Goal: Task Accomplishment & Management: Manage account settings

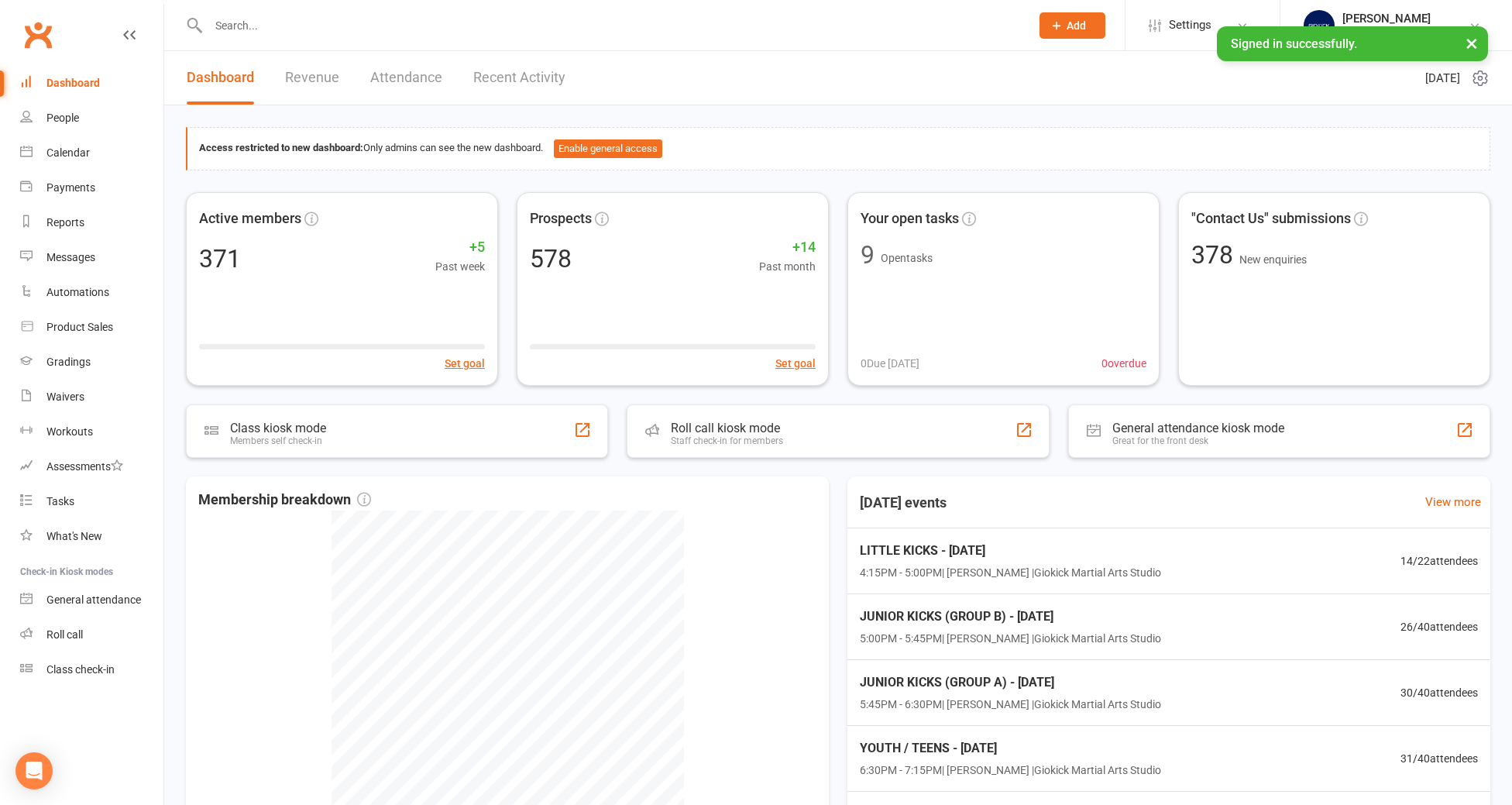
click at [231, 23] on input "text" at bounding box center [611, 25] width 816 height 22
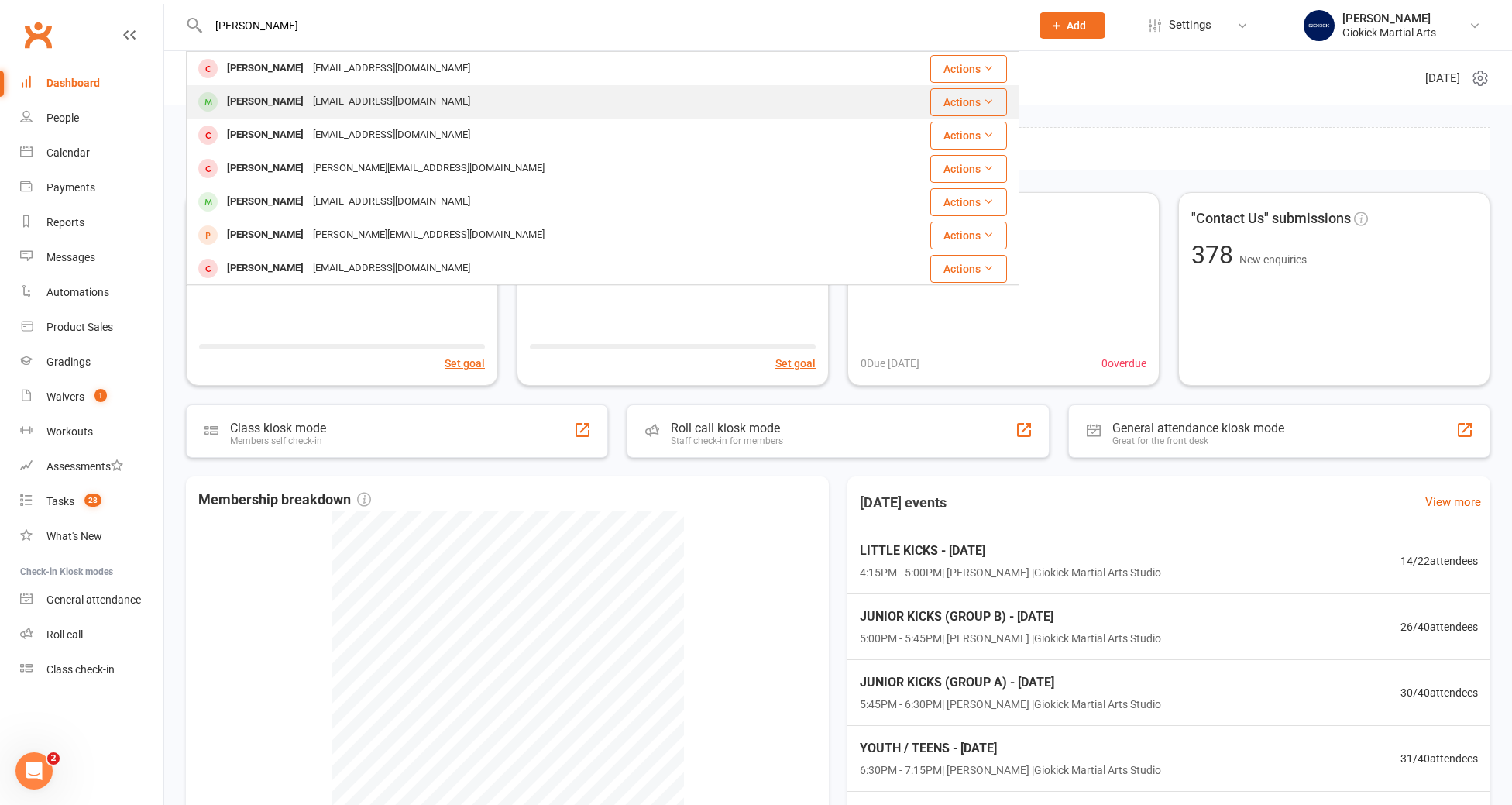
type input "amelia"
click at [234, 101] on div "Amelia Force" at bounding box center [265, 102] width 86 height 23
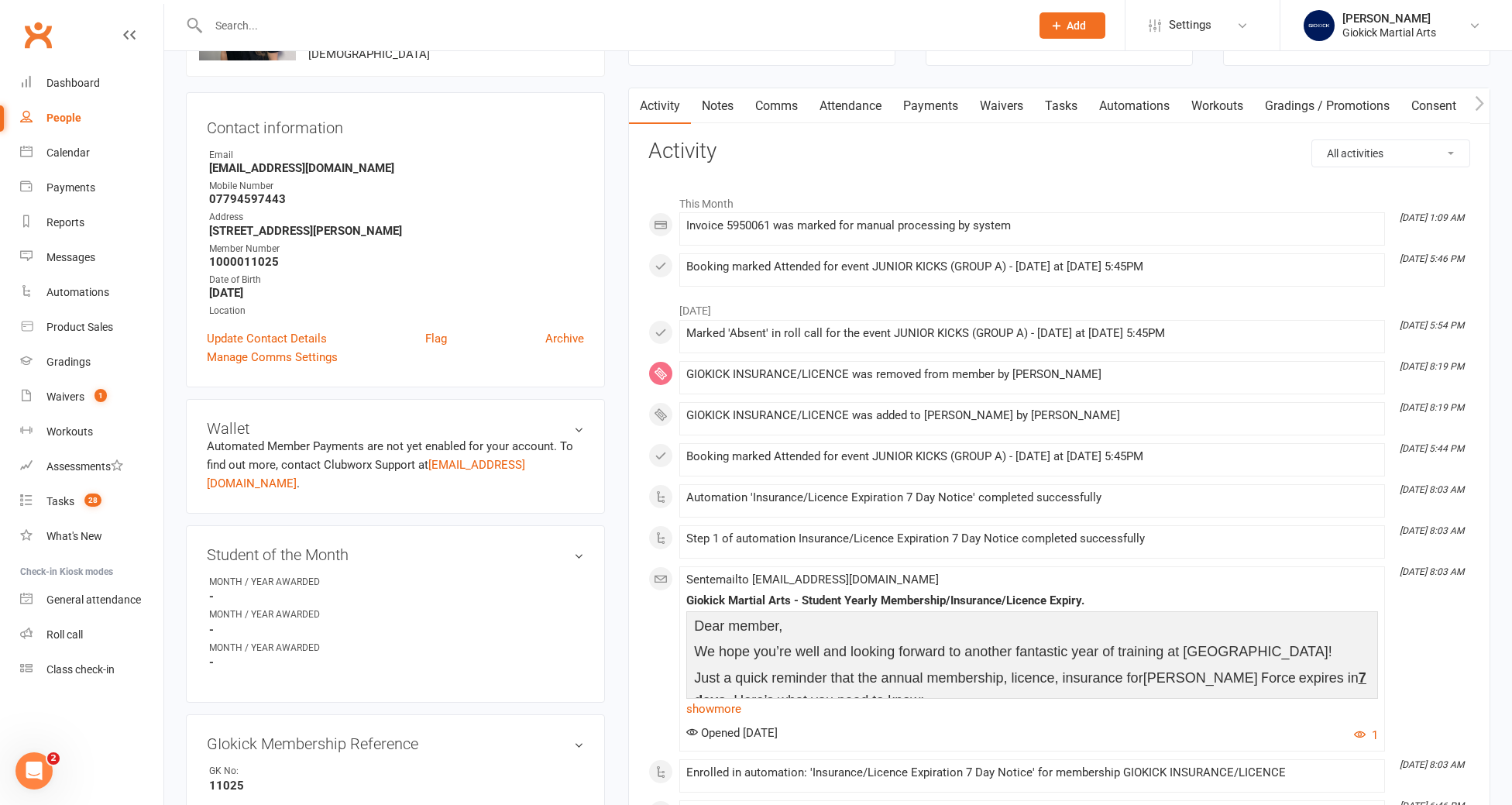
scroll to position [91, 0]
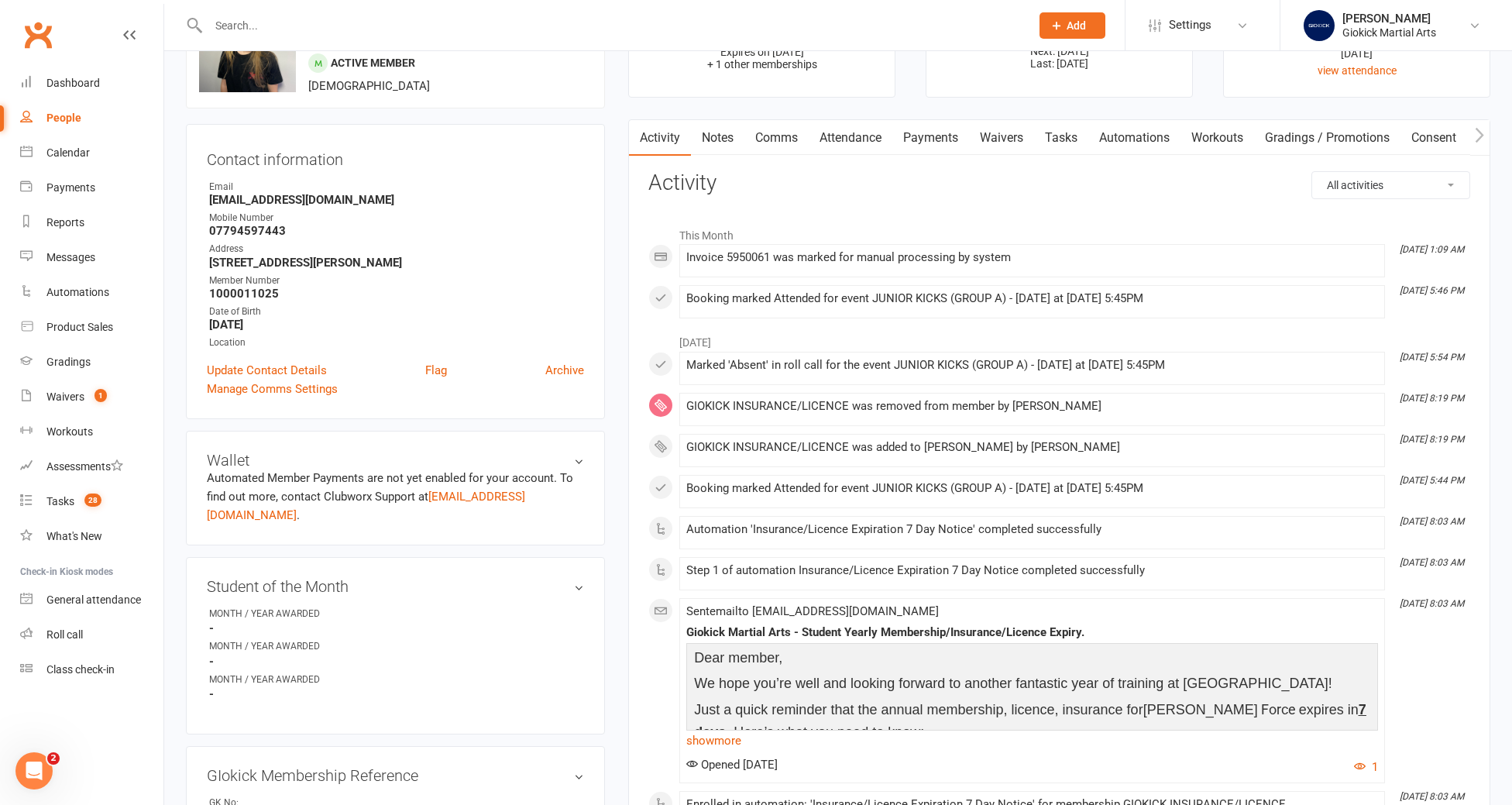
click at [1071, 142] on link "Tasks" at bounding box center [1061, 138] width 54 height 36
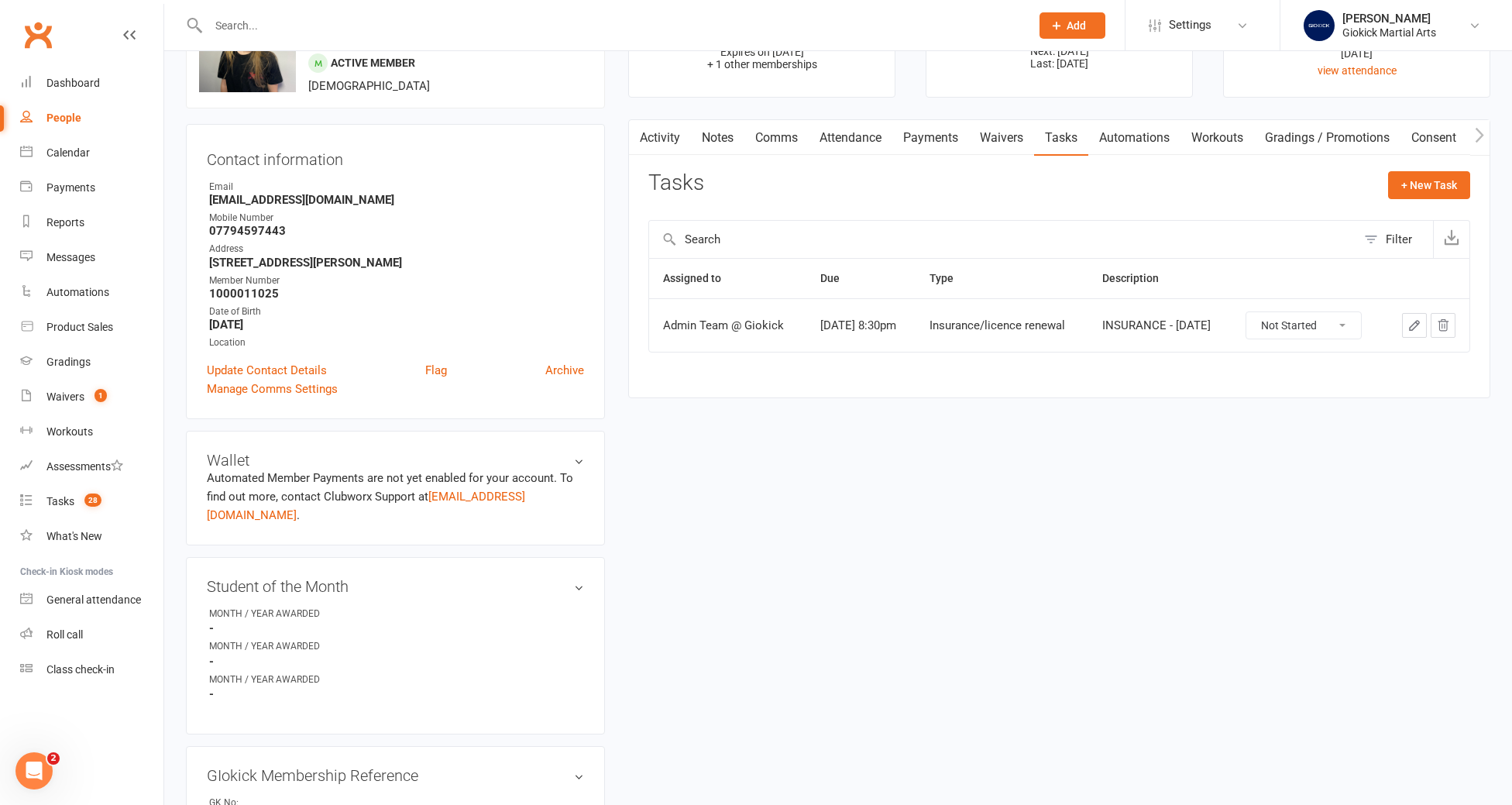
click at [229, 23] on input "text" at bounding box center [611, 25] width 816 height 22
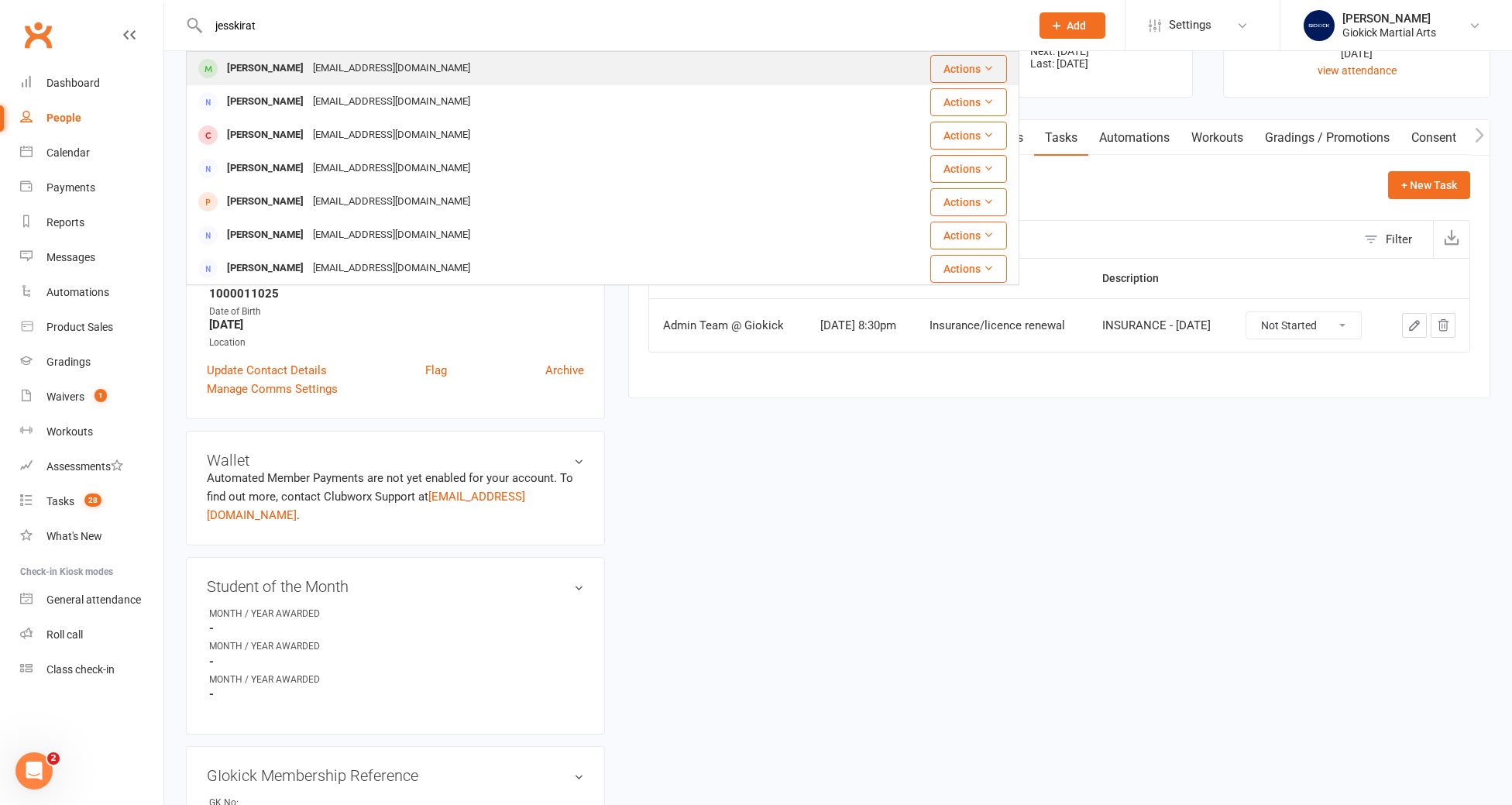
type input "jesskirat"
click at [246, 77] on div "Jesskirat Sidhu" at bounding box center [265, 69] width 86 height 23
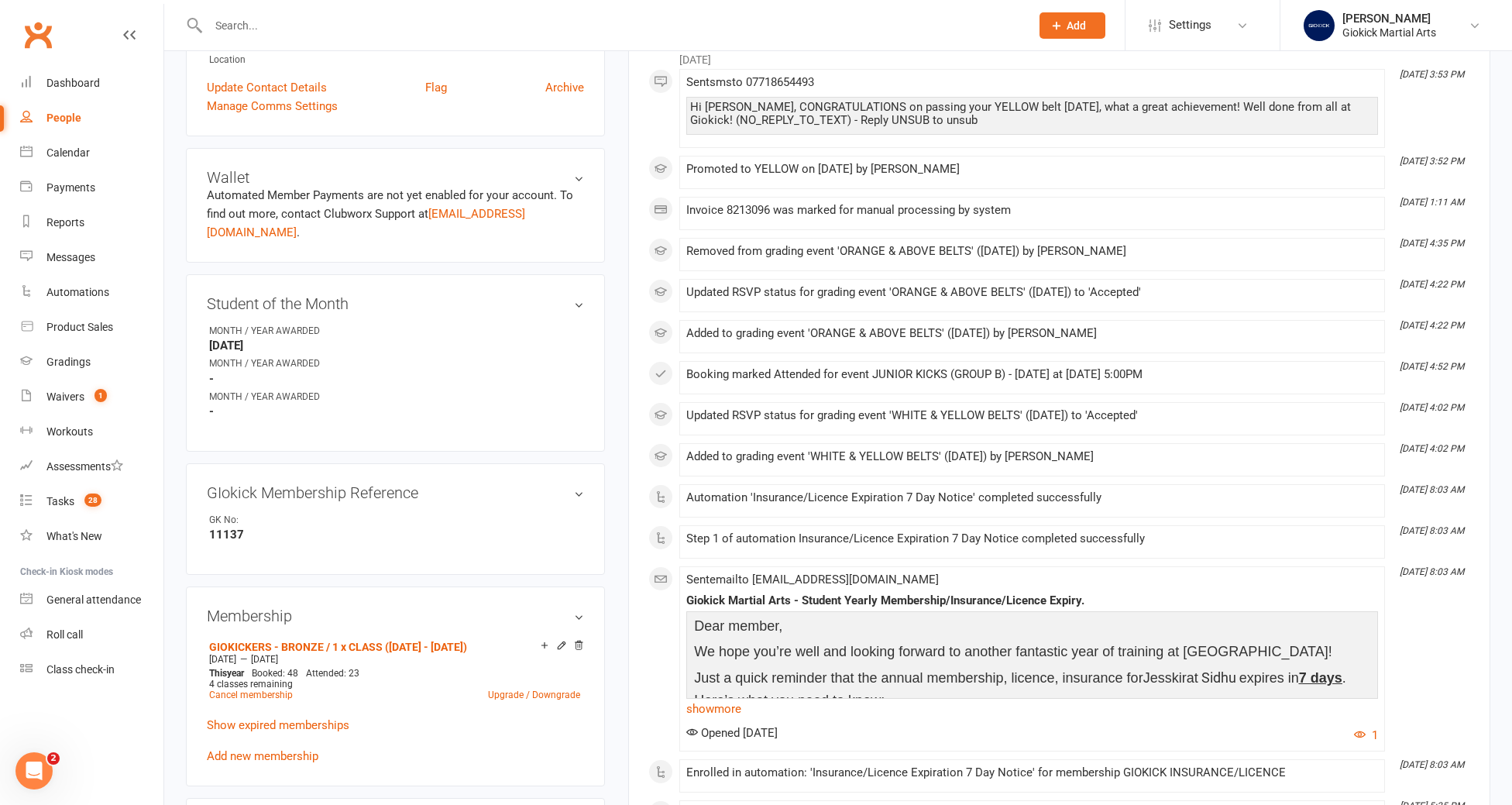
scroll to position [524, 0]
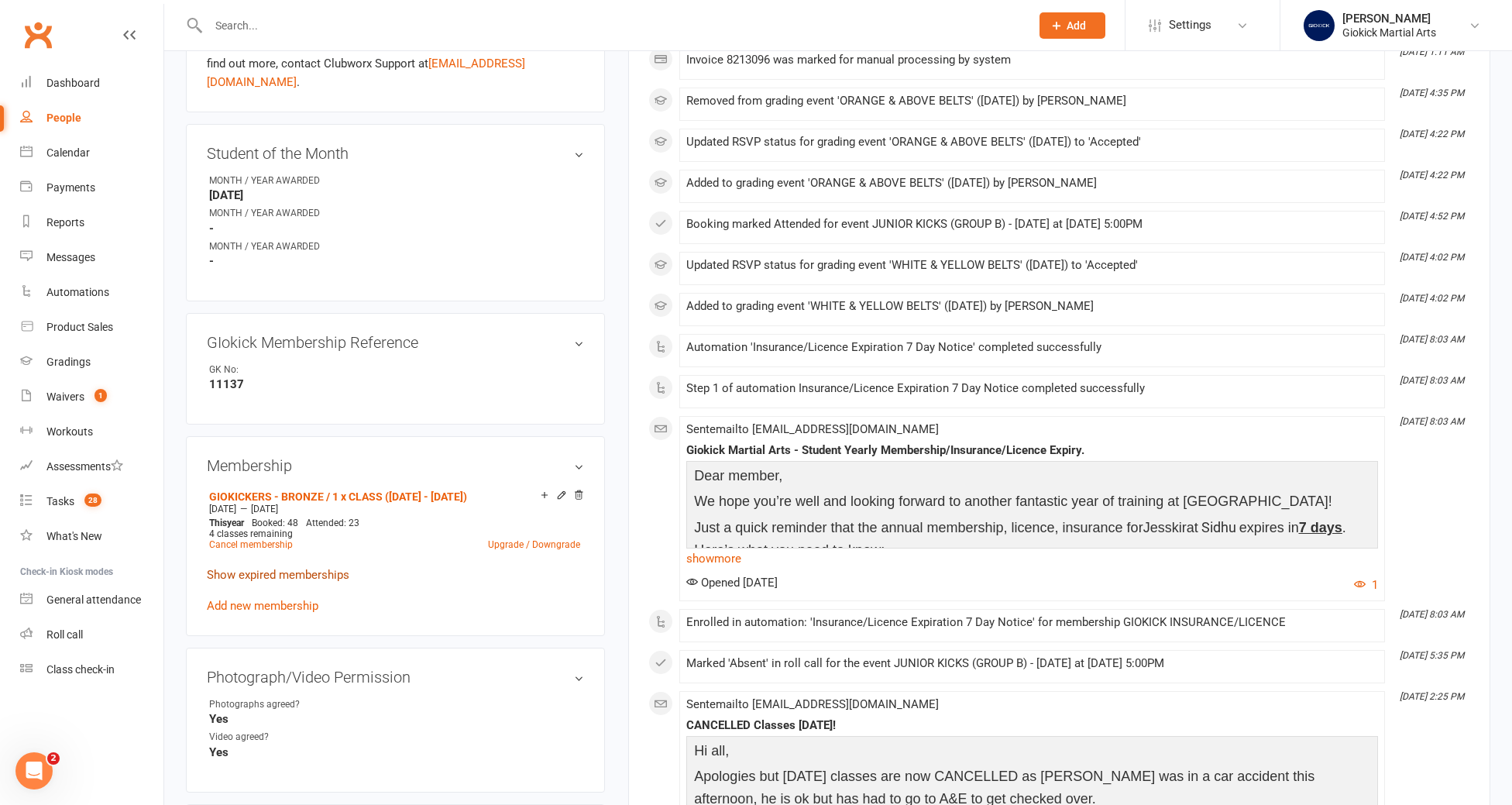
click at [282, 568] on link "Show expired memberships" at bounding box center [278, 574] width 142 height 14
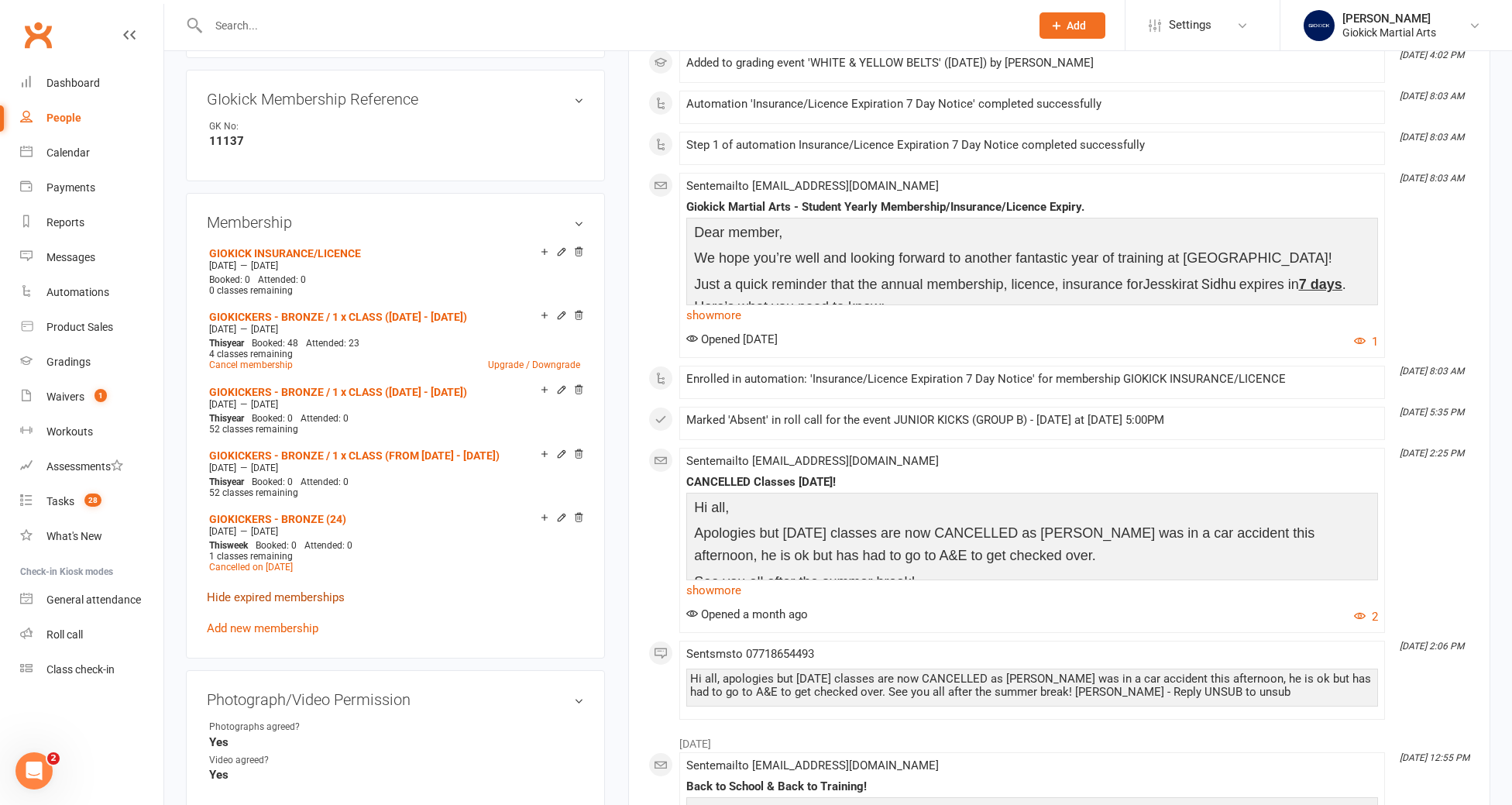
scroll to position [768, 0]
click at [268, 619] on link "Add new membership" at bounding box center [262, 626] width 112 height 14
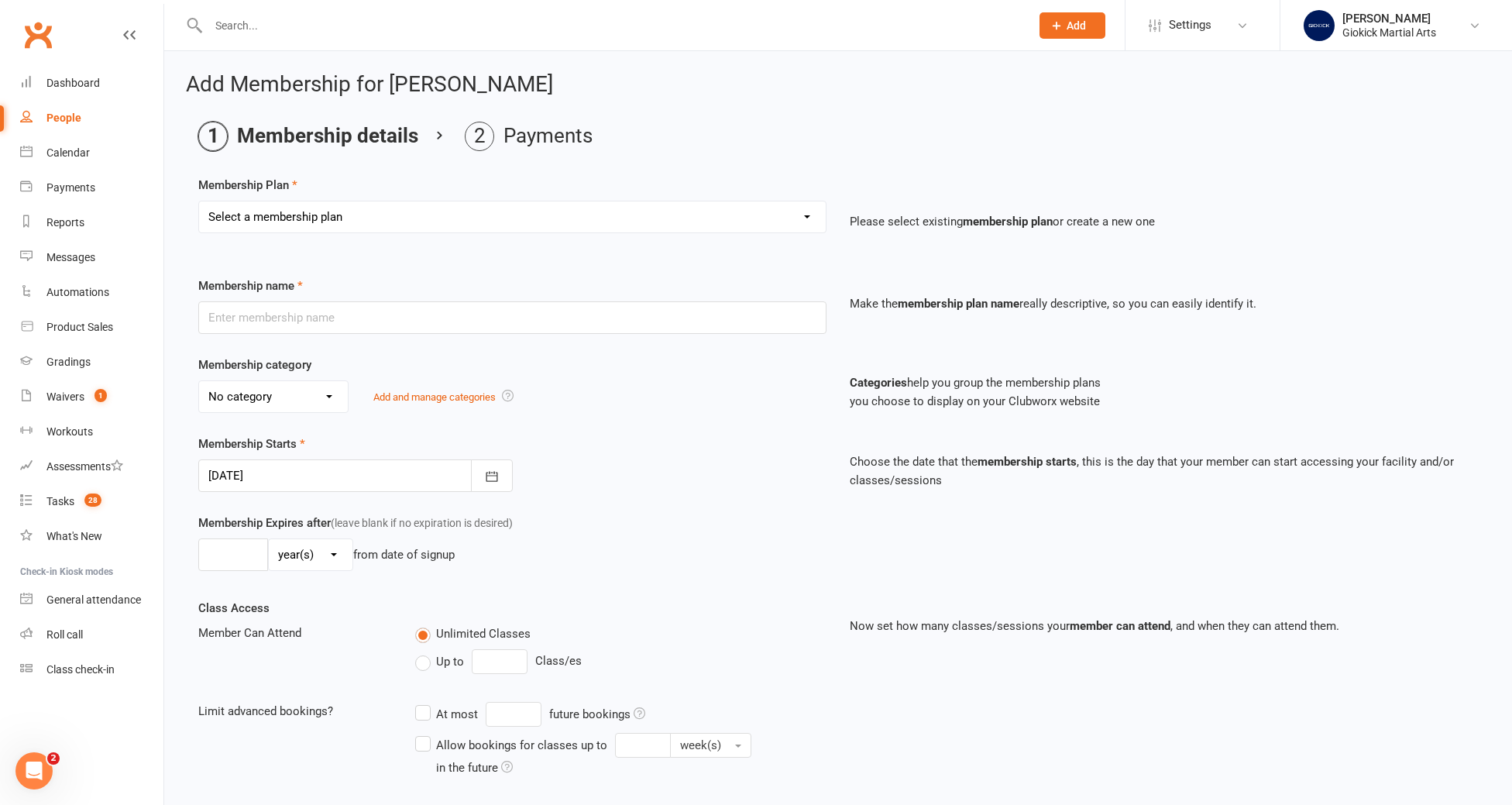
click at [314, 223] on select "Select a membership plan Create new Membership Plan GIOKICKERS - BRONZE / 1 x C…" at bounding box center [512, 216] width 627 height 31
select select "4"
click at [199, 201] on select "Select a membership plan Create new Membership Plan GIOKICKERS - BRONZE / 1 x C…" at bounding box center [512, 216] width 627 height 31
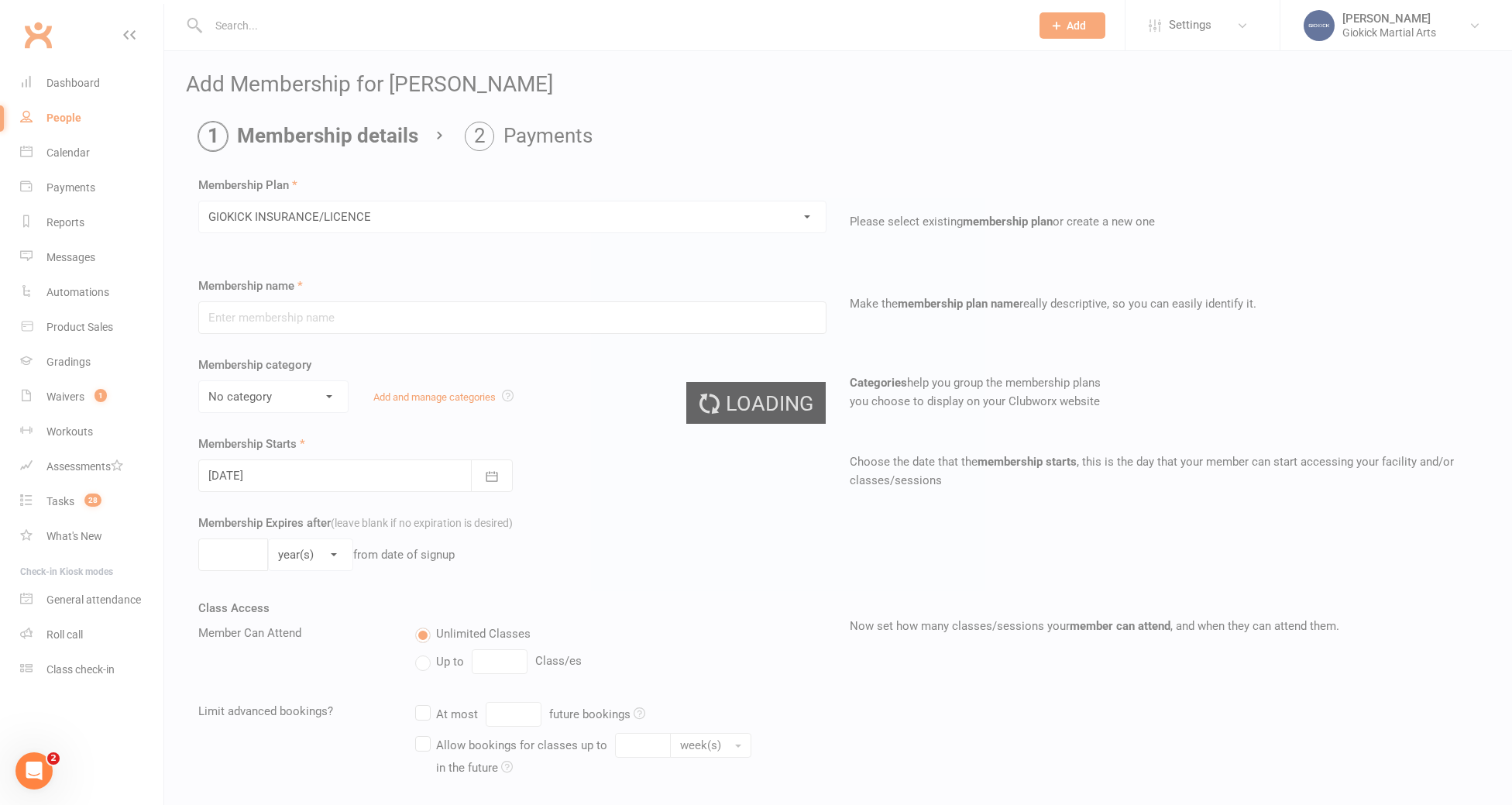
type input "GIOKICK INSURANCE/LICENCE"
select select "2"
type input "1"
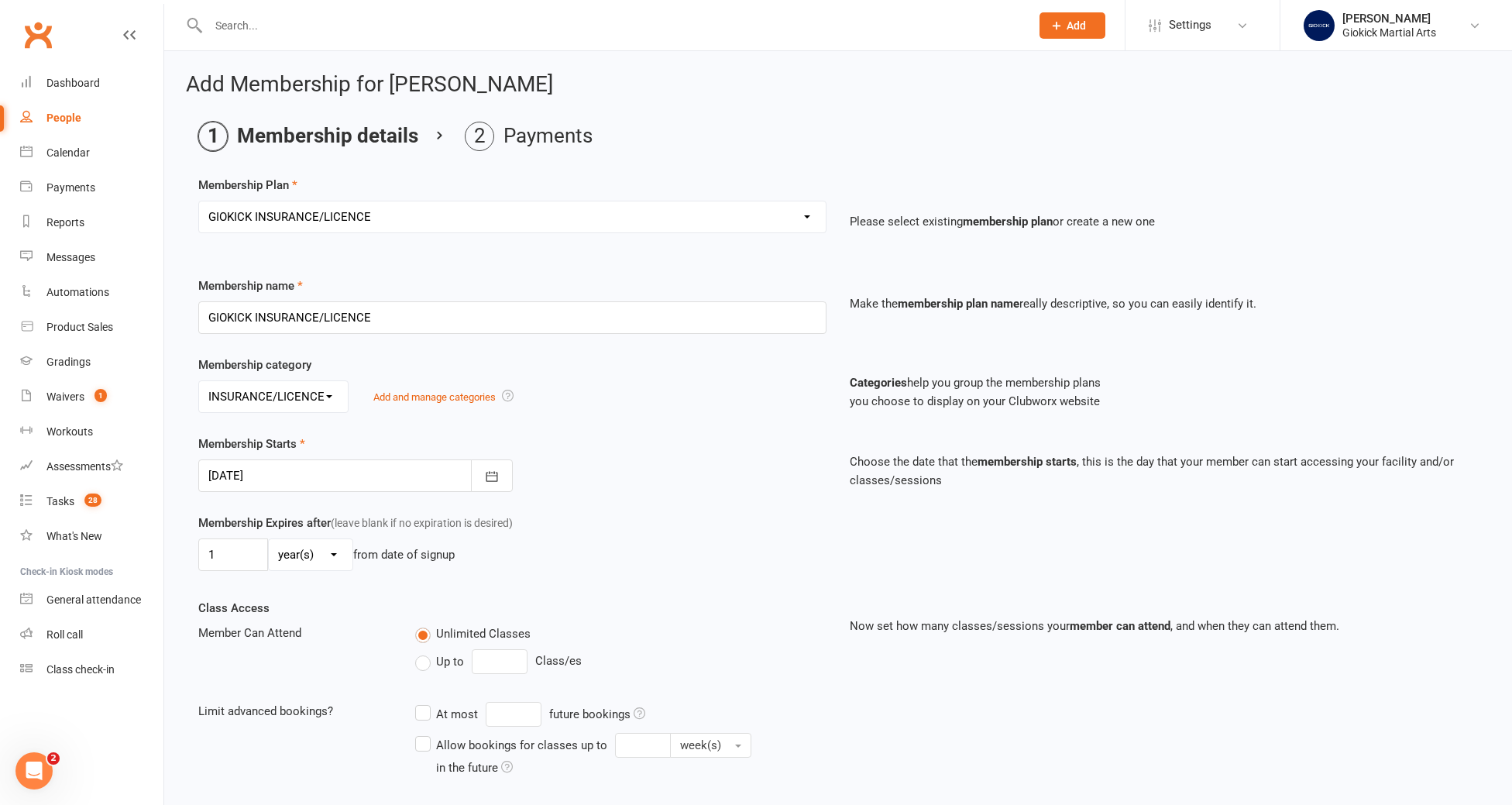
click at [295, 473] on div at bounding box center [355, 475] width 315 height 32
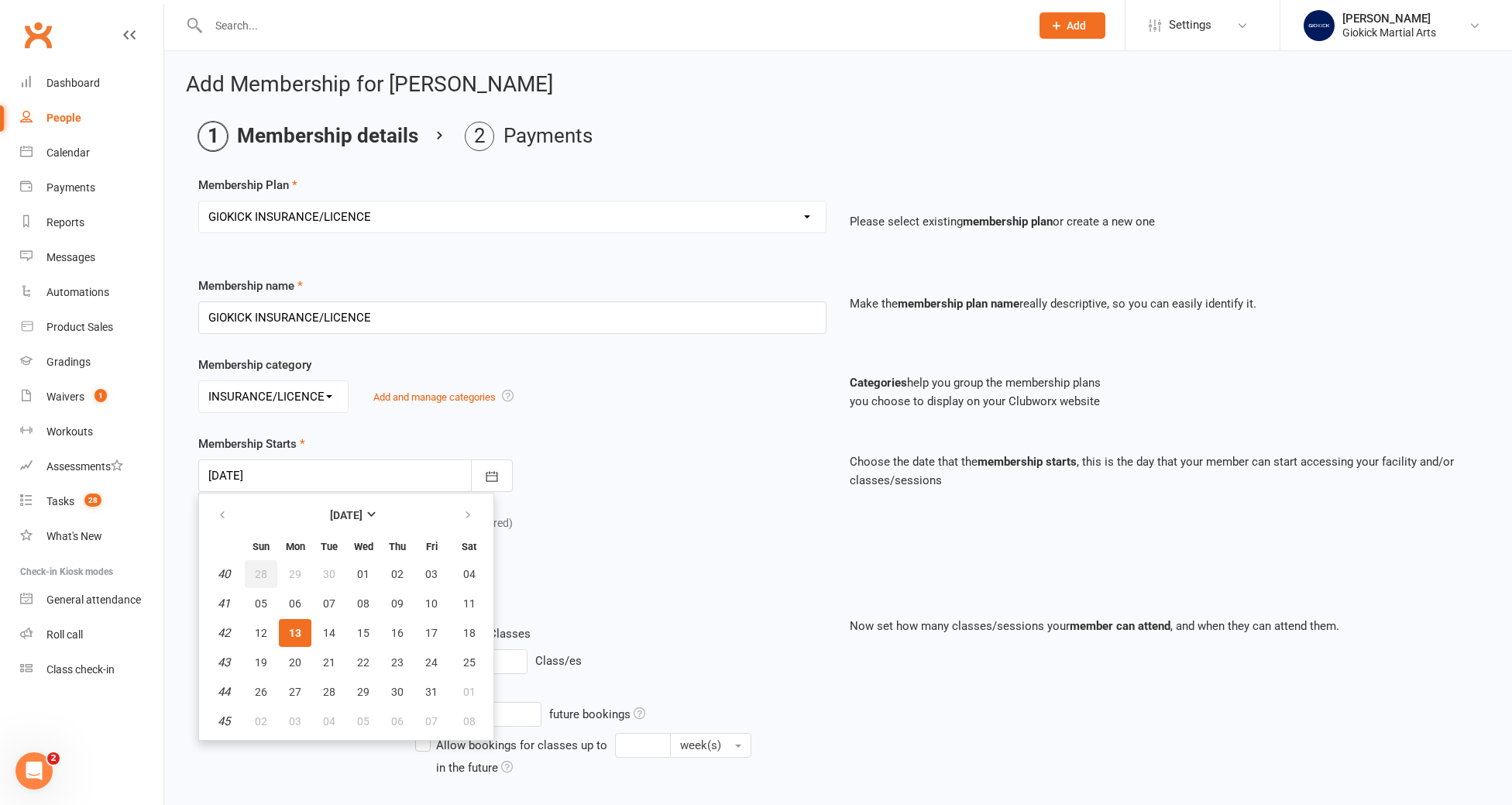
click at [267, 574] on span "28" at bounding box center [261, 574] width 13 height 13
type input "28 Sep 2025"
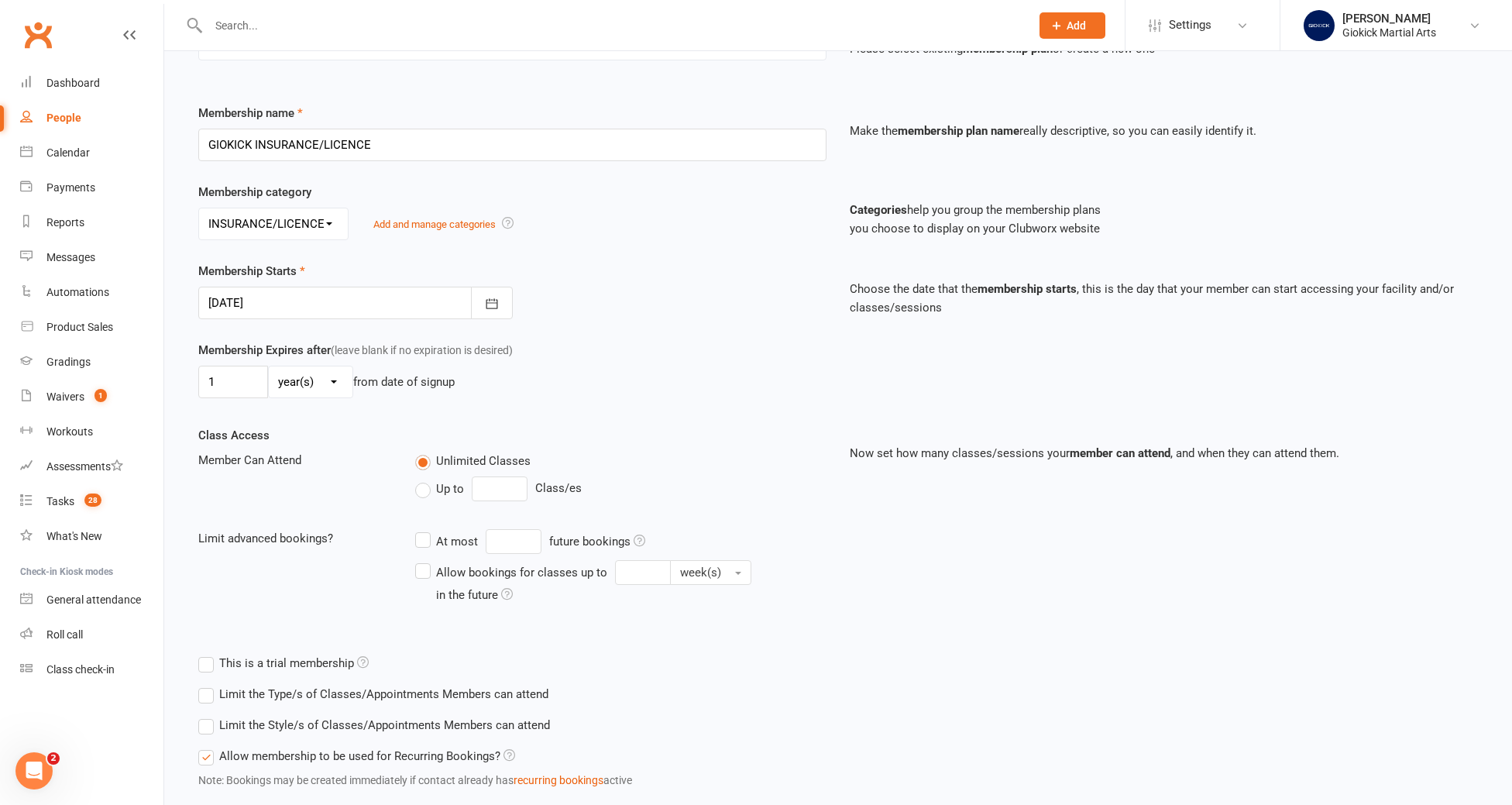
click at [426, 485] on label "Up to" at bounding box center [439, 489] width 49 height 19
click at [426, 480] on input "Up to" at bounding box center [419, 480] width 10 height 0
type input "0"
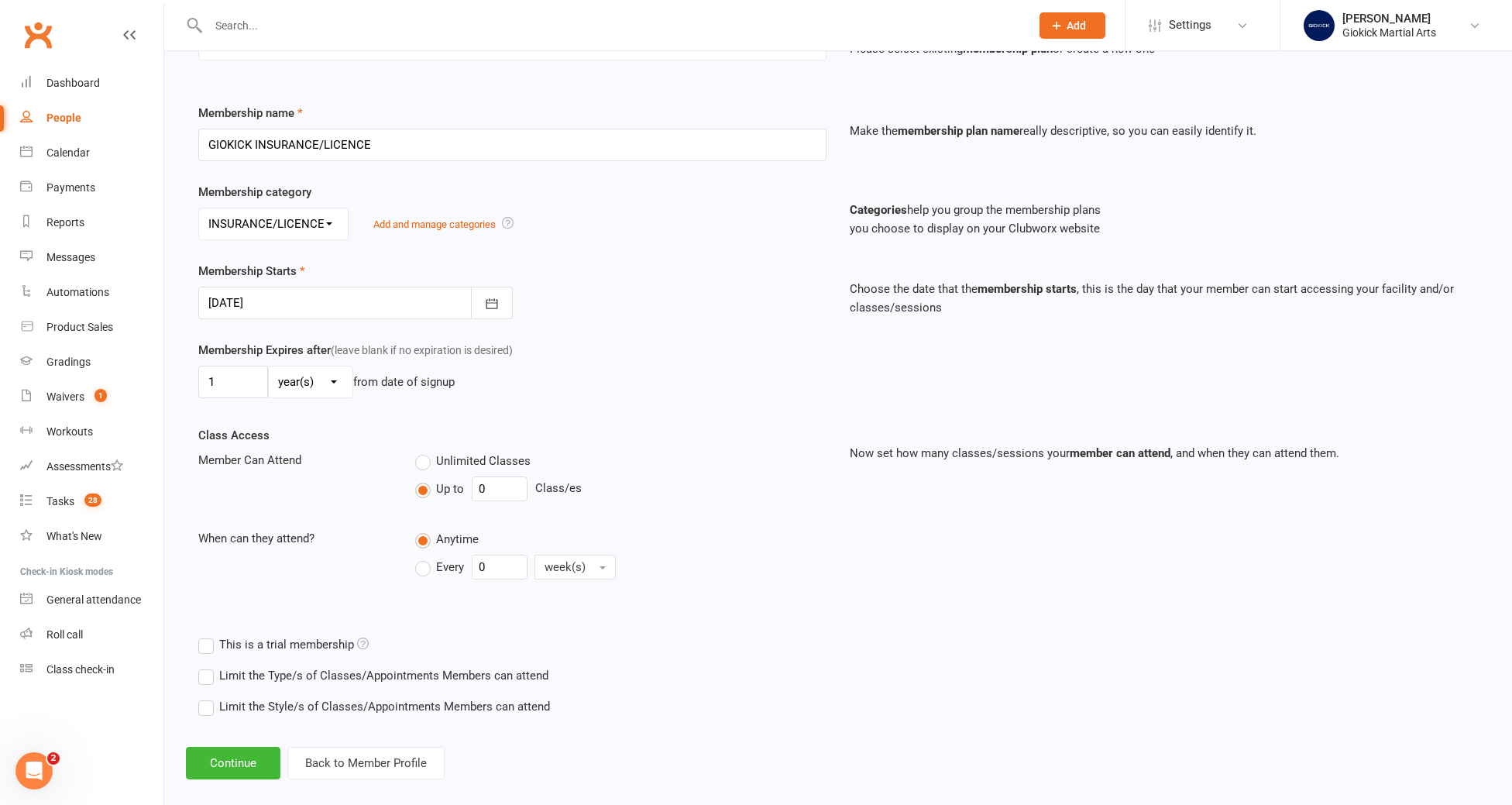
scroll to position [191, 0]
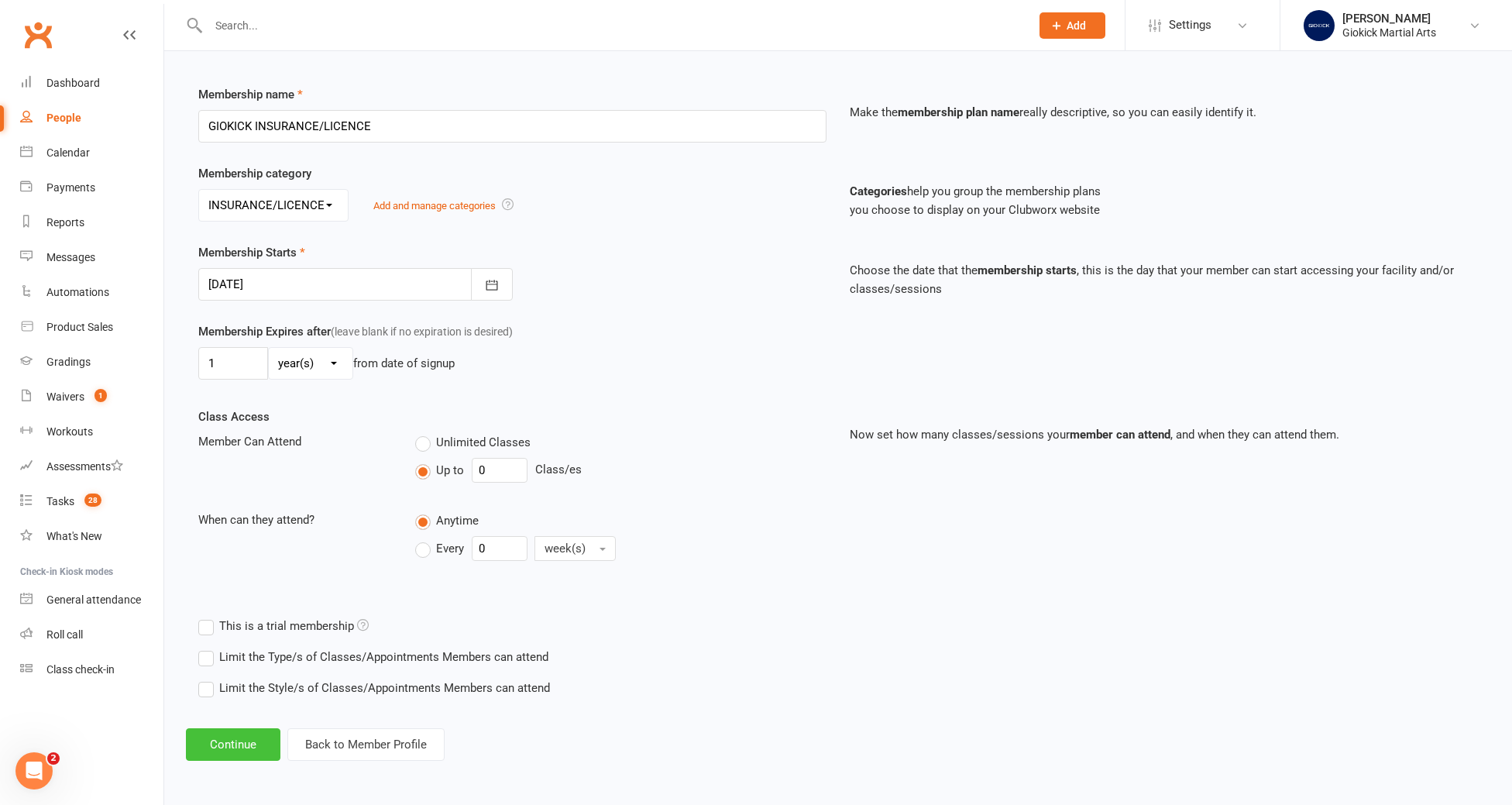
click at [217, 744] on button "Continue" at bounding box center [233, 745] width 95 height 32
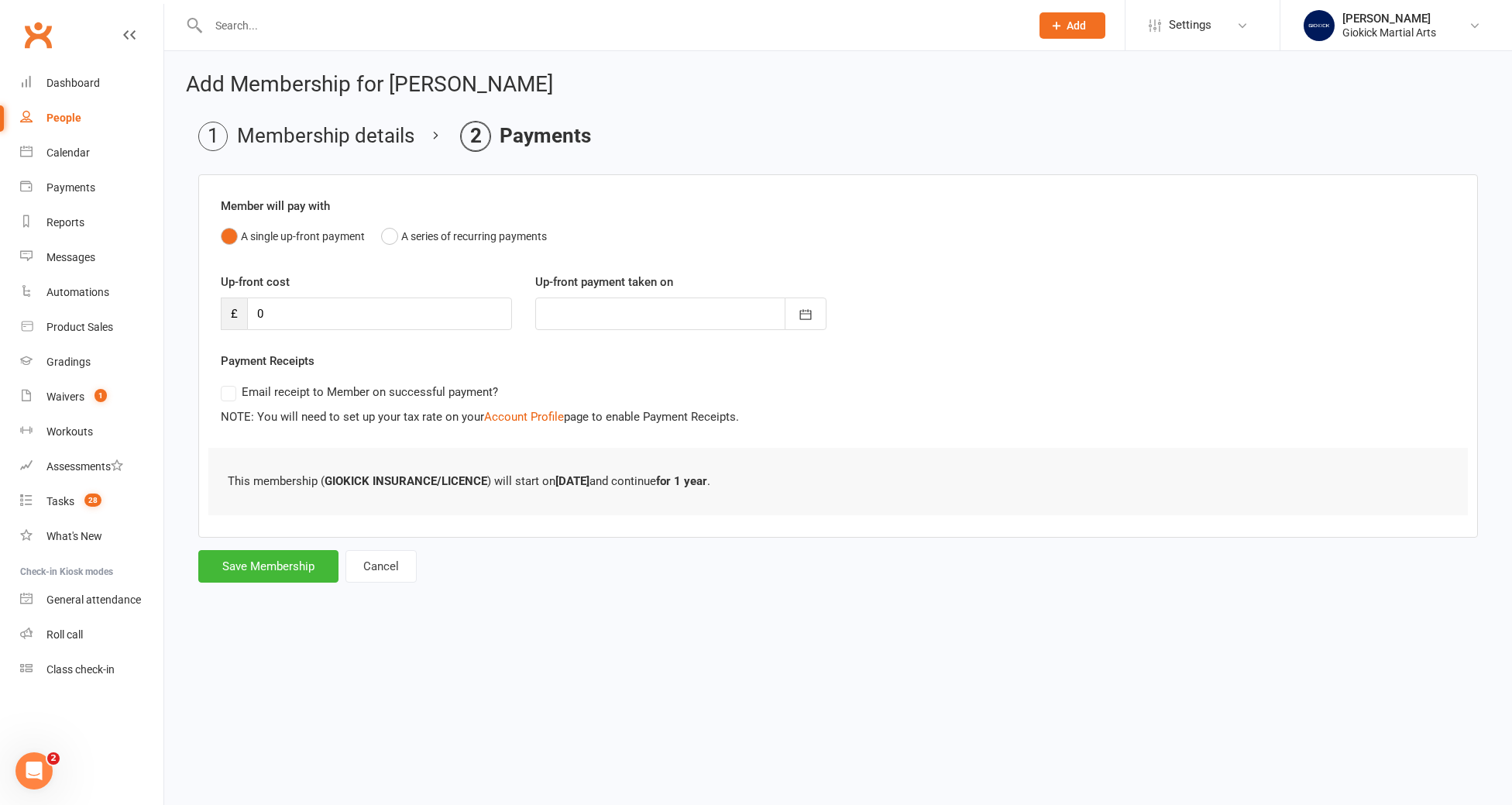
scroll to position [0, 0]
click at [265, 572] on button "Save Membership" at bounding box center [268, 566] width 140 height 32
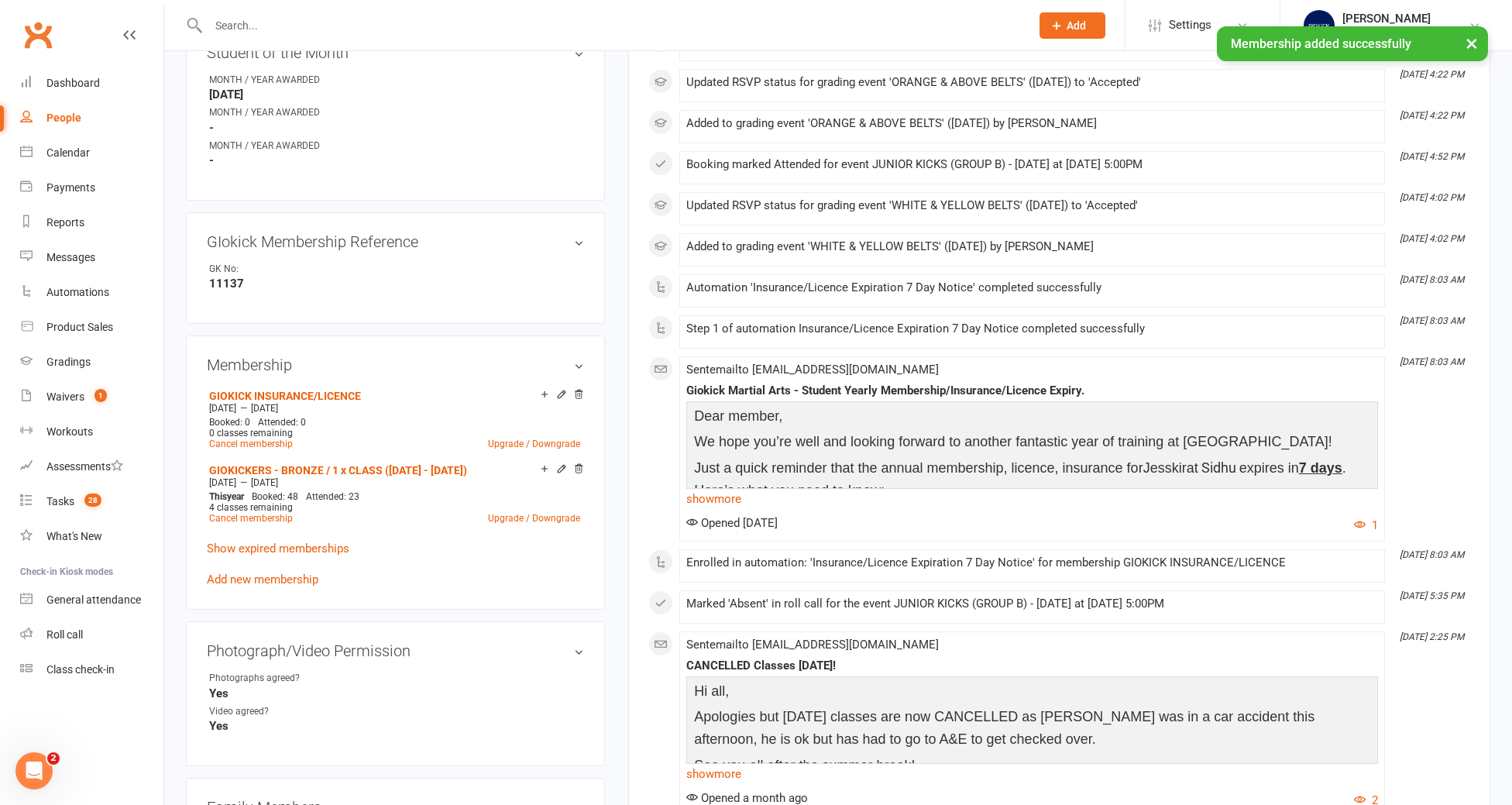
scroll to position [637, 0]
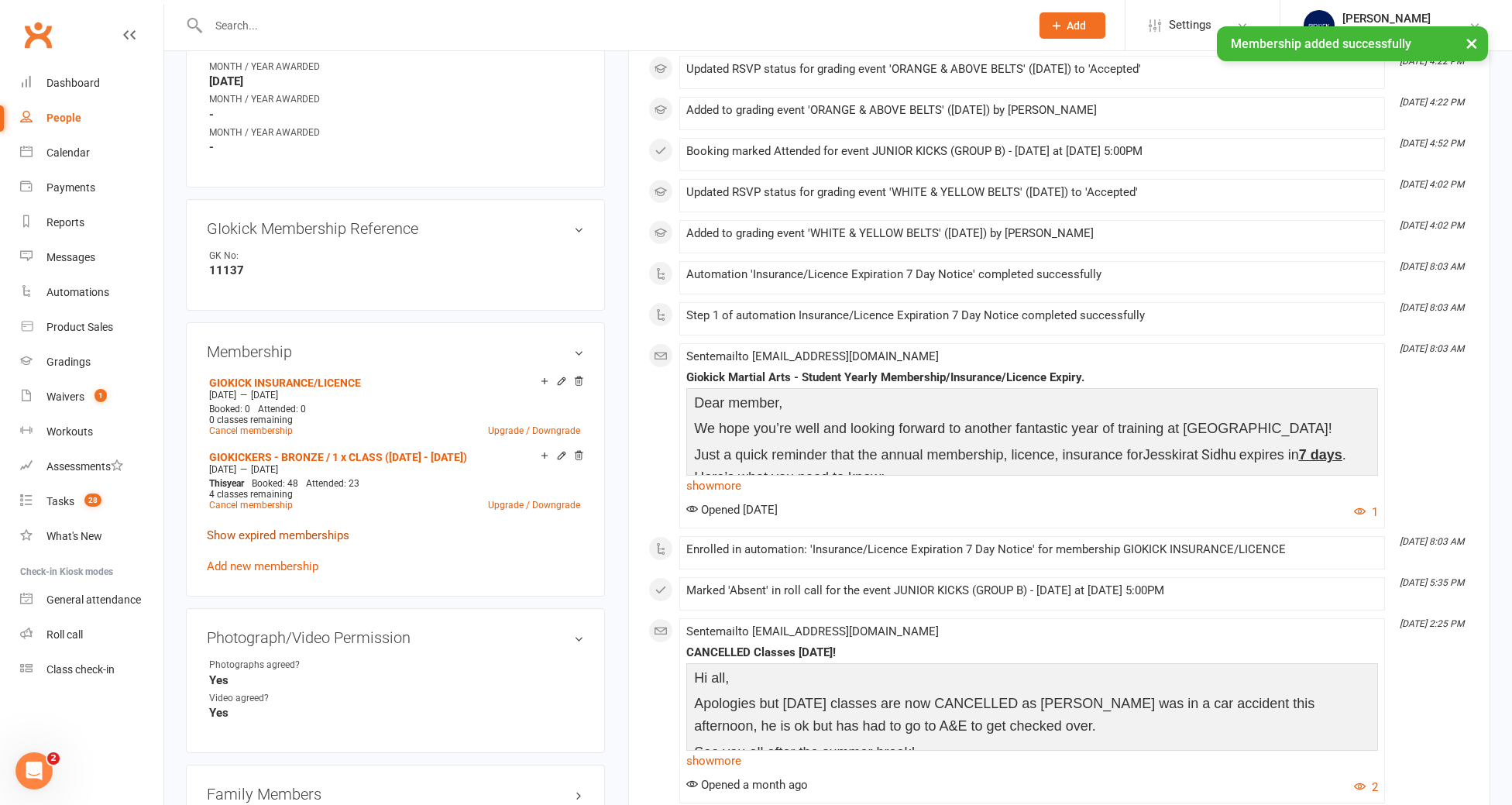
click at [295, 528] on link "Show expired memberships" at bounding box center [278, 535] width 142 height 14
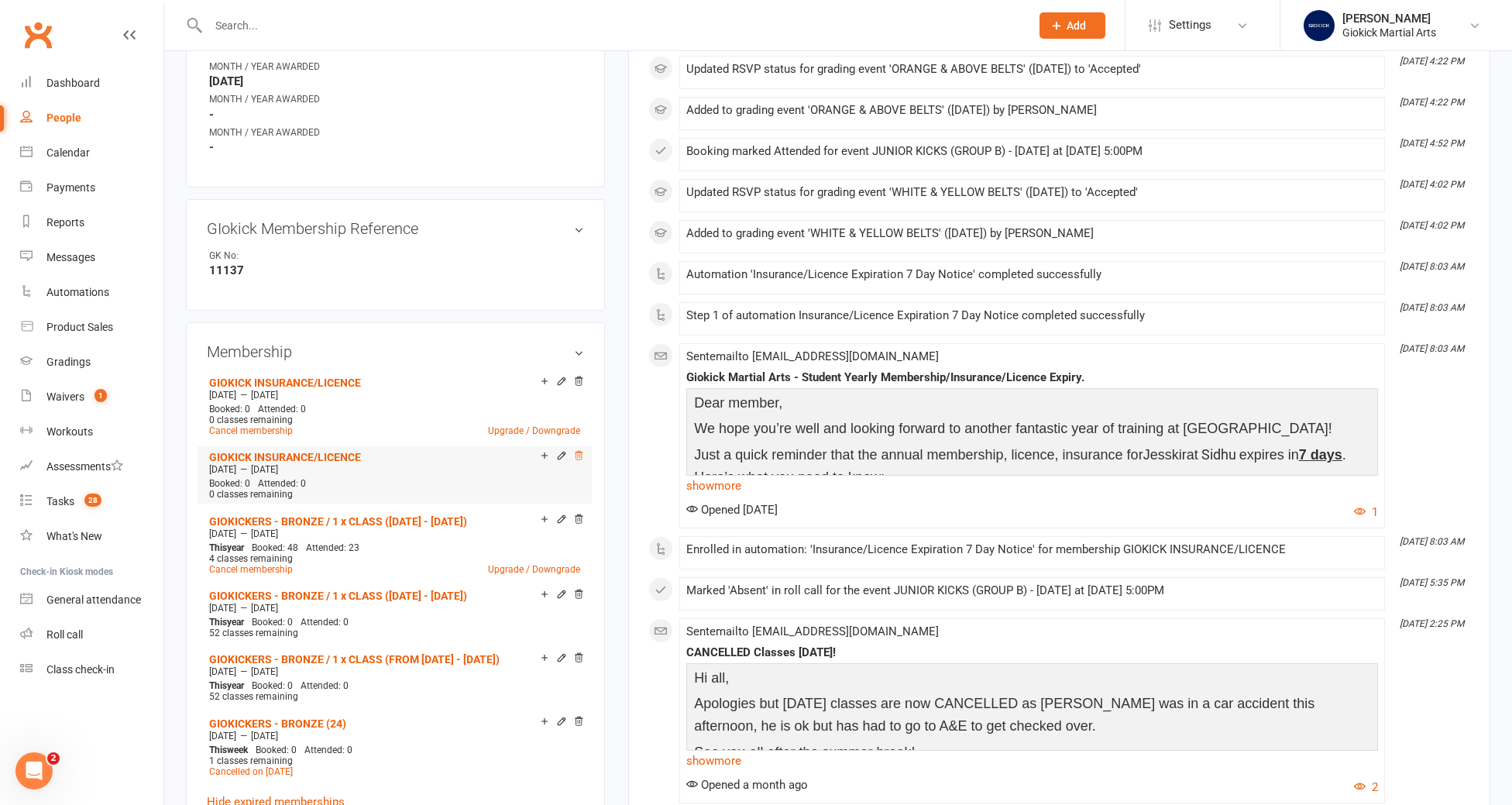
click at [577, 451] on icon at bounding box center [579, 454] width 8 height 8
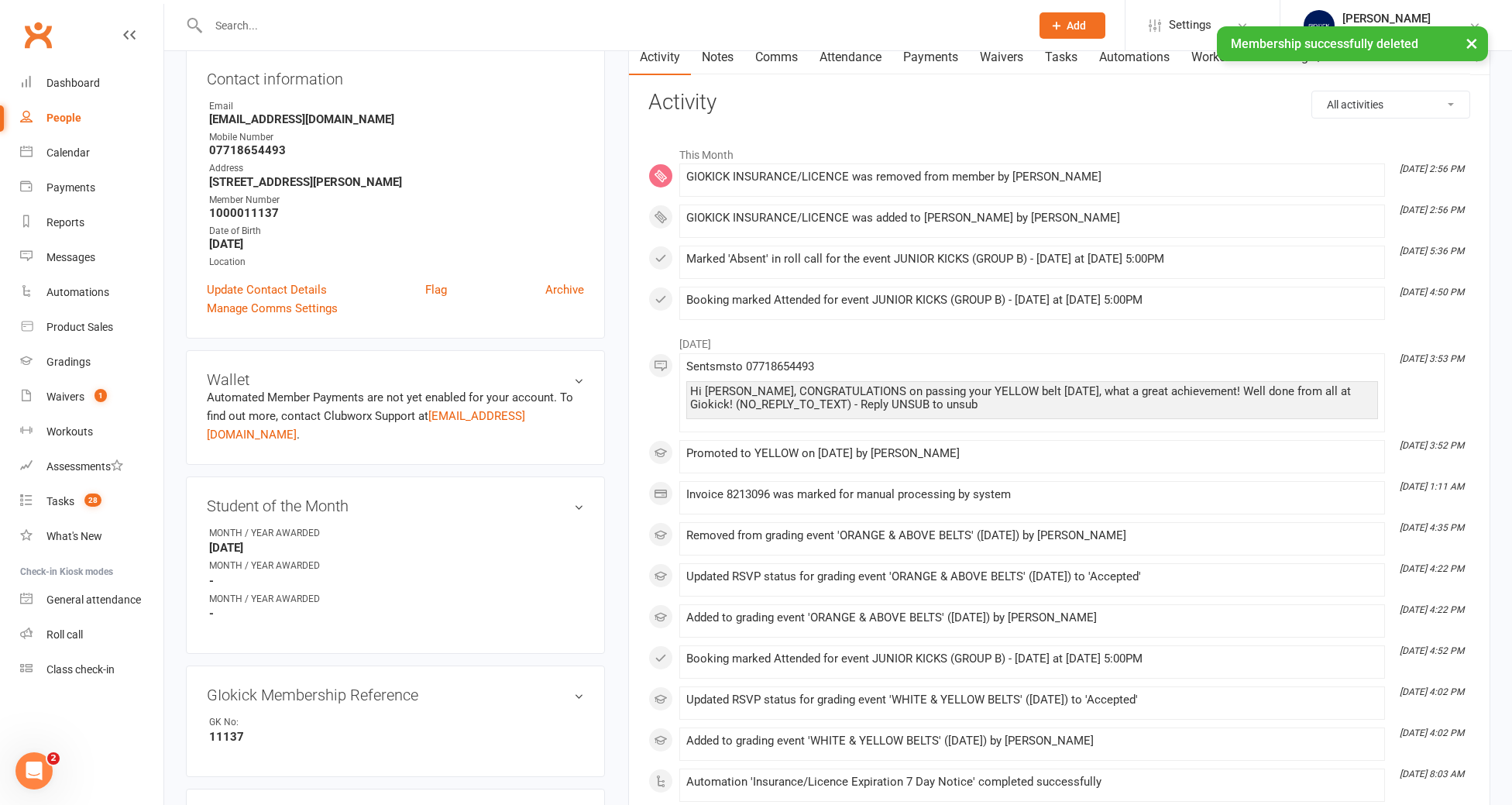
scroll to position [65, 0]
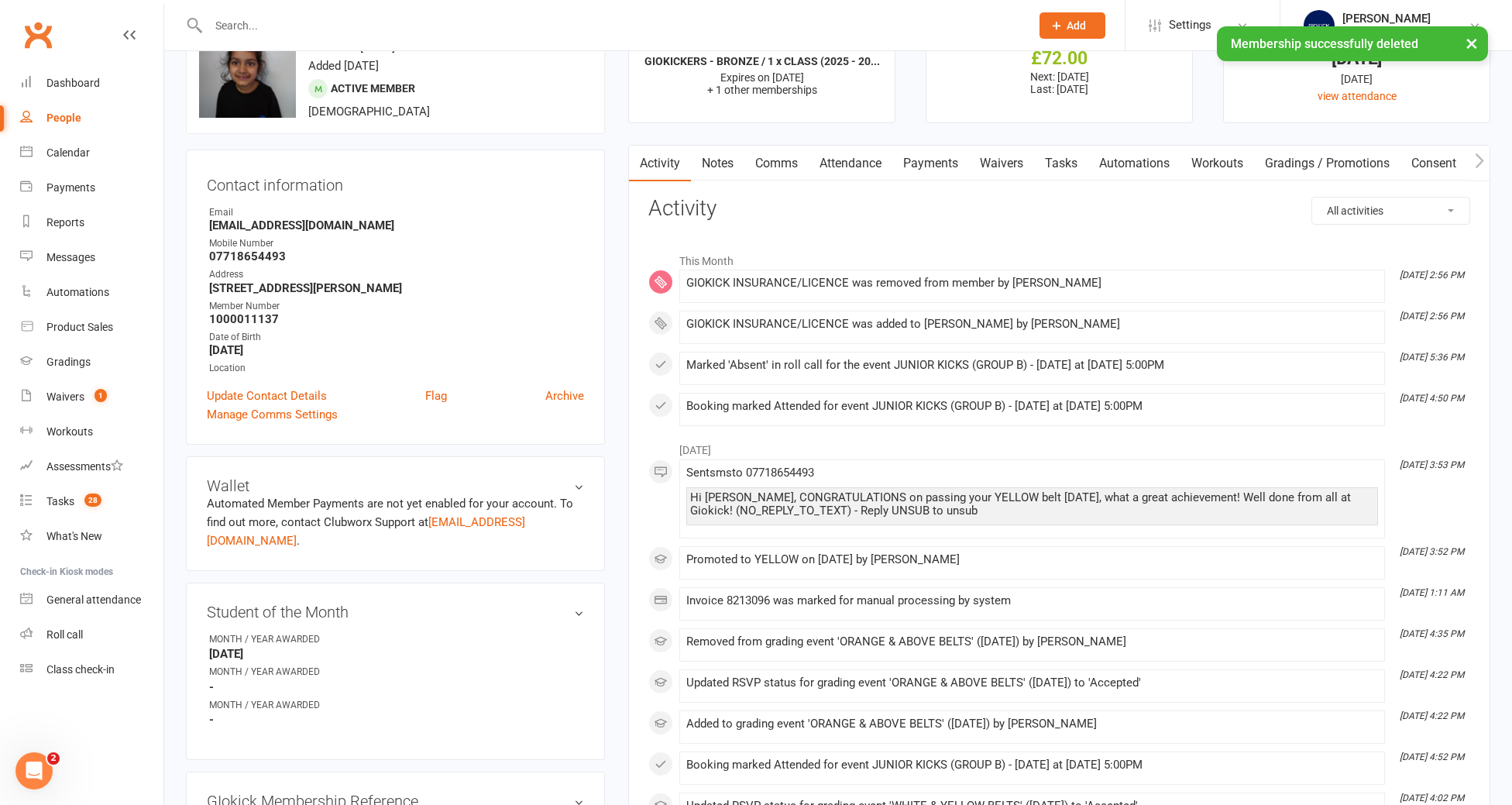
click at [1058, 159] on link "Tasks" at bounding box center [1061, 164] width 54 height 36
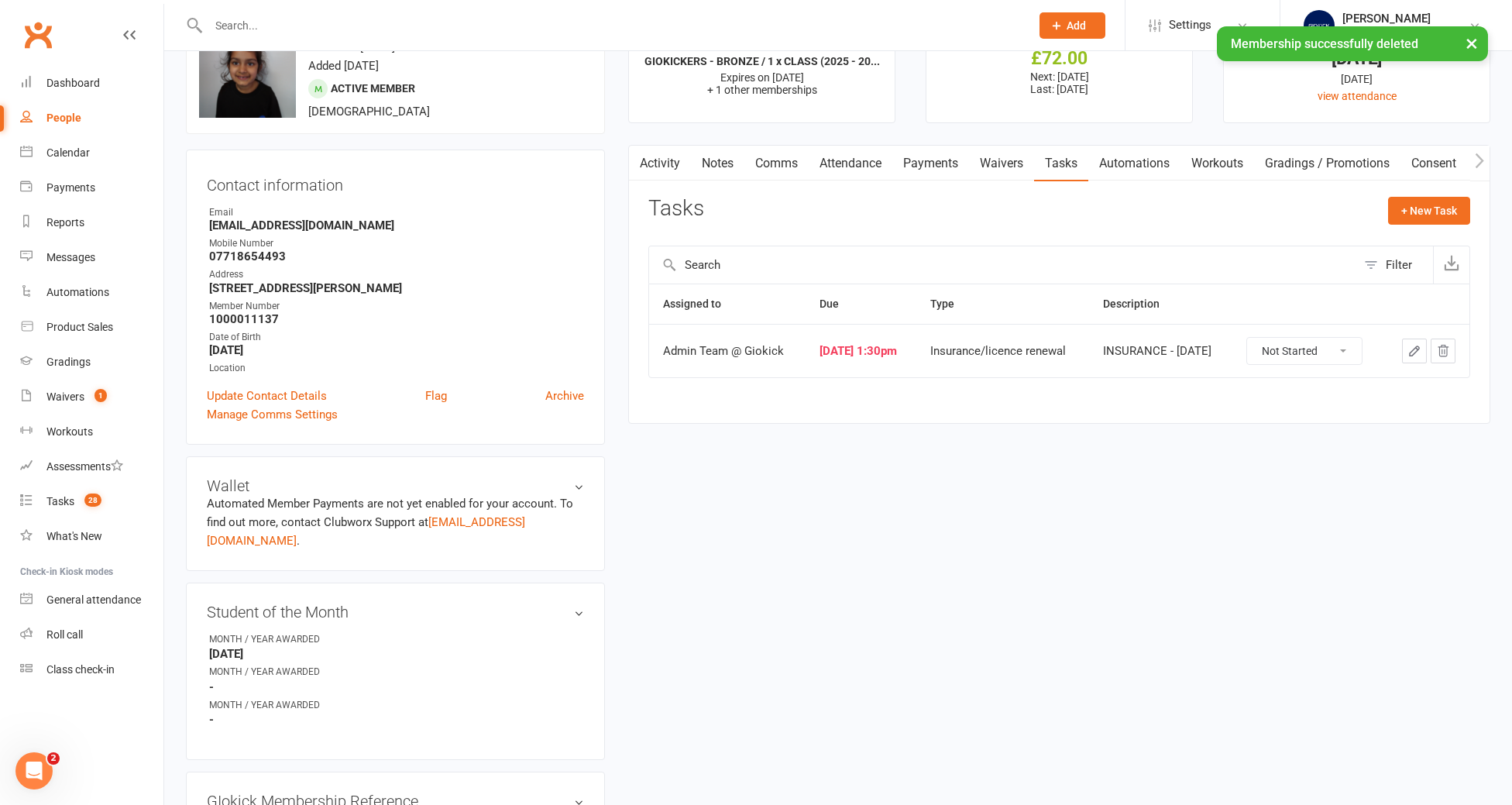
click at [1414, 357] on icon "button" at bounding box center [1414, 350] width 14 height 14
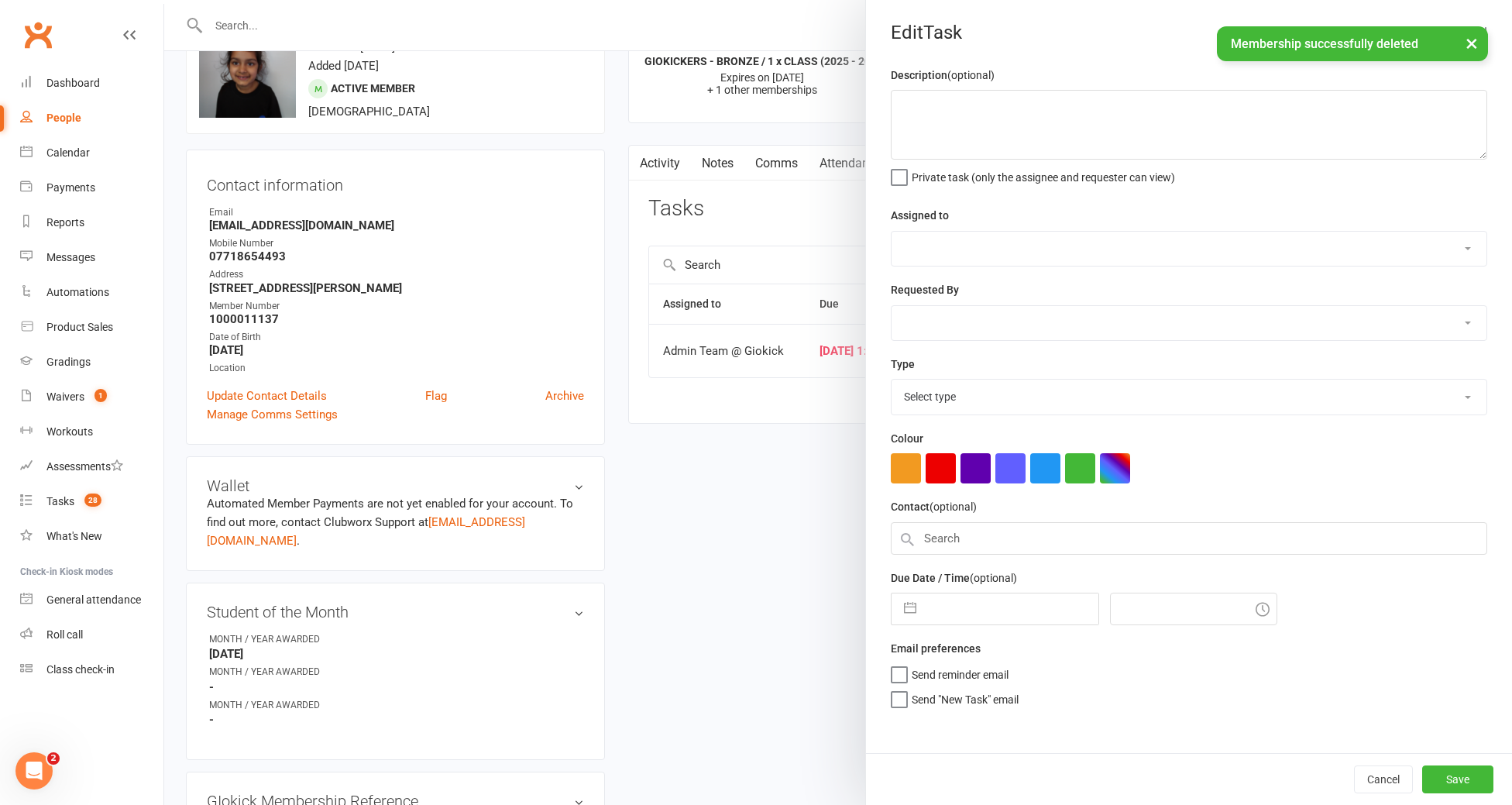
type textarea "INSURANCE - [DATE]"
select select "12159"
type input "28 Sep 2025"
type input "1:30pm"
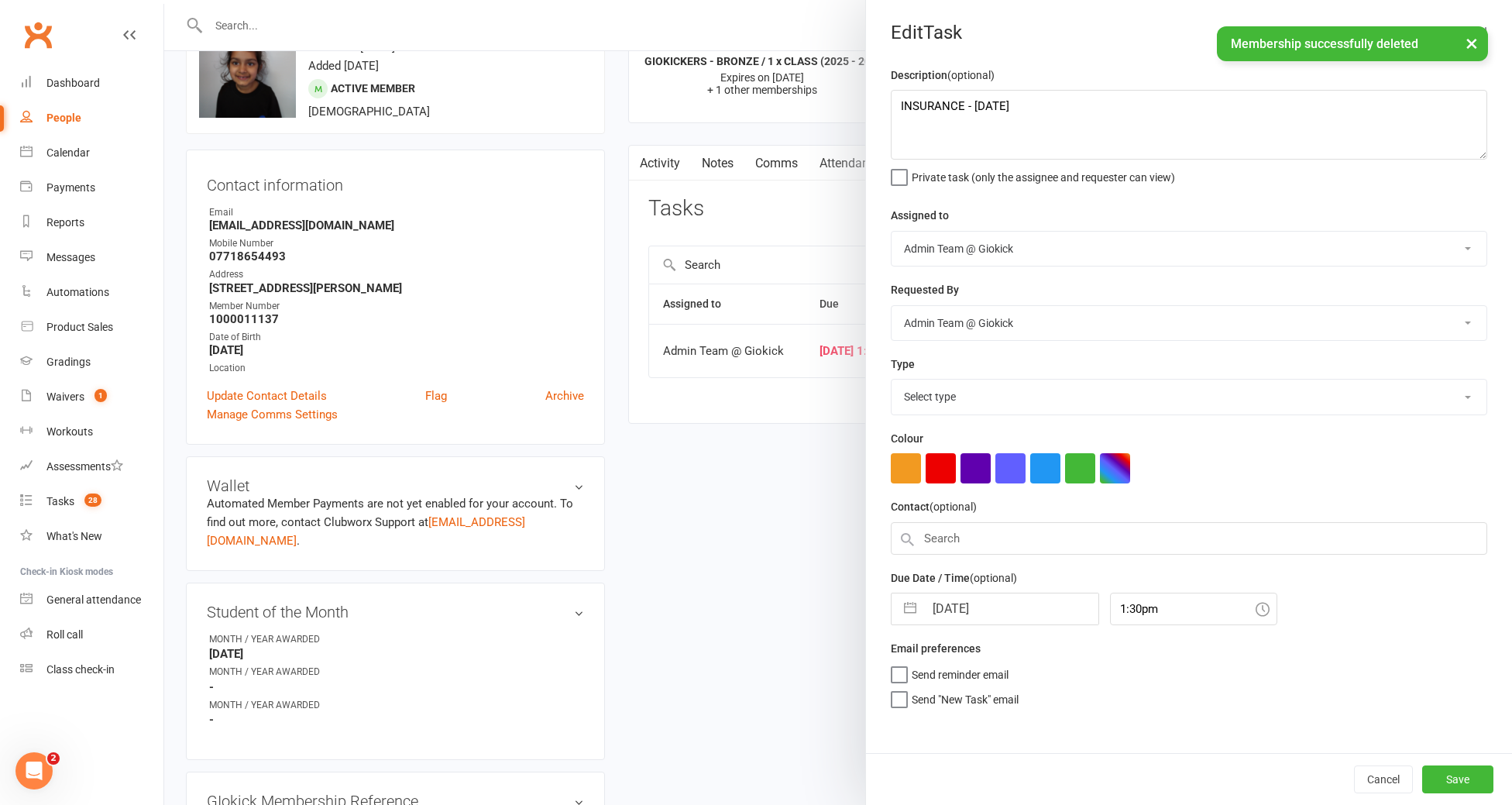
select select "11582"
click at [1077, 104] on textarea "INSURANCE - [DATE]" at bounding box center [1188, 124] width 596 height 69
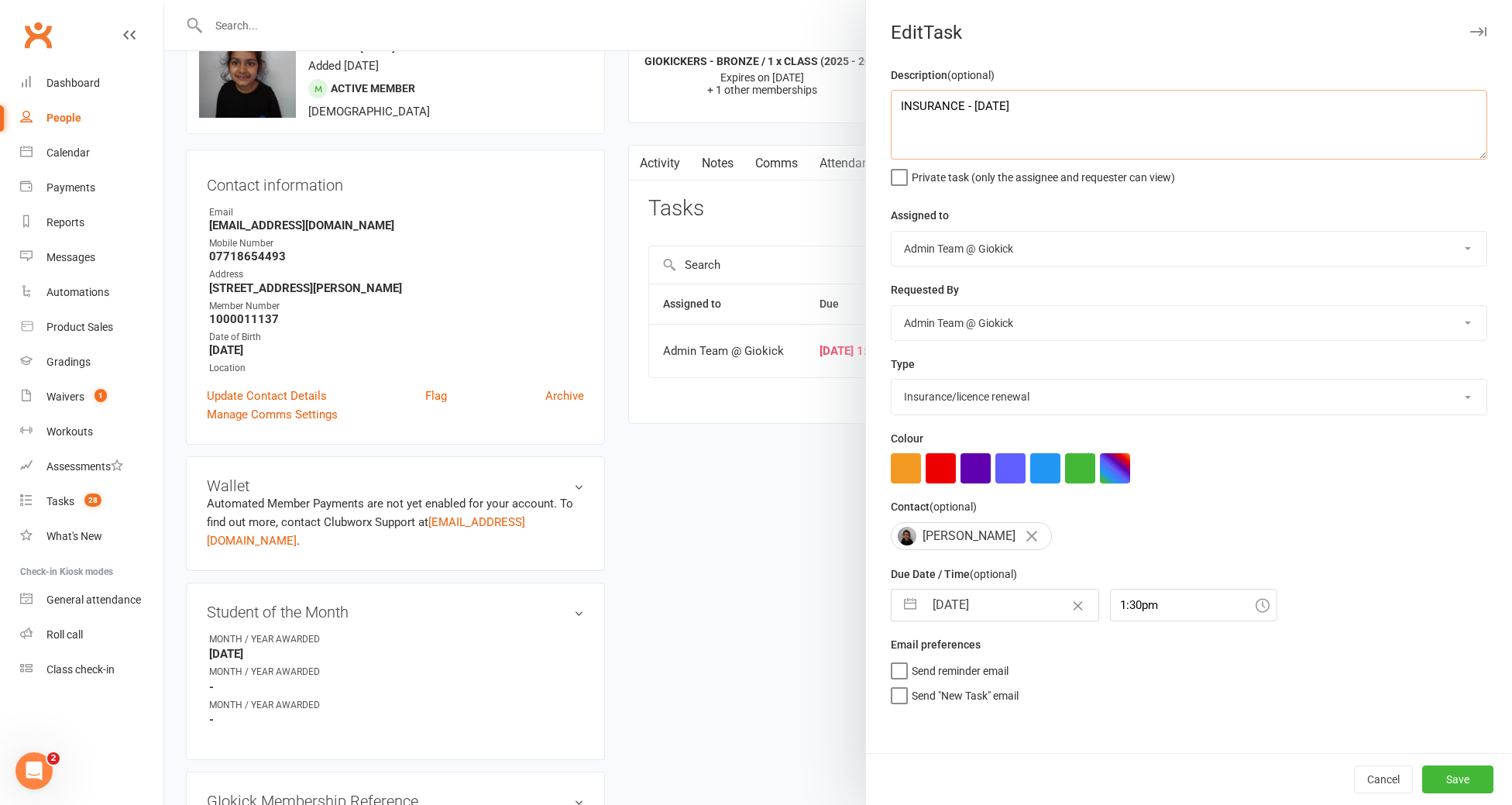
type textarea "INSURANCE - [DATE]"
click at [1022, 606] on input "28 Sep 2025" at bounding box center [1011, 605] width 174 height 31
select select "7"
select select "2025"
select select "8"
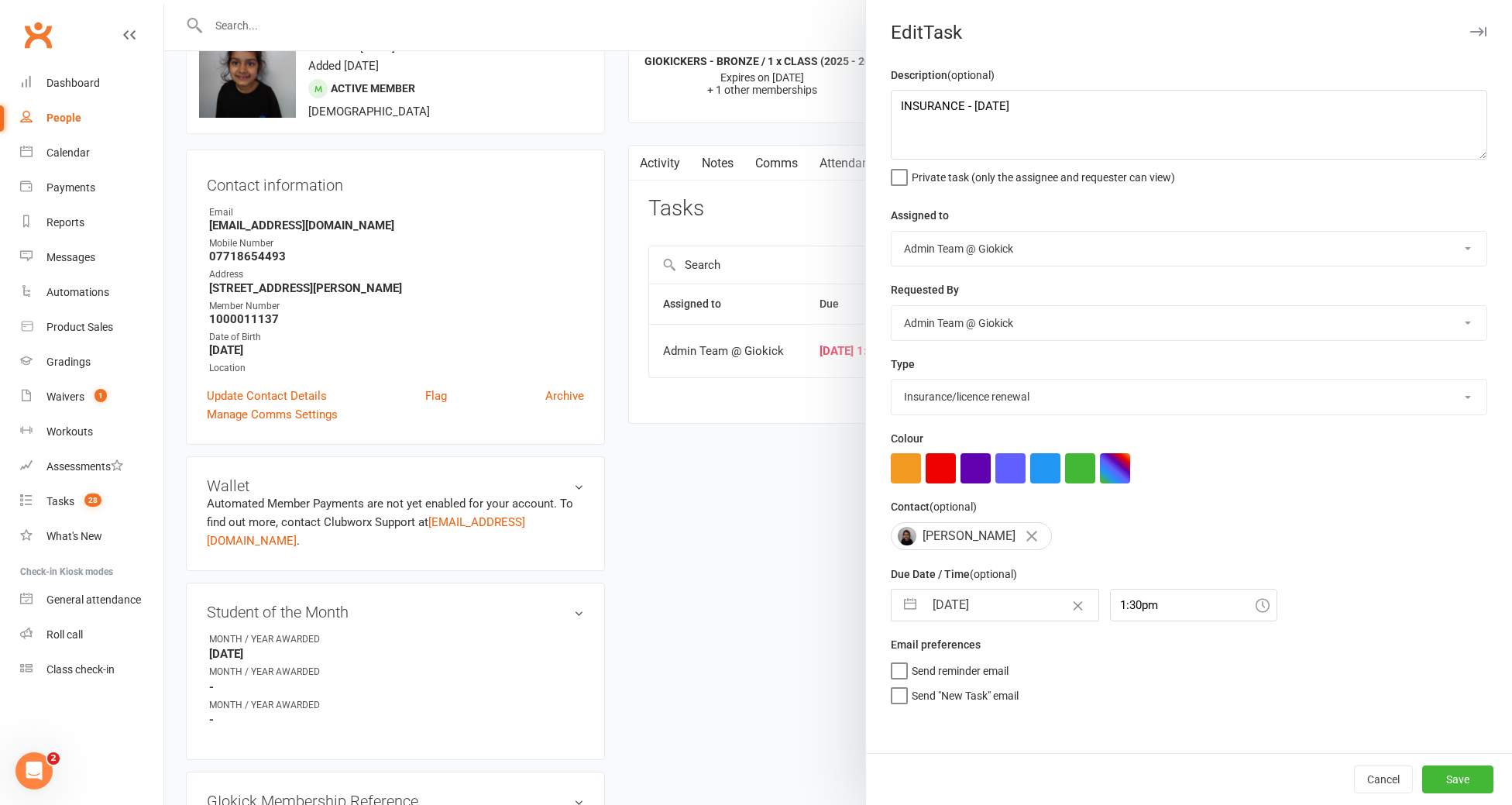
select select "2025"
select select "9"
select select "2025"
type input "28 Sep 202"
type input "28 Sep 2026"
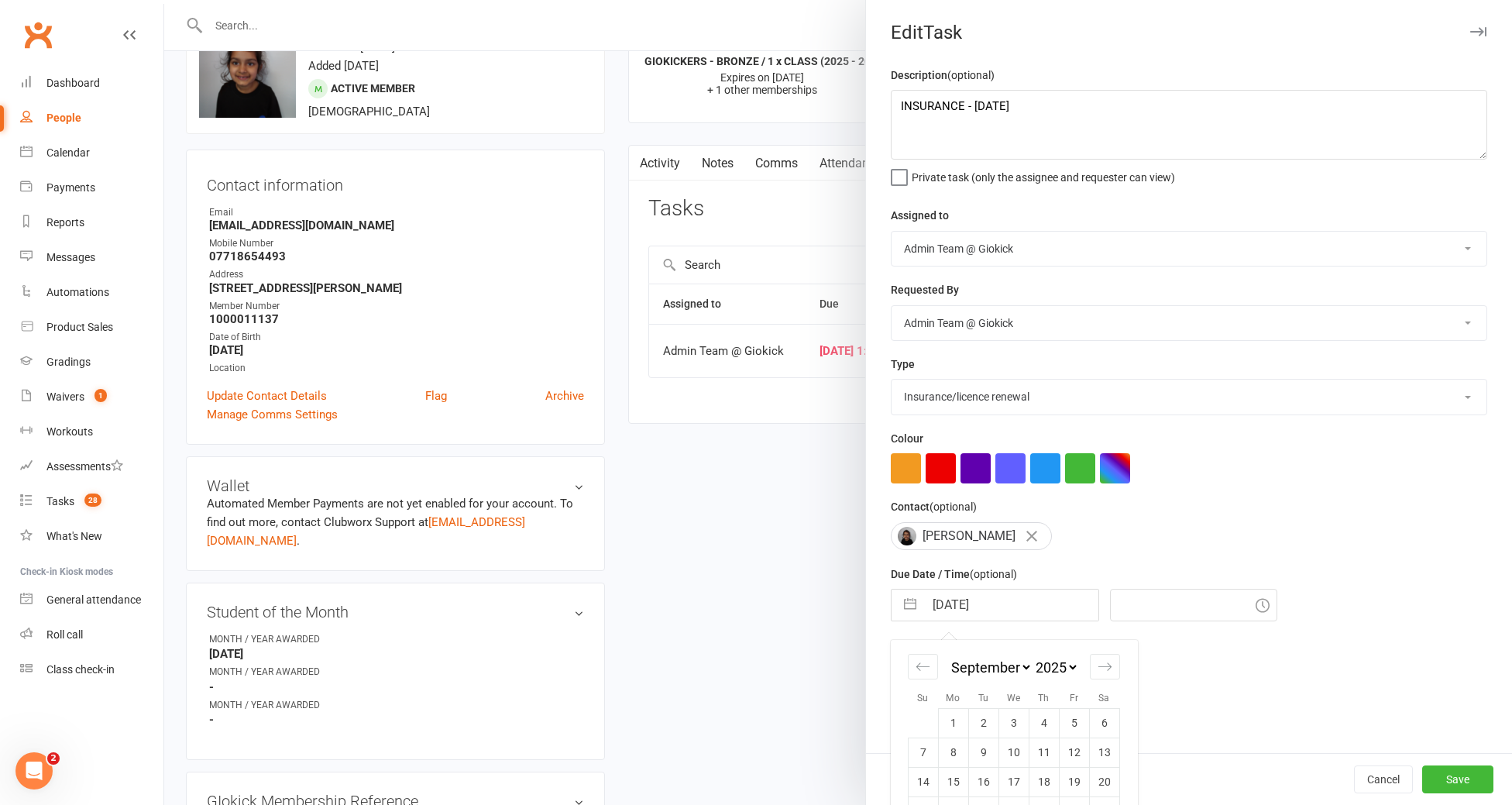
type input "3:00pm"
type input "28 Sep 2026"
click at [1452, 773] on button "Save" at bounding box center [1457, 779] width 71 height 28
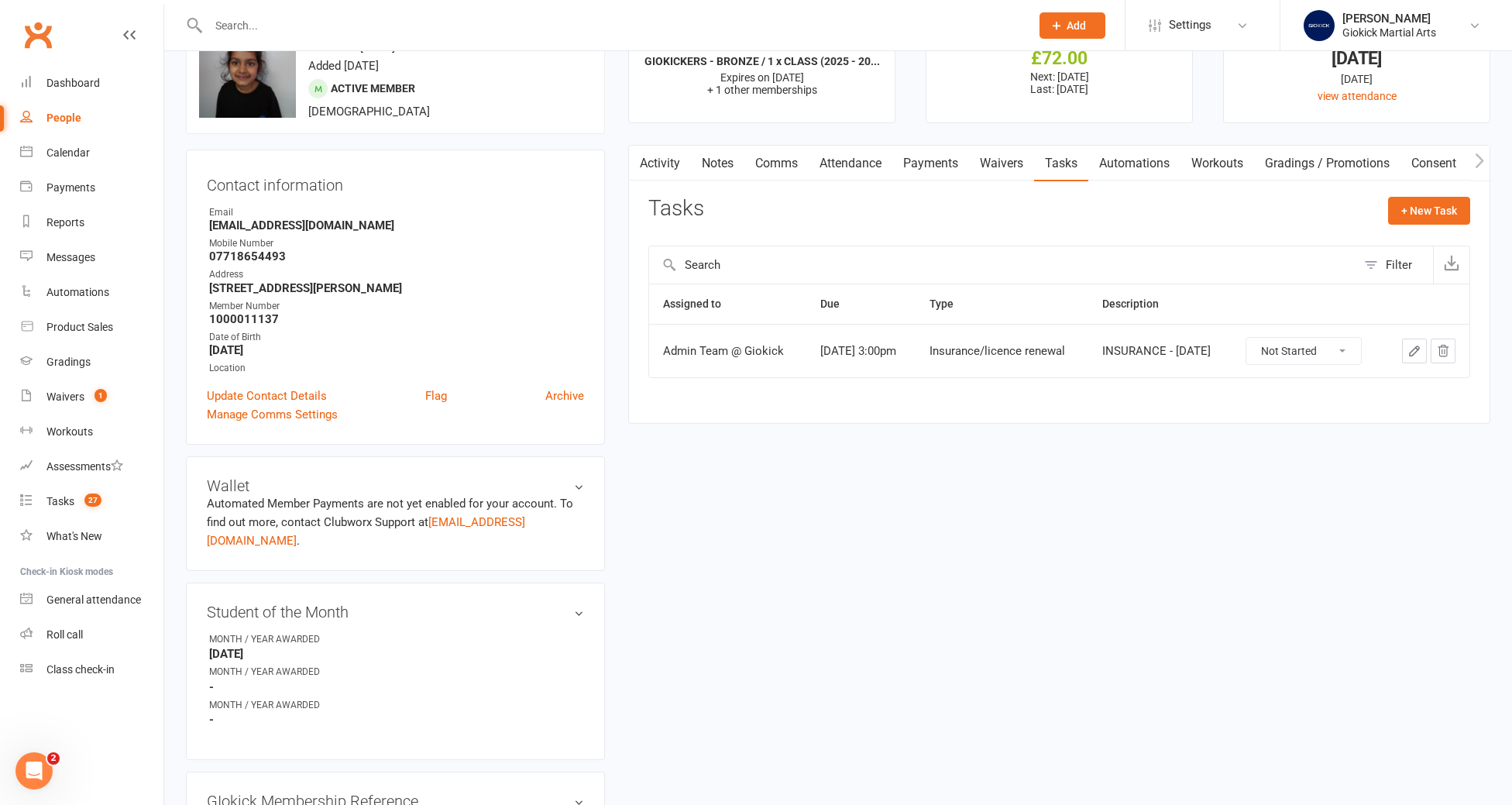
click at [242, 19] on input "text" at bounding box center [611, 25] width 816 height 22
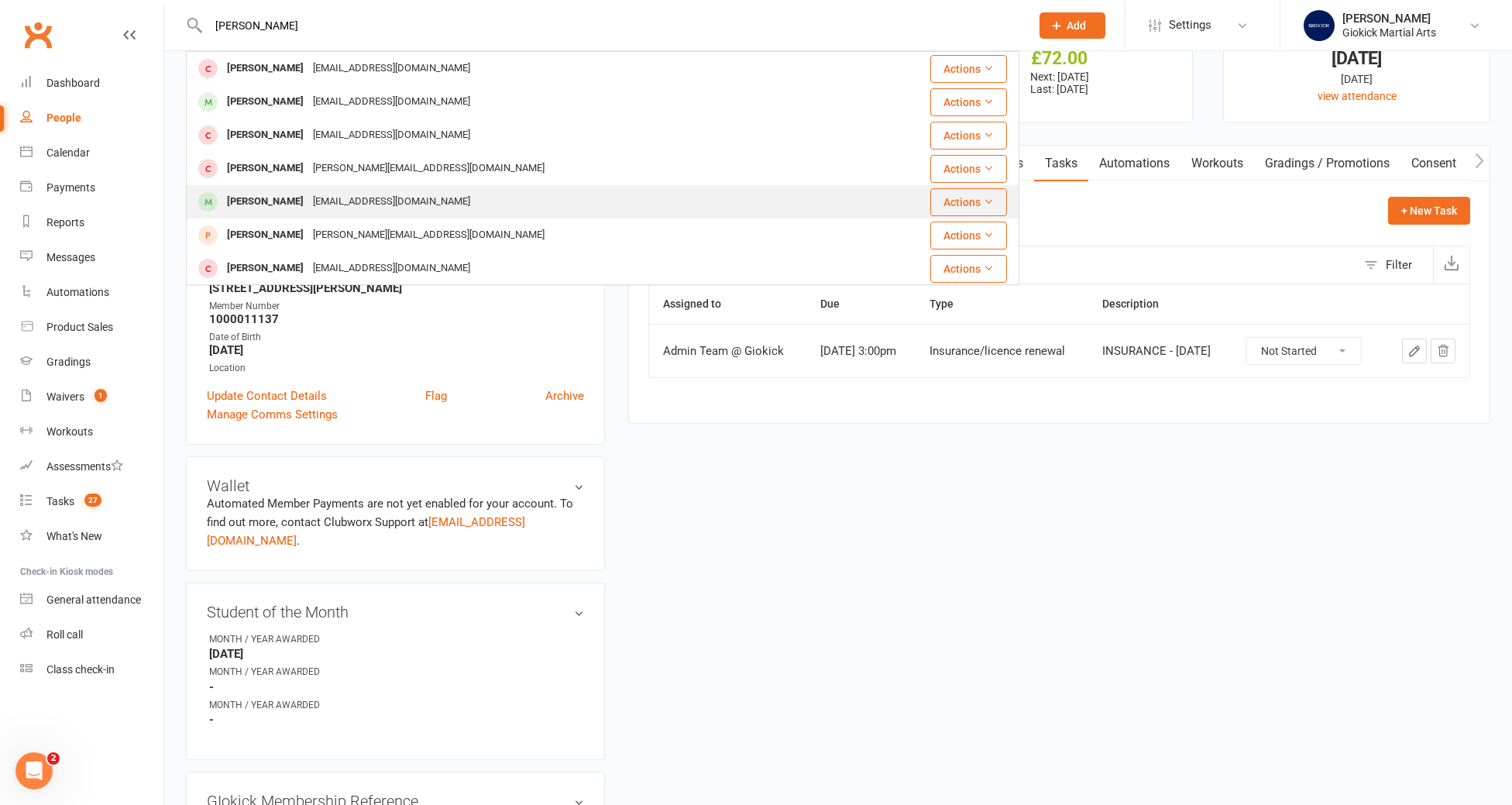
type input "amelia"
click at [254, 199] on div "Amelia Burns" at bounding box center [265, 201] width 86 height 23
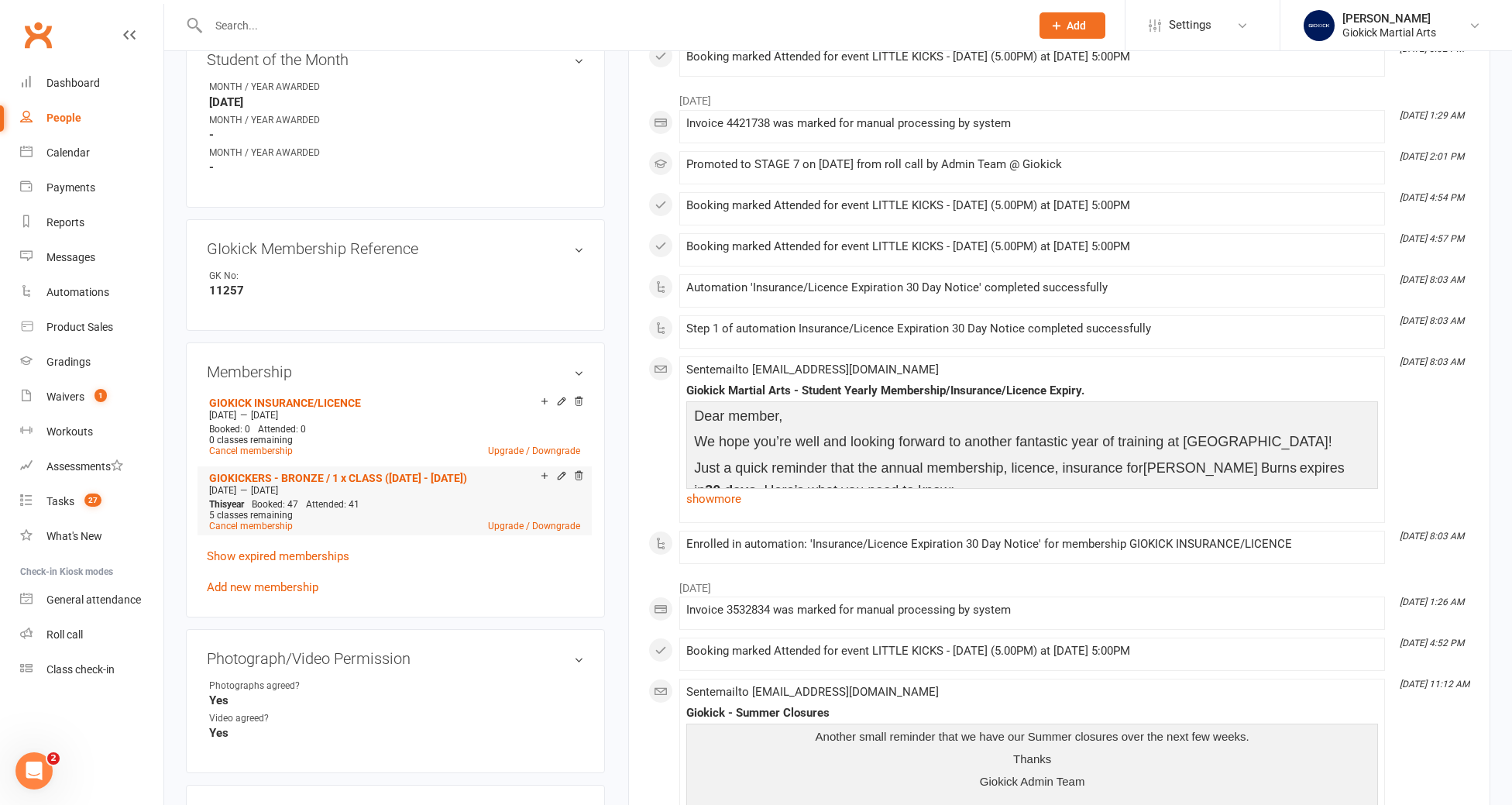
scroll to position [654, 0]
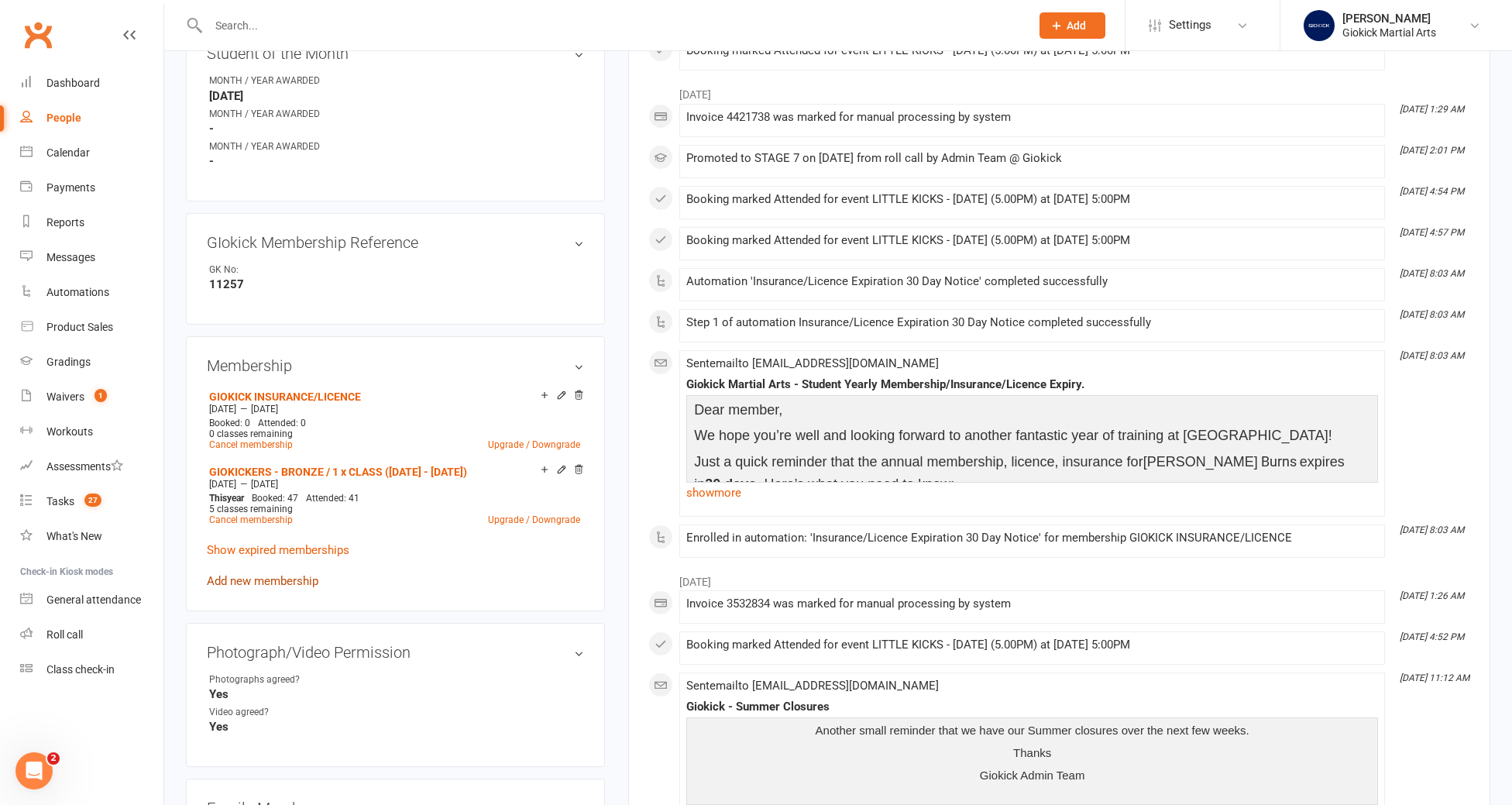
click at [278, 574] on link "Add new membership" at bounding box center [262, 581] width 112 height 14
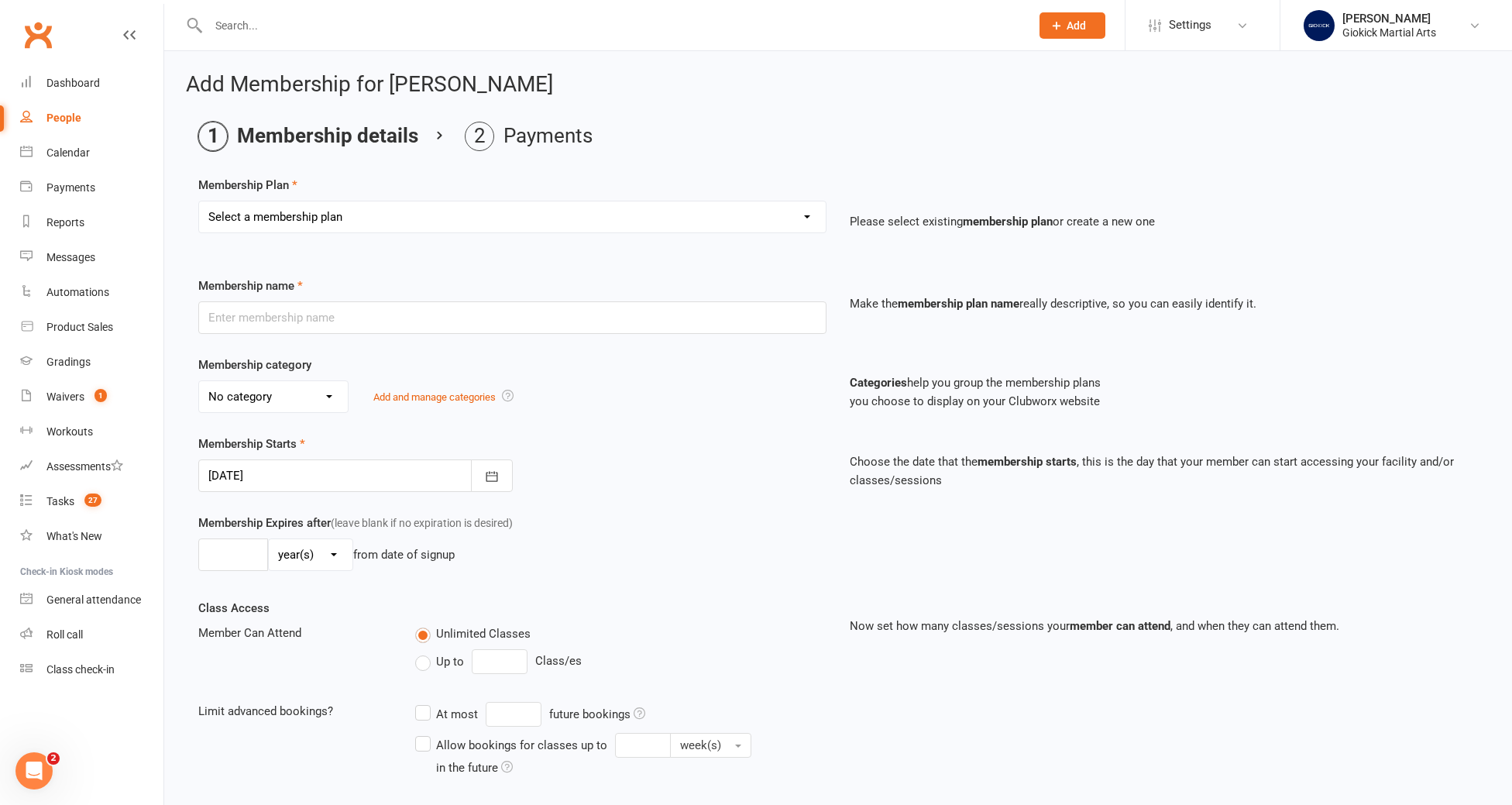
click at [410, 213] on select "Select a membership plan Create new Membership Plan GIOKICKERS - BRONZE / 1 x C…" at bounding box center [512, 216] width 627 height 31
select select "4"
click at [199, 201] on select "Select a membership plan Create new Membership Plan GIOKICKERS - BRONZE / 1 x C…" at bounding box center [512, 216] width 627 height 31
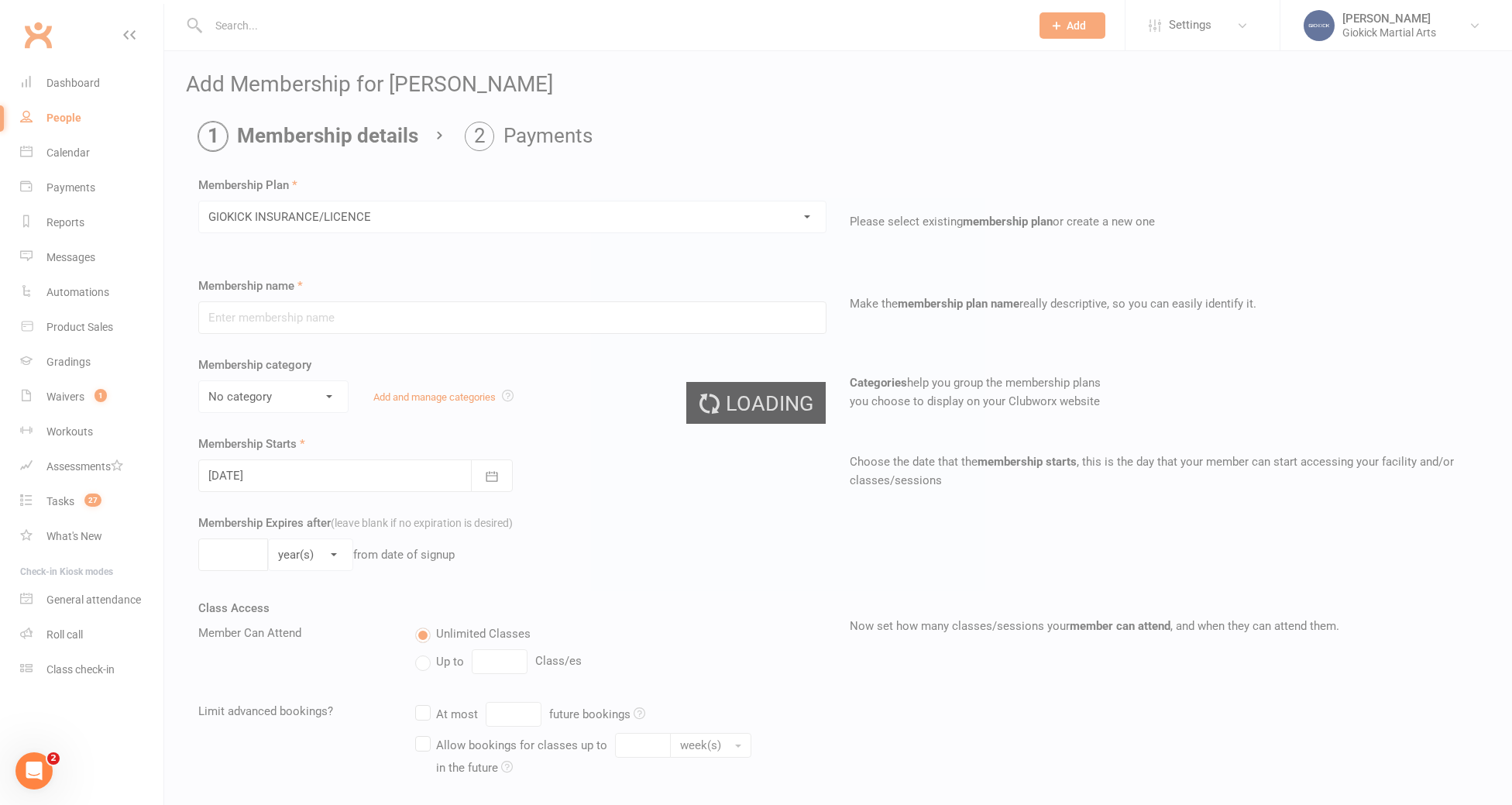
type input "GIOKICK INSURANCE/LICENCE"
select select "2"
type input "1"
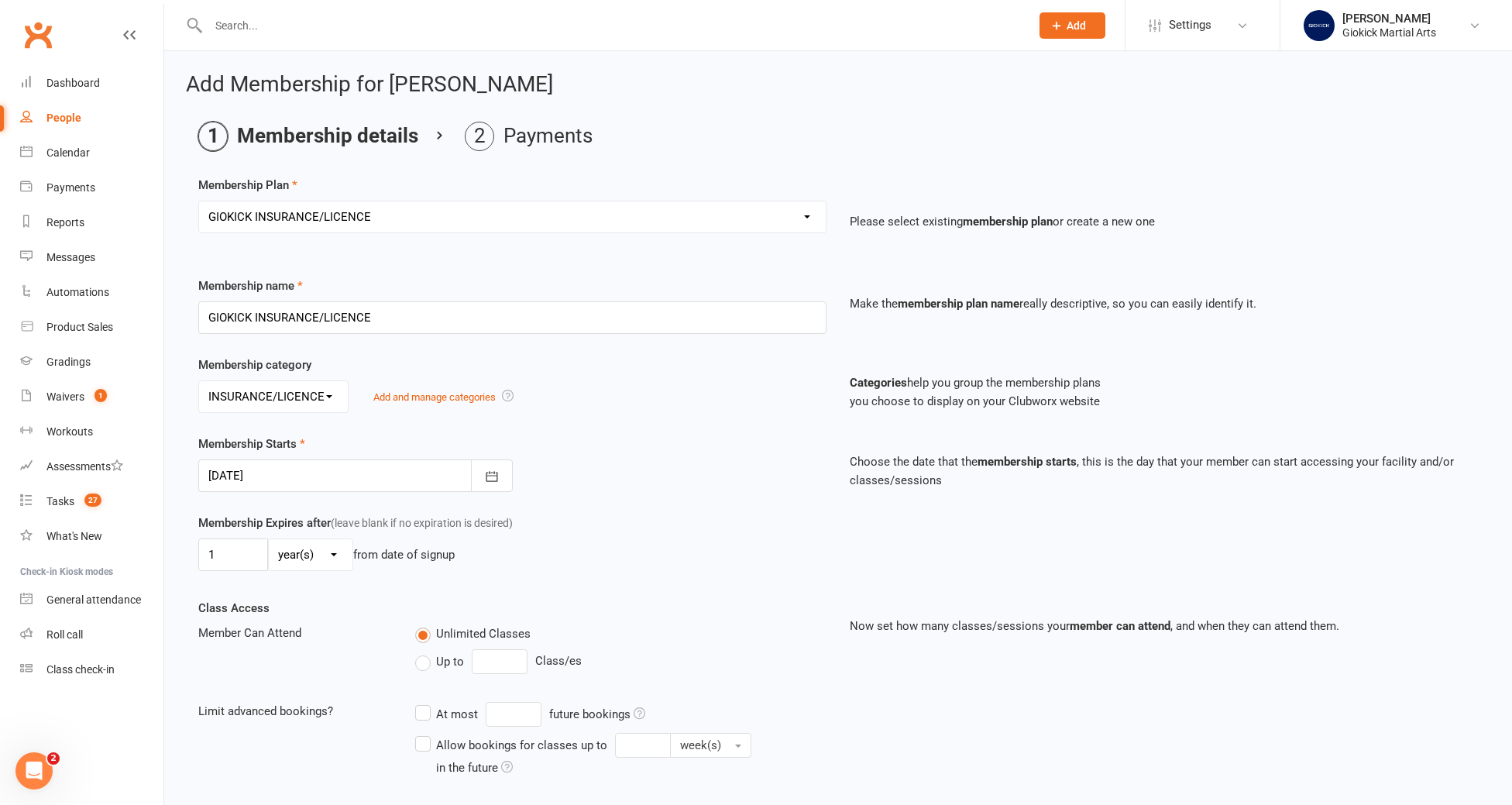
click at [259, 480] on div at bounding box center [355, 475] width 315 height 32
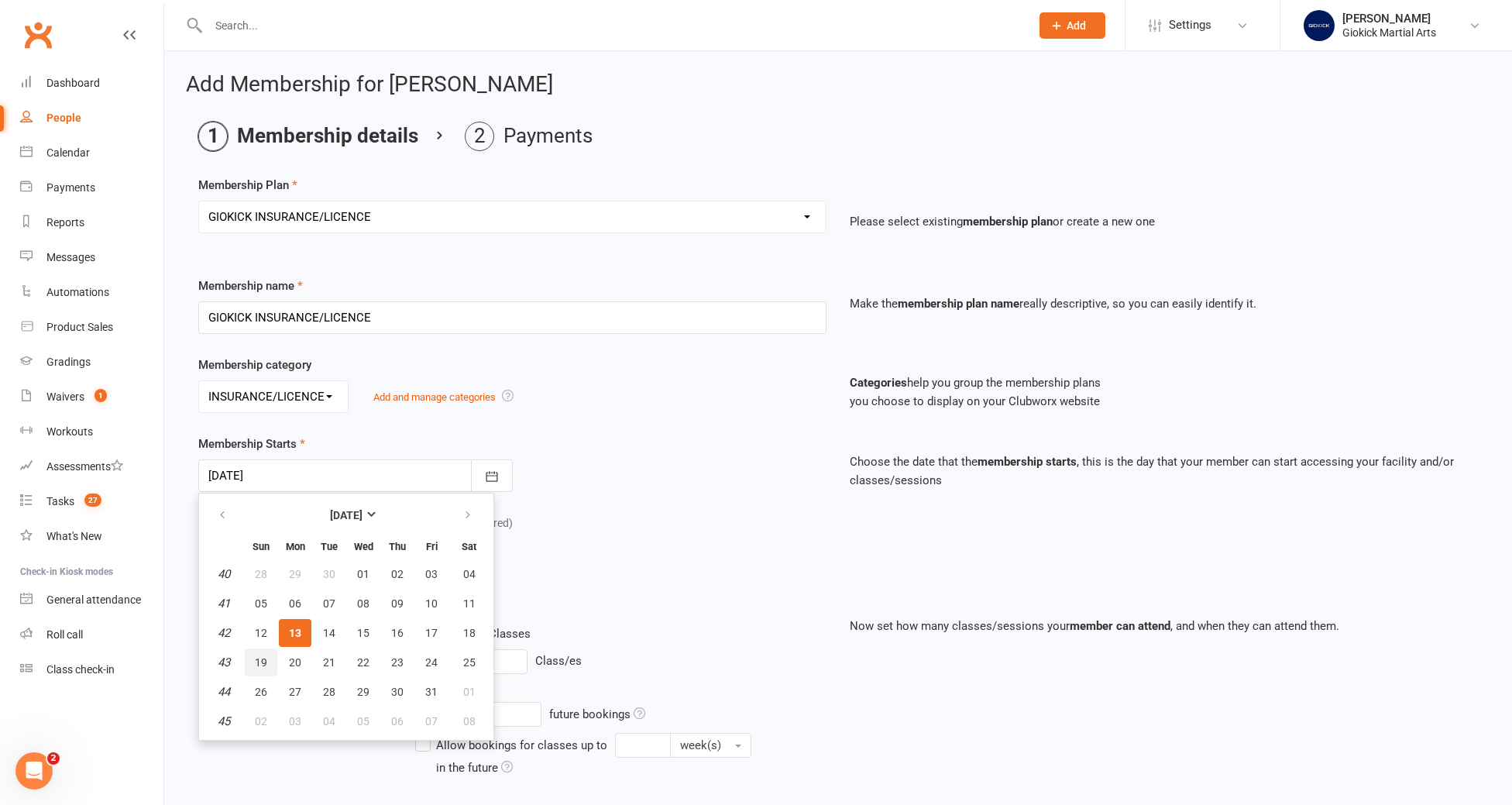
click at [269, 663] on button "19" at bounding box center [261, 662] width 32 height 28
type input "19 Oct 2025"
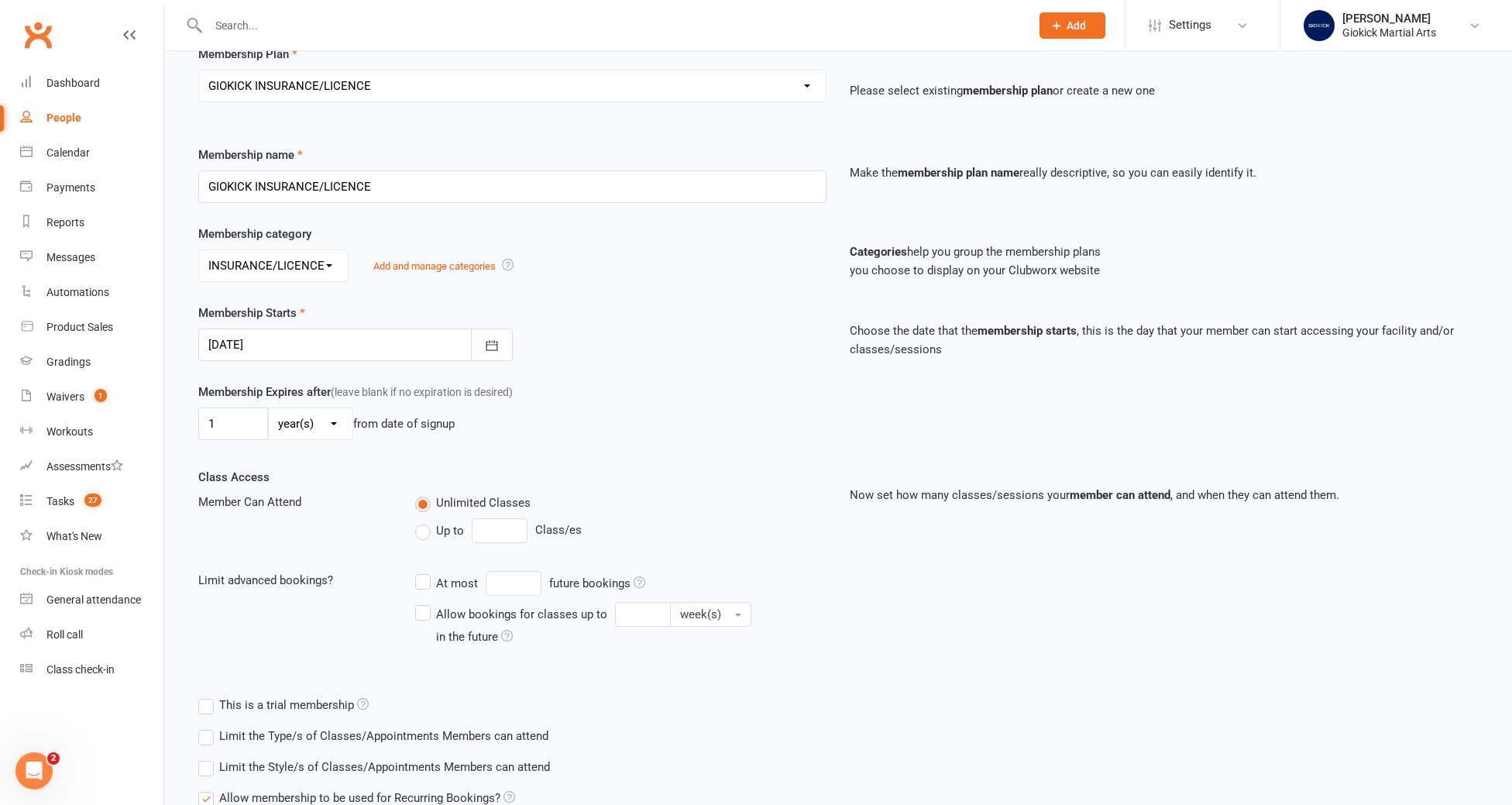
click at [426, 535] on label "Up to" at bounding box center [439, 530] width 49 height 19
click at [426, 521] on input "Up to" at bounding box center [419, 521] width 10 height 0
type input "0"
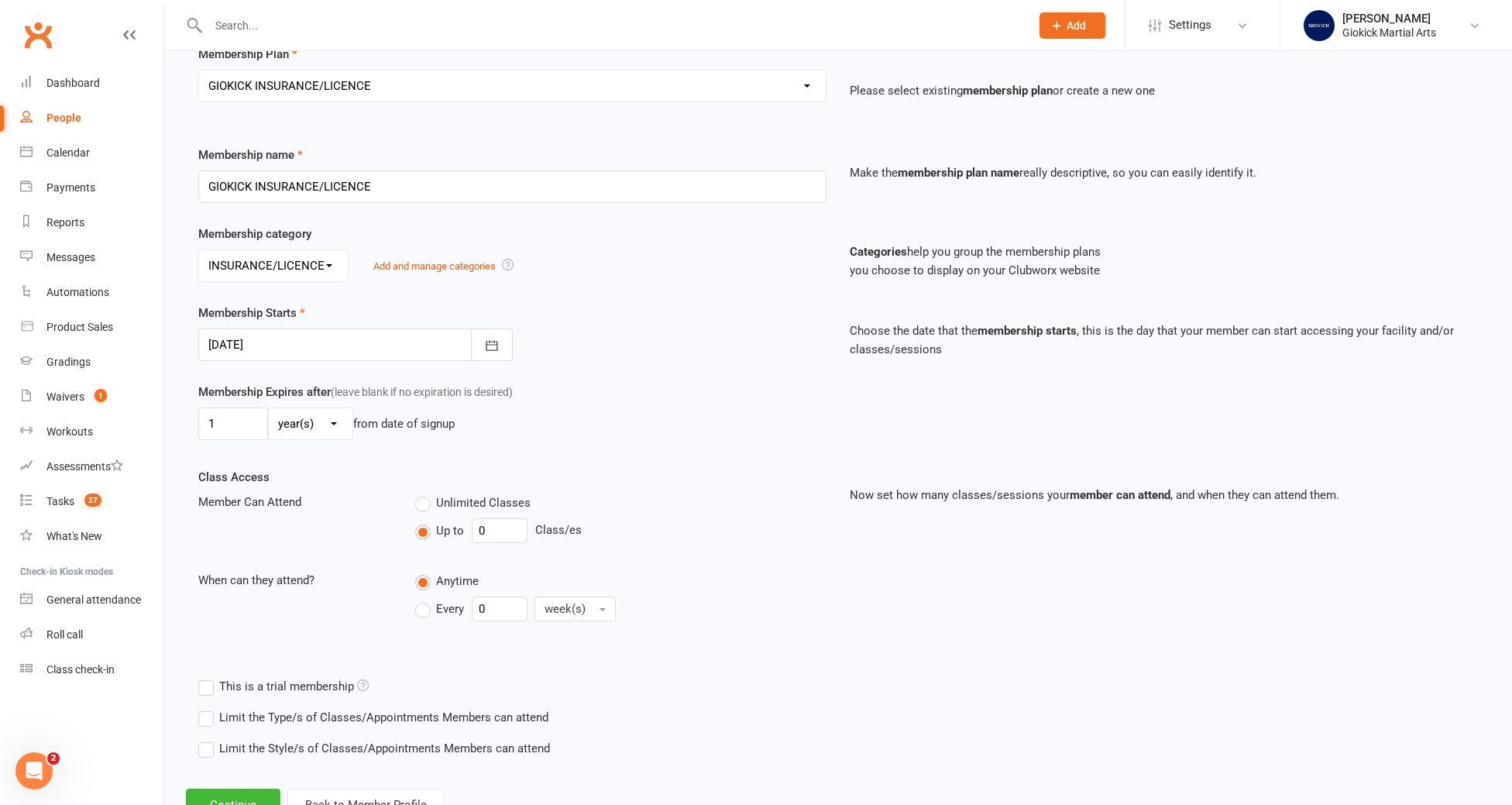
scroll to position [191, 0]
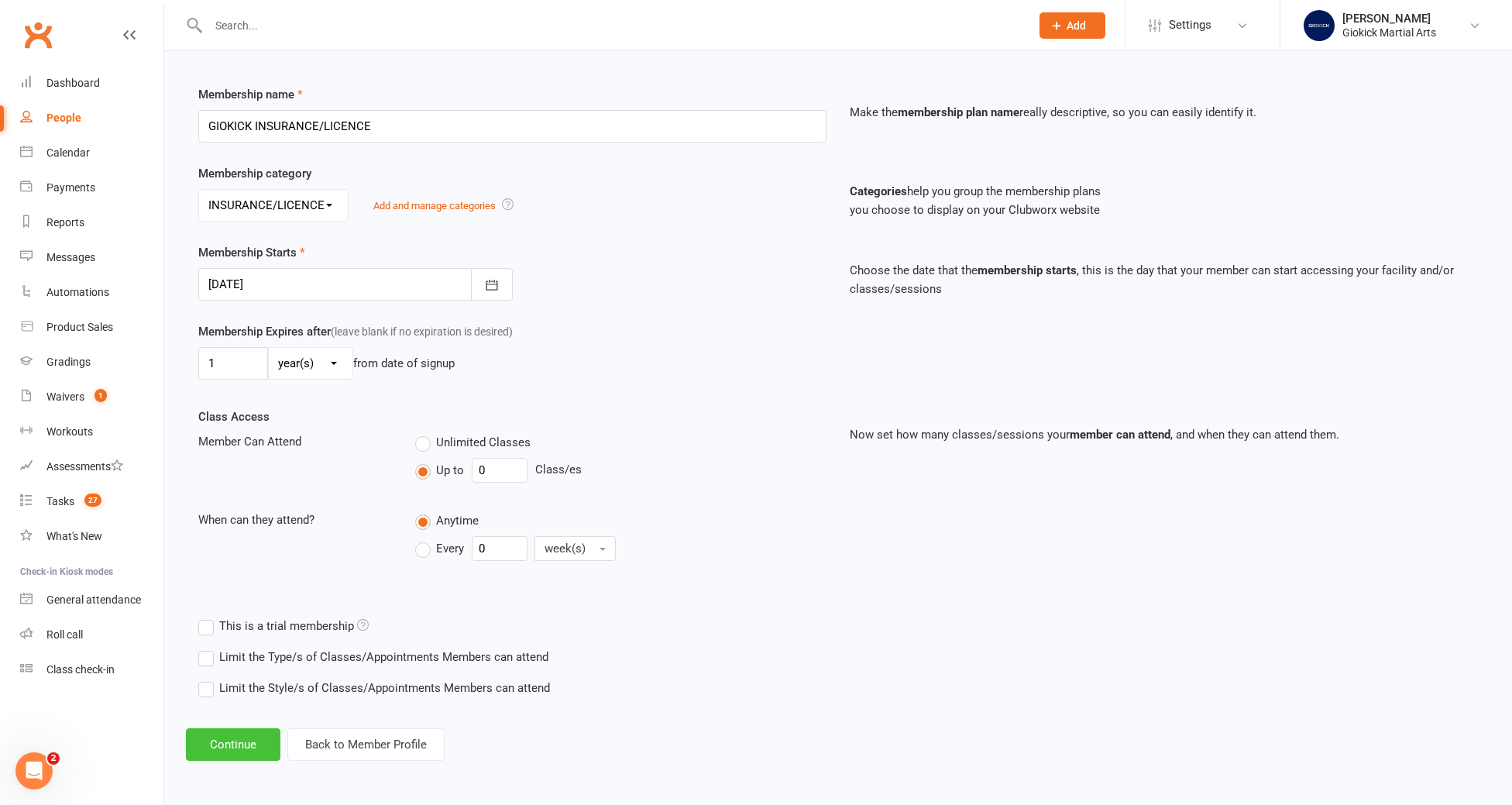
click at [223, 736] on button "Continue" at bounding box center [233, 745] width 95 height 32
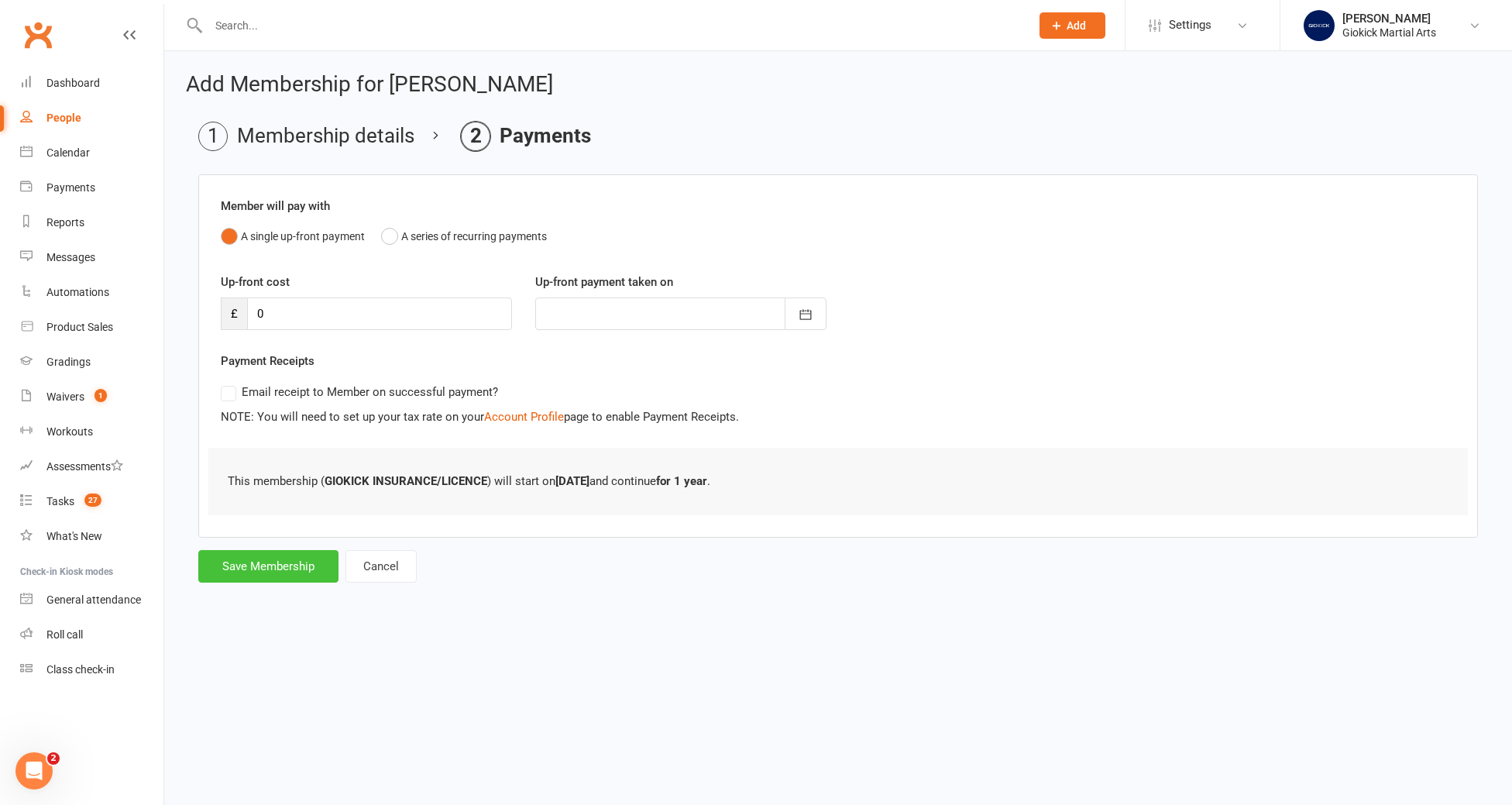
click at [261, 567] on button "Save Membership" at bounding box center [268, 566] width 140 height 32
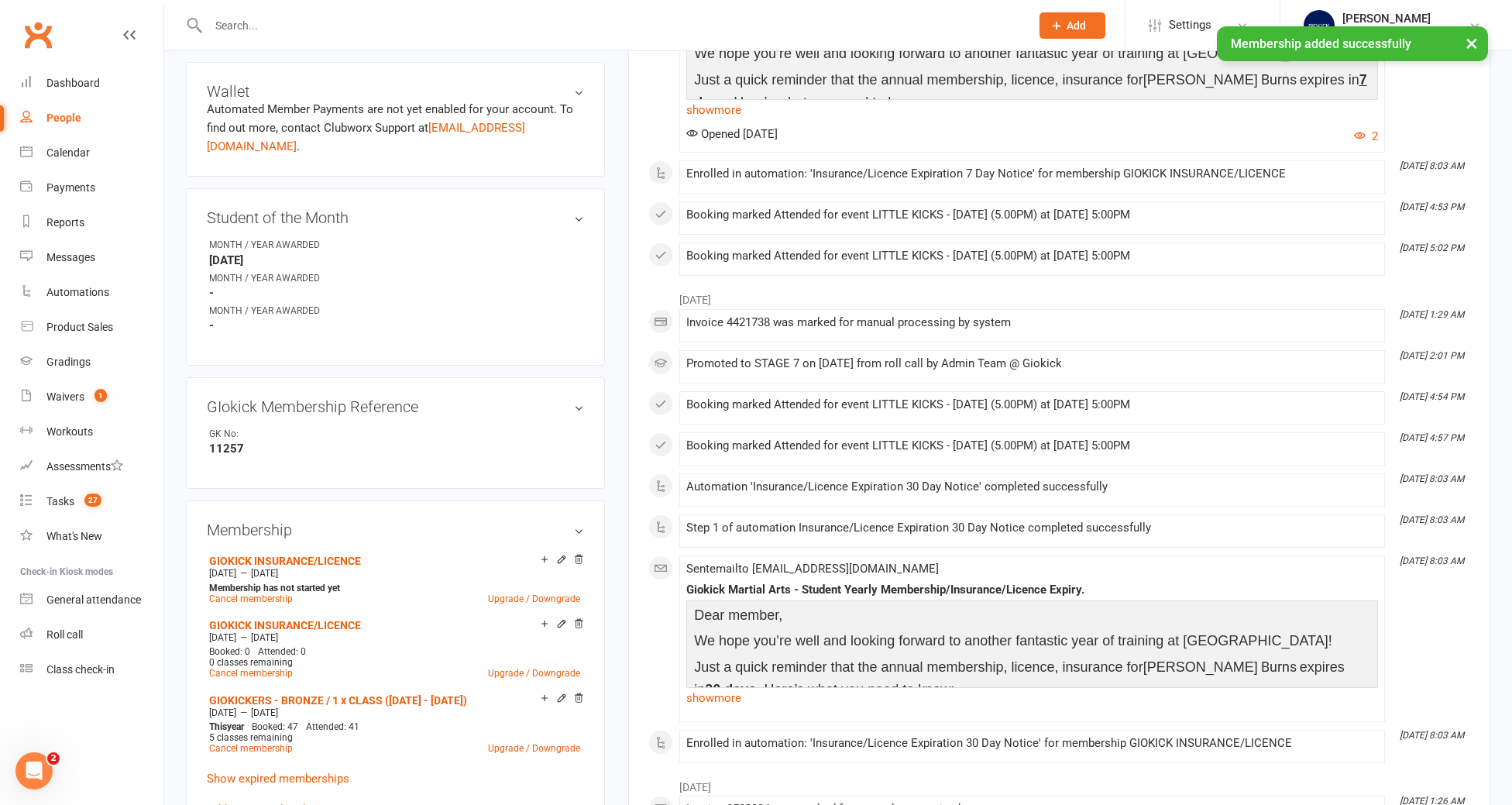
scroll to position [558, 0]
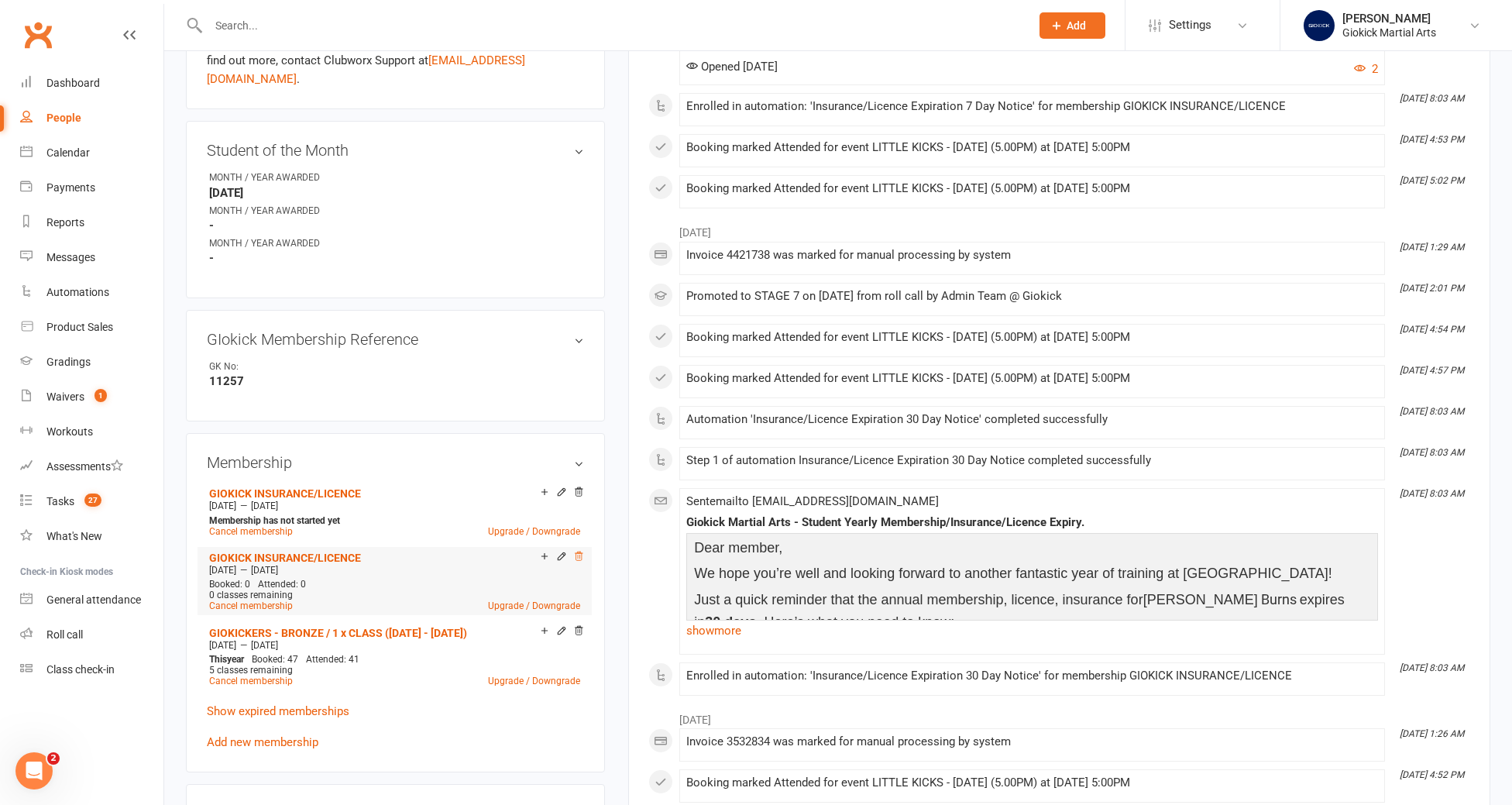
click at [577, 551] on icon at bounding box center [579, 556] width 11 height 11
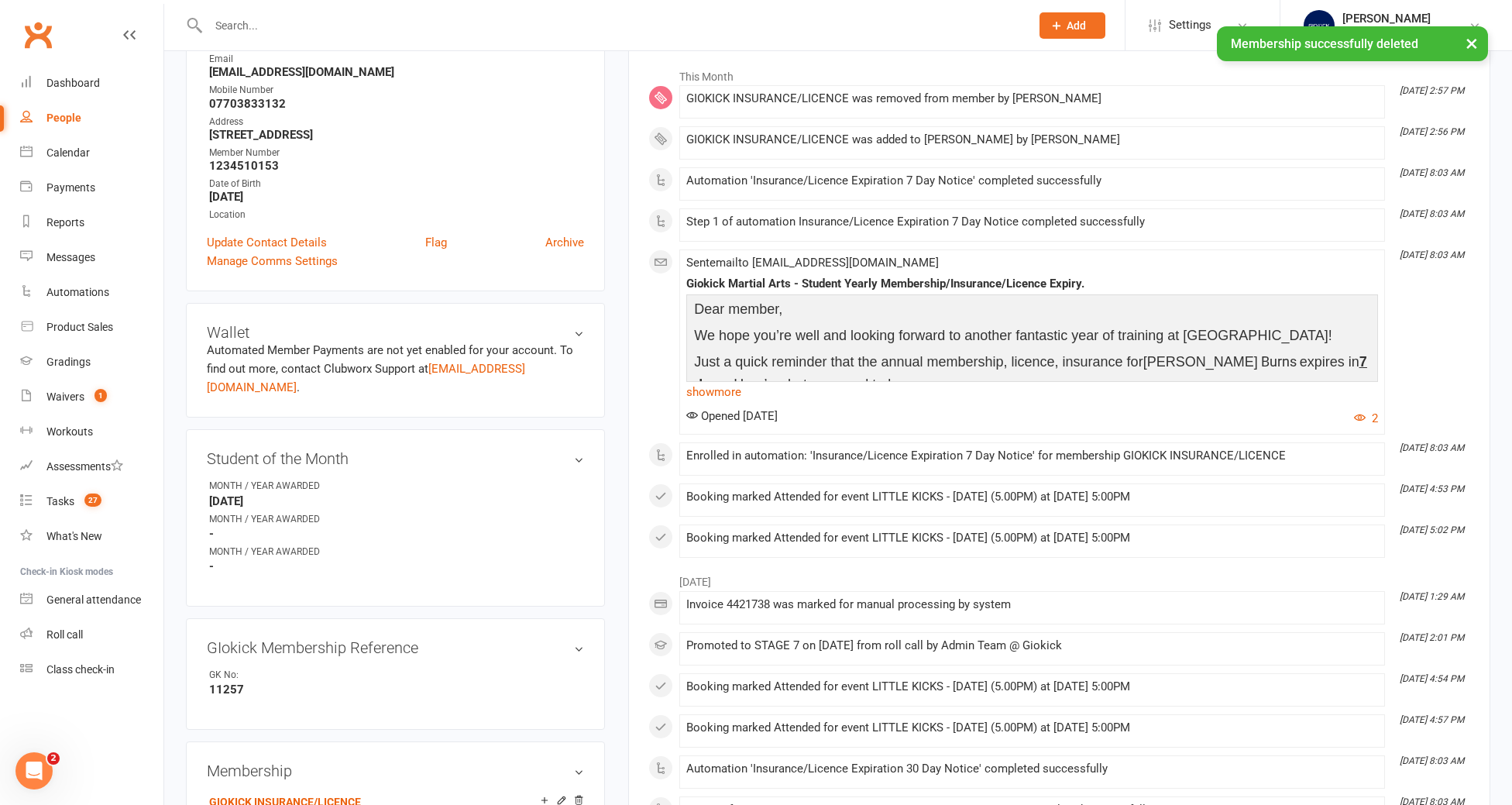
scroll to position [0, 0]
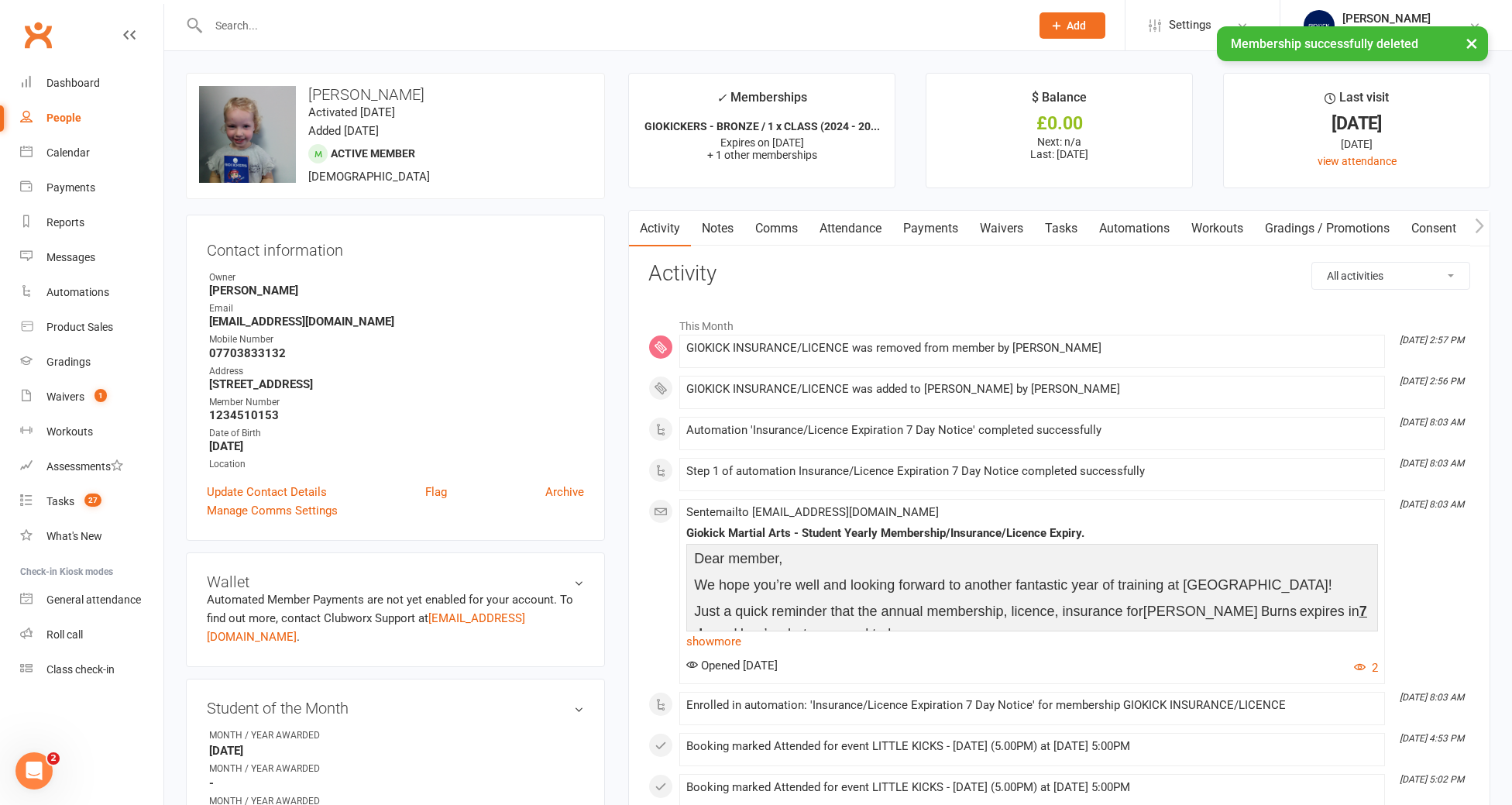
click at [1076, 237] on link "Tasks" at bounding box center [1061, 229] width 54 height 36
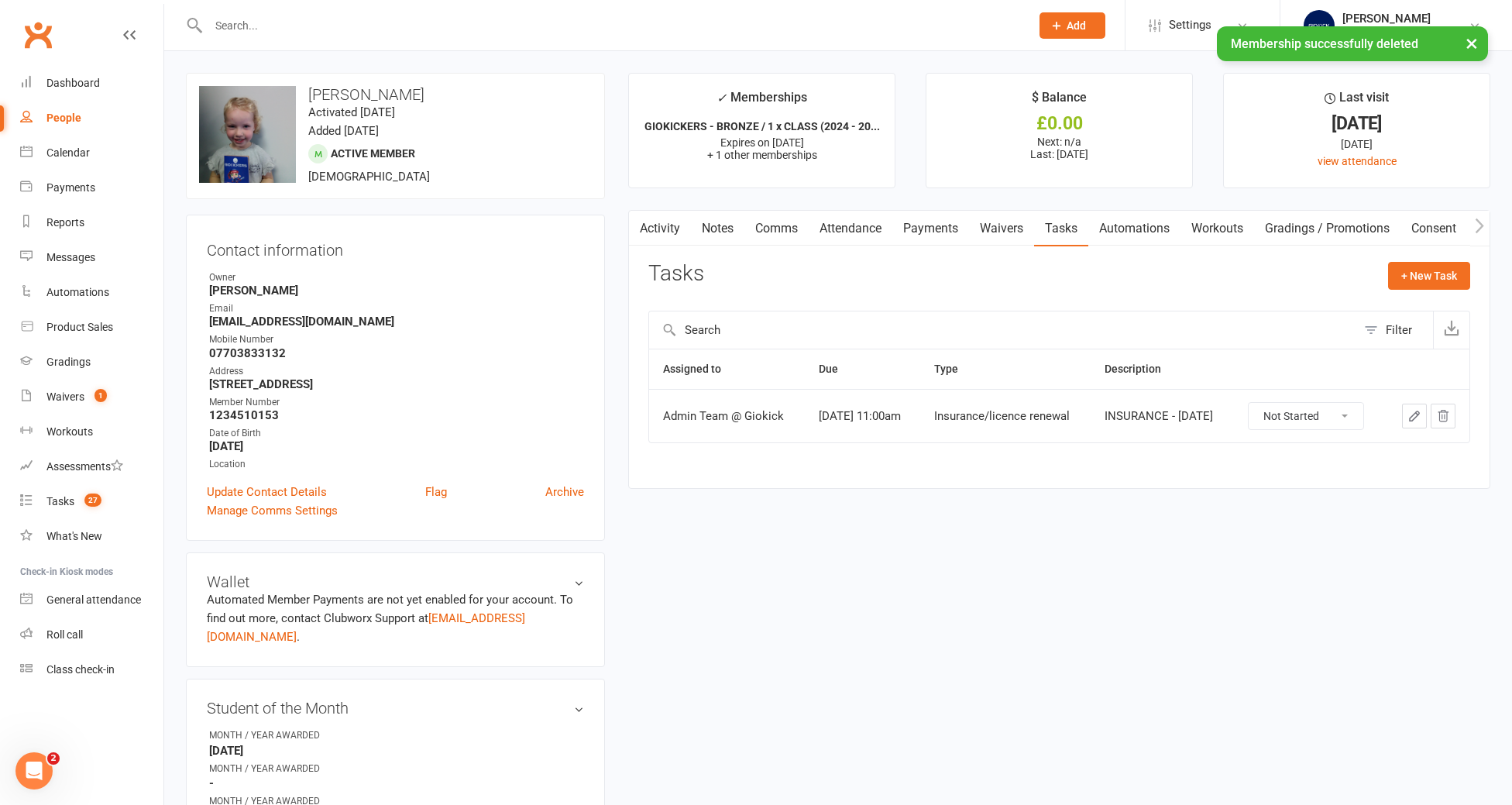
click at [1415, 420] on icon "button" at bounding box center [1414, 416] width 14 height 14
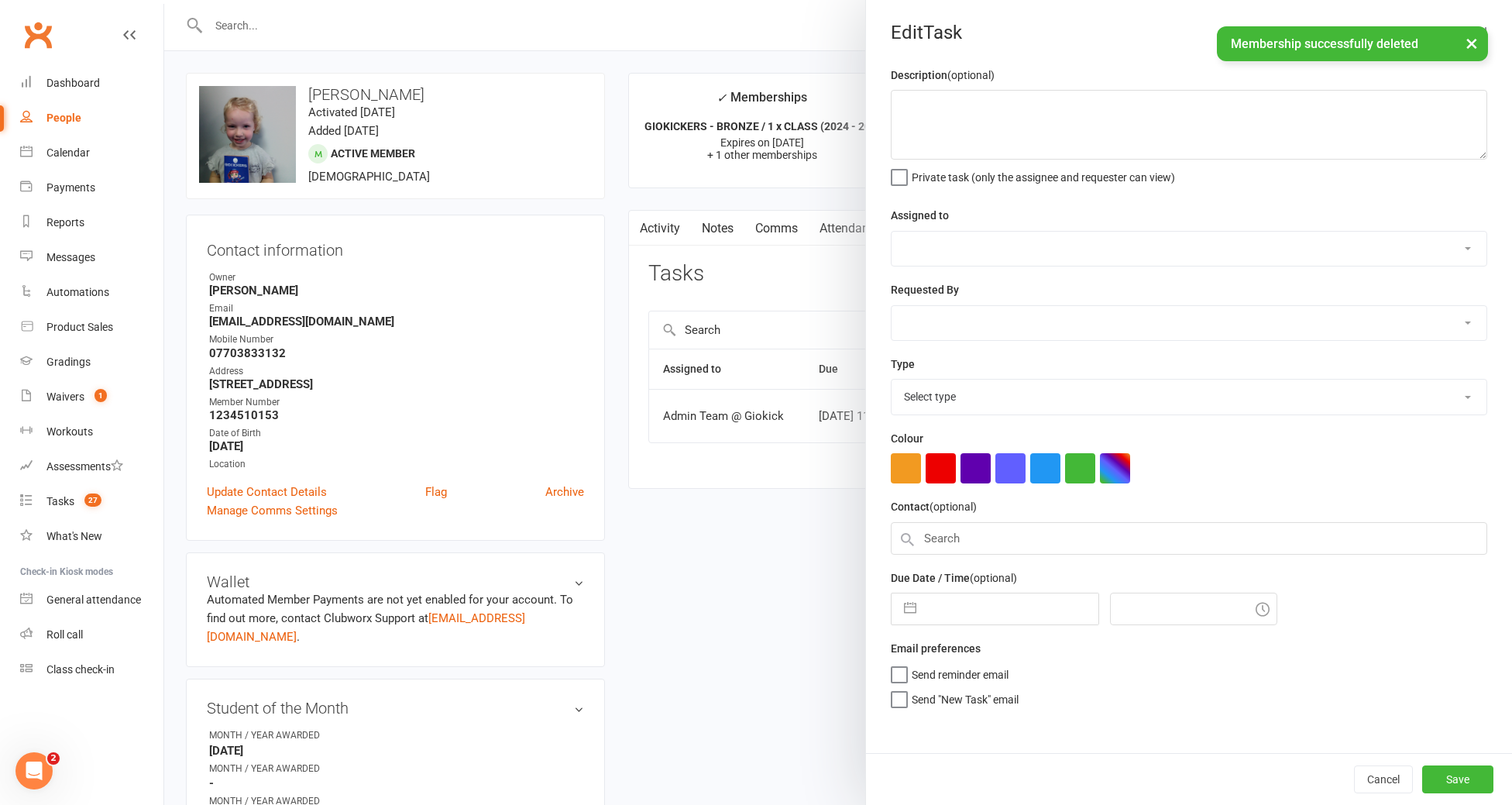
type textarea "INSURANCE - [DATE]"
select select "12159"
type input "19 Oct 2025"
type input "11:00am"
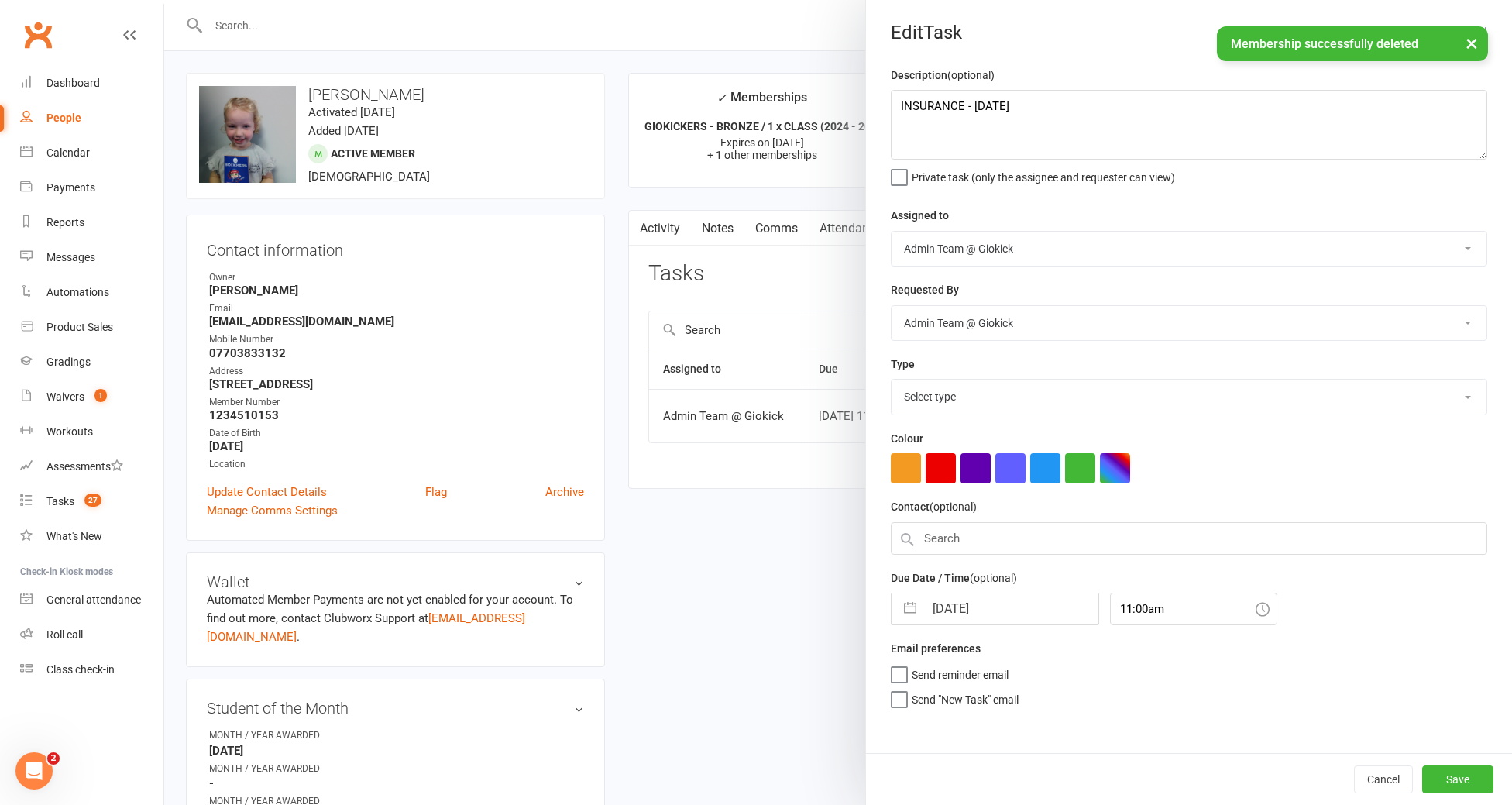
select select "11582"
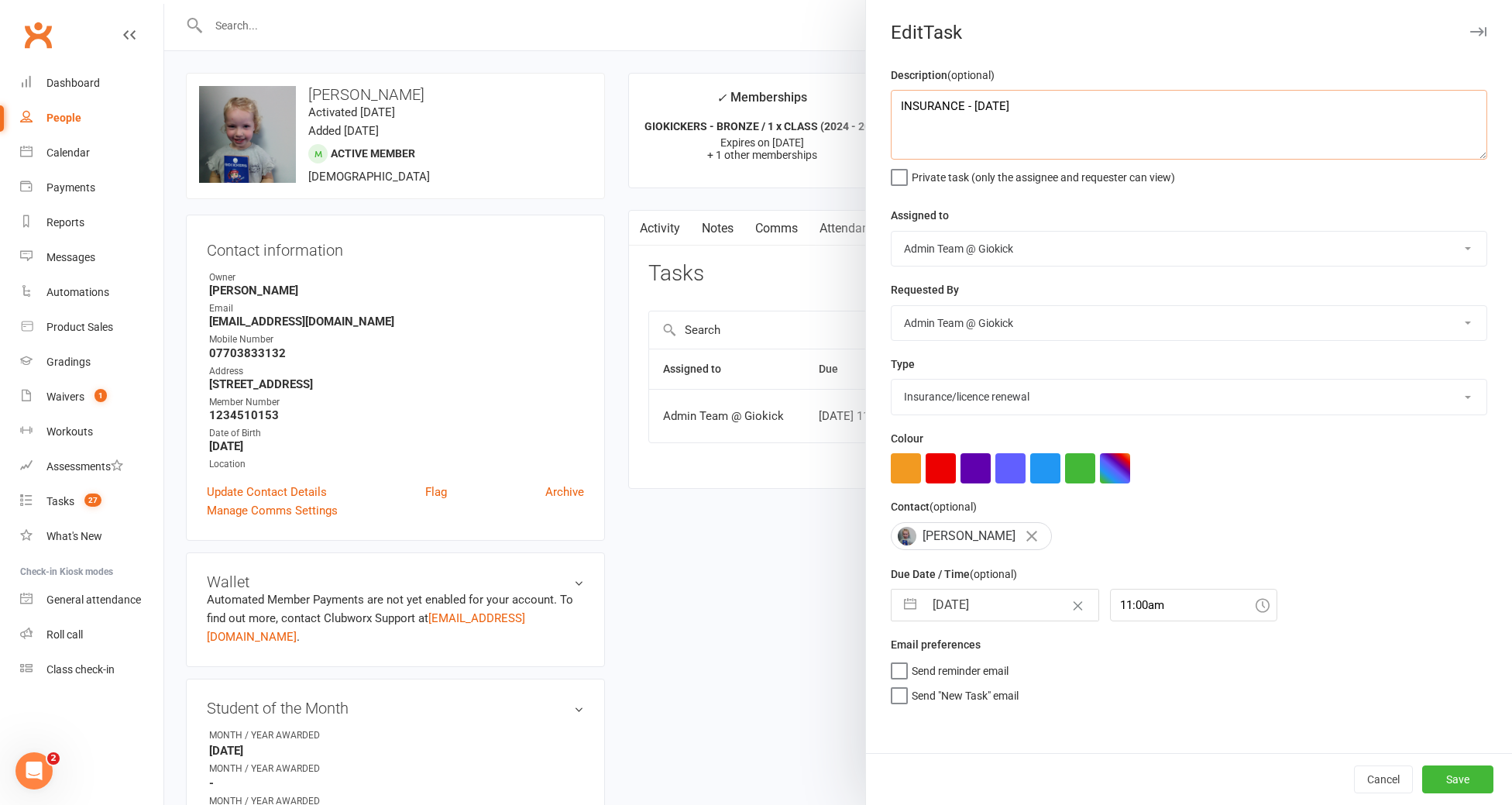
click at [1069, 99] on textarea "INSURANCE - [DATE]" at bounding box center [1188, 124] width 596 height 69
type textarea "INSURANCE - [DATE]"
click at [1006, 608] on input "19 Oct 2025" at bounding box center [1011, 605] width 174 height 31
select select "8"
select select "2025"
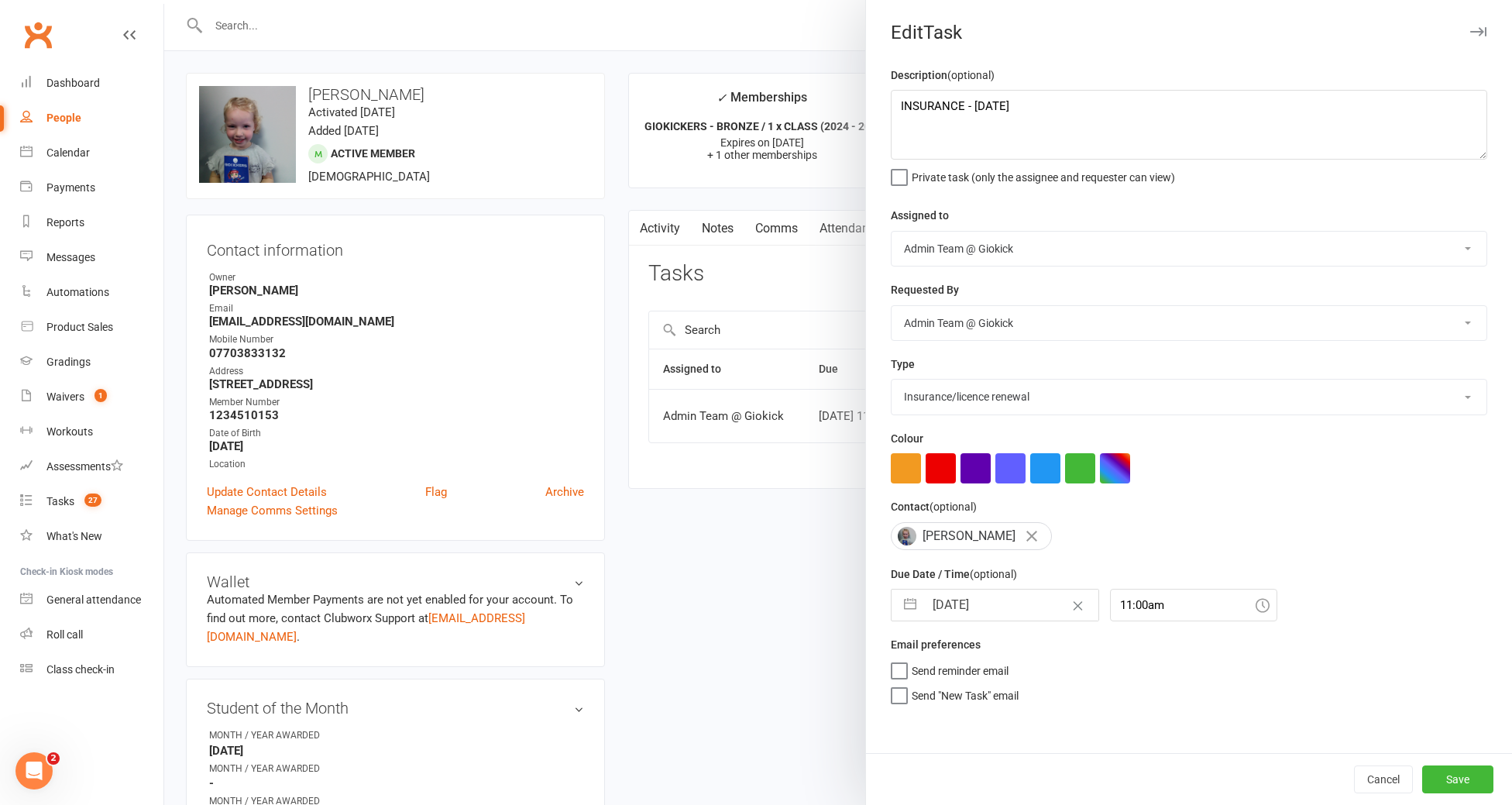
select select "9"
select select "2025"
select select "10"
select select "2025"
type input "19 Oct 202"
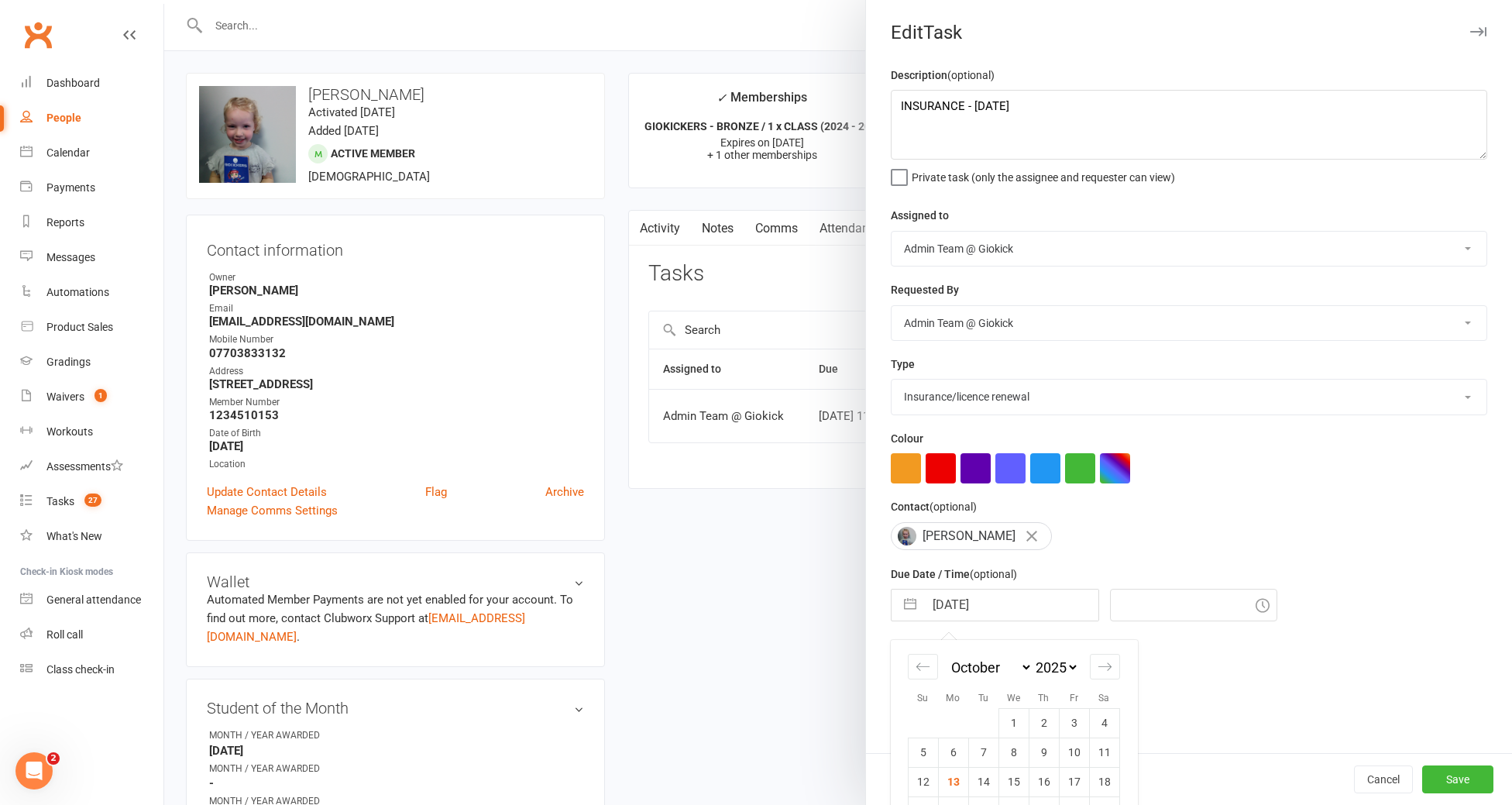
type input "19 Oct 2026"
type input "3:00pm"
type input "19 Oct 2026"
click at [1467, 783] on button "Save" at bounding box center [1457, 779] width 71 height 28
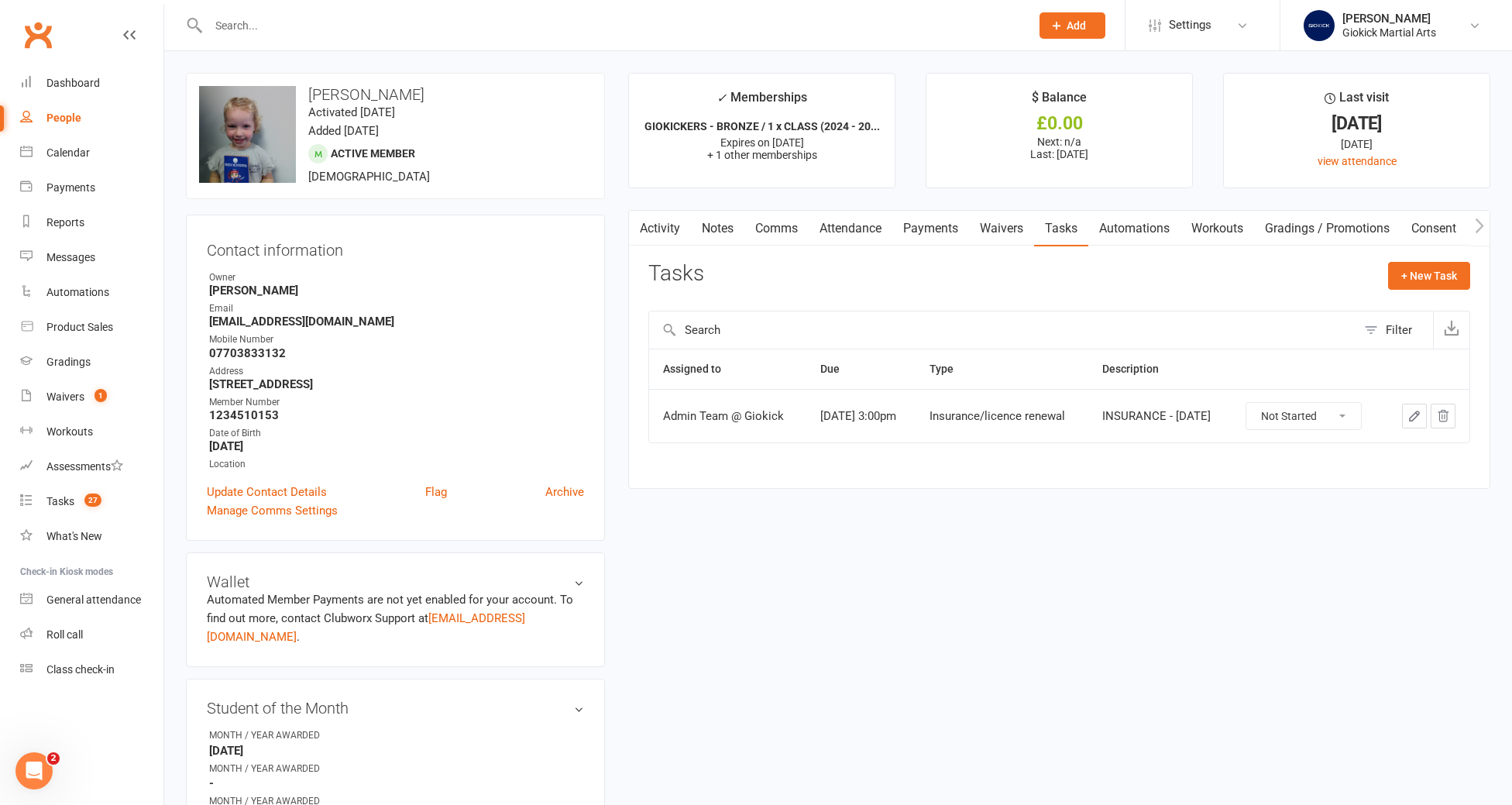
click at [244, 26] on input "text" at bounding box center [611, 25] width 816 height 22
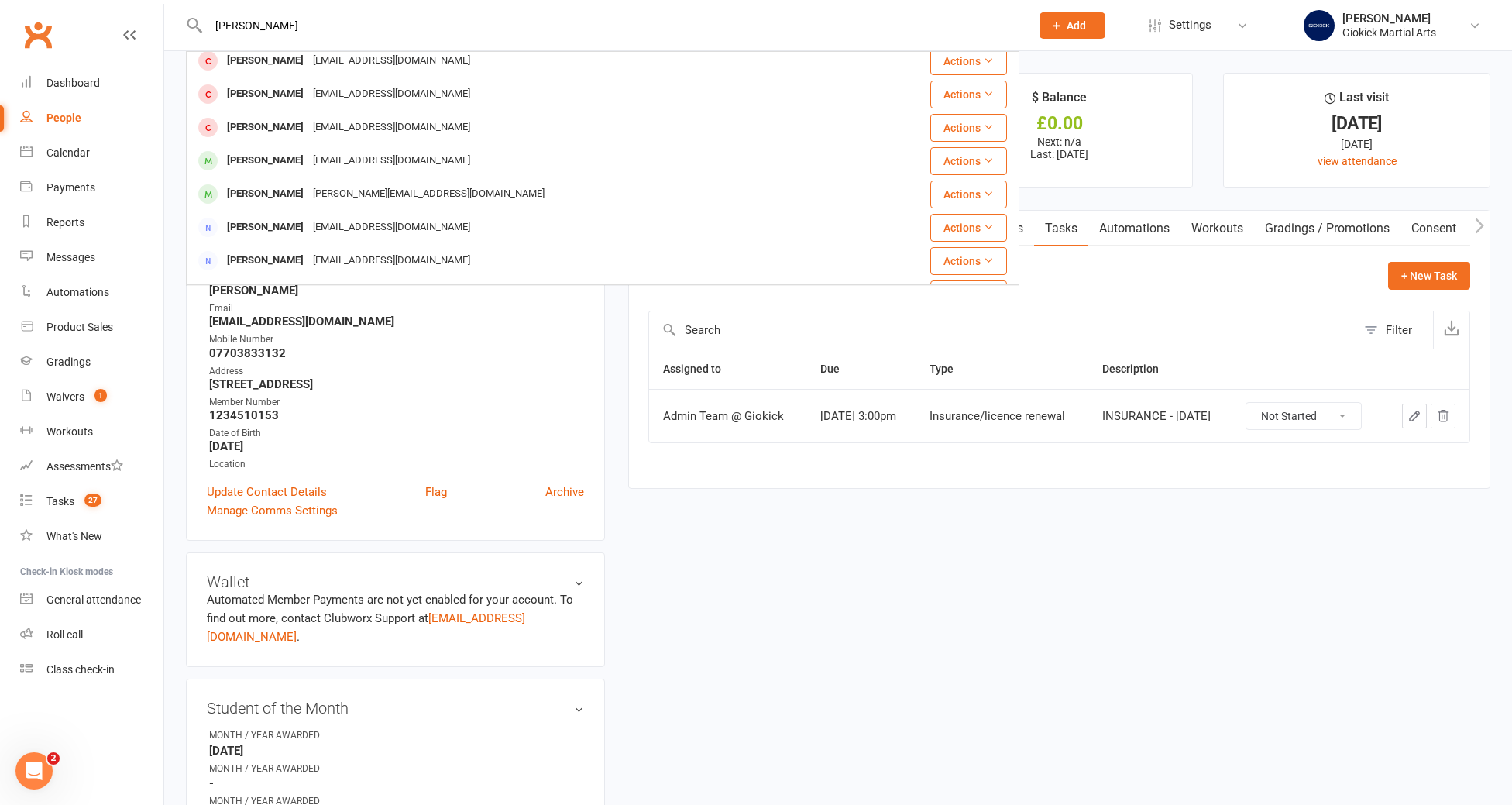
scroll to position [143, 0]
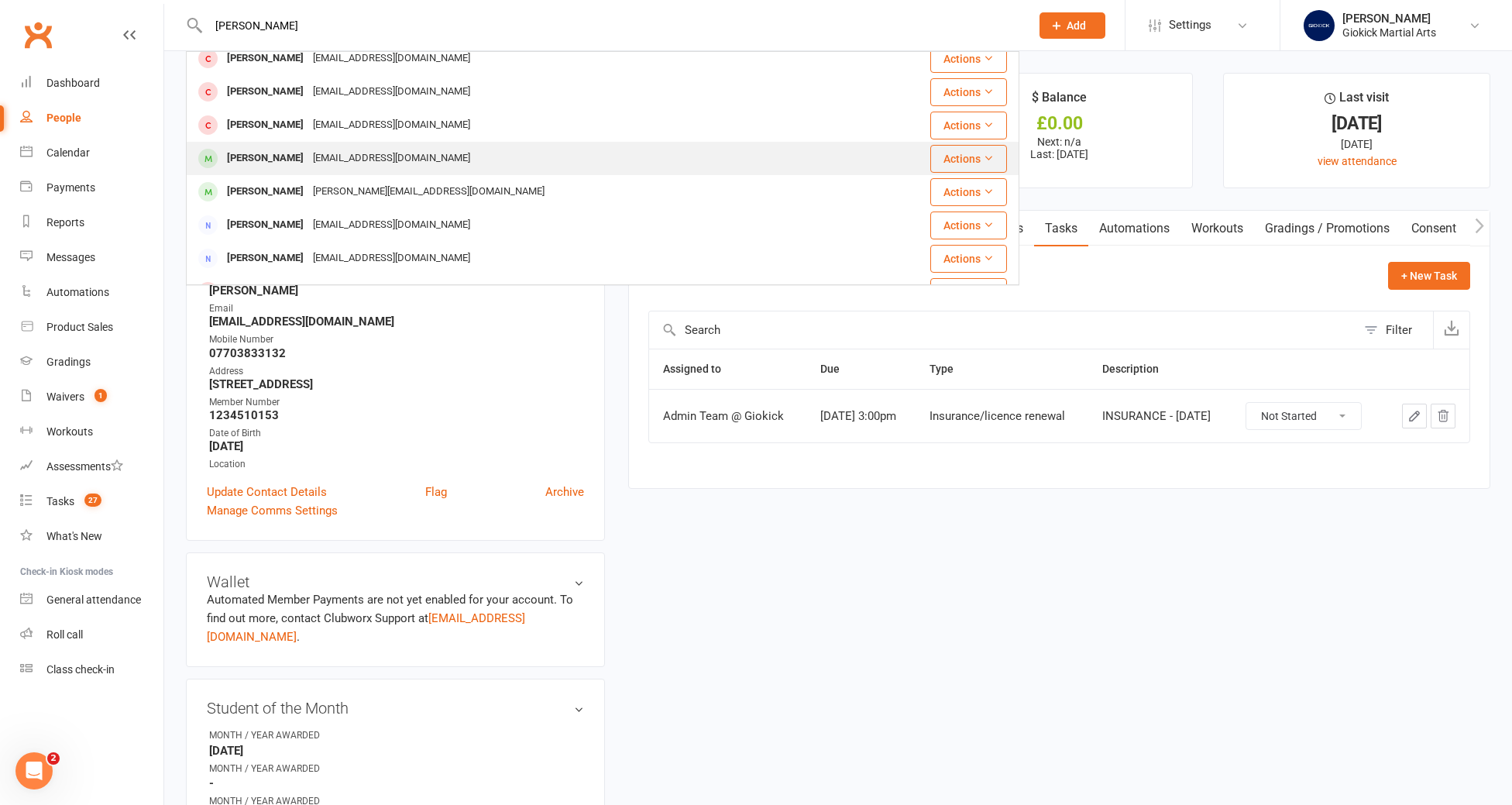
type input "freddie"
click at [250, 158] on div "Freddie Berry" at bounding box center [265, 158] width 86 height 23
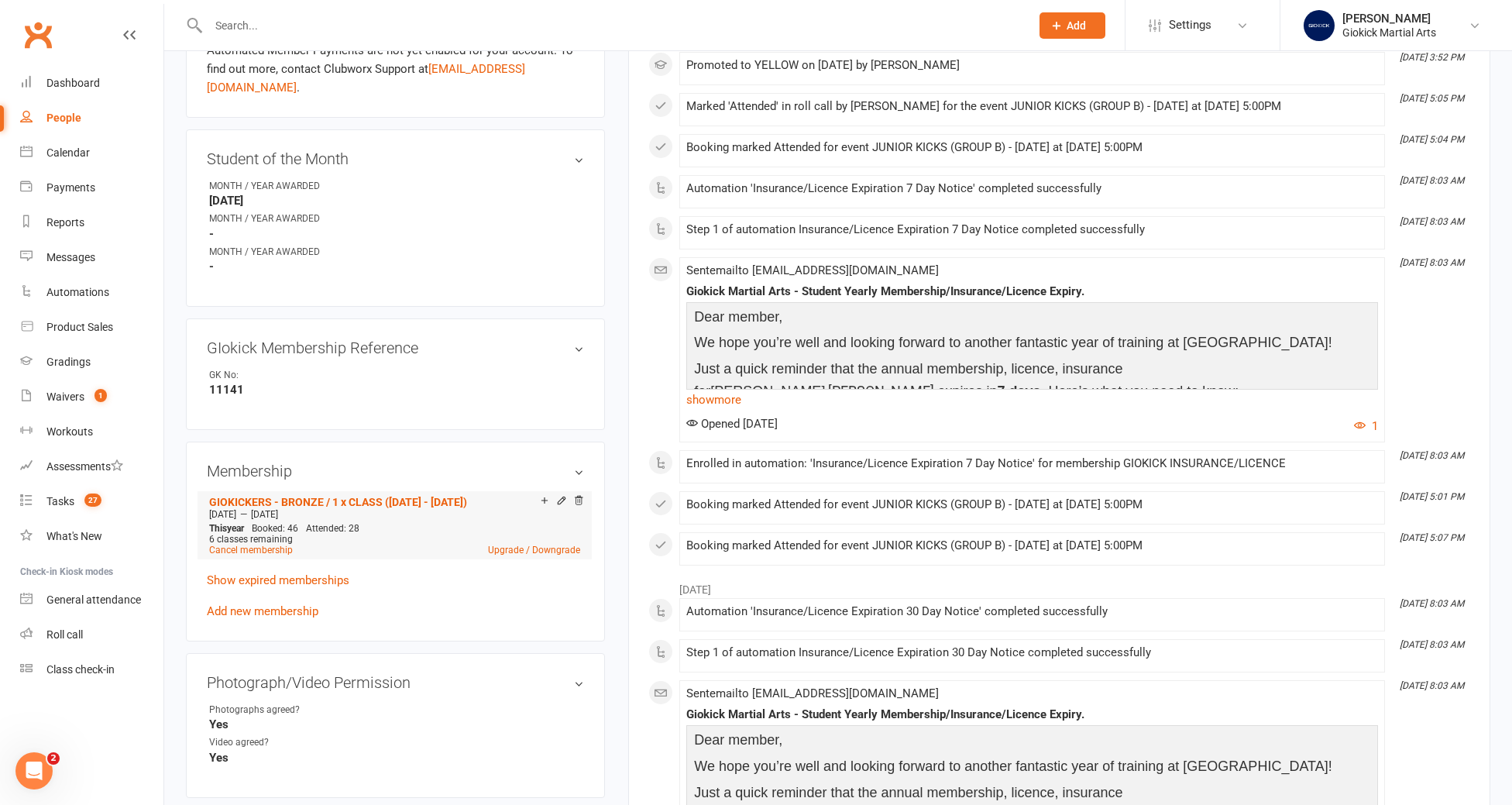
scroll to position [521, 0]
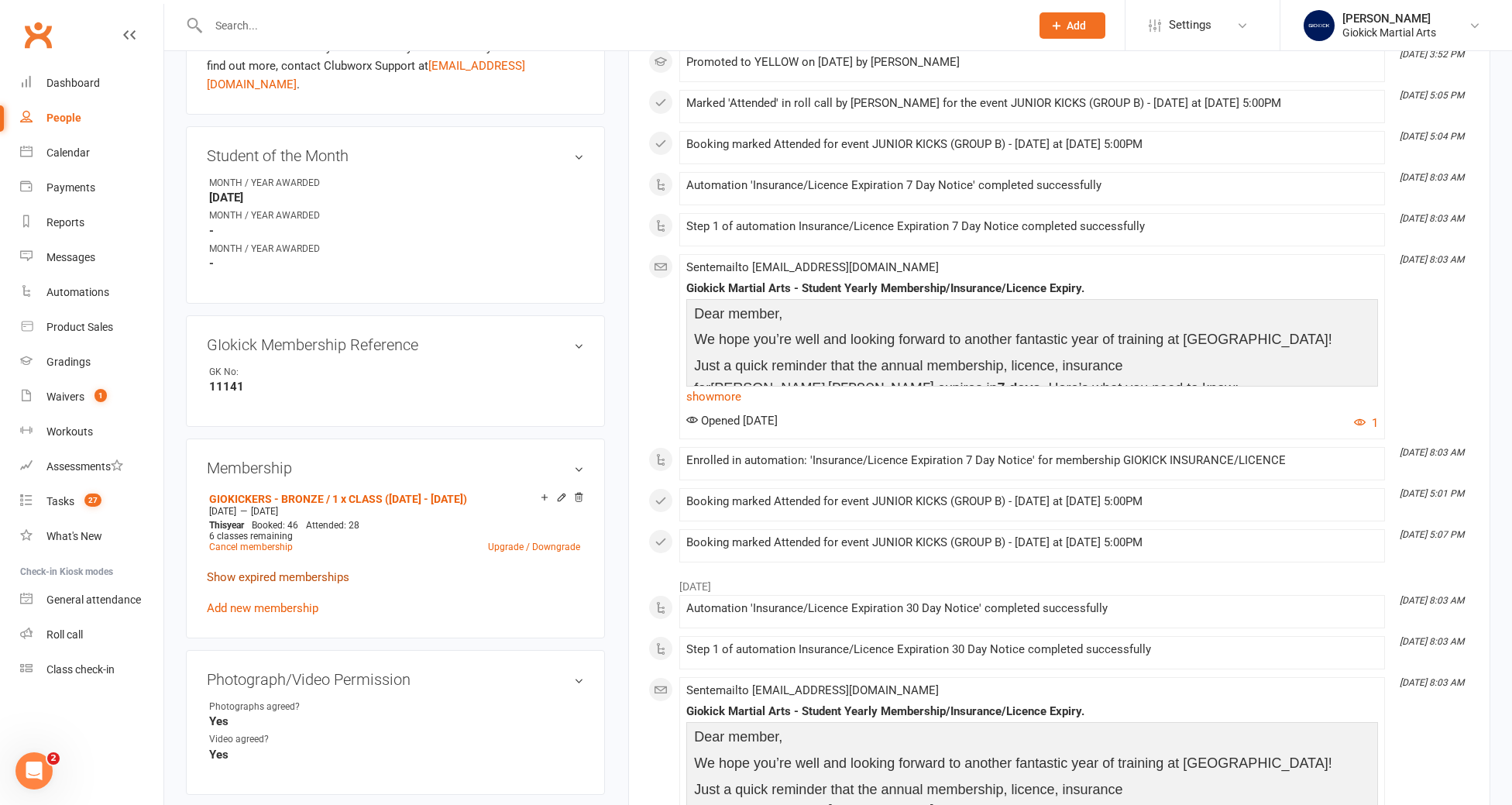
click at [303, 570] on link "Show expired memberships" at bounding box center [278, 576] width 142 height 14
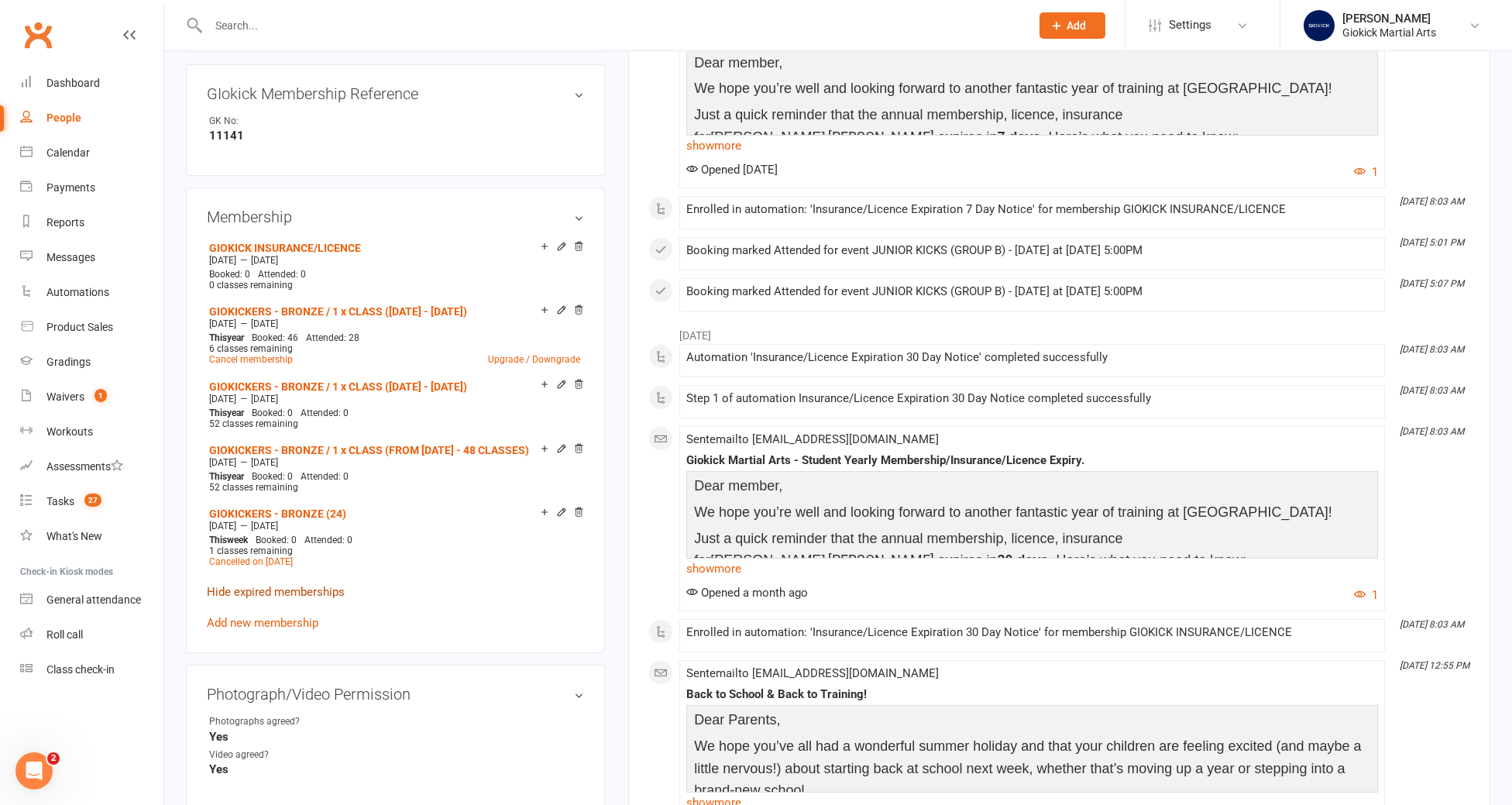
scroll to position [775, 0]
click at [273, 613] on link "Add new membership" at bounding box center [262, 619] width 112 height 14
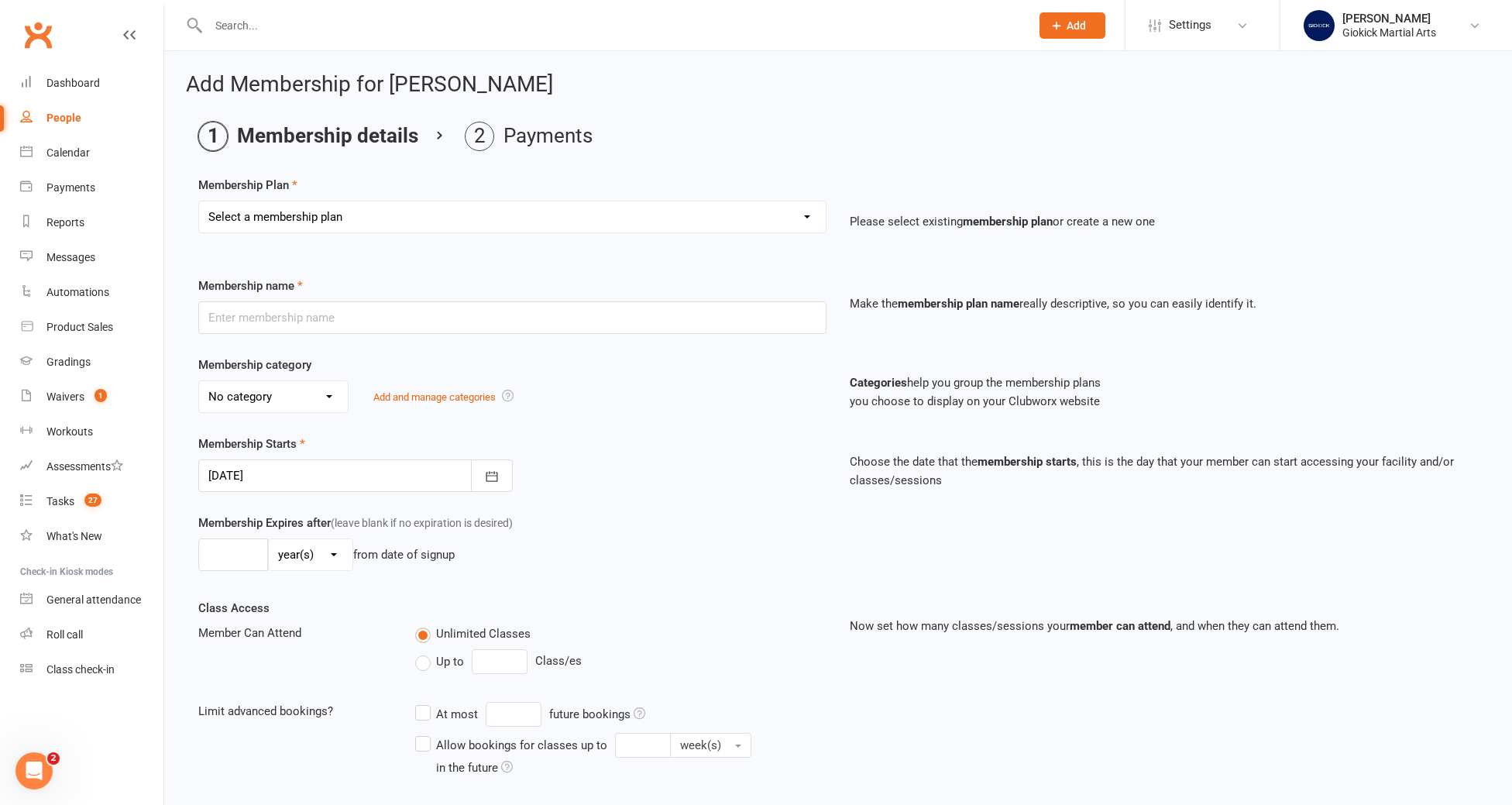
click at [346, 205] on select "Select a membership plan Create new Membership Plan GIOKICKERS - BRONZE / 1 x C…" at bounding box center [512, 216] width 627 height 31
select select "4"
click at [199, 201] on select "Select a membership plan Create new Membership Plan GIOKICKERS - BRONZE / 1 x C…" at bounding box center [512, 216] width 627 height 31
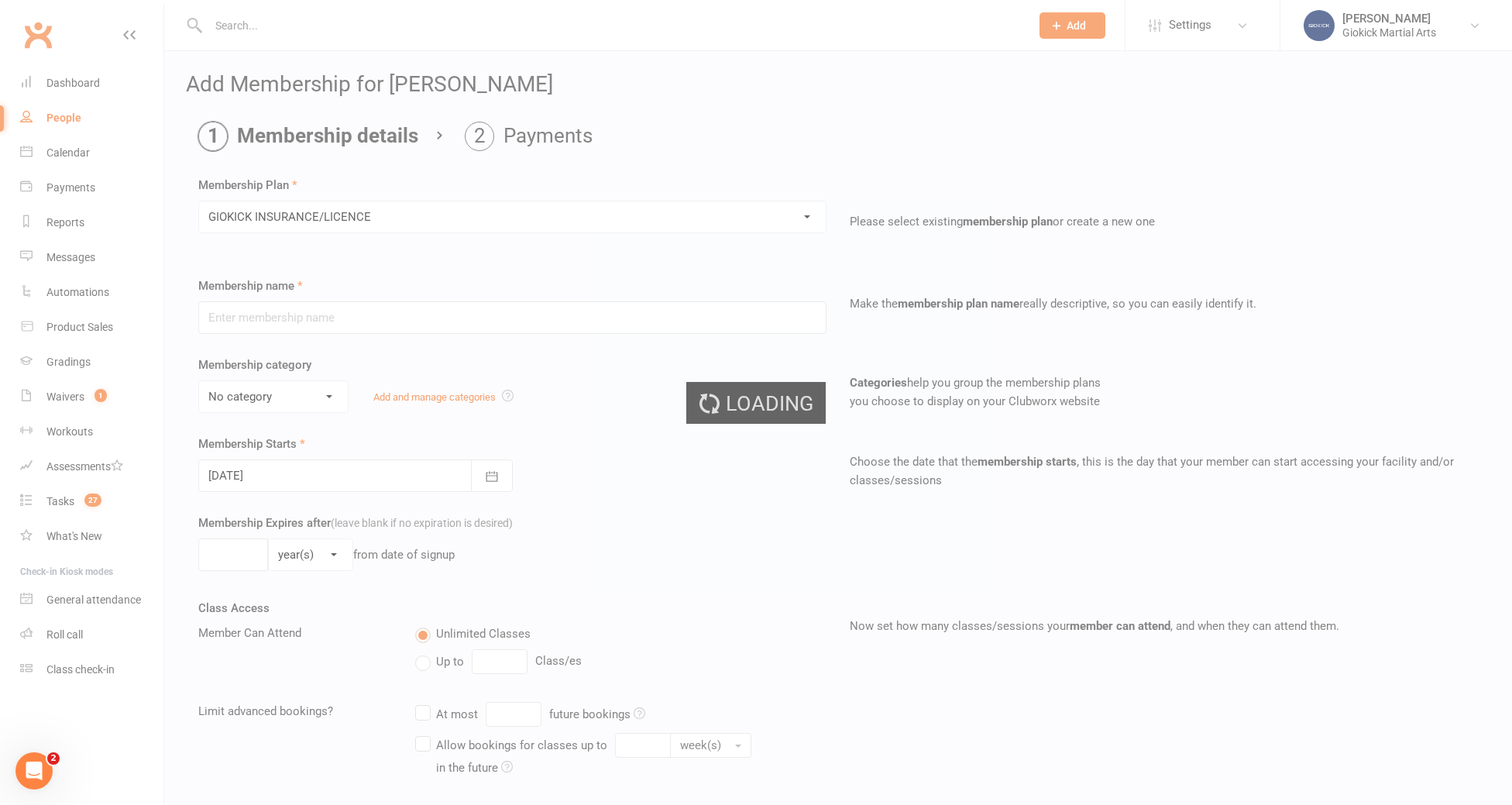
type input "GIOKICK INSURANCE/LICENCE"
select select "2"
type input "1"
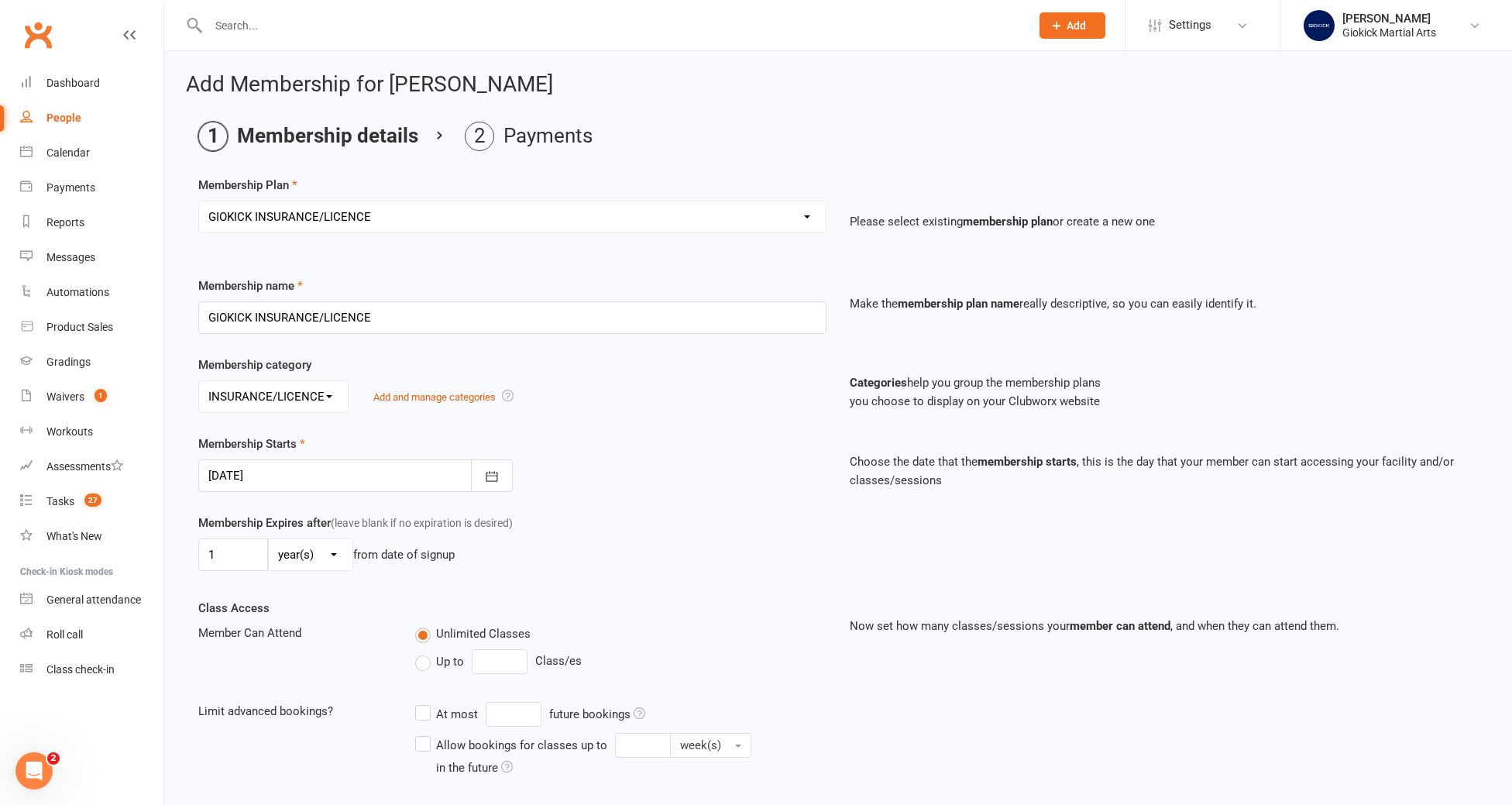
click at [294, 475] on div at bounding box center [355, 475] width 315 height 32
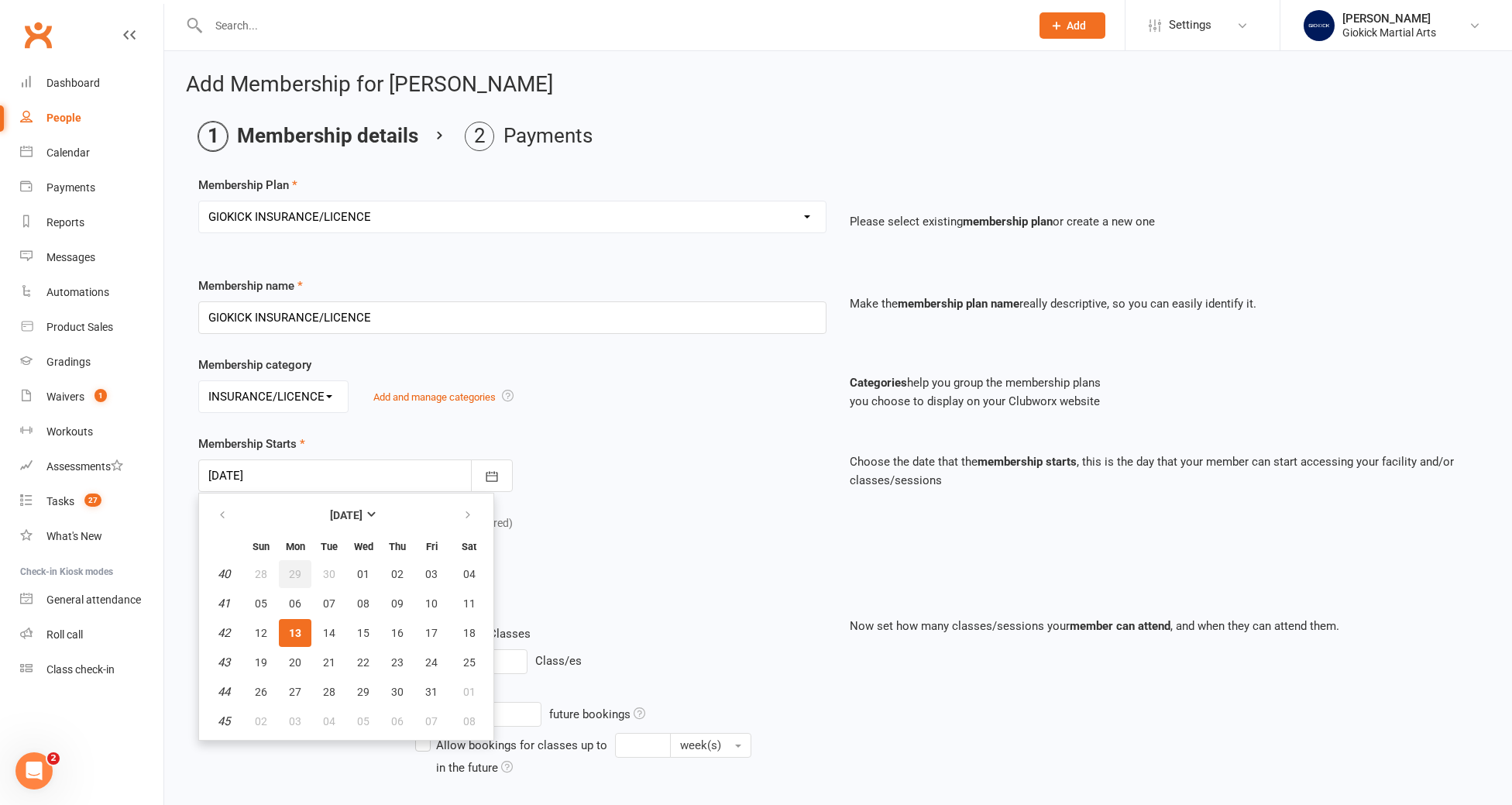
click at [303, 572] on button "29" at bounding box center [295, 573] width 32 height 28
type input "[DATE]"
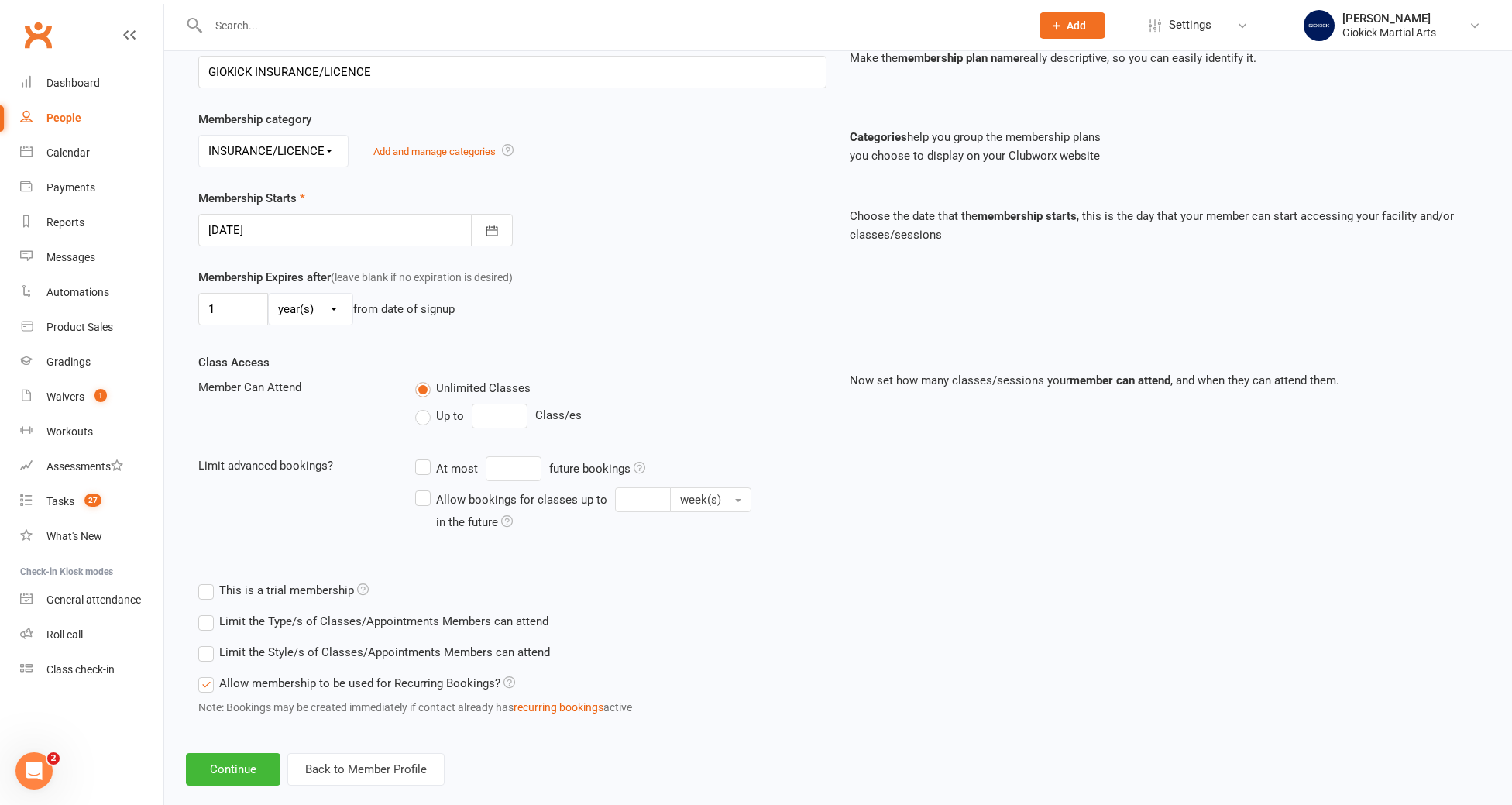
click at [428, 425] on label "Up to" at bounding box center [439, 416] width 49 height 19
click at [426, 407] on input "Up to" at bounding box center [419, 407] width 10 height 0
type input "0"
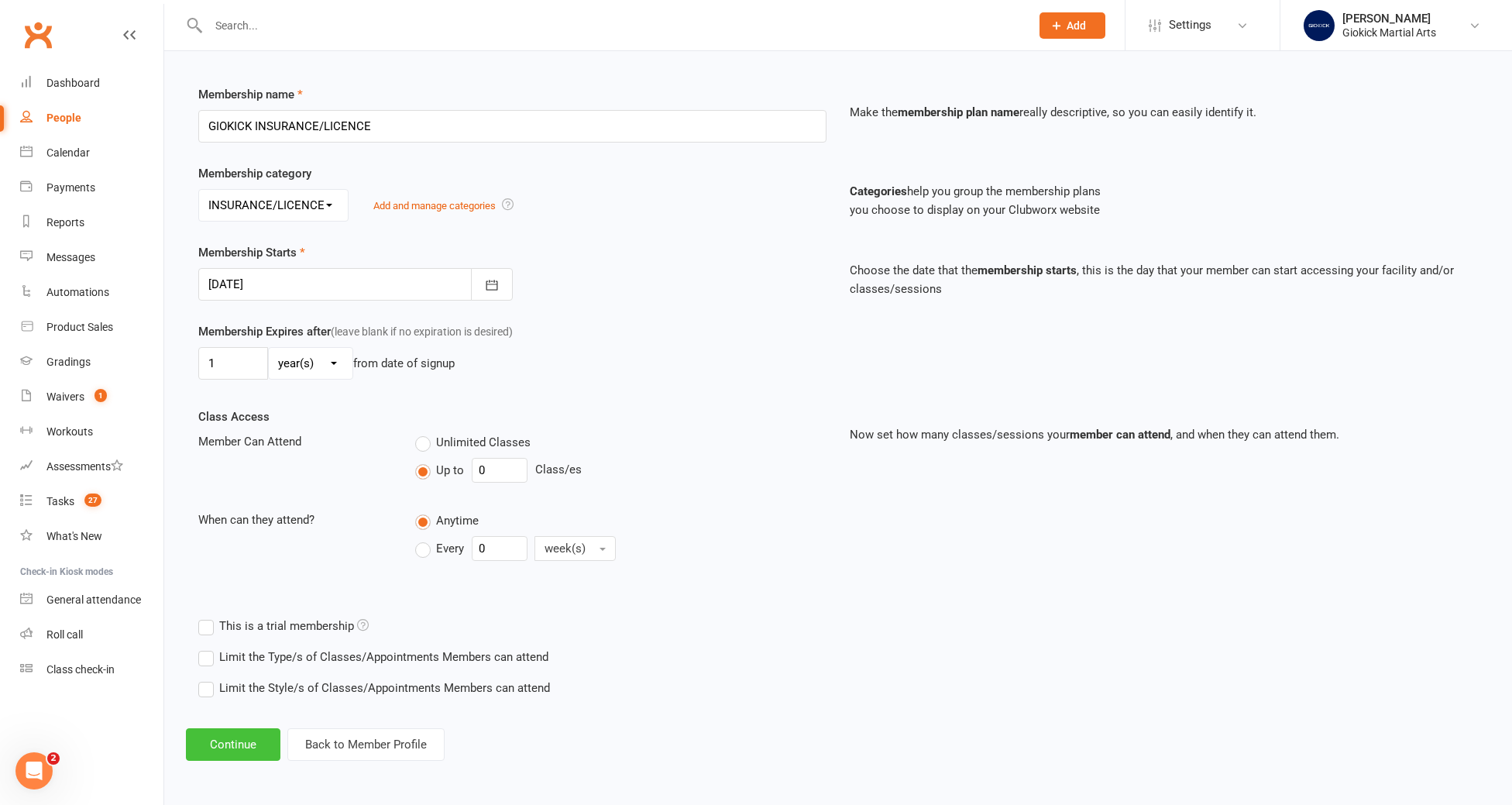
click at [249, 753] on button "Continue" at bounding box center [233, 745] width 95 height 32
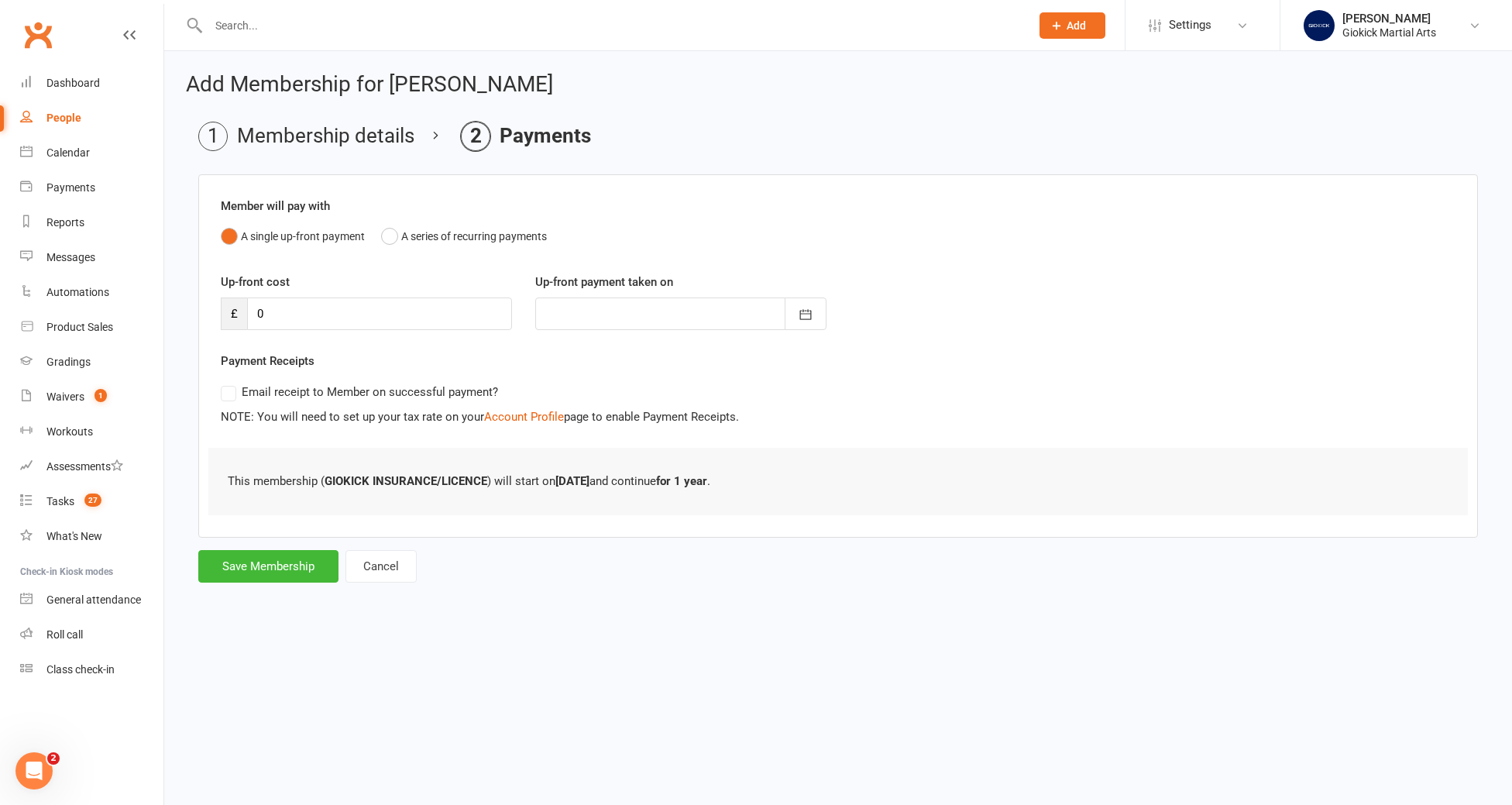
scroll to position [0, 0]
click at [279, 552] on button "Save Membership" at bounding box center [268, 566] width 140 height 32
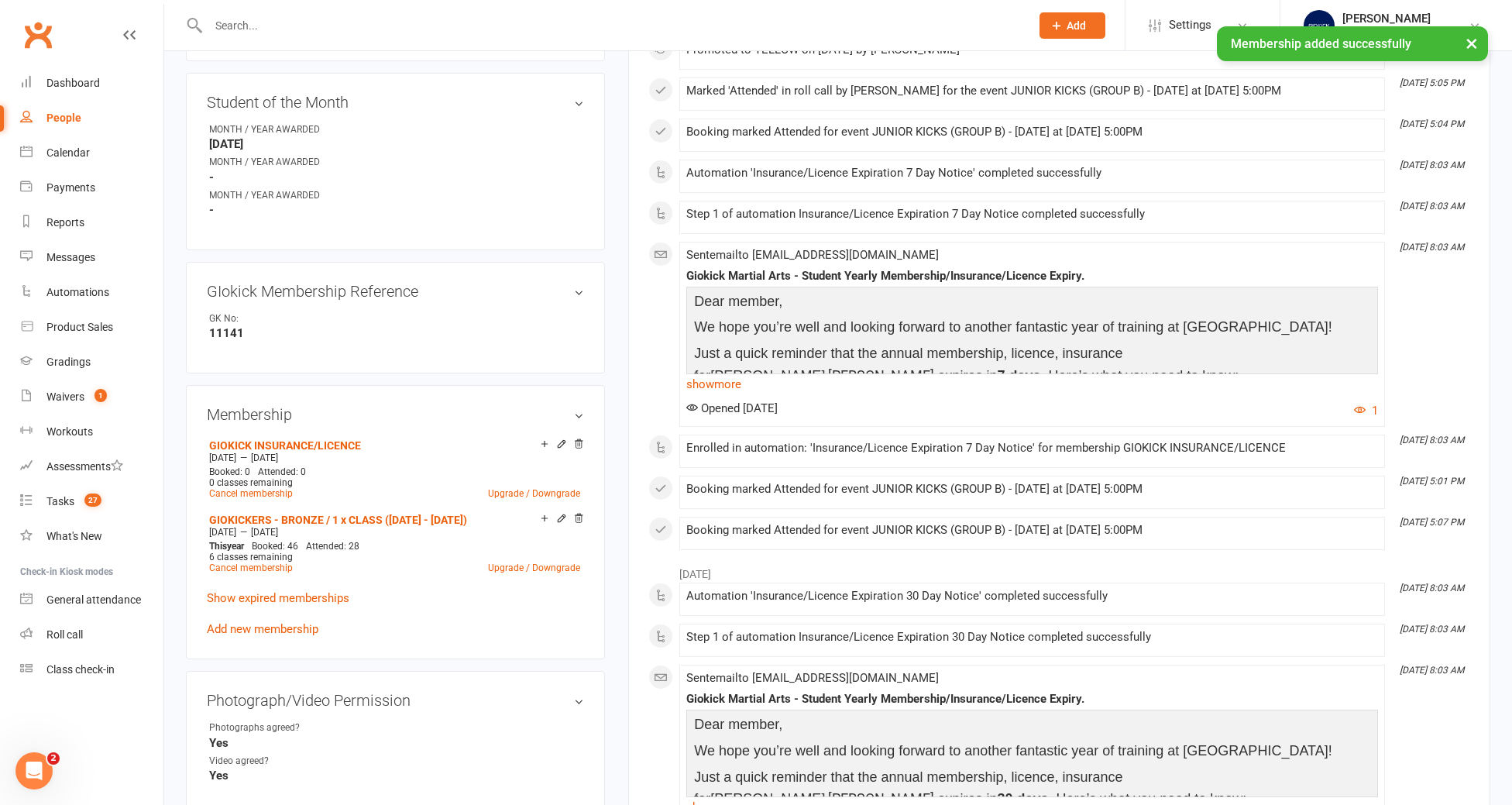
scroll to position [596, 0]
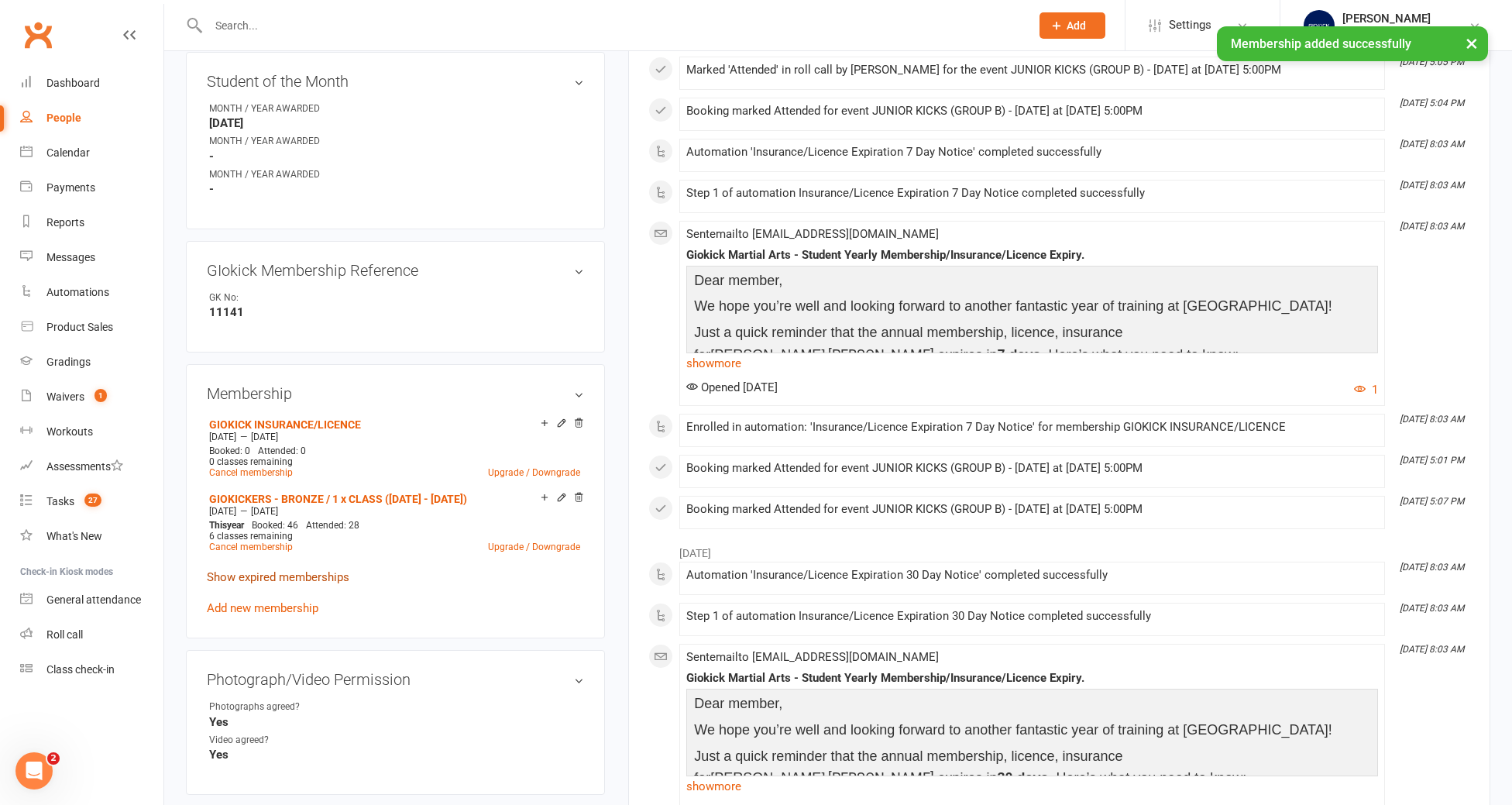
click at [283, 570] on link "Show expired memberships" at bounding box center [278, 576] width 142 height 14
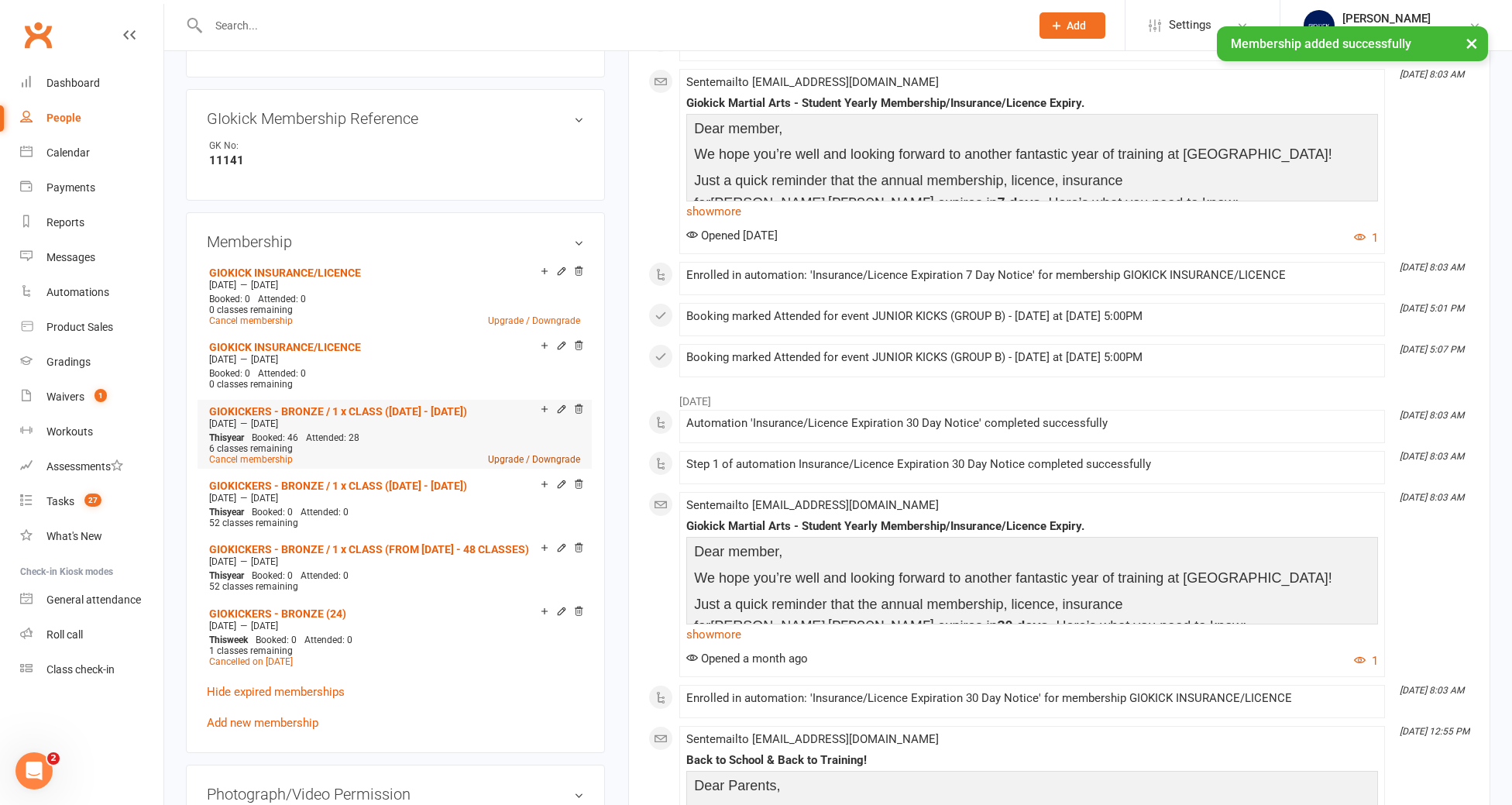
scroll to position [760, 0]
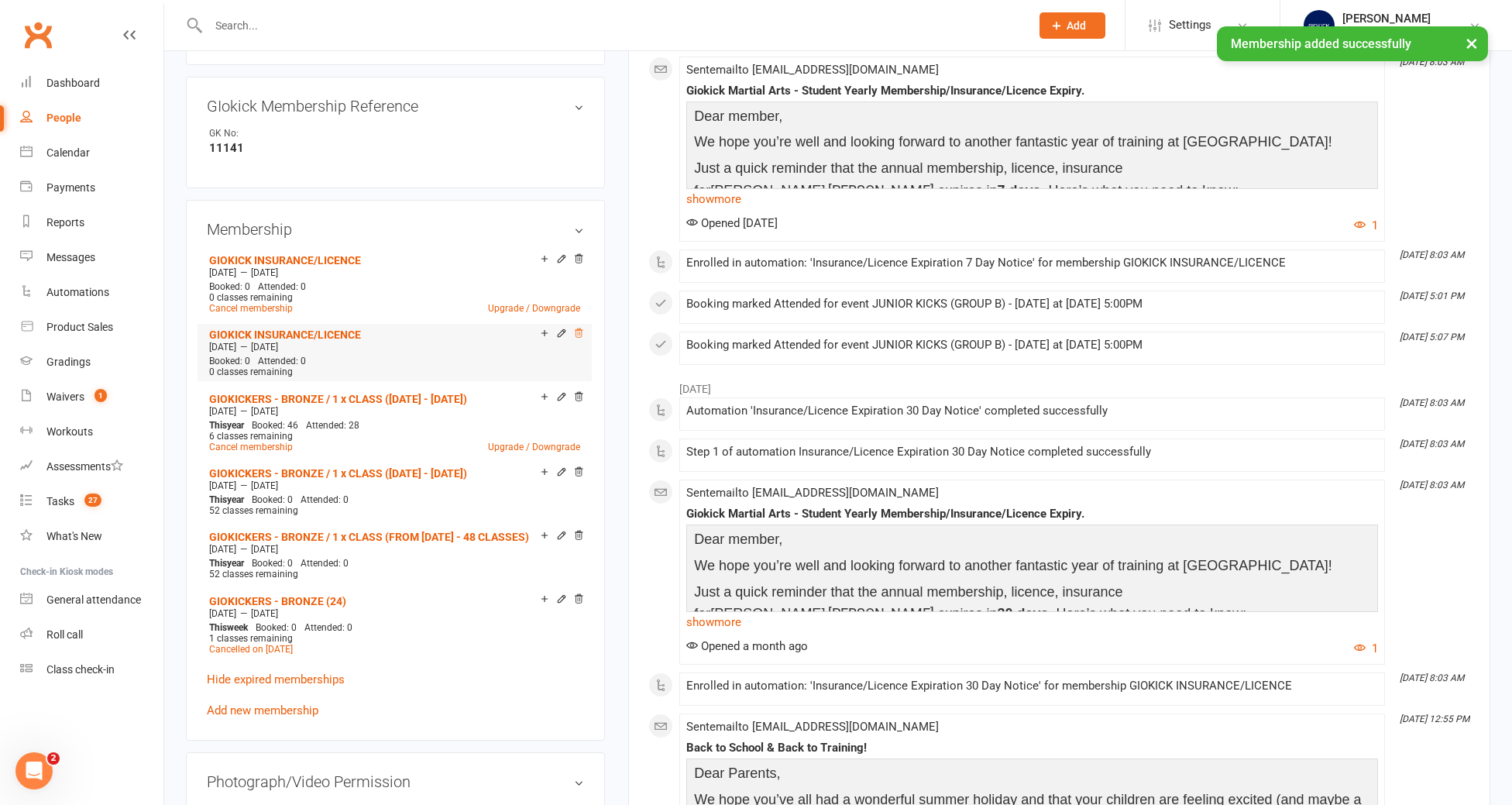
click at [580, 327] on icon at bounding box center [579, 333] width 11 height 11
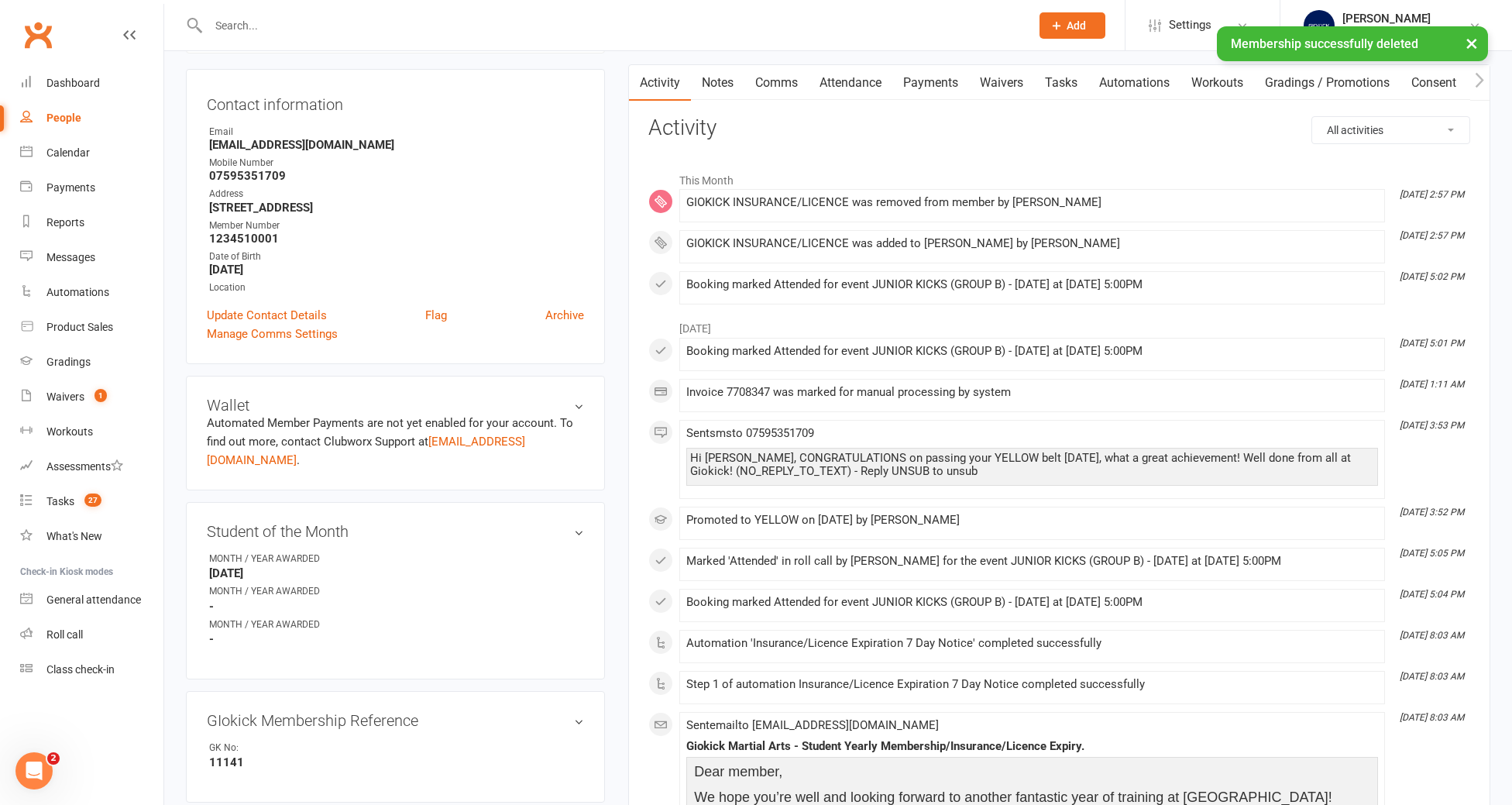
scroll to position [0, 0]
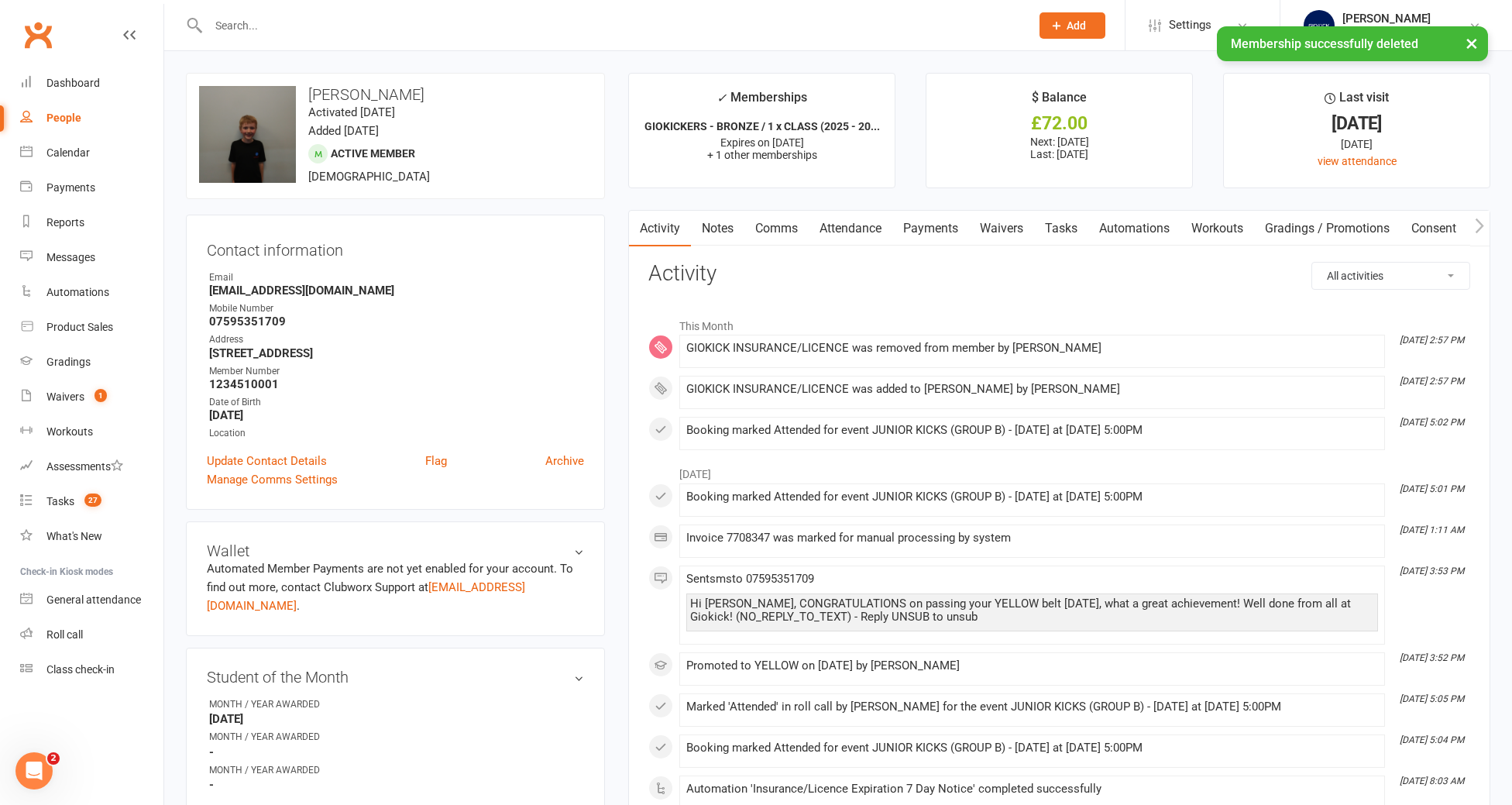
click at [1073, 235] on link "Tasks" at bounding box center [1061, 229] width 54 height 36
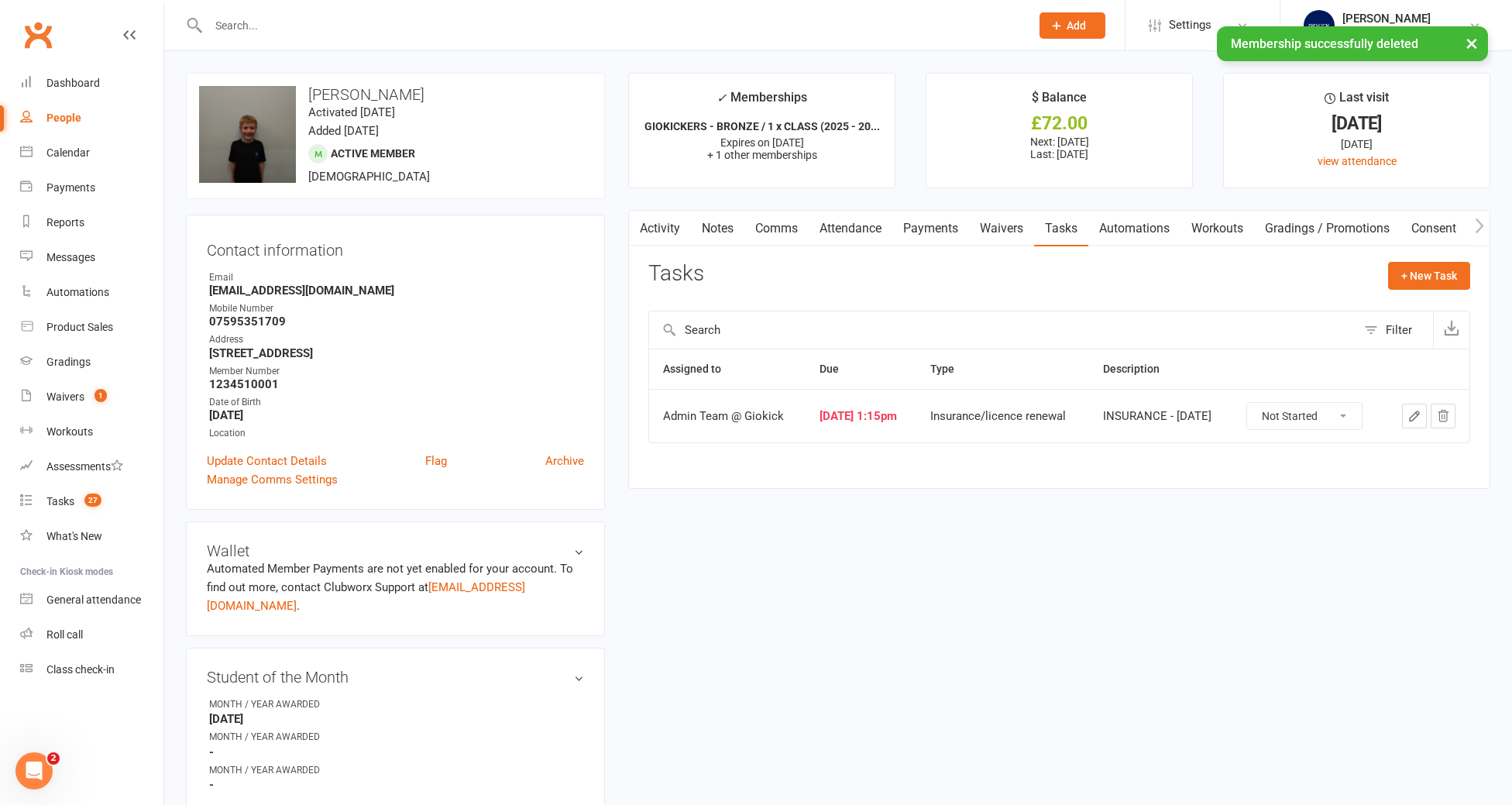
click at [1413, 408] on button "button" at bounding box center [1414, 416] width 24 height 24
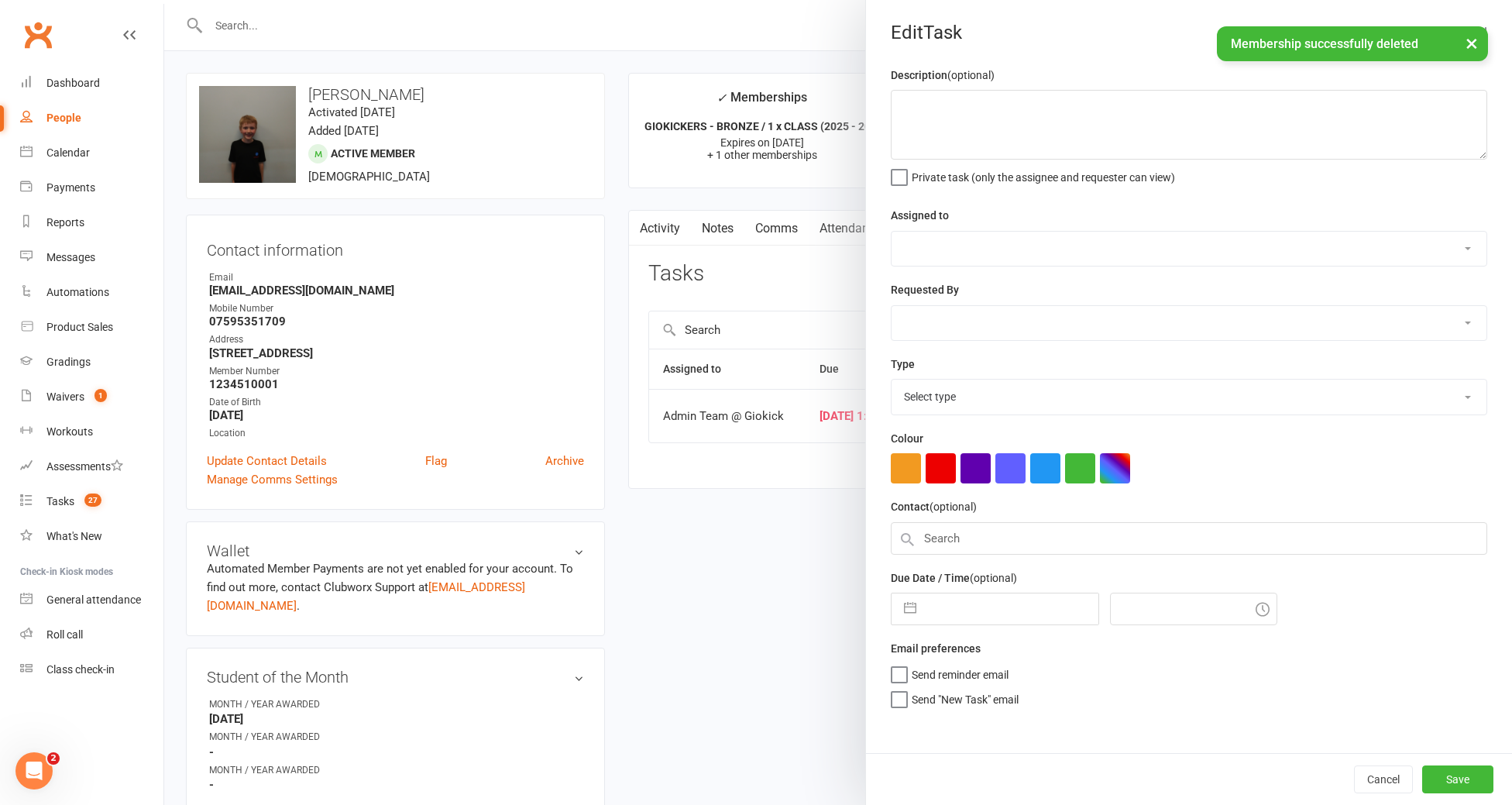
type textarea "INSURANCE - [DATE]"
select select "12159"
type input "[DATE]"
type input "1:15pm"
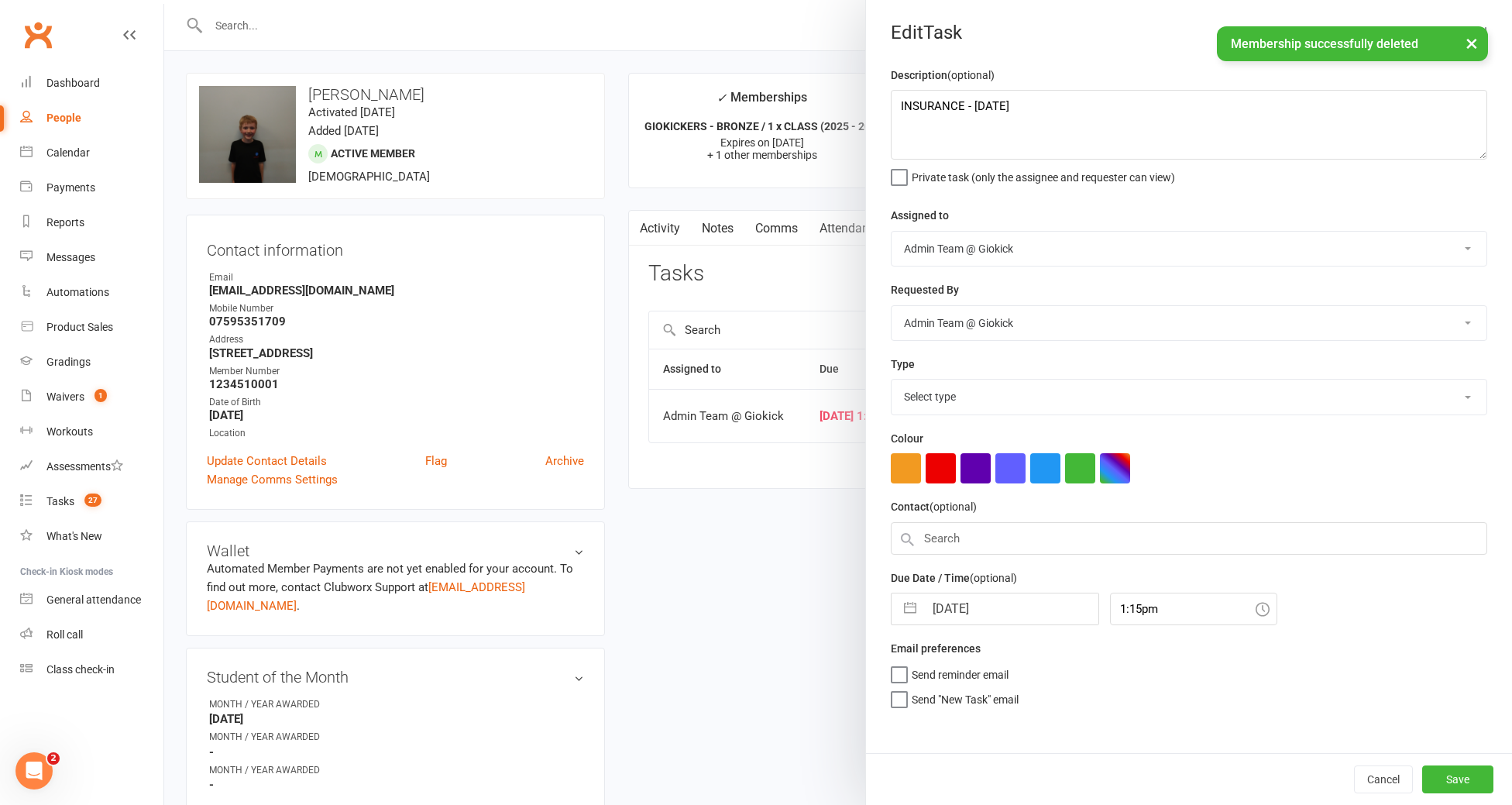
select select "11582"
click at [1108, 123] on textarea "INSURANCE - [DATE]" at bounding box center [1188, 124] width 596 height 69
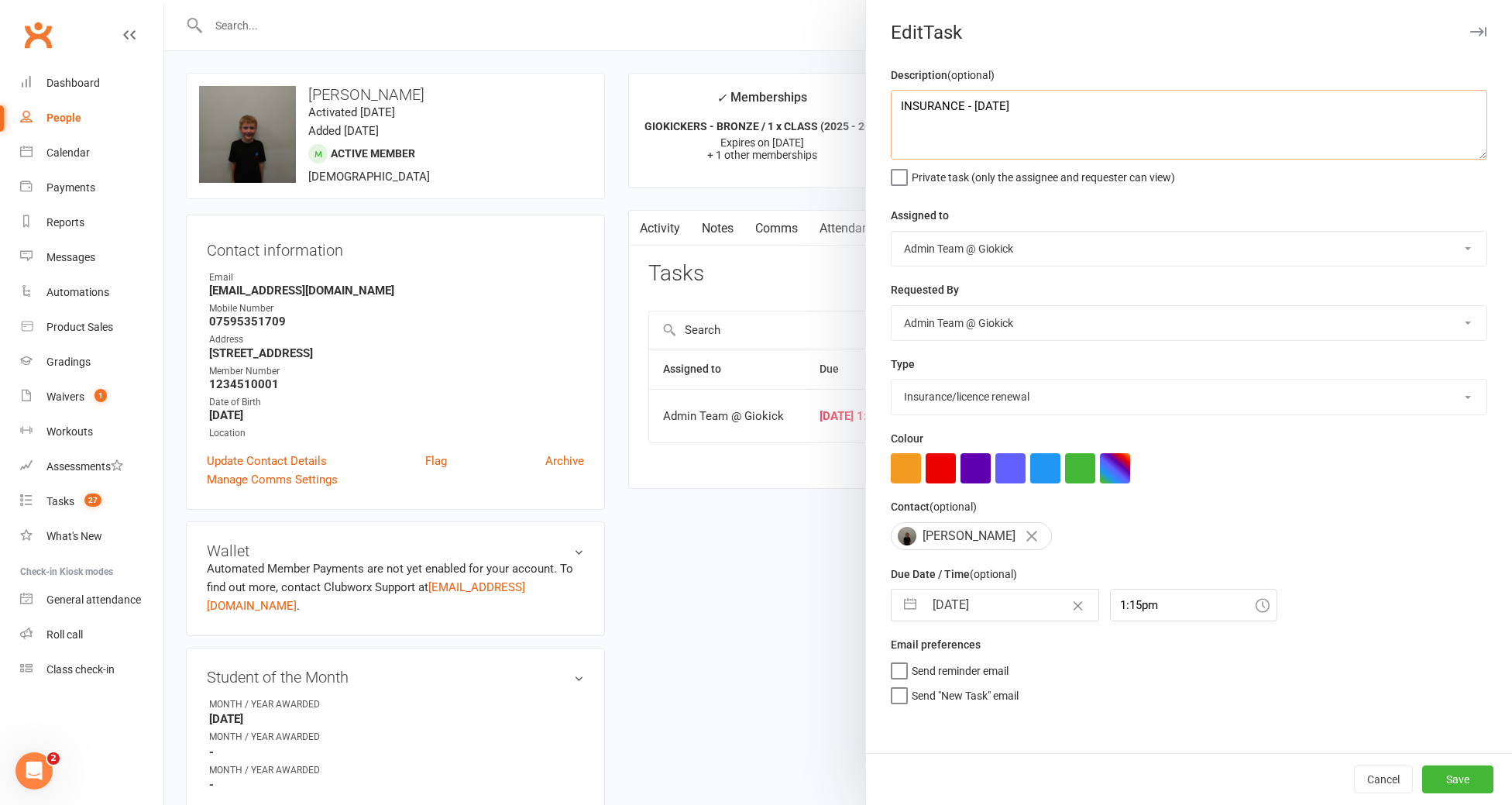
type textarea "INSURANCE - [DATE]"
click at [997, 606] on input "[DATE]" at bounding box center [1011, 605] width 174 height 31
select select "7"
select select "2025"
select select "8"
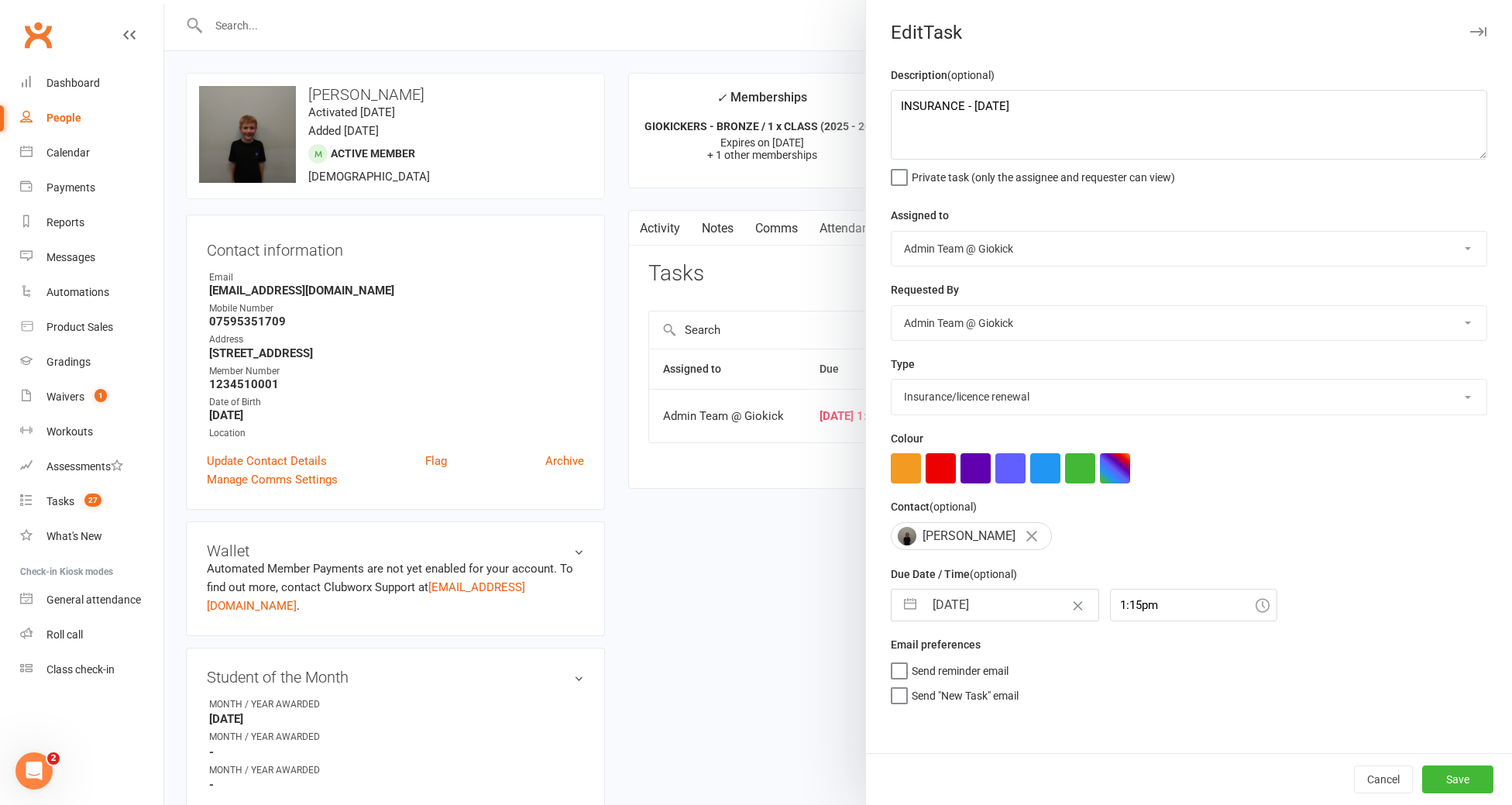
select select "2025"
select select "9"
select select "2025"
click at [1003, 608] on input "[DATE]" at bounding box center [1011, 605] width 174 height 31
type input "29 Sep 202"
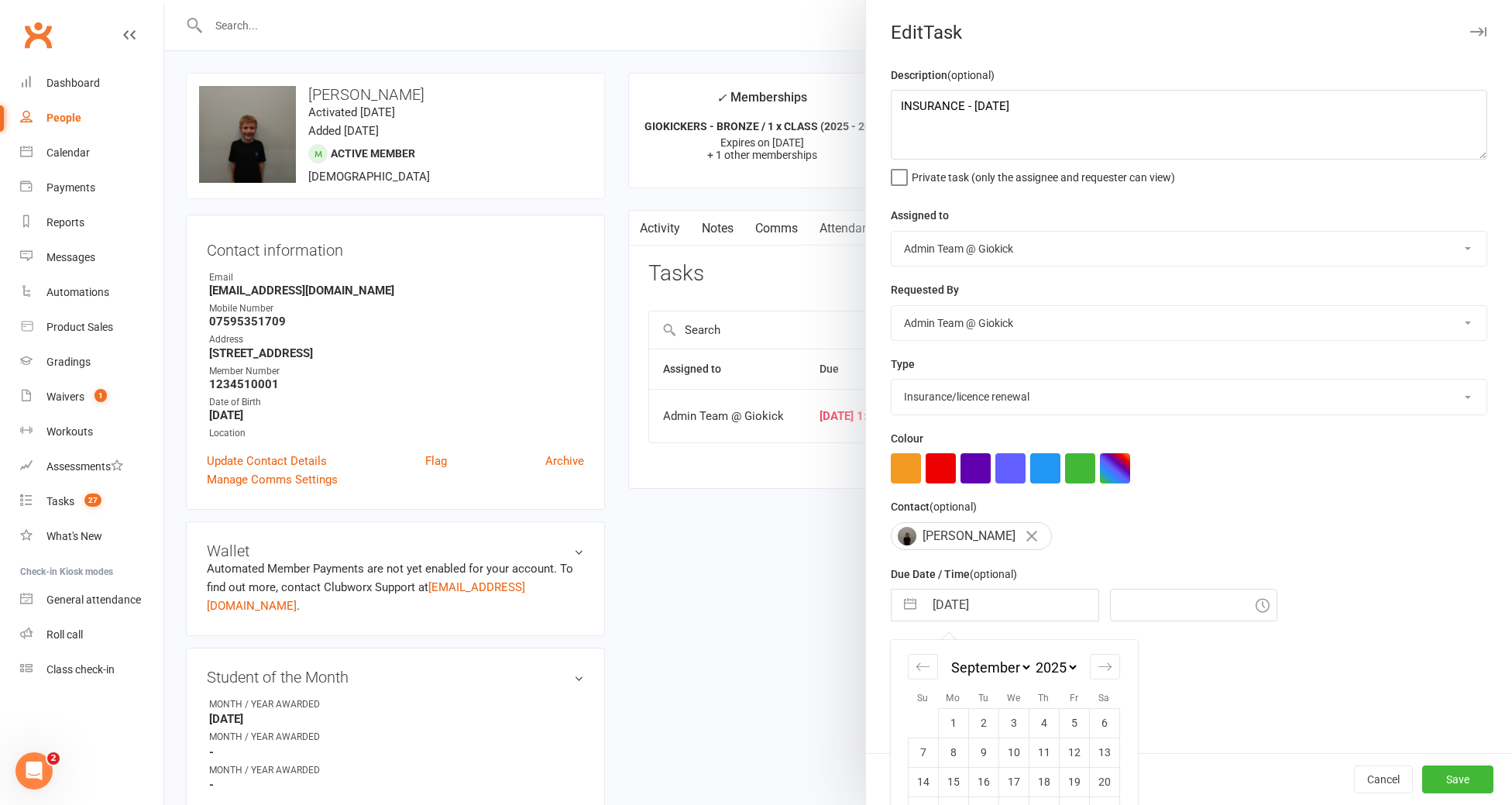
type input "29 Sep 2026"
type input "3:00pm"
type input "29 Sep 2026"
click at [1466, 772] on button "Save" at bounding box center [1457, 779] width 71 height 28
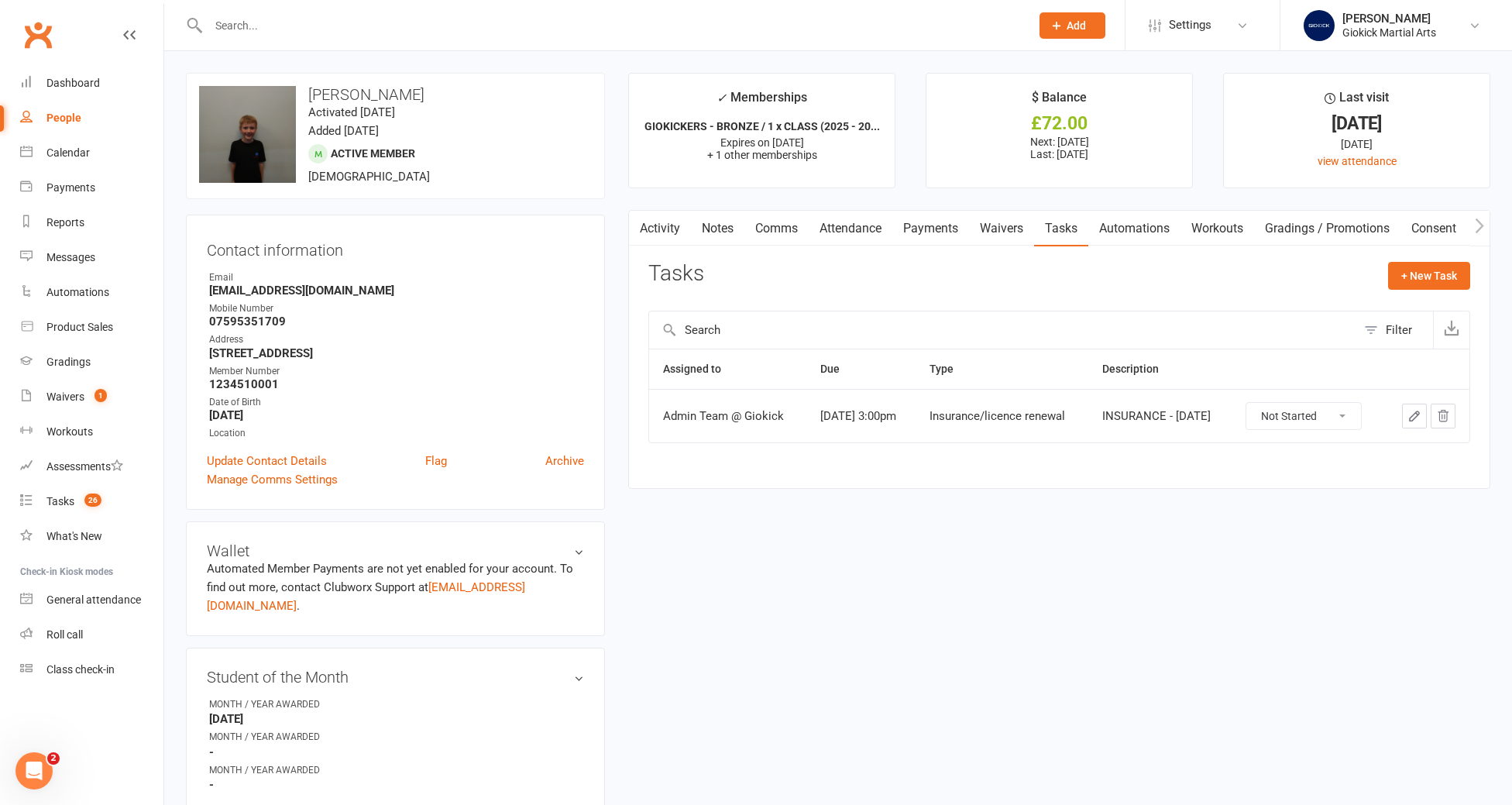
click at [284, 20] on input "text" at bounding box center [611, 25] width 816 height 22
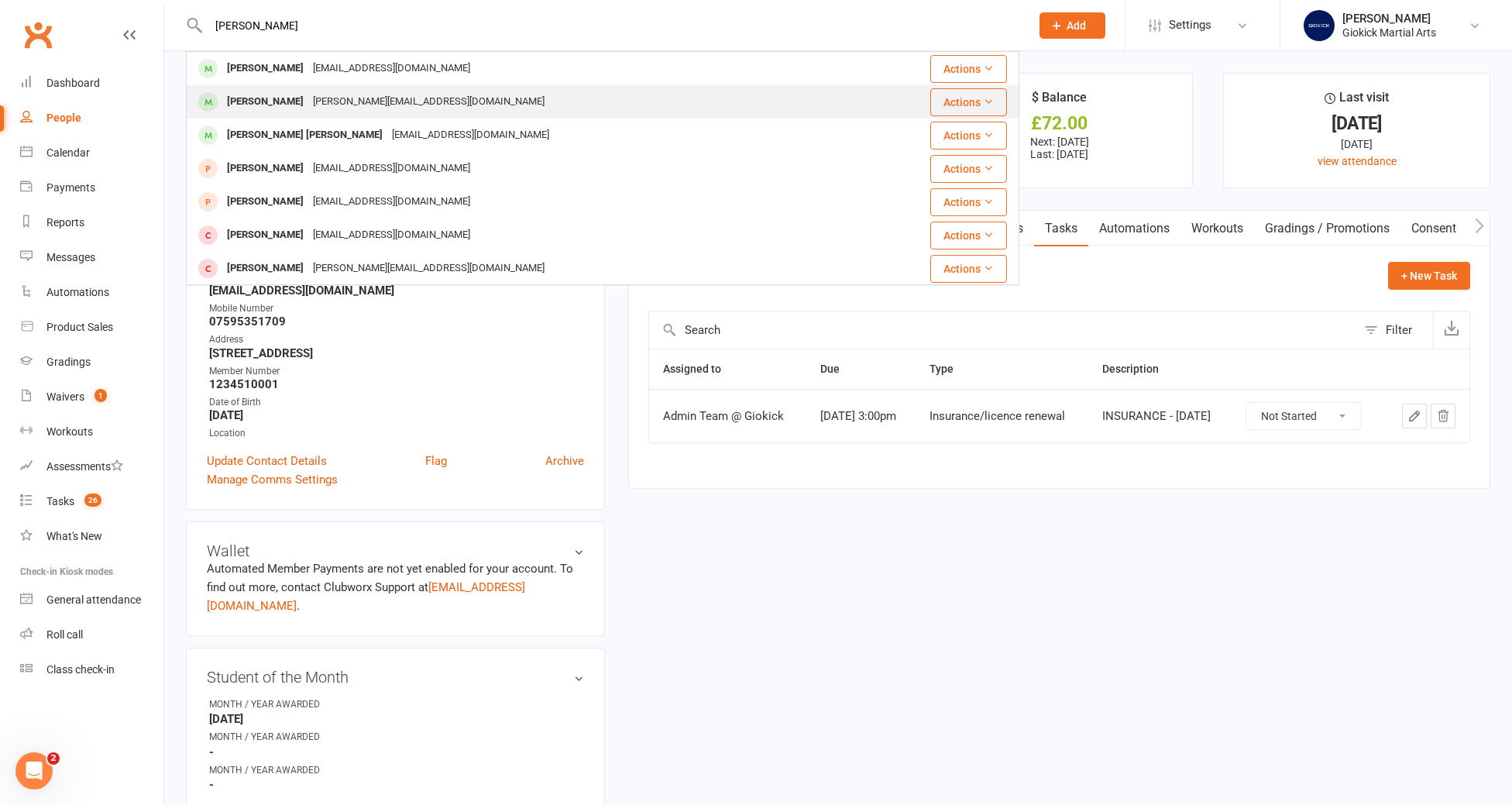
type input "finn"
click at [308, 97] on div "[PERSON_NAME][EMAIL_ADDRESS][DOMAIN_NAME]" at bounding box center [428, 102] width 241 height 23
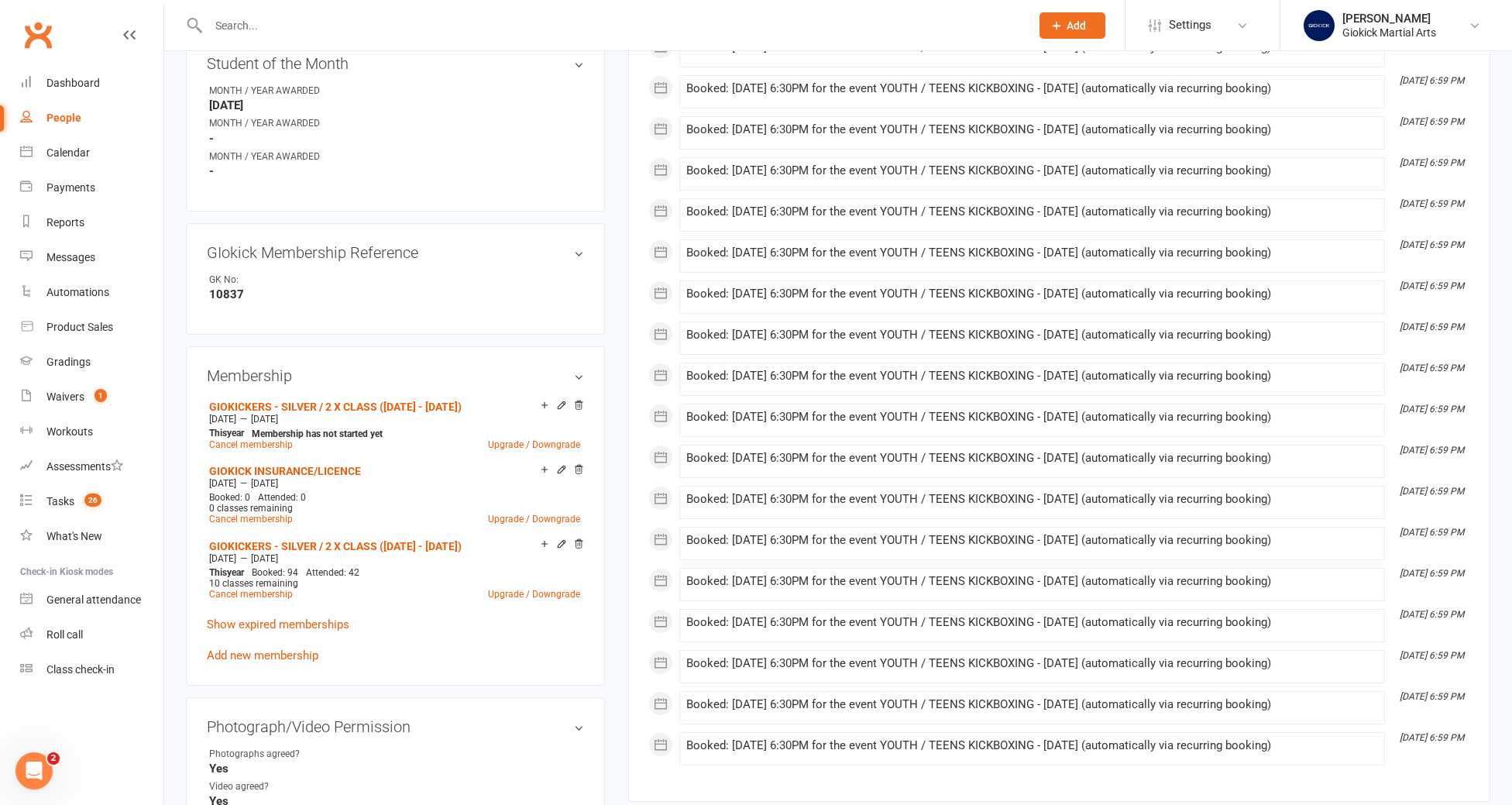
scroll to position [627, 0]
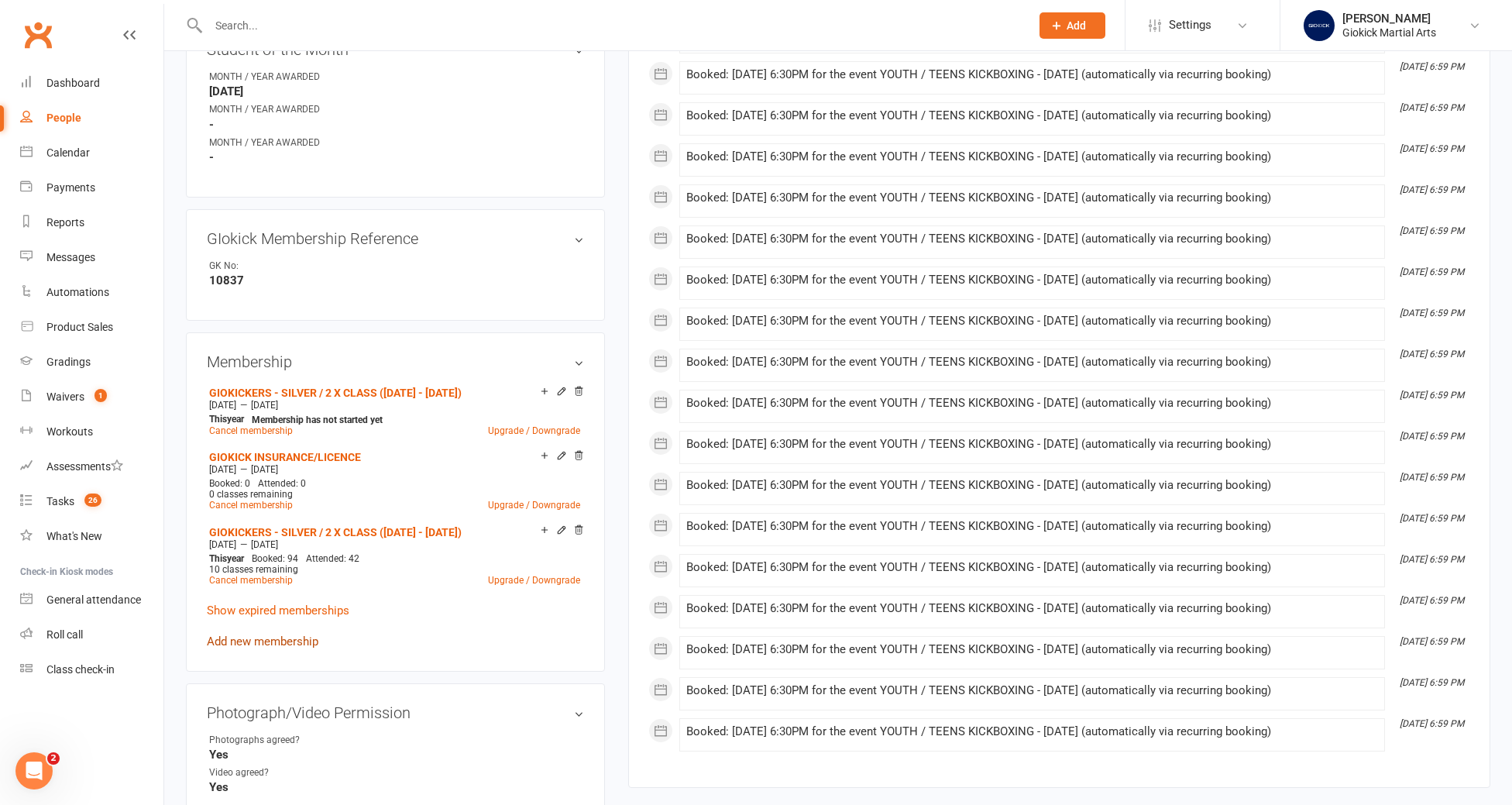
click at [270, 635] on link "Add new membership" at bounding box center [262, 641] width 112 height 14
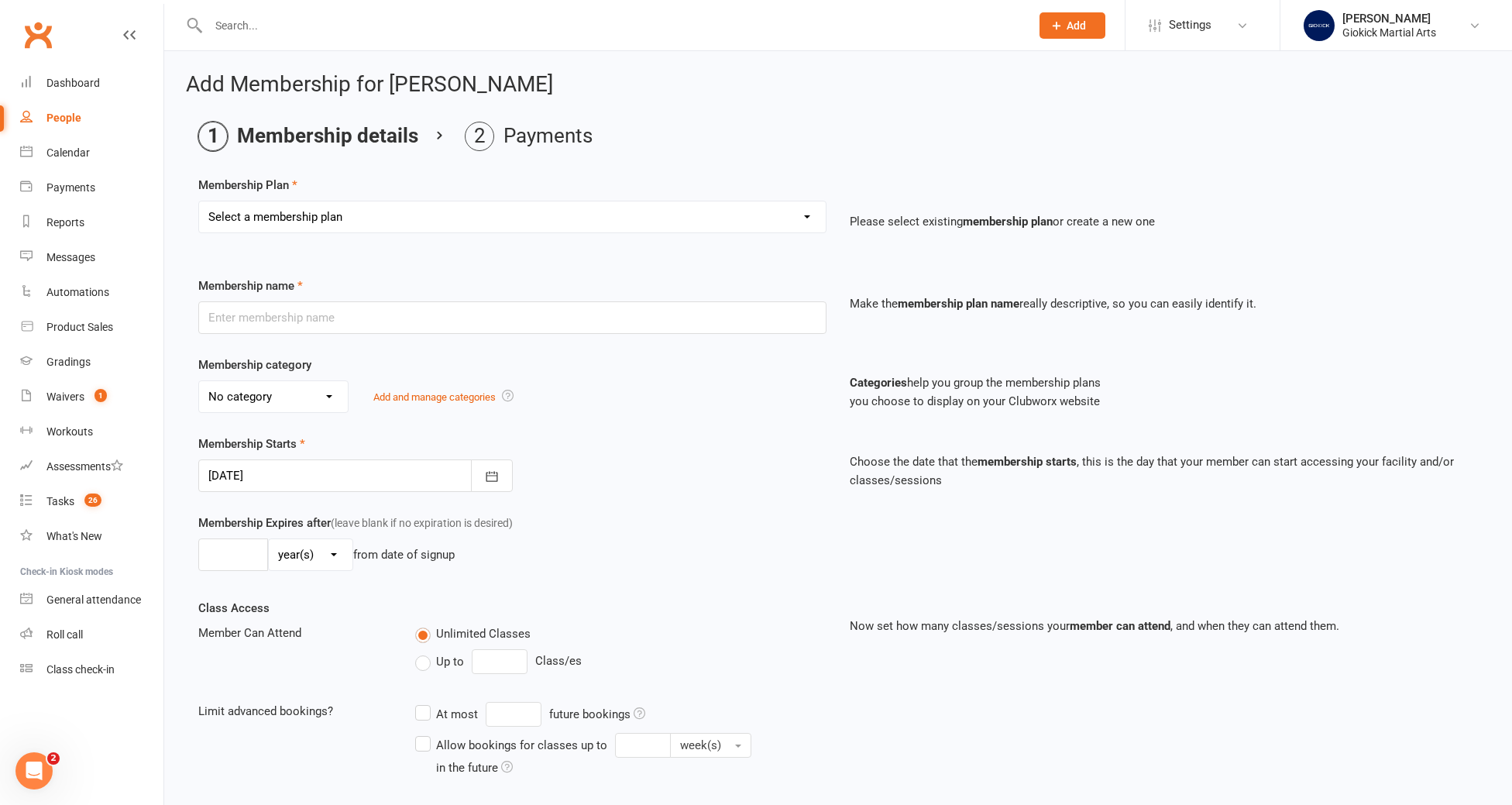
click at [325, 224] on select "Select a membership plan Create new Membership Plan GIOKICKERS - BRONZE / 1 x C…" at bounding box center [512, 216] width 627 height 31
select select "4"
click at [199, 201] on select "Select a membership plan Create new Membership Plan GIOKICKERS - BRONZE / 1 x C…" at bounding box center [512, 216] width 627 height 31
type input "GIOKICK INSURANCE/LICENCE"
select select "2"
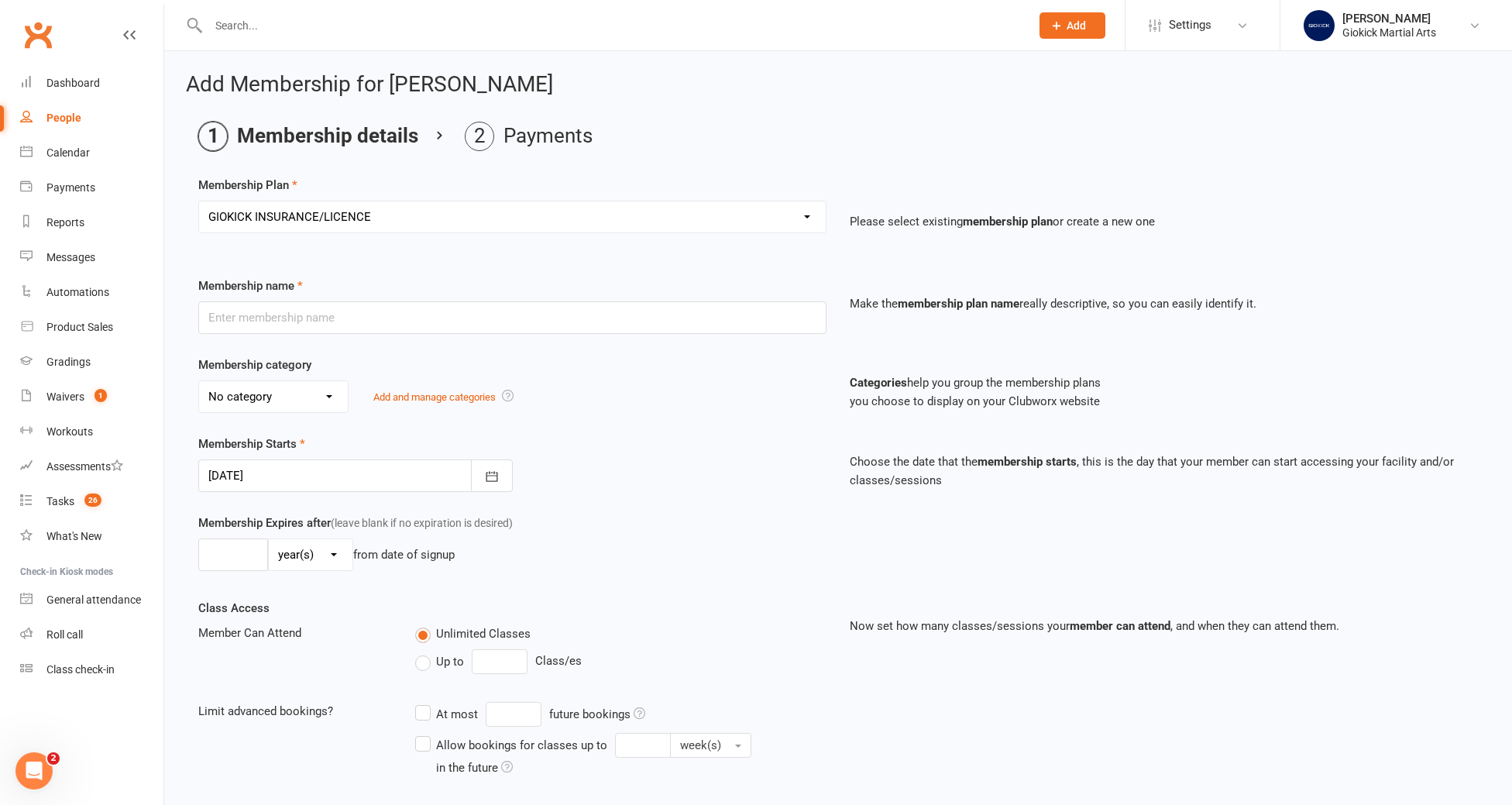
type input "1"
click at [294, 473] on div at bounding box center [355, 475] width 315 height 32
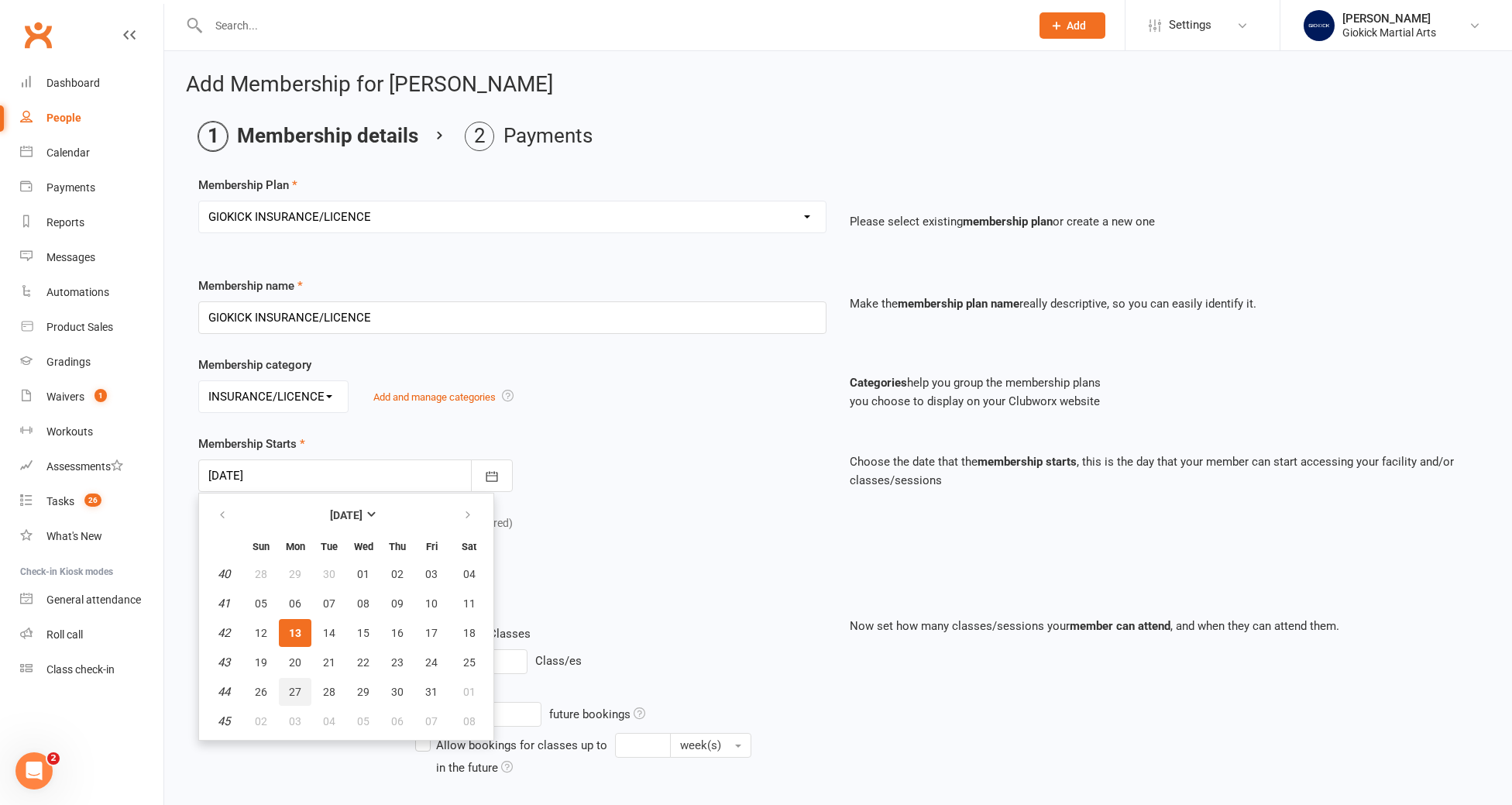
click at [304, 679] on button "27" at bounding box center [295, 691] width 32 height 28
type input "27 Oct 2025"
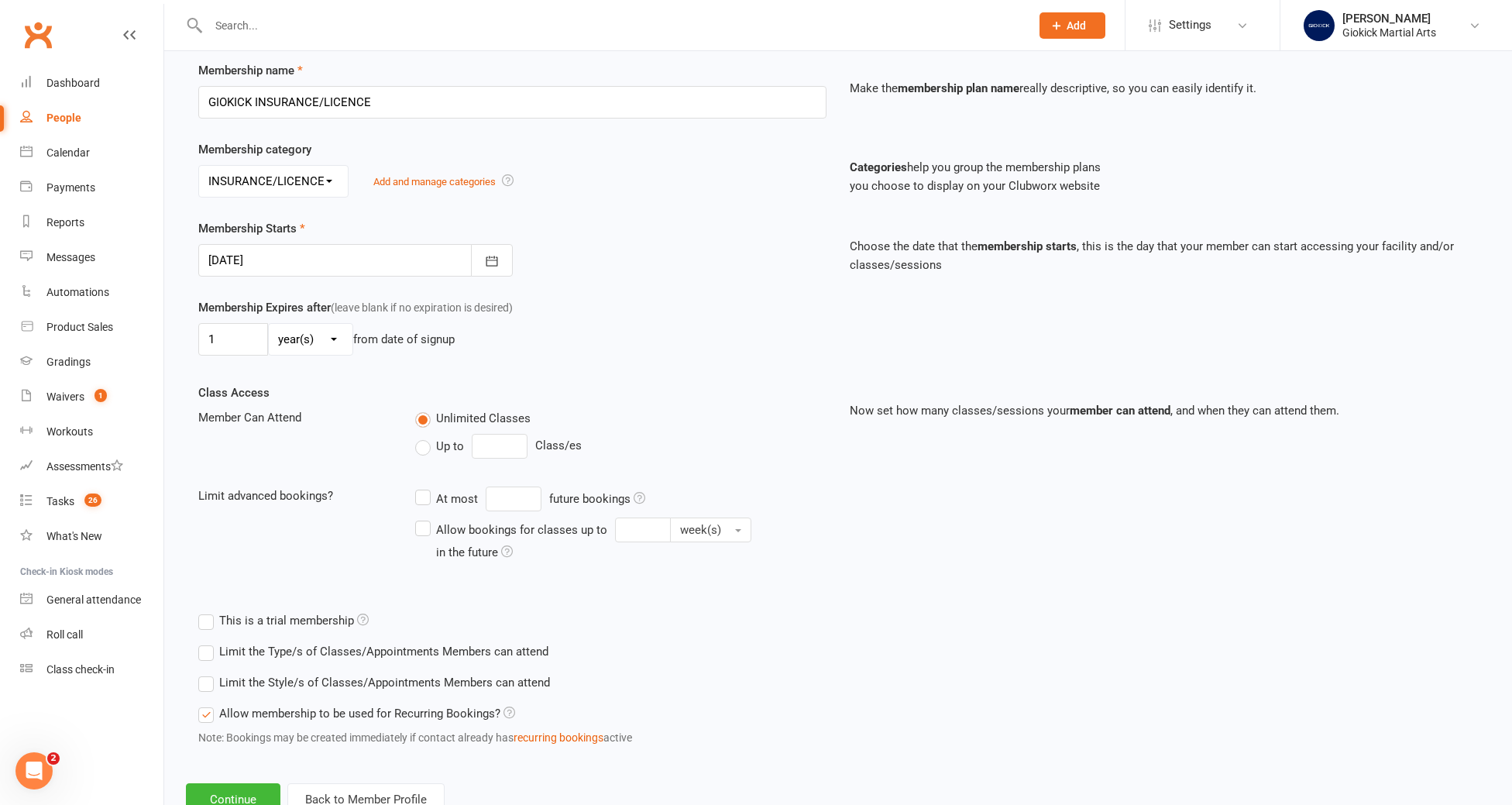
scroll to position [245, 0]
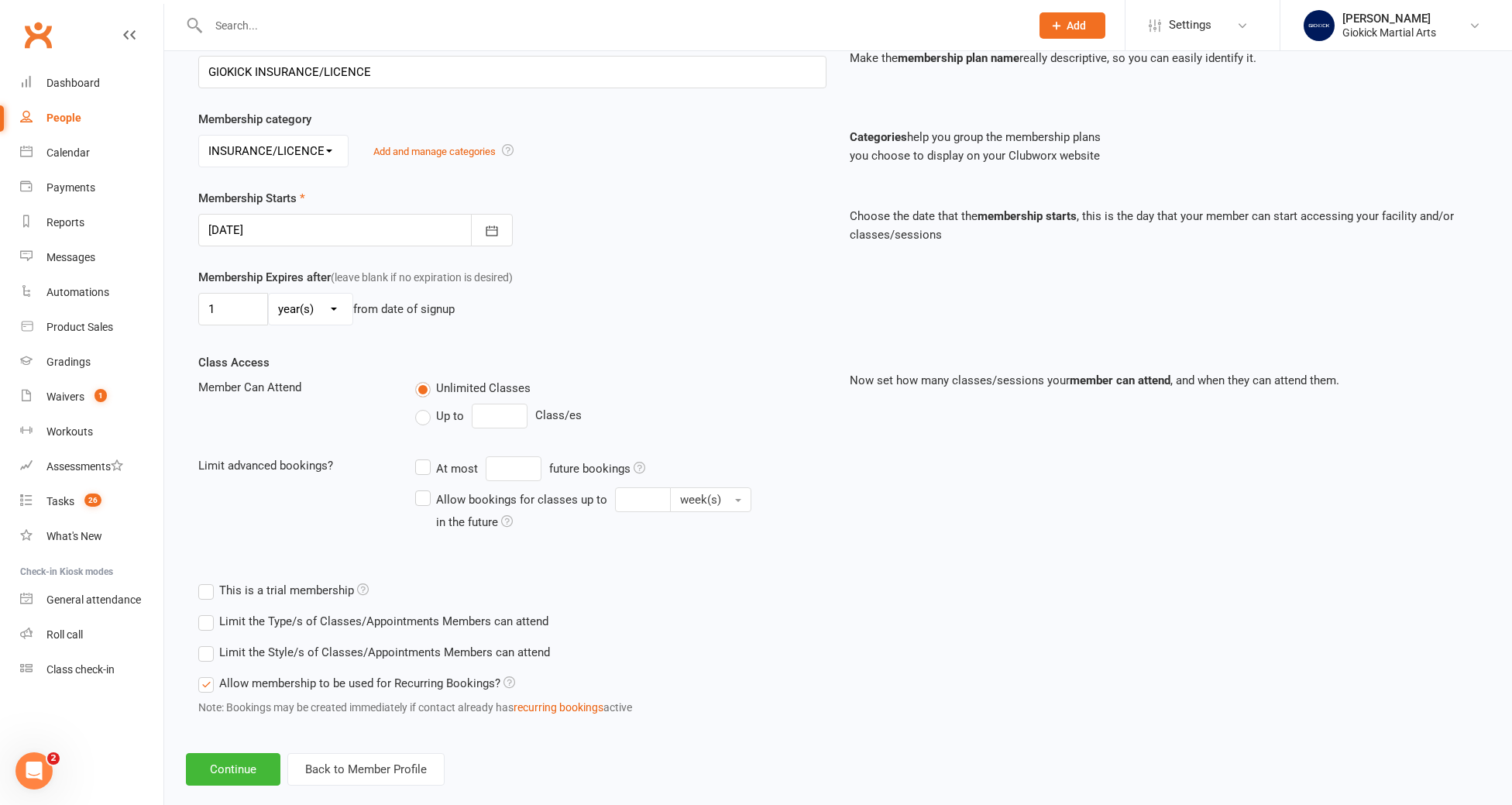
click at [426, 425] on div "Up to Class/es" at bounding box center [620, 416] width 411 height 24
click at [425, 413] on label "Up to" at bounding box center [439, 416] width 49 height 19
click at [425, 407] on input "Up to" at bounding box center [419, 407] width 10 height 0
type input "0"
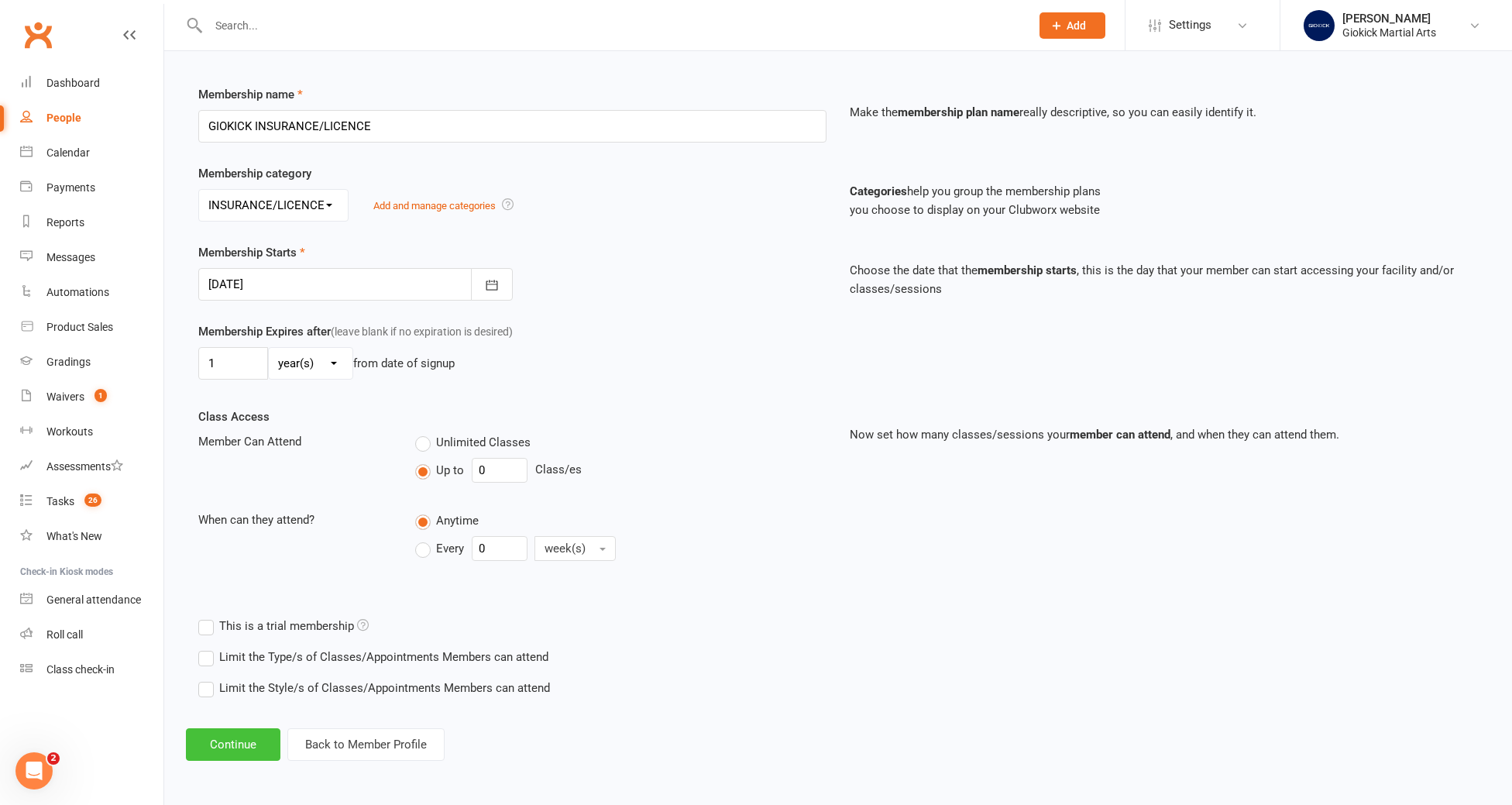
click at [245, 741] on button "Continue" at bounding box center [233, 745] width 95 height 32
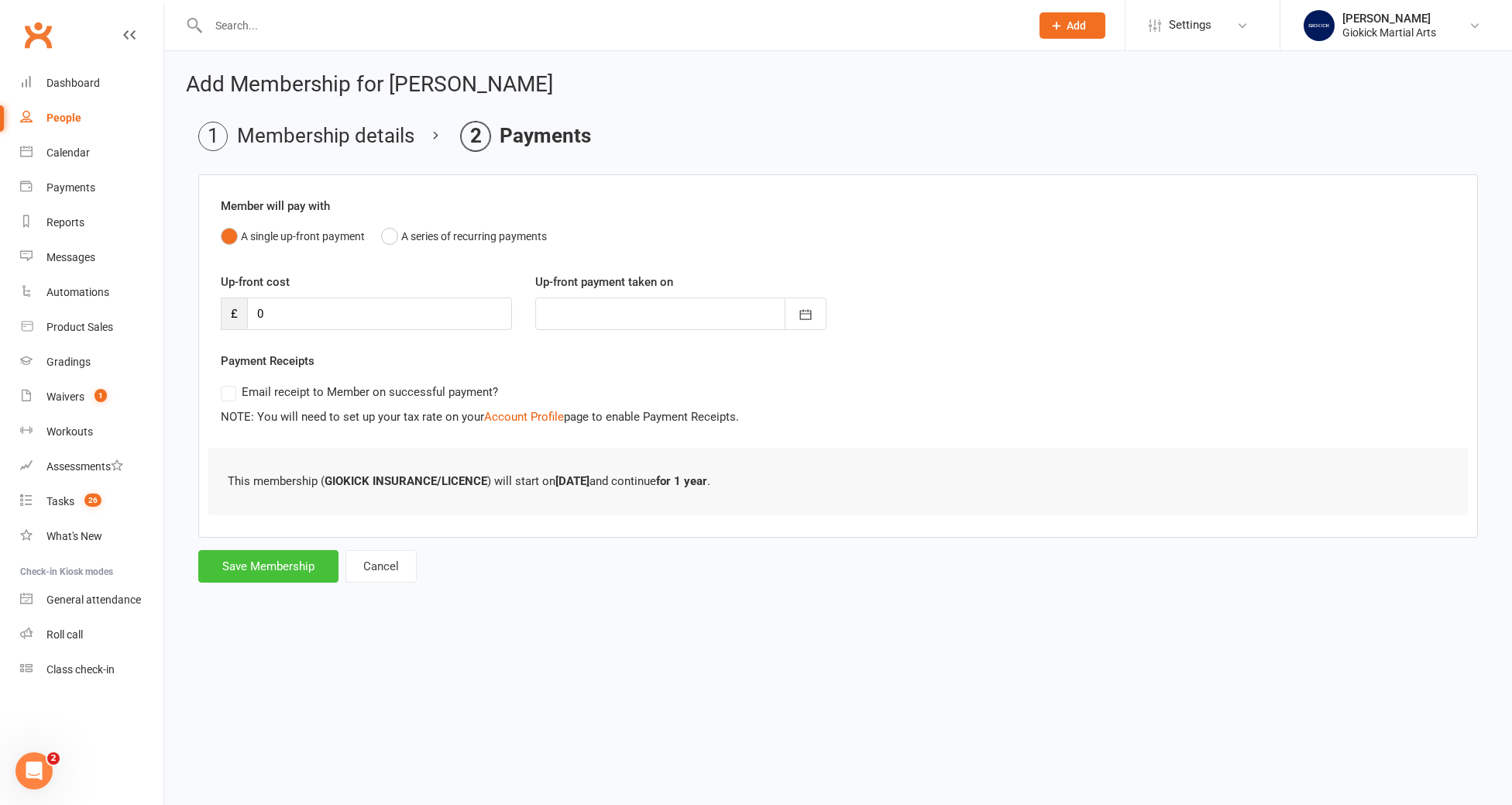
click at [299, 555] on button "Save Membership" at bounding box center [268, 566] width 140 height 32
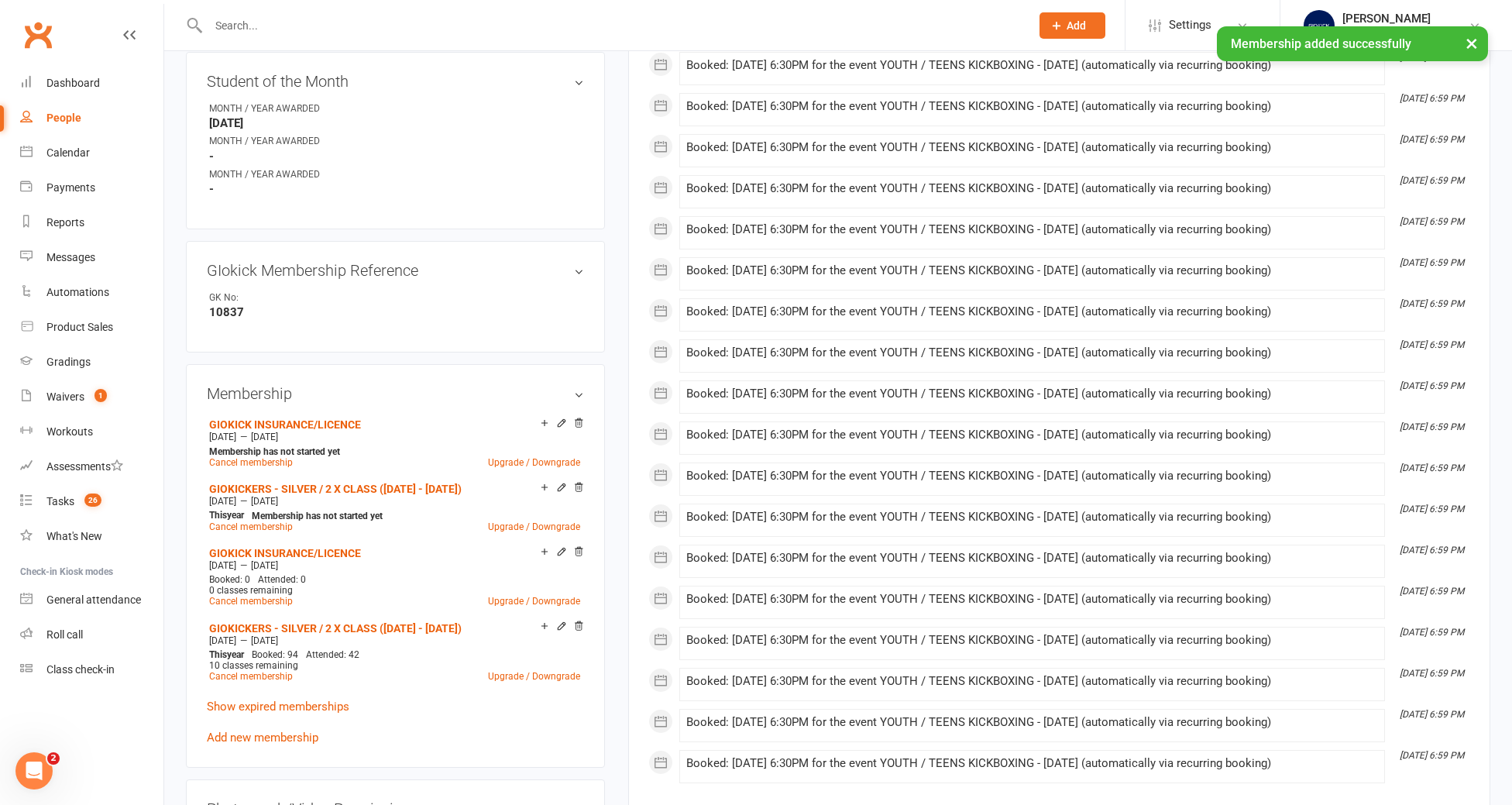
scroll to position [599, 0]
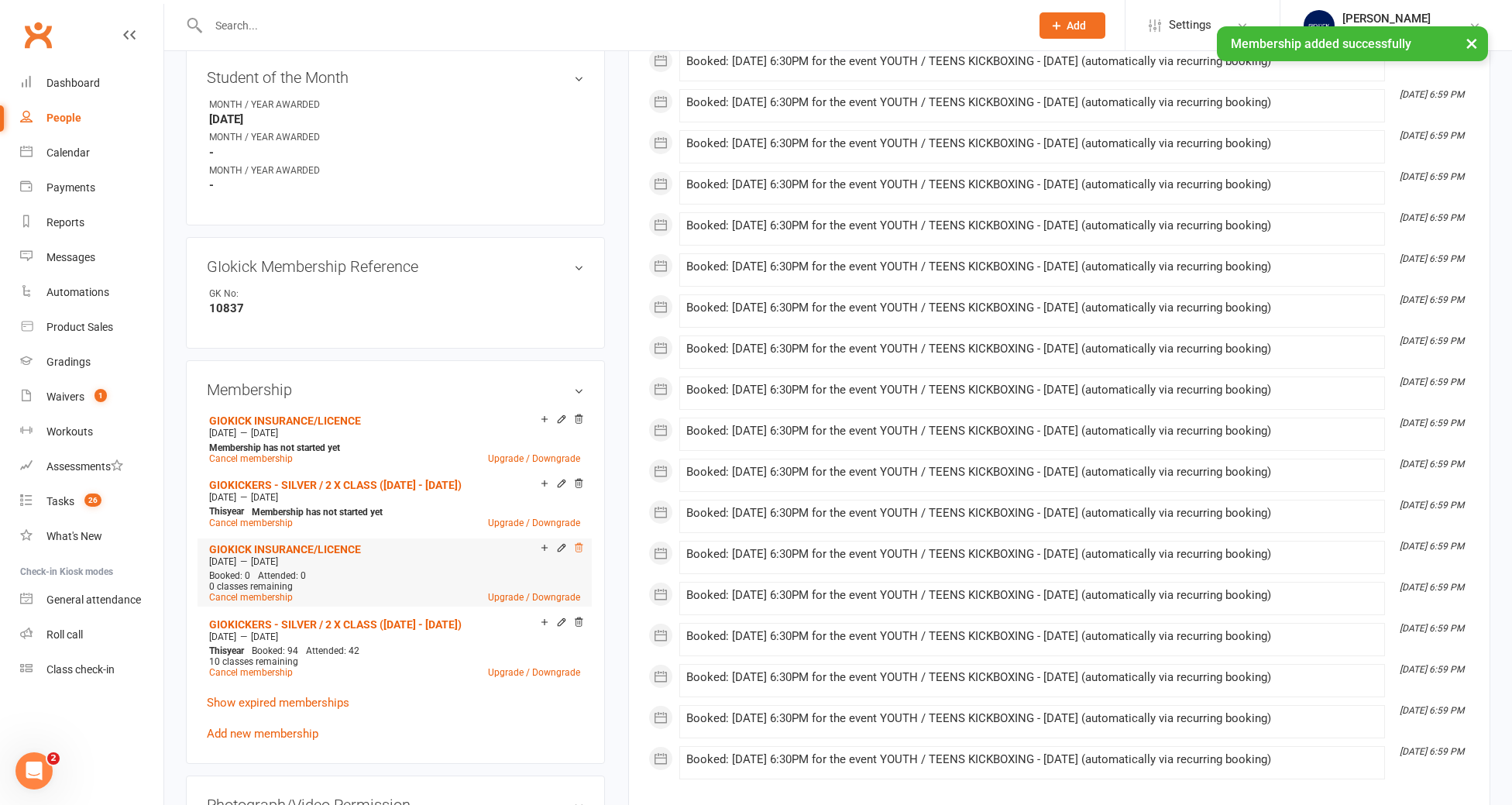
click at [580, 543] on icon at bounding box center [579, 546] width 8 height 8
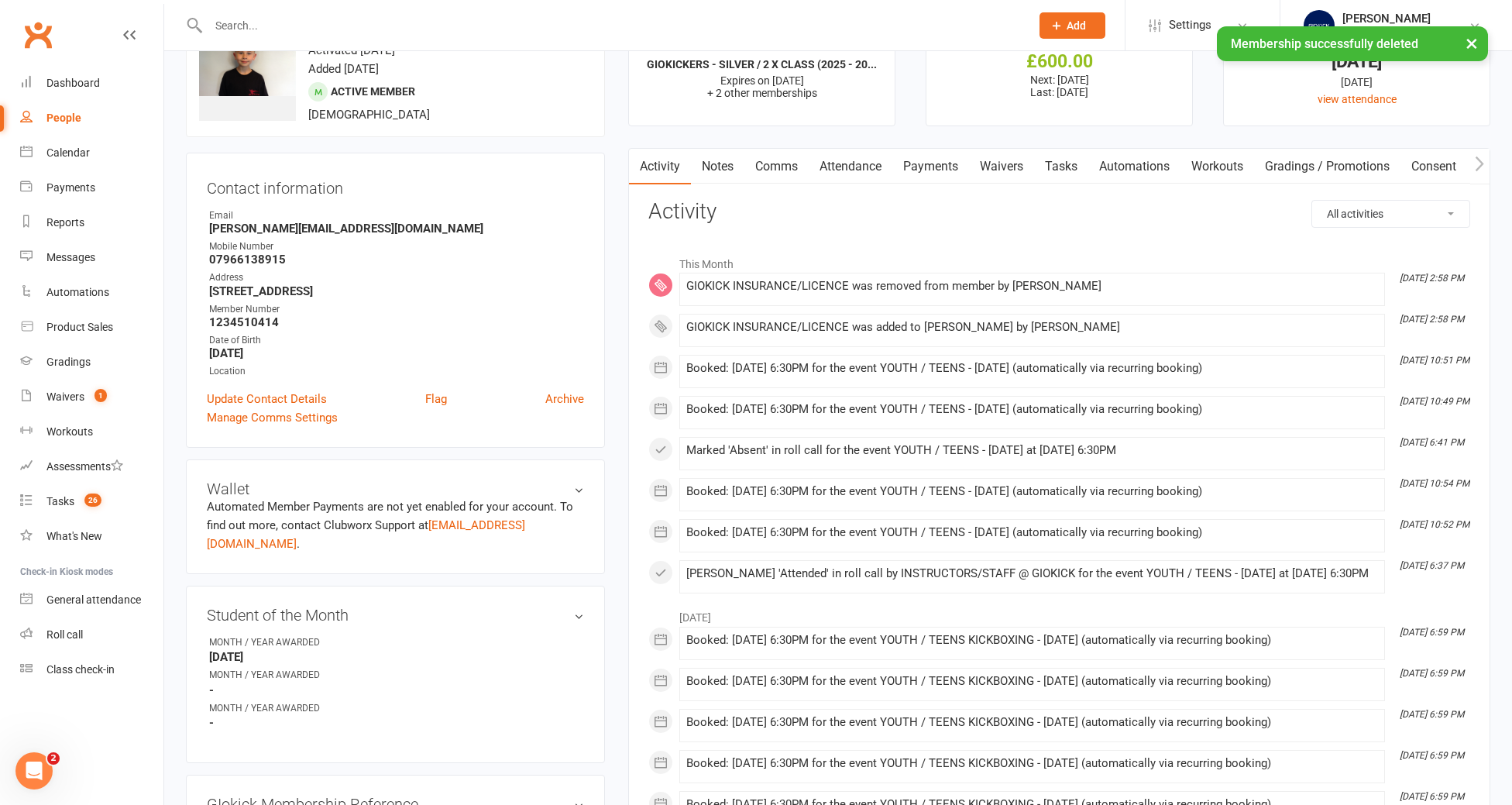
scroll to position [0, 0]
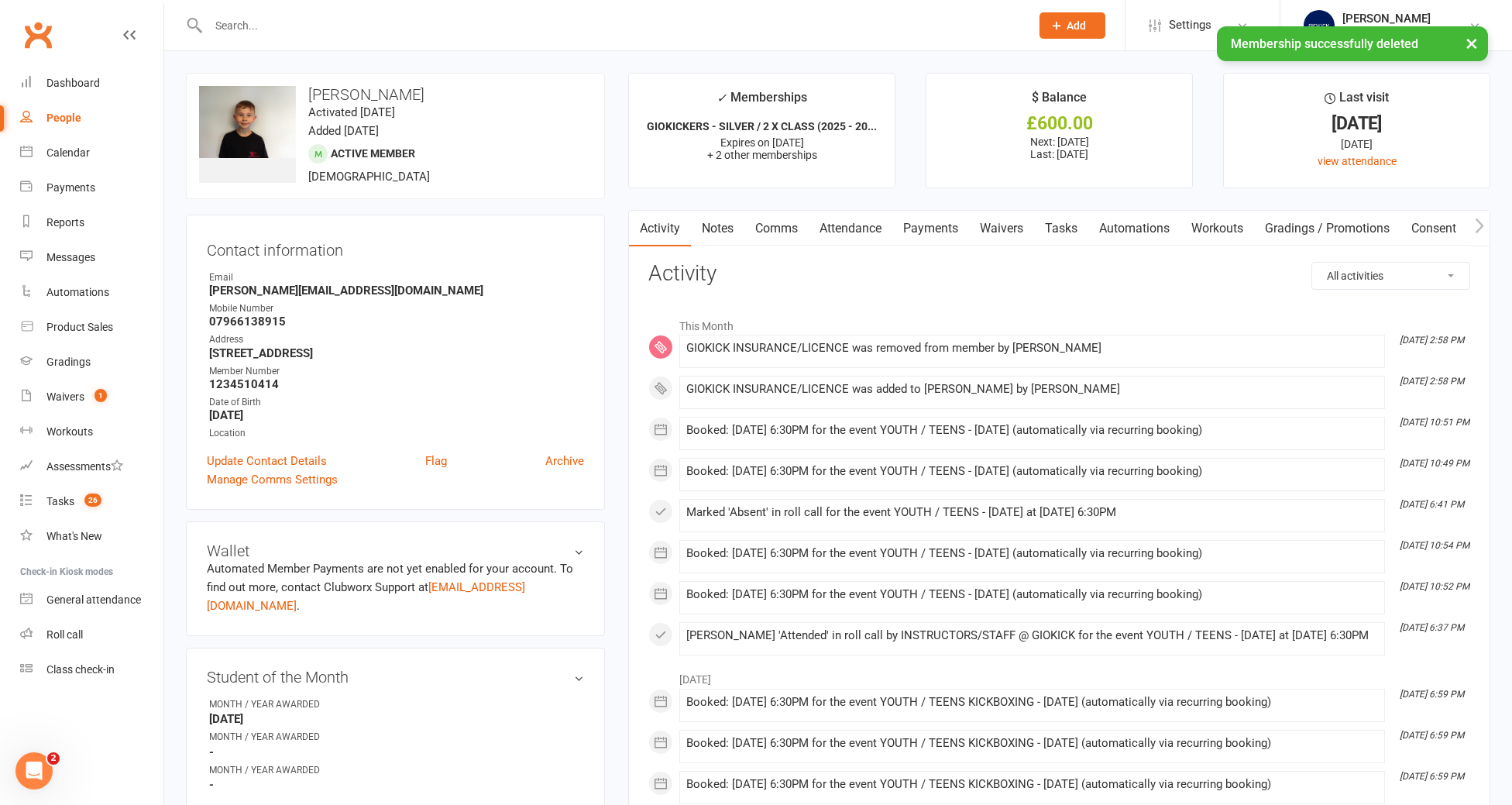
click at [1034, 233] on link "Waivers" at bounding box center [1002, 229] width 65 height 36
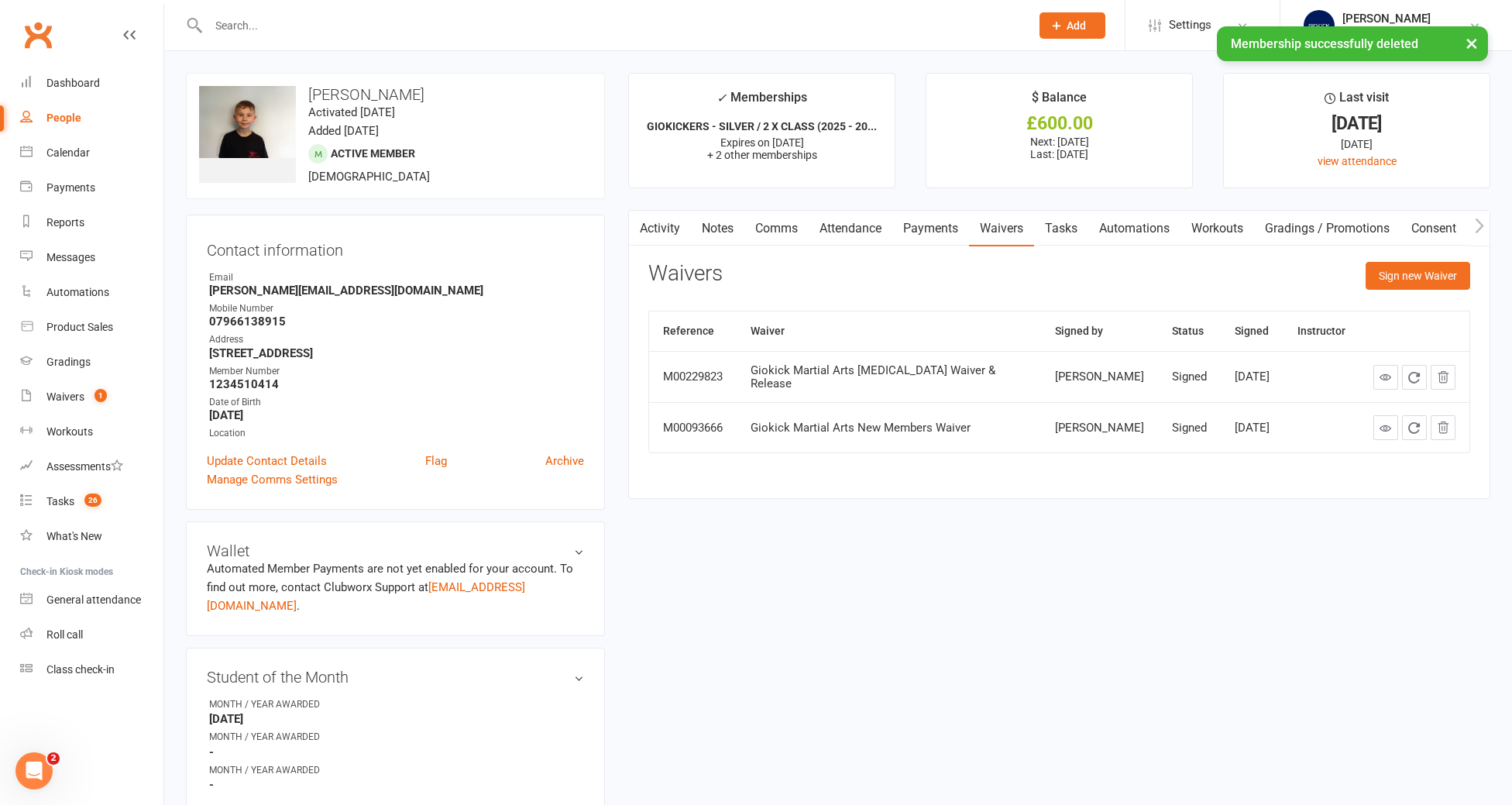
click at [1070, 233] on link "Tasks" at bounding box center [1061, 229] width 54 height 36
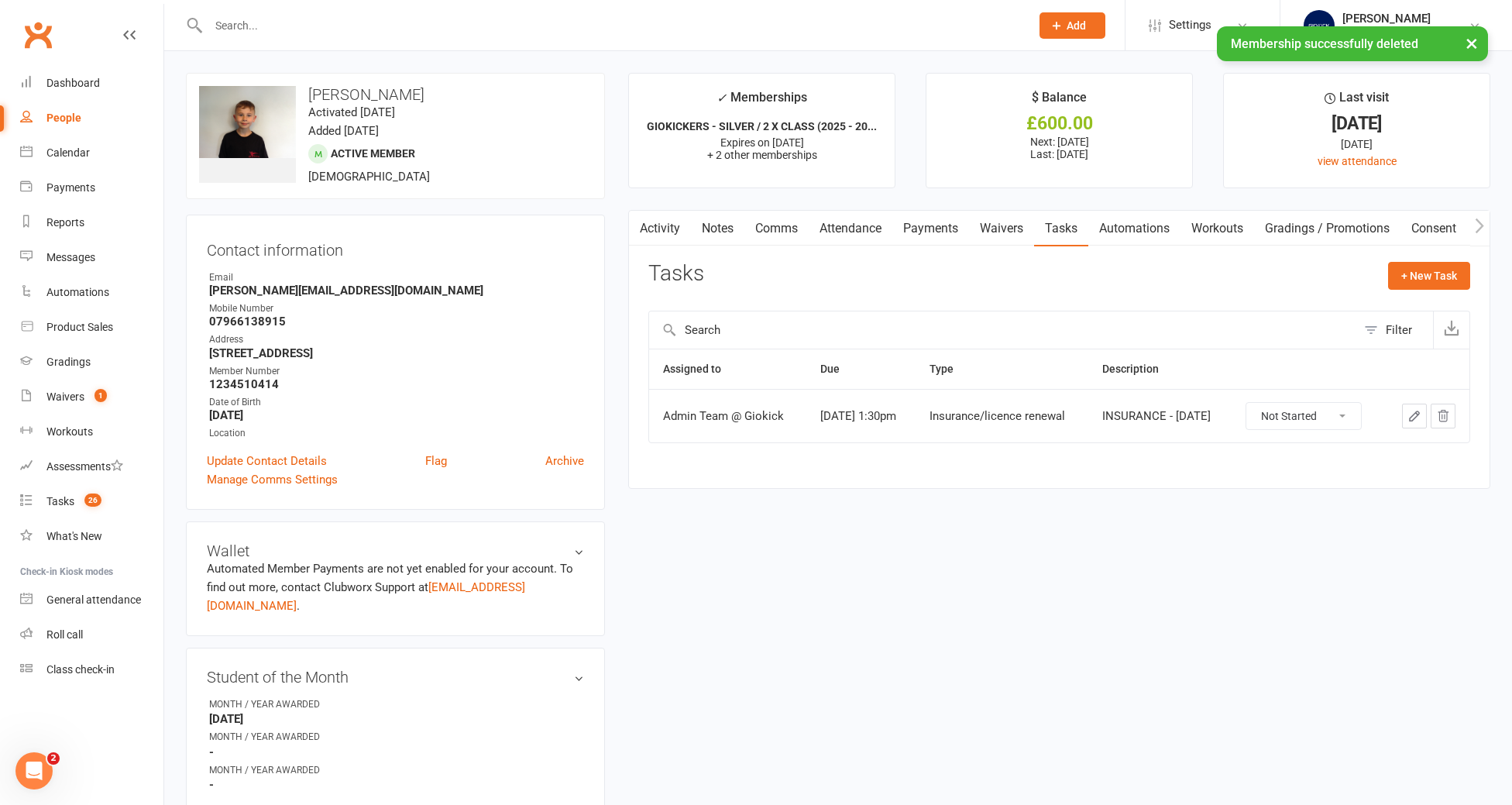
click at [1418, 417] on icon "button" at bounding box center [1414, 416] width 14 height 14
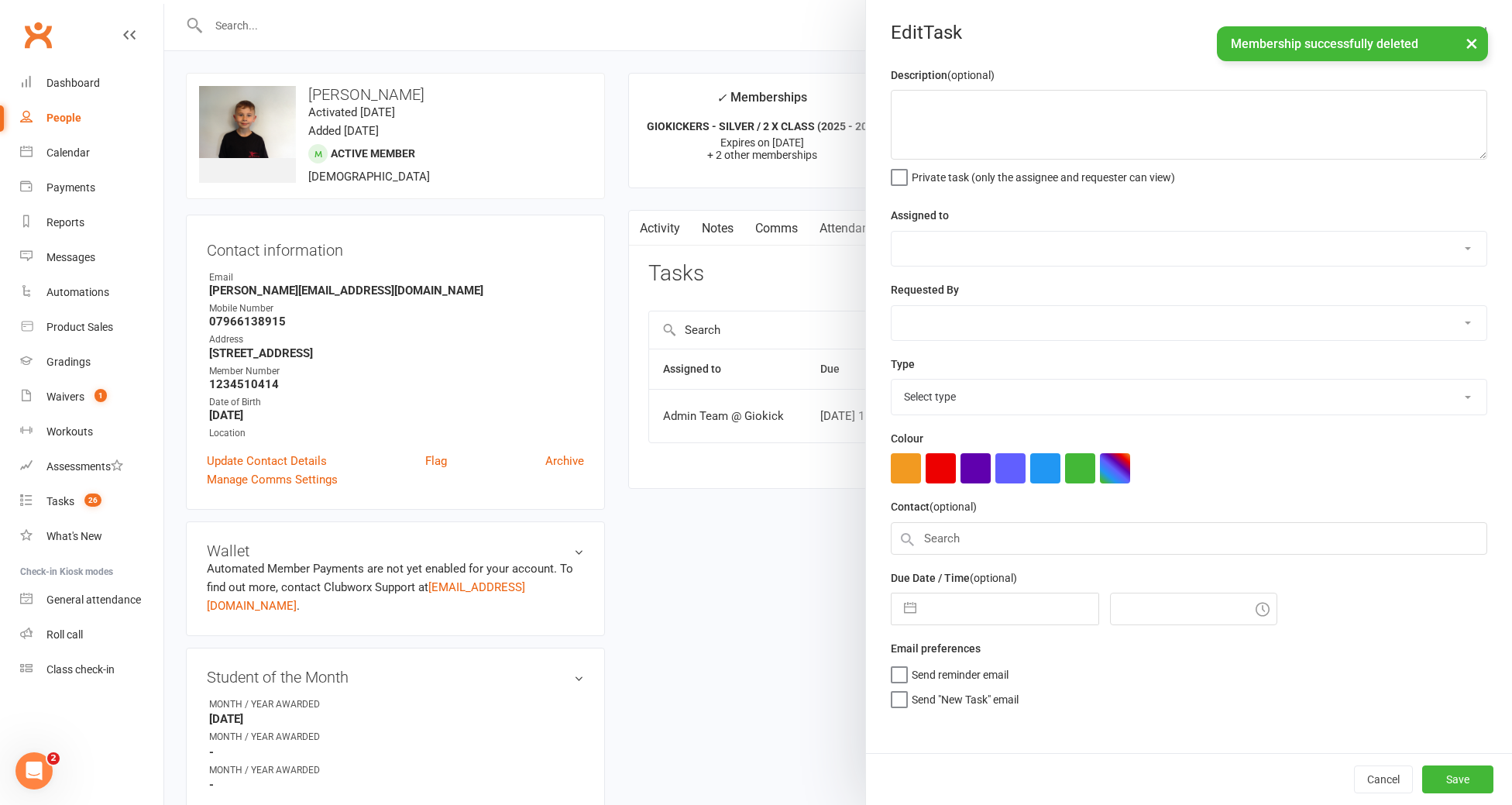
type textarea "INSURANCE - [DATE]"
select select "12159"
type input "27 Oct 2025"
type input "1:30pm"
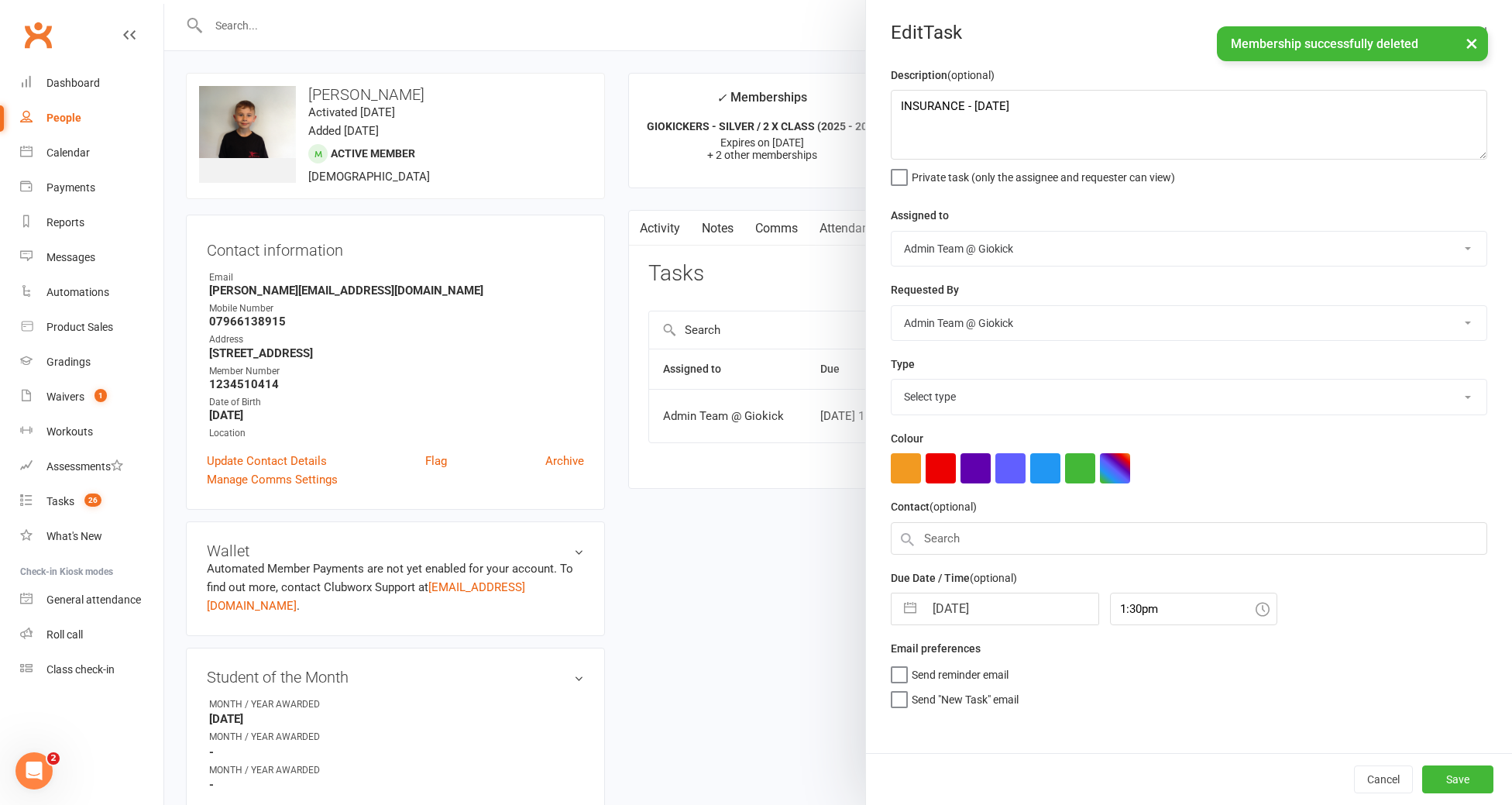
select select "11582"
click at [1075, 119] on textarea "INSURANCE - [DATE]" at bounding box center [1188, 124] width 596 height 69
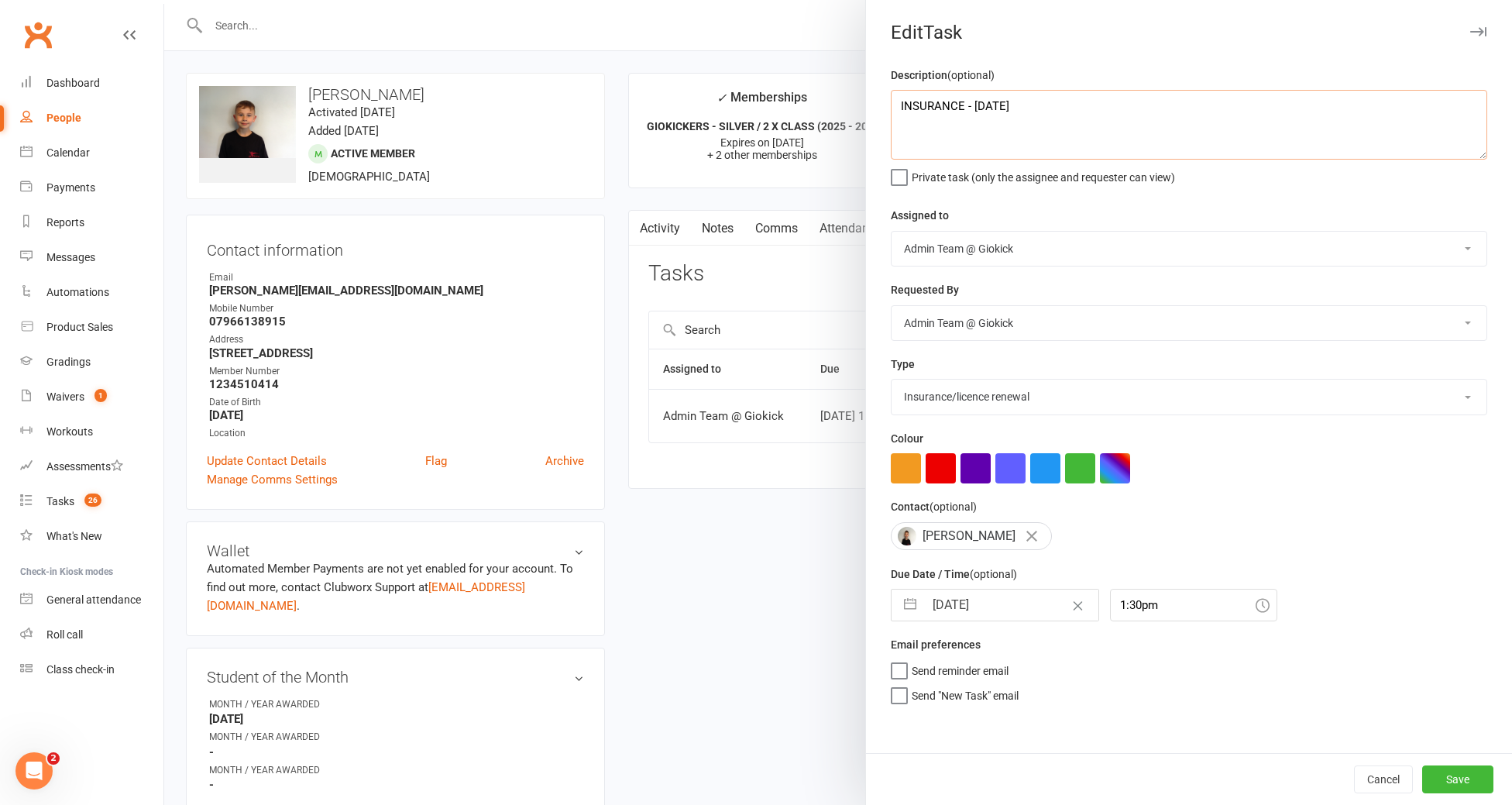
type textarea "INSURANCE - [DATE]"
select select "8"
select select "2025"
select select "9"
select select "2025"
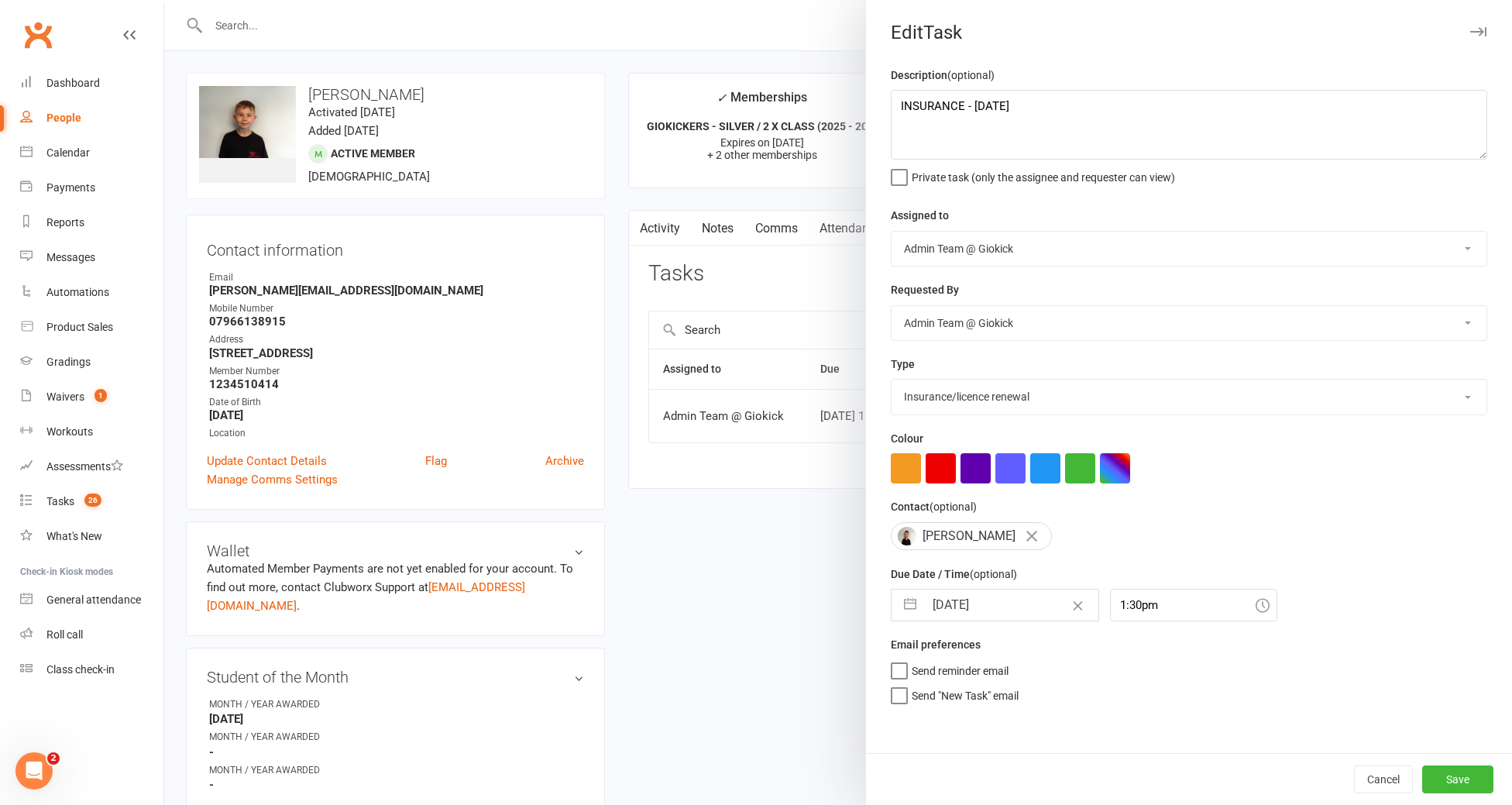
select select "10"
select select "2025"
click at [1020, 606] on input "27 Oct 2025" at bounding box center [1011, 605] width 174 height 31
type input "27 Oct 202"
type input "27 Oct 2026"
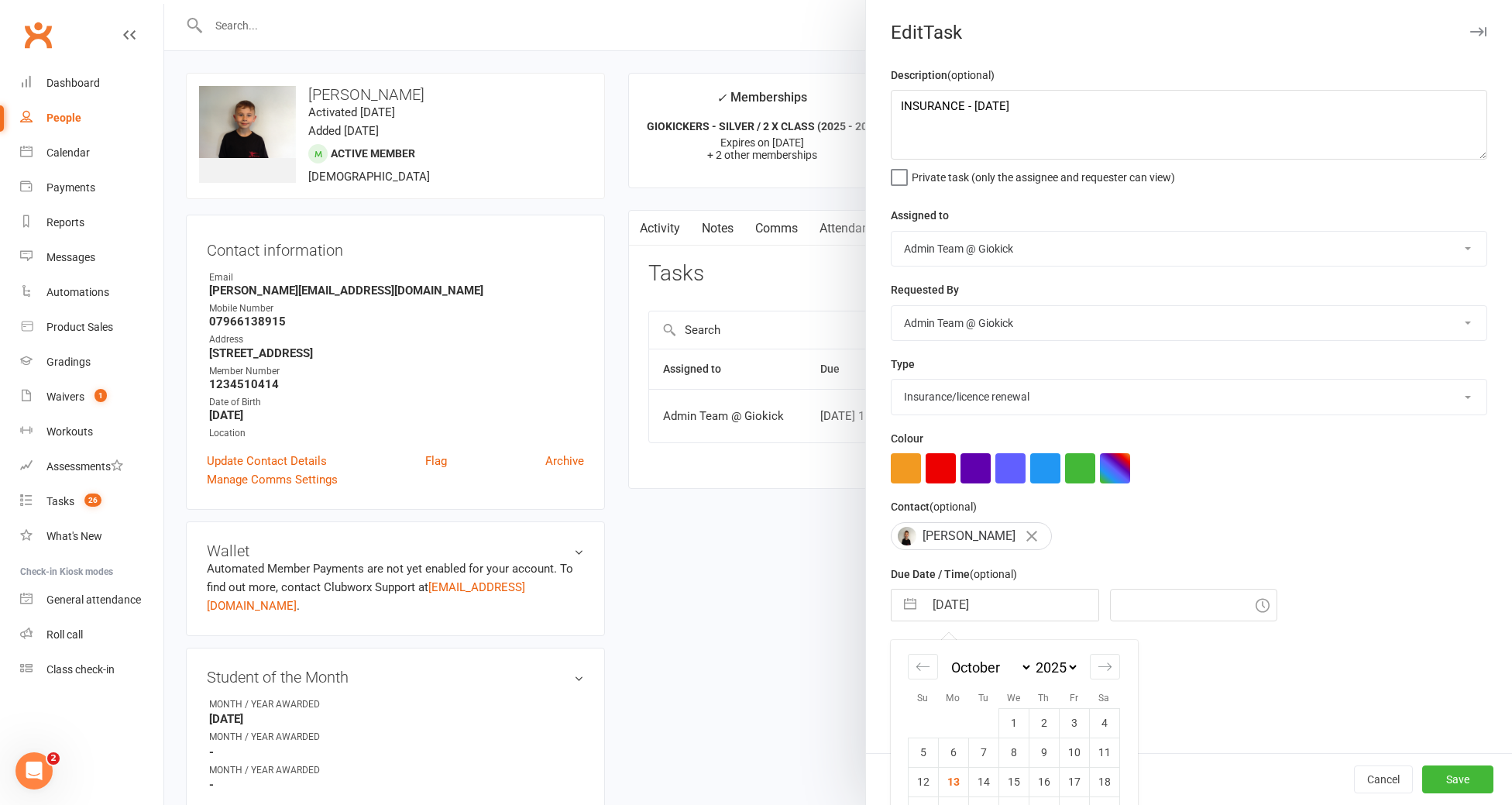
type input "3:00pm"
type input "27 Oct 2026"
click at [1452, 778] on button "Save" at bounding box center [1457, 779] width 71 height 28
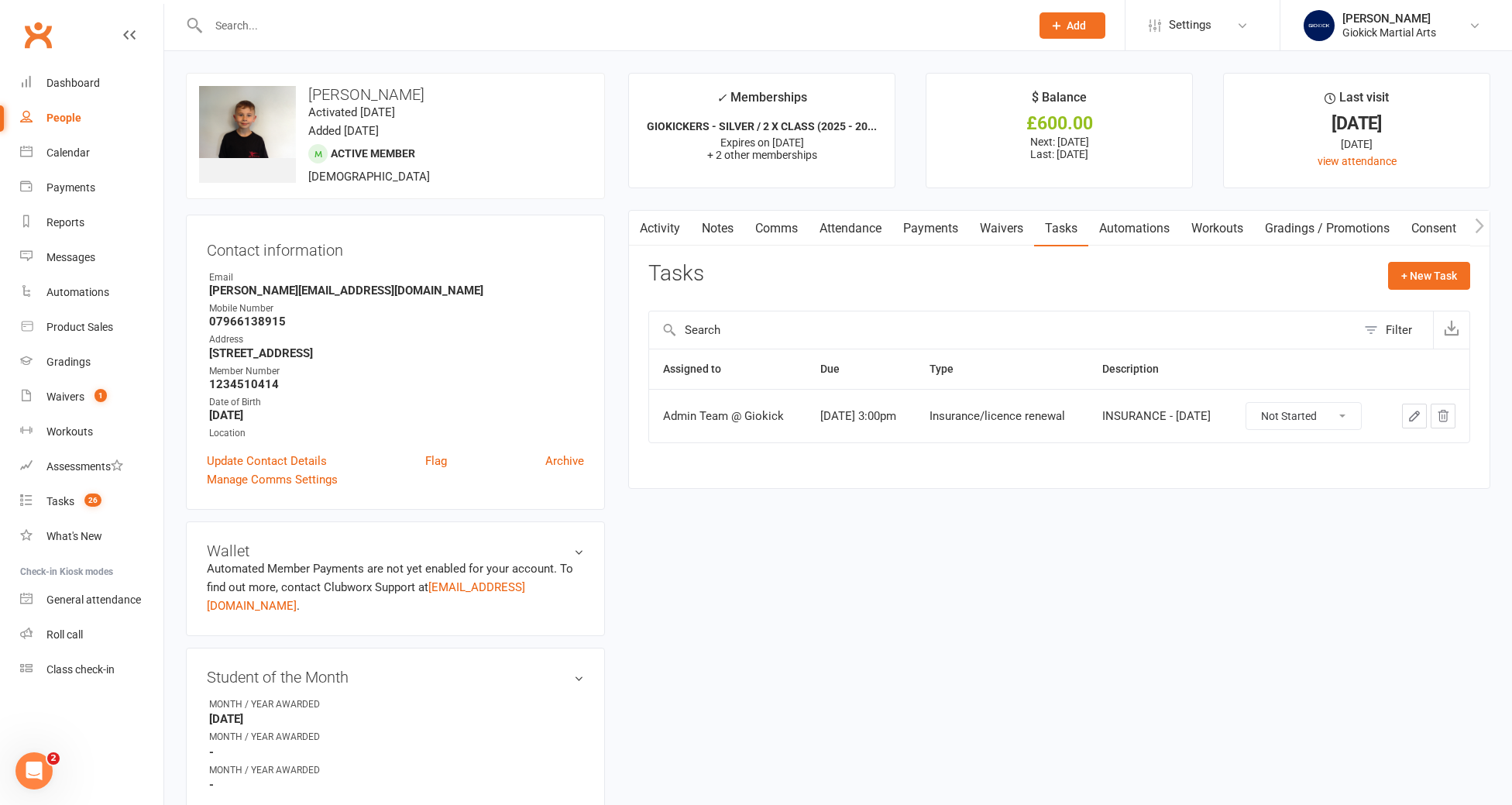
click at [233, 24] on input "text" at bounding box center [611, 25] width 816 height 22
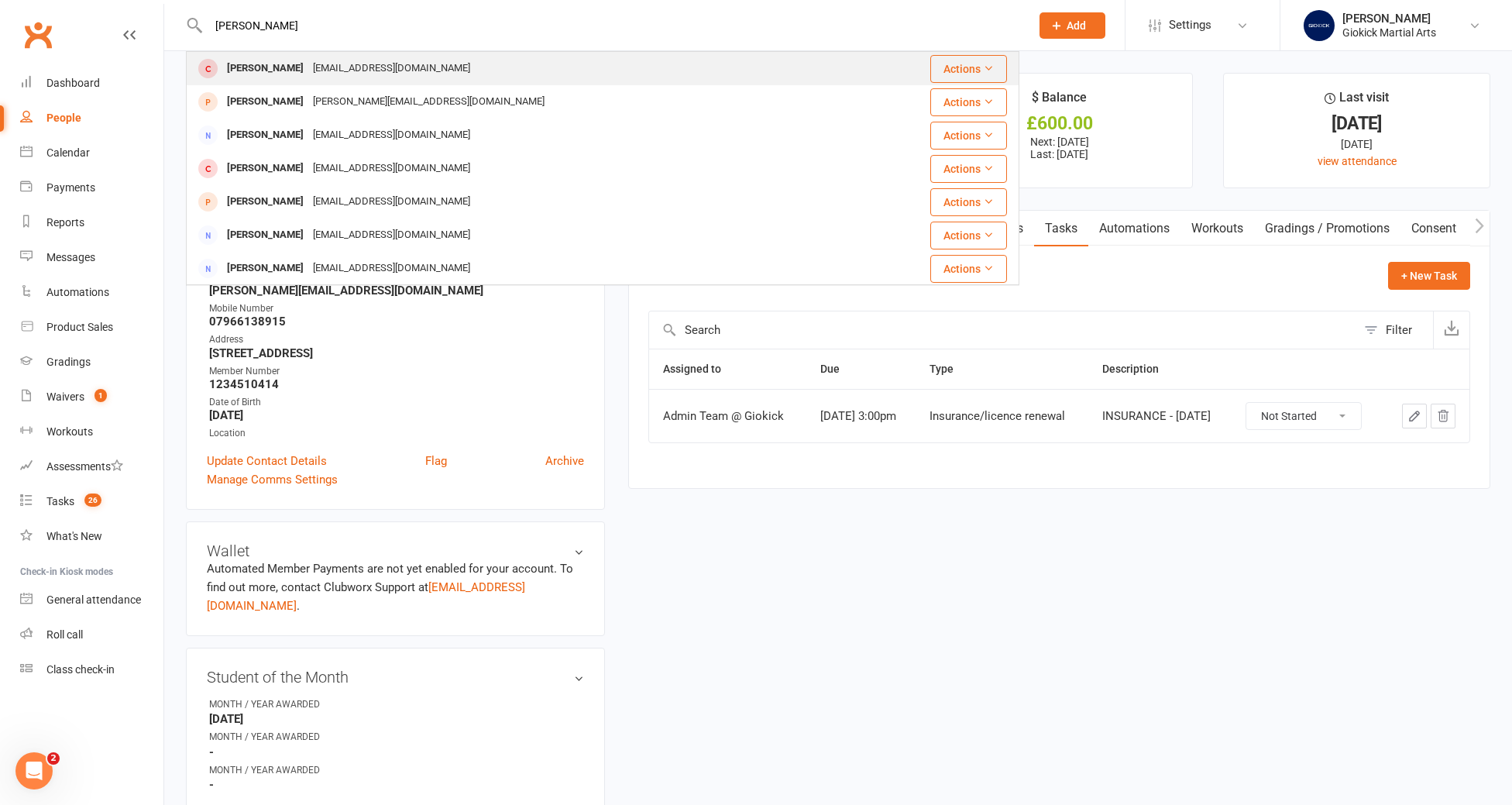
type input "[PERSON_NAME]"
click at [234, 70] on div "[PERSON_NAME]" at bounding box center [265, 69] width 86 height 23
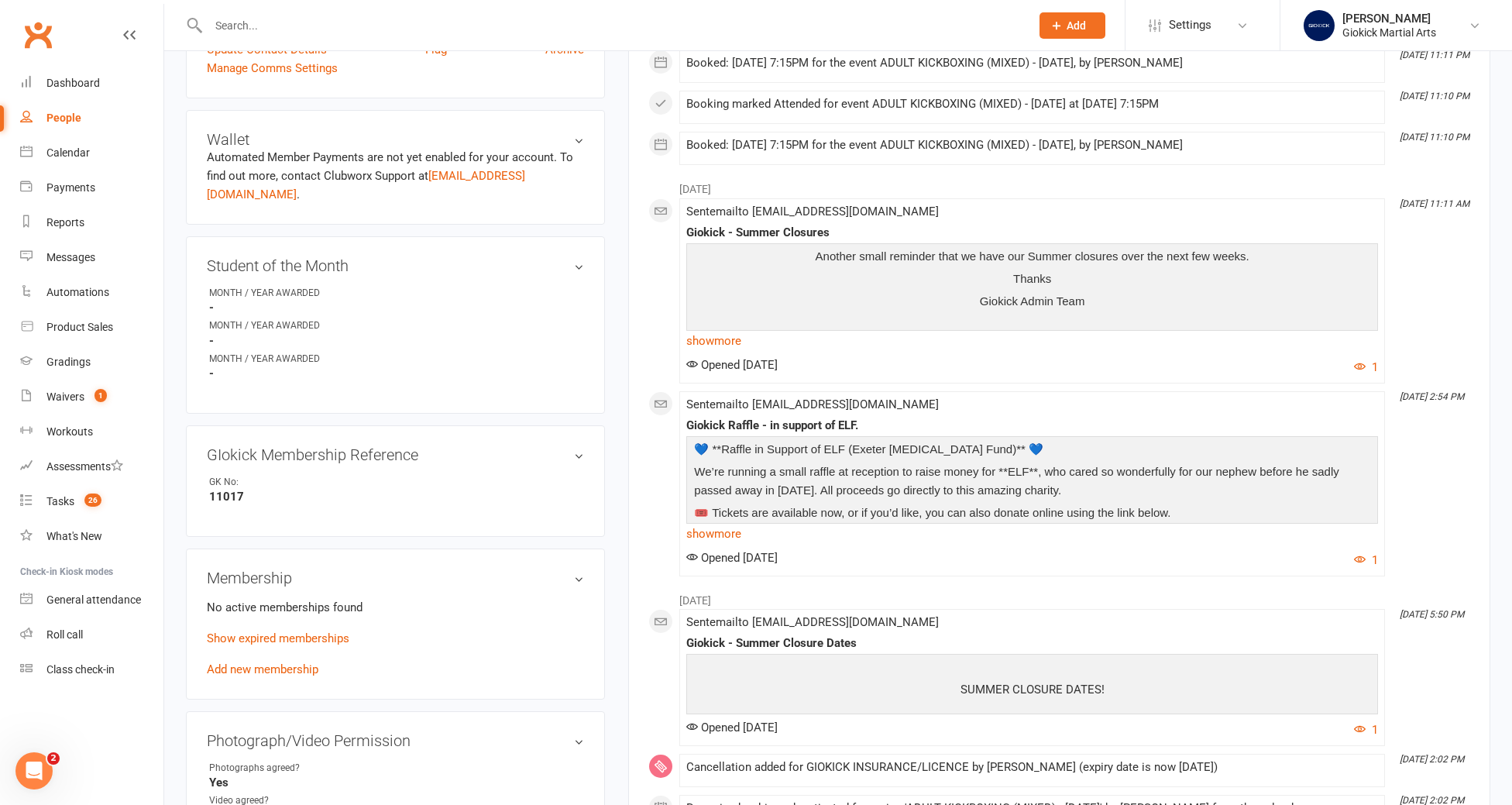
scroll to position [529, 0]
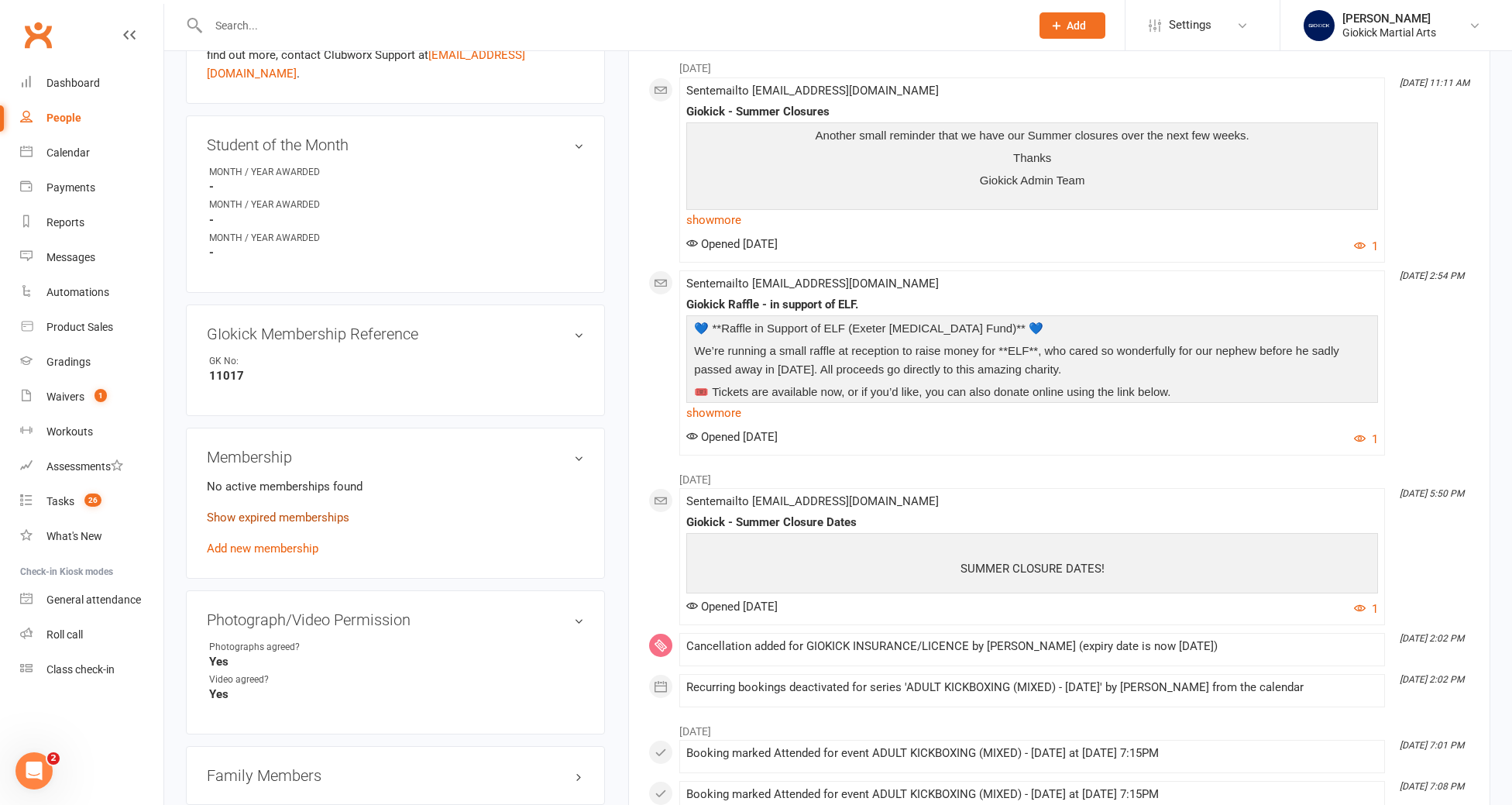
click at [259, 510] on link "Show expired memberships" at bounding box center [278, 517] width 142 height 14
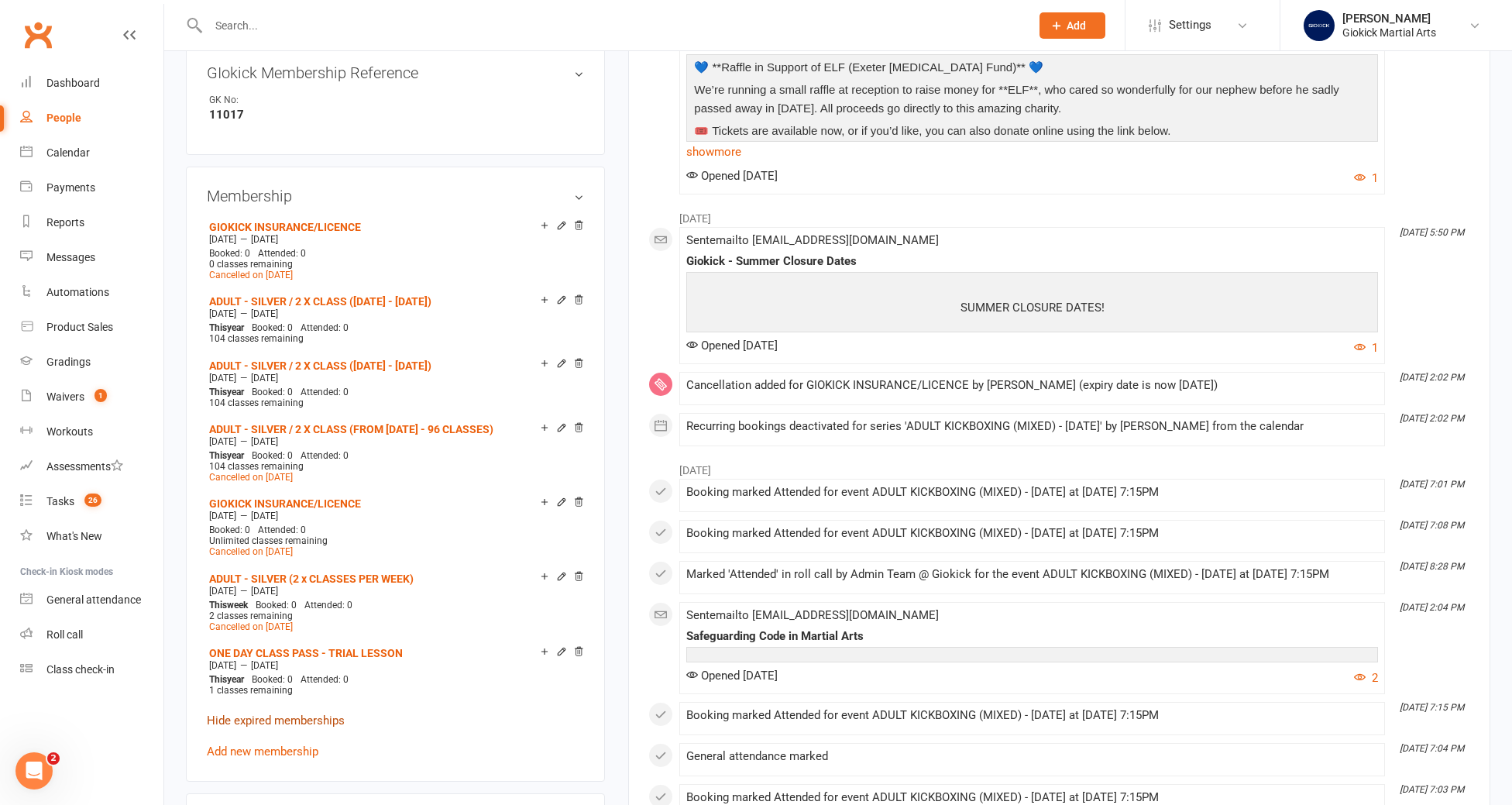
scroll to position [826, 0]
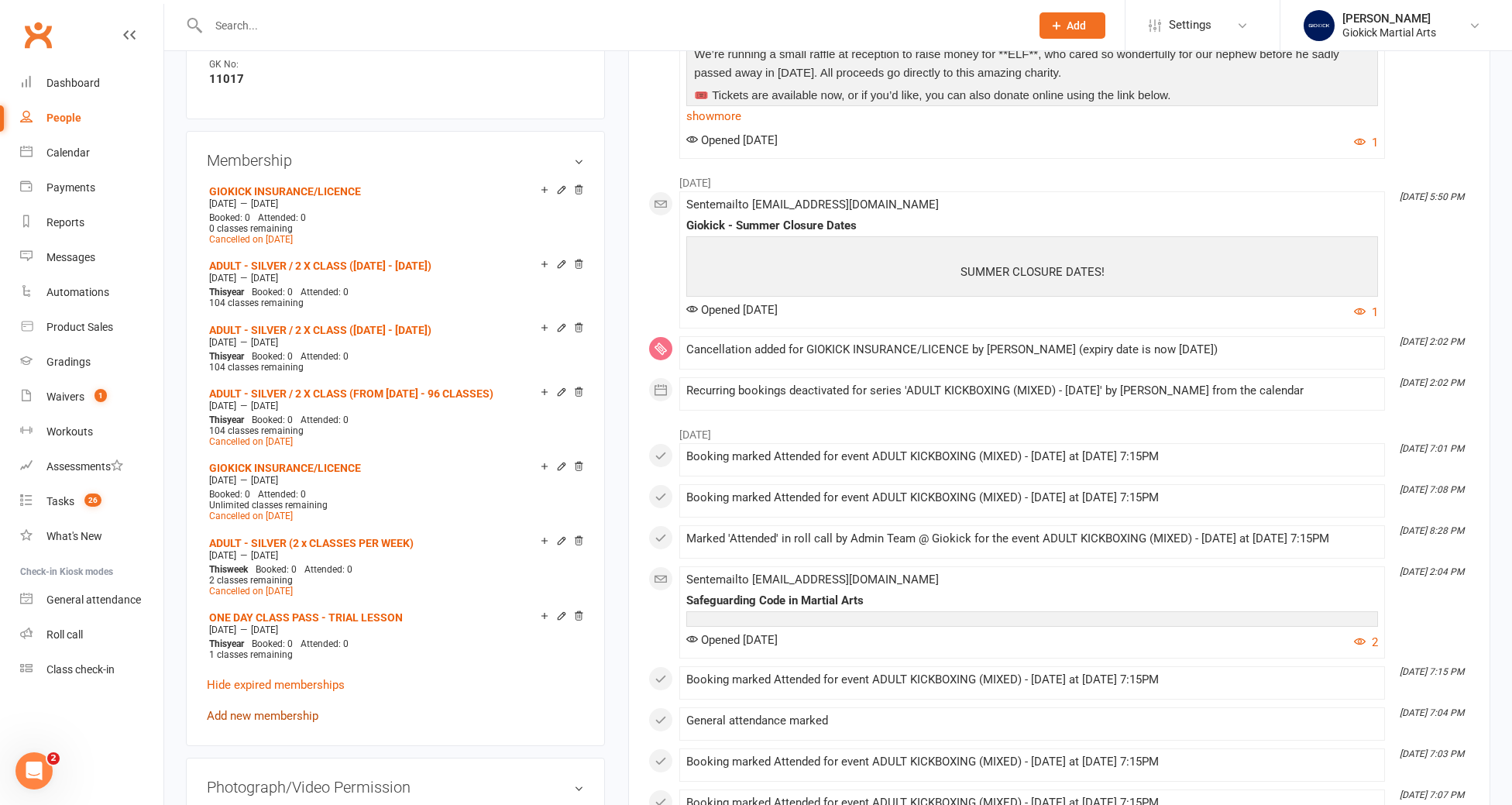
click at [256, 709] on link "Add new membership" at bounding box center [262, 715] width 112 height 14
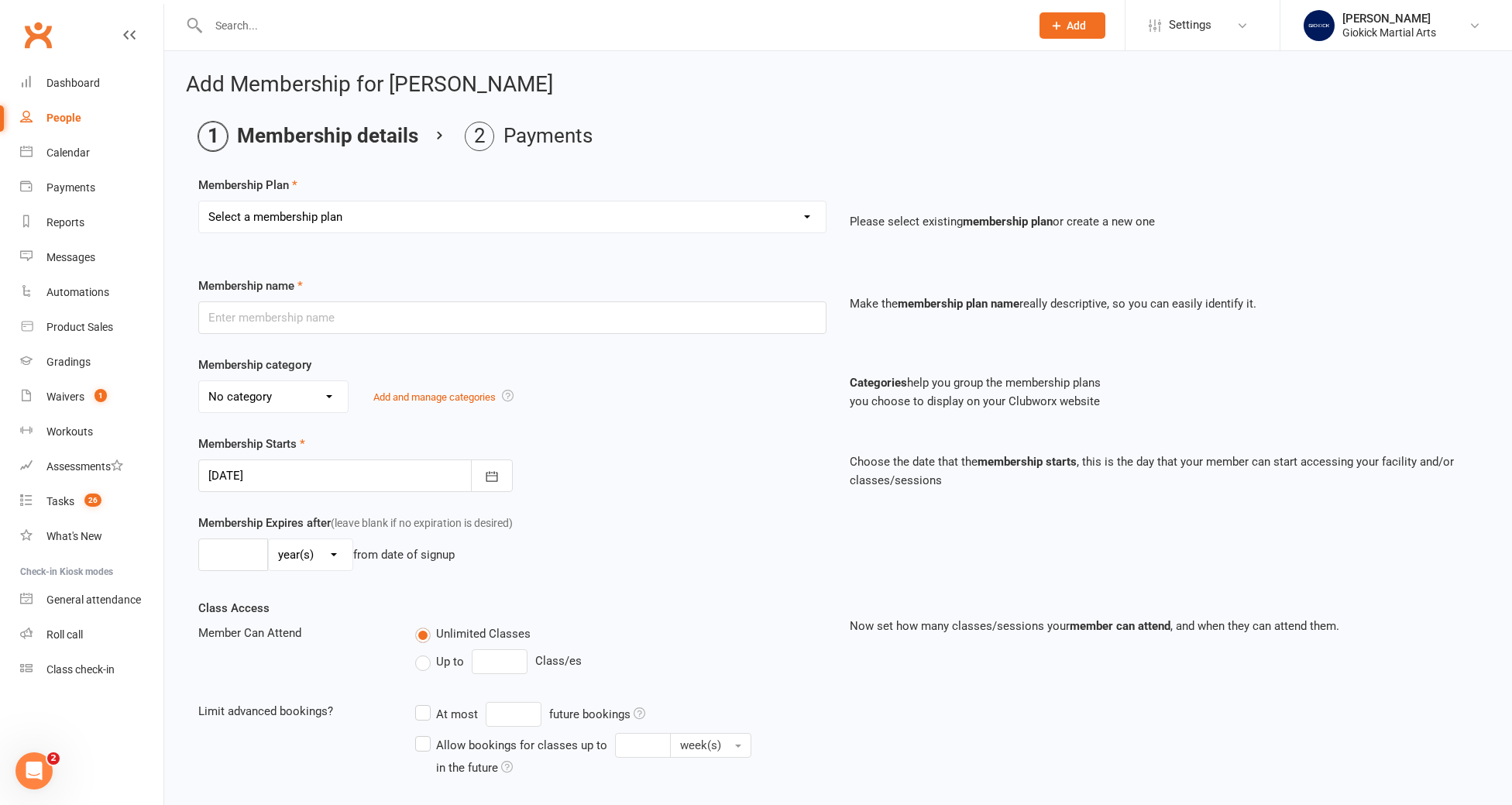
click at [298, 212] on select "Select a membership plan Create new Membership Plan GIOKICKERS - BRONZE / 1 x C…" at bounding box center [512, 216] width 627 height 31
select select "4"
click at [199, 201] on select "Select a membership plan Create new Membership Plan GIOKICKERS - BRONZE / 1 x C…" at bounding box center [512, 216] width 627 height 31
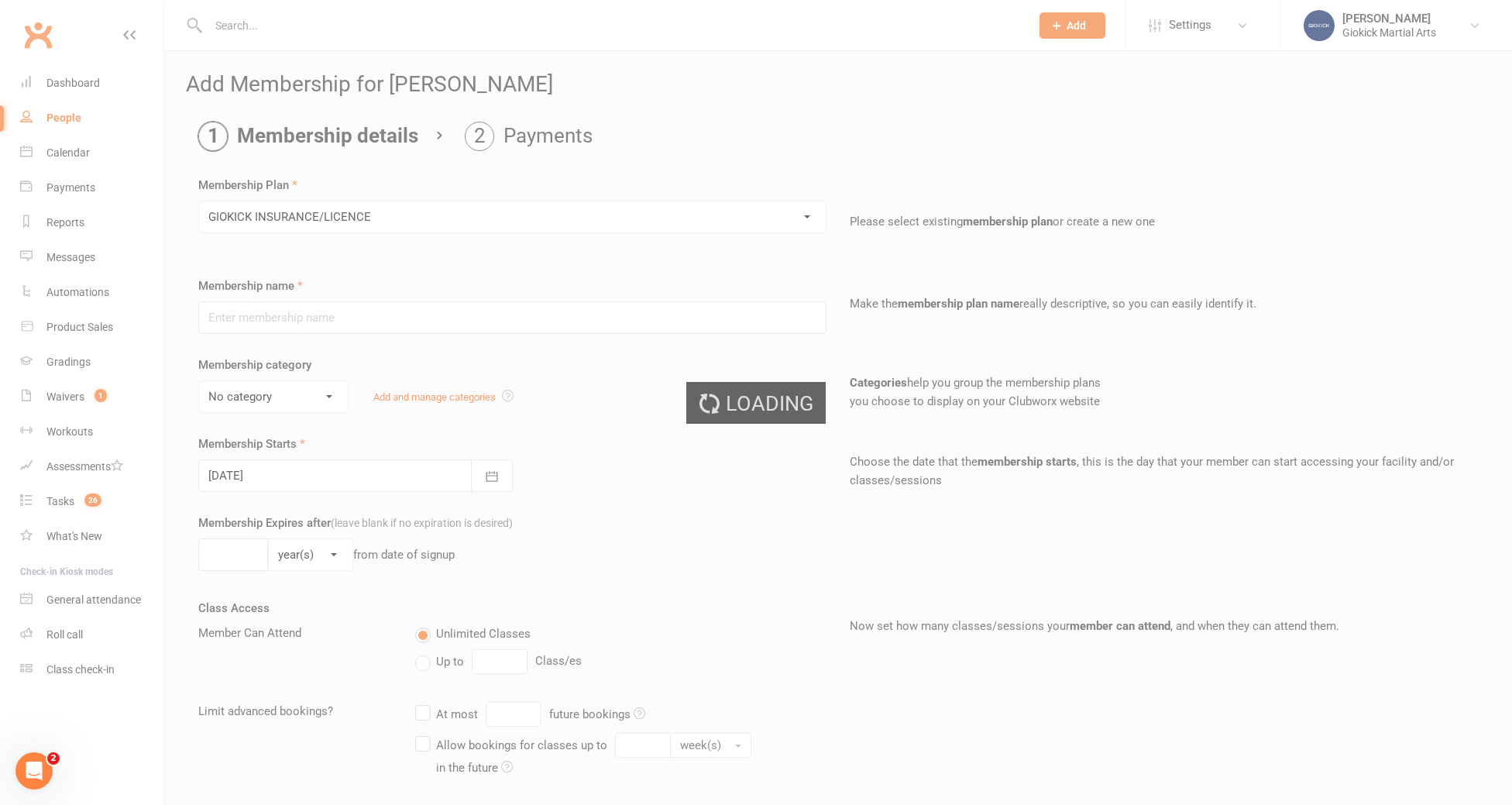
type input "GIOKICK INSURANCE/LICENCE"
select select "2"
type input "1"
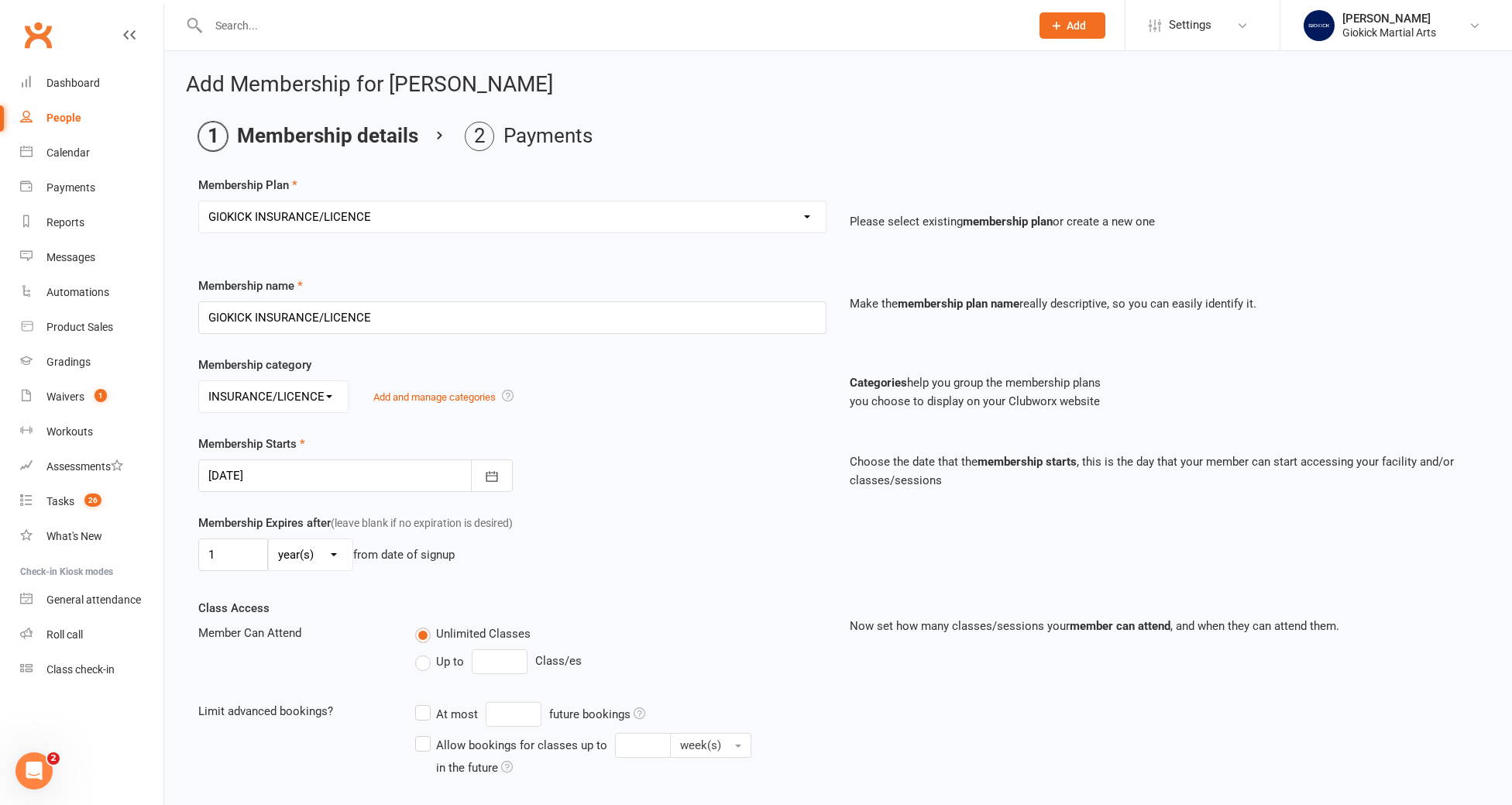
click at [284, 483] on div at bounding box center [355, 475] width 315 height 32
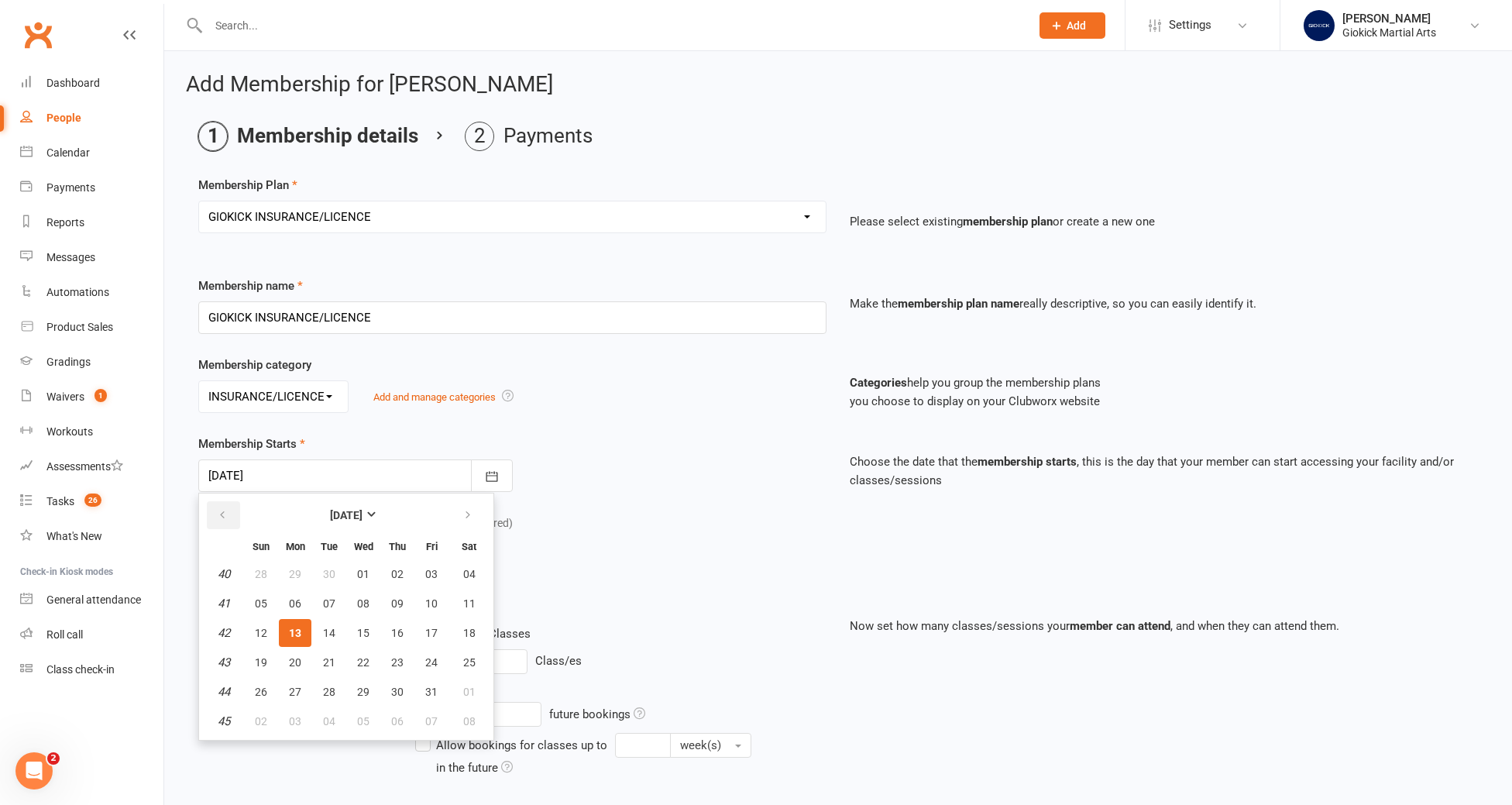
click at [218, 508] on button "button" at bounding box center [223, 515] width 33 height 28
click at [394, 632] on span "18" at bounding box center [398, 633] width 13 height 13
type input "[DATE]"
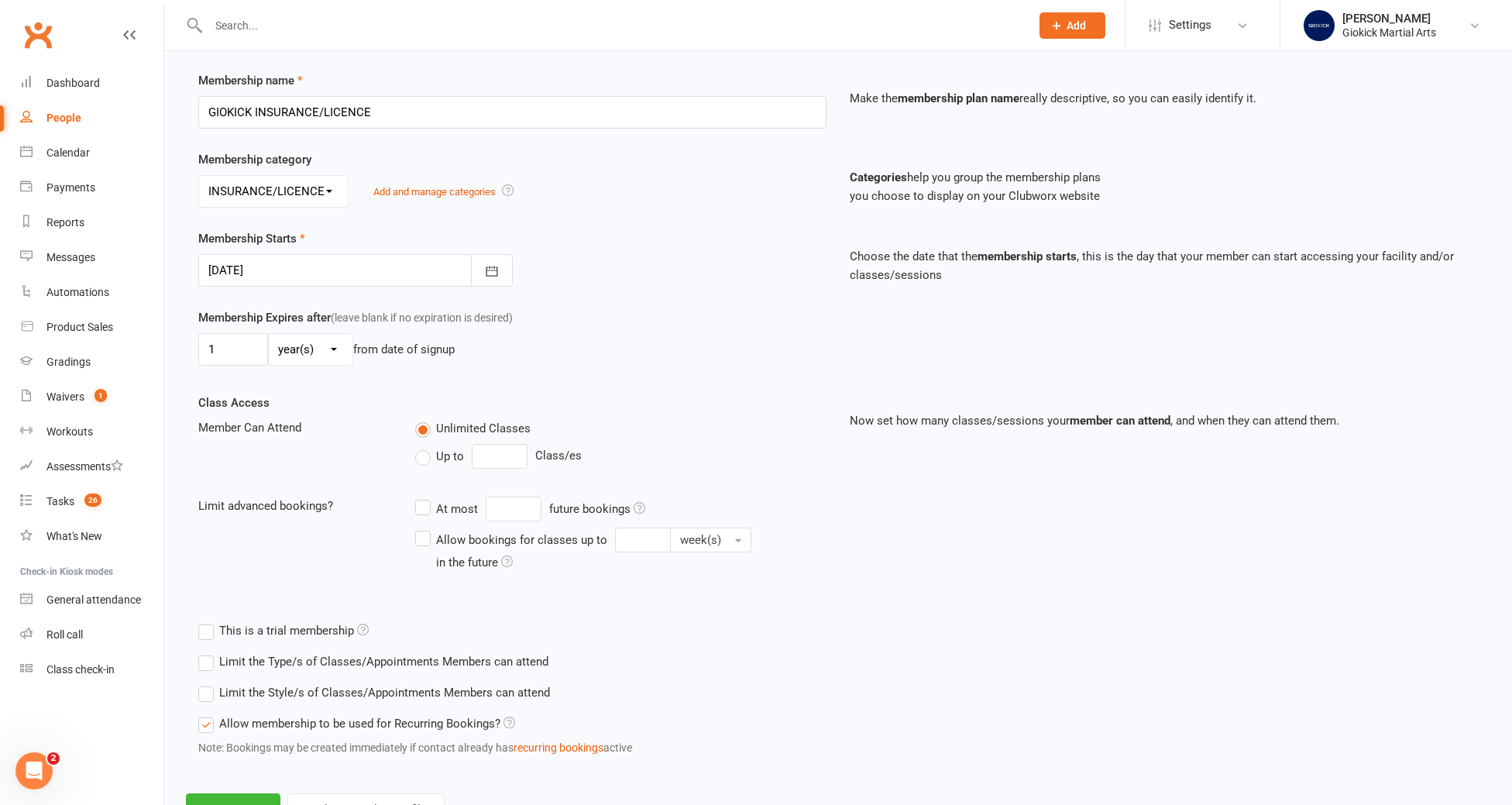
click at [430, 460] on label "Up to" at bounding box center [439, 456] width 49 height 19
click at [426, 447] on input "Up to" at bounding box center [419, 447] width 10 height 0
type input "0"
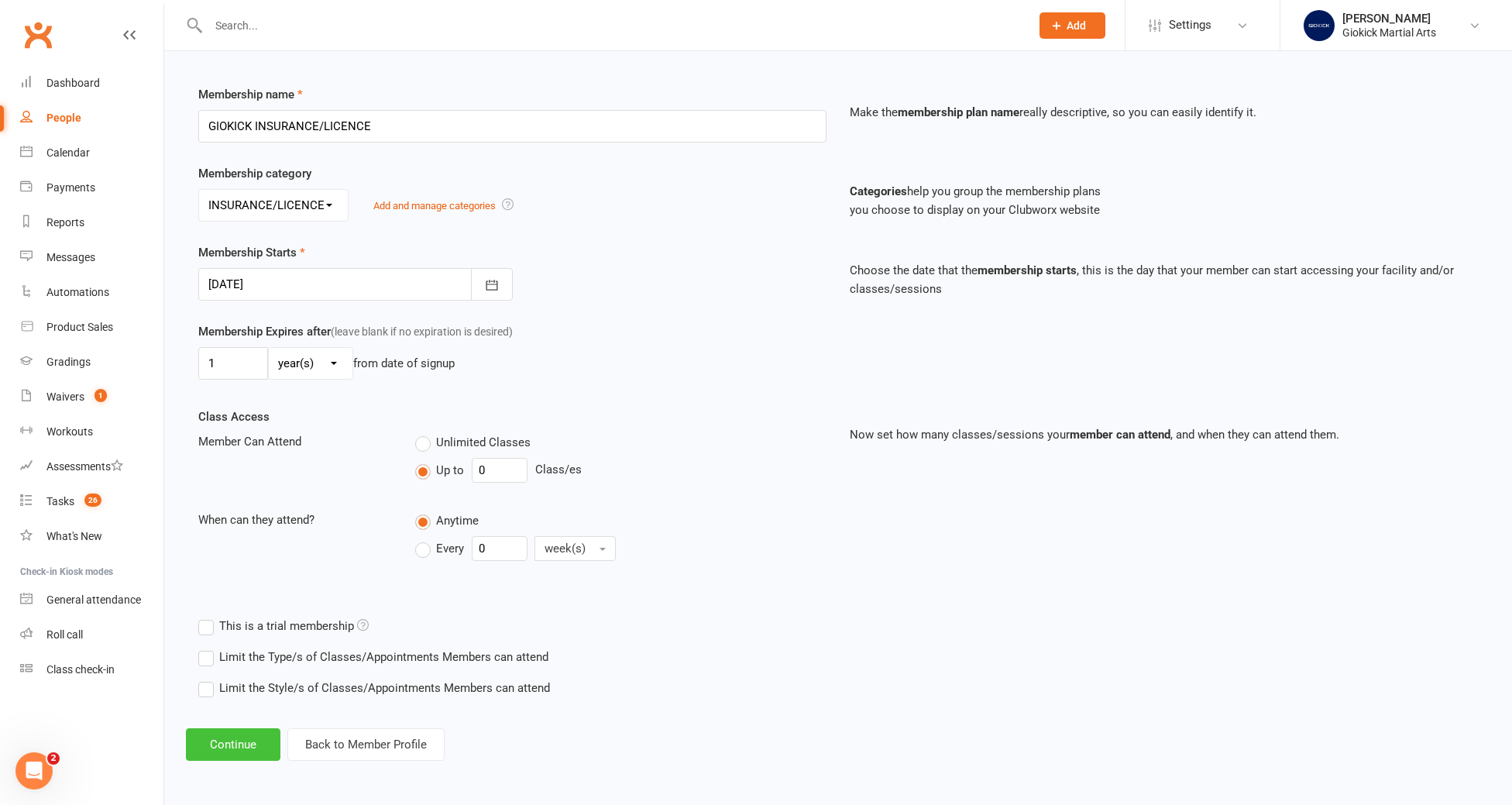
click at [217, 742] on button "Continue" at bounding box center [233, 745] width 95 height 32
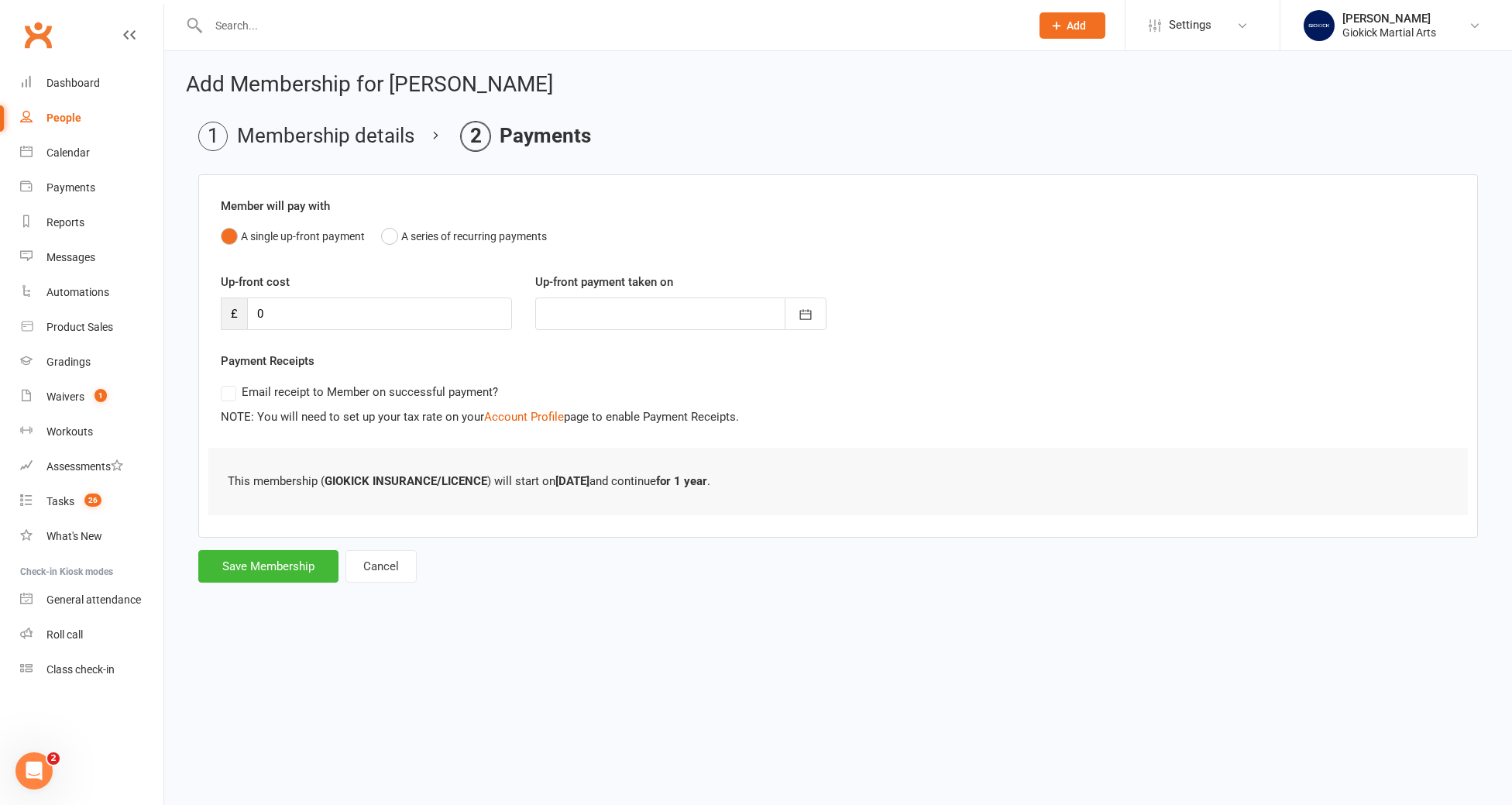
scroll to position [0, 0]
click at [271, 564] on button "Save Membership" at bounding box center [268, 566] width 140 height 32
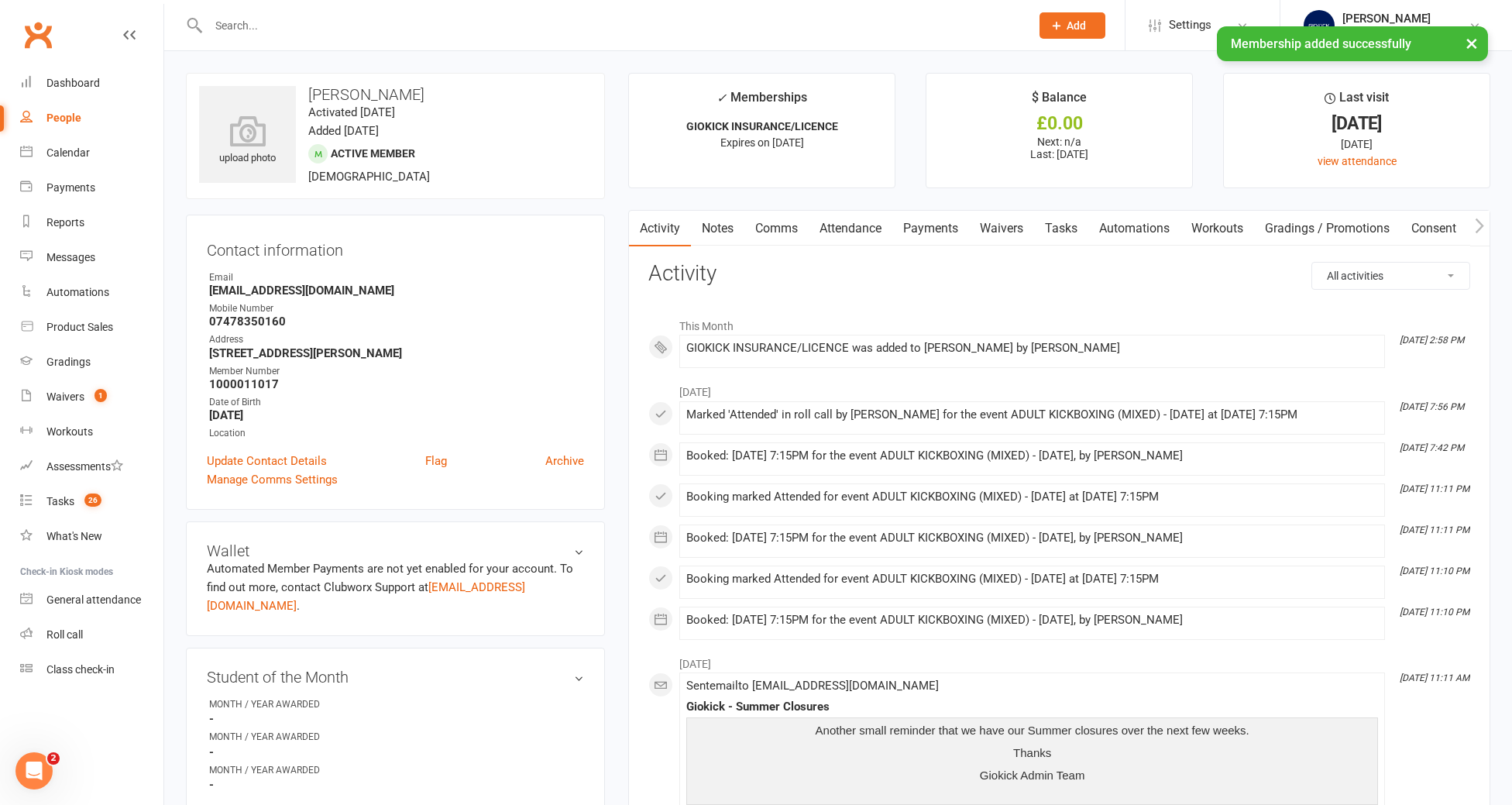
click at [1059, 234] on link "Tasks" at bounding box center [1061, 229] width 54 height 36
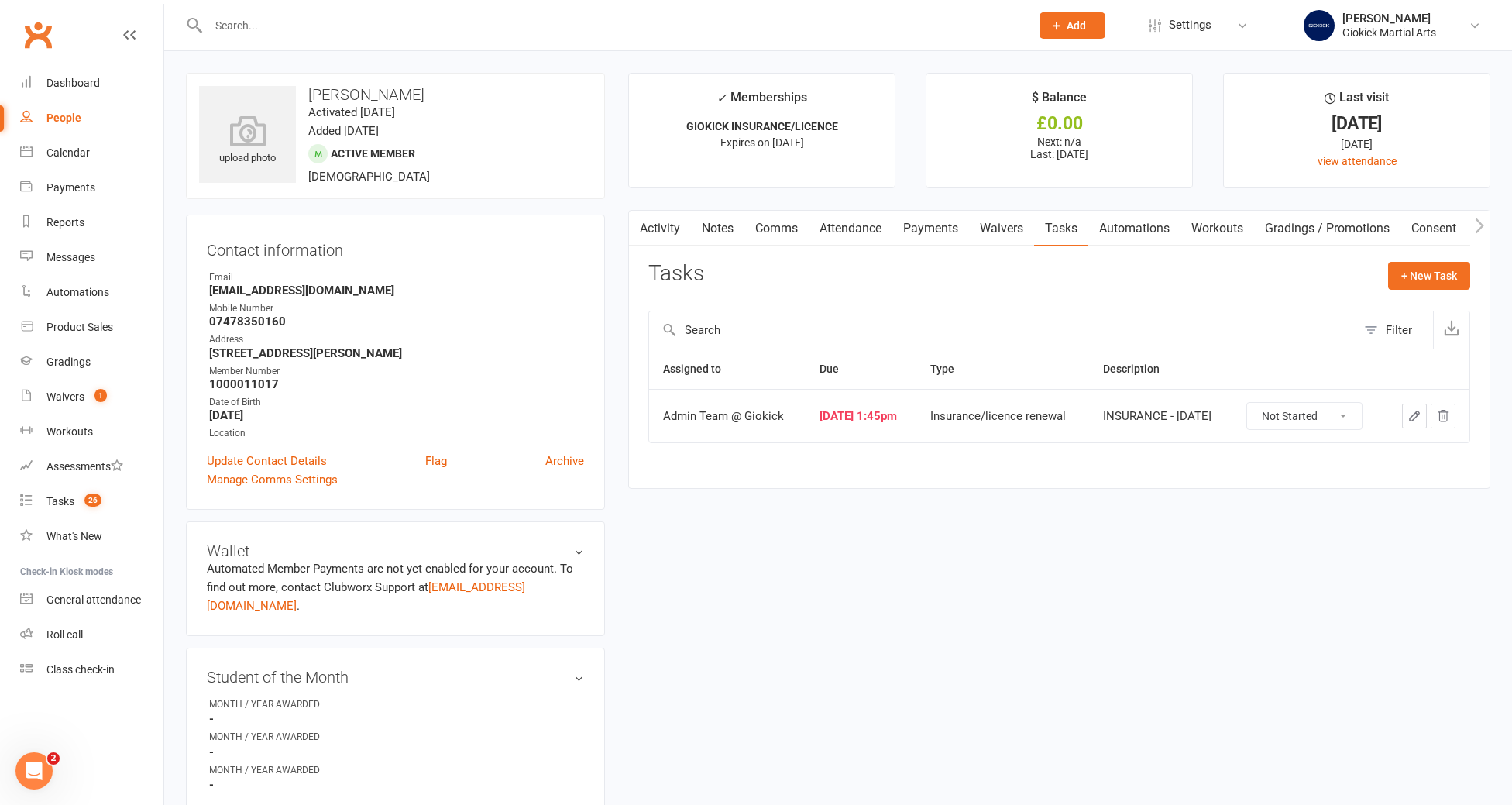
click at [1416, 415] on icon "button" at bounding box center [1414, 416] width 14 height 14
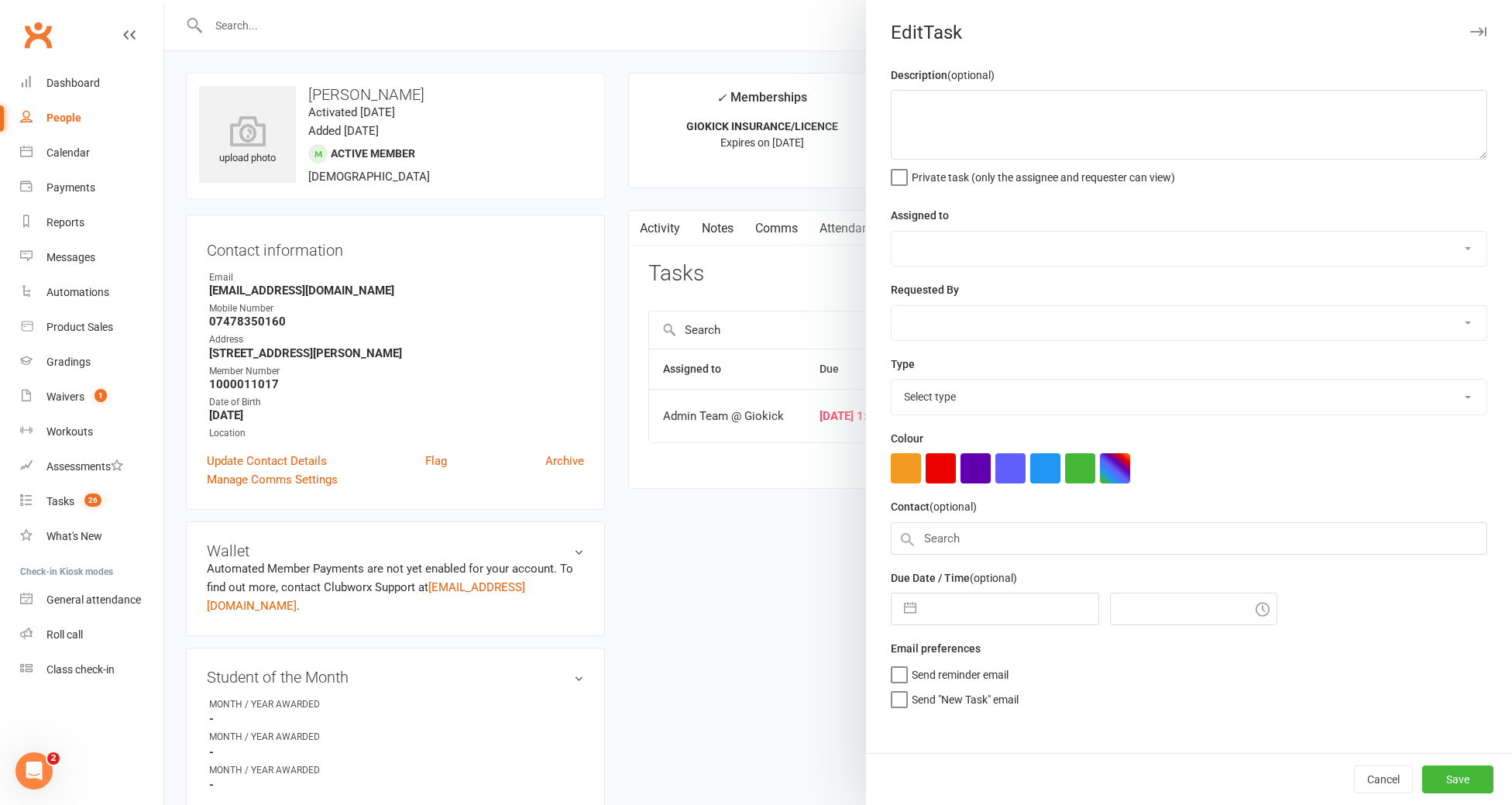
type textarea "INSURANCE - [DATE]"
select select "12159"
type input "[DATE]"
type input "1:45pm"
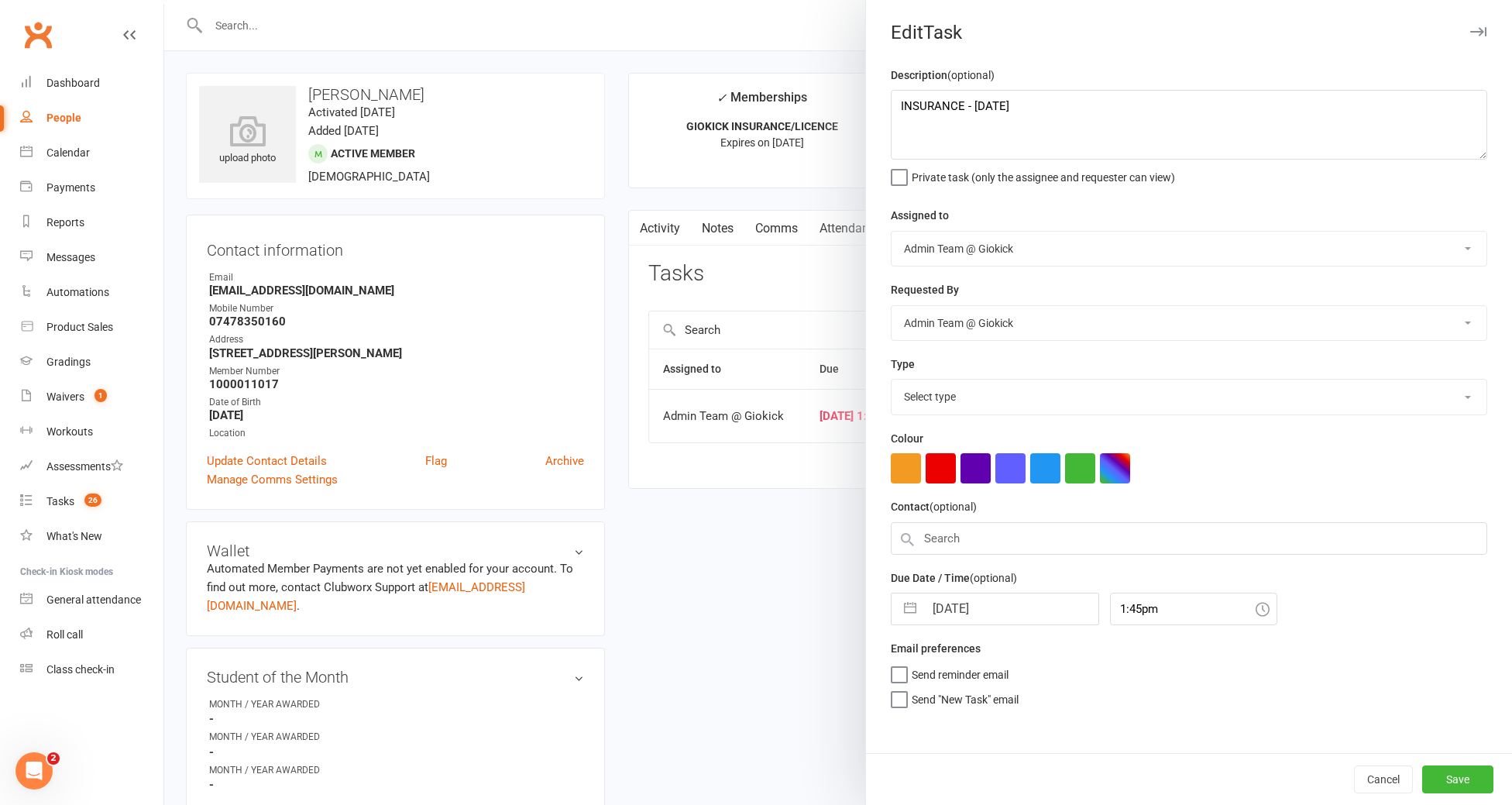
select select "11582"
click at [1118, 114] on textarea "INSURANCE - [DATE]" at bounding box center [1188, 124] width 596 height 69
type textarea "INSURANCE - [DATE]"
click at [1007, 607] on input "[DATE]" at bounding box center [1011, 604] width 174 height 31
select select "7"
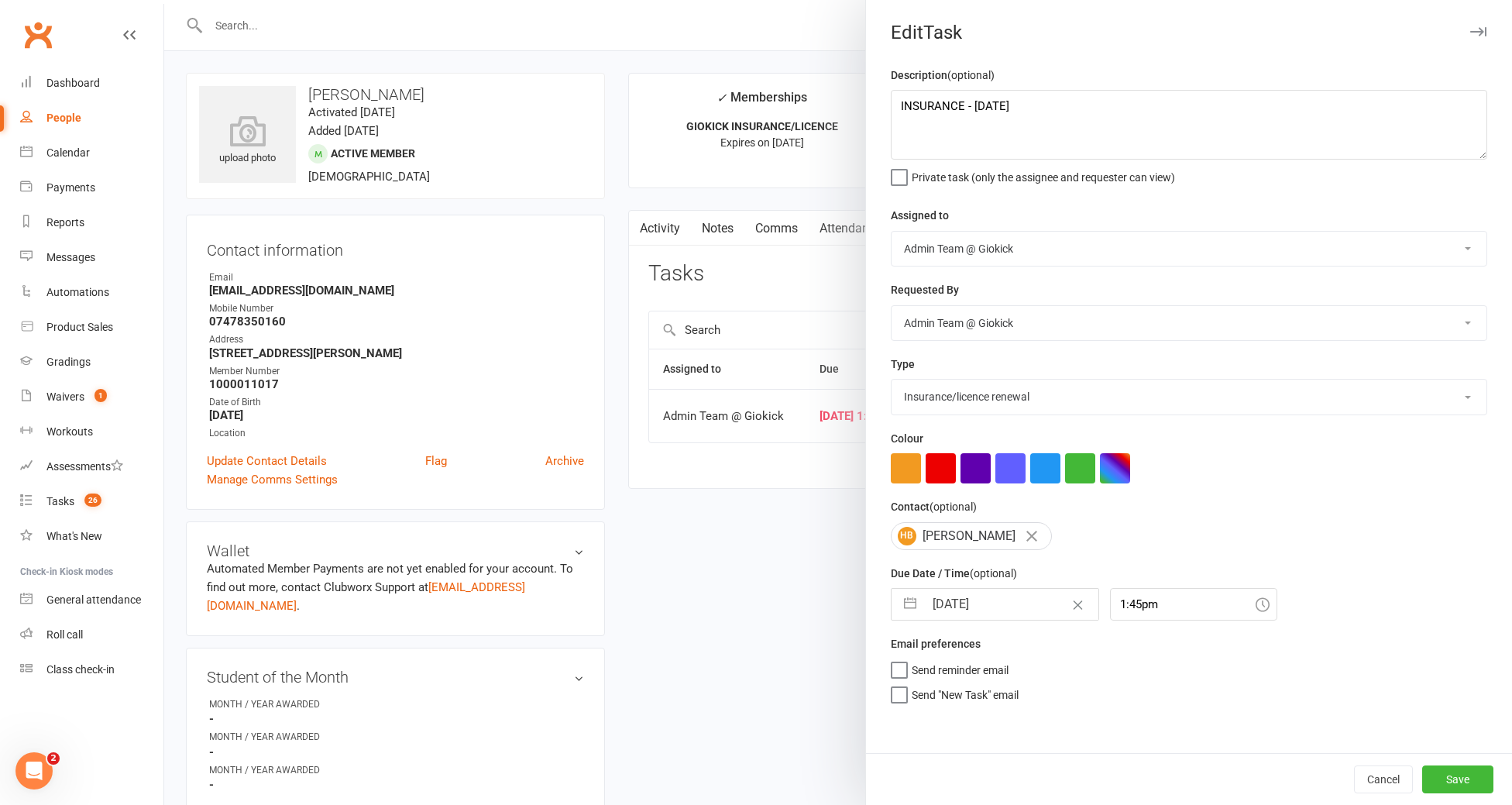
select select "2025"
select select "8"
select select "2025"
select select "9"
select select "2025"
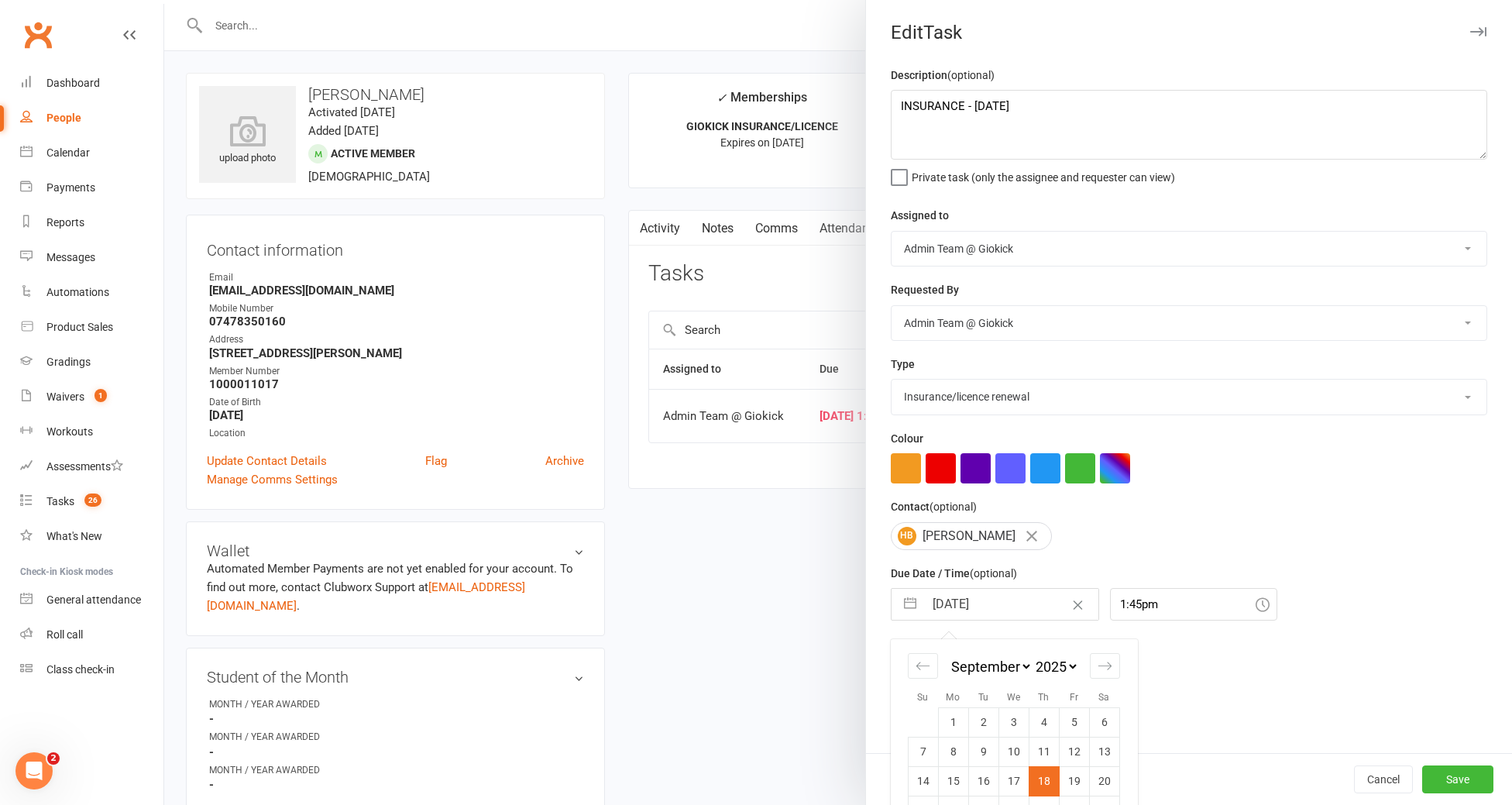
type input "[DATE]"
type input "3:00pm"
type input "[DATE]"
click at [1458, 777] on button "Save" at bounding box center [1457, 779] width 71 height 28
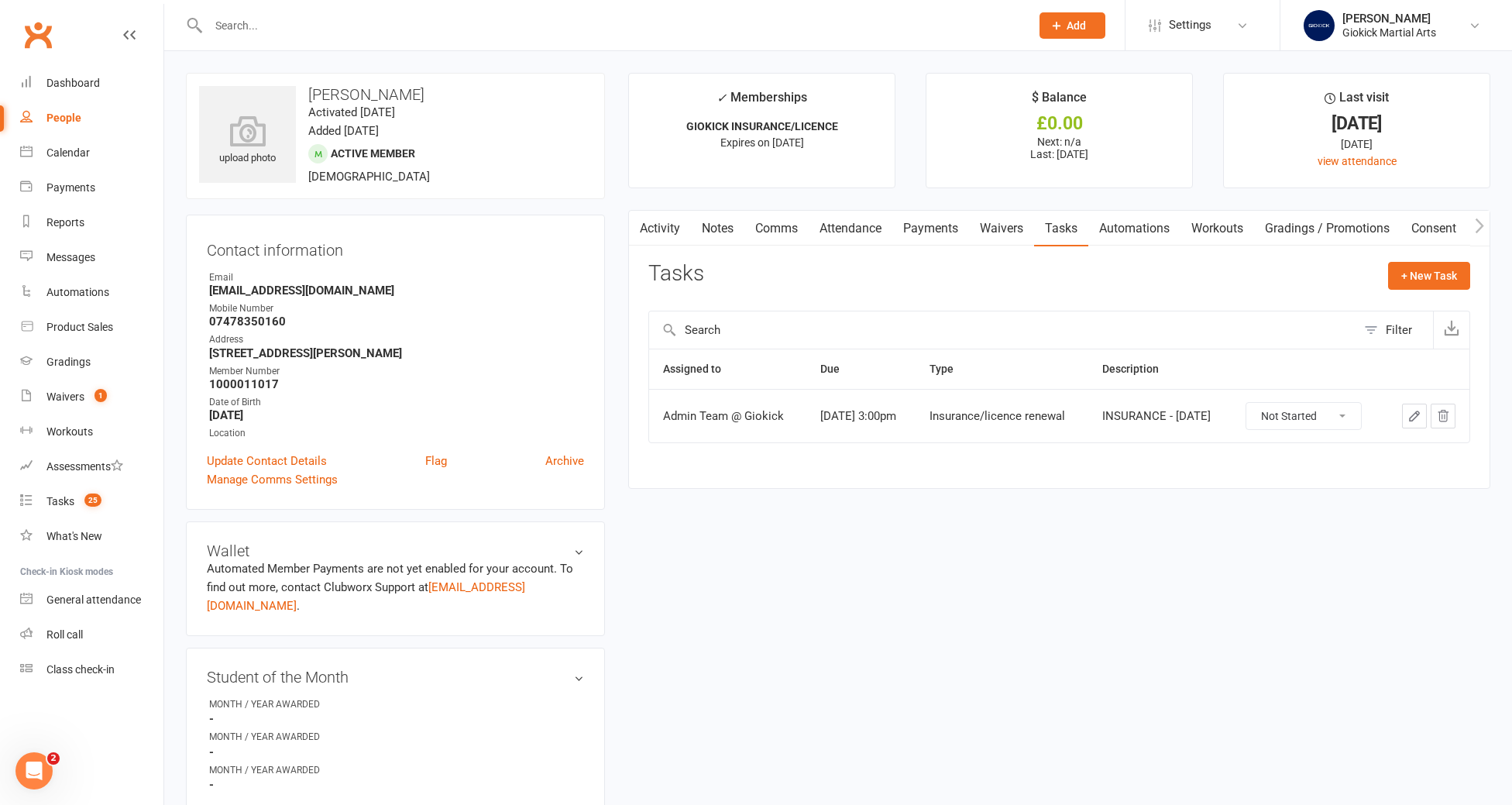
click at [240, 24] on input "text" at bounding box center [611, 25] width 816 height 22
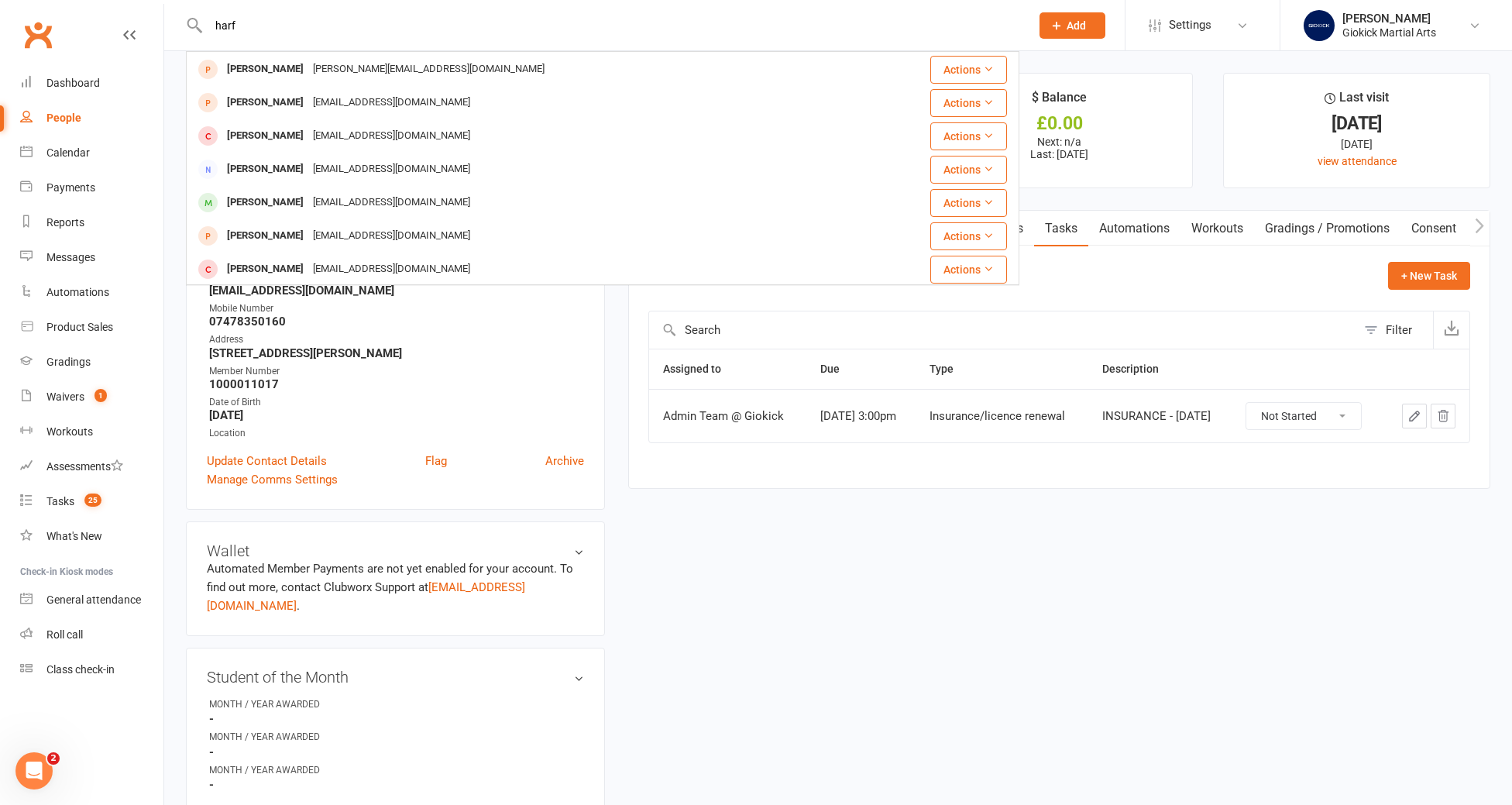
scroll to position [295, 0]
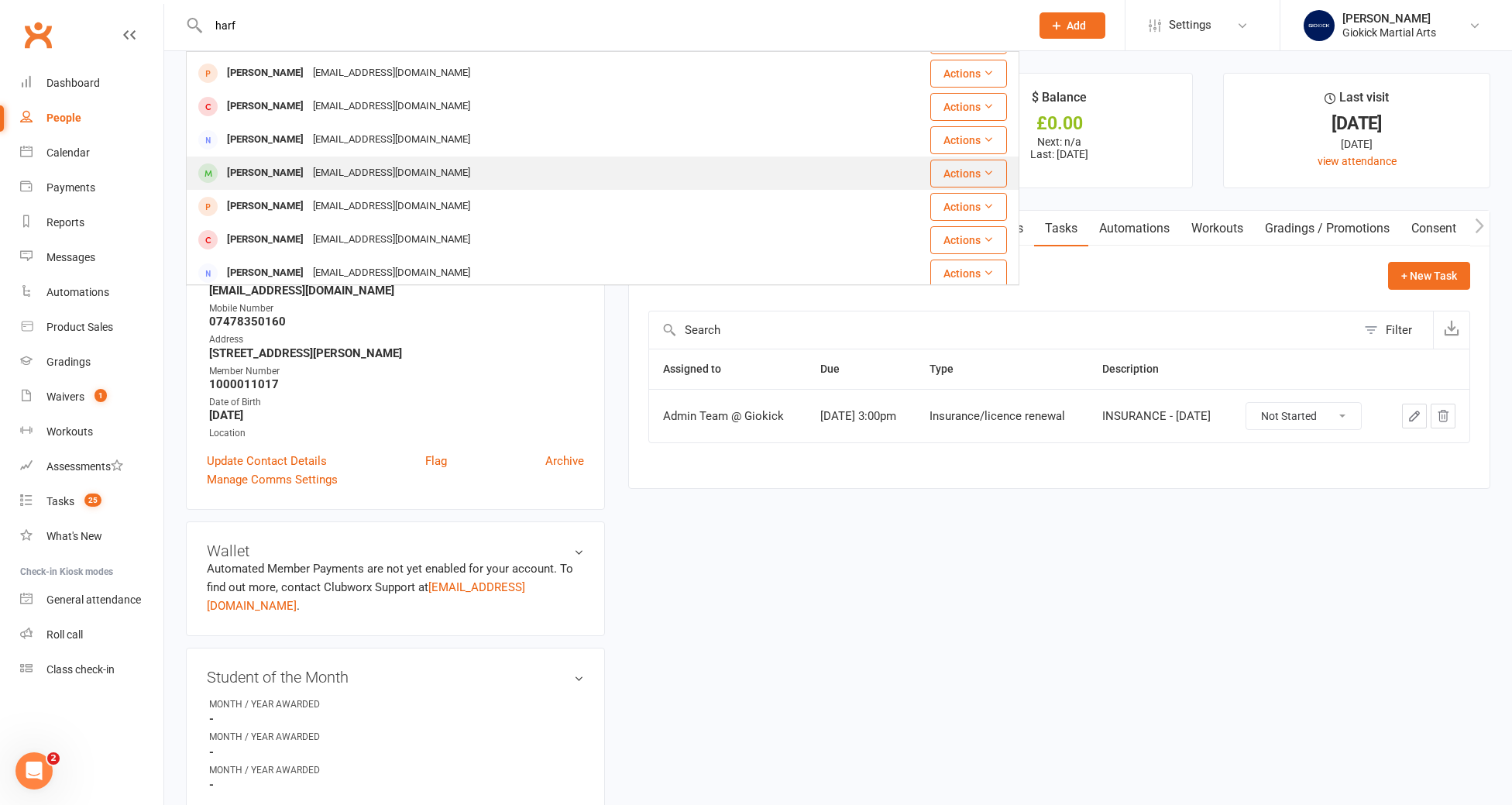
type input "harf"
click at [255, 174] on div "[PERSON_NAME]" at bounding box center [265, 173] width 86 height 23
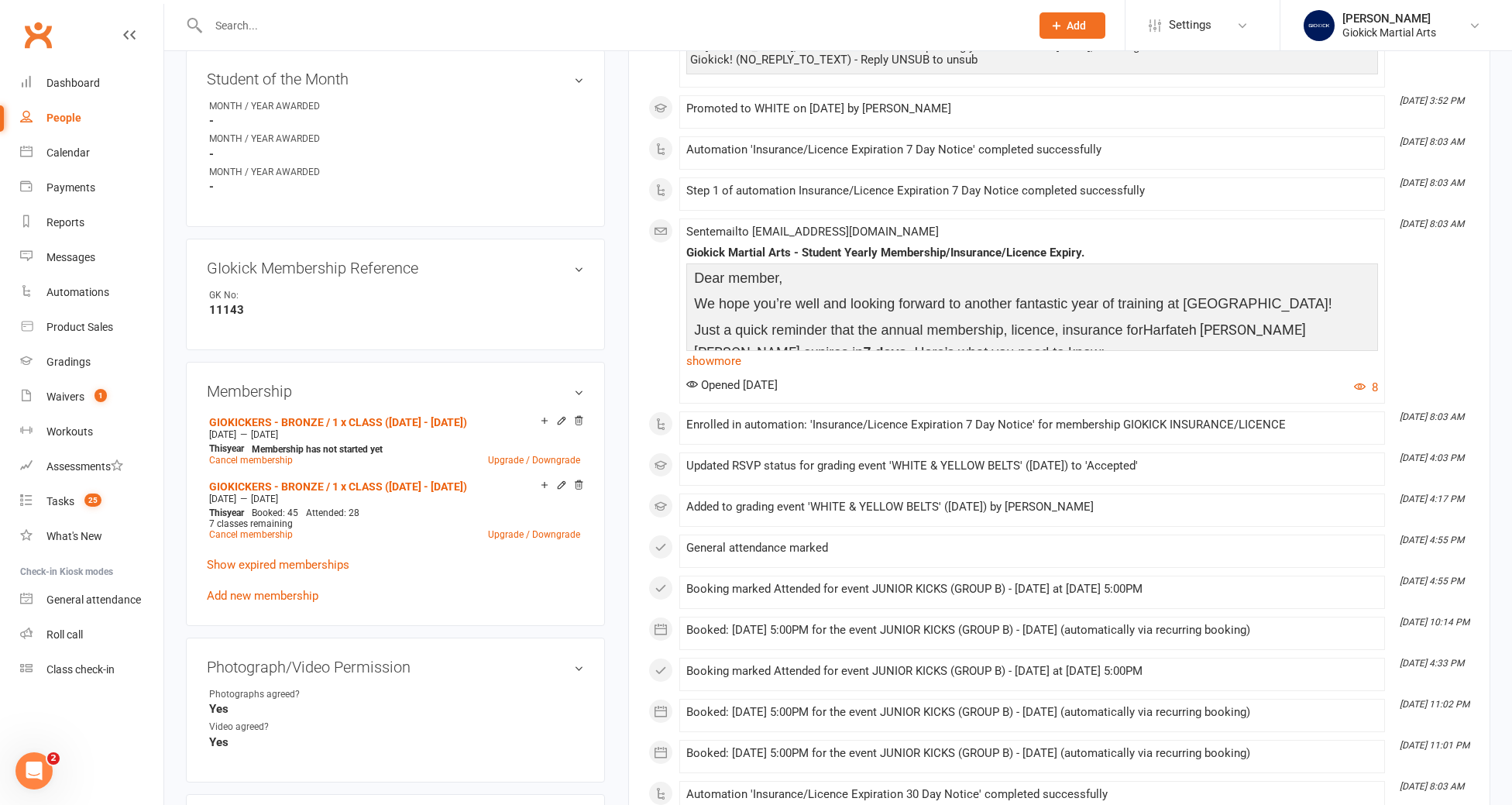
scroll to position [621, 0]
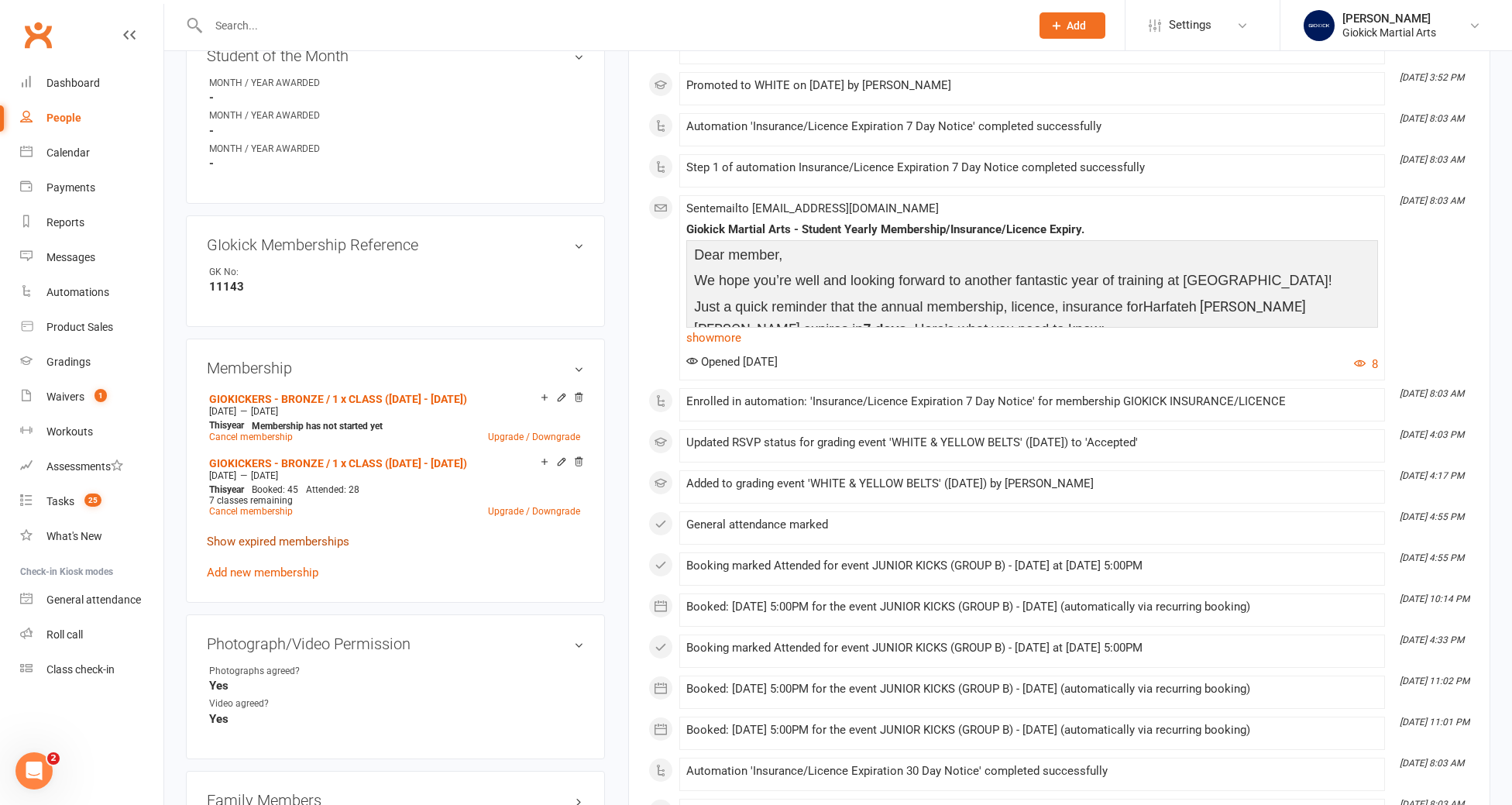
click at [275, 535] on link "Show expired memberships" at bounding box center [278, 541] width 142 height 14
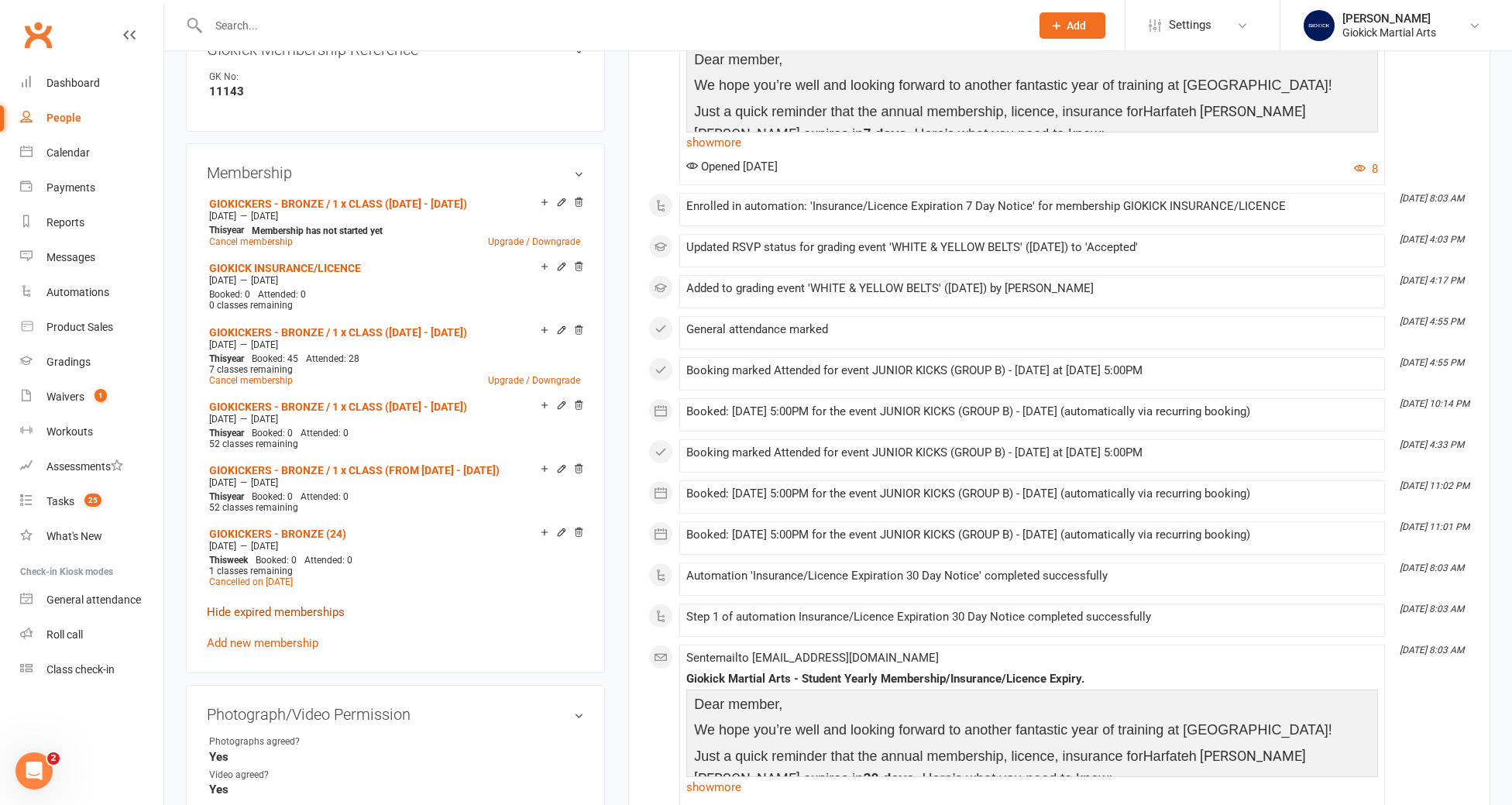
scroll to position [823, 0]
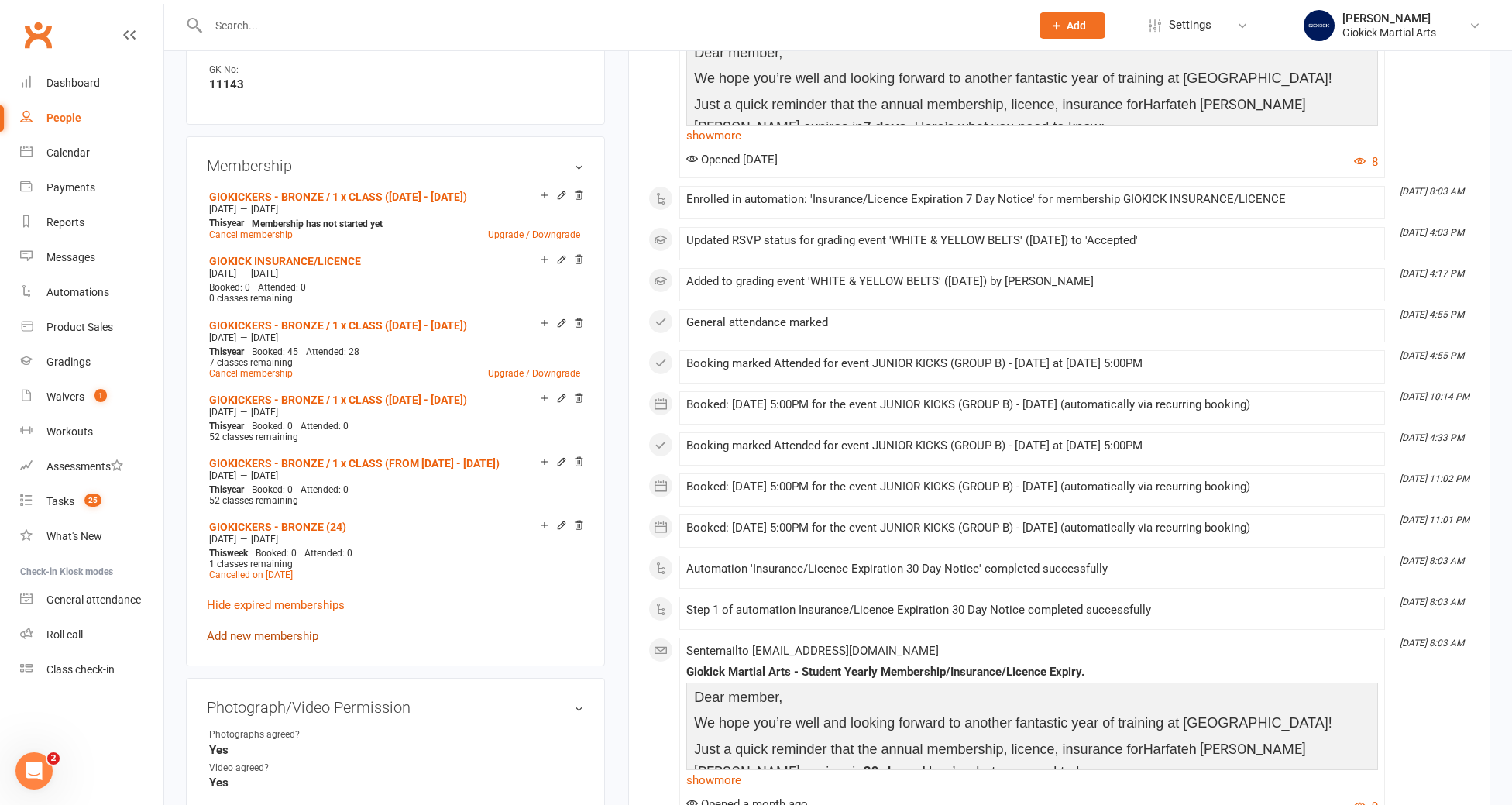
click at [266, 629] on link "Add new membership" at bounding box center [262, 636] width 112 height 14
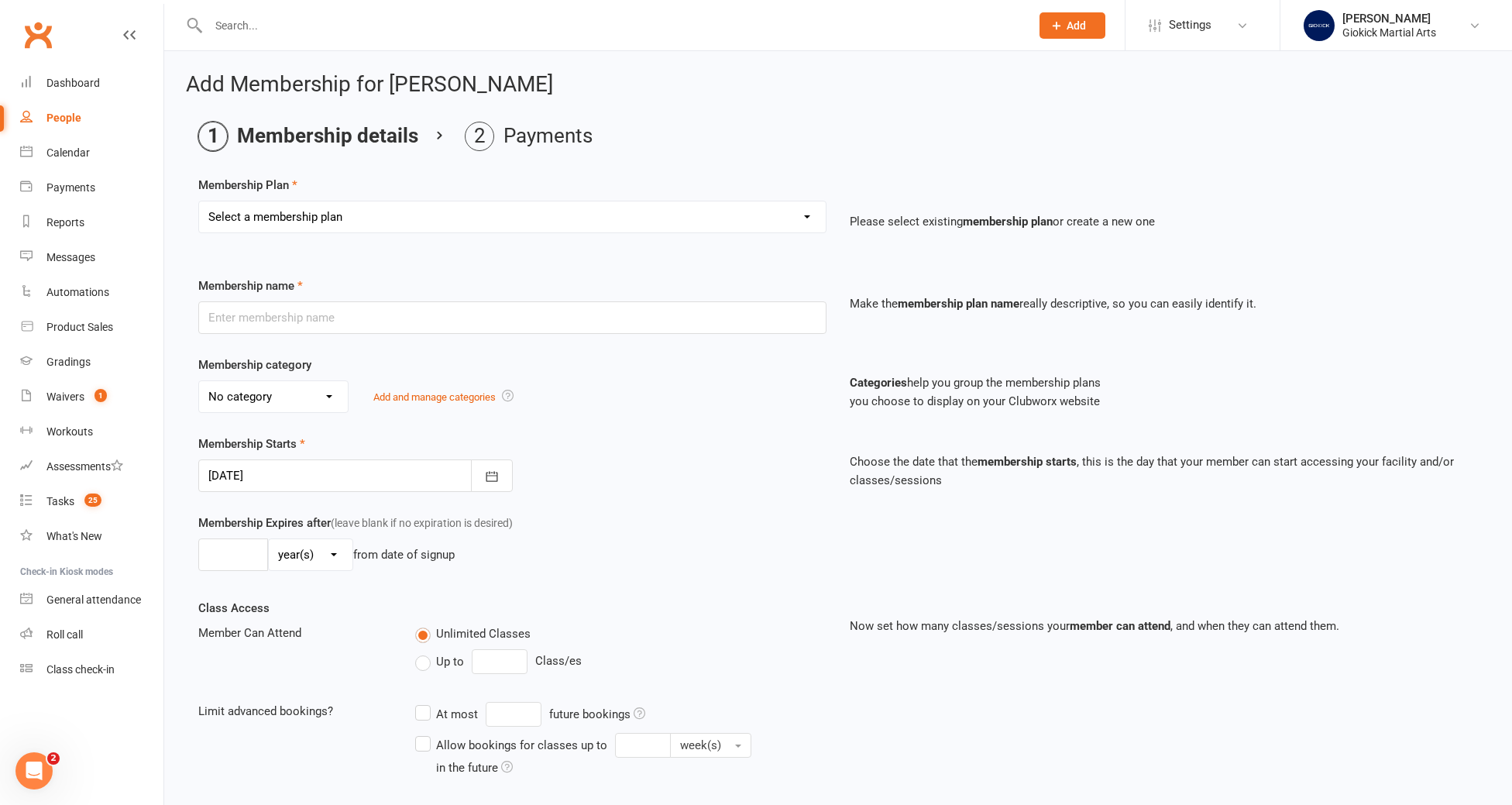
click at [356, 223] on select "Select a membership plan Create new Membership Plan GIOKICKERS - BRONZE / 1 x C…" at bounding box center [512, 216] width 627 height 31
select select "4"
click at [199, 201] on select "Select a membership plan Create new Membership Plan GIOKICKERS - BRONZE / 1 x C…" at bounding box center [512, 216] width 627 height 31
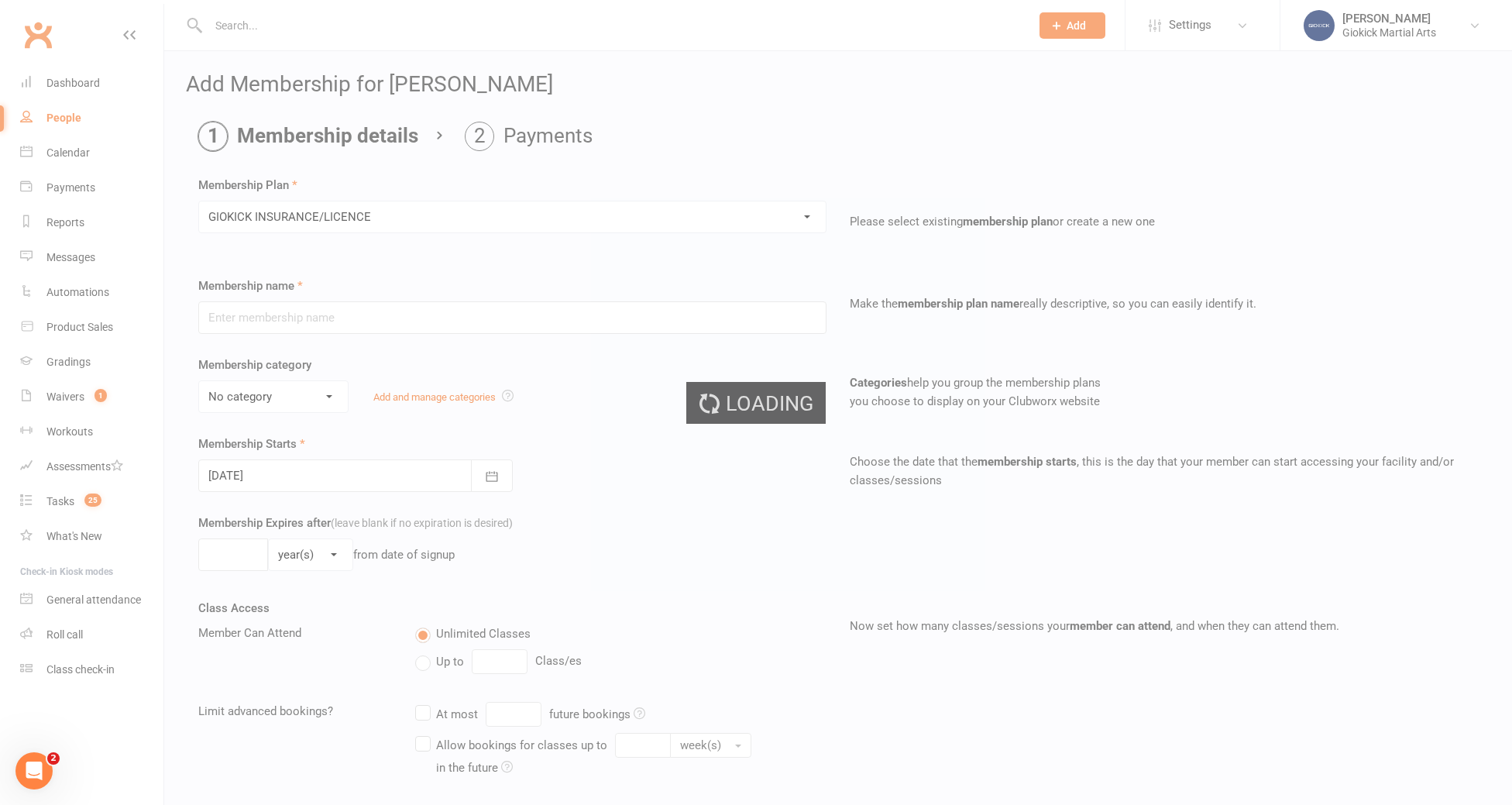
type input "GIOKICK INSURANCE/LICENCE"
select select "2"
type input "1"
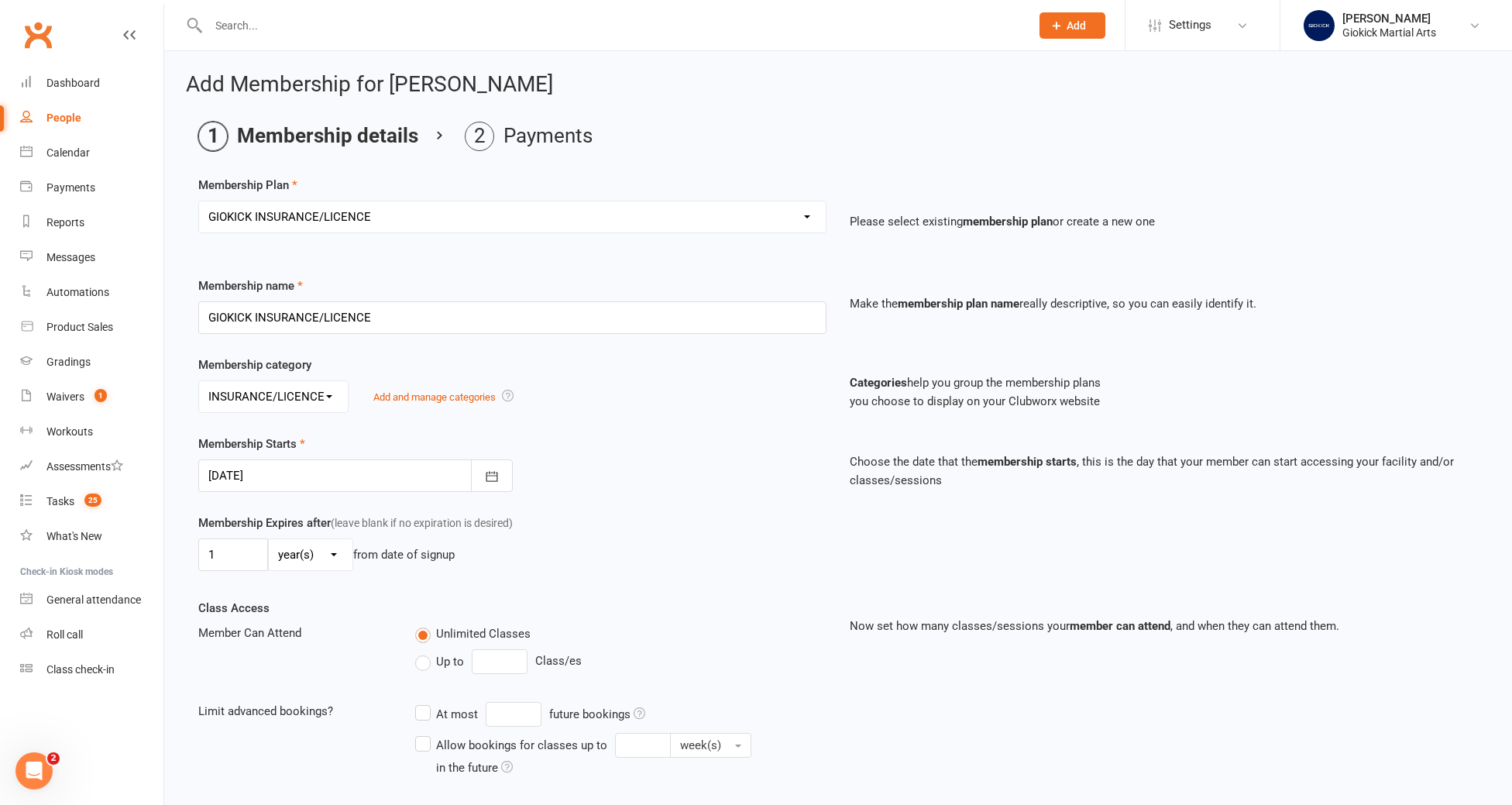
click at [275, 479] on div at bounding box center [355, 475] width 315 height 32
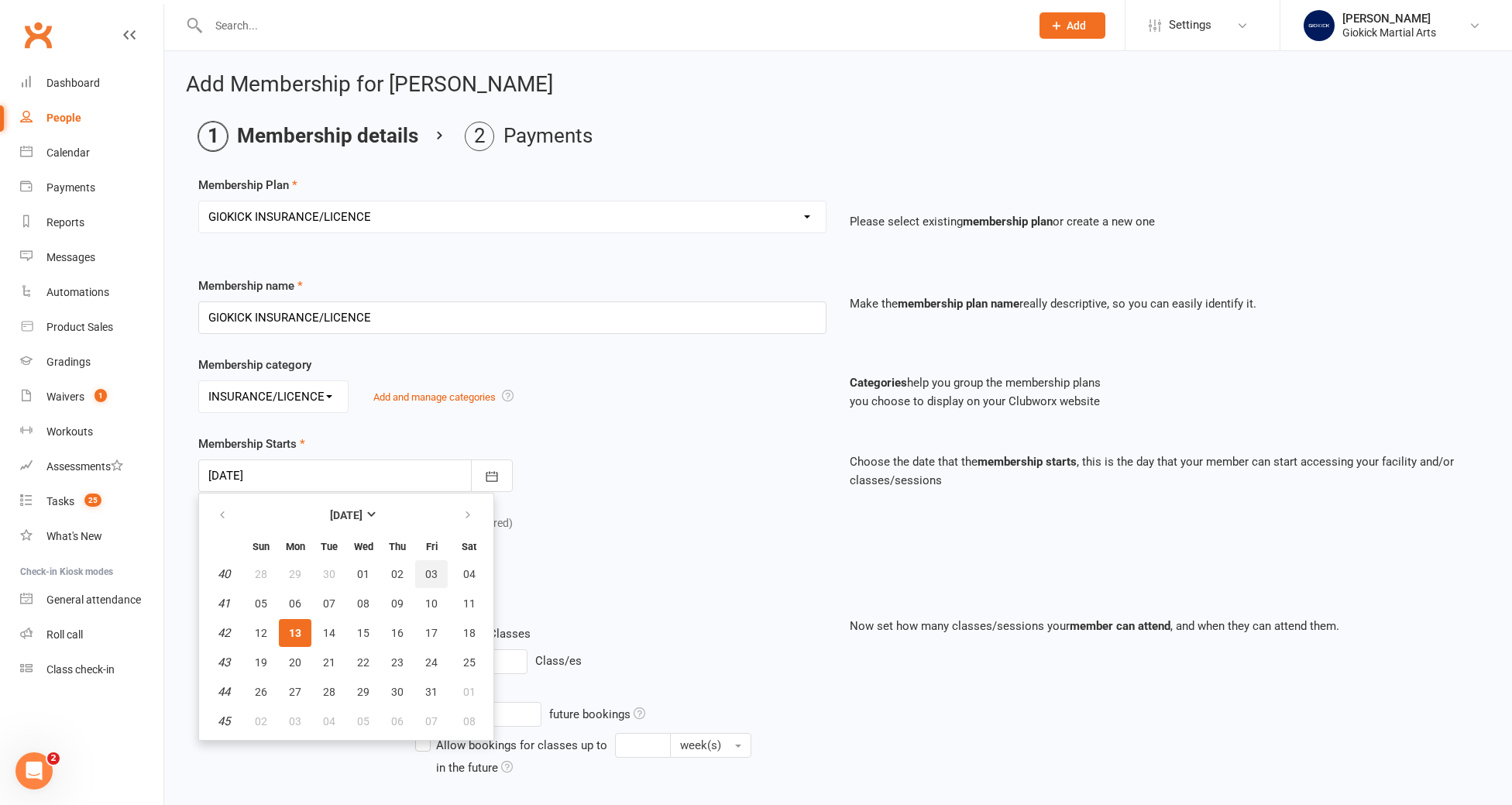
click at [431, 573] on span "03" at bounding box center [432, 574] width 13 height 13
type input "[DATE]"
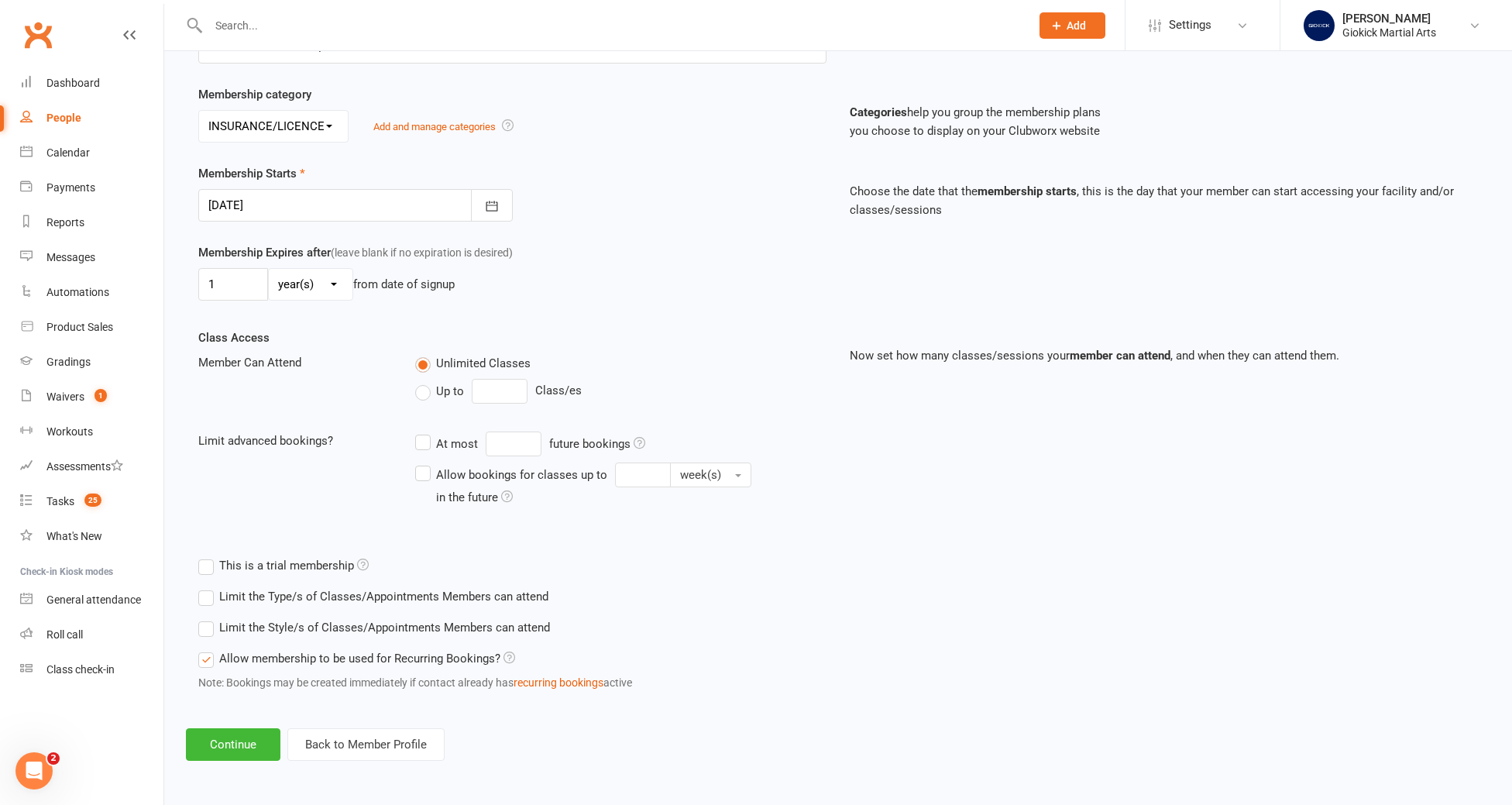
click at [430, 393] on label "Up to" at bounding box center [439, 391] width 49 height 19
click at [426, 382] on input "Up to" at bounding box center [419, 382] width 10 height 0
type input "0"
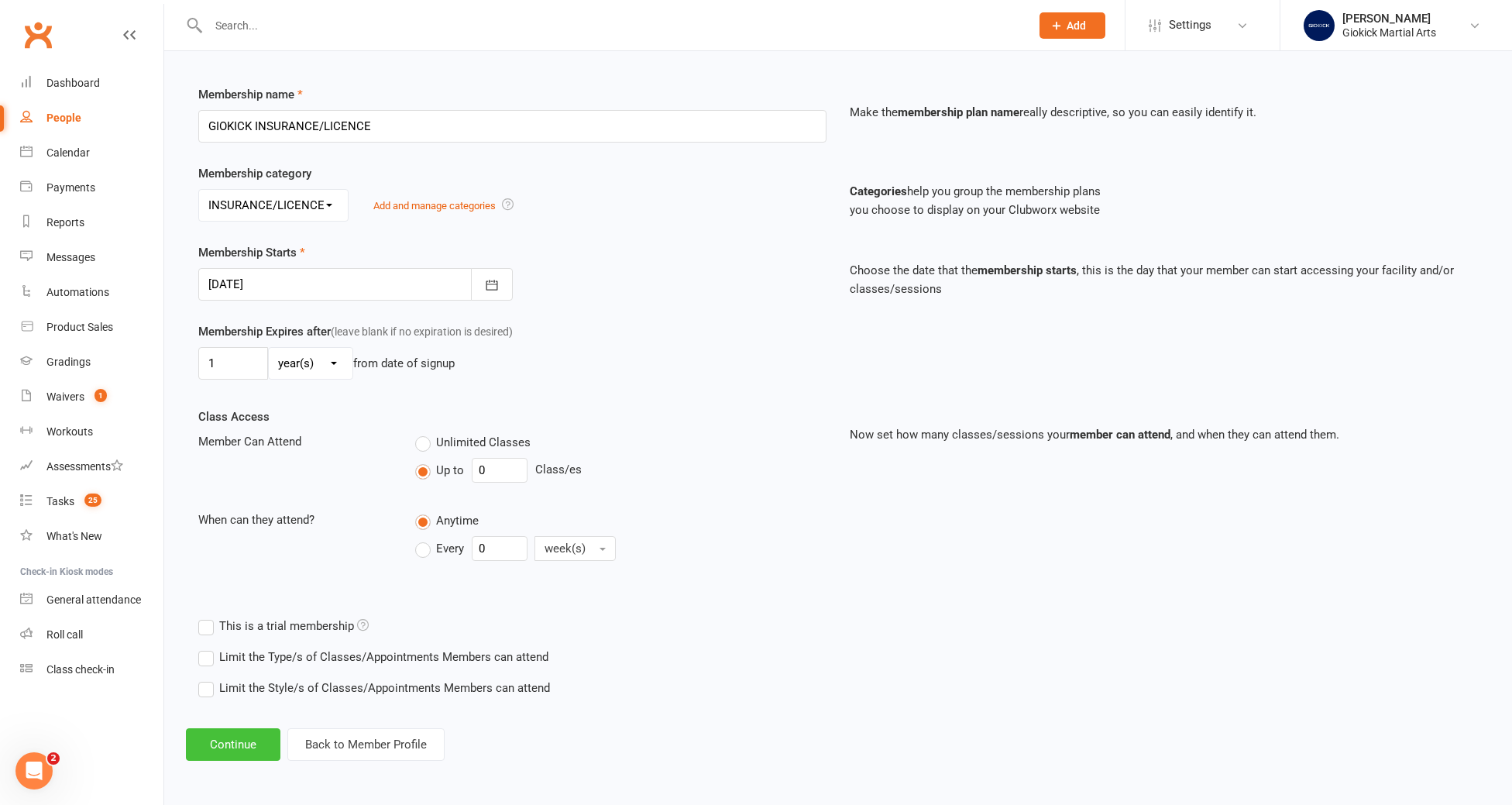
click at [225, 753] on button "Continue" at bounding box center [233, 745] width 95 height 32
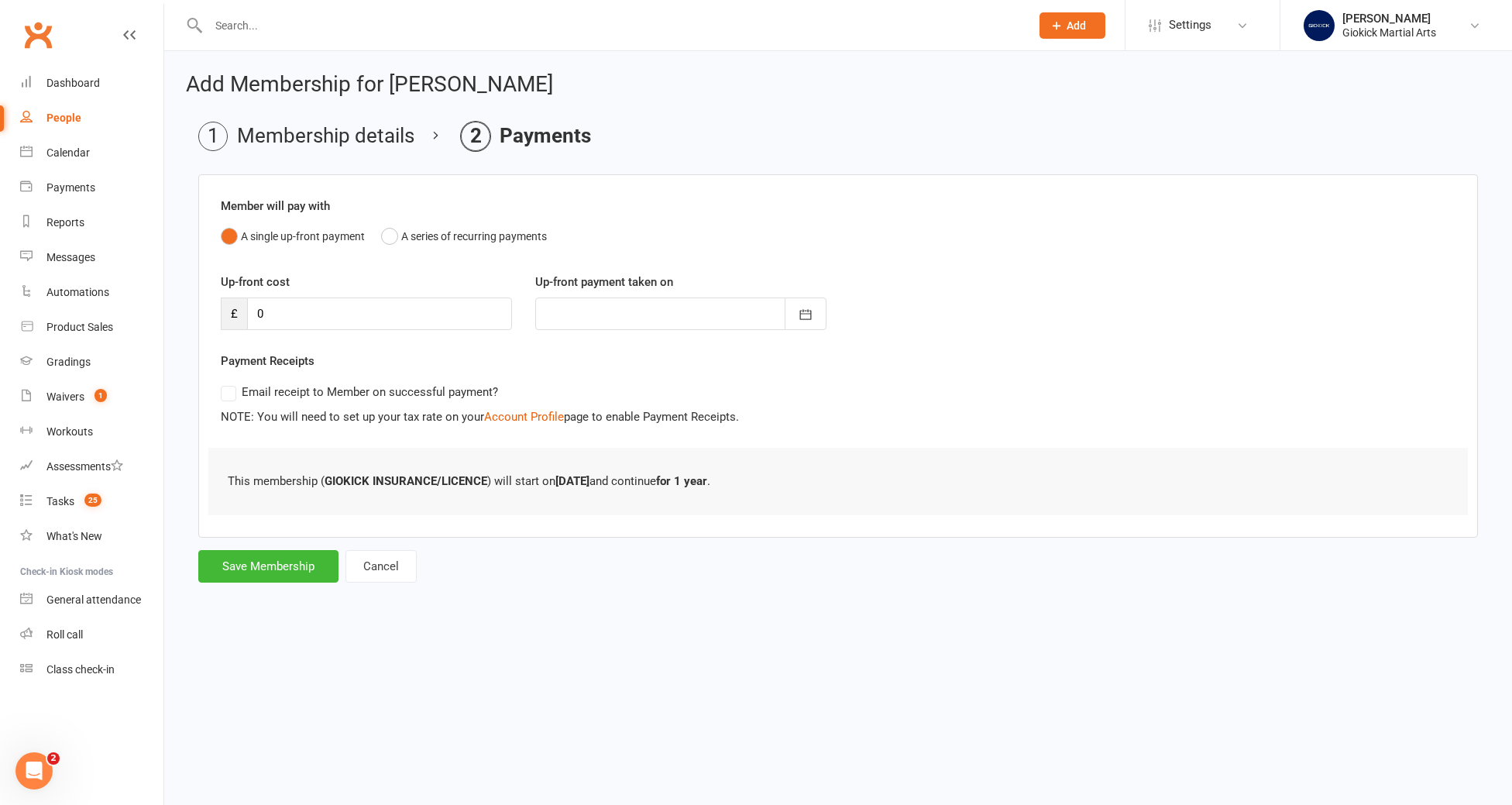
scroll to position [0, 0]
click at [270, 563] on button "Save Membership" at bounding box center [268, 566] width 140 height 32
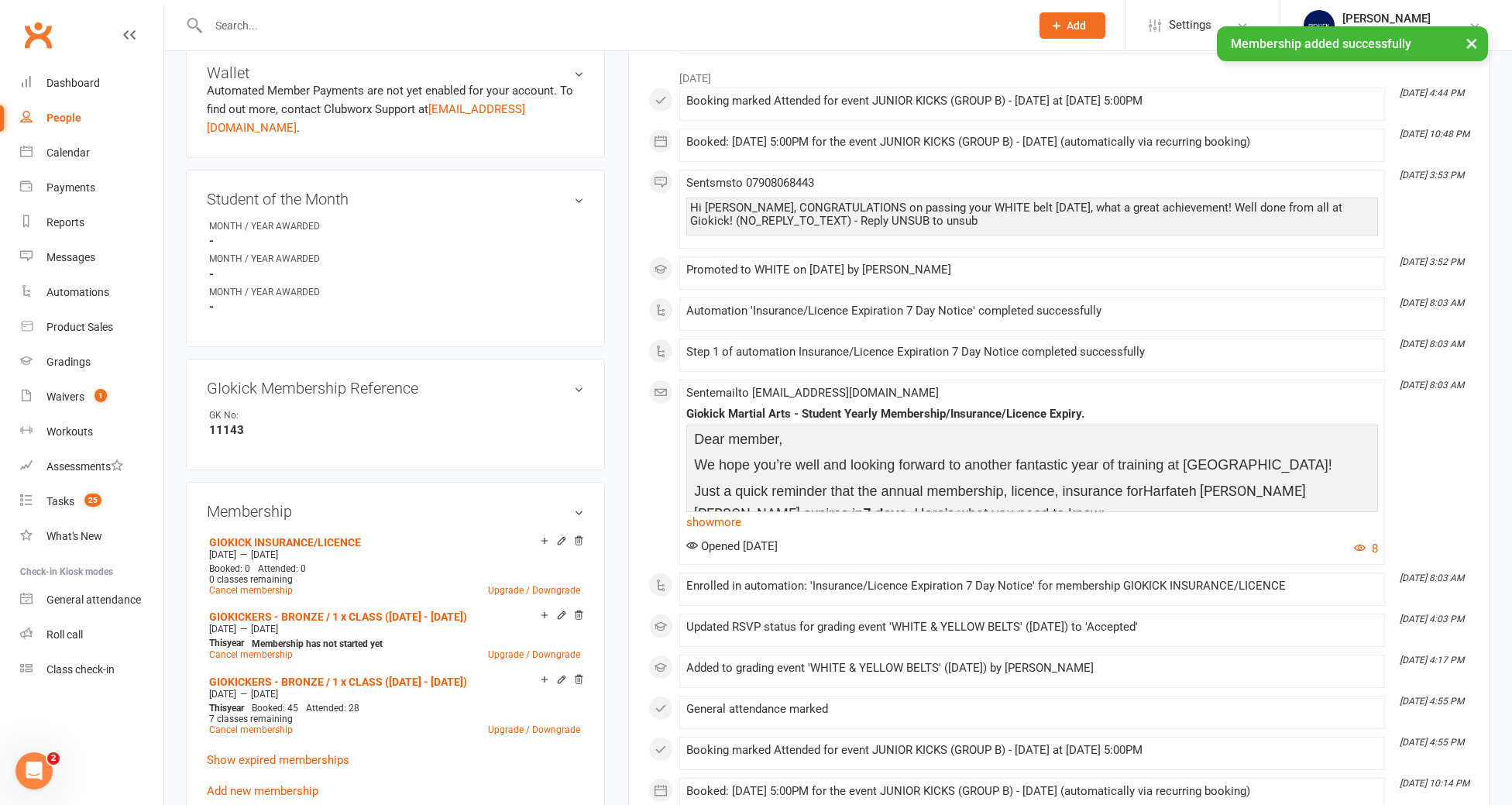
scroll to position [537, 0]
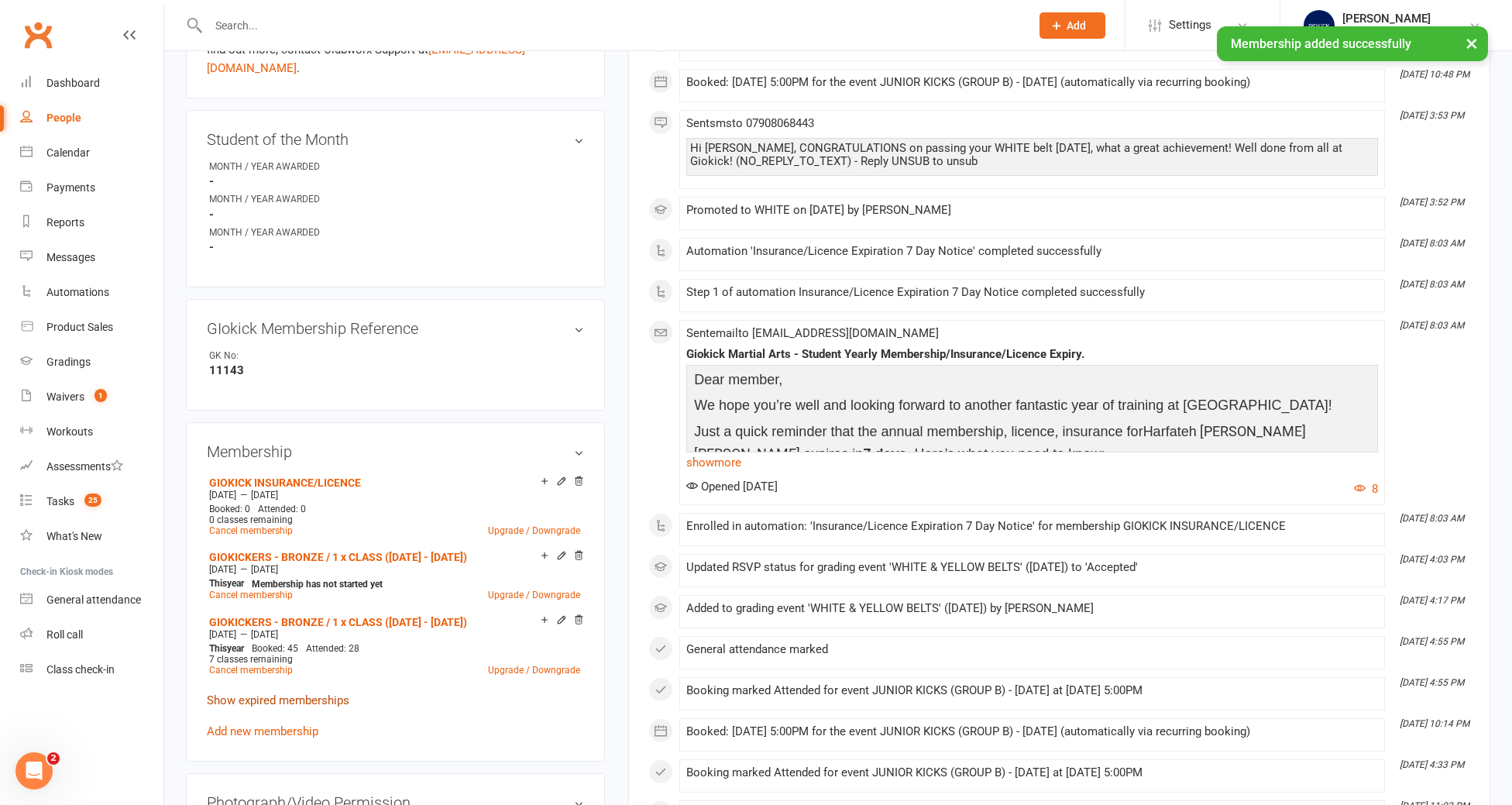
click at [276, 693] on link "Show expired memberships" at bounding box center [278, 700] width 142 height 14
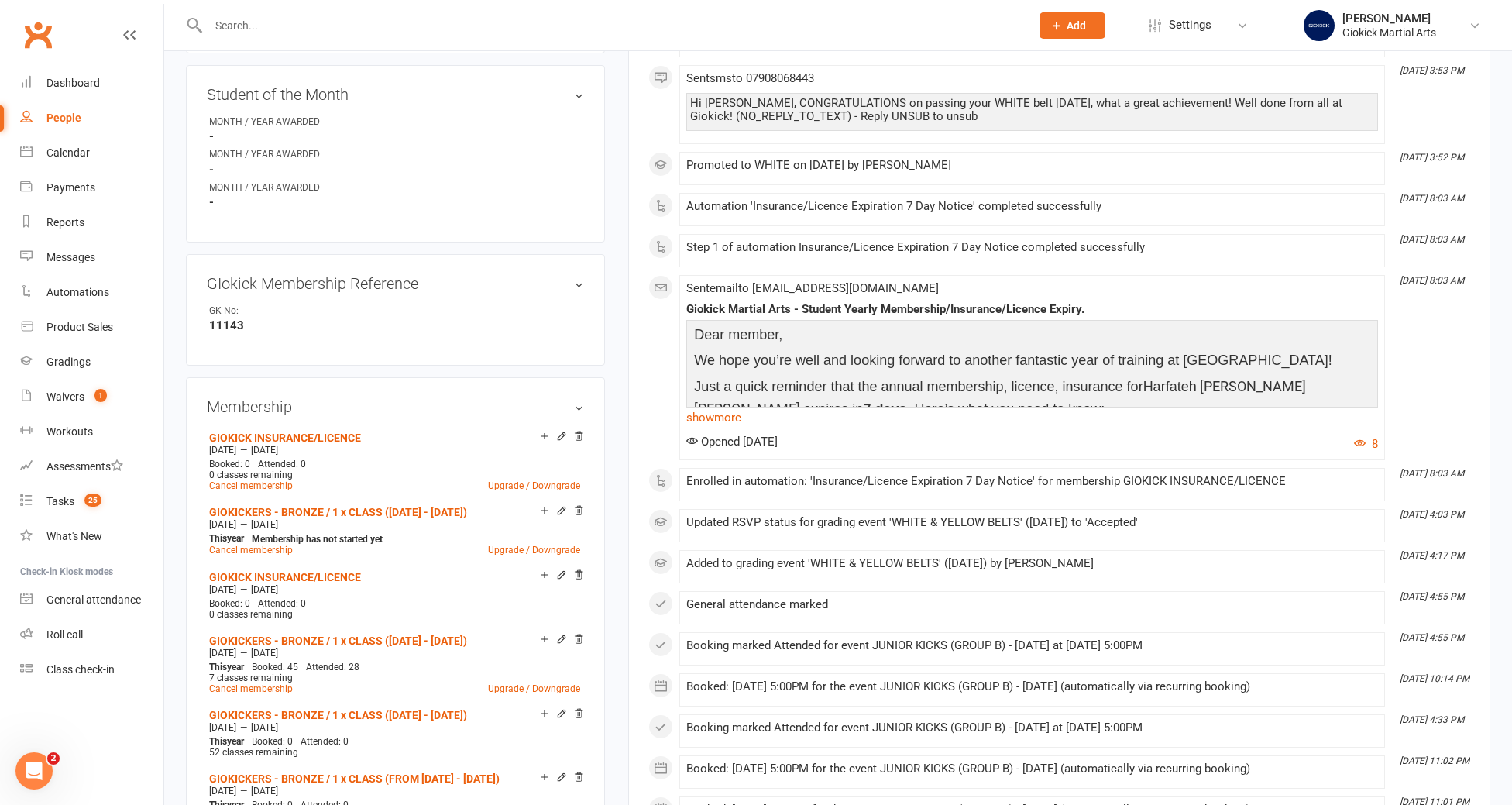
scroll to position [605, 0]
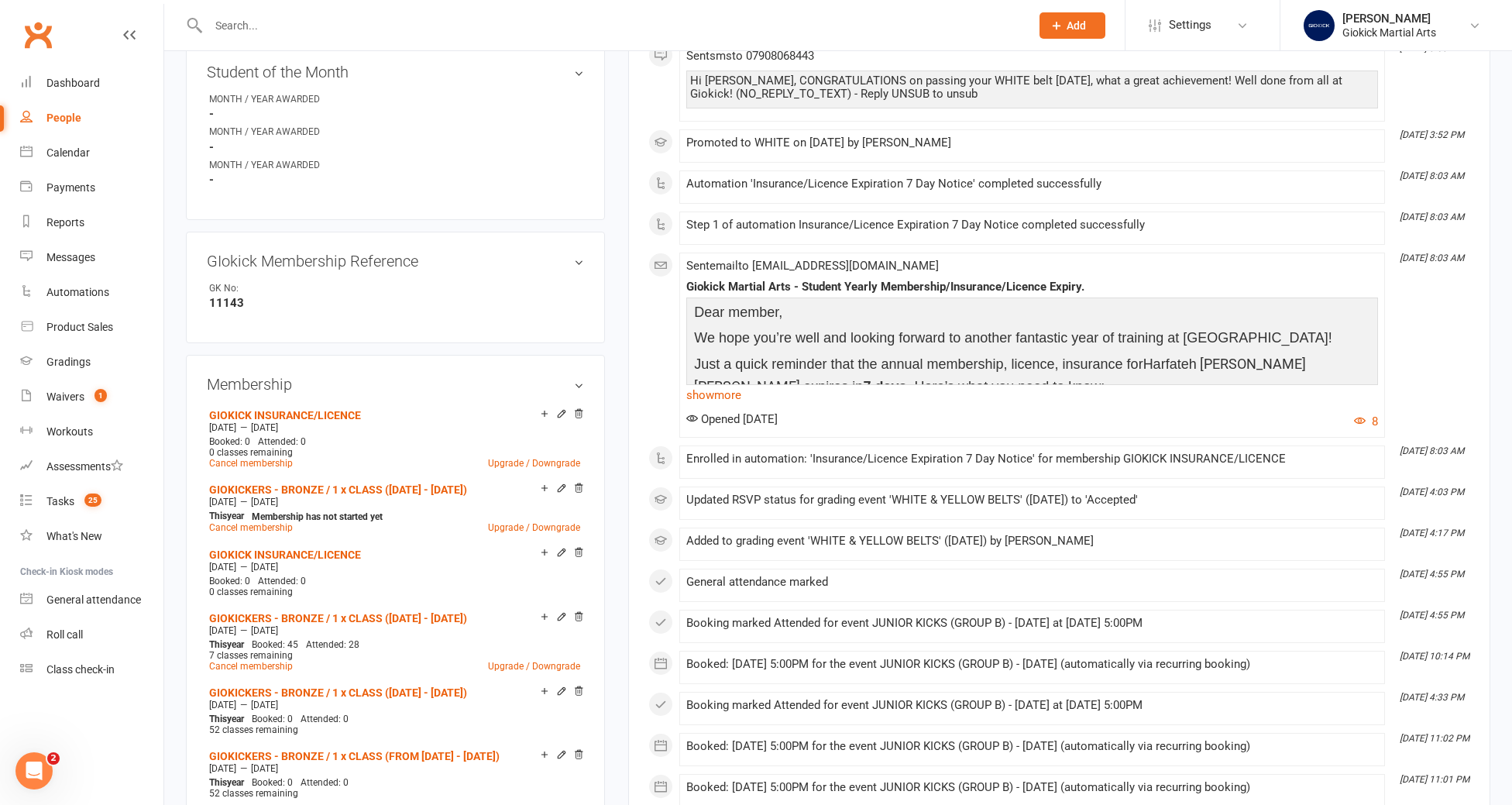
click at [584, 535] on div "Membership GIOKICK INSURANCE/LICENCE [DATE] — [DATE] Booked: 0 Attended: 0 0 cl…" at bounding box center [395, 656] width 419 height 605
click at [581, 547] on icon at bounding box center [579, 553] width 11 height 11
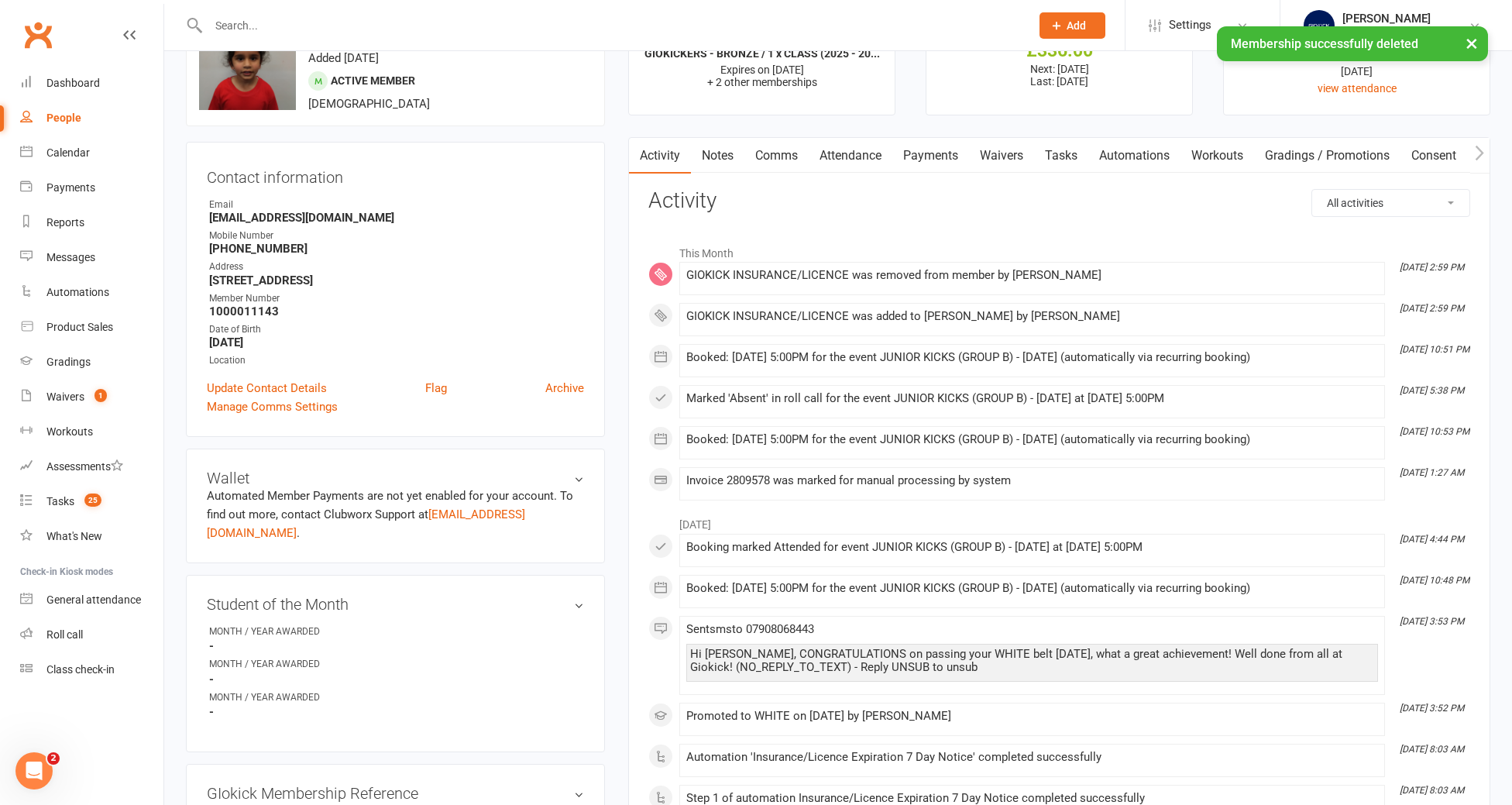
scroll to position [0, 0]
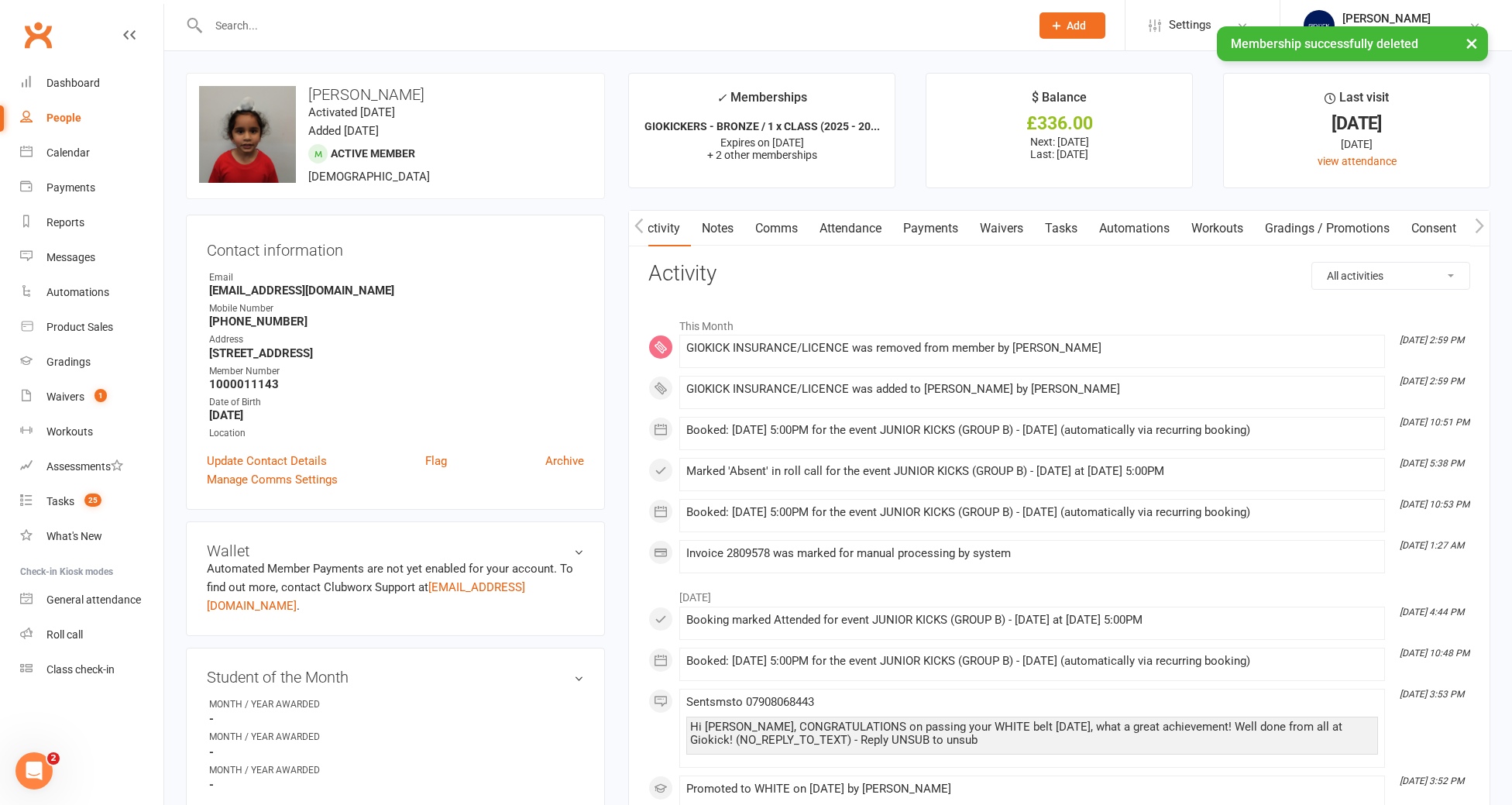
click at [1064, 230] on link "Tasks" at bounding box center [1061, 229] width 54 height 36
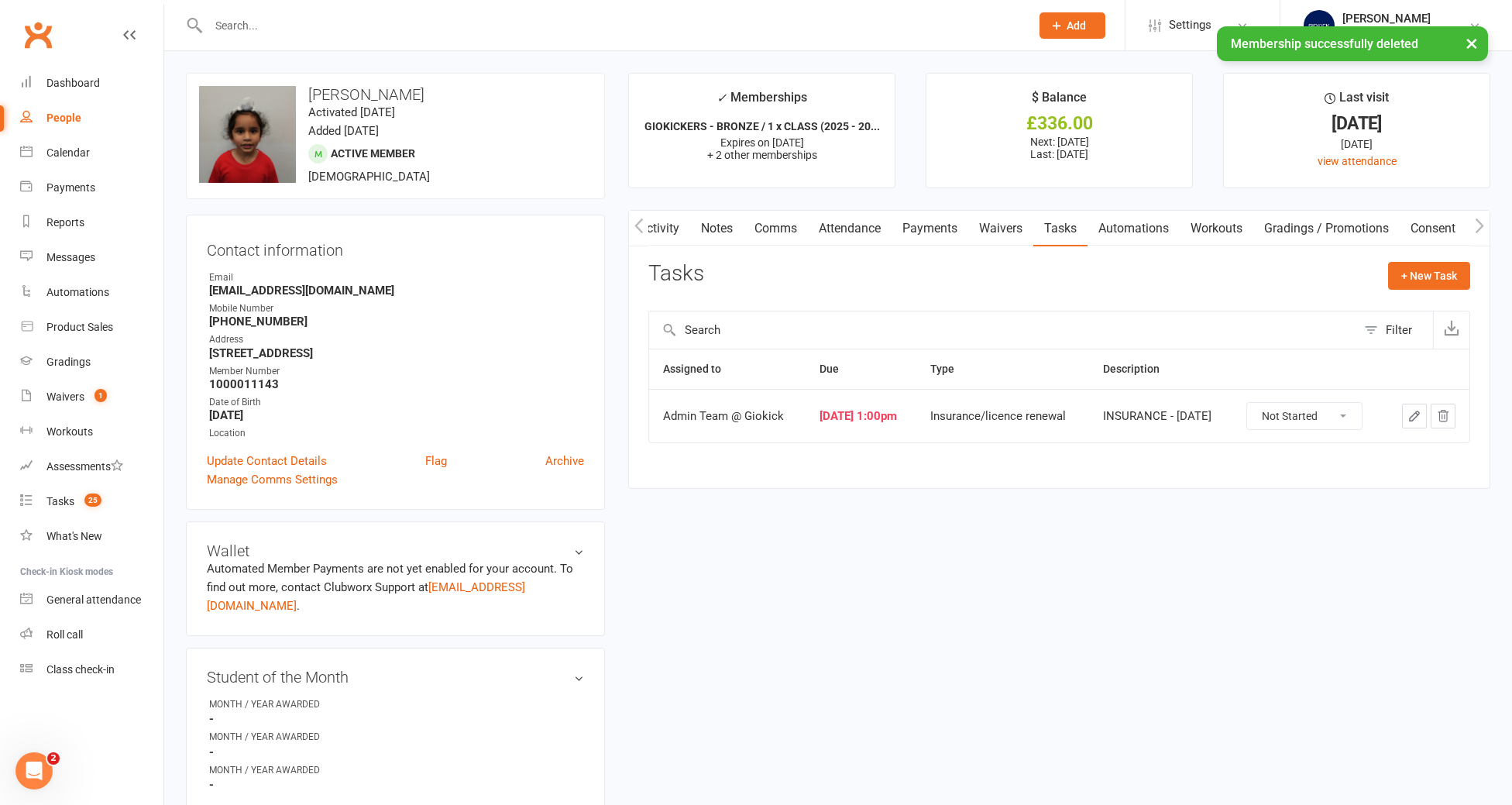
click at [1418, 417] on icon "button" at bounding box center [1414, 416] width 14 height 14
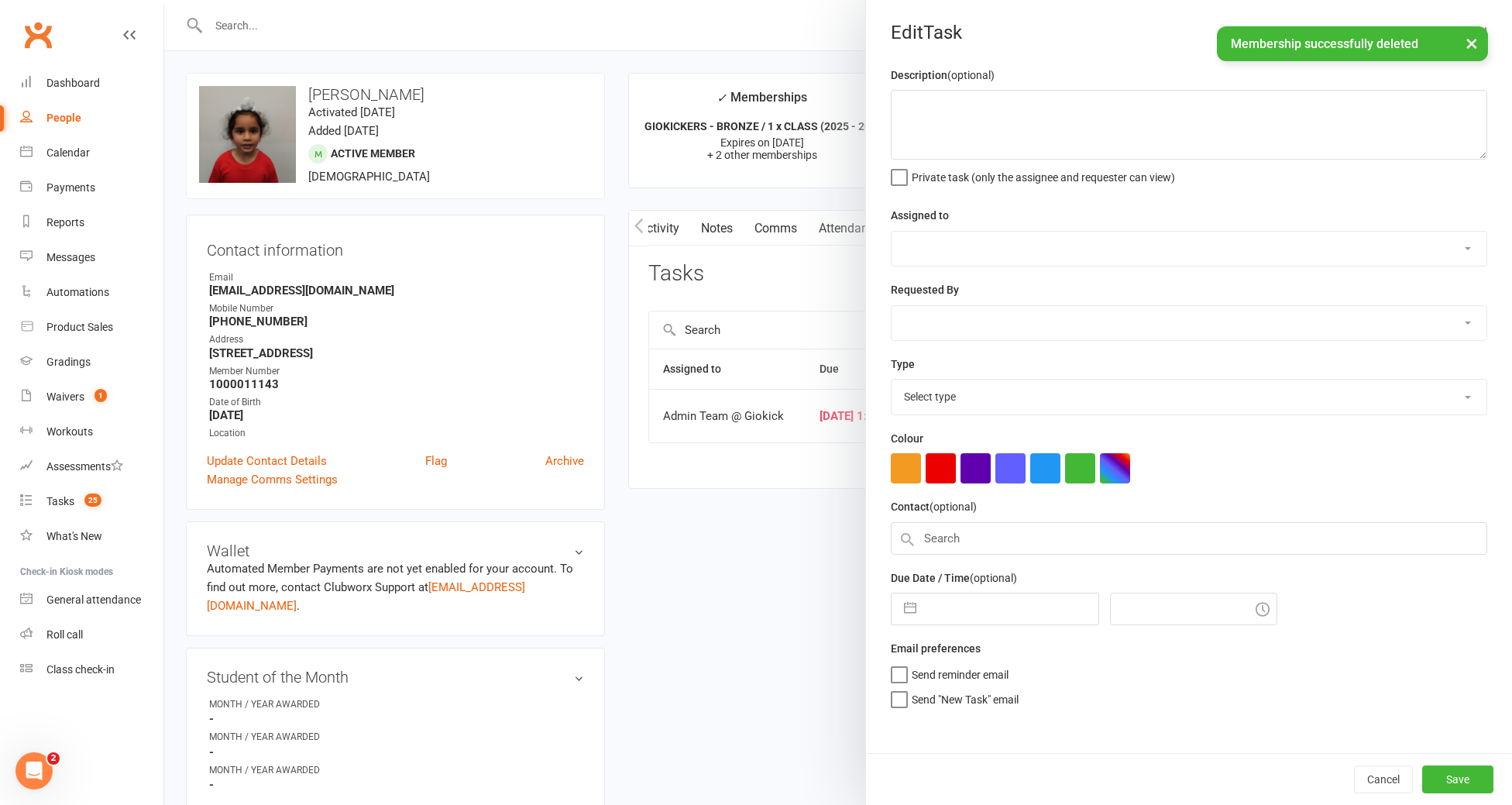
type textarea "INSURANCE - [DATE]"
select select "12159"
type input "[DATE]"
type input "1:00pm"
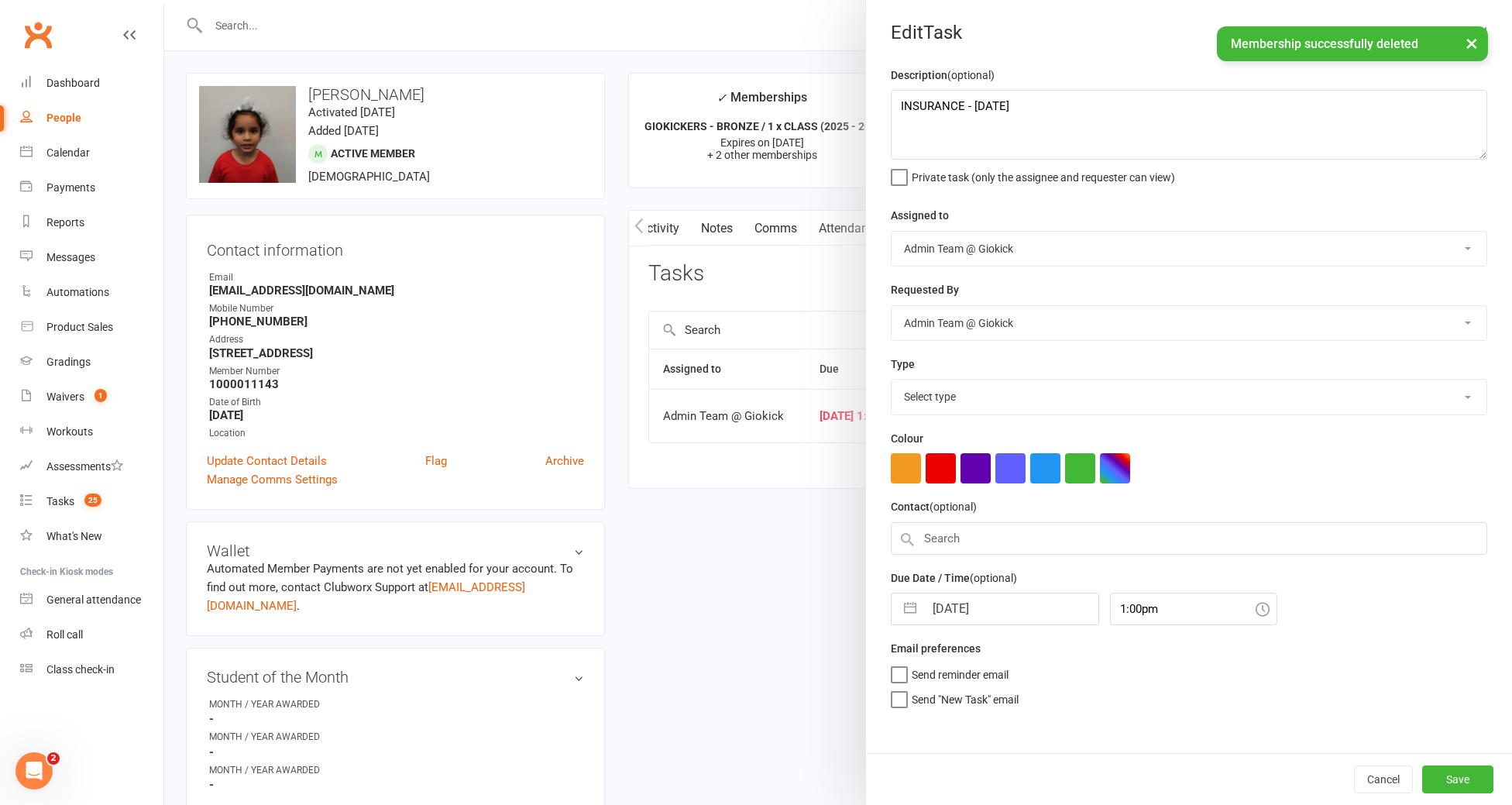
select select "11582"
click at [1098, 118] on textarea "INSURANCE - [DATE]" at bounding box center [1188, 124] width 596 height 69
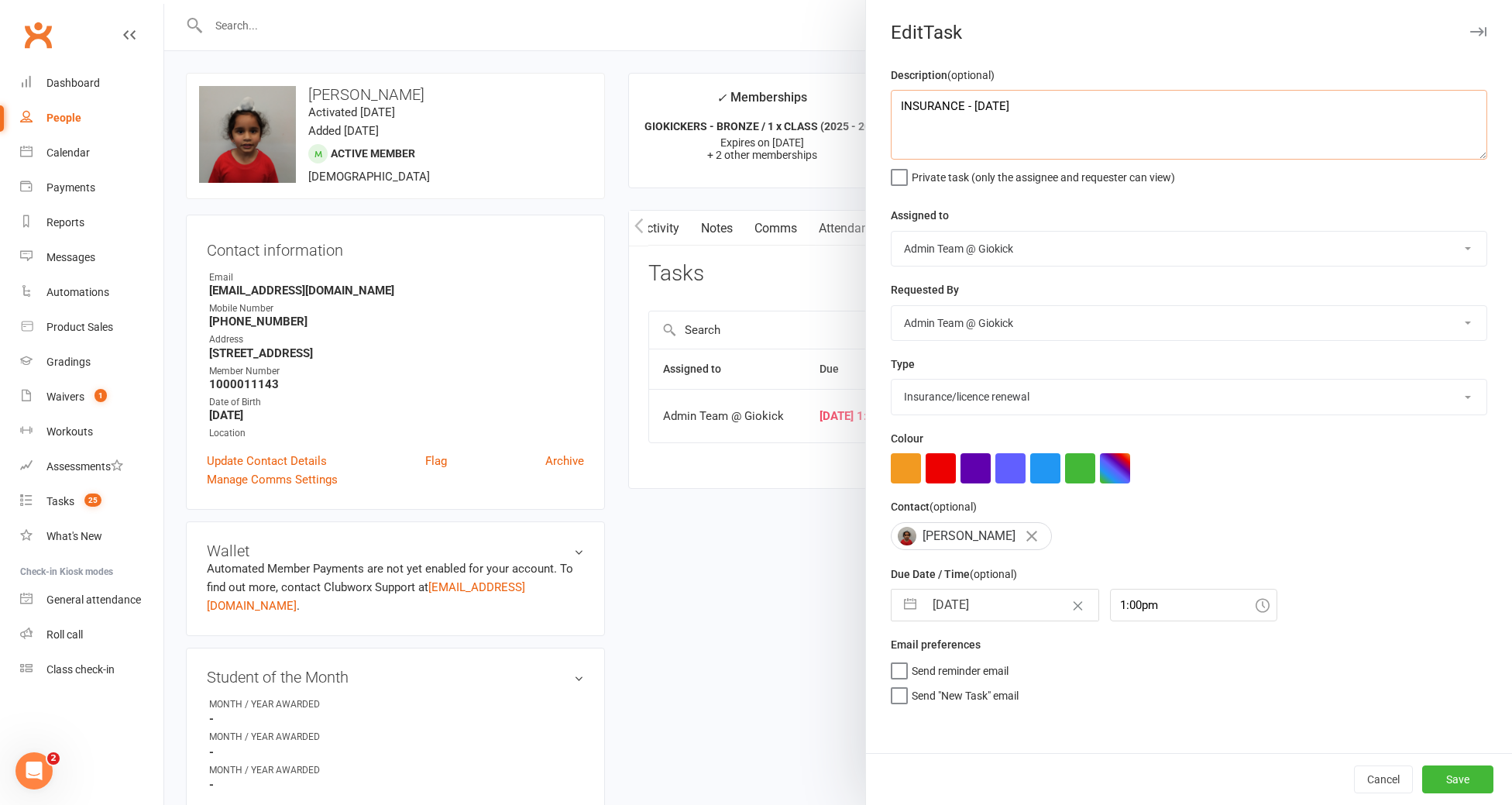
type textarea "INSURANCE - [DATE]"
click at [1014, 606] on input "[DATE]" at bounding box center [1011, 605] width 174 height 31
select select "8"
select select "2025"
select select "9"
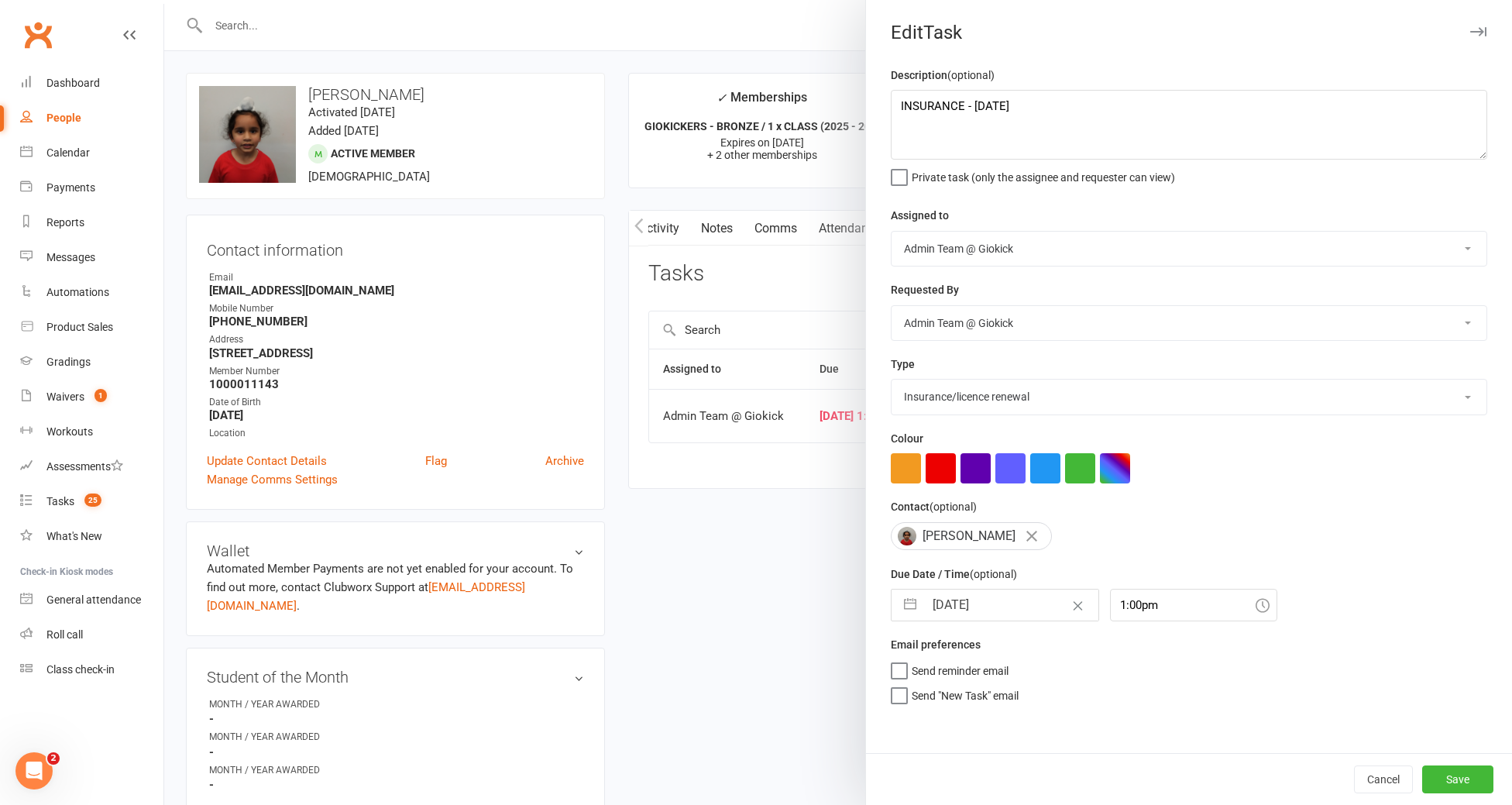
select select "2025"
select select "10"
select select "2025"
type input "[DATE]"
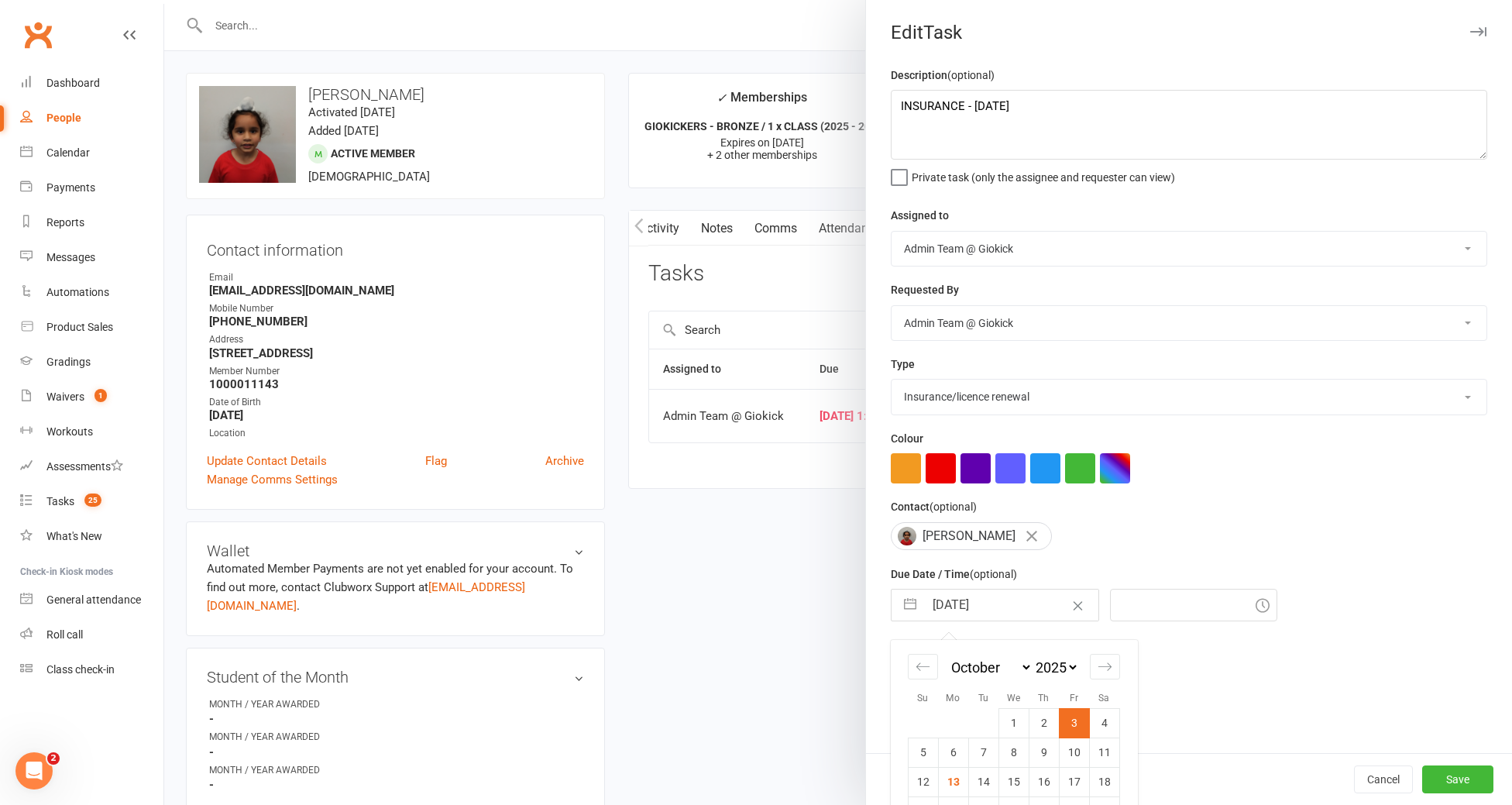
type input "3:00pm"
type input "[DATE]"
click at [1472, 772] on button "Save" at bounding box center [1457, 779] width 71 height 28
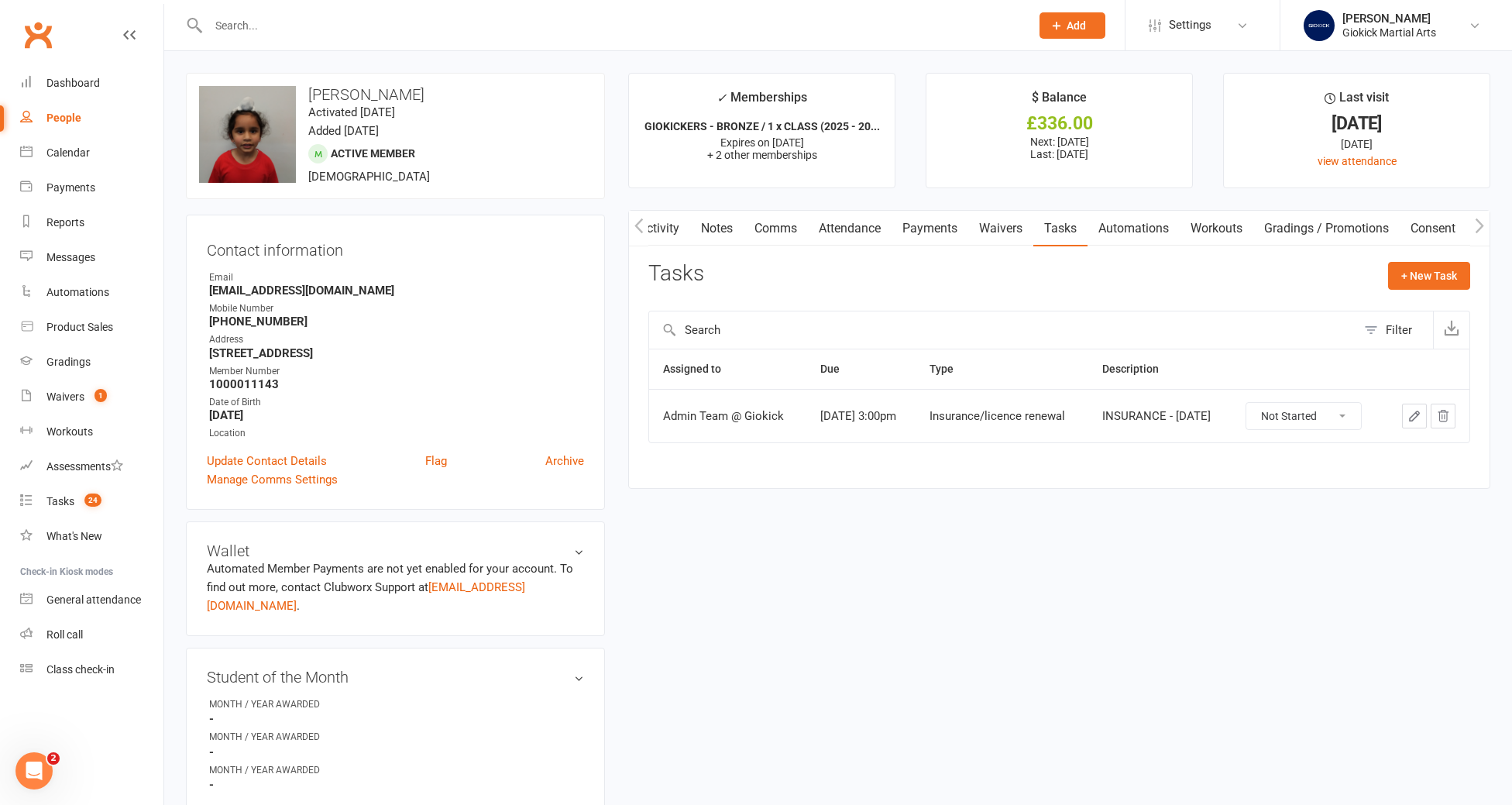
click at [349, 28] on input "text" at bounding box center [611, 25] width 816 height 22
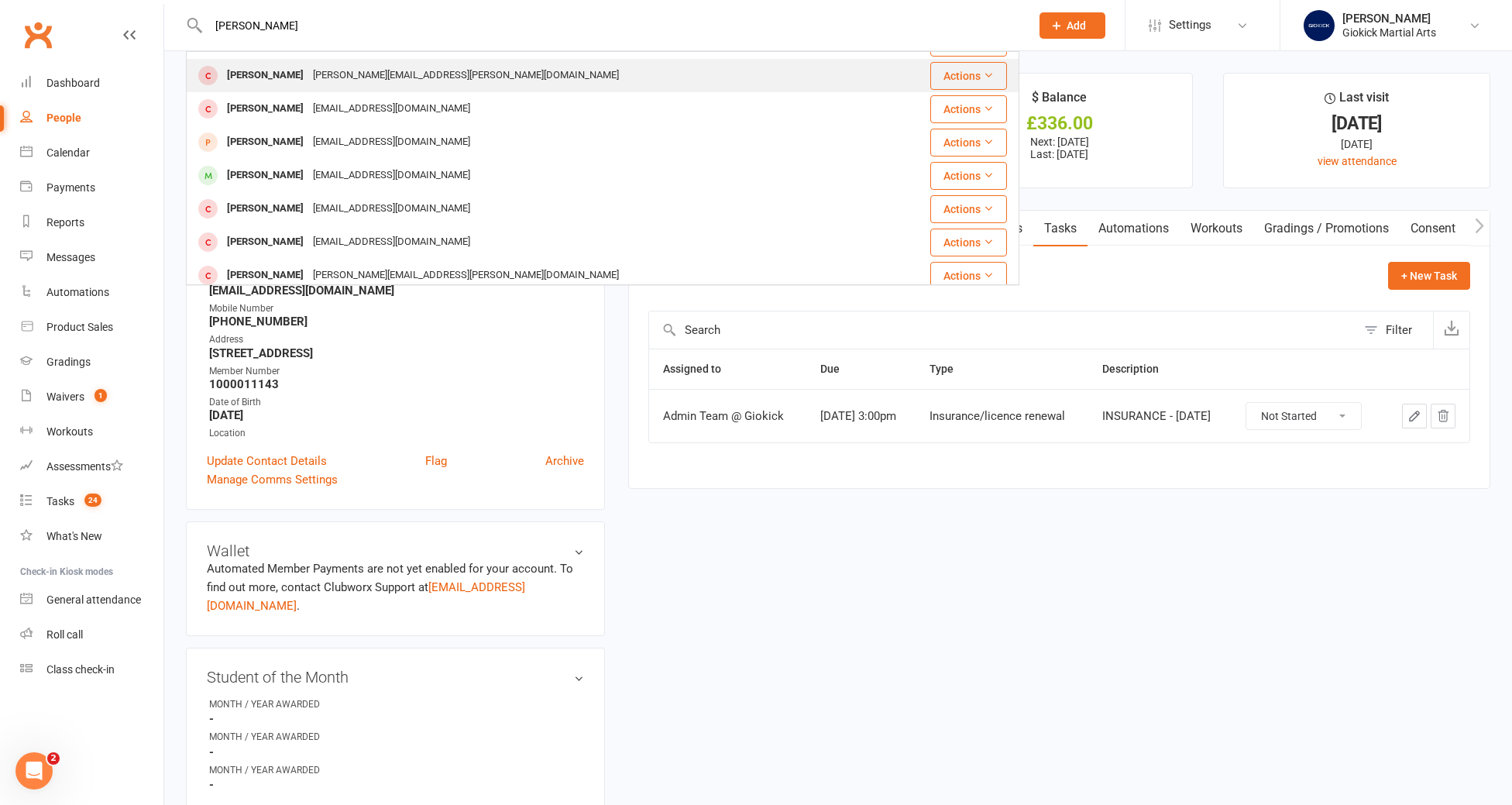
scroll to position [131, 0]
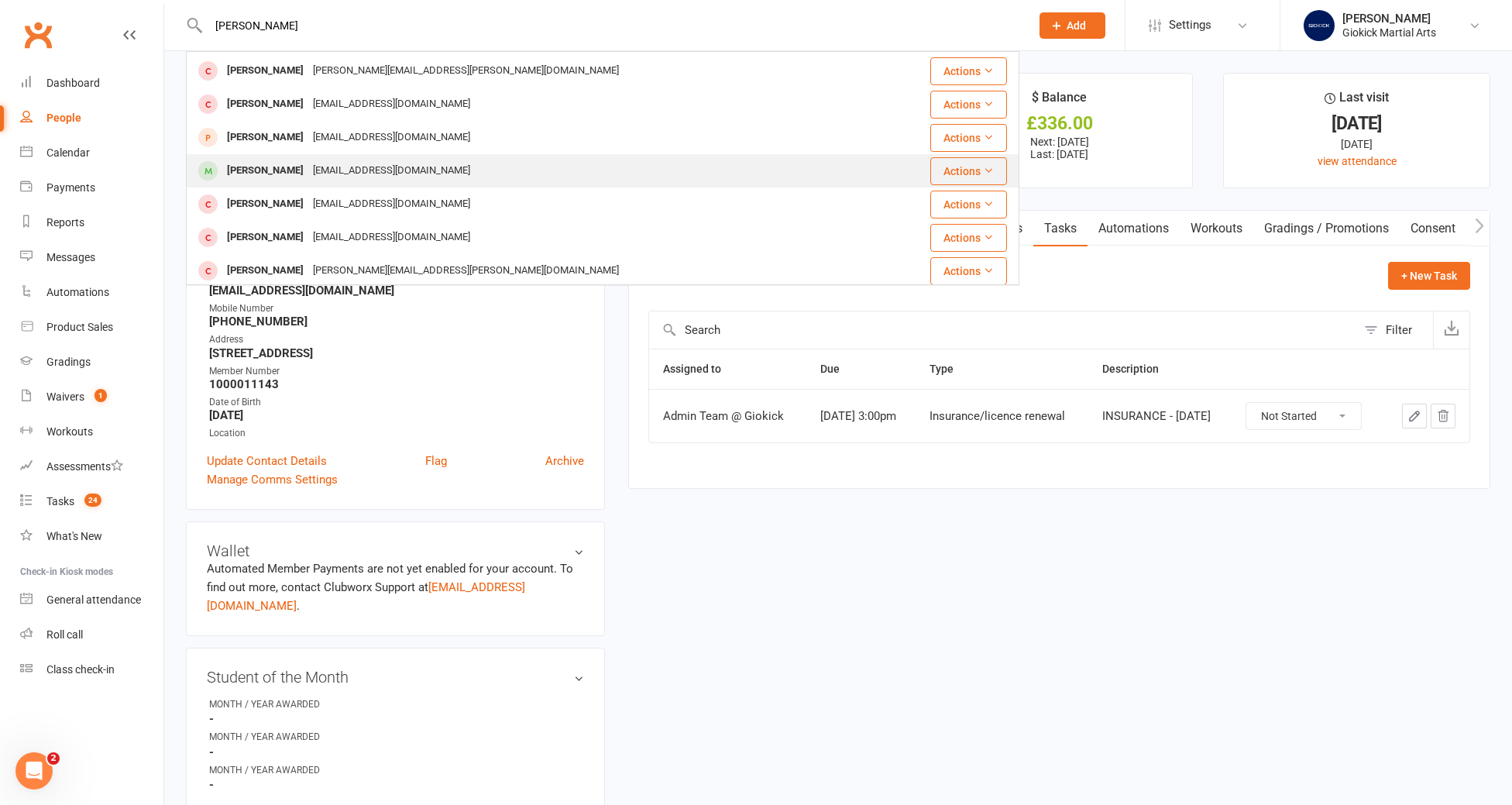
type input "[PERSON_NAME]"
click at [338, 173] on div "[EMAIL_ADDRESS][DOMAIN_NAME]" at bounding box center [391, 170] width 167 height 23
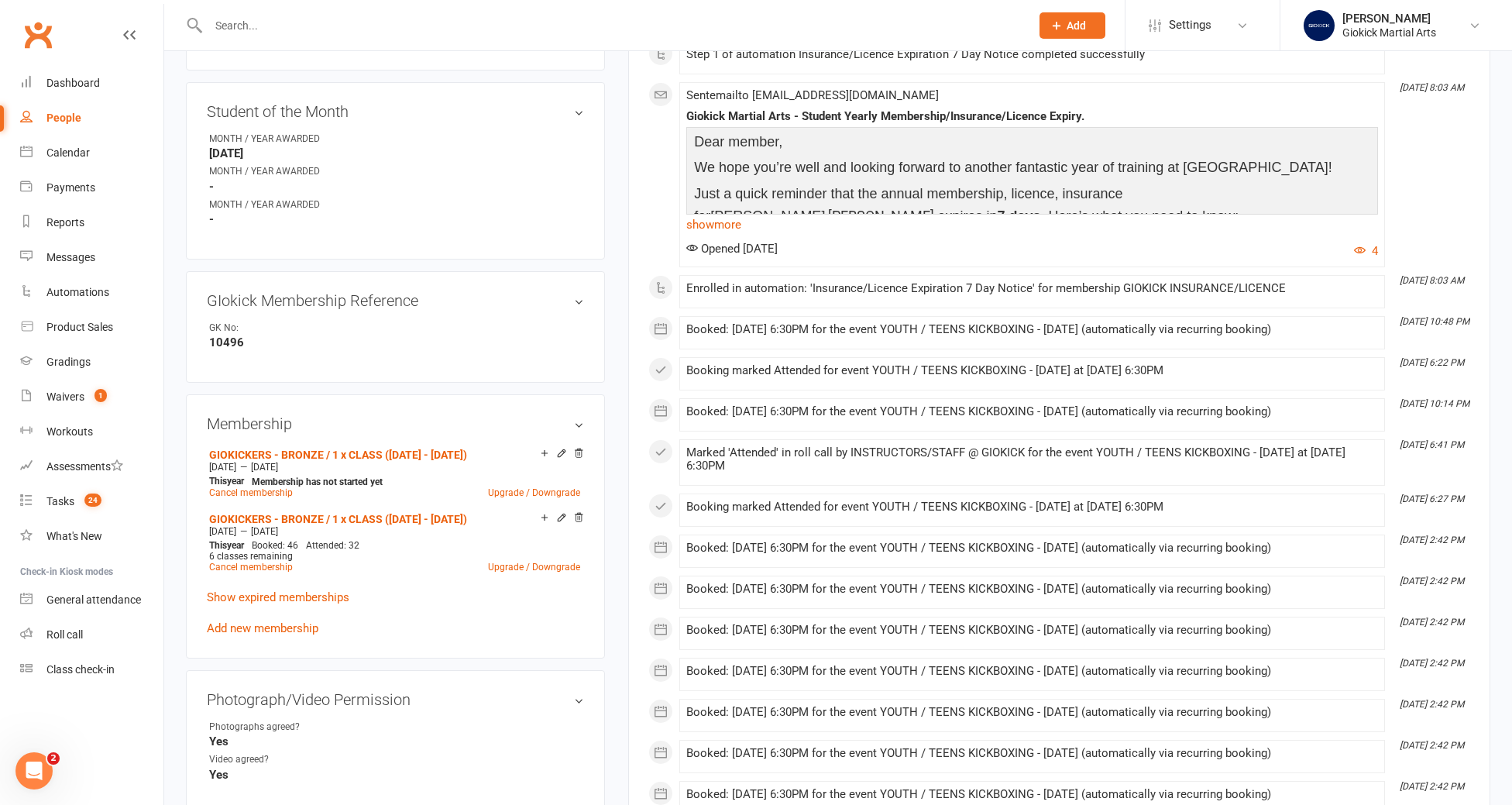
scroll to position [630, 0]
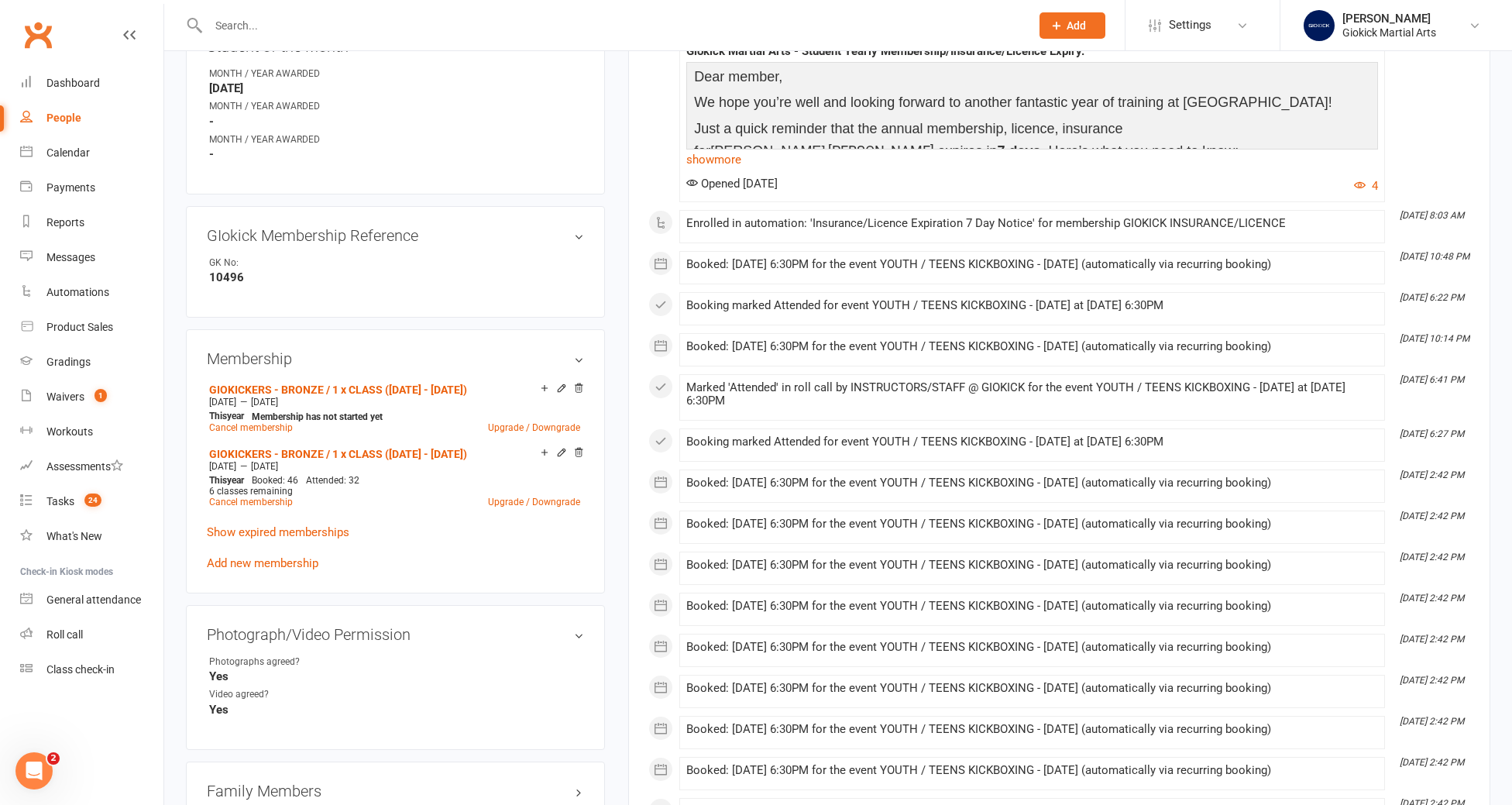
click at [293, 523] on p "Show expired memberships" at bounding box center [395, 532] width 377 height 19
click at [299, 525] on link "Show expired memberships" at bounding box center [278, 531] width 142 height 14
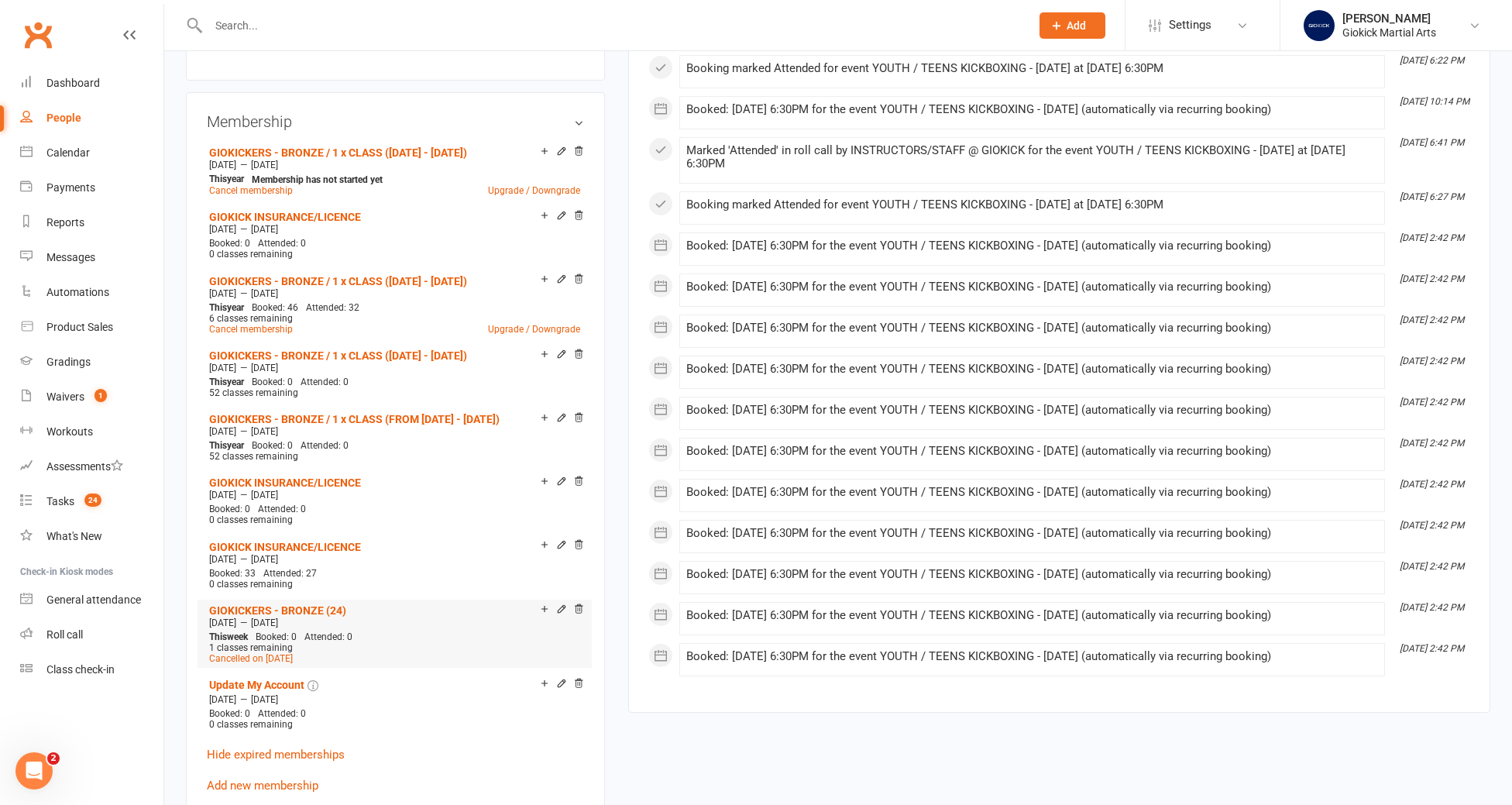
scroll to position [875, 0]
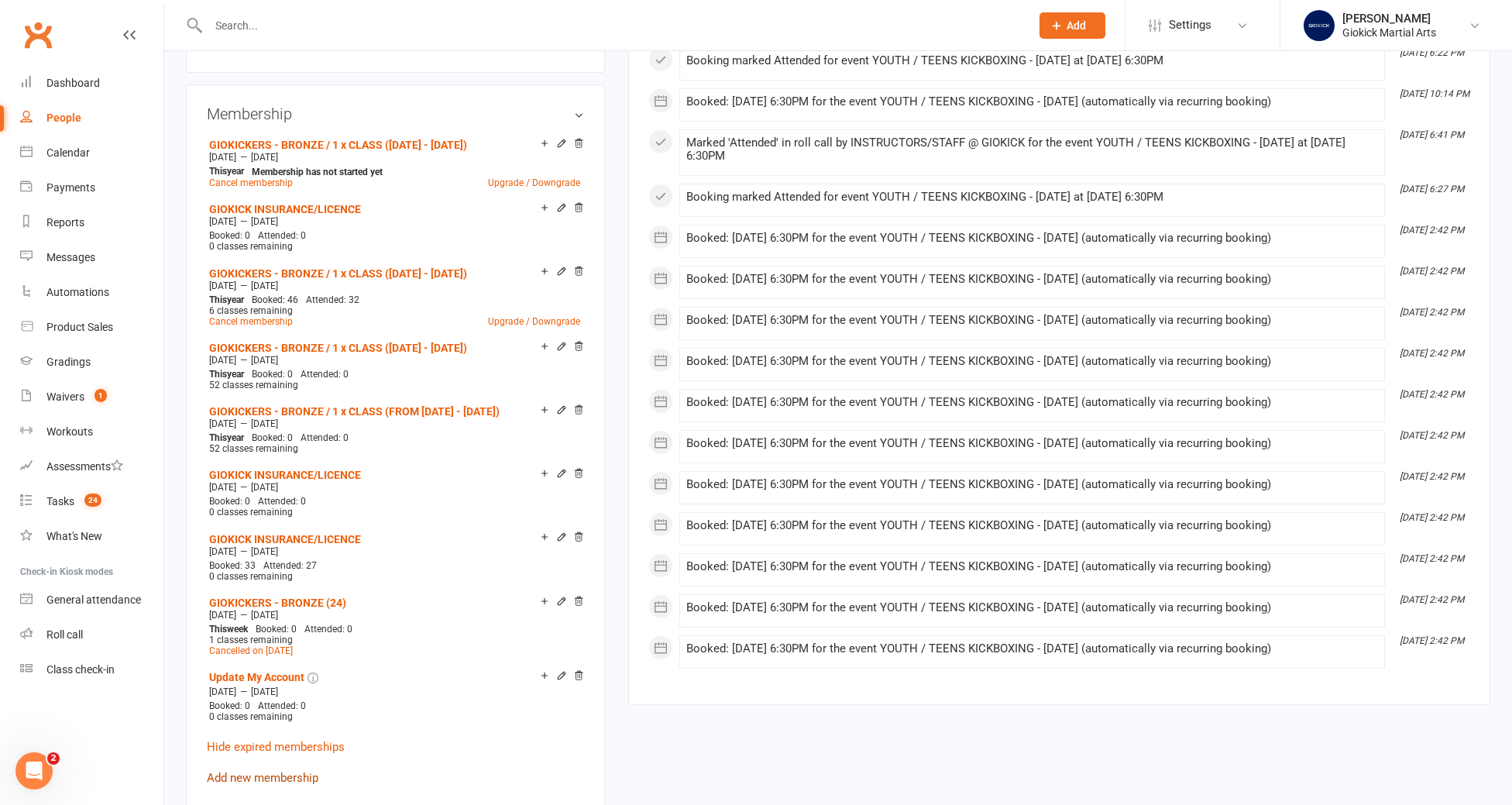
click at [260, 771] on link "Add new membership" at bounding box center [262, 777] width 112 height 14
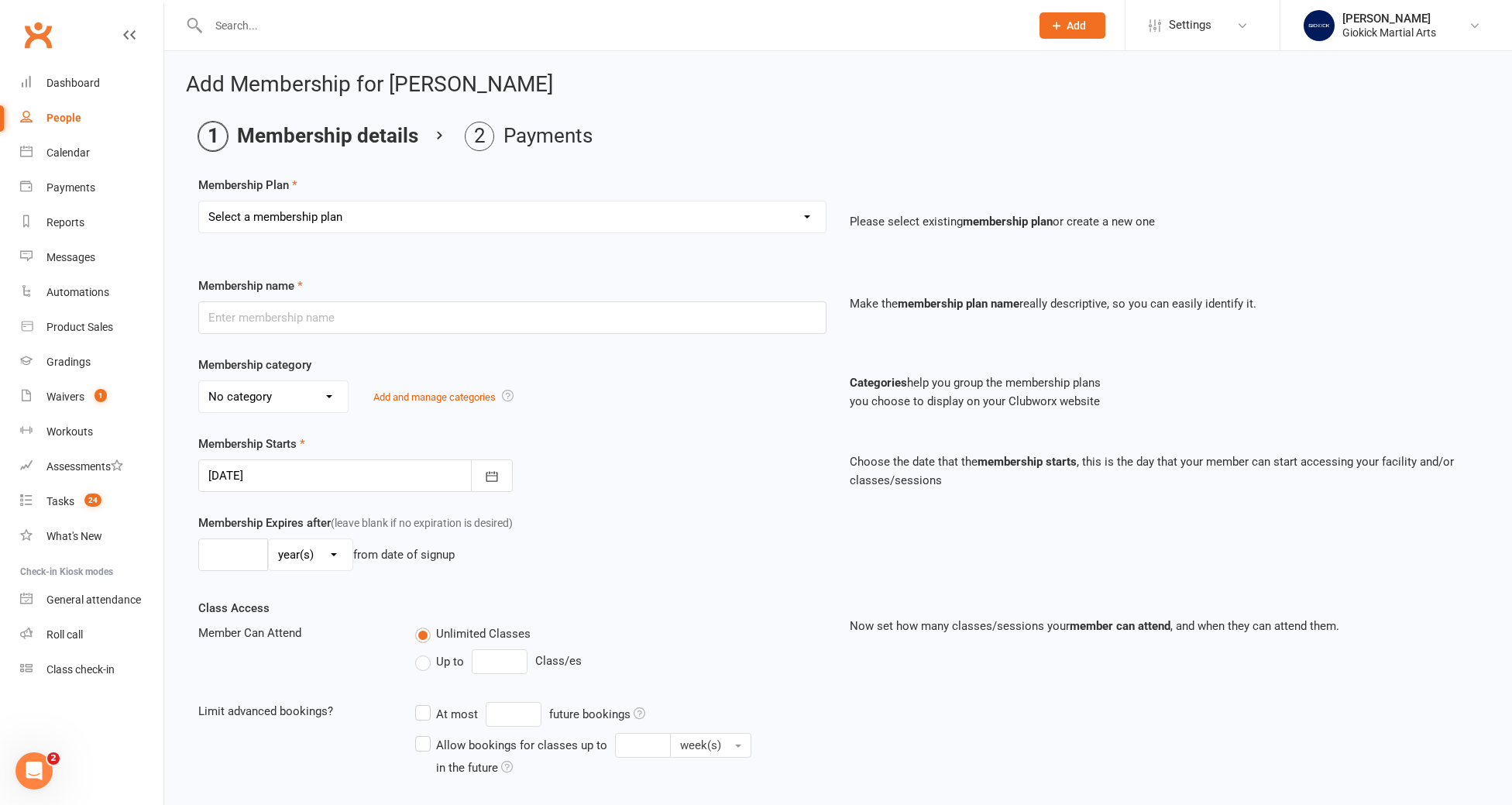
click at [371, 215] on select "Select a membership plan Create new Membership Plan GIOKICKERS - BRONZE / 1 x C…" at bounding box center [512, 216] width 627 height 31
select select "4"
click at [199, 201] on select "Select a membership plan Create new Membership Plan GIOKICKERS - BRONZE / 1 x C…" at bounding box center [512, 216] width 627 height 31
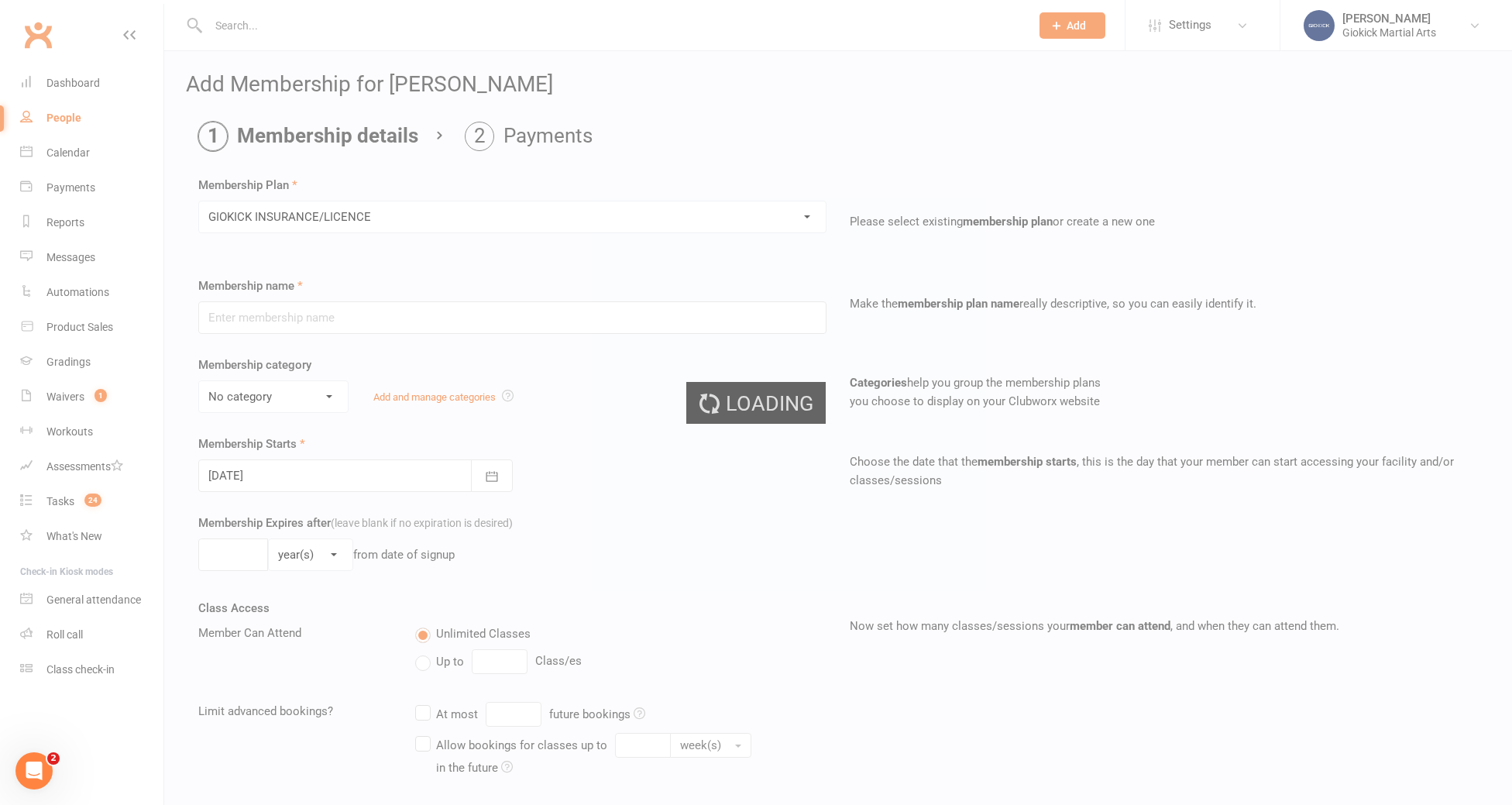
type input "GIOKICK INSURANCE/LICENCE"
select select "2"
type input "1"
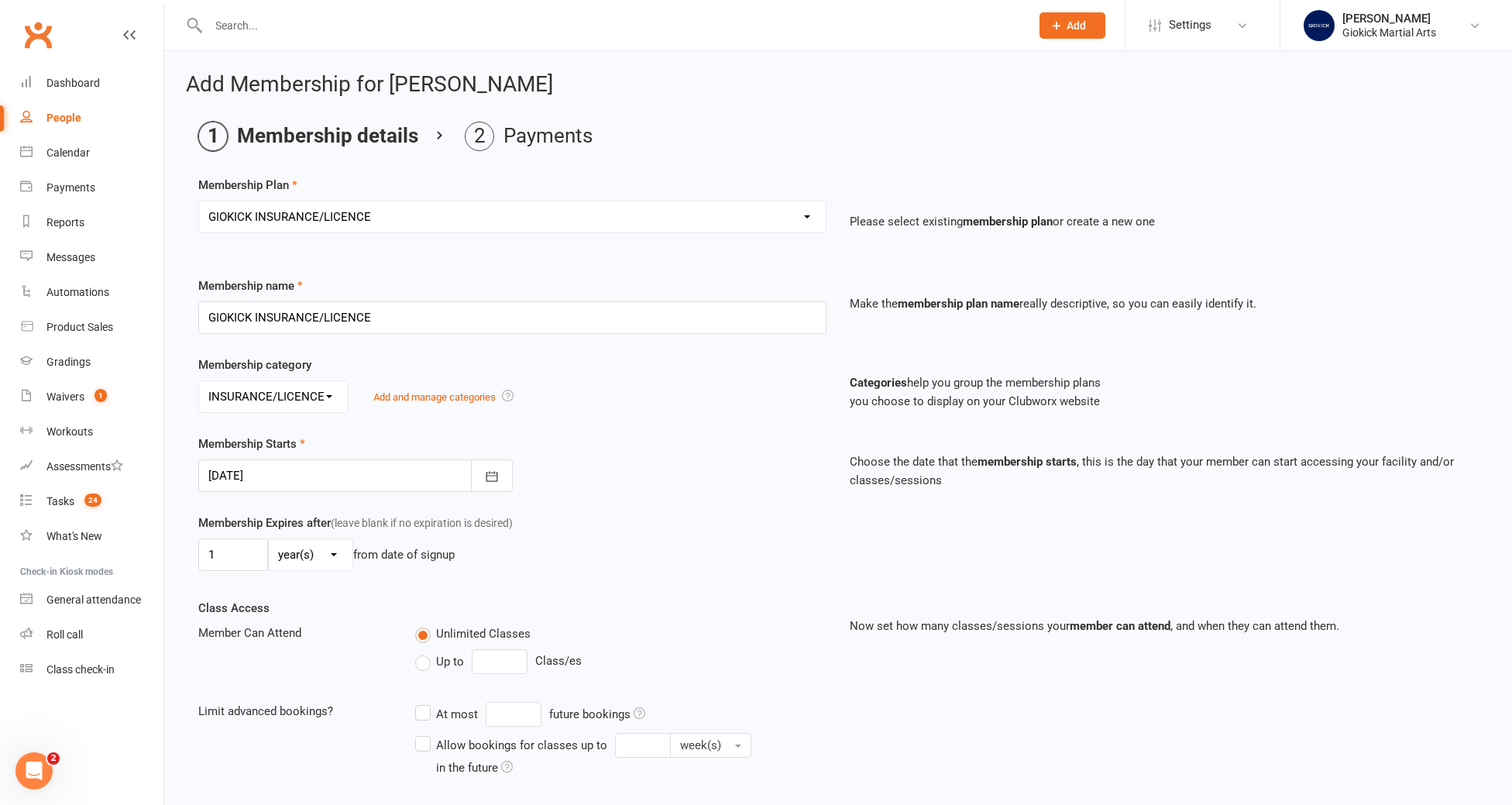
click at [282, 476] on div at bounding box center [355, 475] width 315 height 32
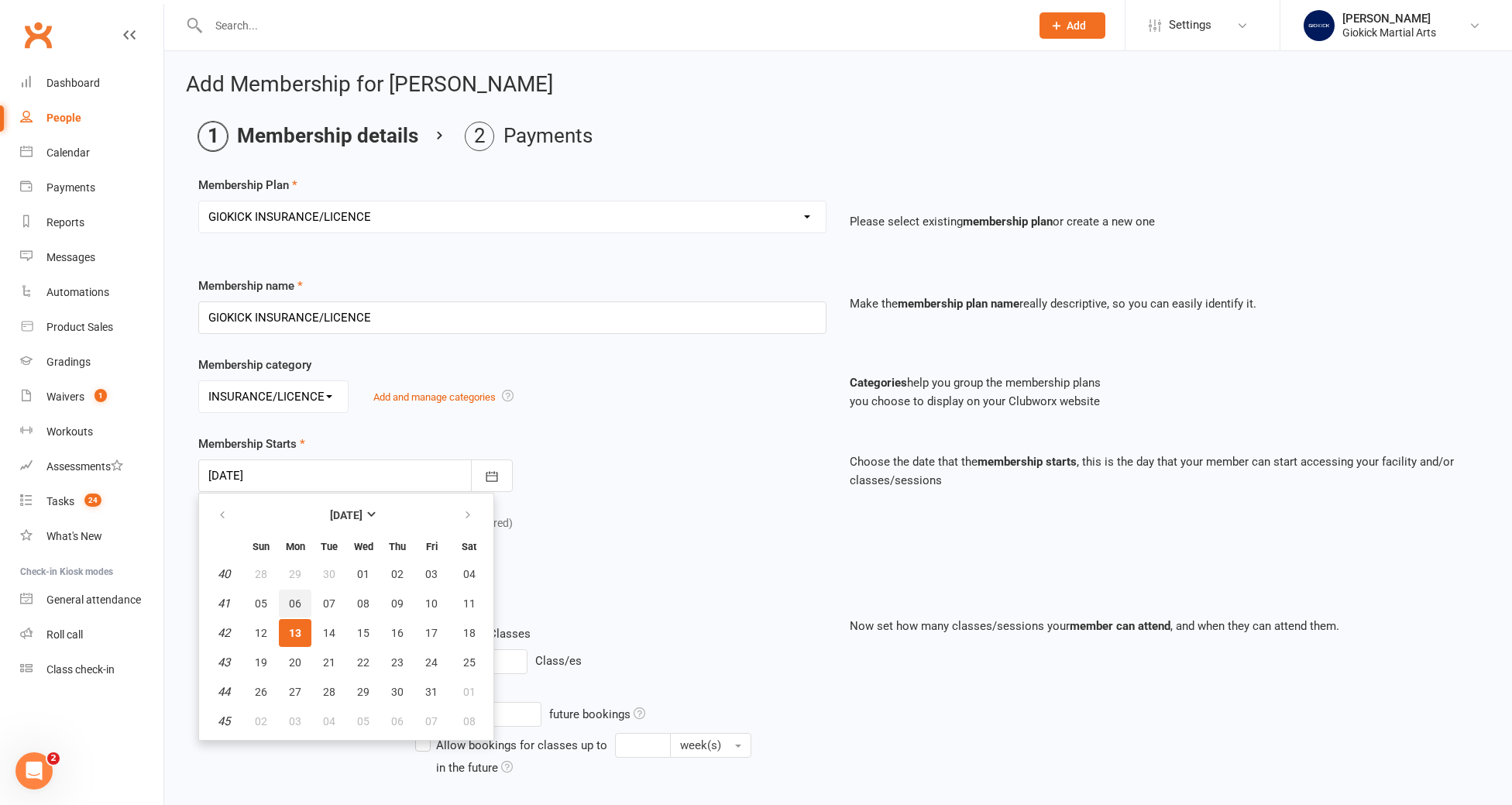
click at [295, 601] on span "06" at bounding box center [295, 603] width 13 height 13
type input "[DATE]"
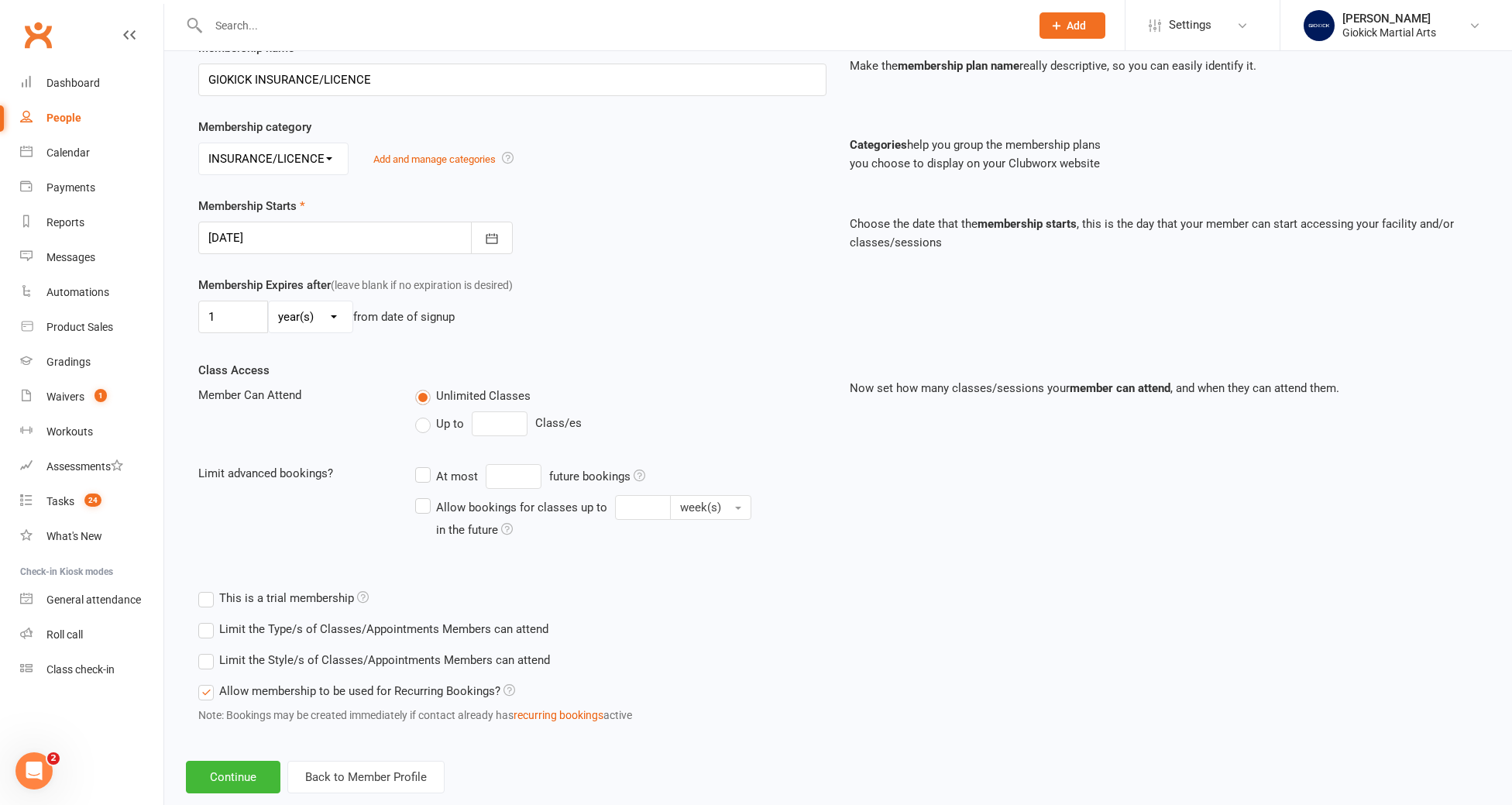
click at [428, 428] on label "Up to" at bounding box center [439, 424] width 49 height 19
click at [426, 415] on input "Up to" at bounding box center [419, 415] width 10 height 0
type input "0"
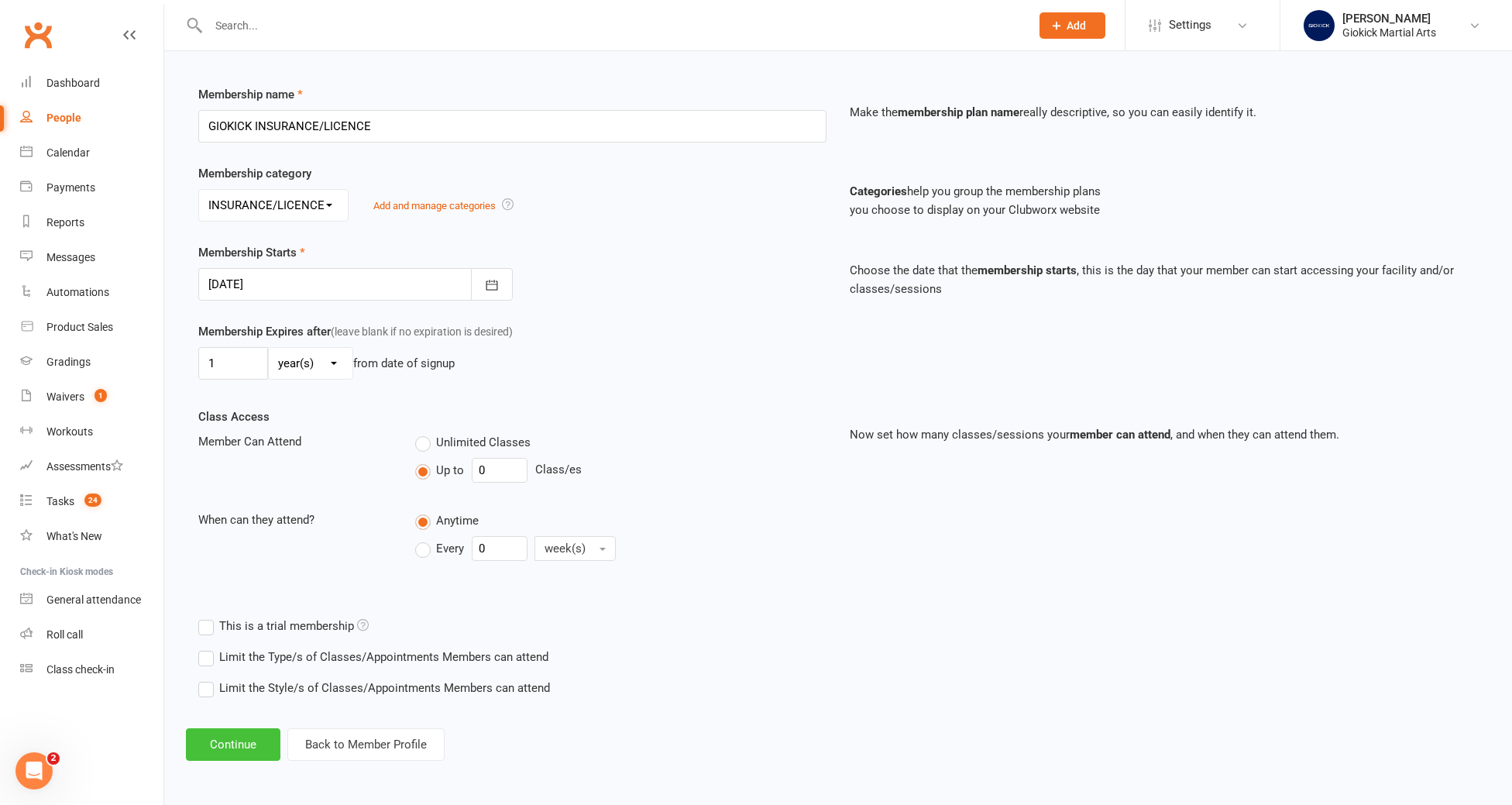
click at [258, 730] on button "Continue" at bounding box center [233, 745] width 95 height 32
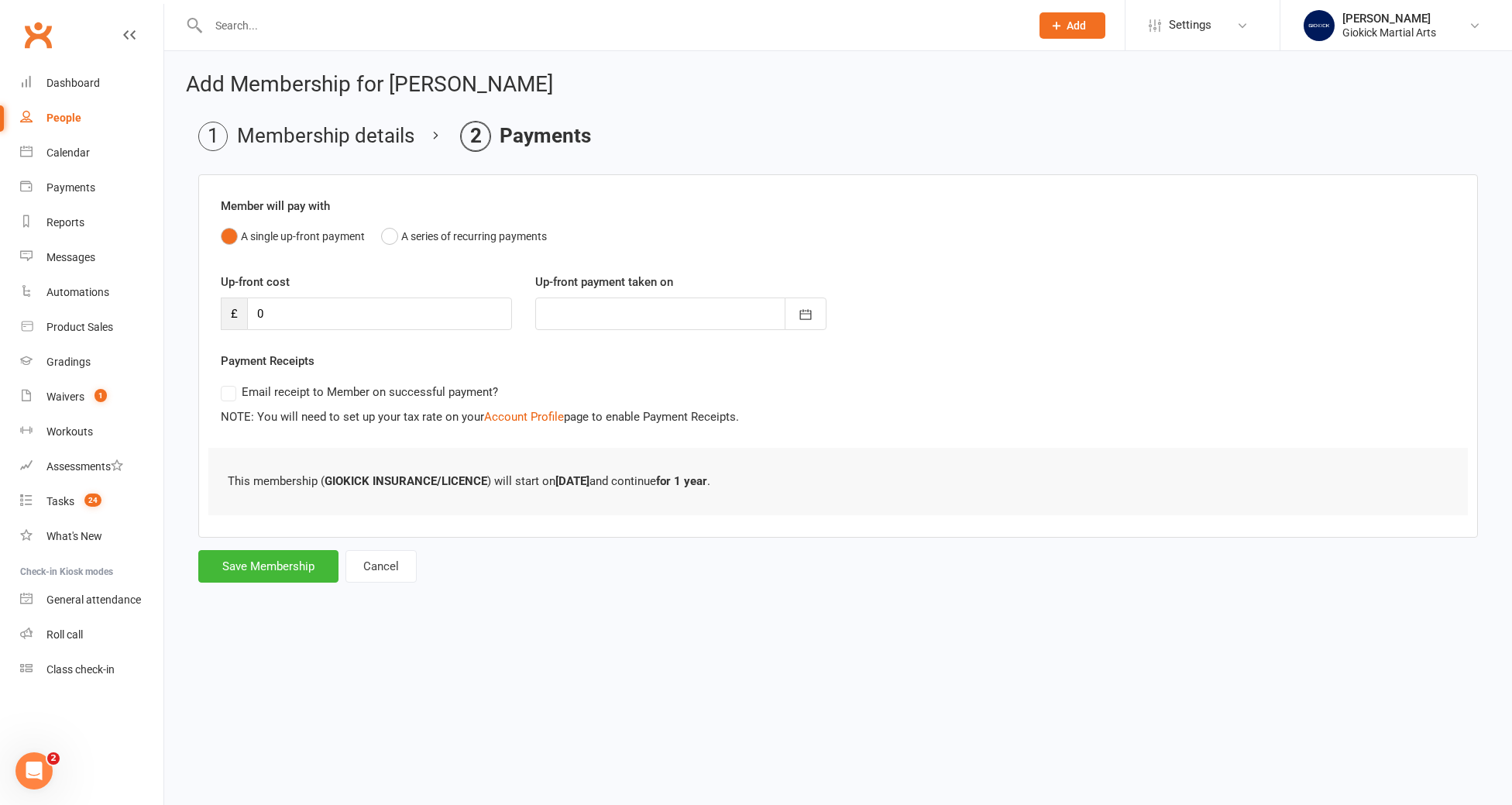
scroll to position [0, 0]
click at [291, 568] on button "Save Membership" at bounding box center [268, 566] width 140 height 32
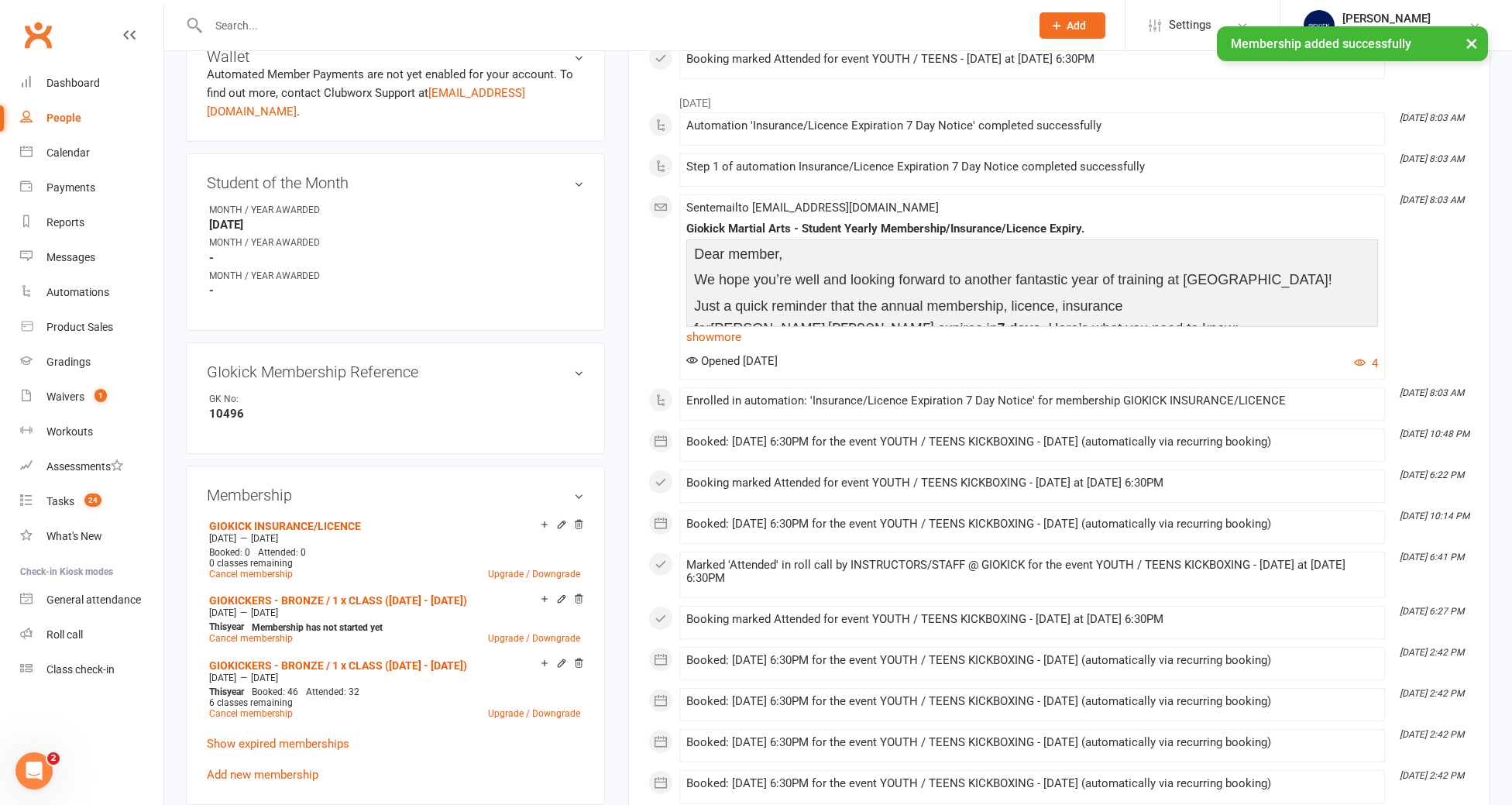
scroll to position [645, 0]
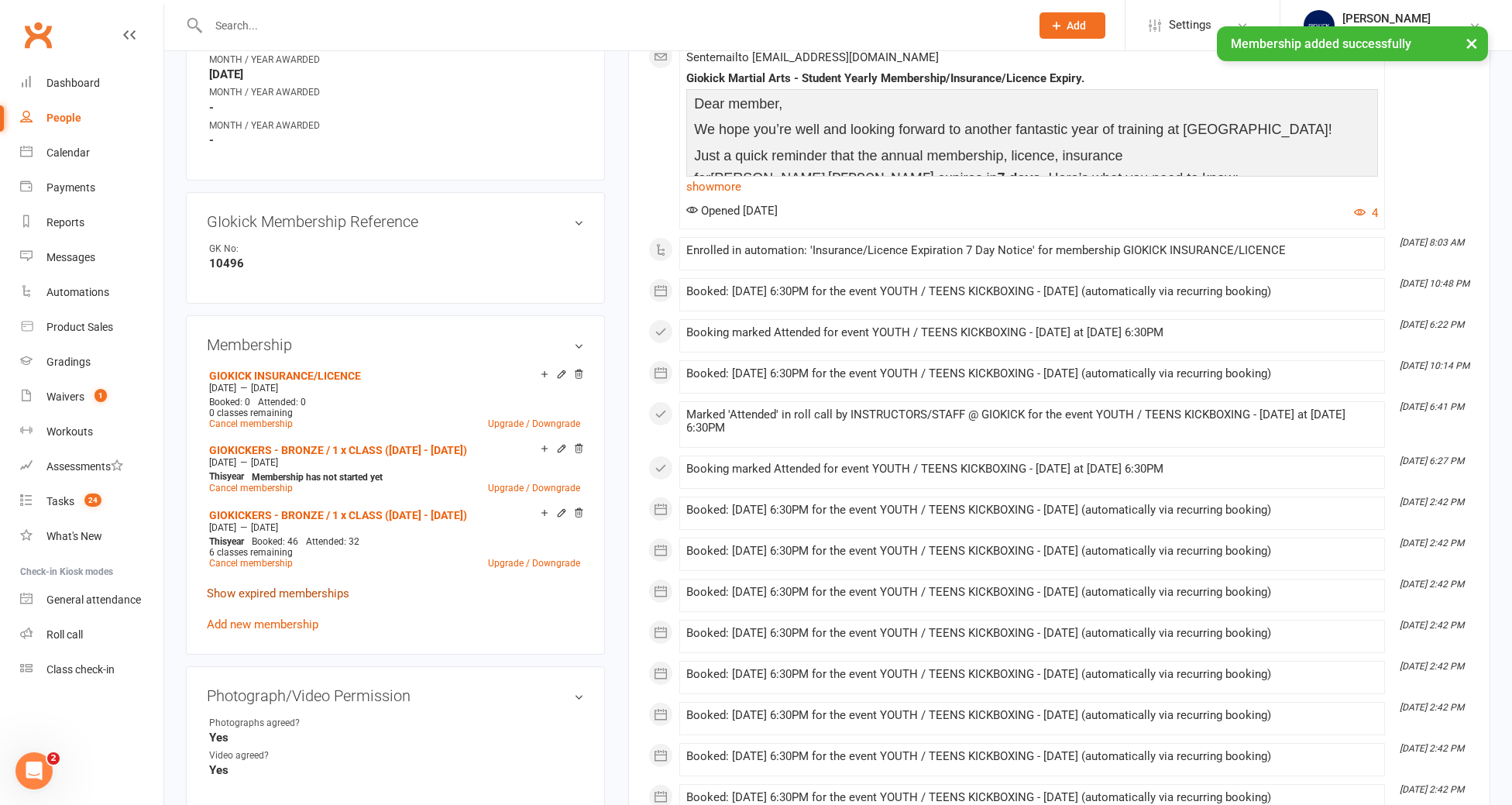
click at [290, 586] on link "Show expired memberships" at bounding box center [278, 592] width 142 height 14
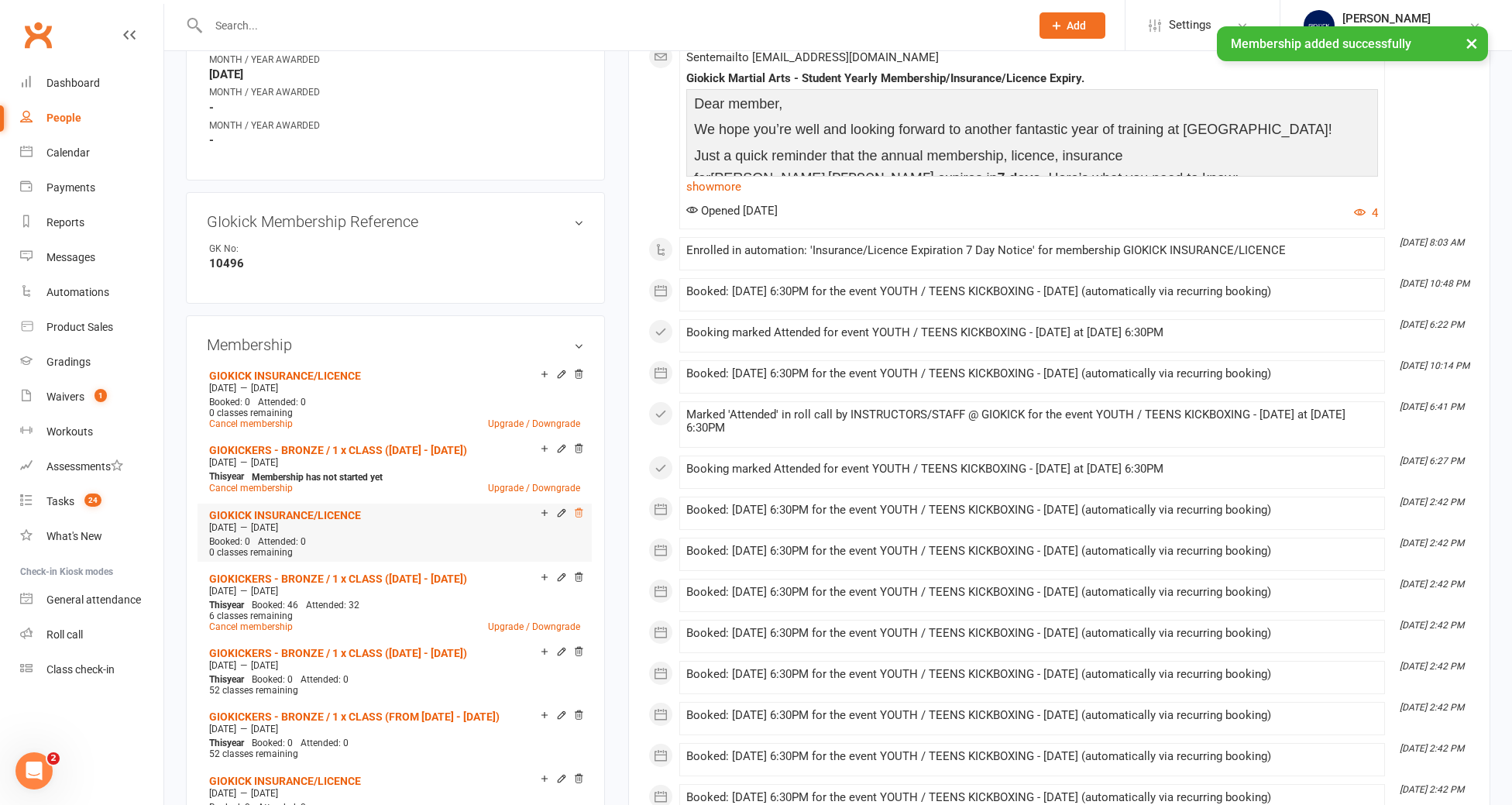
click at [581, 508] on icon at bounding box center [579, 512] width 8 height 8
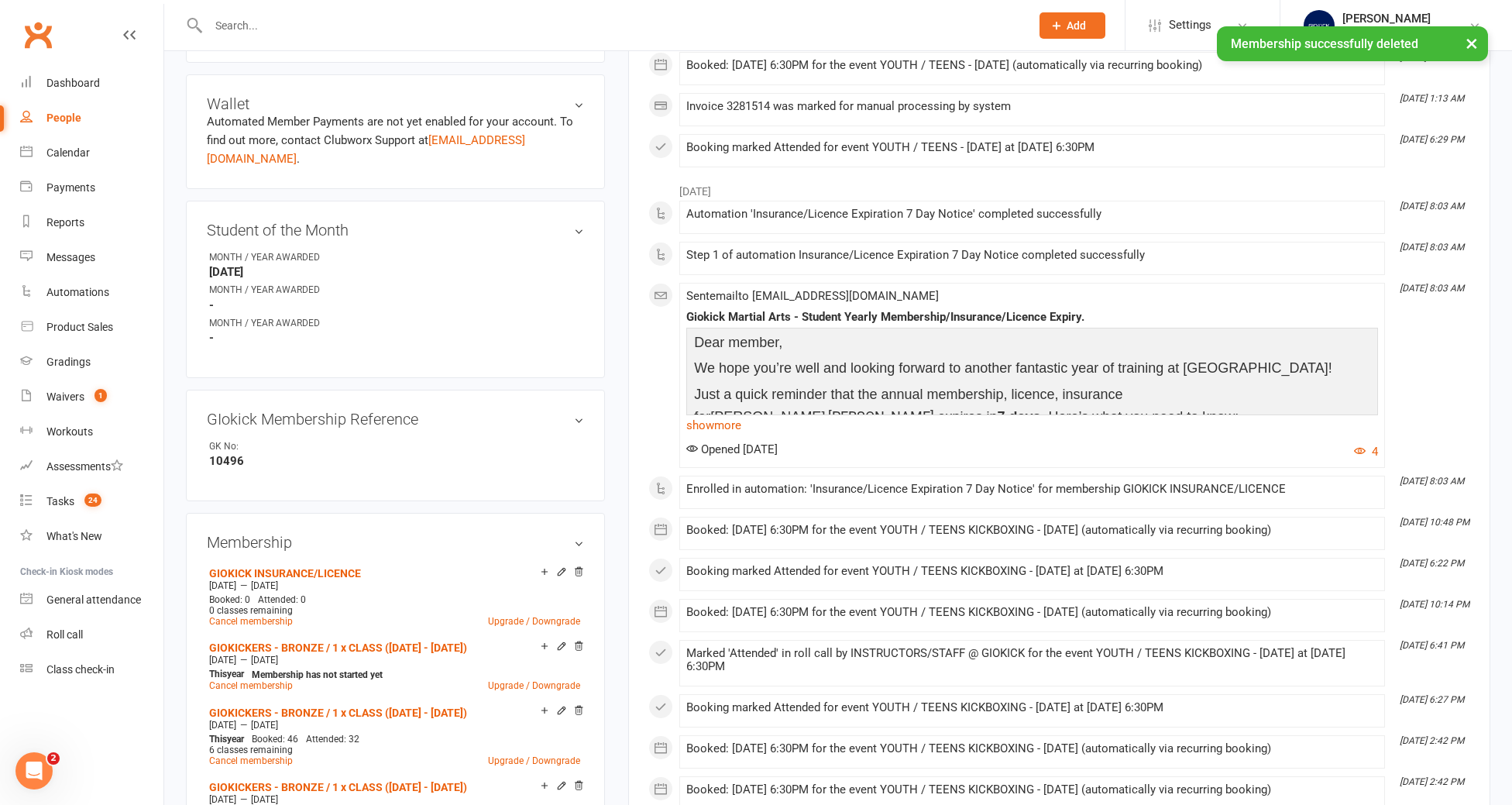
scroll to position [0, 0]
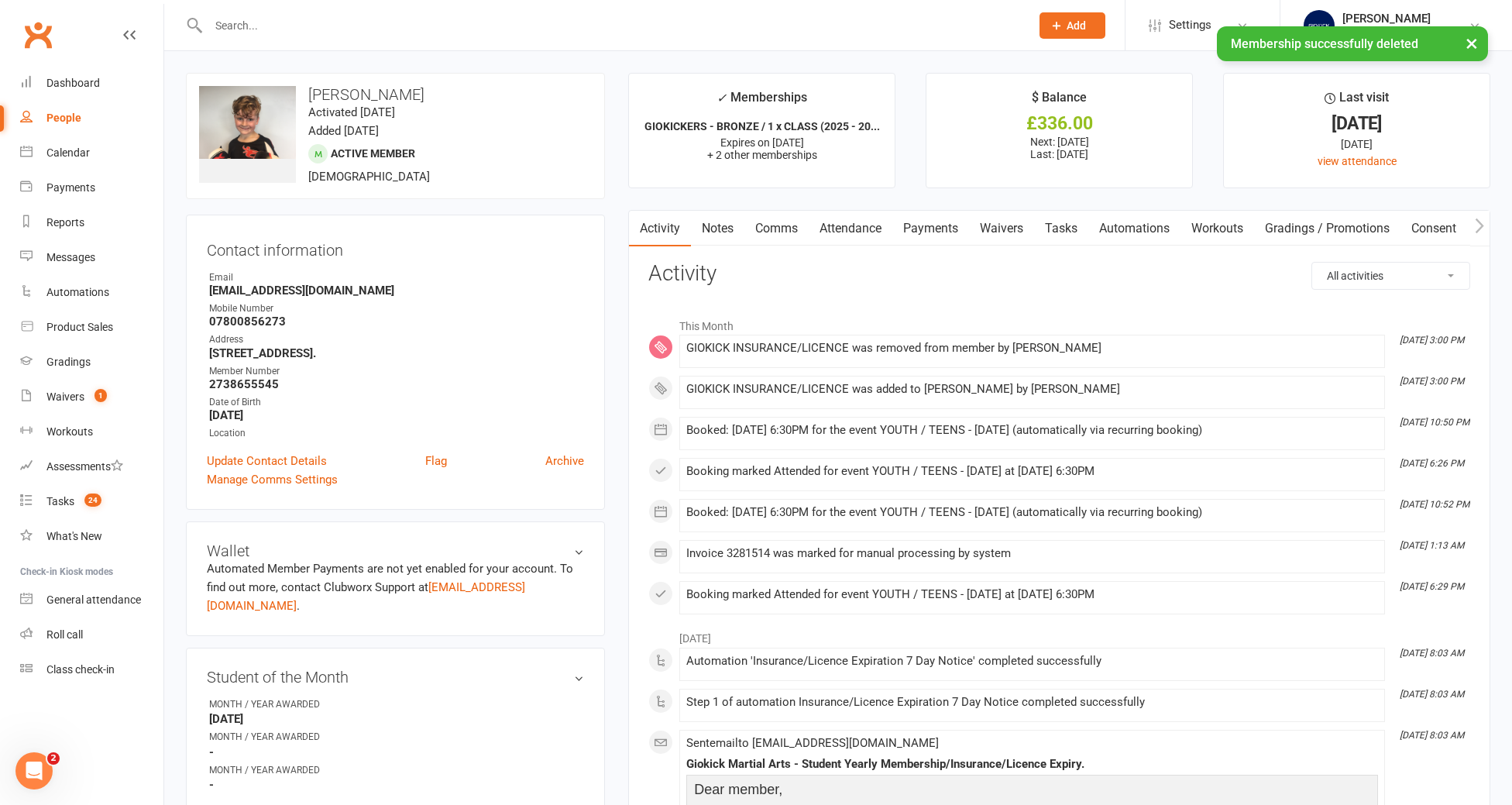
click at [1070, 235] on link "Tasks" at bounding box center [1061, 229] width 54 height 36
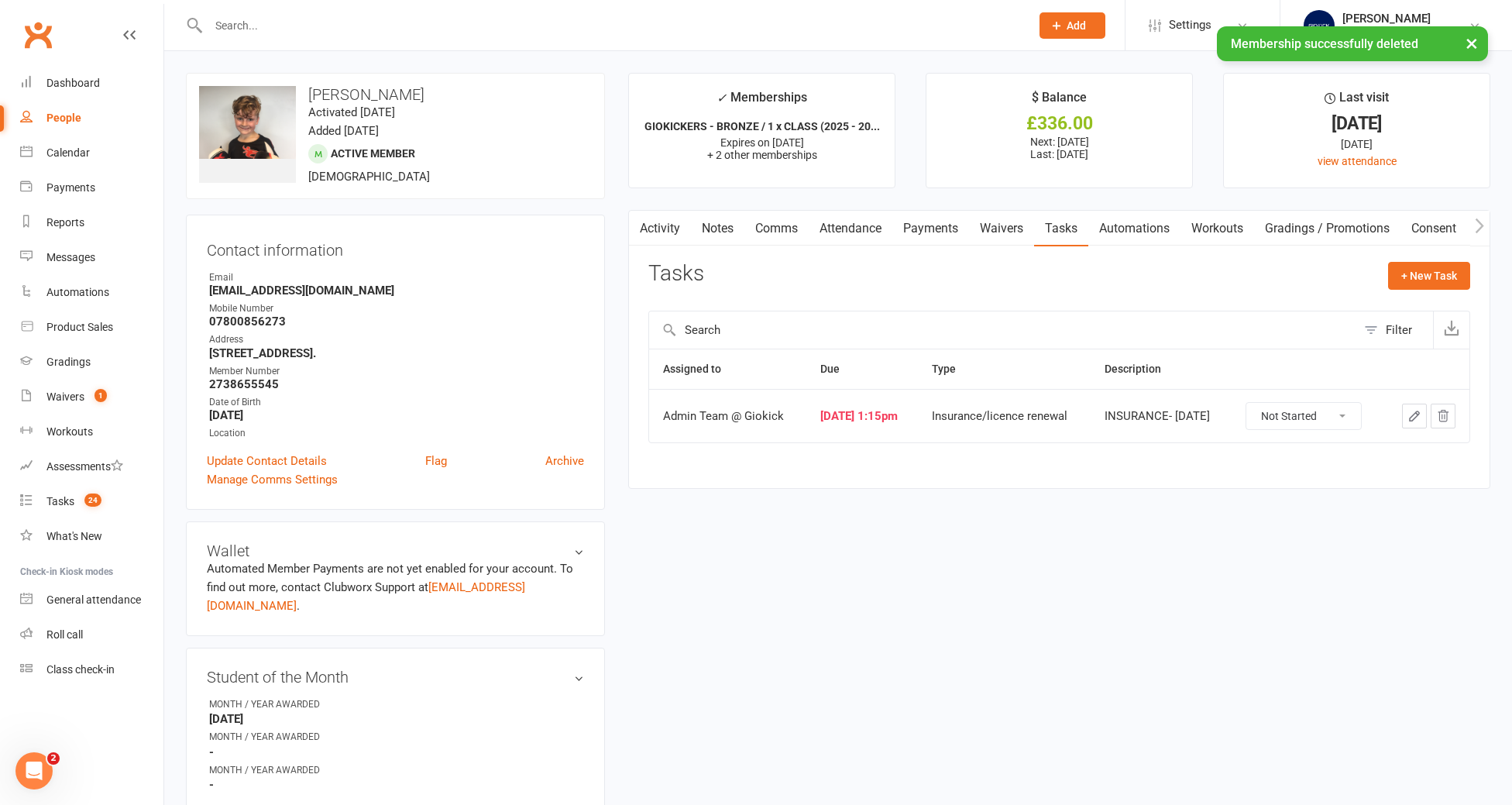
click at [1416, 416] on icon "button" at bounding box center [1415, 416] width 9 height 9
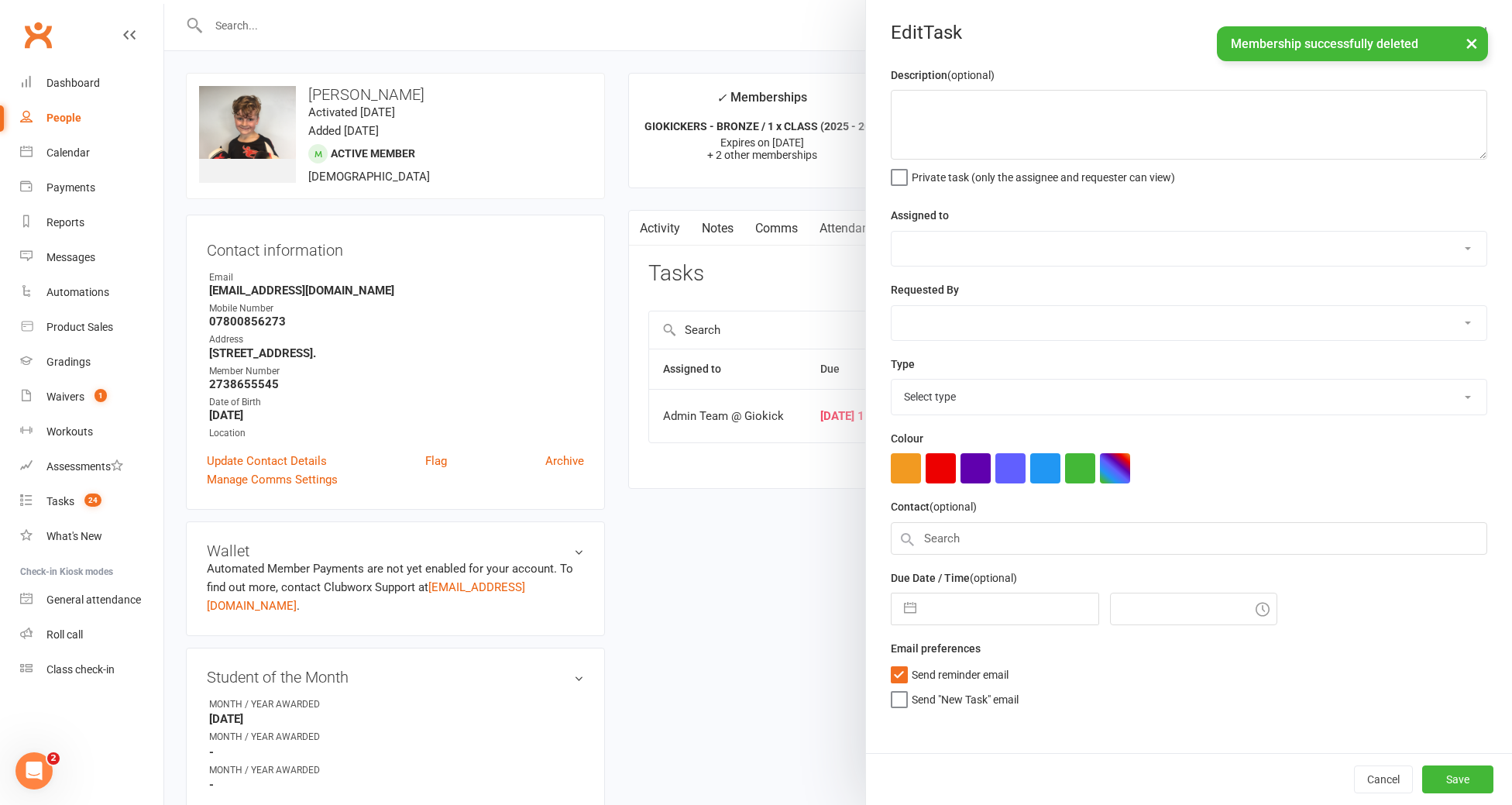
type textarea "INSURANCE- [DATE]"
select select "12159"
type input "[DATE]"
type input "1:15pm"
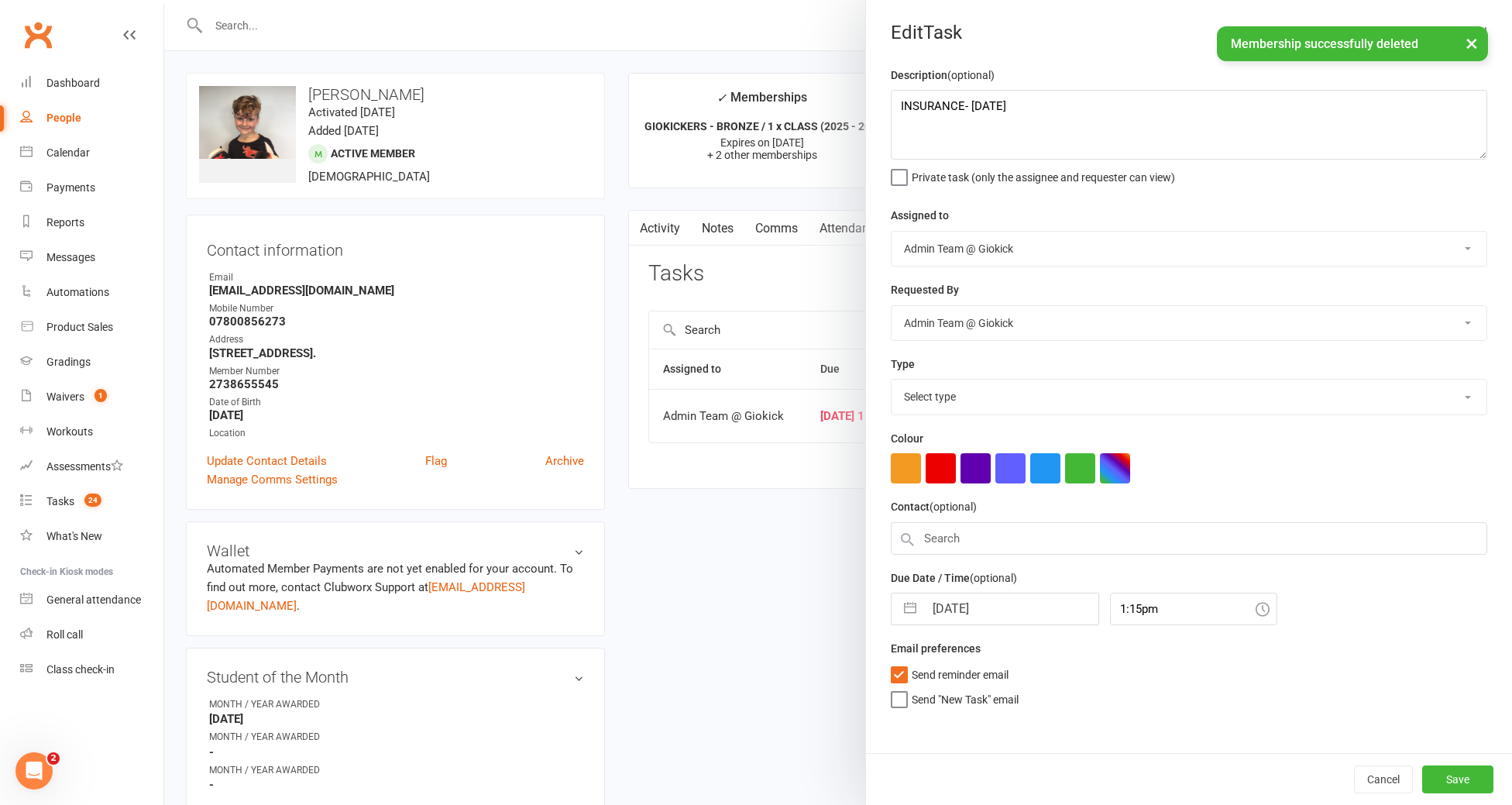
select select "11582"
click at [1123, 133] on textarea "INSURANCE- [DATE]" at bounding box center [1188, 124] width 596 height 69
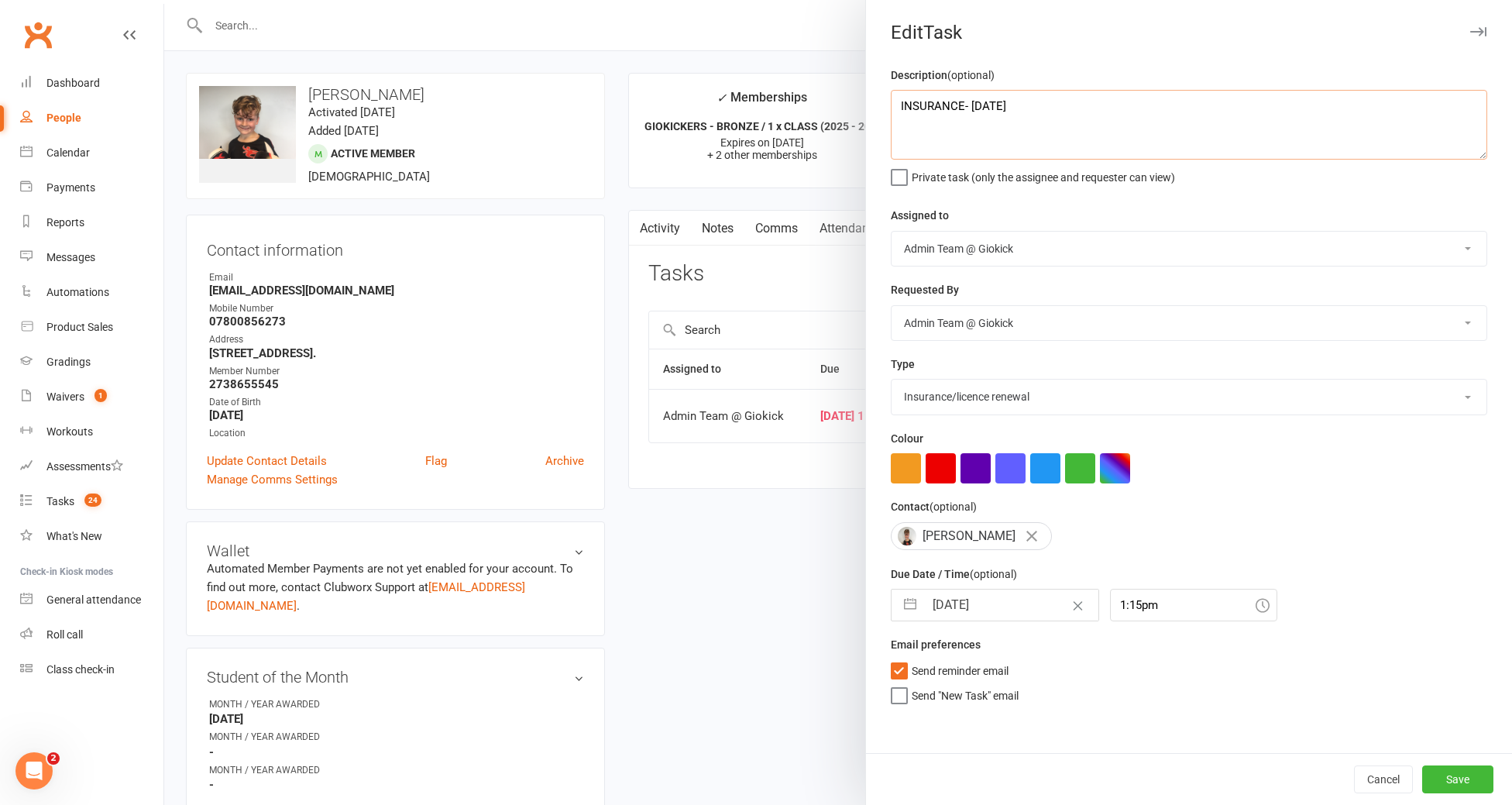
type textarea "INSURANCE- [DATE]"
select select "8"
select select "2025"
select select "9"
select select "2025"
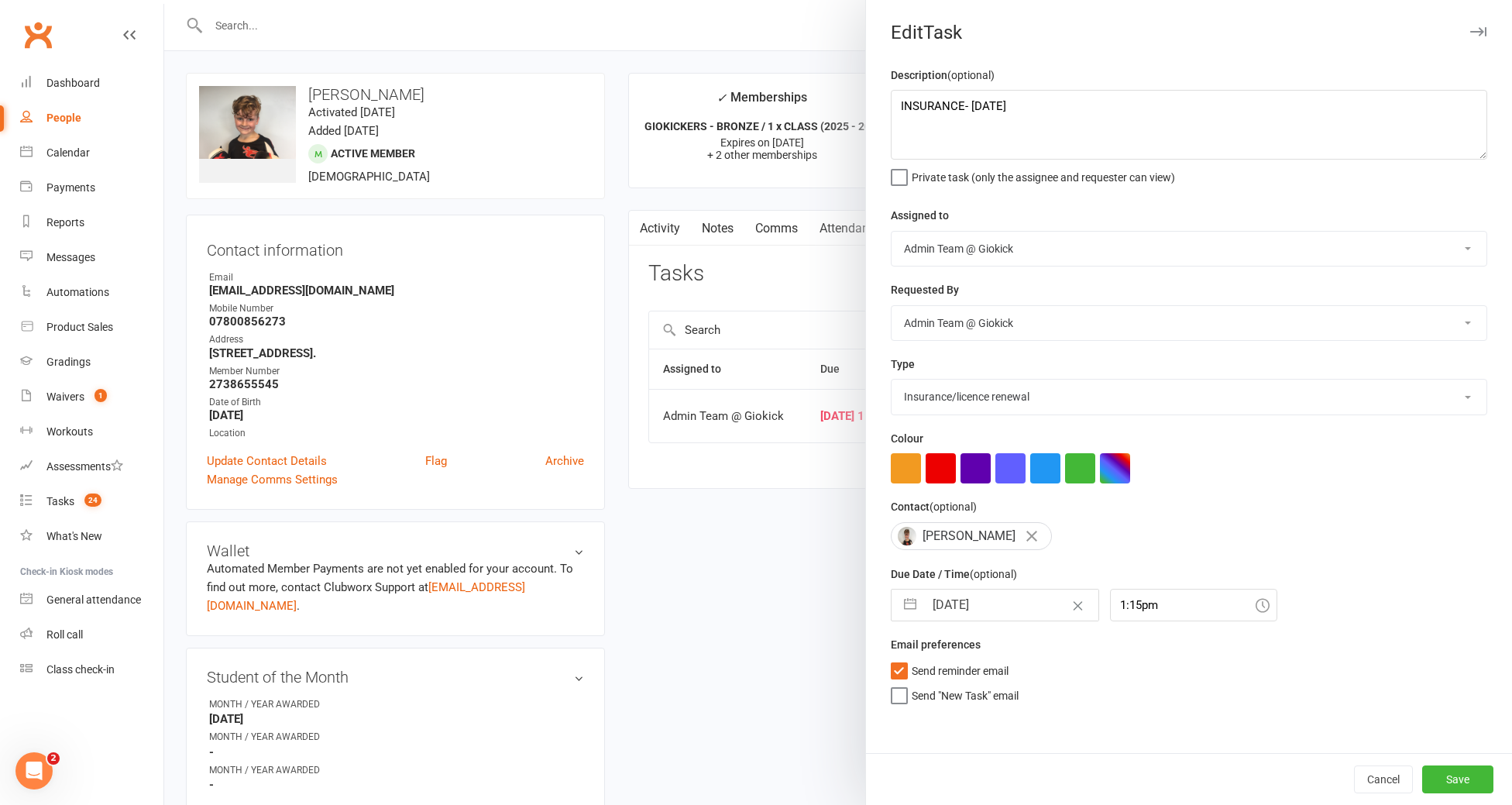
select select "10"
select select "2025"
click at [1012, 608] on input "[DATE]" at bounding box center [1011, 605] width 174 height 31
type input "[DATE]"
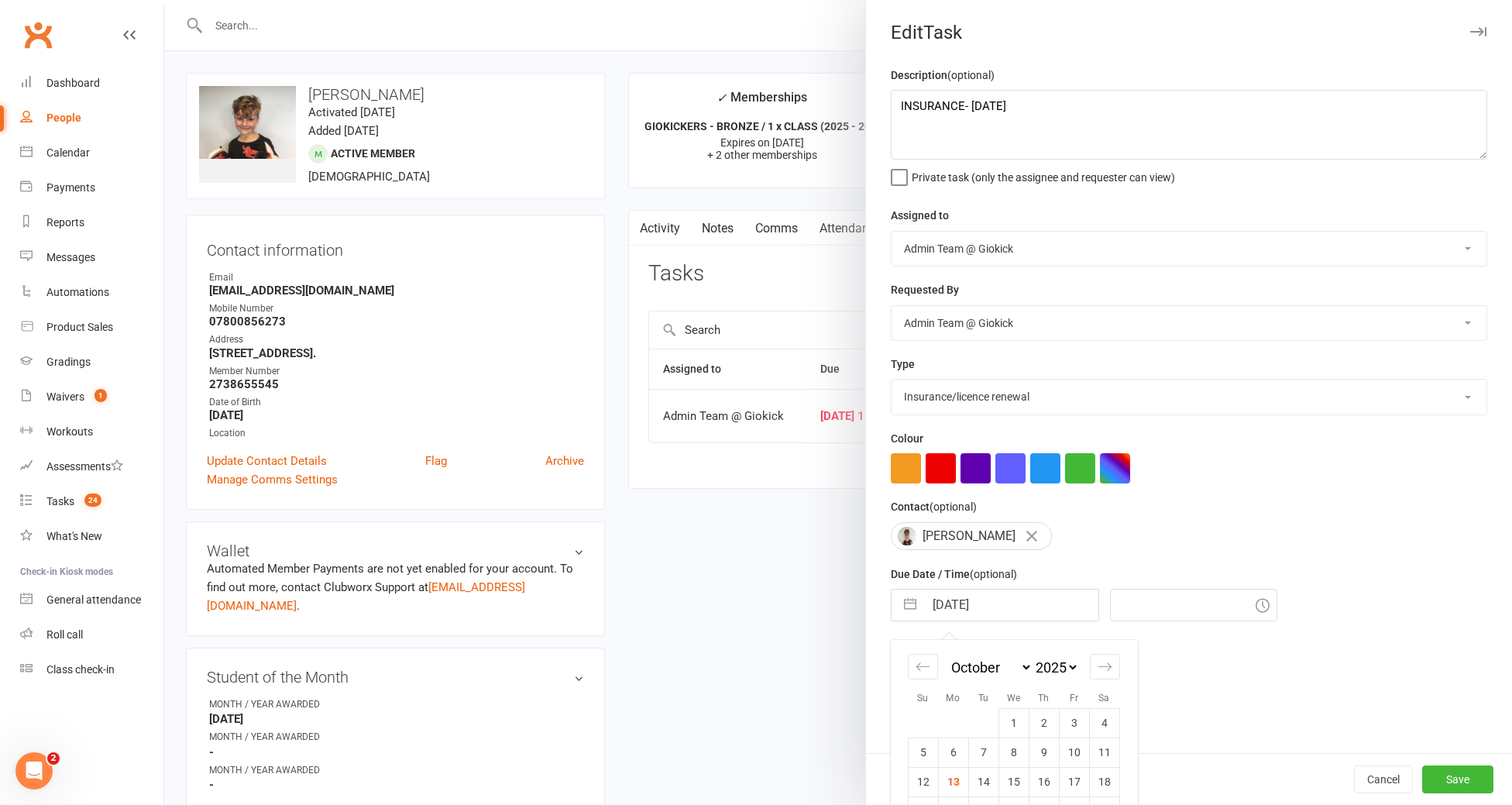
type input "3:00pm"
type input "[DATE]"
click at [1468, 780] on button "Save" at bounding box center [1457, 779] width 71 height 28
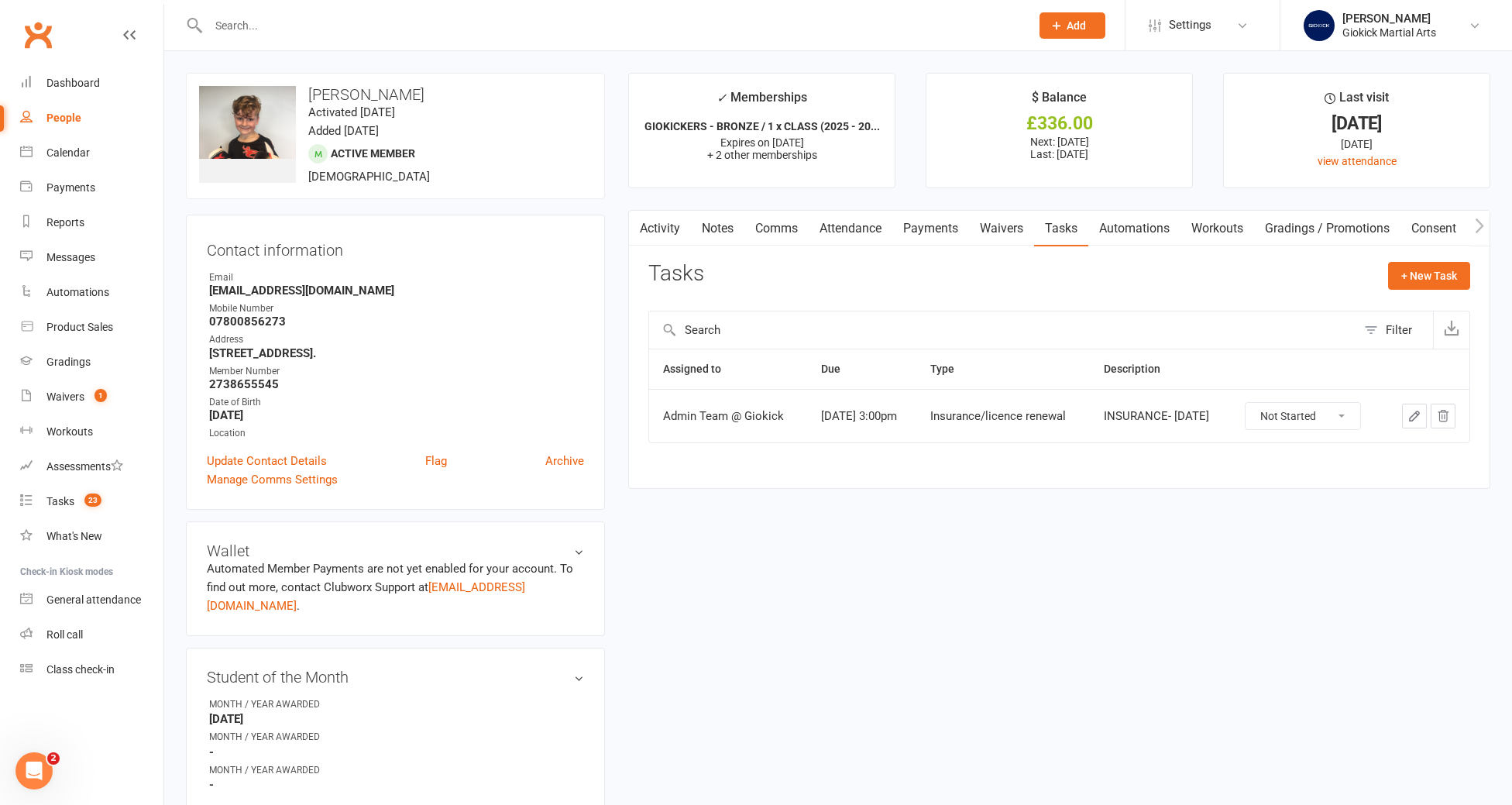
click at [225, 41] on div at bounding box center [602, 25] width 833 height 50
click at [228, 23] on input "text" at bounding box center [611, 25] width 816 height 22
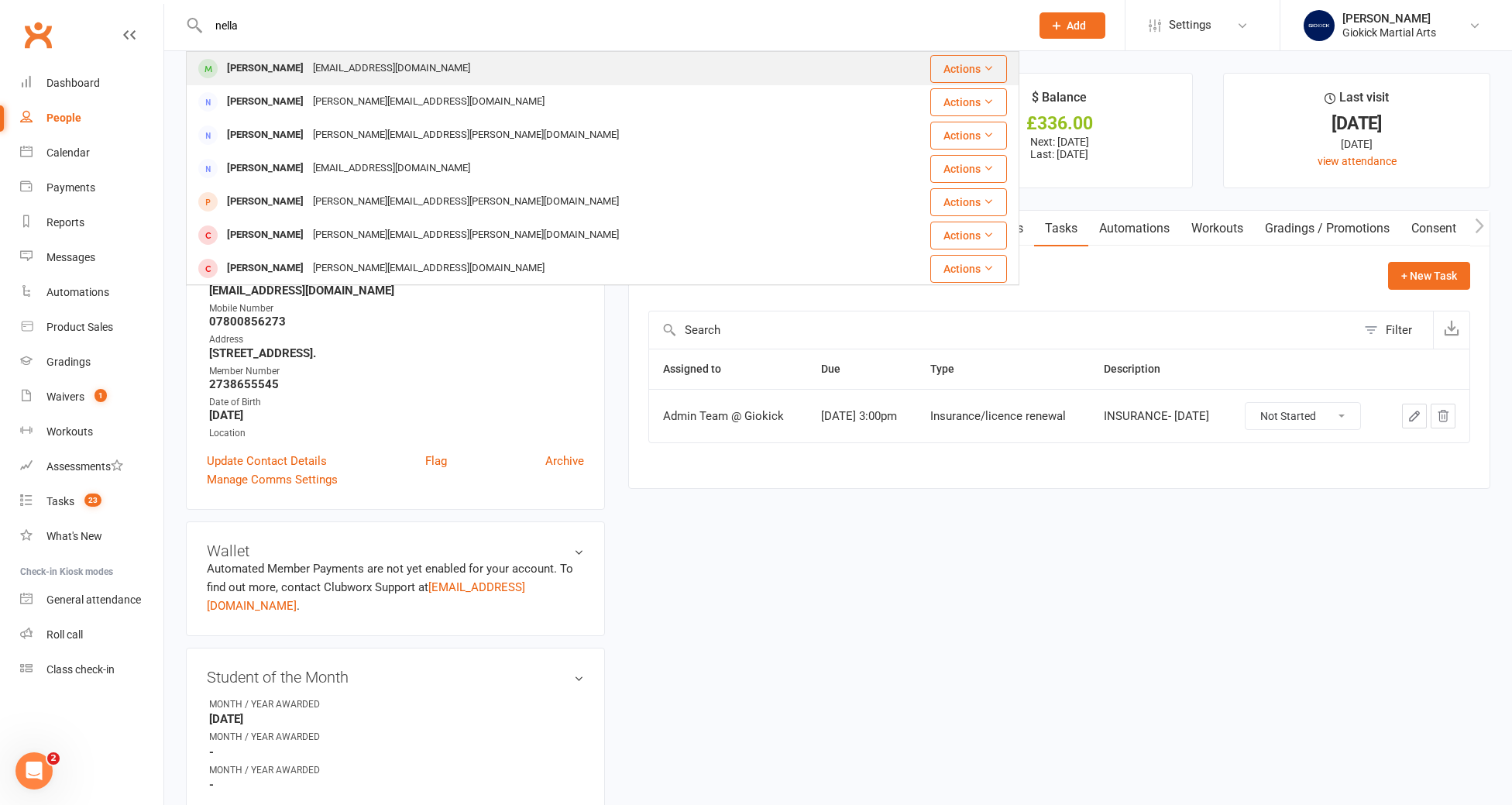
type input "nella"
click at [229, 66] on div "[PERSON_NAME]" at bounding box center [265, 69] width 86 height 23
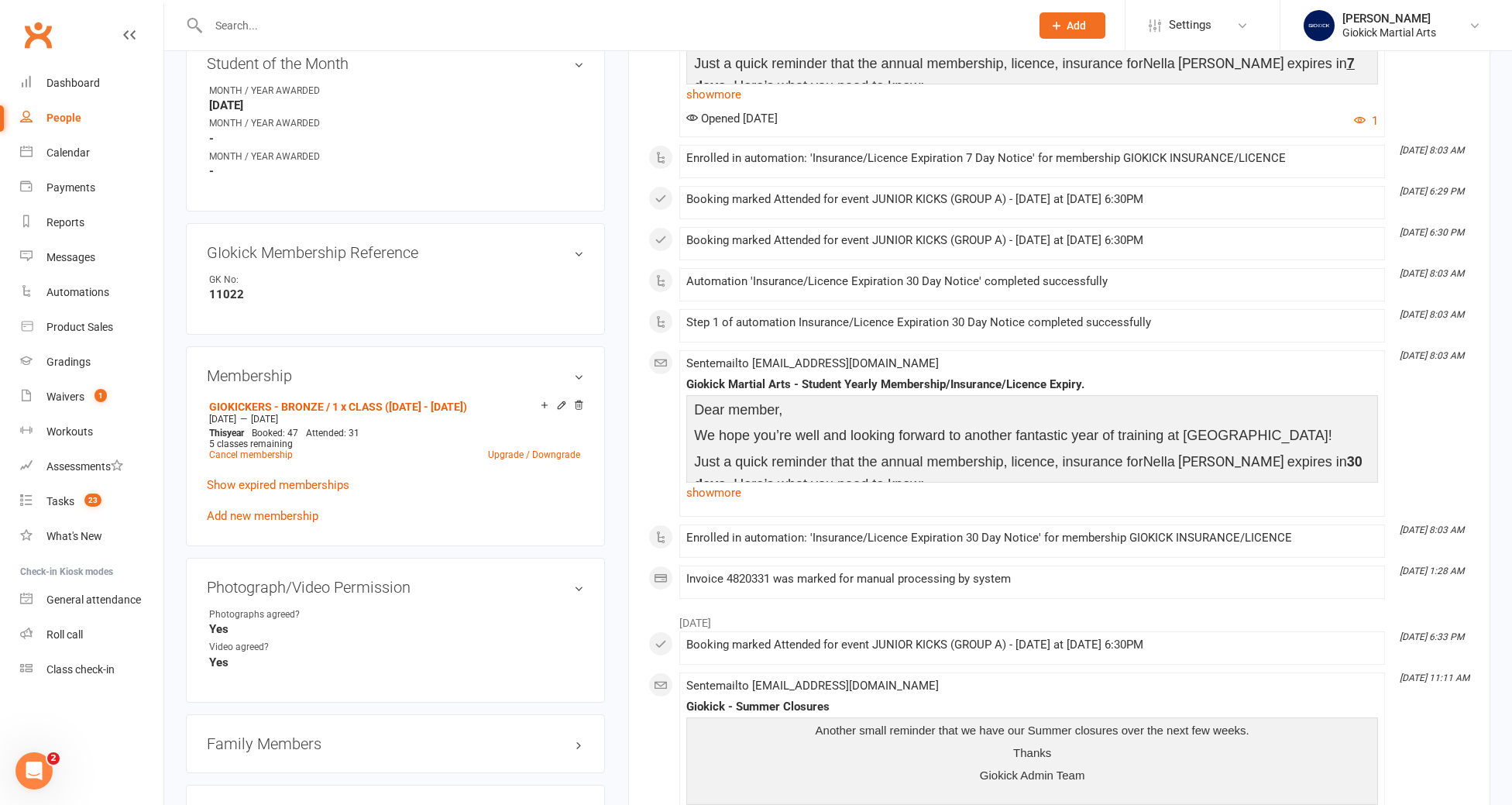
scroll to position [663, 0]
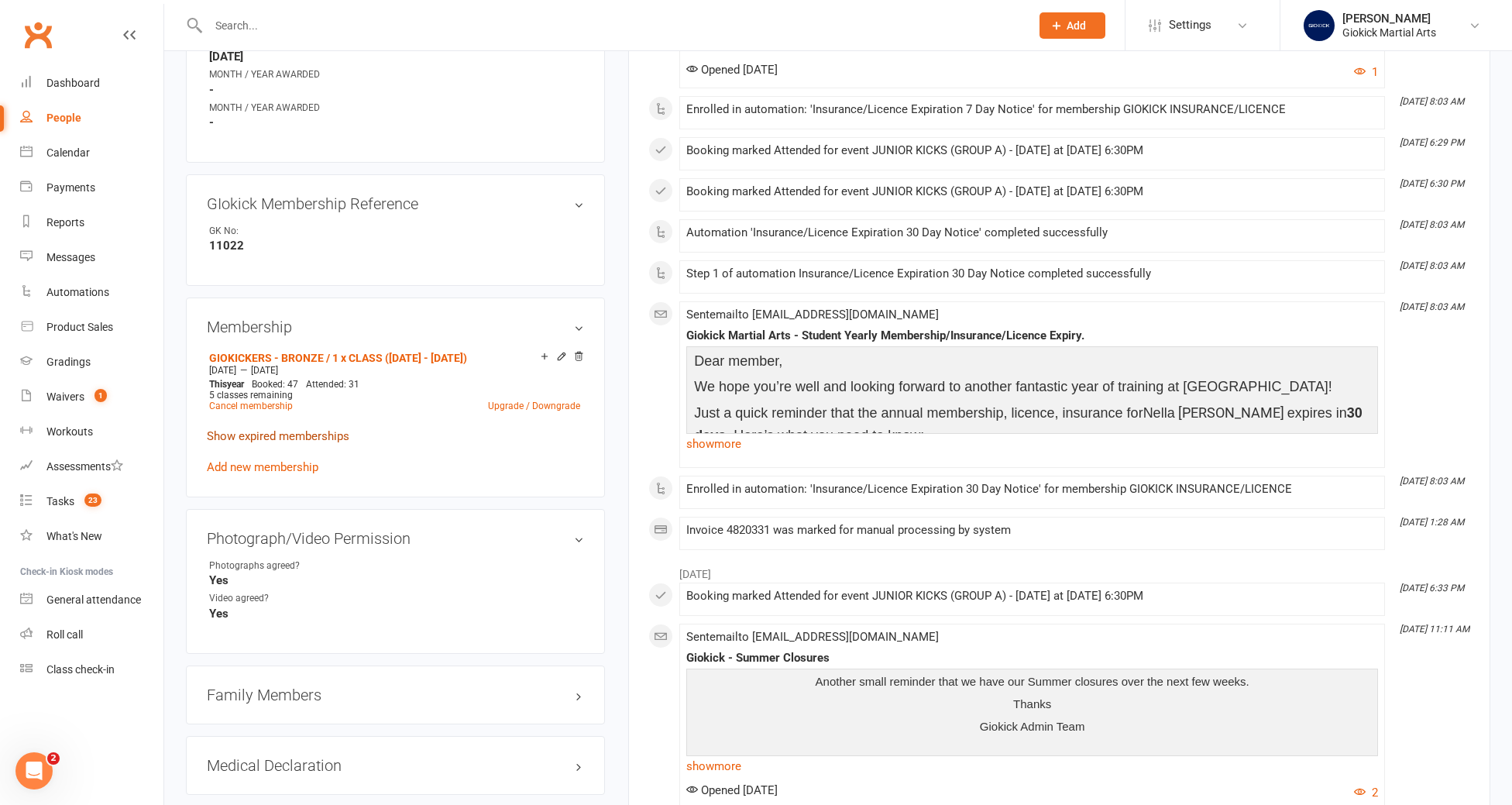
click at [308, 429] on link "Show expired memberships" at bounding box center [278, 435] width 142 height 14
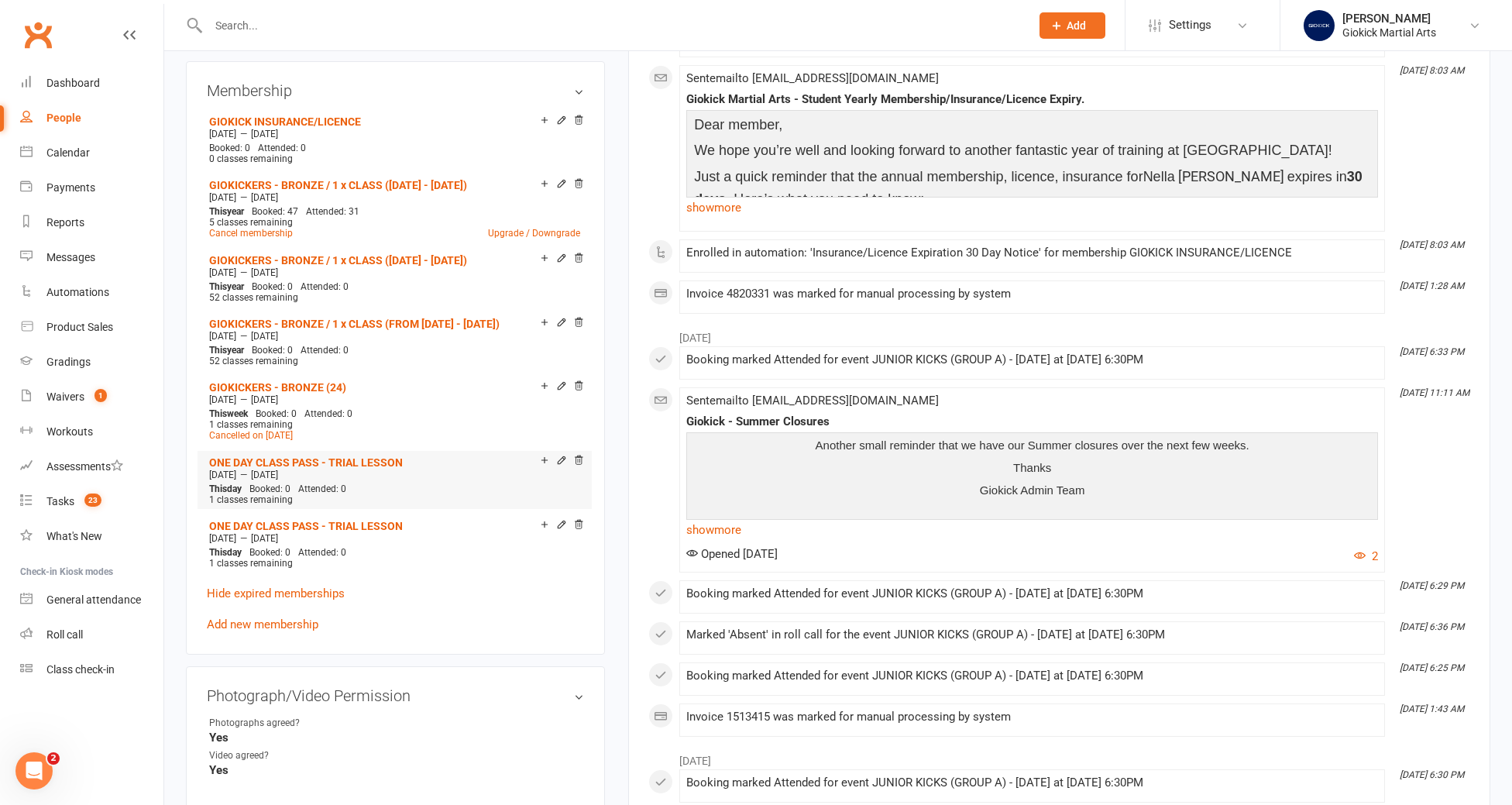
scroll to position [918, 0]
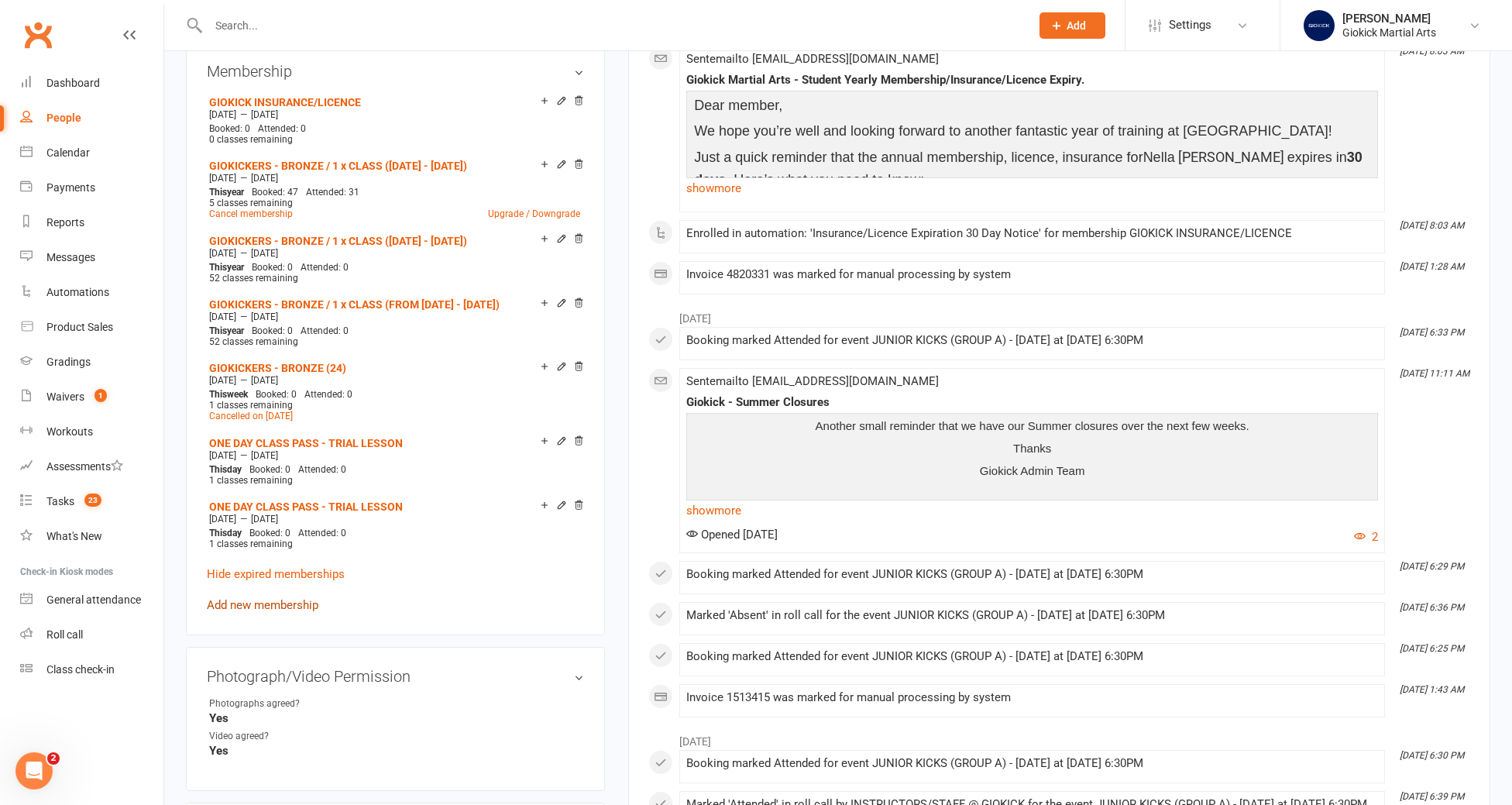
click at [277, 598] on link "Add new membership" at bounding box center [262, 604] width 112 height 14
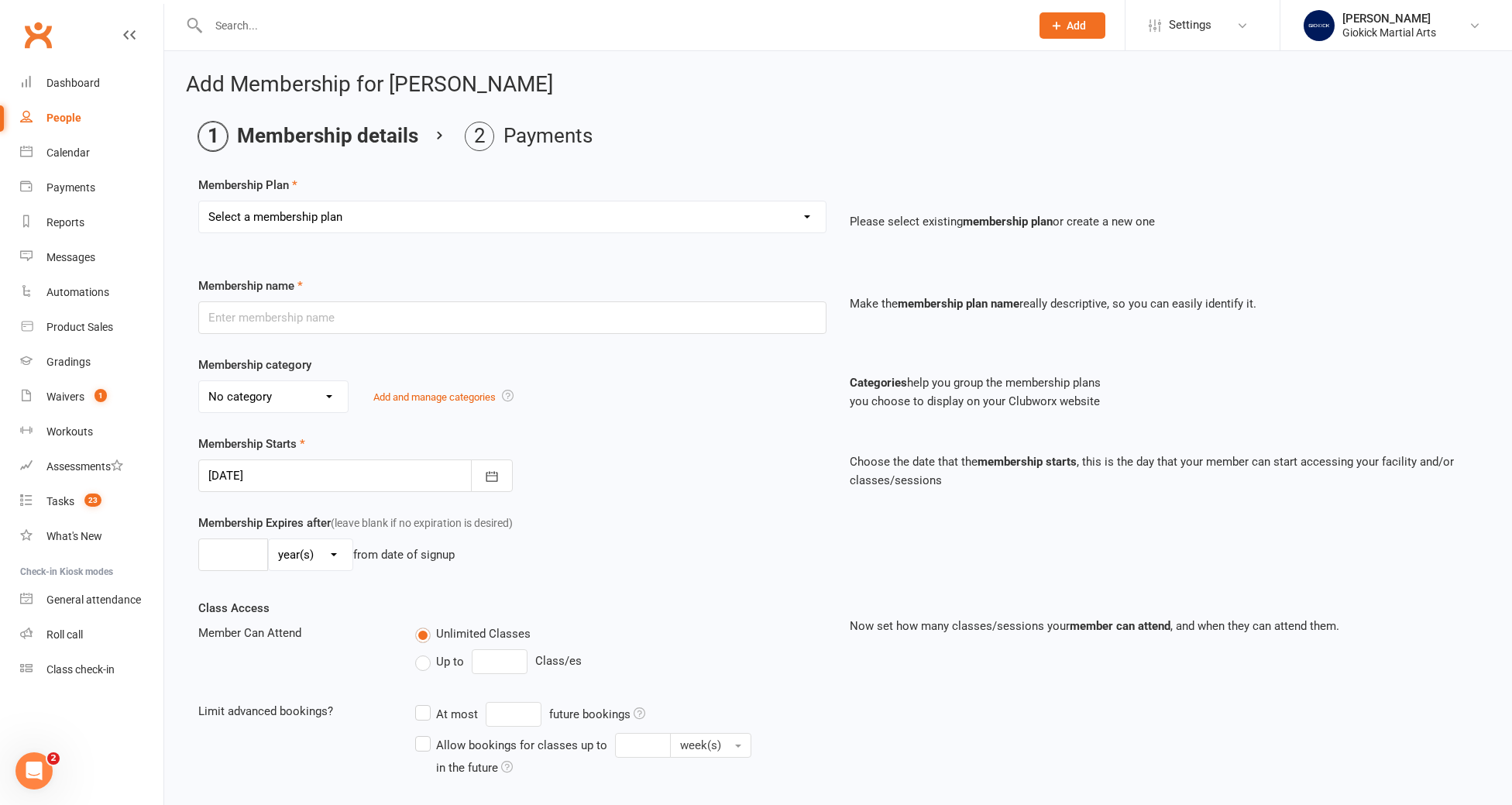
click at [378, 202] on select "Select a membership plan Create new Membership Plan GIOKICKERS - BRONZE / 1 x C…" at bounding box center [512, 216] width 627 height 31
select select "4"
click at [199, 201] on select "Select a membership plan Create new Membership Plan GIOKICKERS - BRONZE / 1 x C…" at bounding box center [512, 216] width 627 height 31
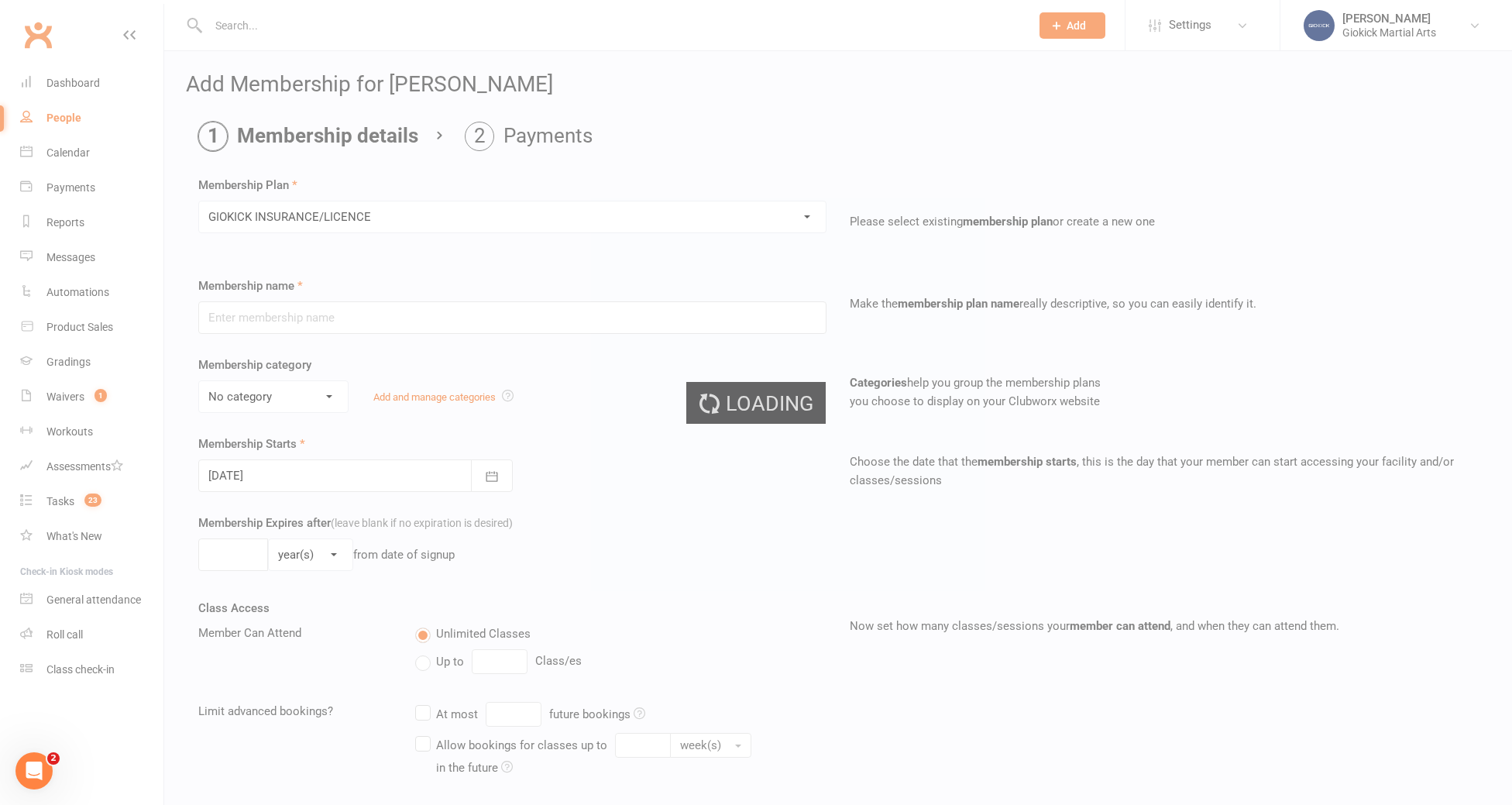
type input "GIOKICK INSURANCE/LICENCE"
select select "2"
type input "1"
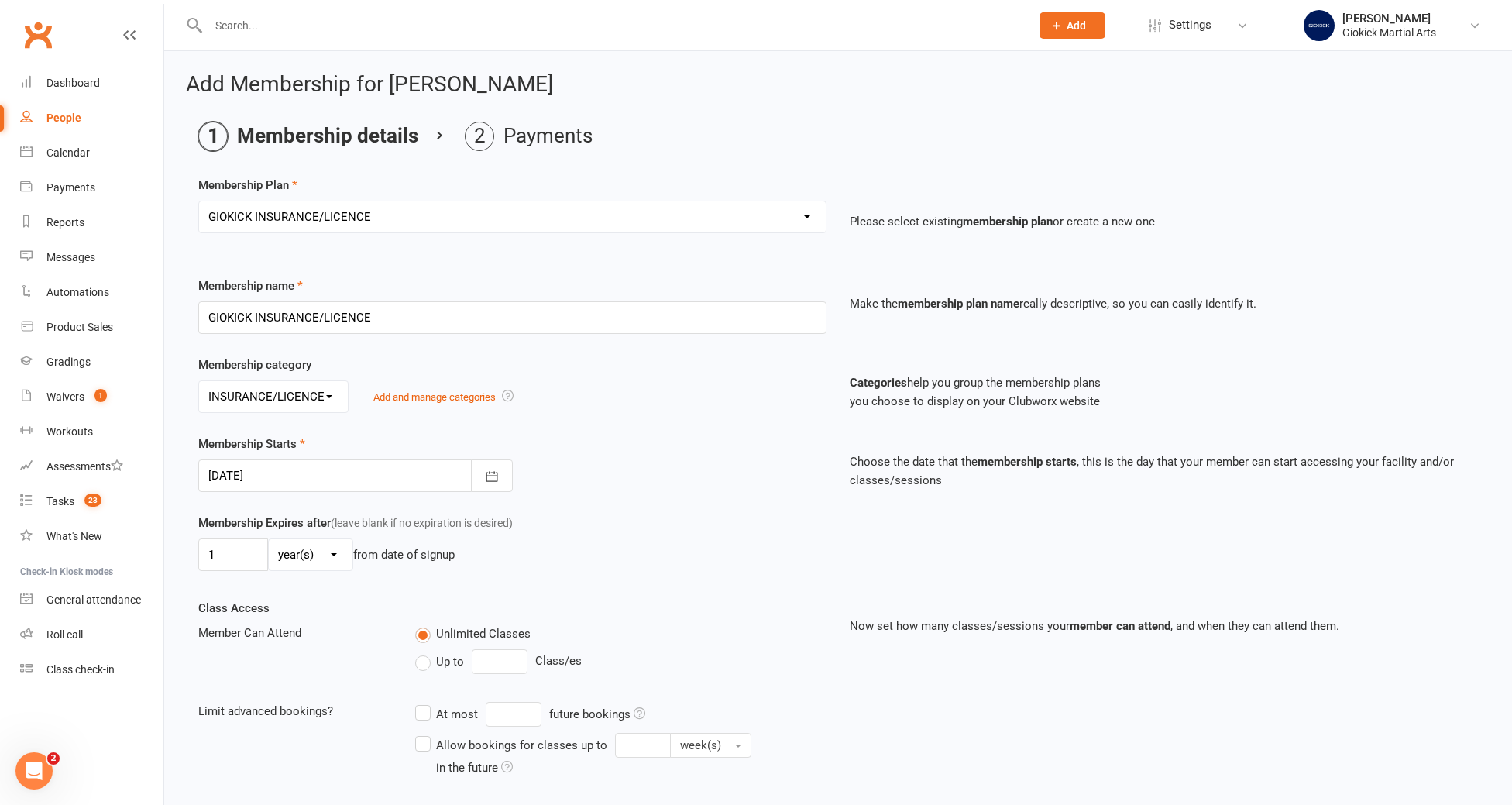
click at [297, 480] on div at bounding box center [355, 475] width 315 height 32
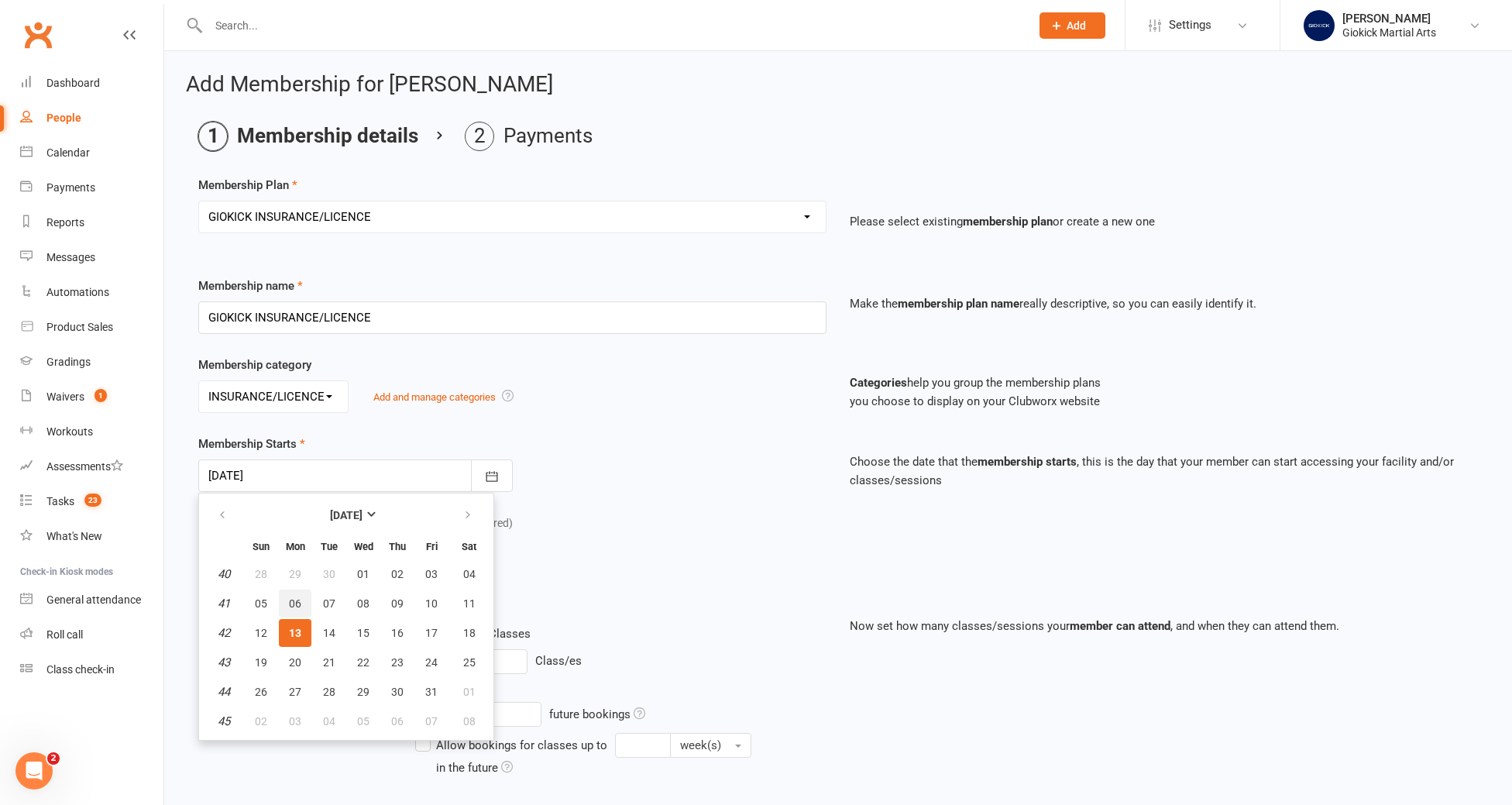
click at [291, 603] on span "06" at bounding box center [295, 603] width 13 height 13
type input "[DATE]"
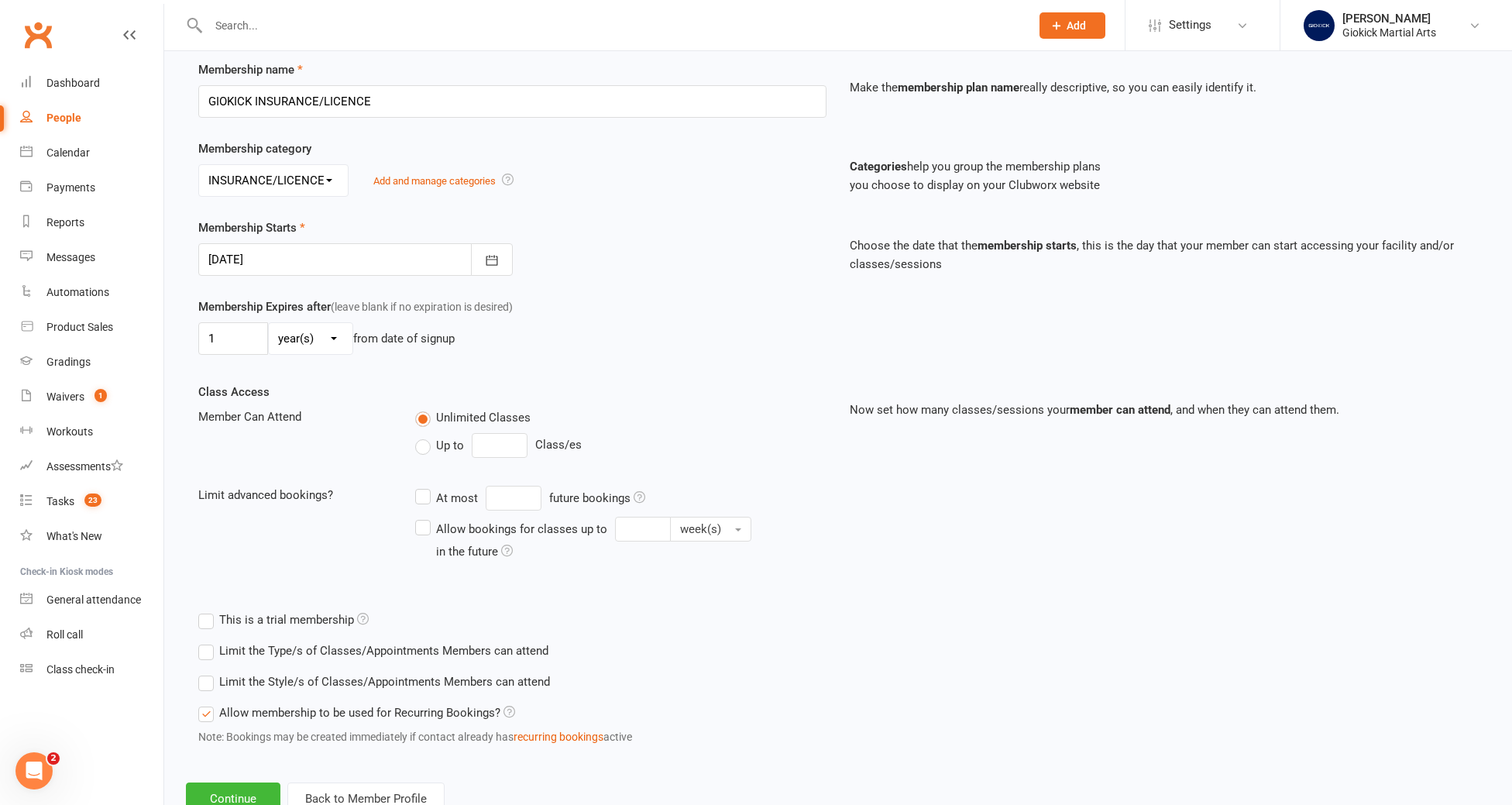
scroll to position [234, 0]
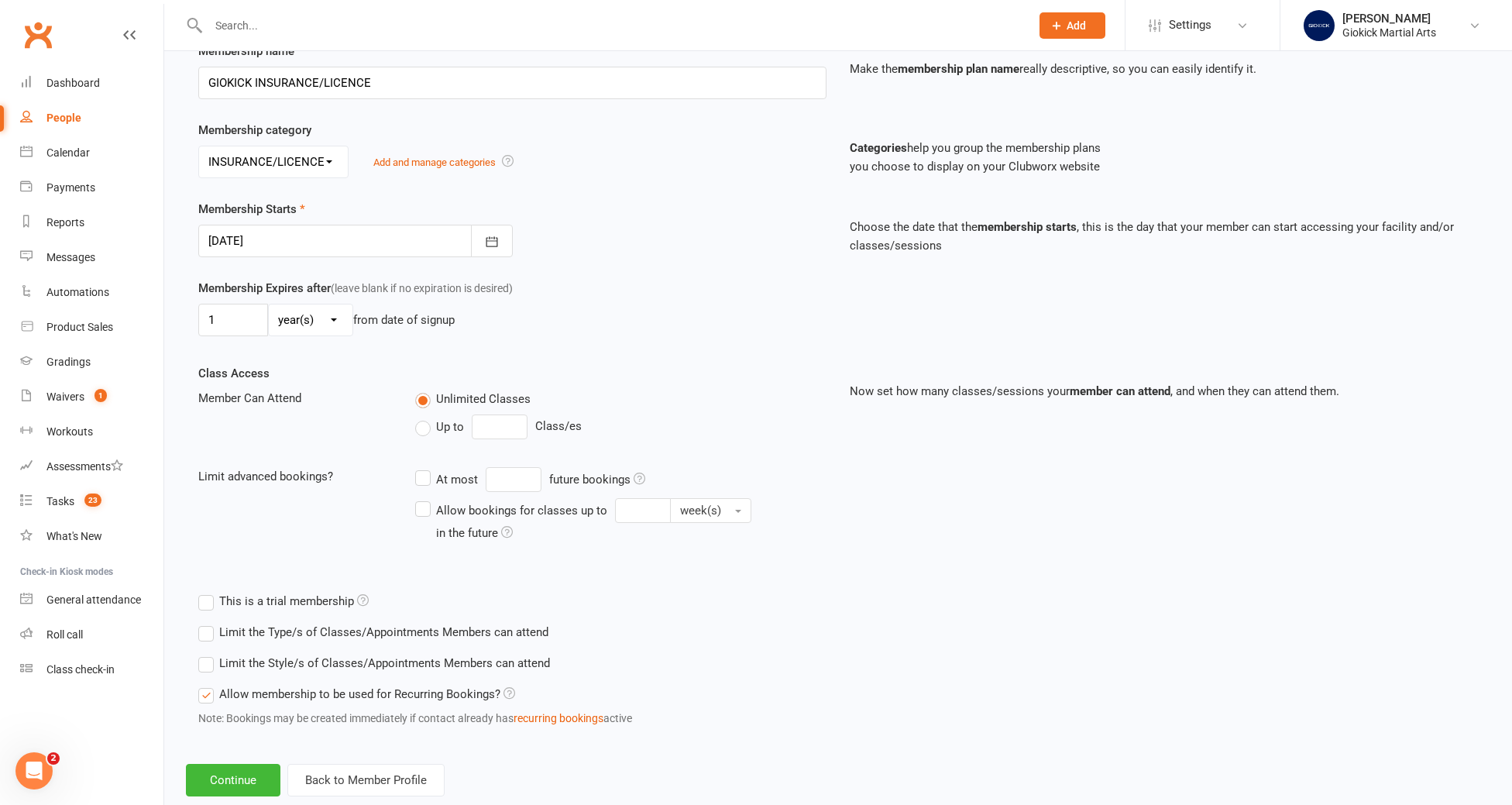
click at [426, 435] on div "Up to Class/es" at bounding box center [620, 426] width 411 height 24
click at [431, 426] on label "Up to" at bounding box center [439, 426] width 49 height 19
click at [426, 417] on input "Up to" at bounding box center [419, 417] width 10 height 0
type input "0"
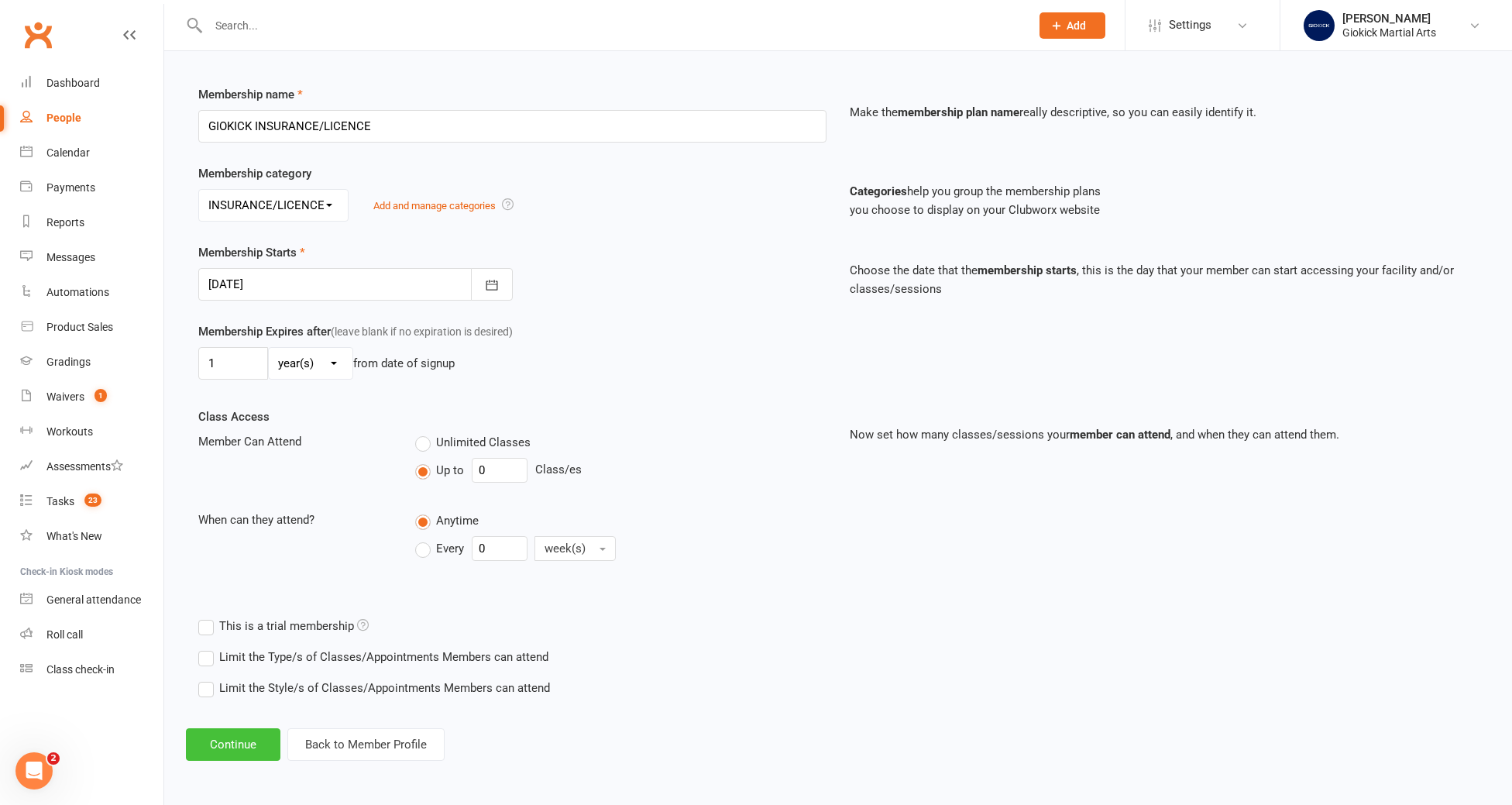
click at [223, 753] on button "Continue" at bounding box center [233, 745] width 95 height 32
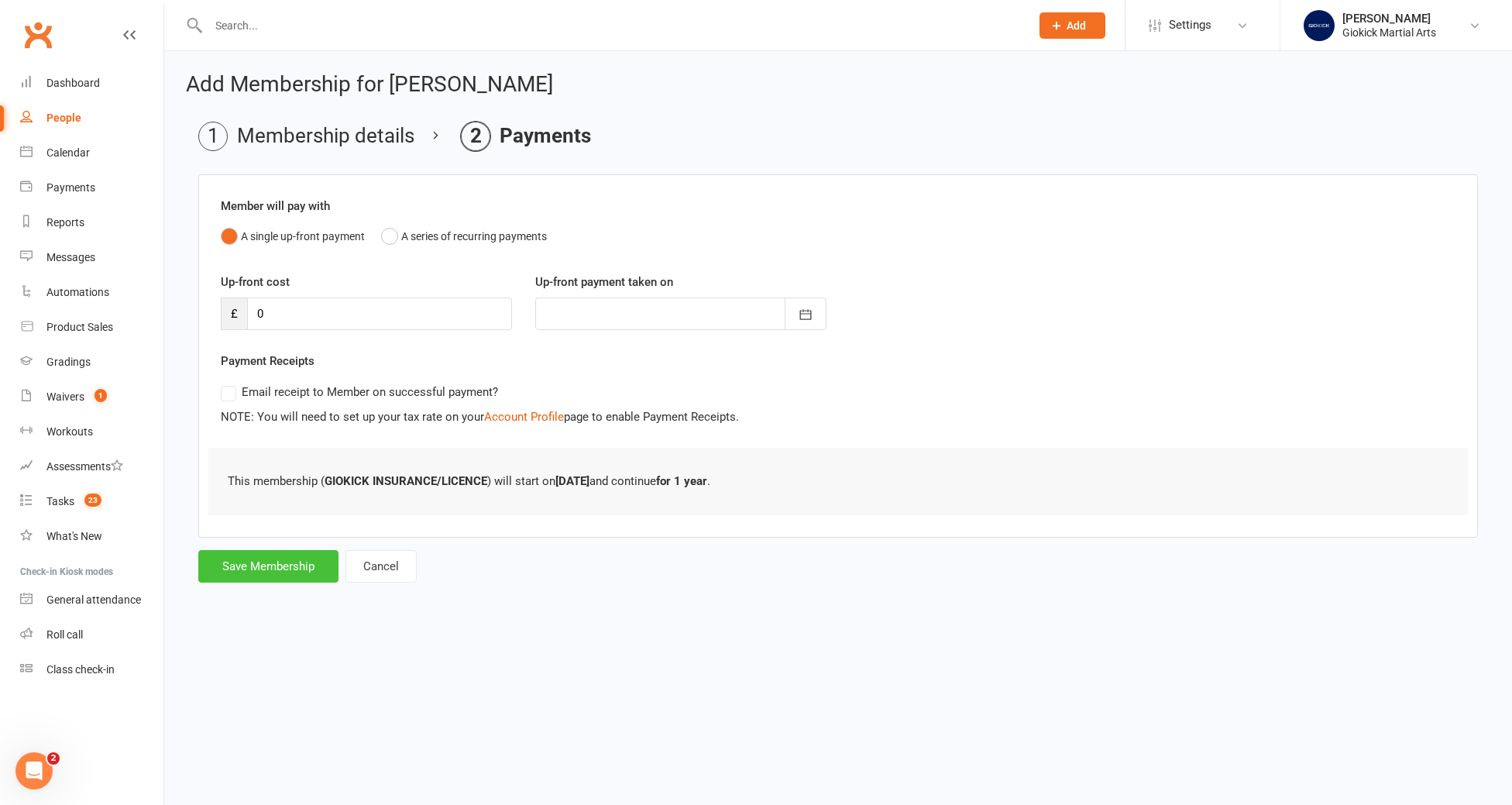
click at [273, 574] on button "Save Membership" at bounding box center [268, 566] width 140 height 32
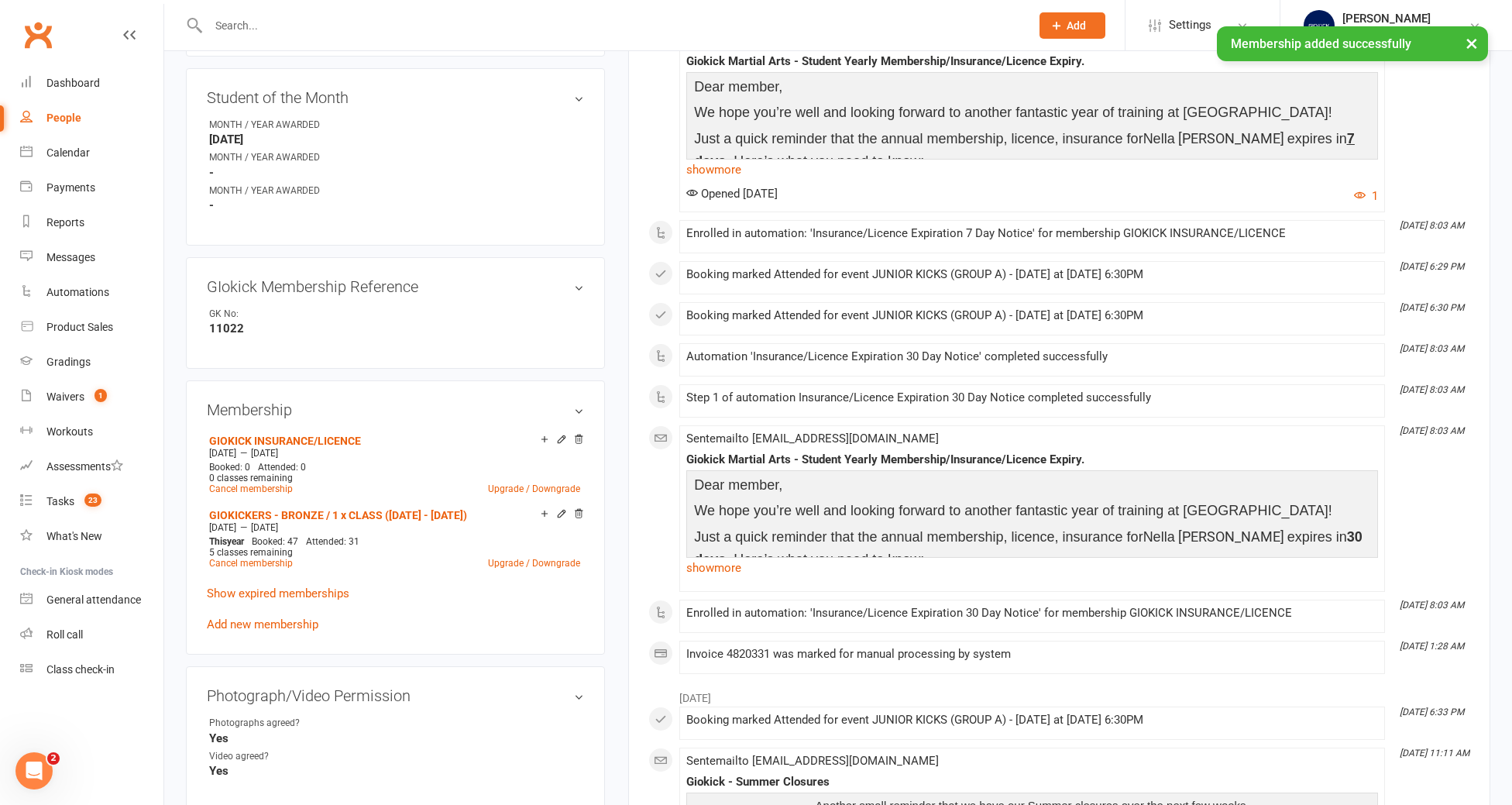
scroll to position [585, 0]
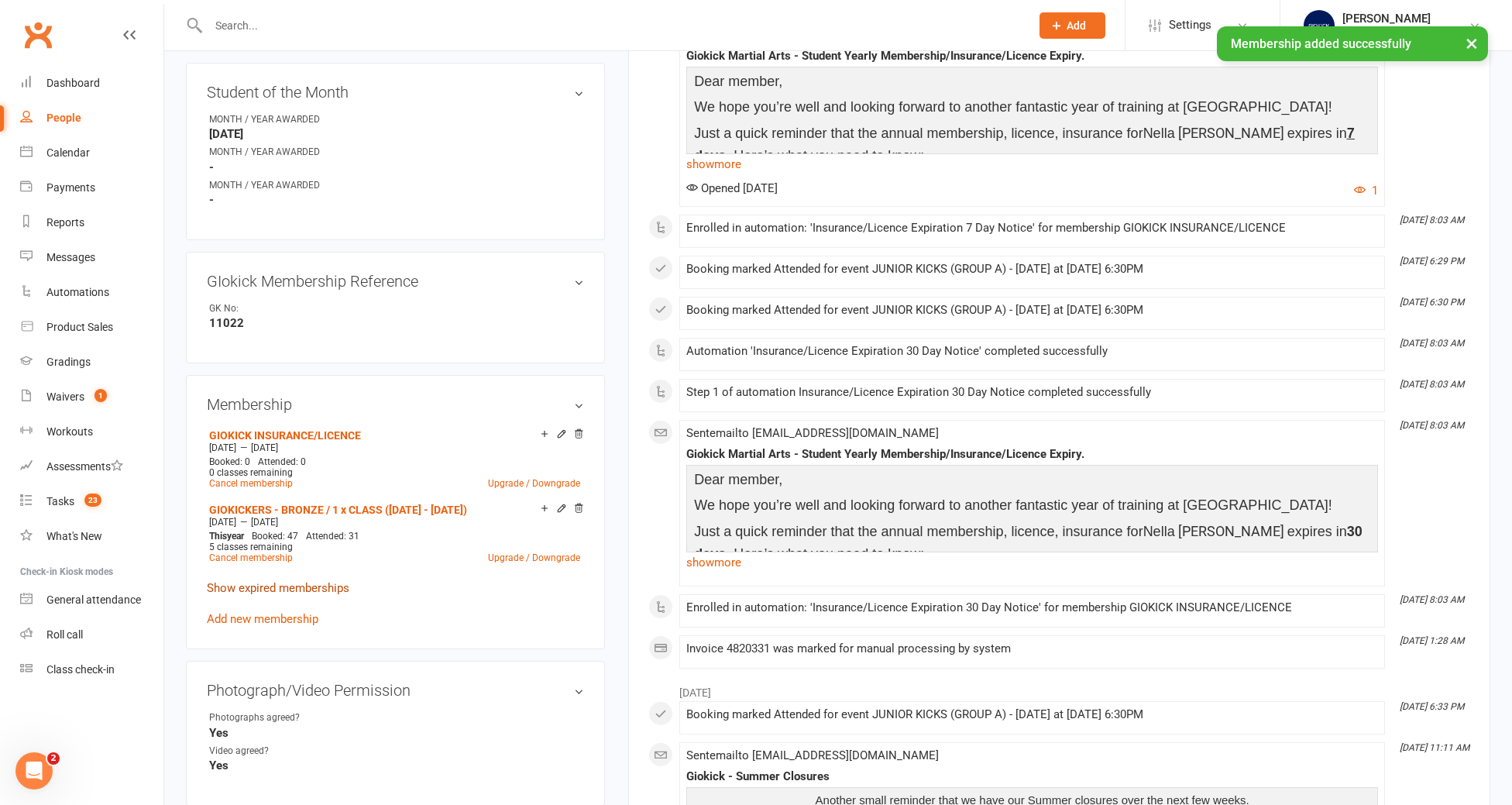
click at [277, 581] on link "Show expired memberships" at bounding box center [278, 587] width 142 height 14
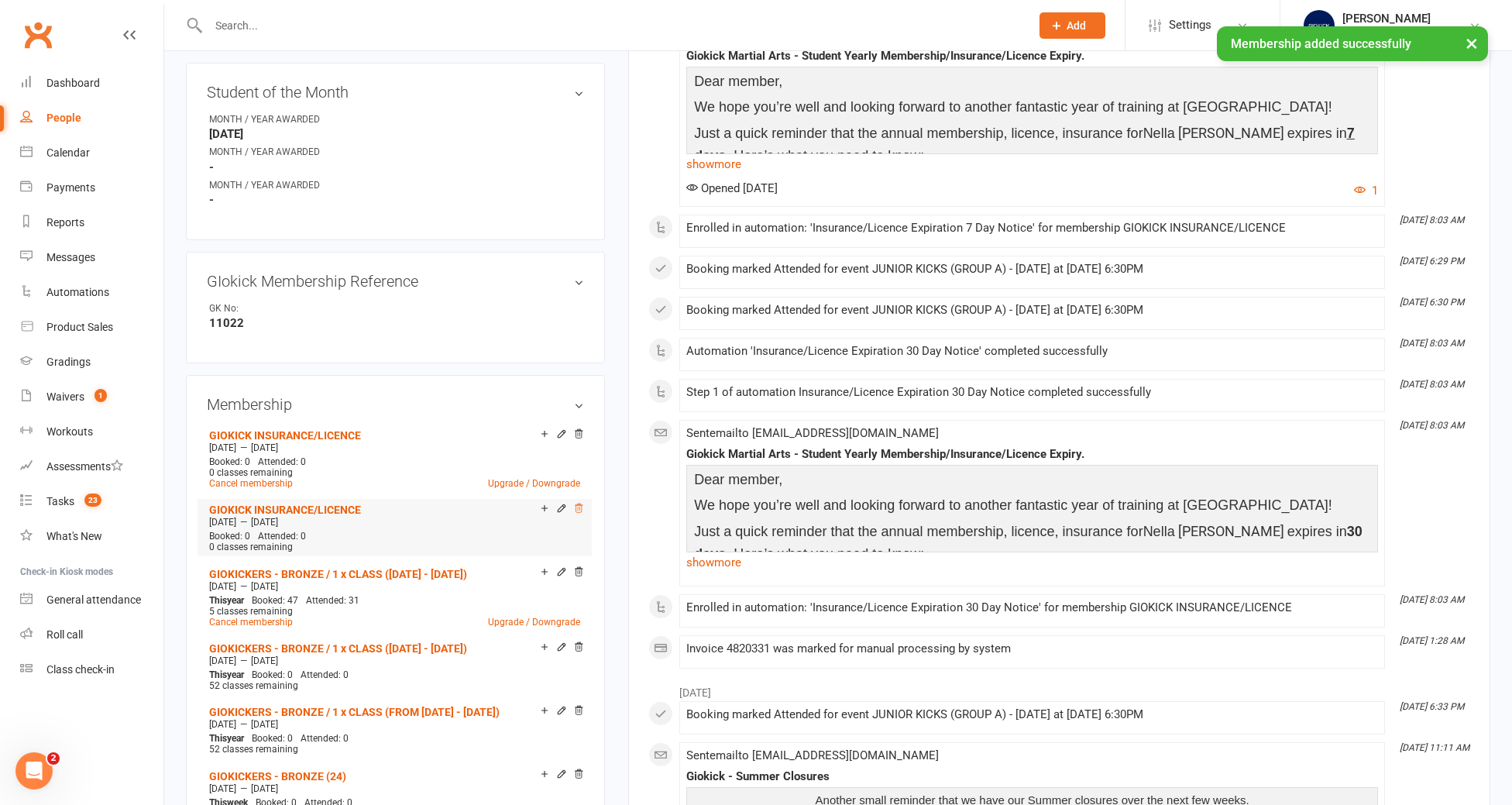
click at [578, 503] on icon at bounding box center [579, 507] width 8 height 8
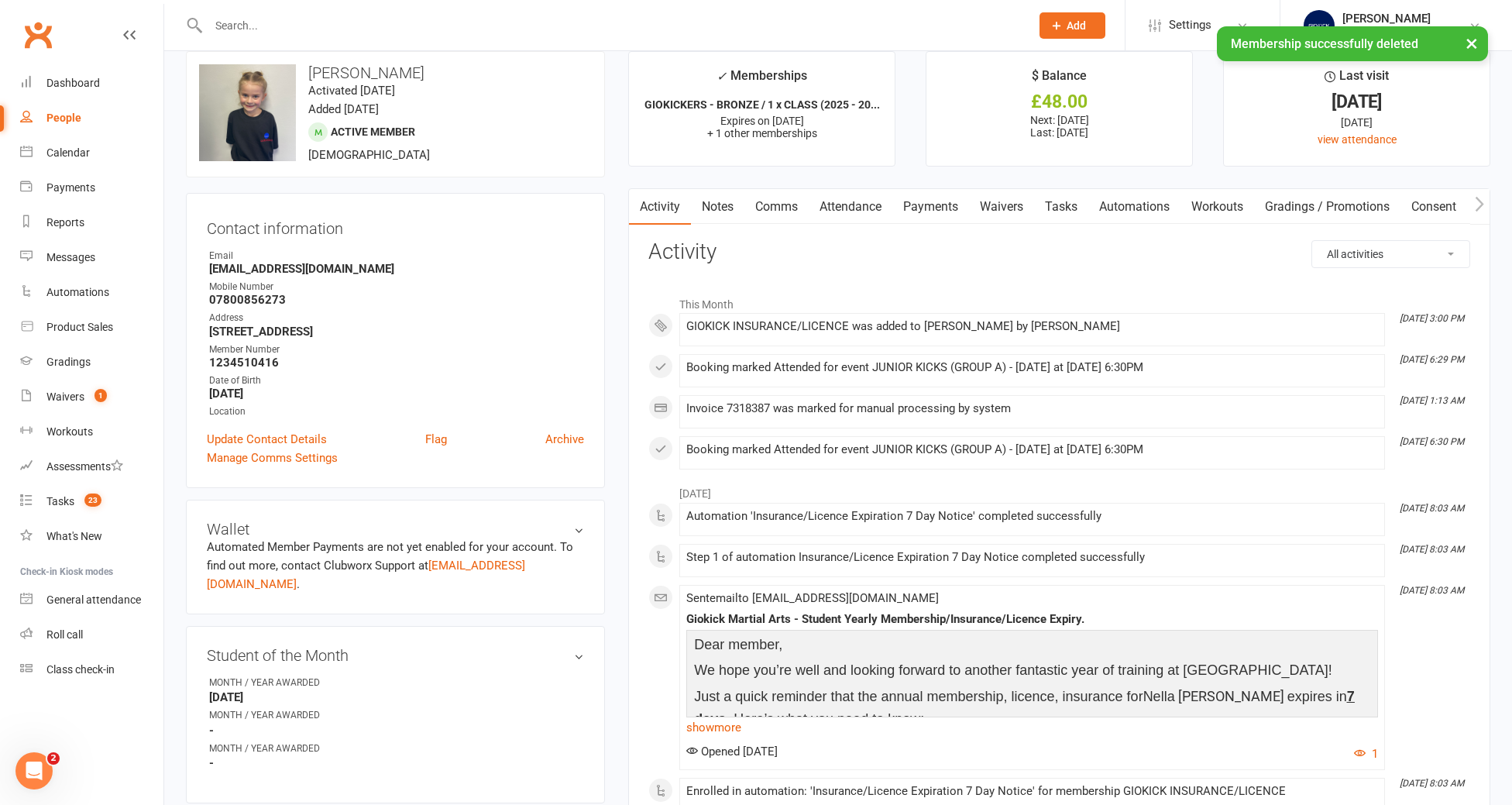
scroll to position [0, 0]
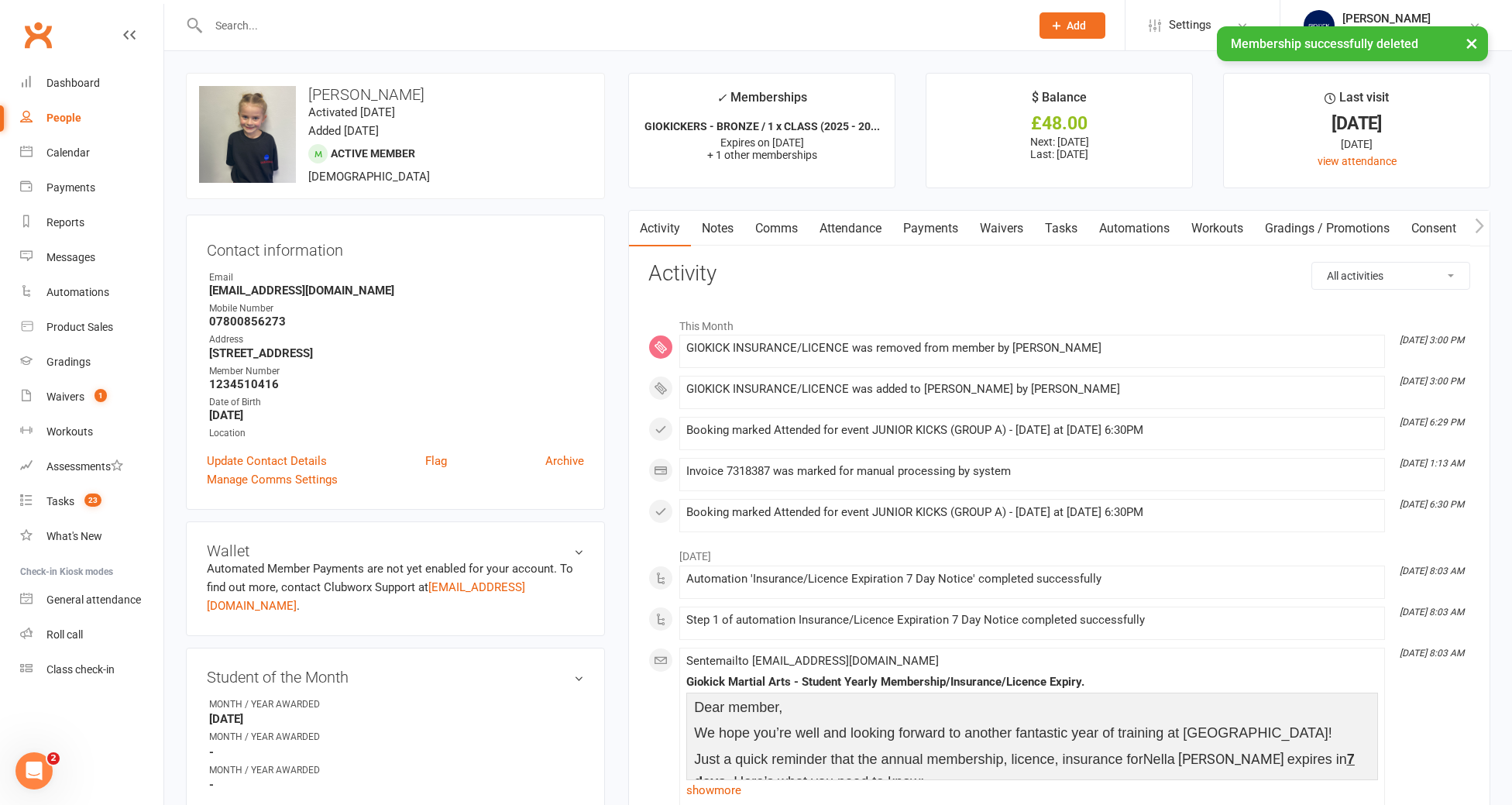
click at [1068, 228] on link "Tasks" at bounding box center [1061, 229] width 54 height 36
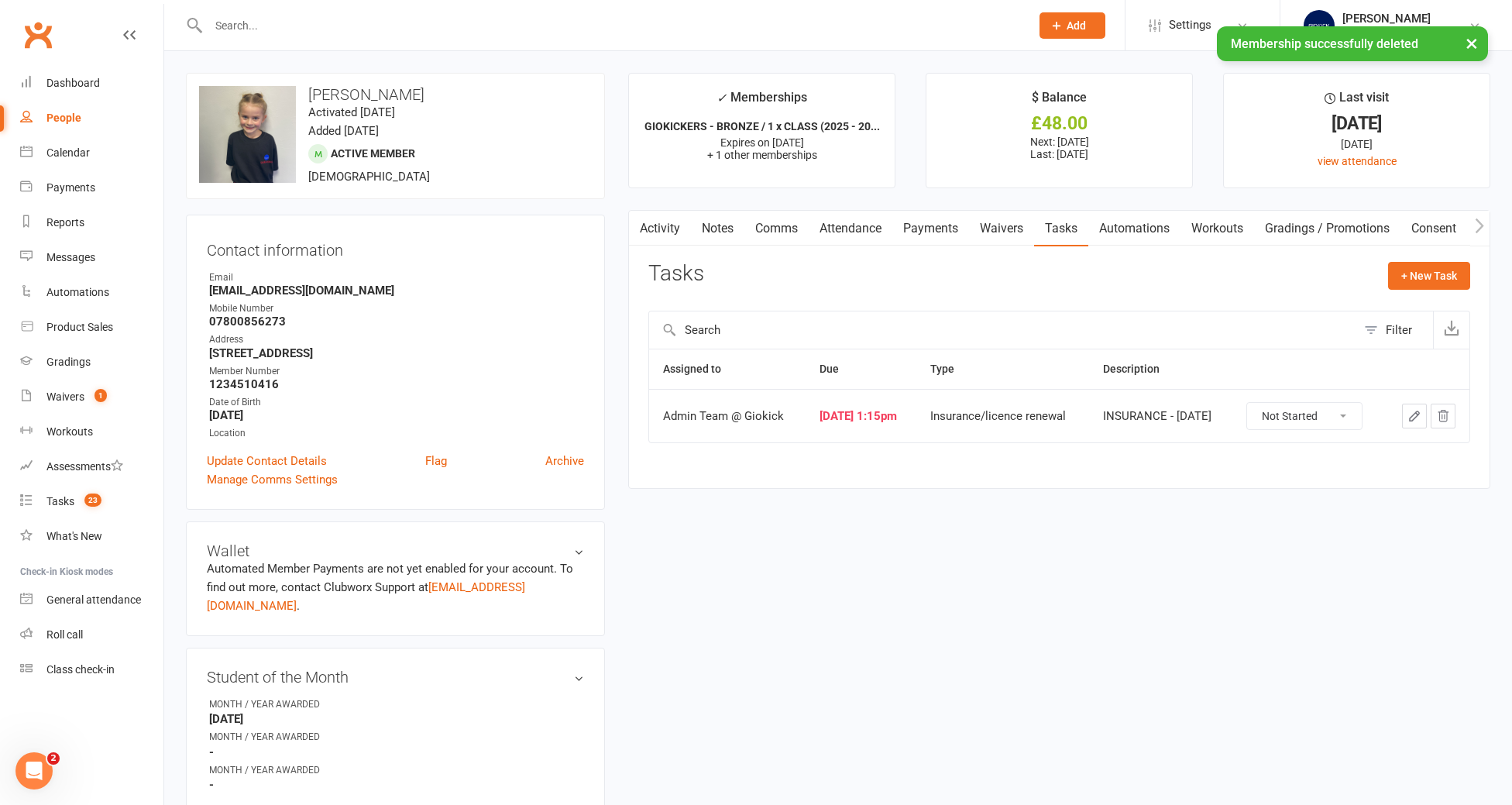
click at [1412, 414] on icon "button" at bounding box center [1414, 416] width 14 height 14
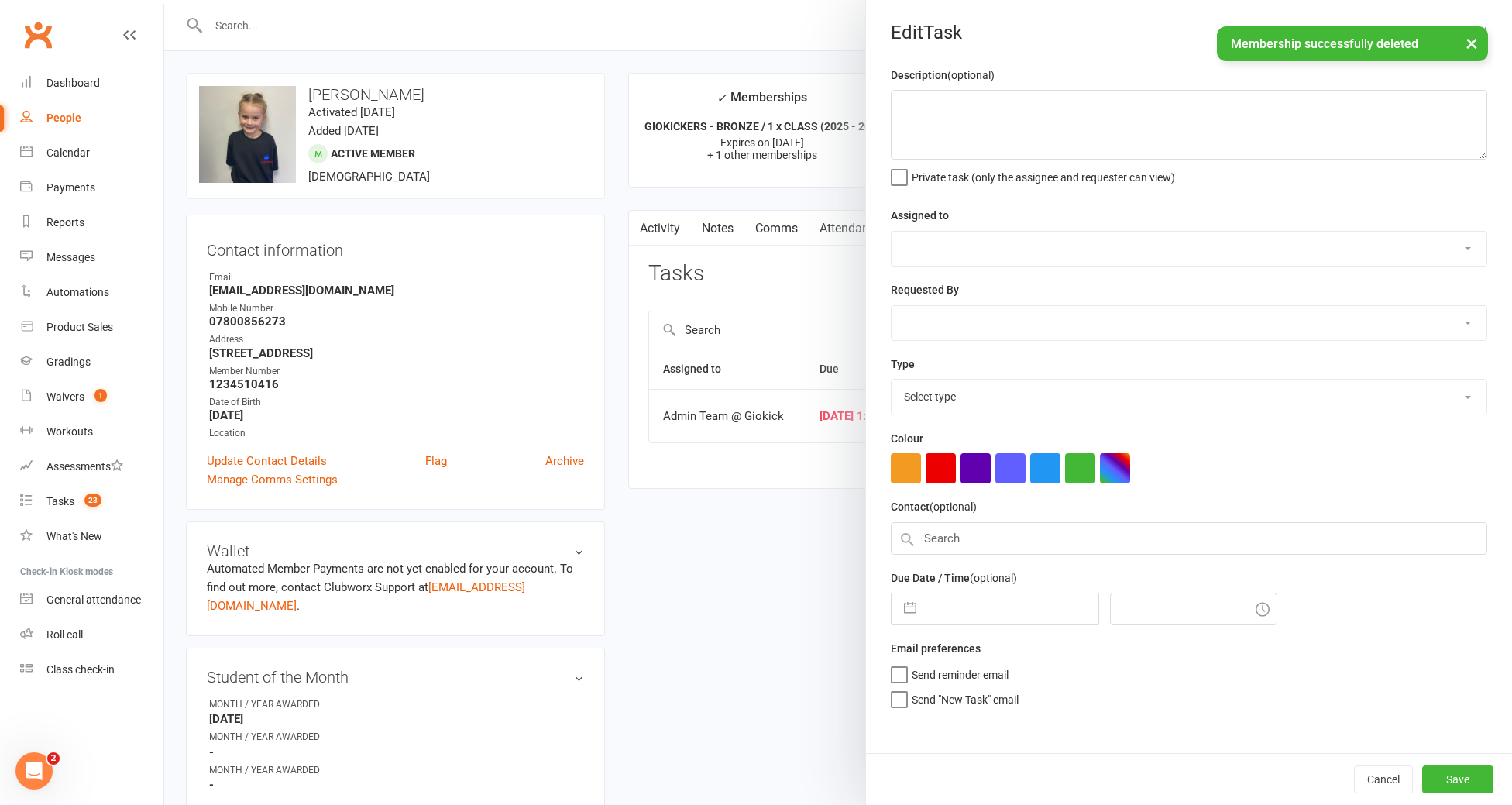
type textarea "INSURANCE - [DATE]"
select select "12159"
type input "[DATE]"
type input "1:15pm"
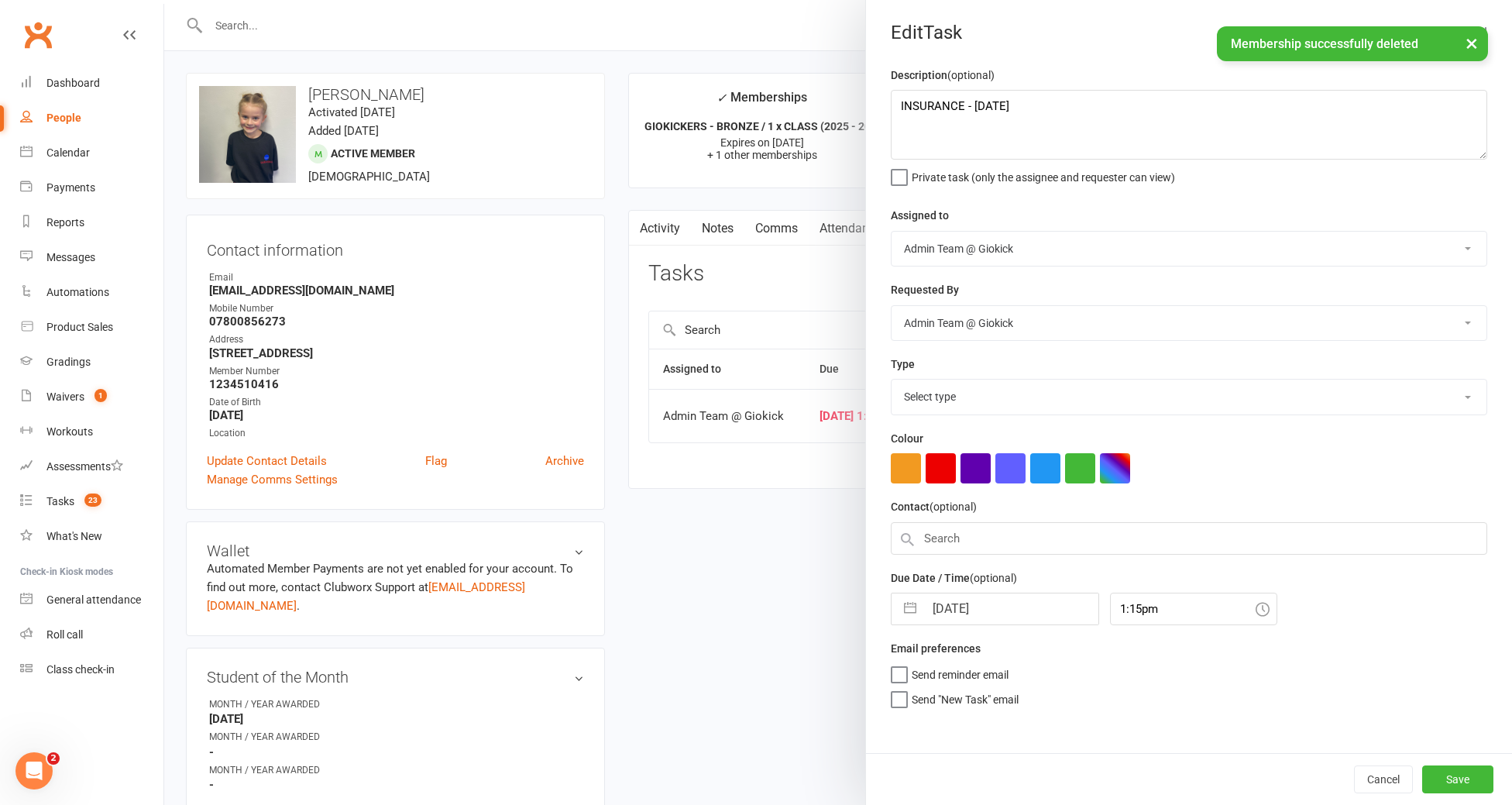
select select "11582"
click at [1085, 102] on textarea "INSURANCE - [DATE]" at bounding box center [1188, 124] width 596 height 69
type textarea "INSURANCE - [DATE]"
click at [1004, 617] on input "[DATE]" at bounding box center [1011, 605] width 174 height 31
select select "8"
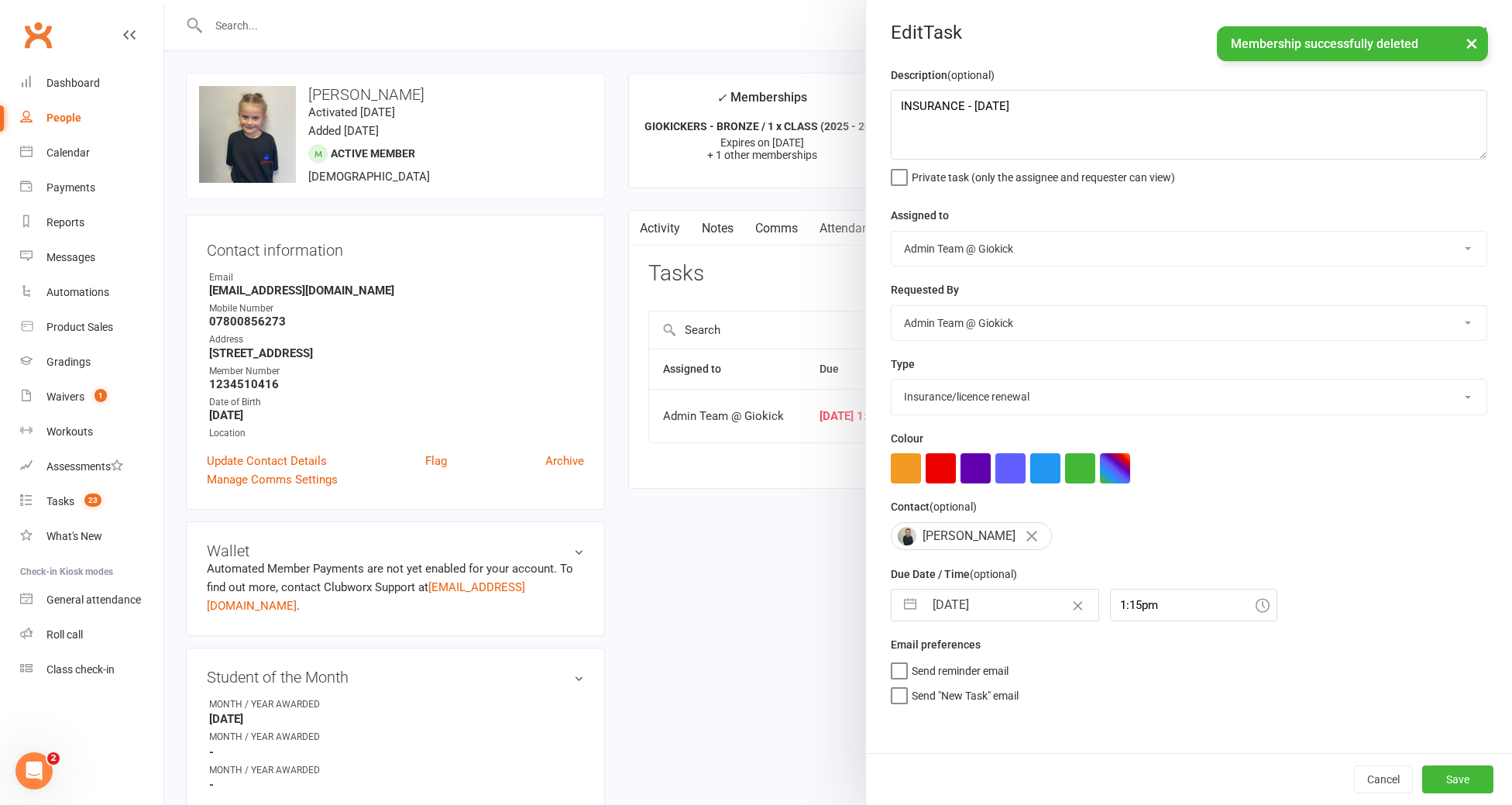
select select "2025"
select select "9"
select select "2025"
select select "10"
select select "2025"
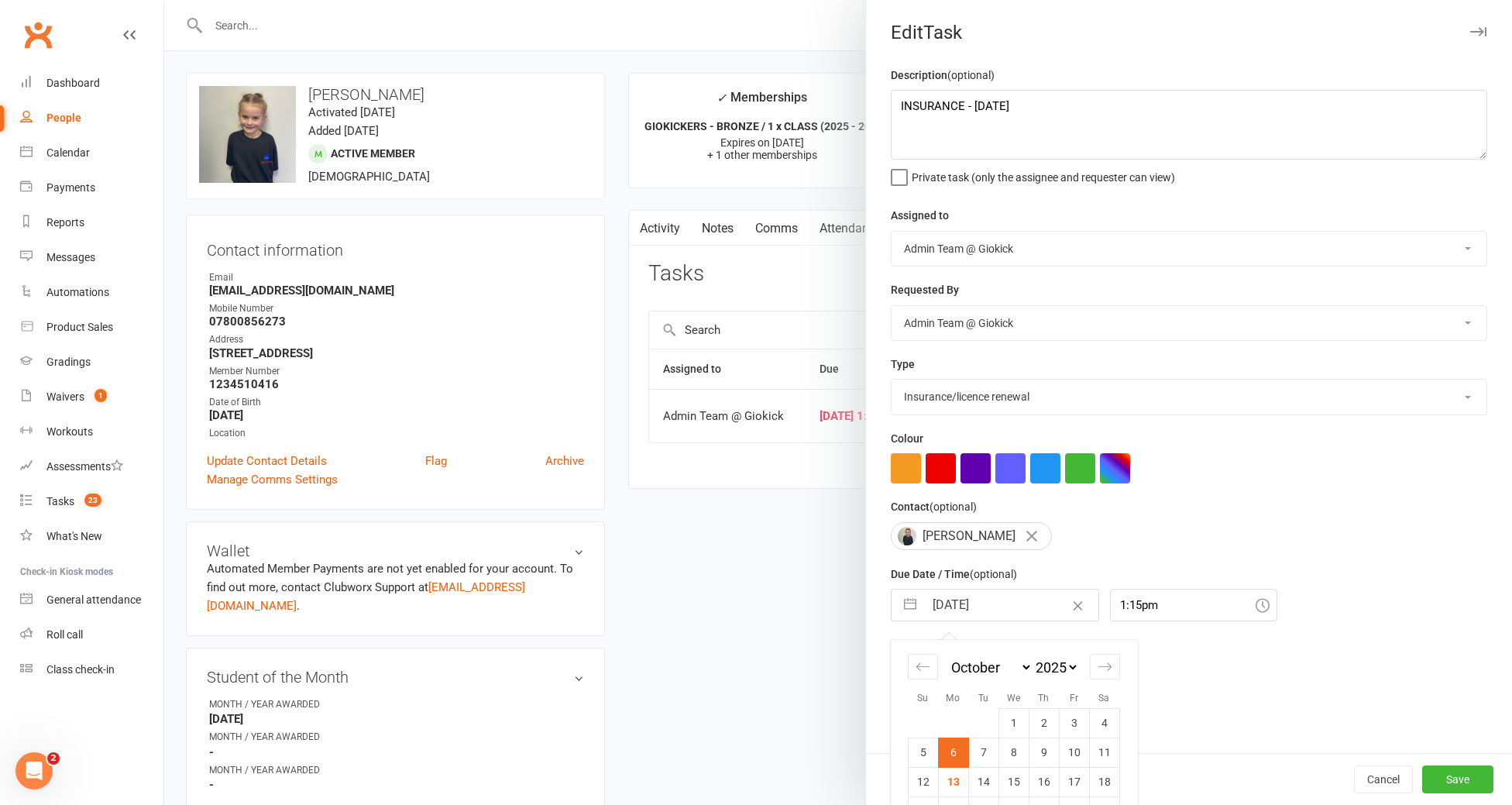
type input "[DATE]"
type input "3:15pm"
type input "[DATE]"
click at [1460, 779] on button "Save" at bounding box center [1457, 779] width 71 height 28
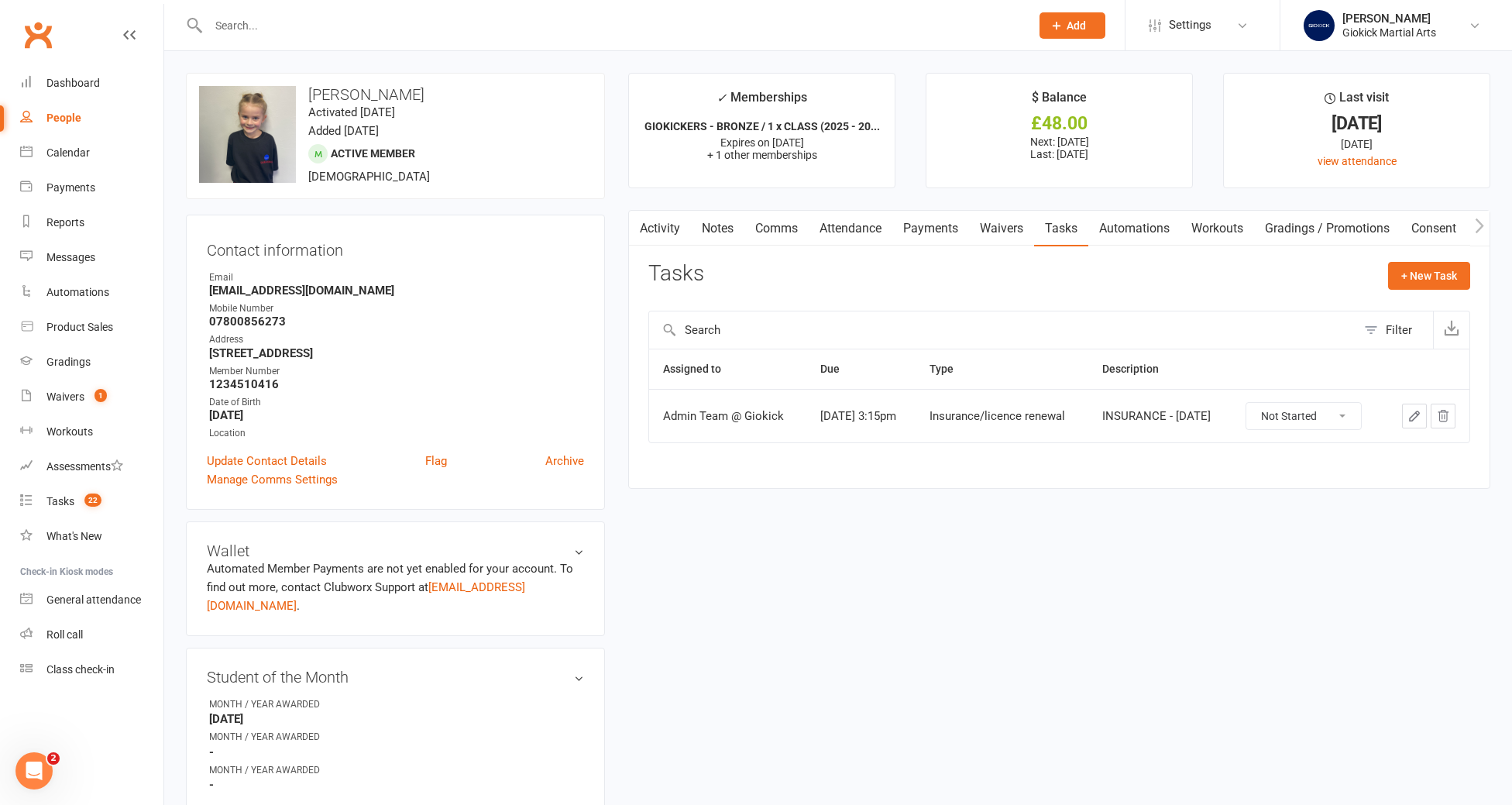
click at [279, 3] on div at bounding box center [602, 25] width 833 height 50
click at [279, 20] on input "text" at bounding box center [611, 25] width 816 height 22
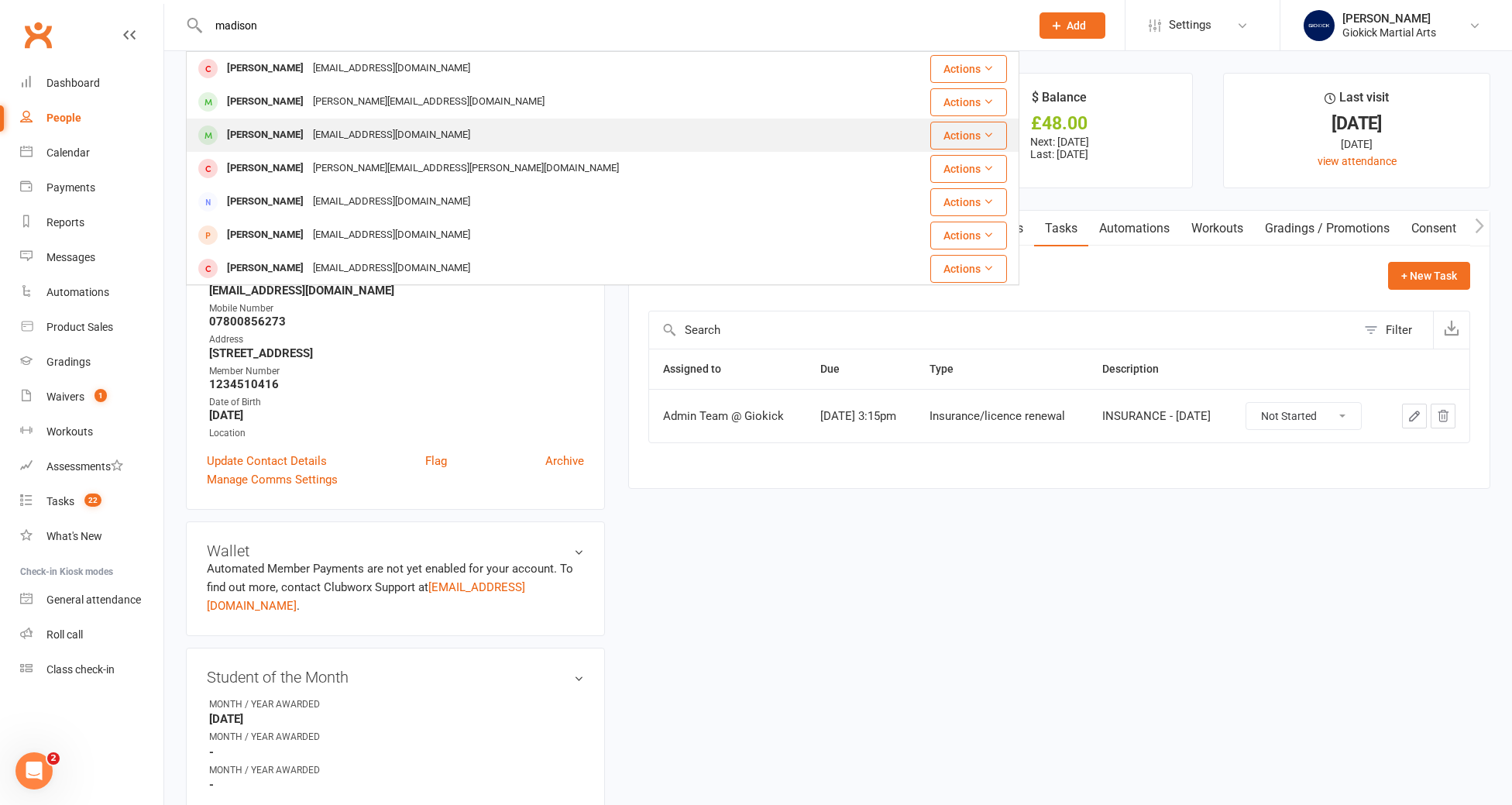
type input "madison"
click at [278, 128] on div "[PERSON_NAME]" at bounding box center [265, 134] width 86 height 23
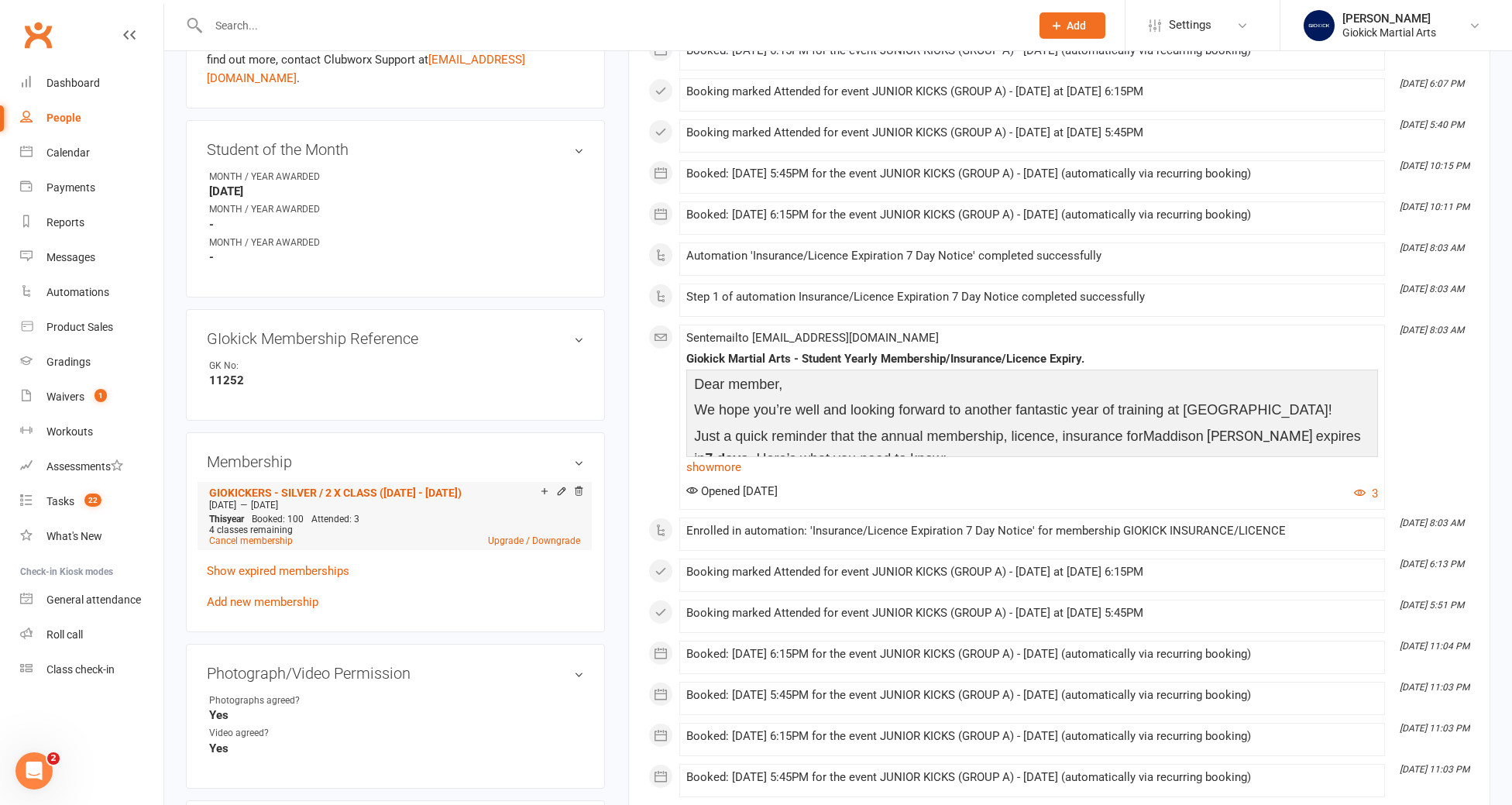
scroll to position [588, 0]
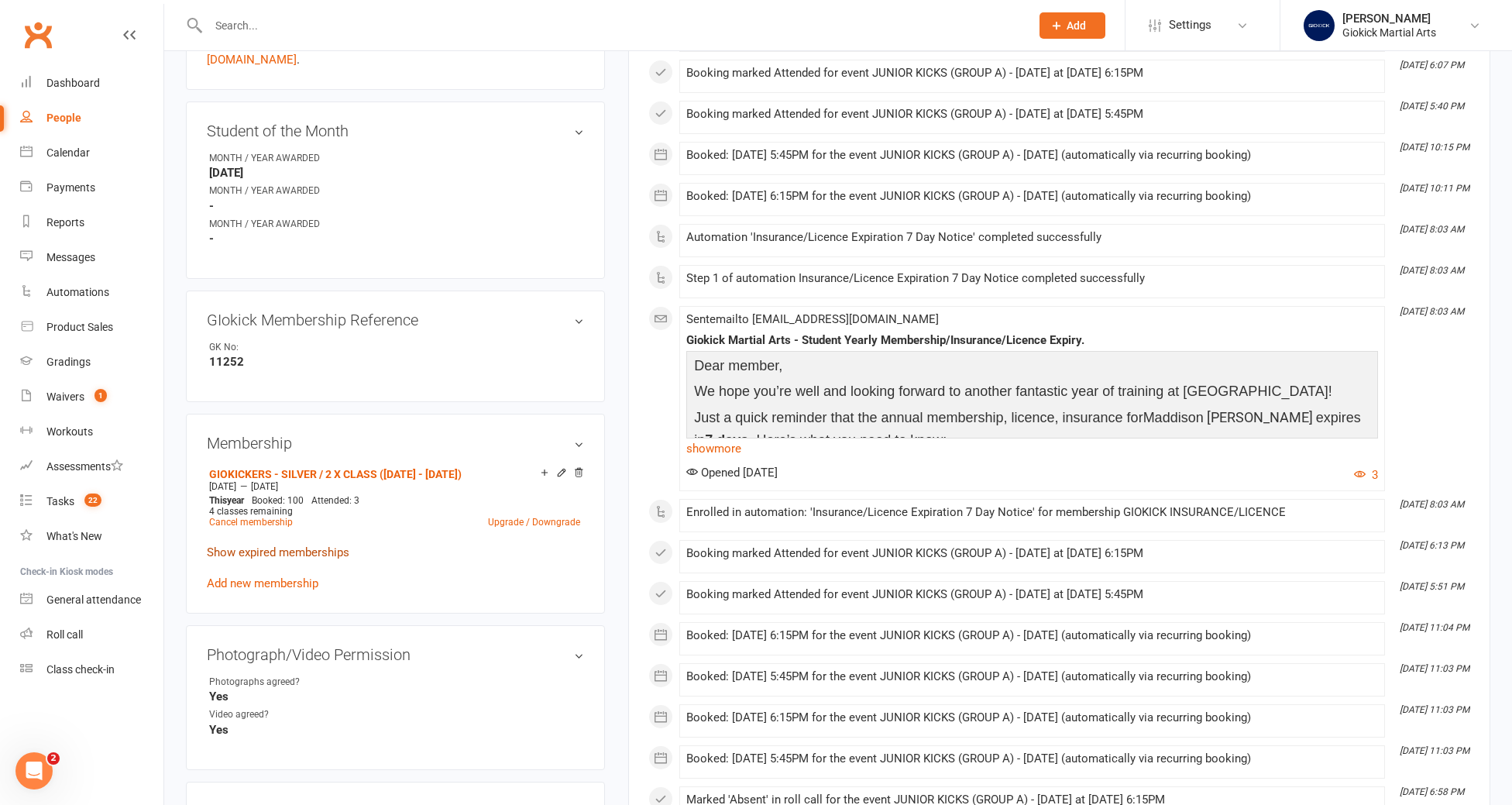
click at [316, 545] on link "Show expired memberships" at bounding box center [278, 552] width 142 height 14
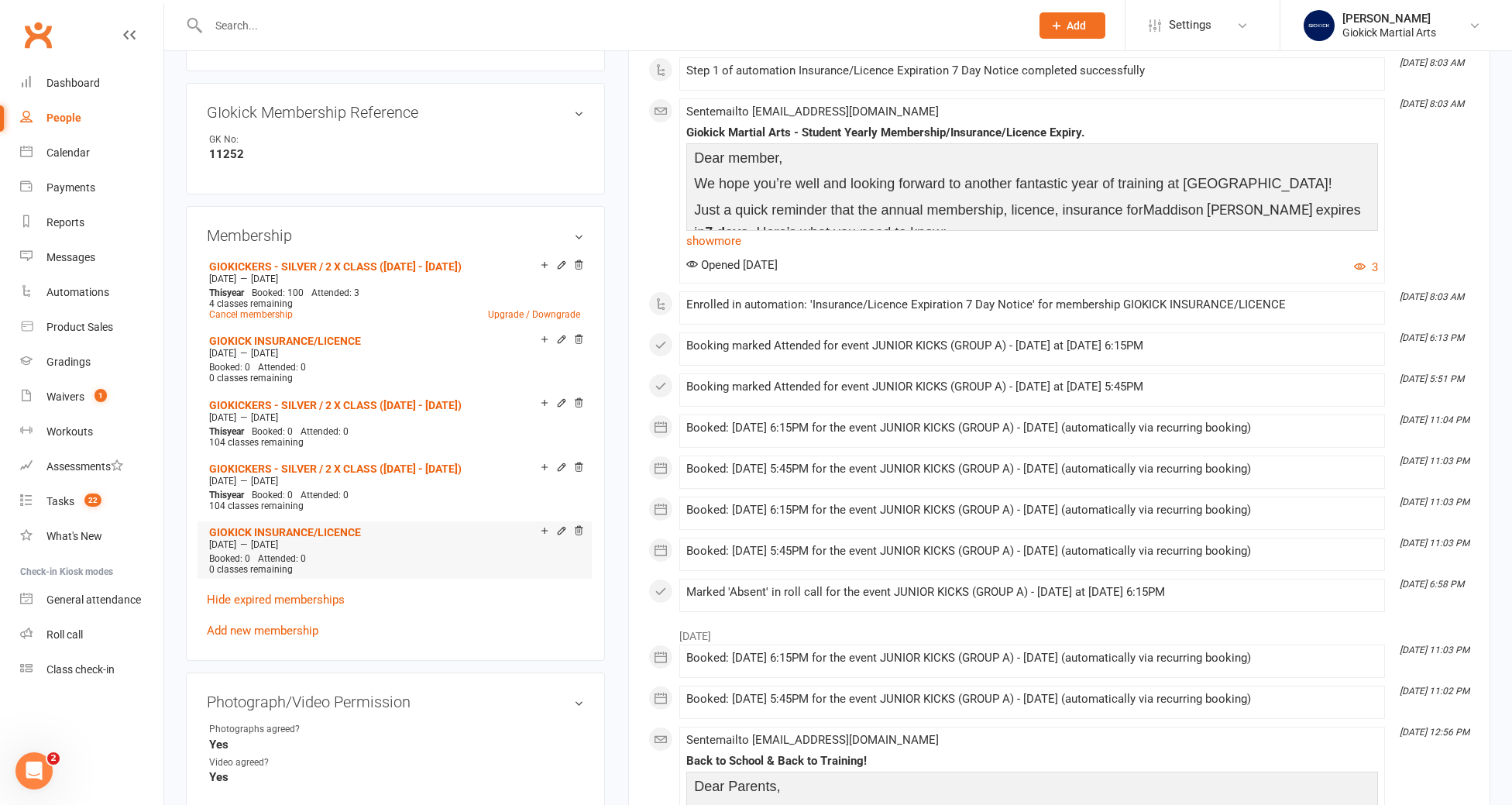
scroll to position [810, 0]
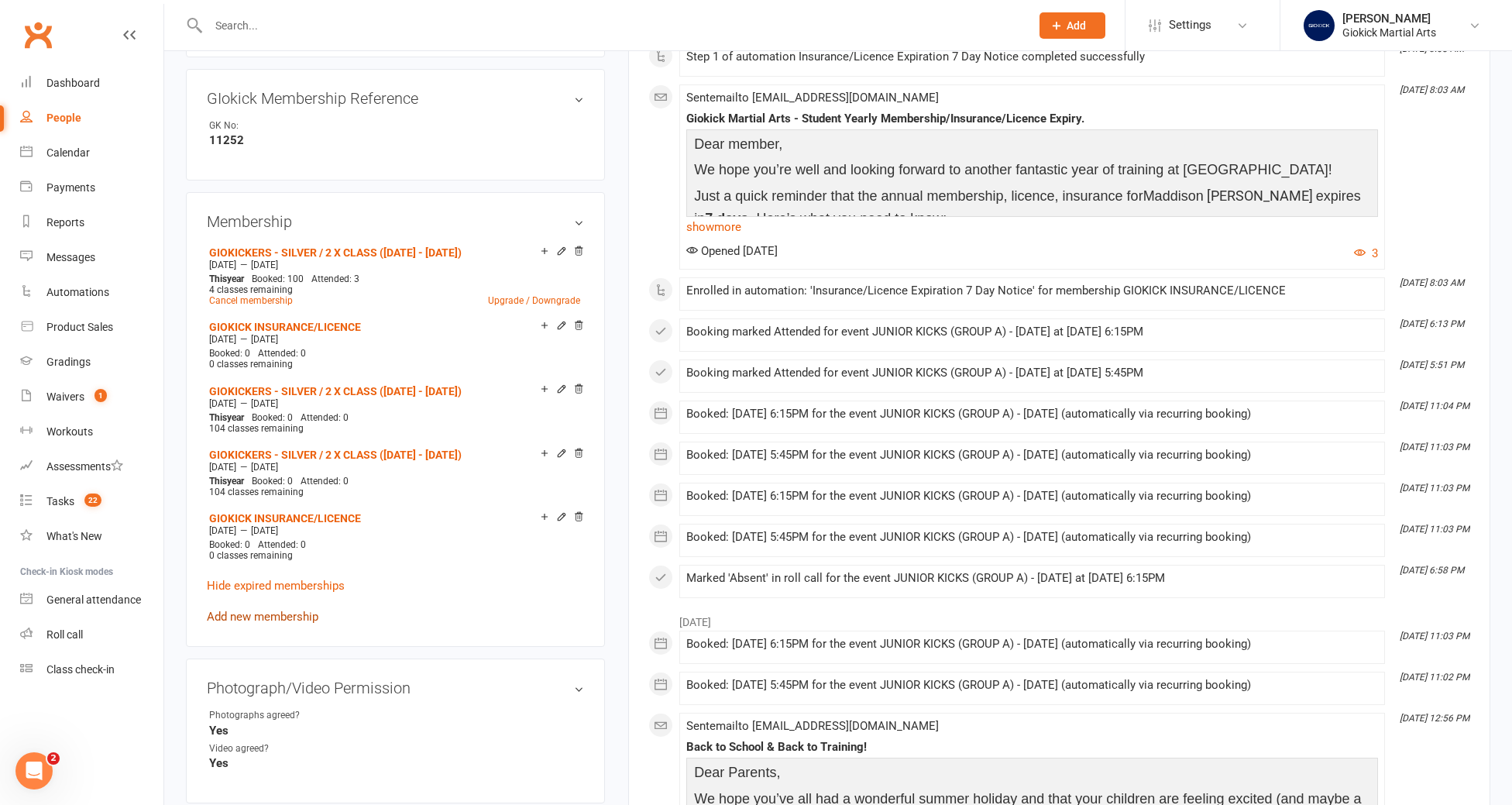
click at [275, 609] on link "Add new membership" at bounding box center [262, 616] width 112 height 14
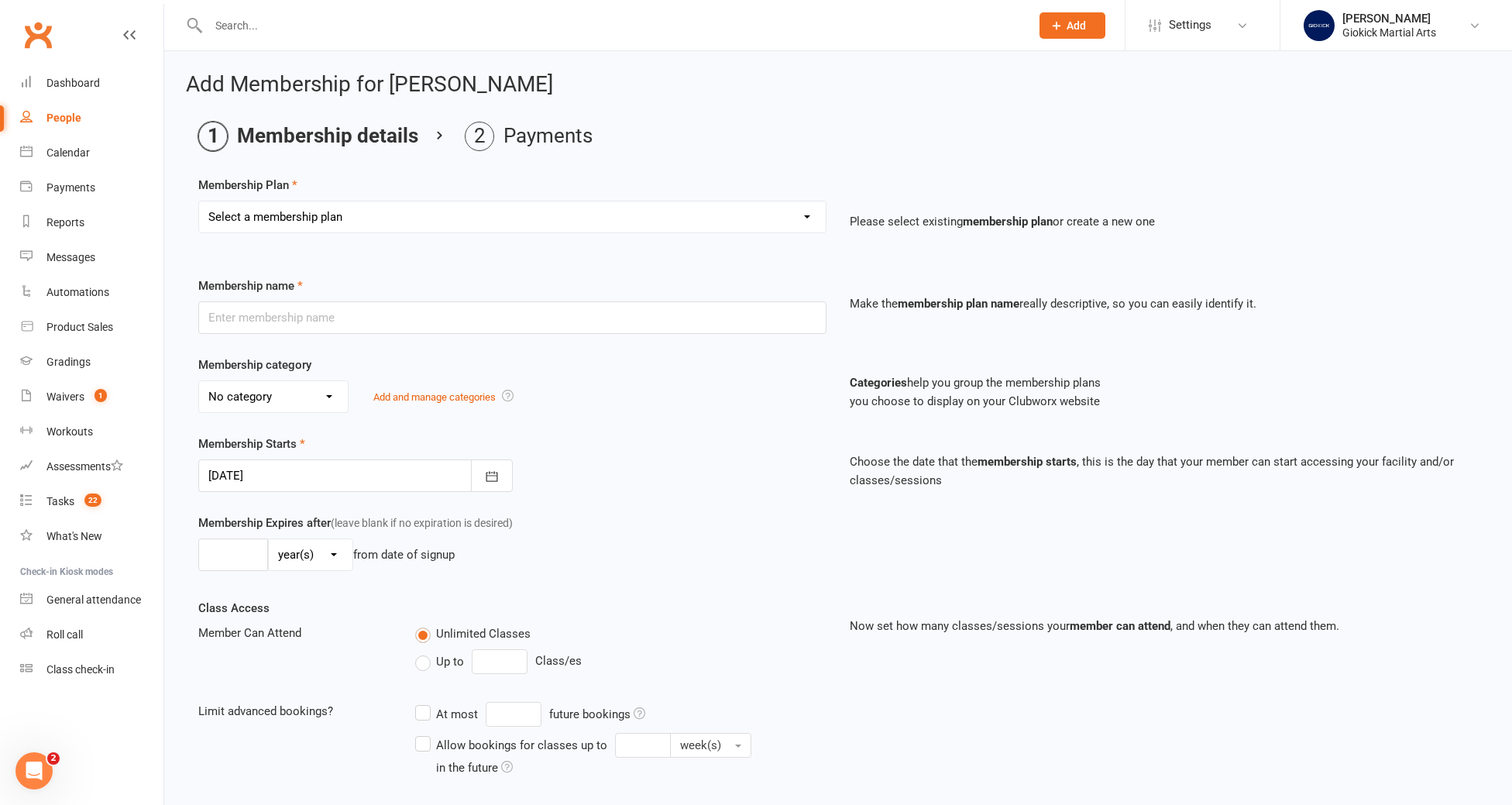
click at [370, 215] on select "Select a membership plan Create new Membership Plan GIOKICKERS - BRONZE / 1 x C…" at bounding box center [512, 216] width 627 height 31
select select "4"
click at [199, 201] on select "Select a membership plan Create new Membership Plan GIOKICKERS - BRONZE / 1 x C…" at bounding box center [512, 216] width 627 height 31
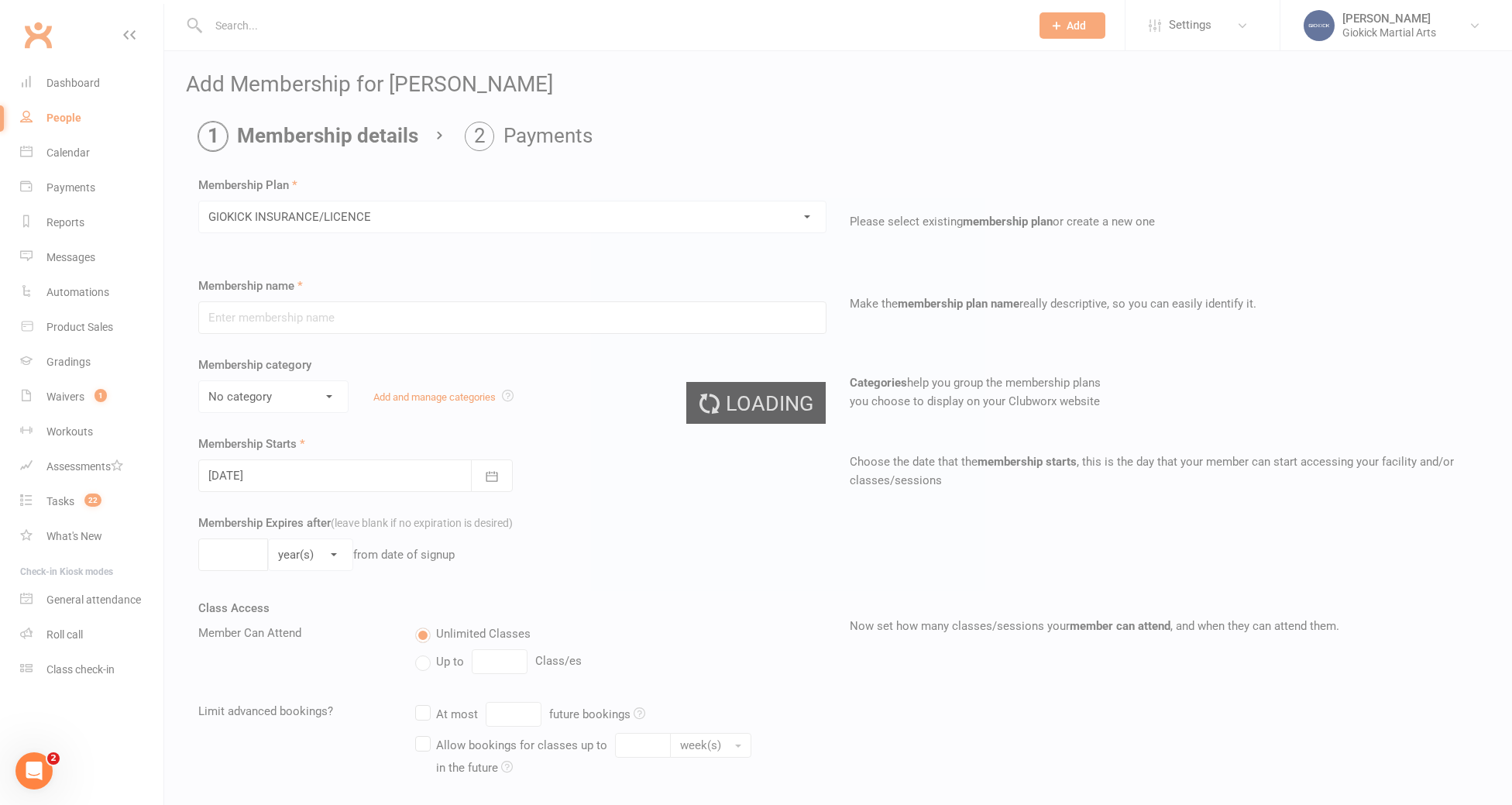
type input "GIOKICK INSURANCE/LICENCE"
select select "2"
type input "1"
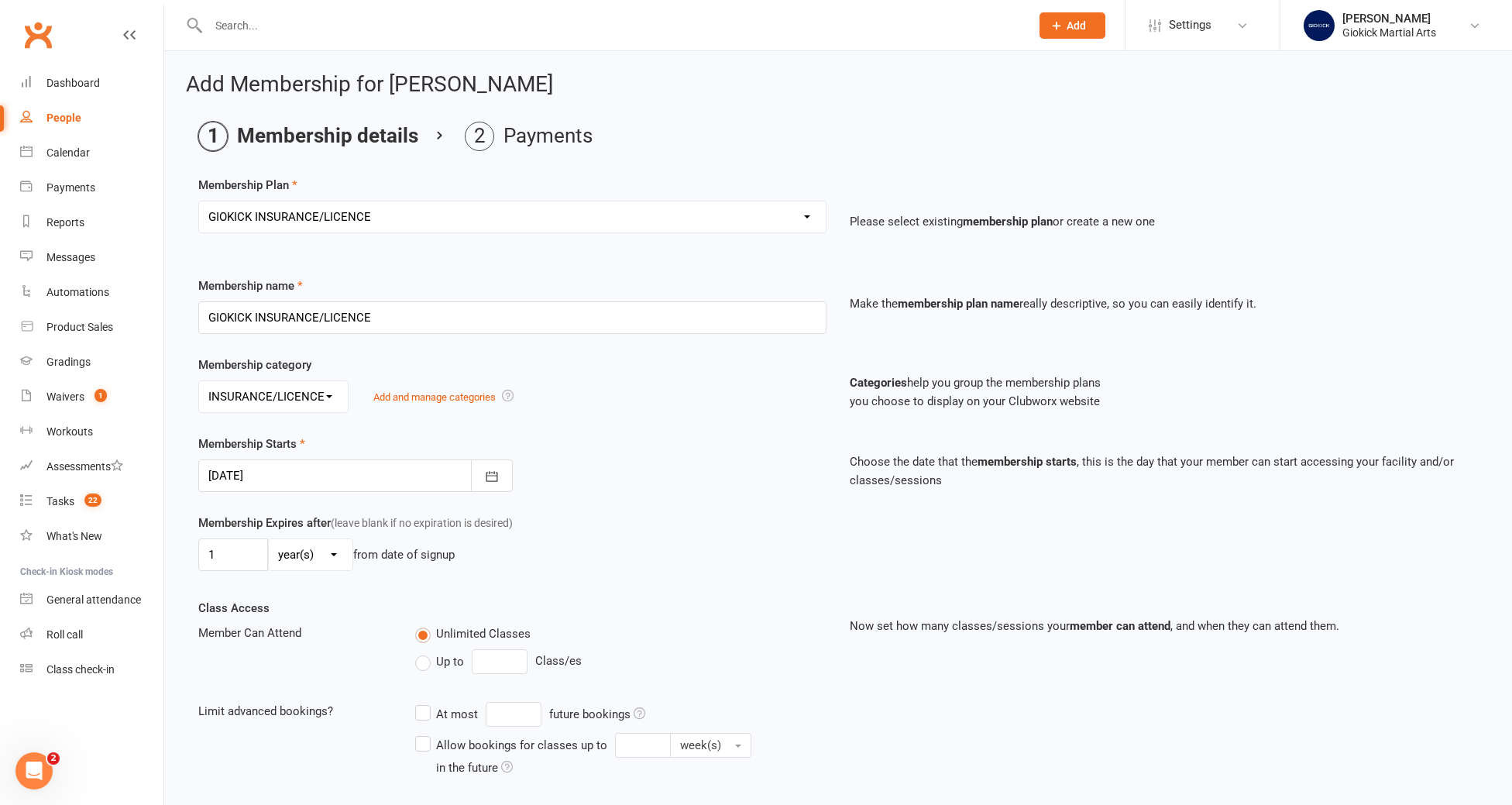
drag, startPoint x: 332, startPoint y: 437, endPoint x: 306, endPoint y: 480, distance: 50.2
click at [306, 480] on div at bounding box center [355, 475] width 315 height 32
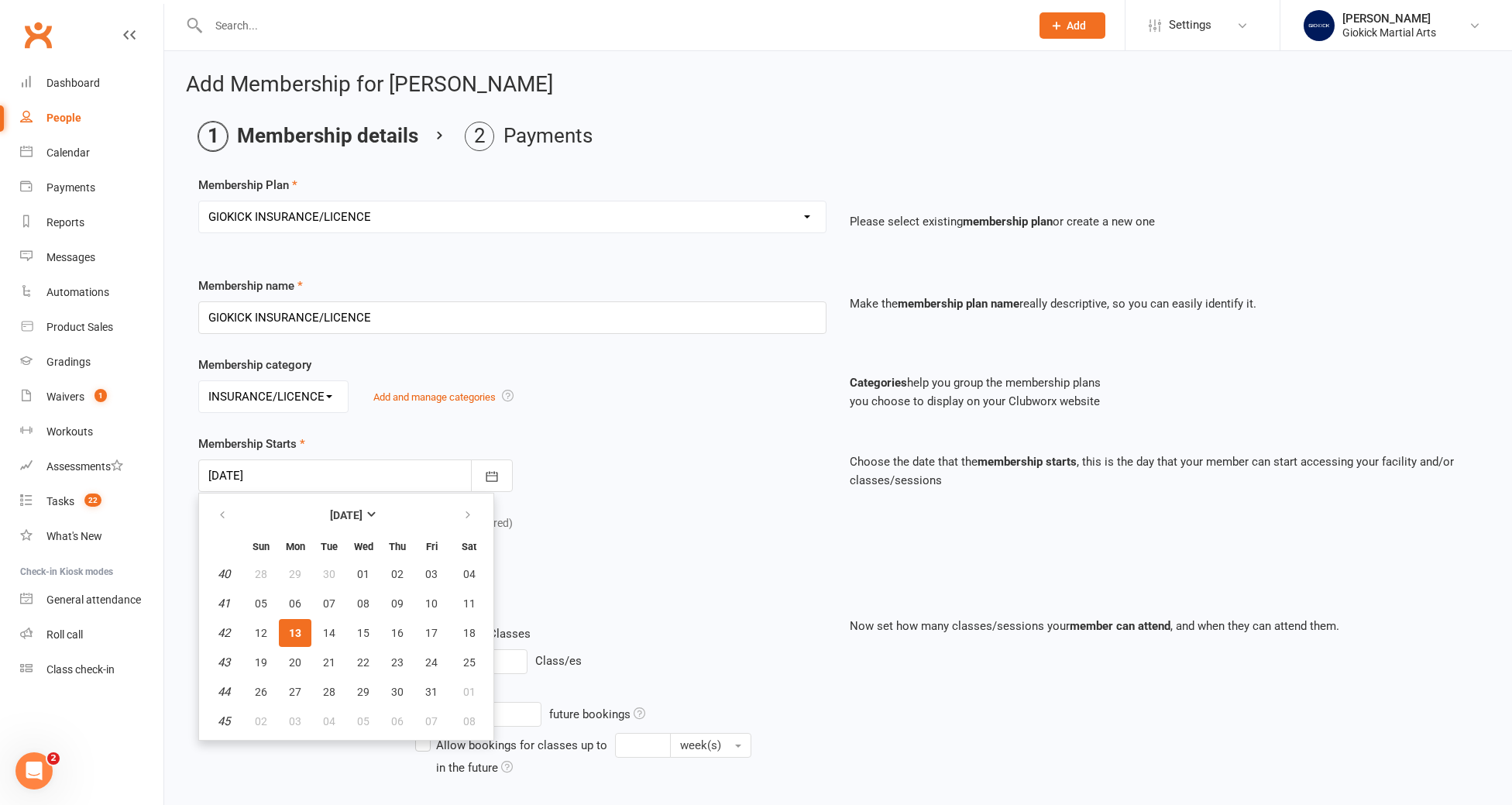
drag, startPoint x: 306, startPoint y: 480, endPoint x: 299, endPoint y: 487, distance: 9.9
click at [299, 487] on div at bounding box center [355, 475] width 315 height 32
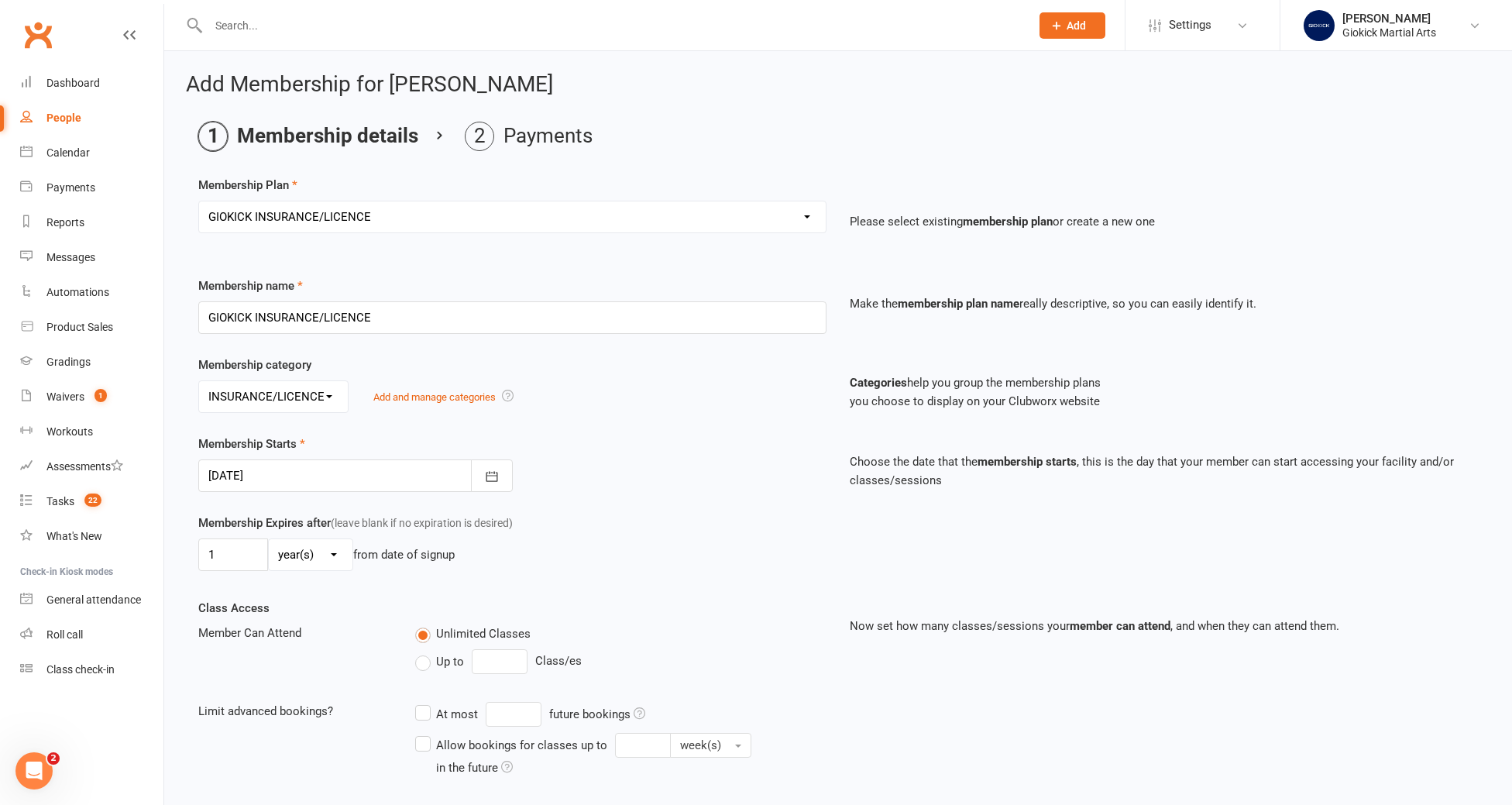
click at [299, 478] on div at bounding box center [355, 475] width 315 height 32
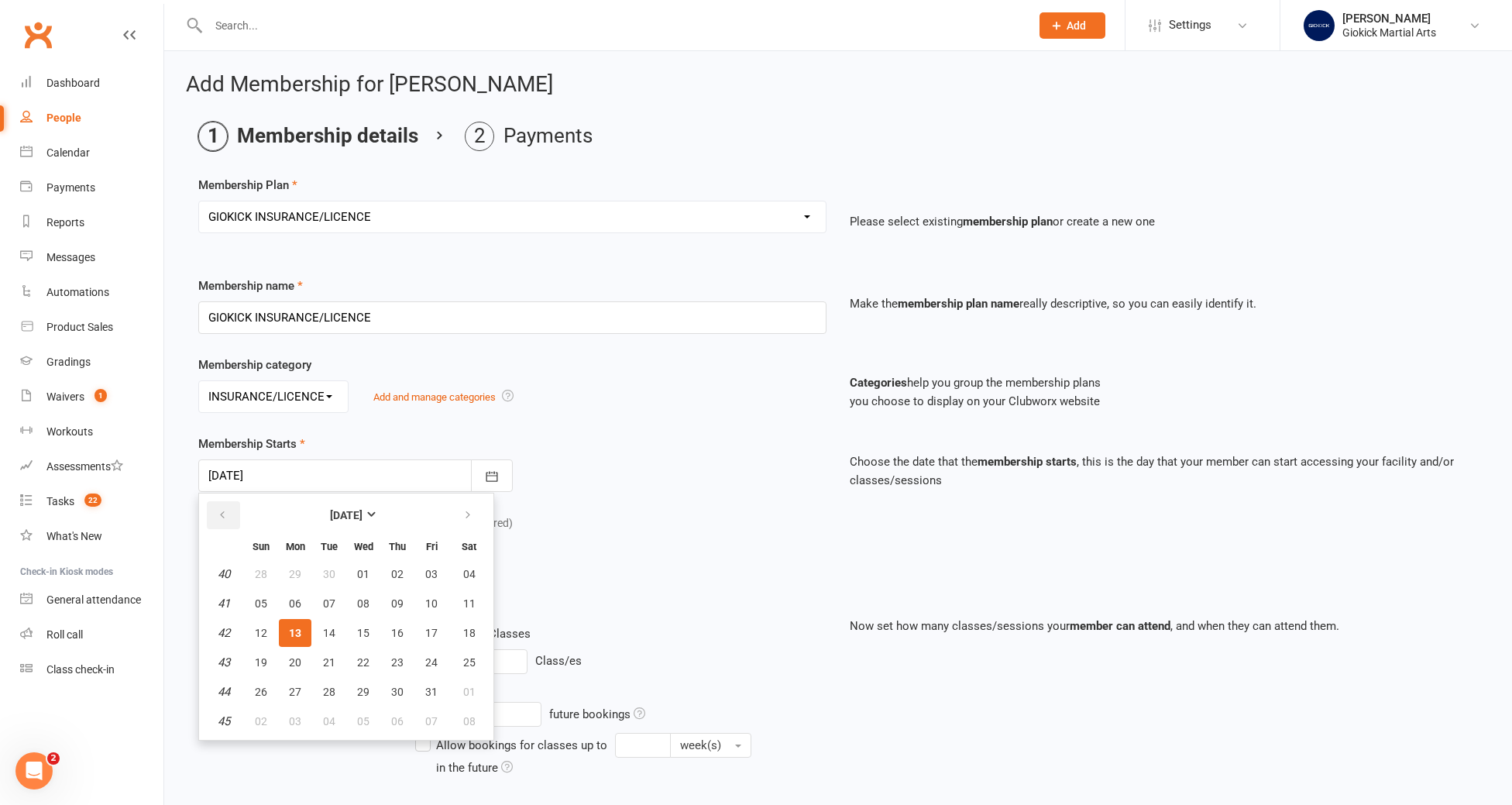
drag, startPoint x: 299, startPoint y: 487, endPoint x: 225, endPoint y: 513, distance: 78.4
click at [225, 513] on icon "button" at bounding box center [223, 515] width 11 height 13
click at [470, 662] on span "27" at bounding box center [470, 663] width 13 height 13
type input "[DATE]"
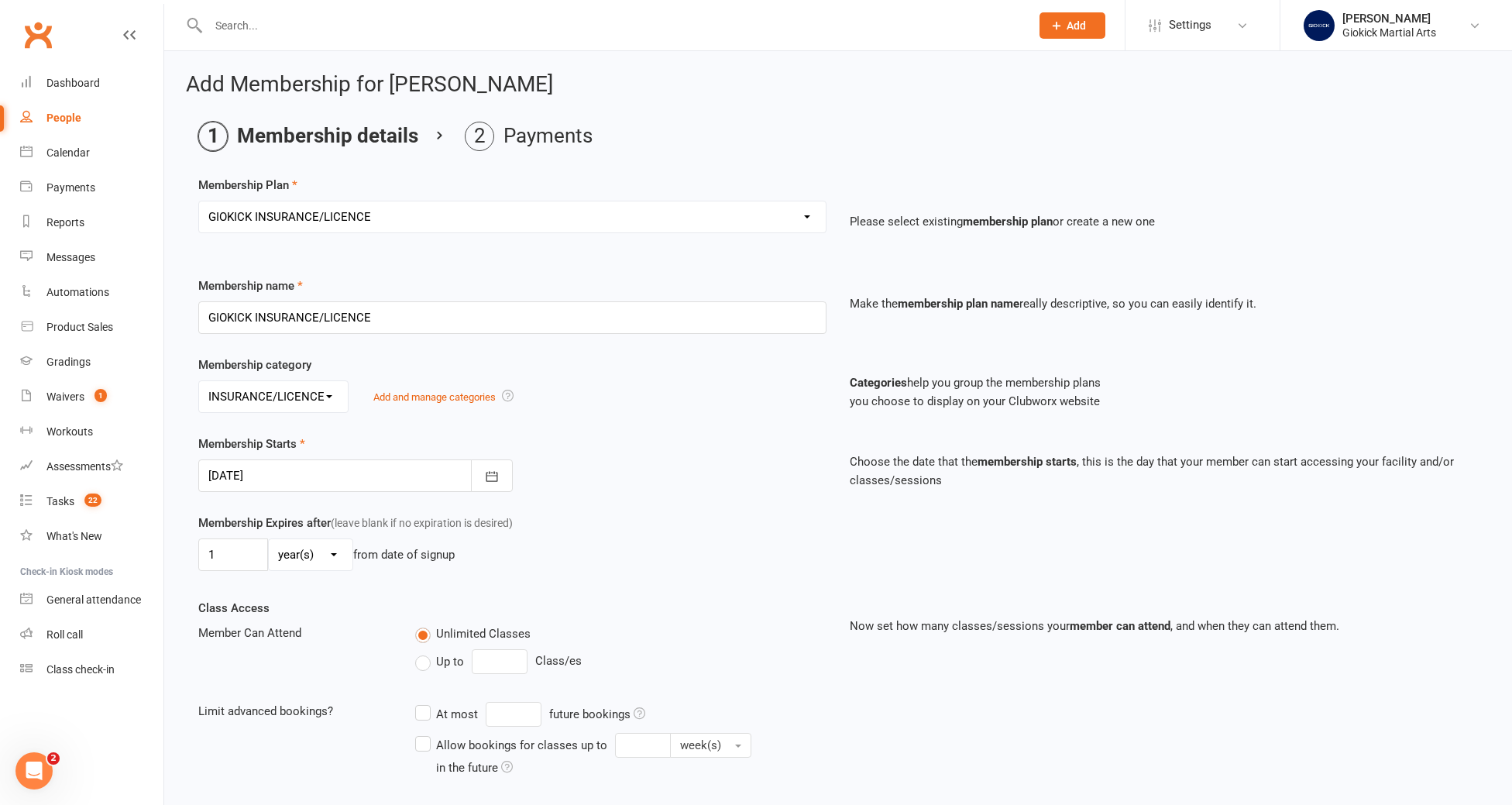
click at [420, 666] on label "Up to" at bounding box center [439, 661] width 49 height 19
click at [420, 652] on input "Up to" at bounding box center [419, 652] width 10 height 0
type input "0"
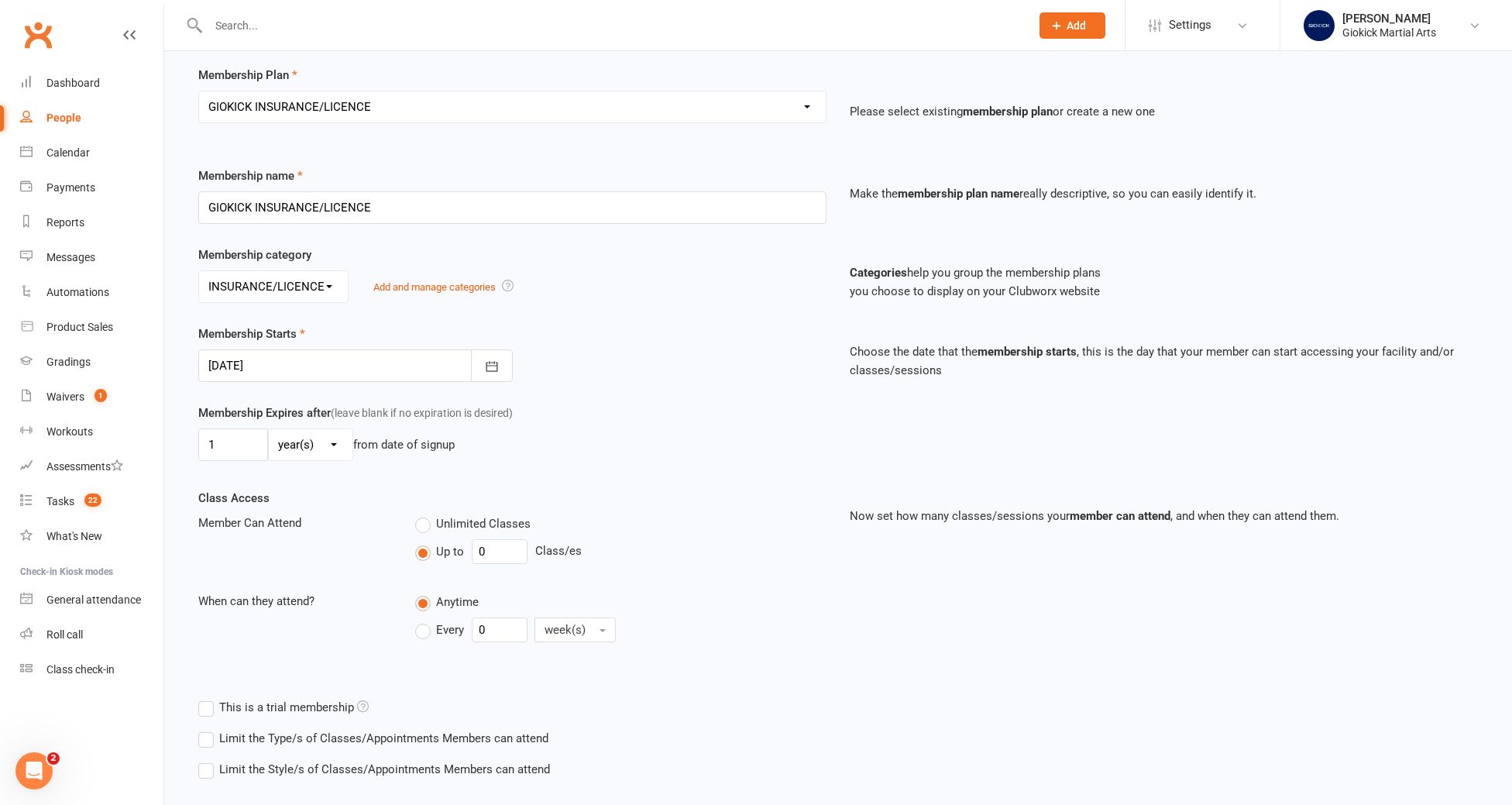
scroll to position [191, 0]
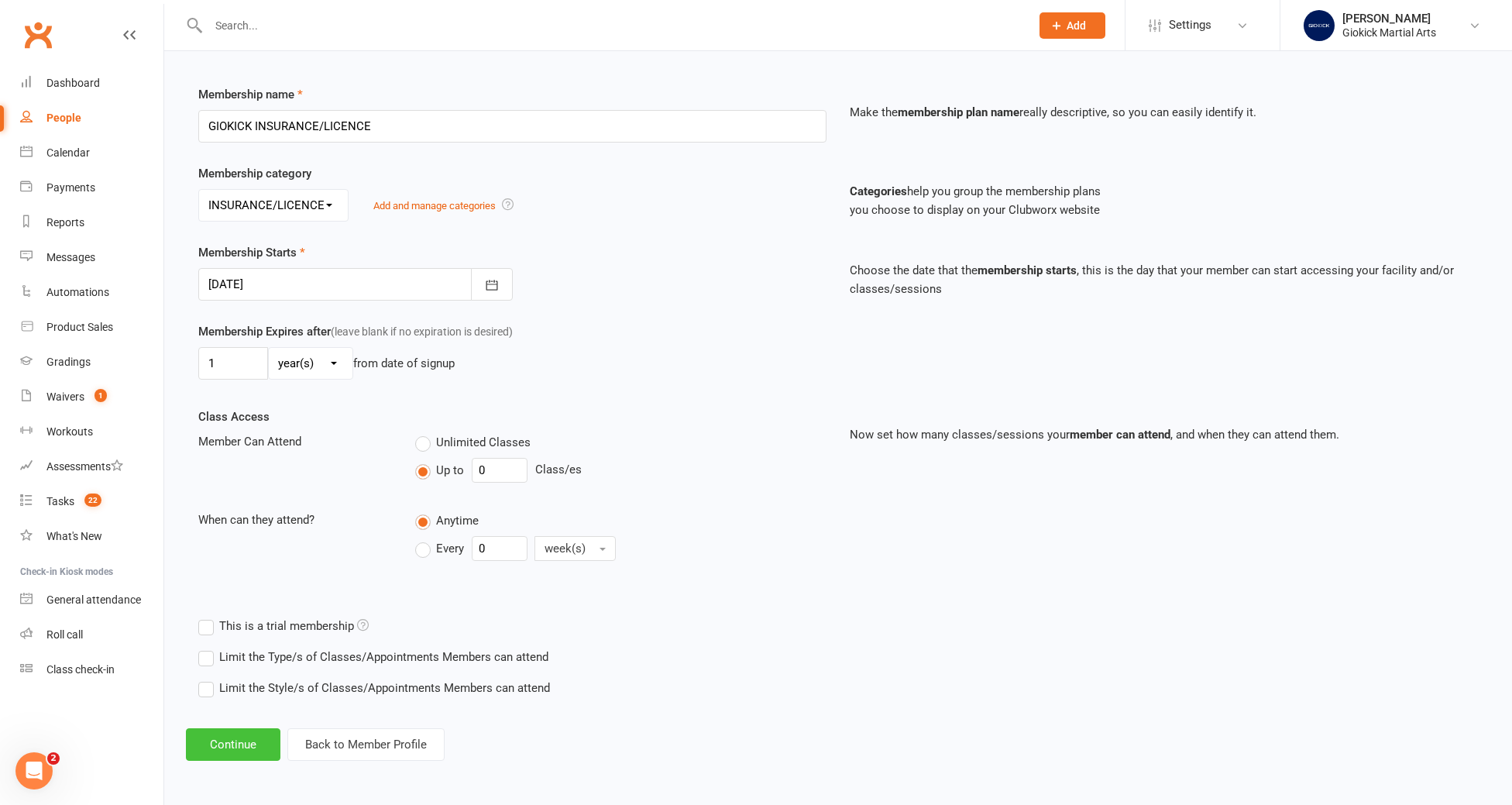
drag, startPoint x: 225, startPoint y: 513, endPoint x: 230, endPoint y: 744, distance: 231.1
click at [230, 744] on button "Continue" at bounding box center [233, 745] width 95 height 32
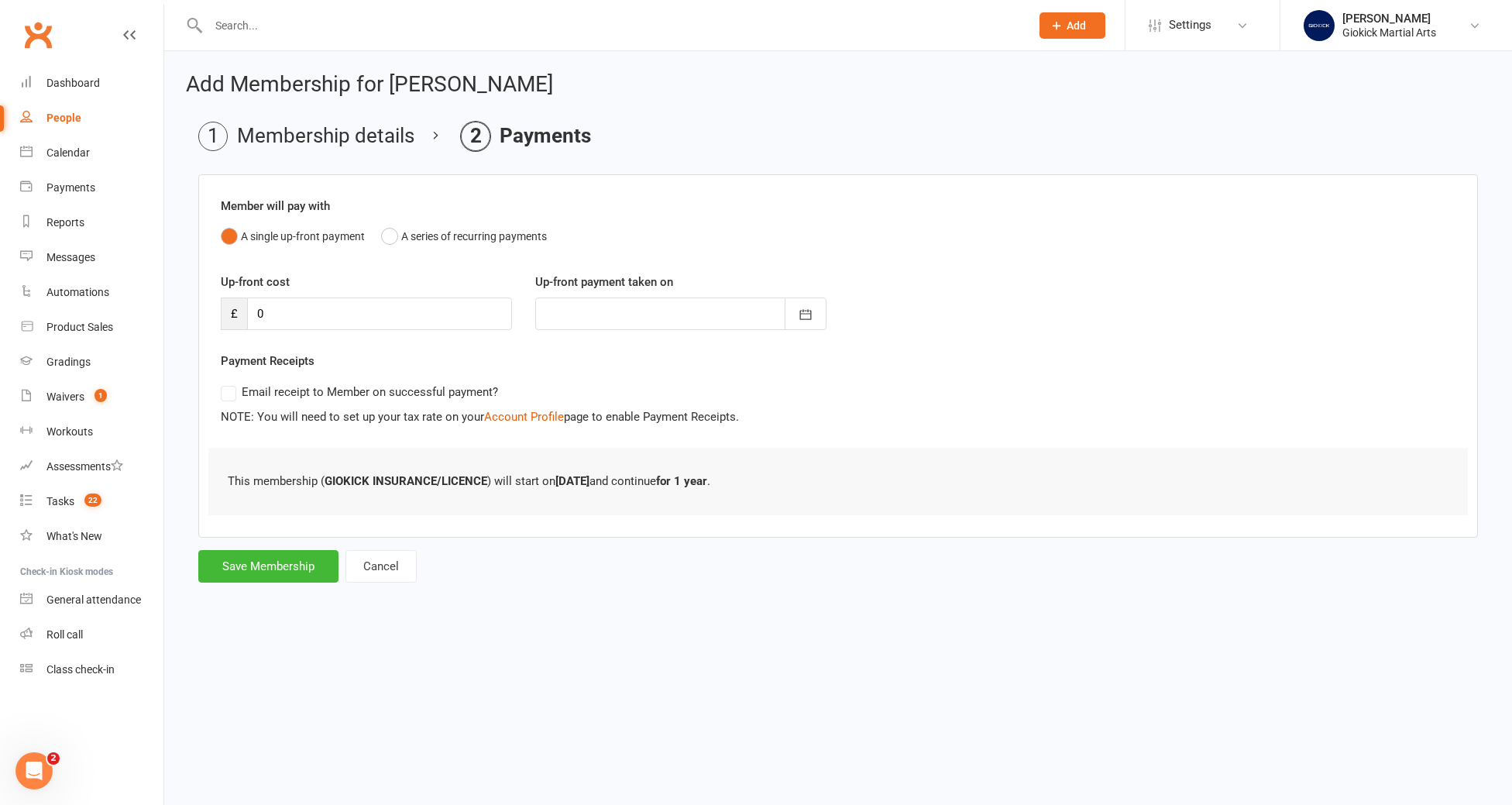
scroll to position [0, 0]
click at [265, 570] on button "Save Membership" at bounding box center [268, 566] width 140 height 32
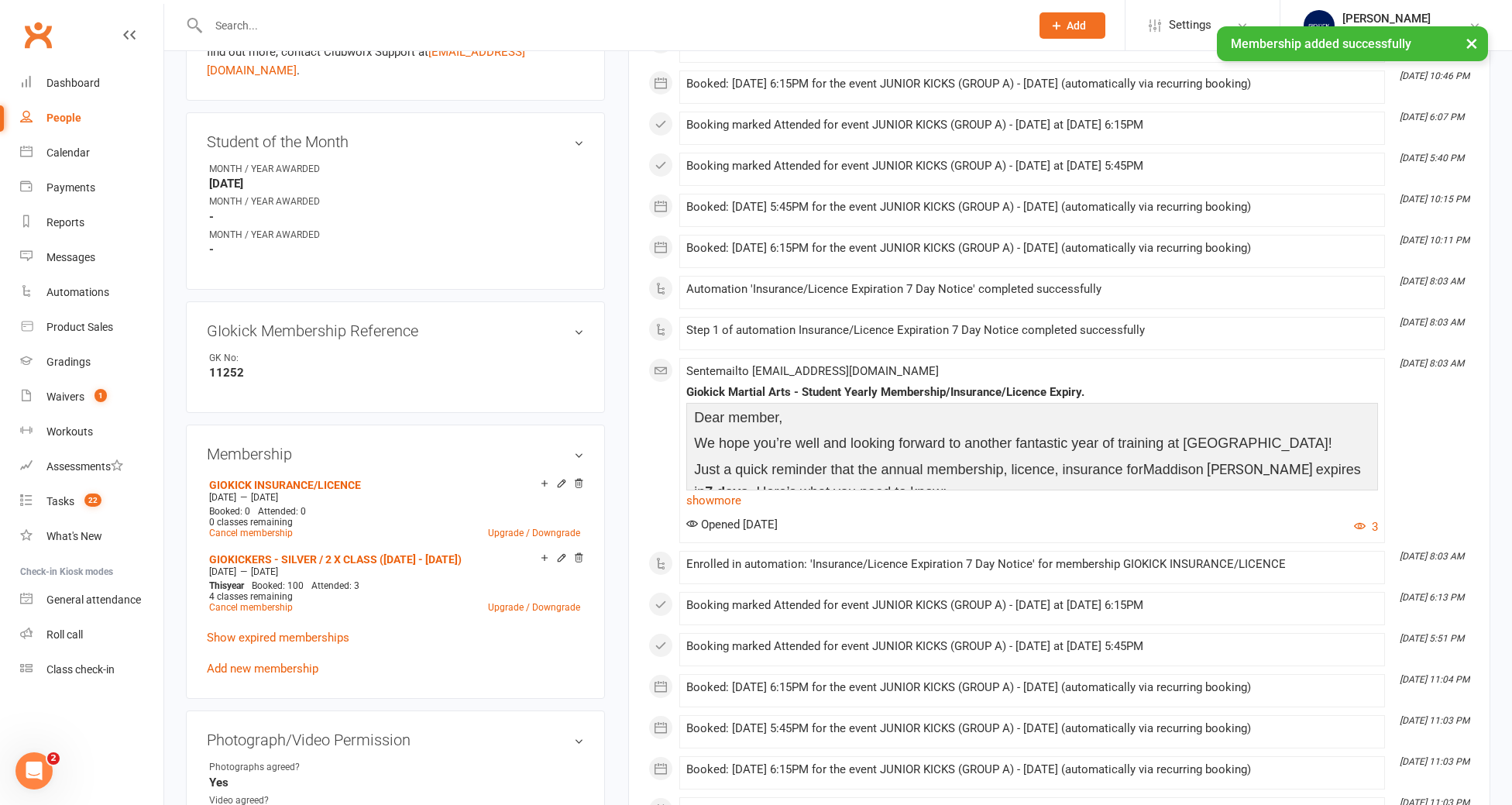
scroll to position [733, 0]
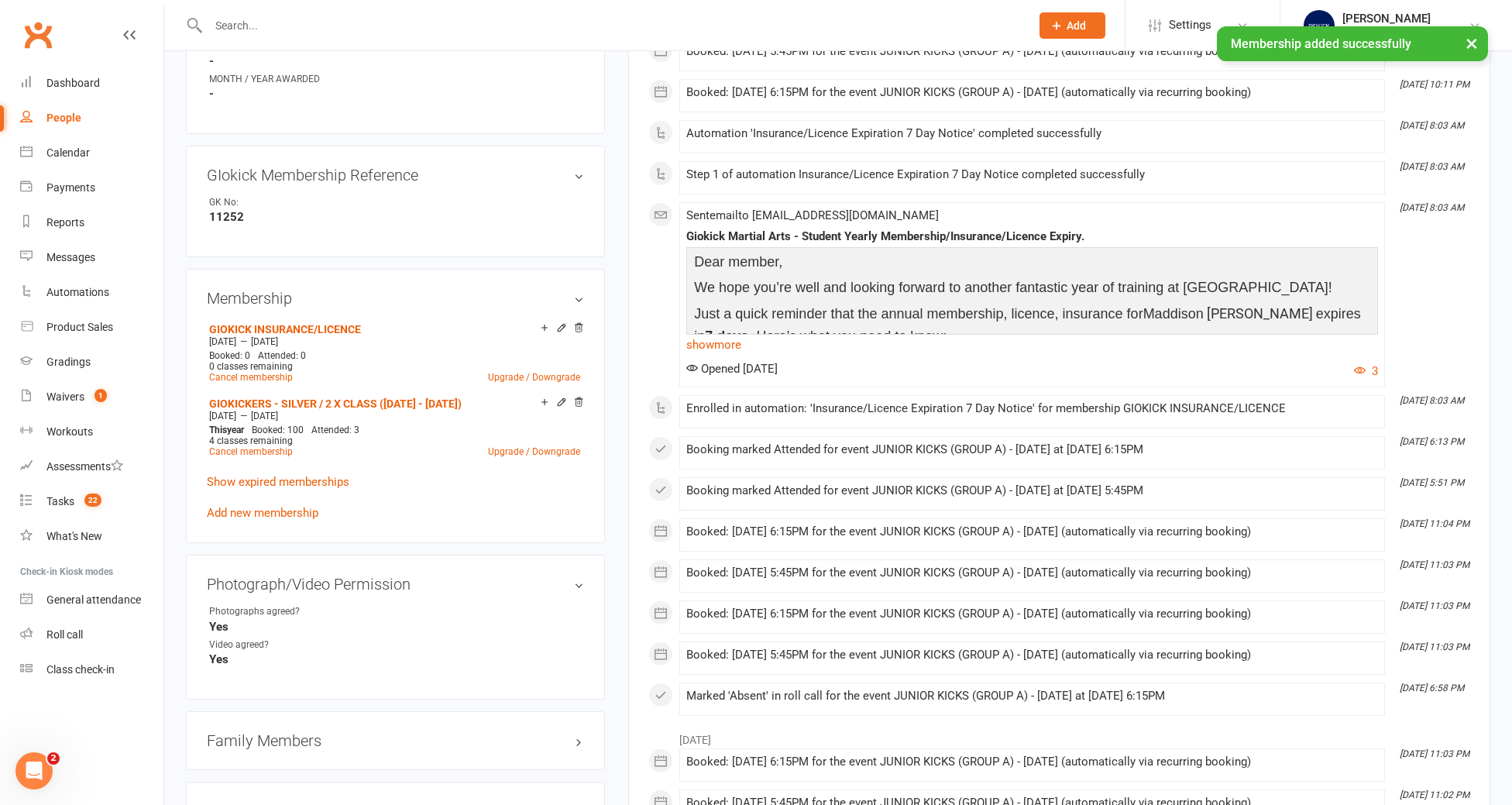
click at [283, 475] on link "Show expired memberships" at bounding box center [278, 481] width 142 height 14
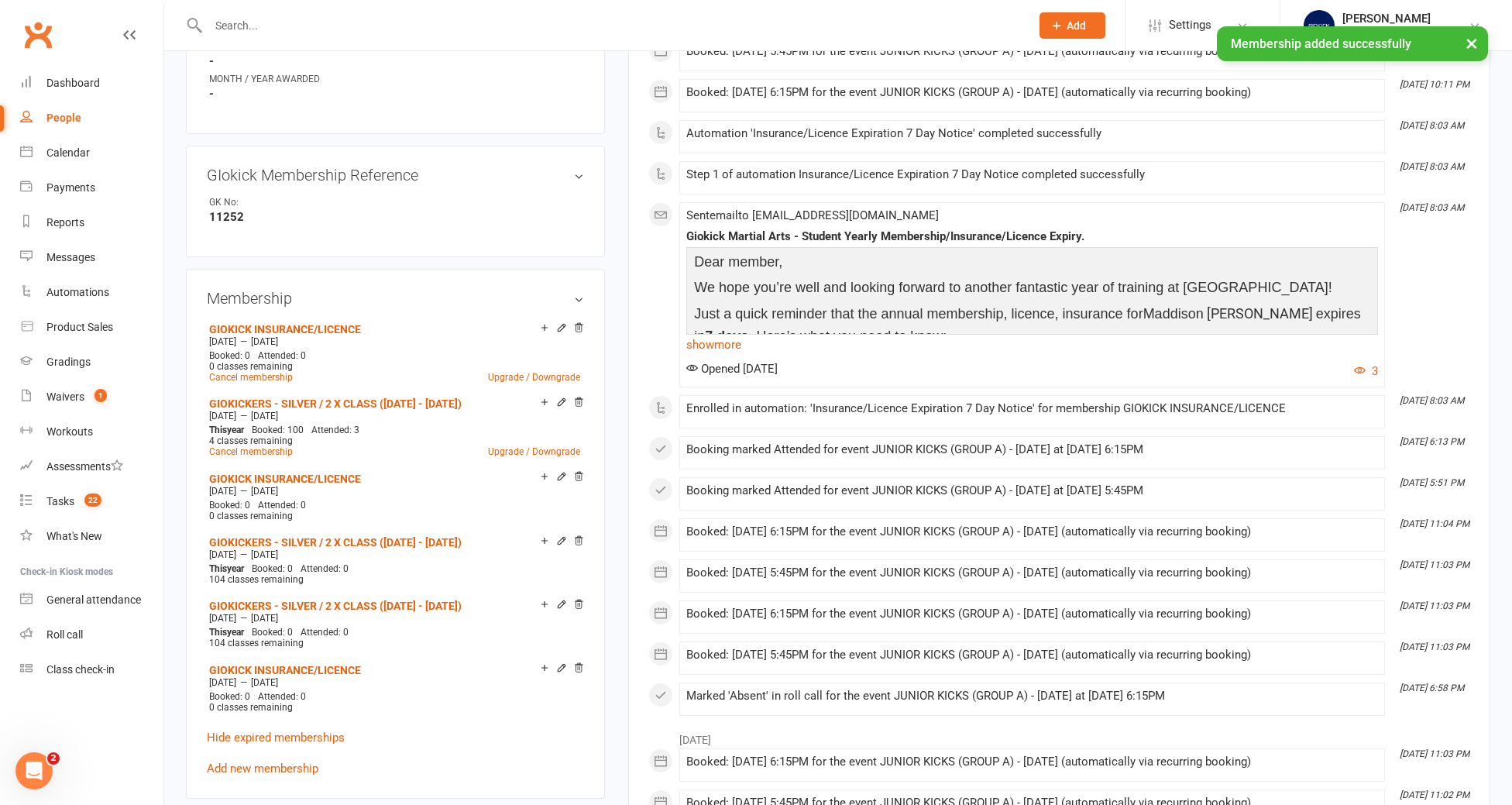
click at [581, 471] on icon at bounding box center [579, 476] width 11 height 11
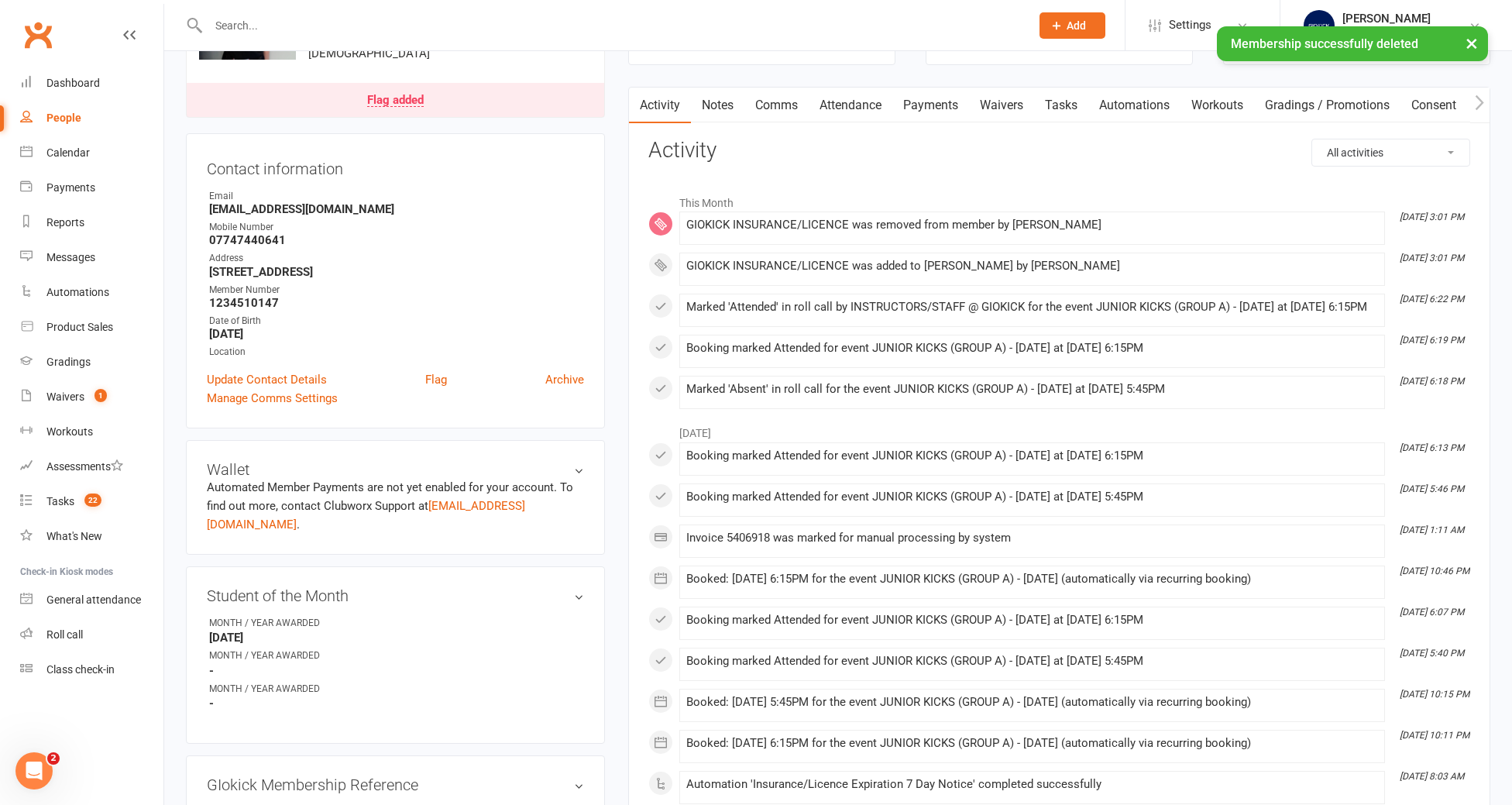
scroll to position [0, 0]
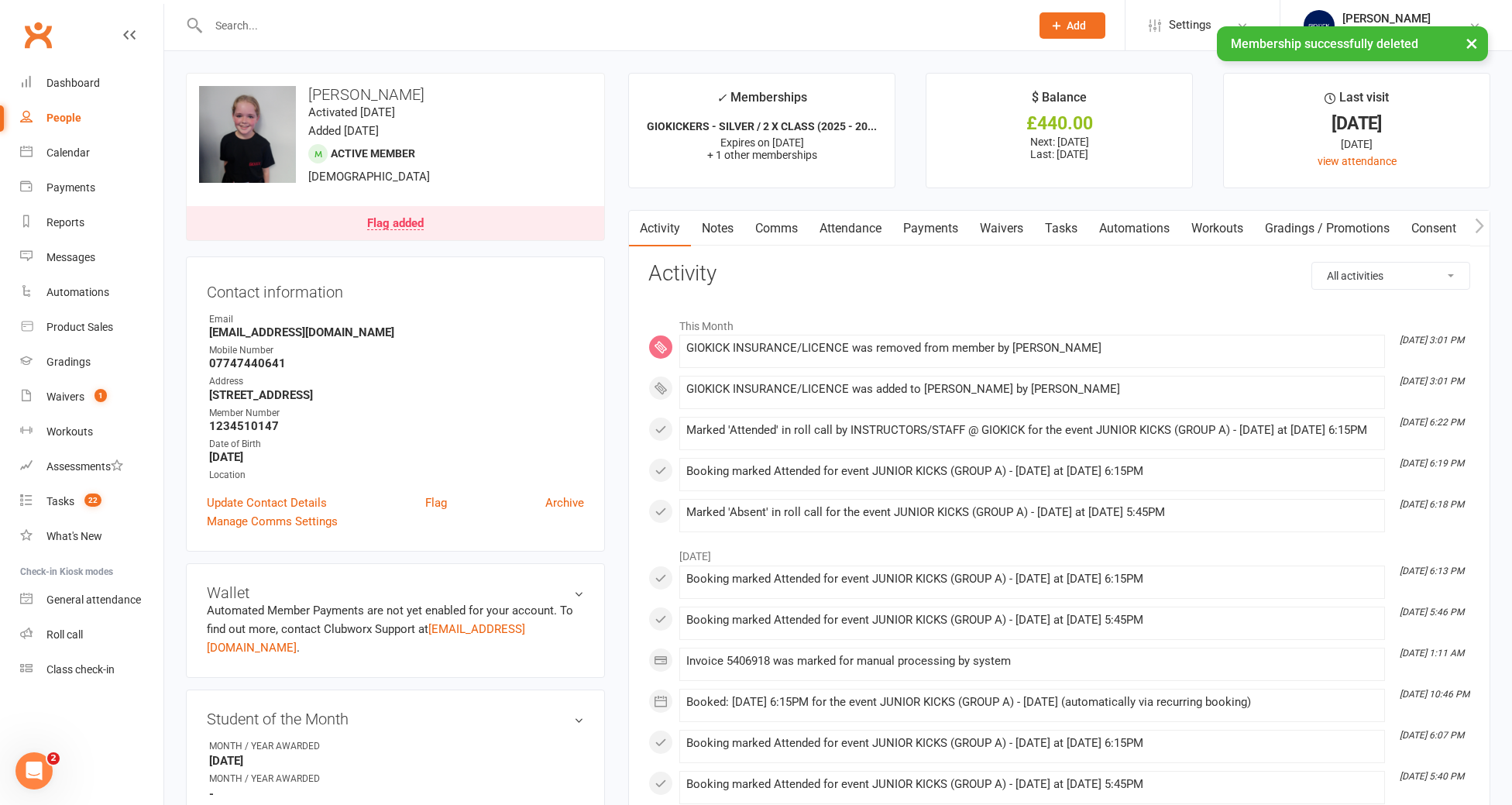
click at [1061, 228] on link "Tasks" at bounding box center [1061, 229] width 54 height 36
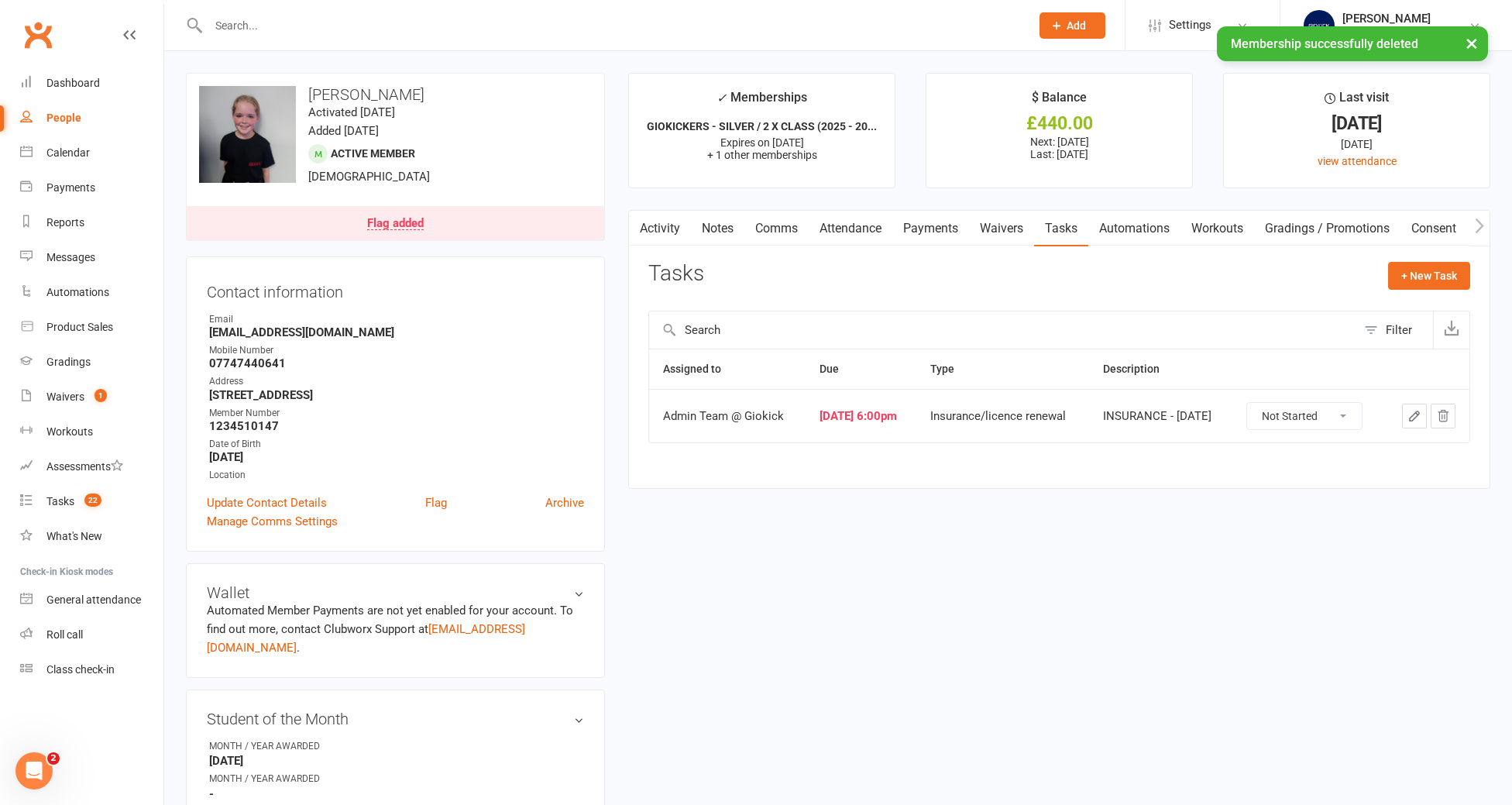
click at [1419, 416] on icon "button" at bounding box center [1414, 416] width 14 height 14
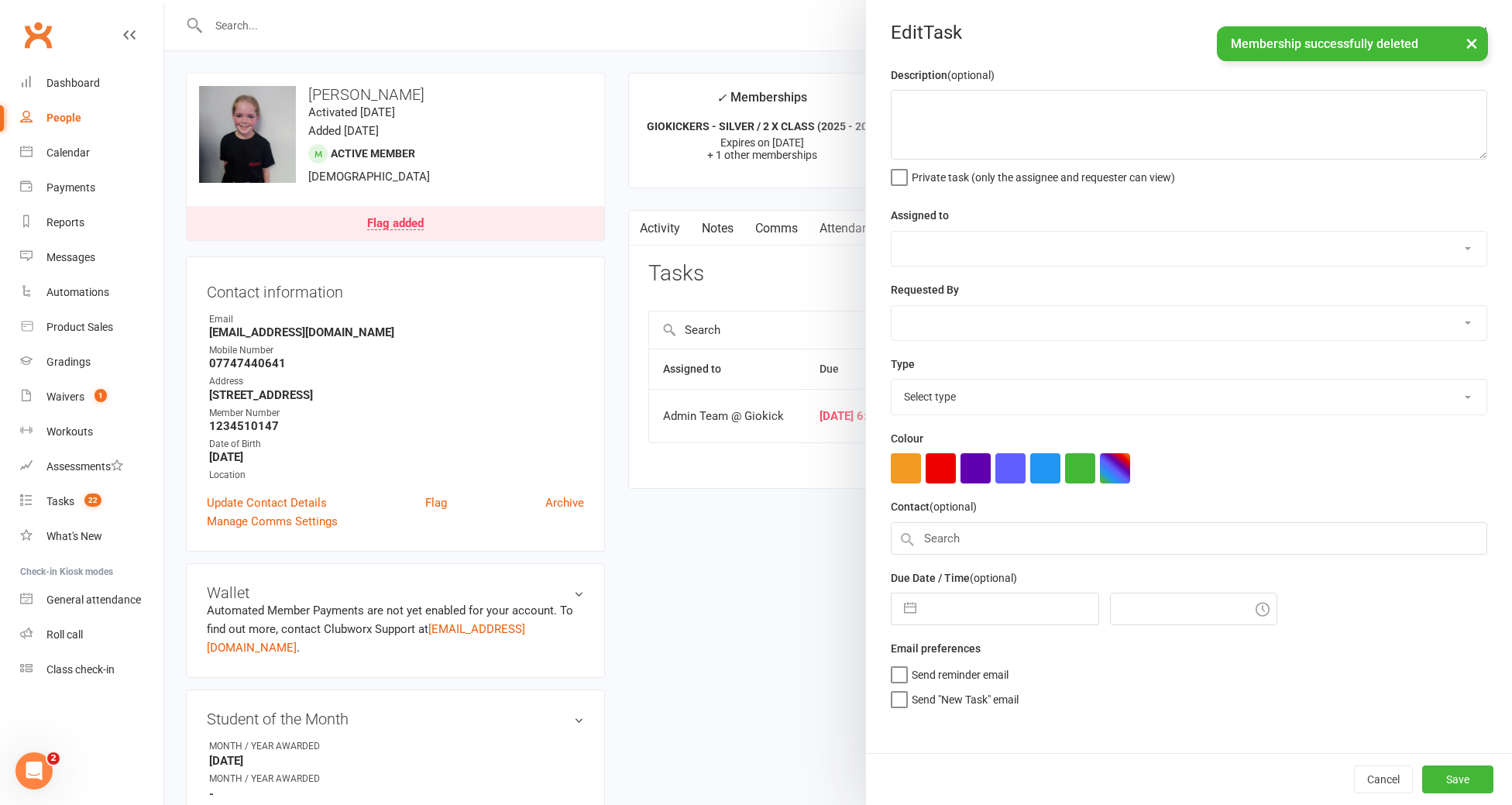
type textarea "INSURANCE - [DATE]"
select select "12159"
type input "[DATE]"
type input "6:00pm"
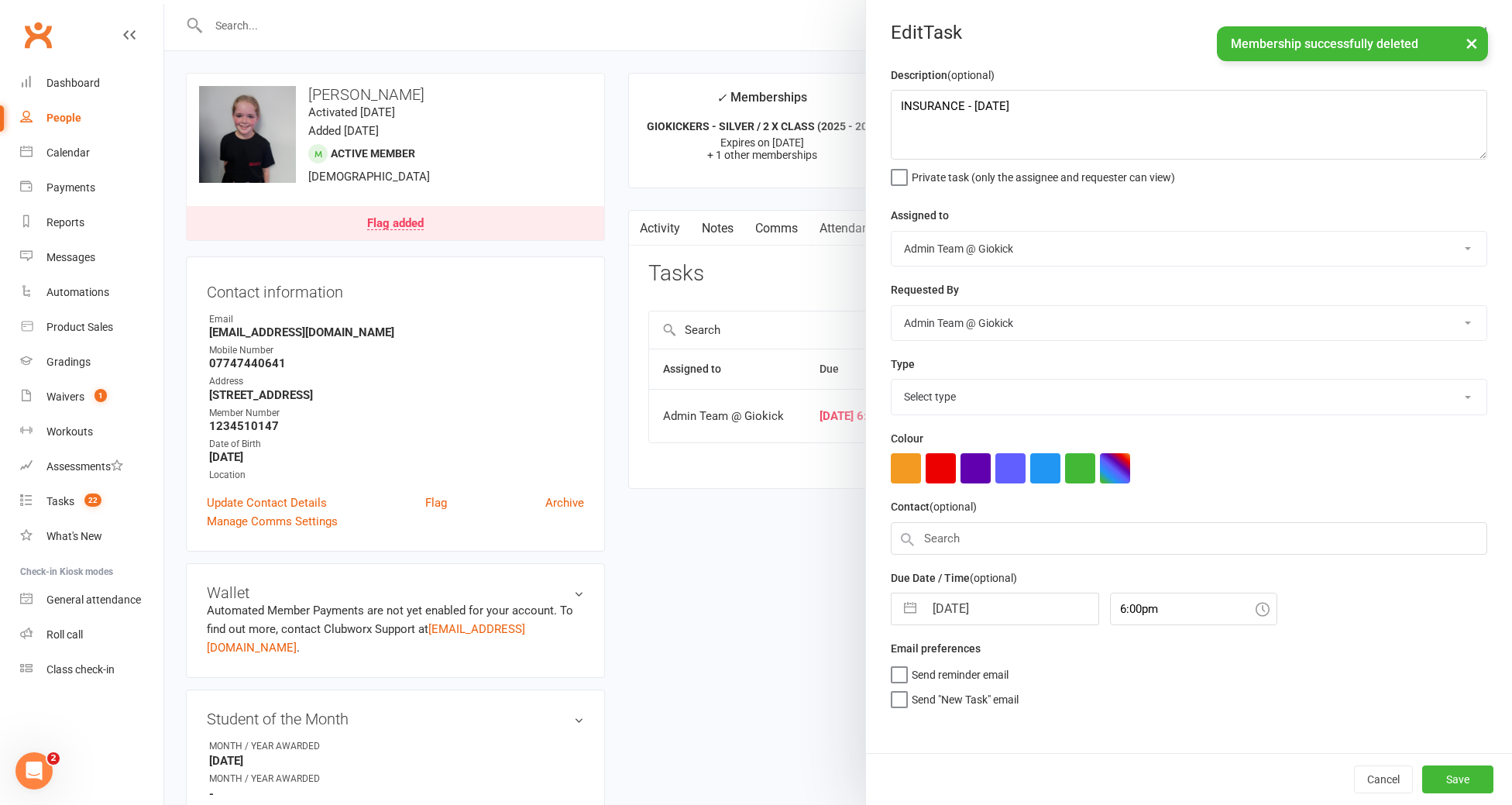
select select "11582"
click at [1086, 119] on textarea "INSURANCE - [DATE]" at bounding box center [1188, 124] width 596 height 69
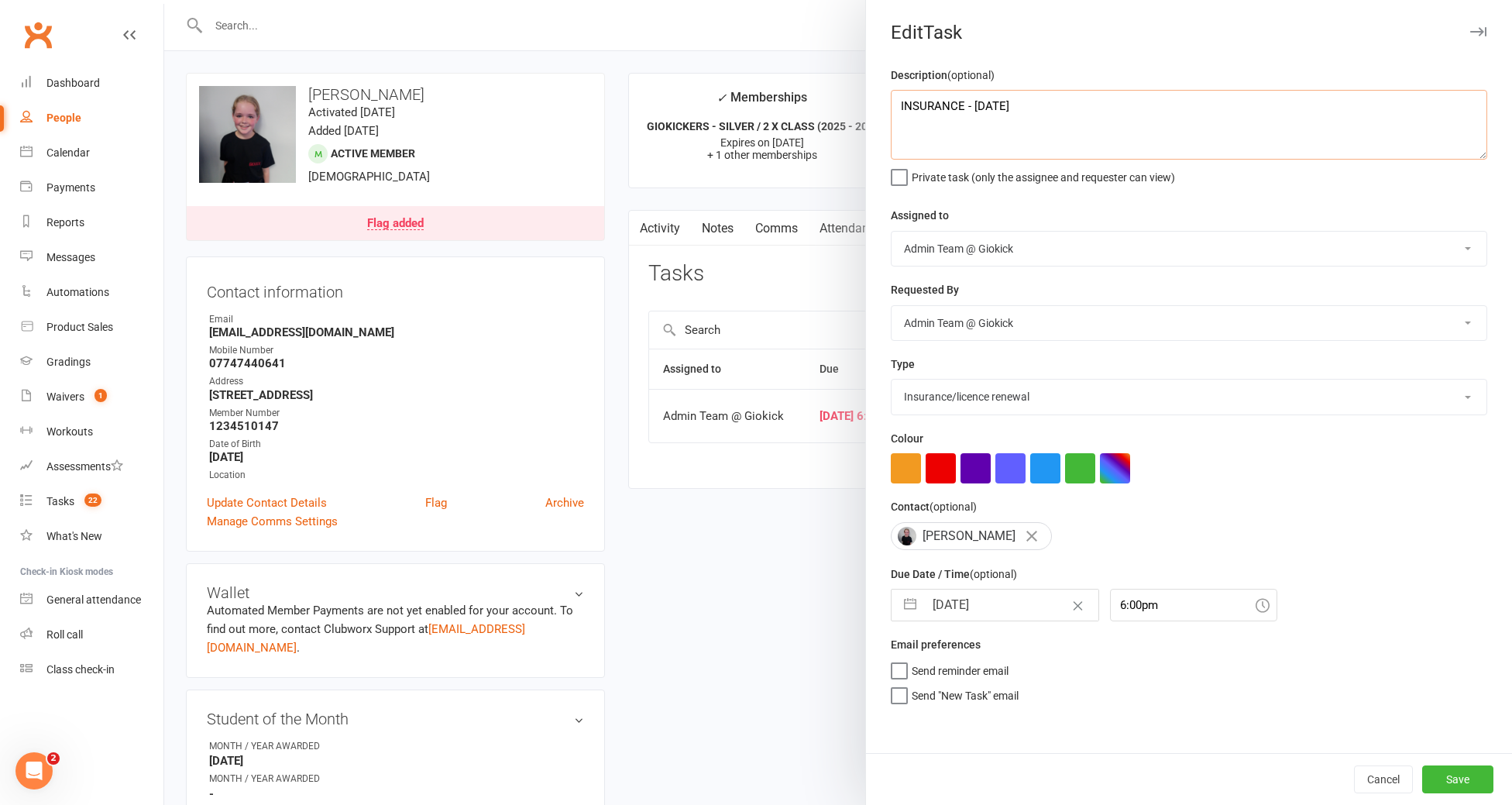
type textarea "INSURANCE - [DATE]"
click at [1012, 612] on input "[DATE]" at bounding box center [1011, 605] width 174 height 31
select select "7"
select select "2025"
select select "8"
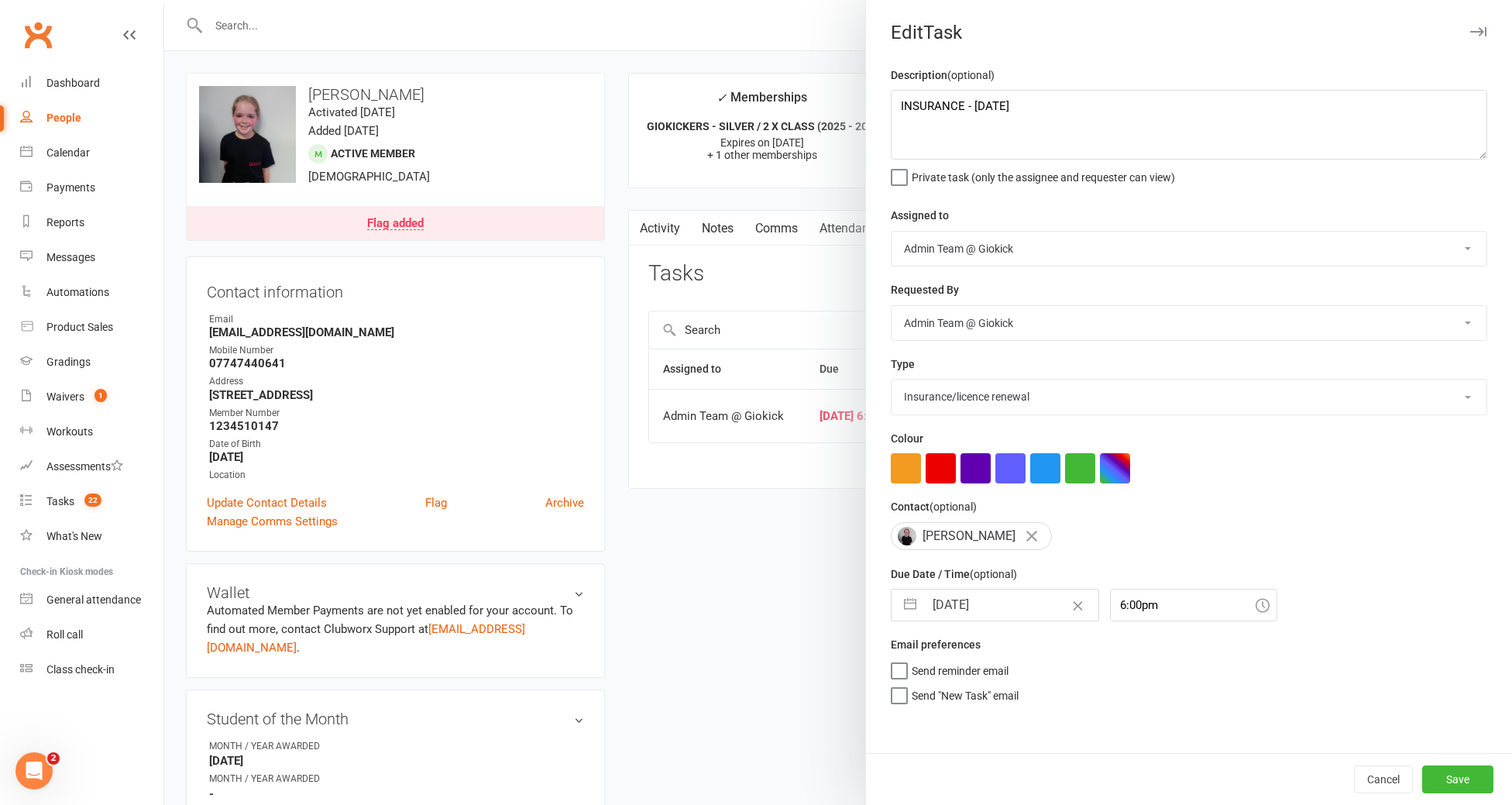
select select "2025"
select select "9"
select select "2025"
type input "[DATE]"
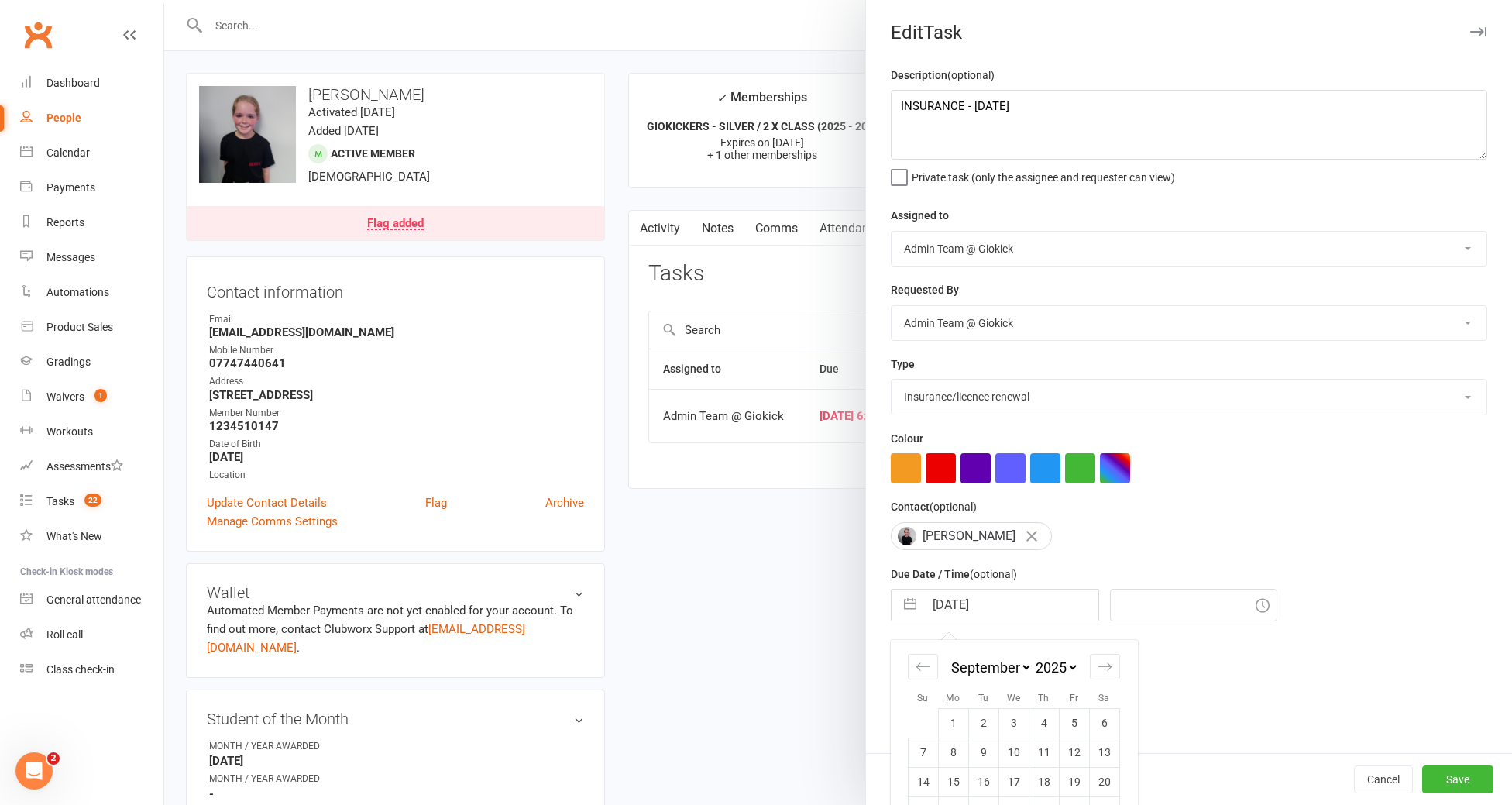
type input "3:15pm"
type input "[DATE]"
click at [1476, 783] on button "Save" at bounding box center [1457, 779] width 71 height 28
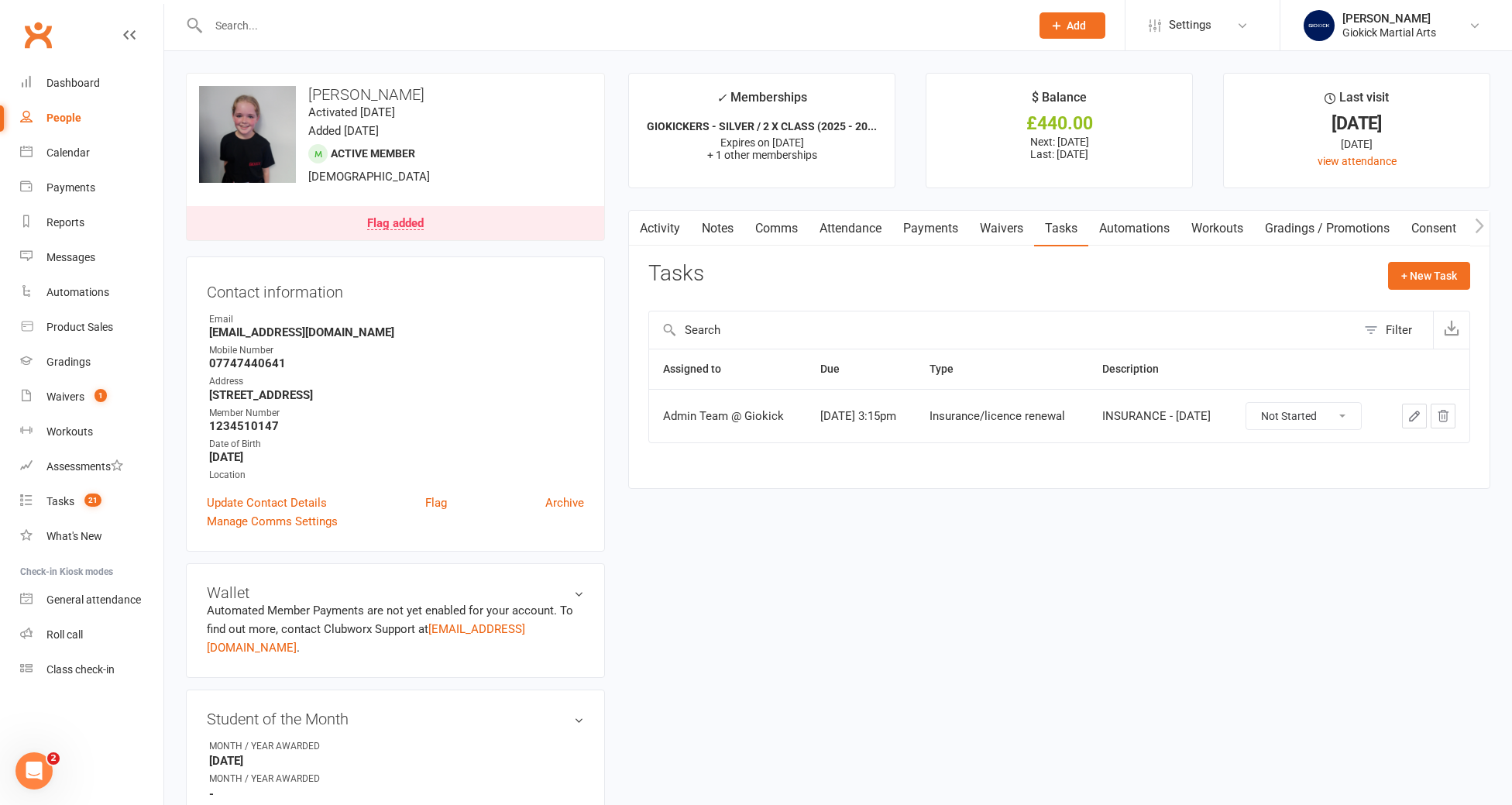
click at [307, 26] on input "text" at bounding box center [611, 25] width 816 height 22
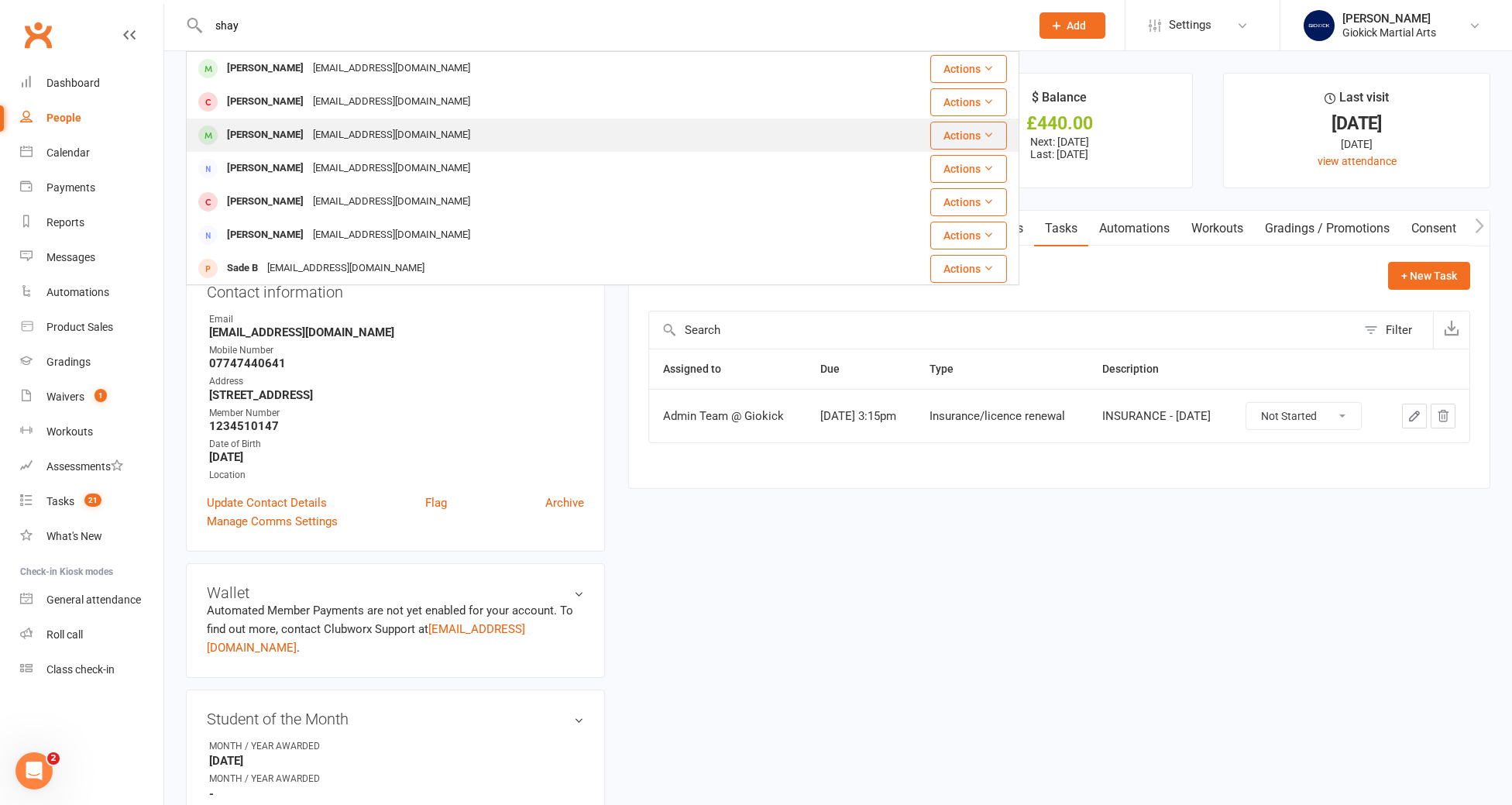
type input "shay"
click at [308, 133] on div "[EMAIL_ADDRESS][DOMAIN_NAME]" at bounding box center [391, 134] width 167 height 23
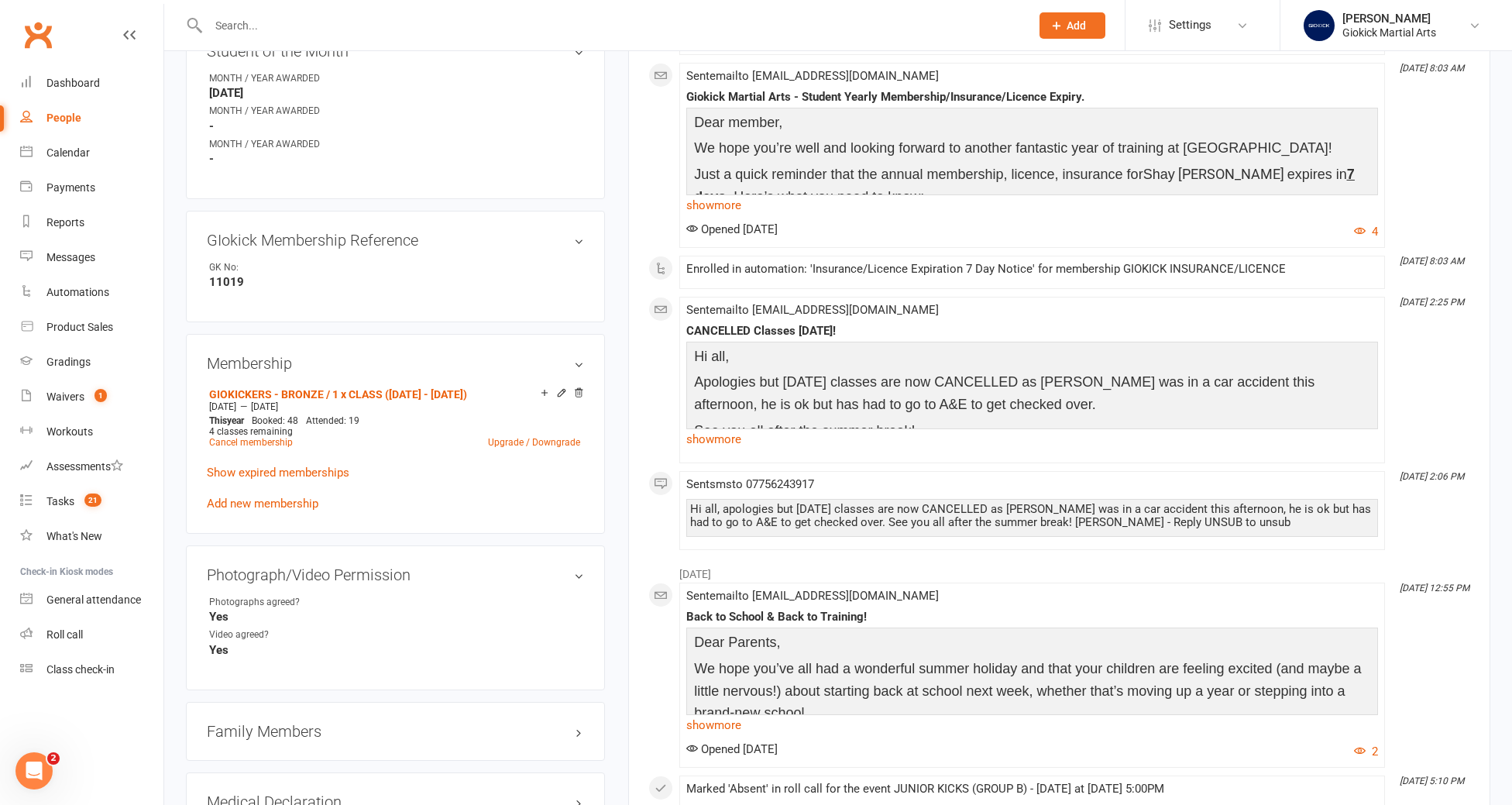
scroll to position [633, 0]
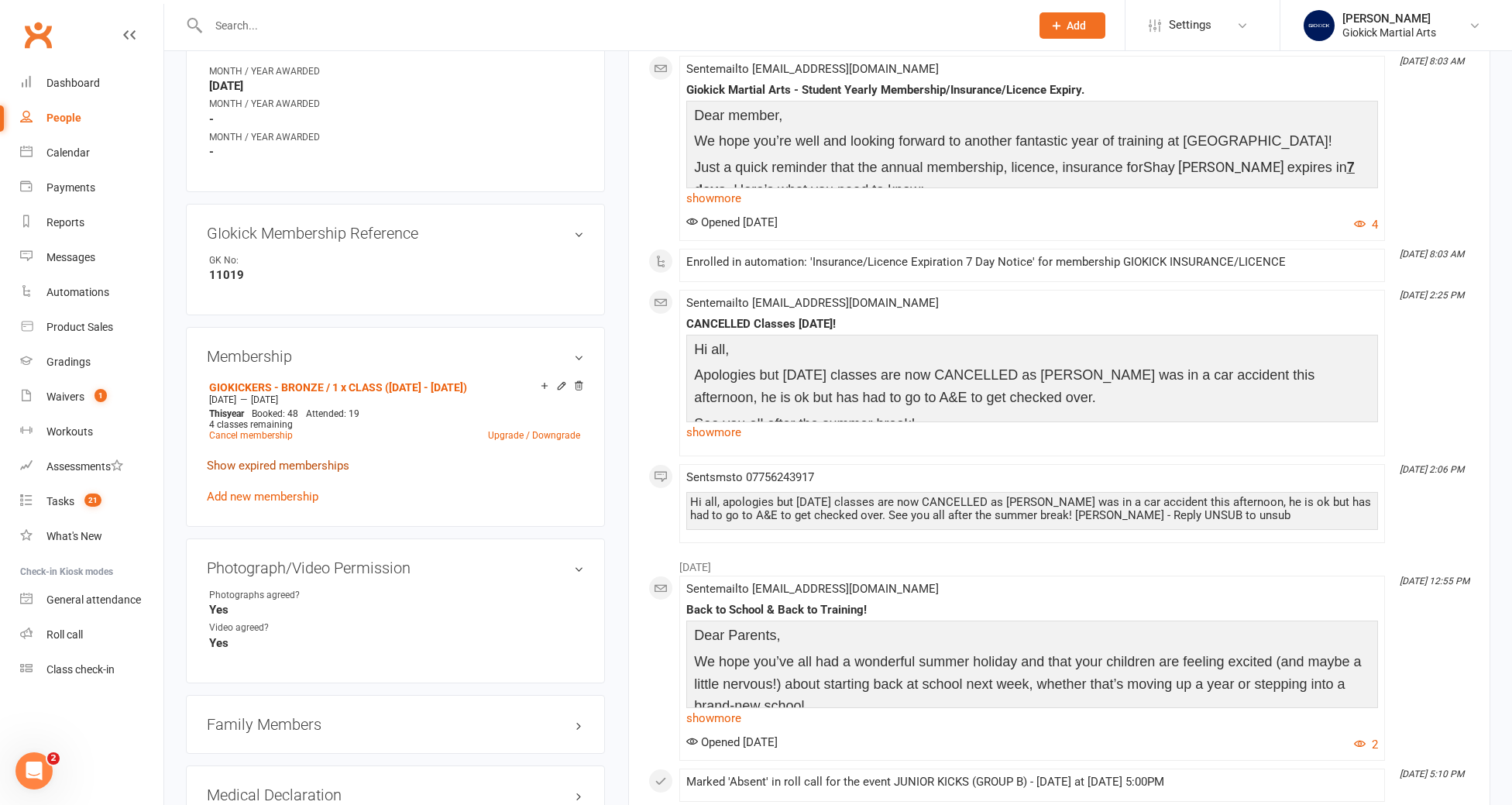
click at [288, 459] on link "Show expired memberships" at bounding box center [278, 465] width 142 height 14
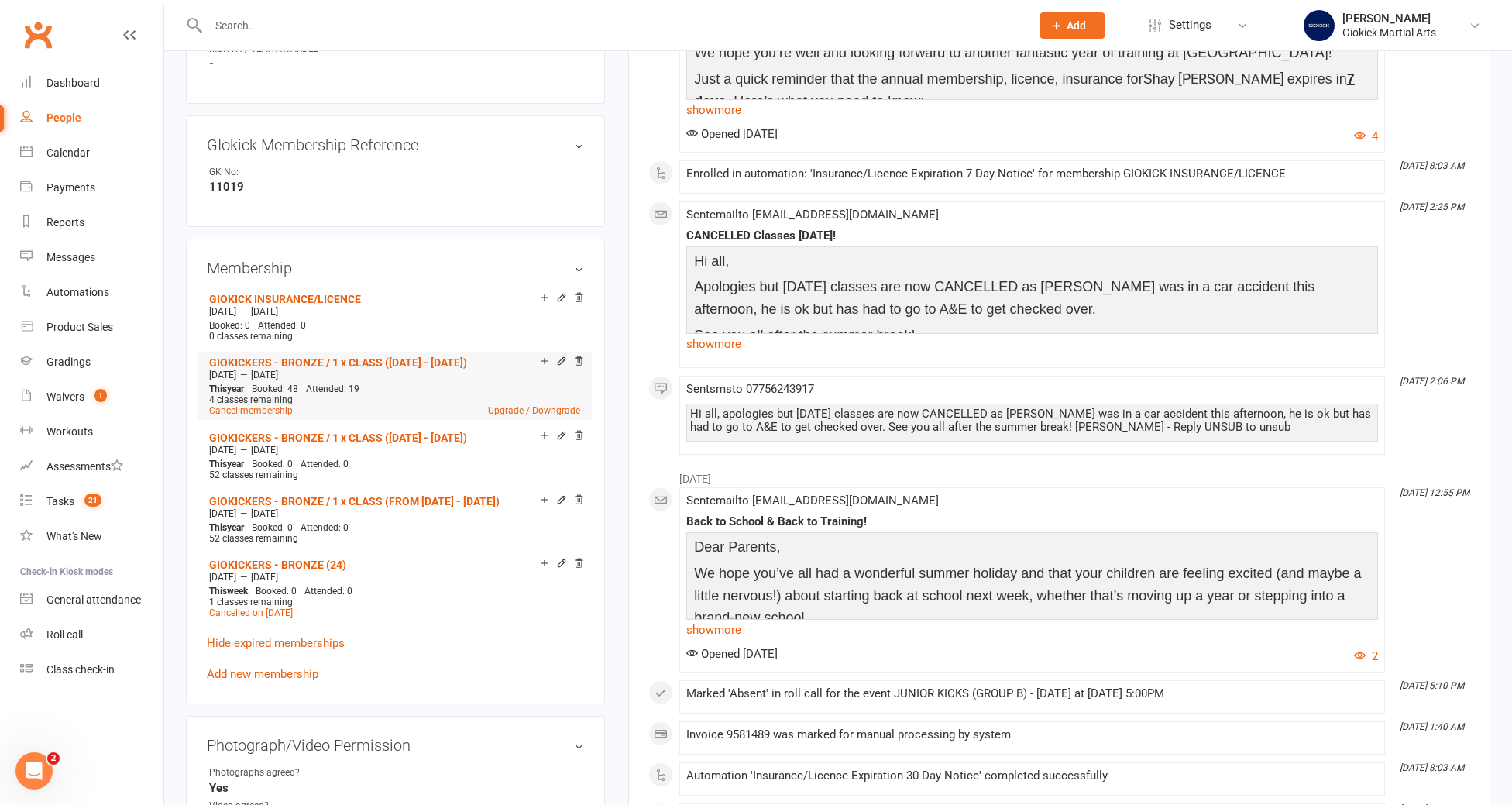
scroll to position [778, 0]
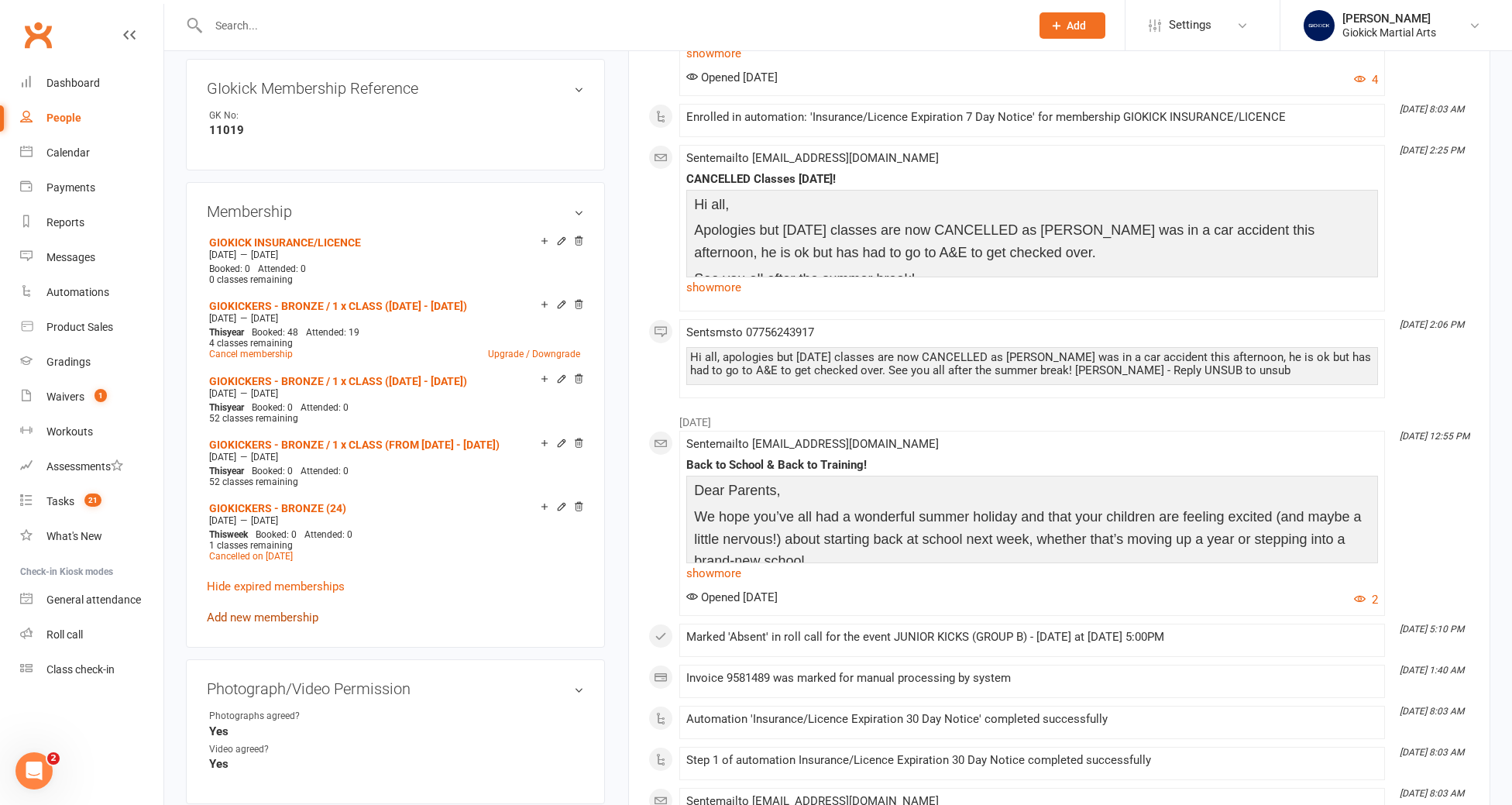
click at [271, 610] on link "Add new membership" at bounding box center [262, 617] width 112 height 14
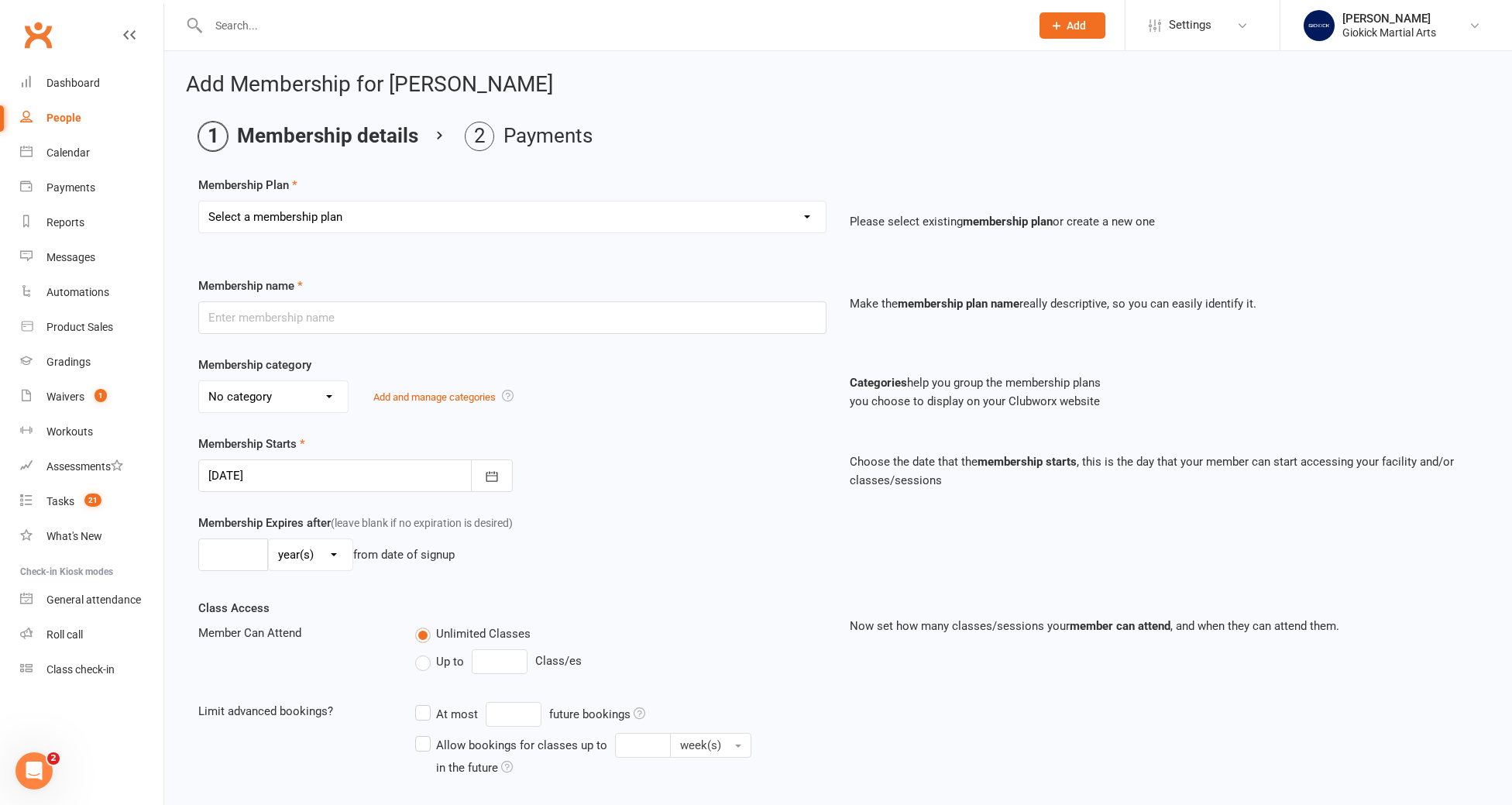
click at [389, 215] on select "Select a membership plan Create new Membership Plan GIOKICKERS - BRONZE / 1 x C…" at bounding box center [512, 216] width 627 height 31
select select "4"
click at [199, 201] on select "Select a membership plan Create new Membership Plan GIOKICKERS - BRONZE / 1 x C…" at bounding box center [512, 216] width 627 height 31
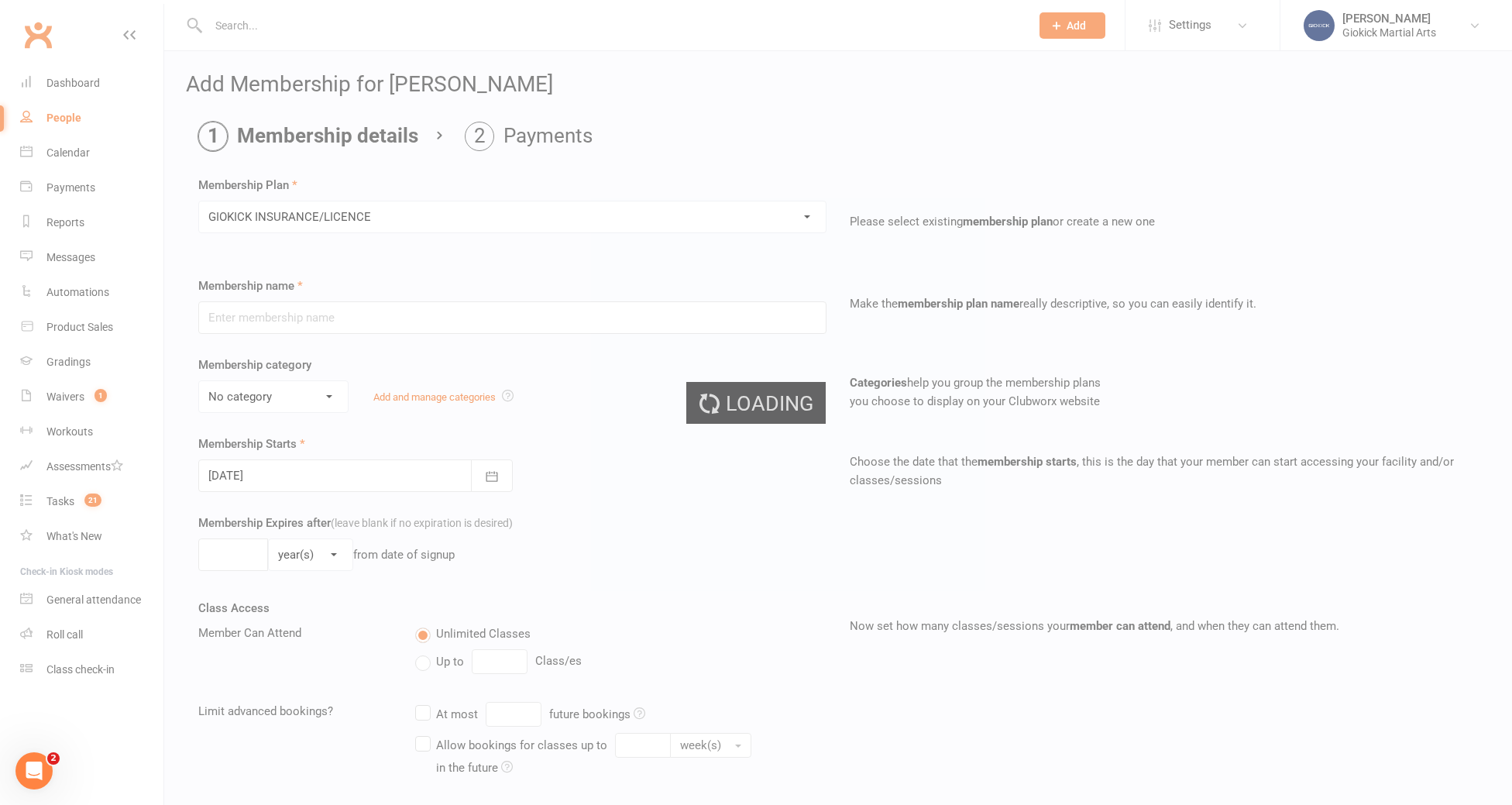
type input "GIOKICK INSURANCE/LICENCE"
select select "2"
type input "1"
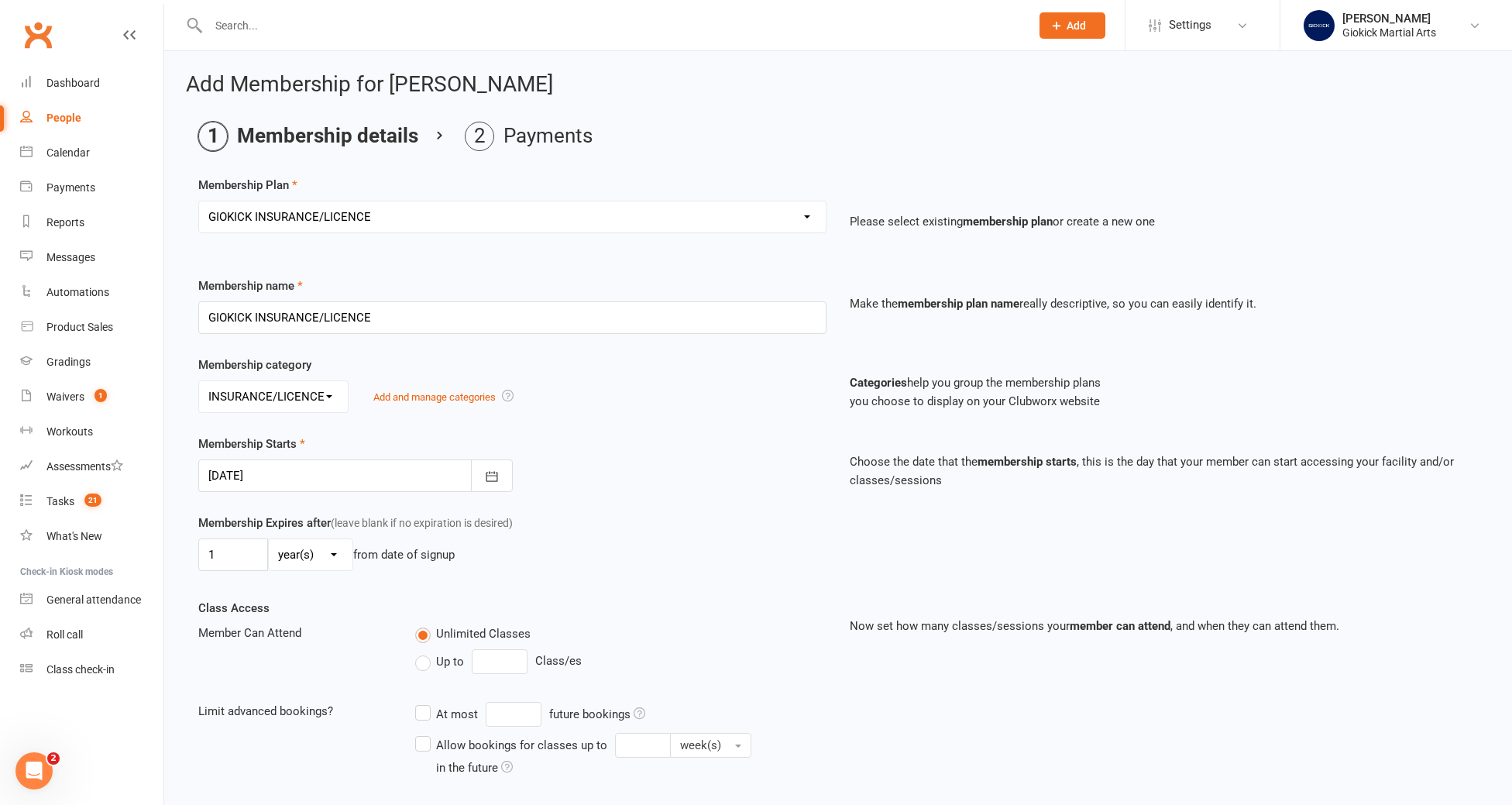
click at [295, 475] on div at bounding box center [355, 475] width 315 height 32
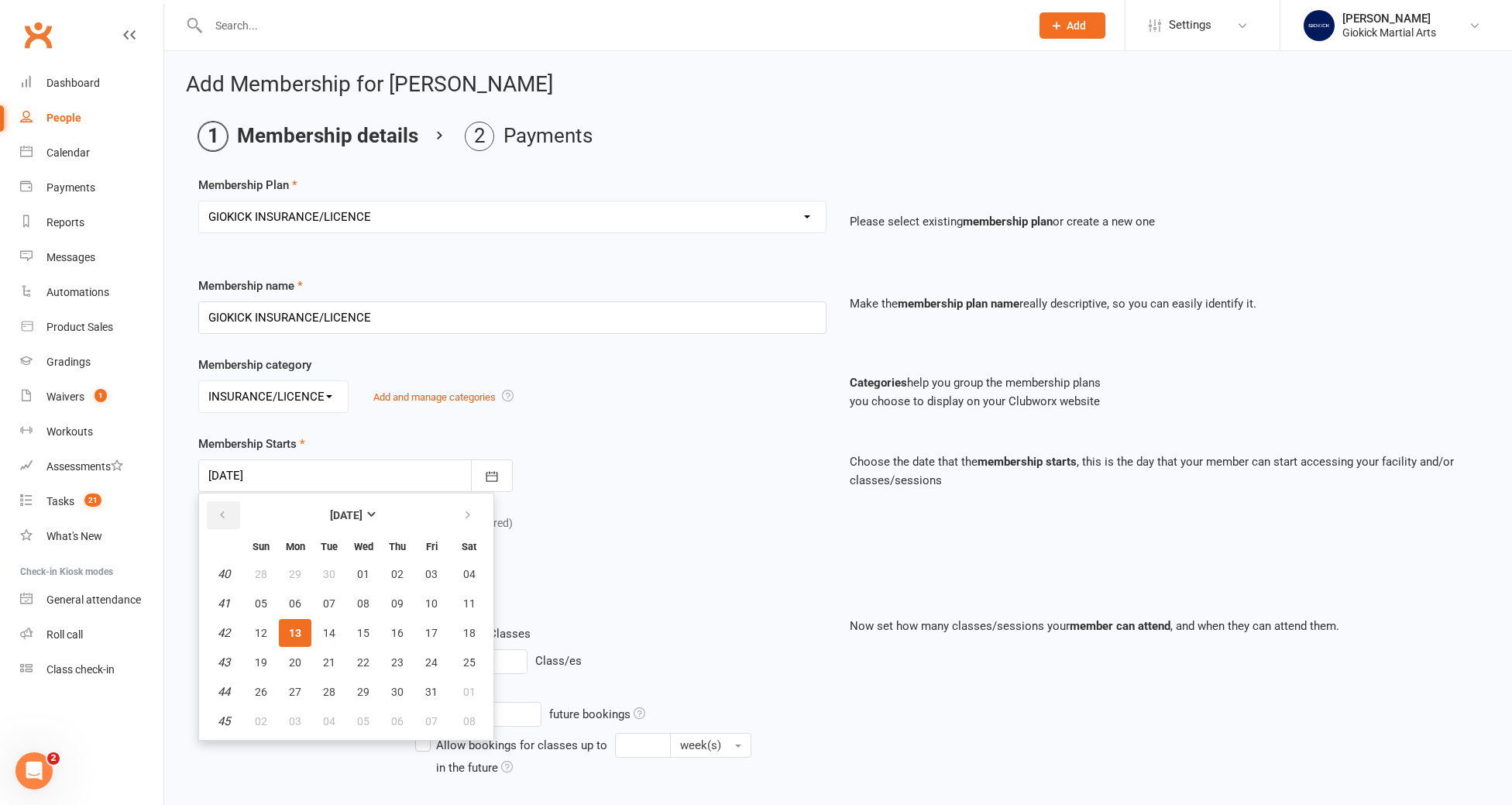
click at [224, 511] on icon "button" at bounding box center [223, 515] width 11 height 13
click at [404, 663] on button "25" at bounding box center [398, 662] width 32 height 28
type input "[DATE]"
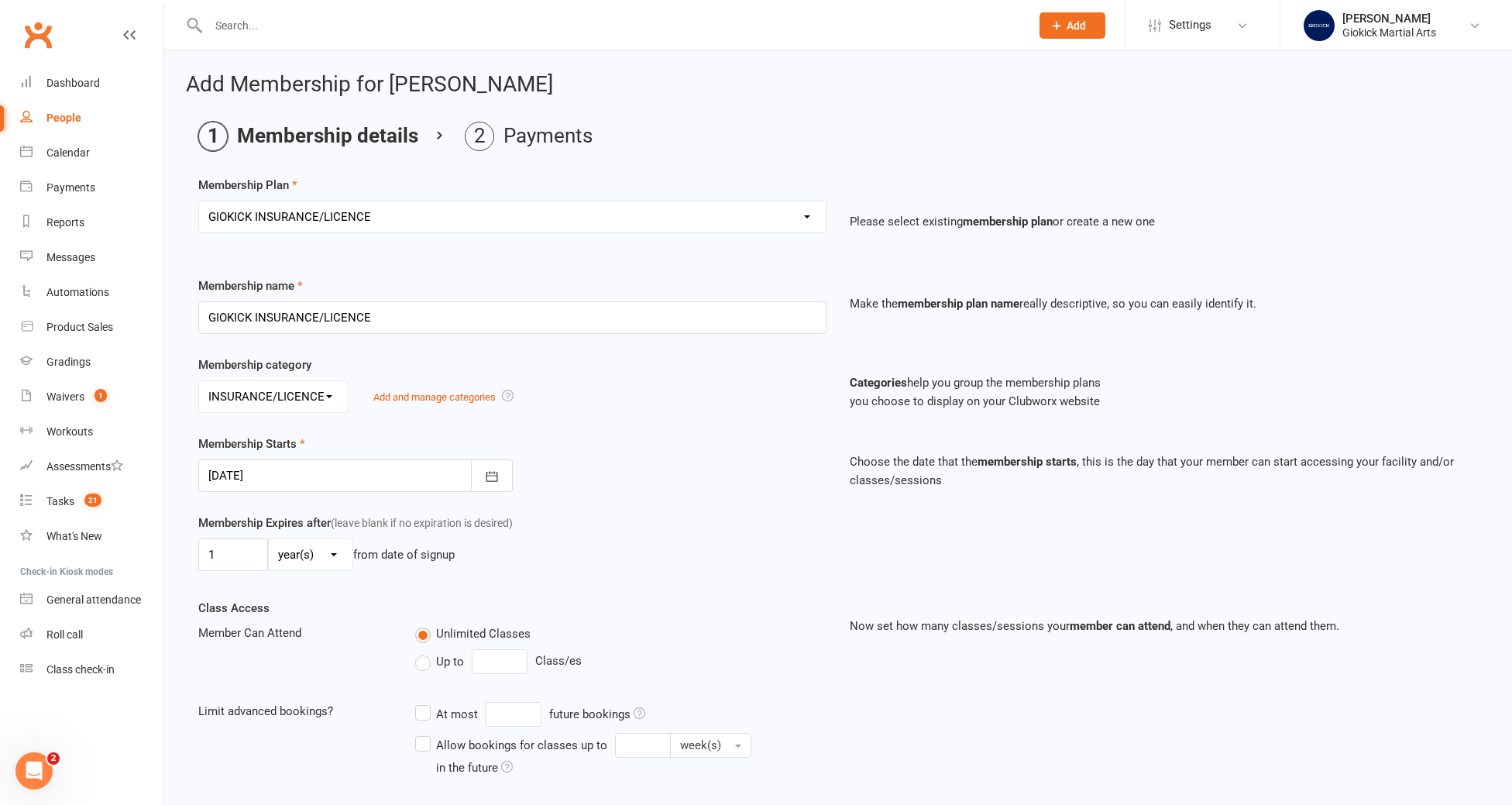
click at [425, 667] on label "Up to" at bounding box center [439, 661] width 49 height 19
click at [425, 652] on input "Up to" at bounding box center [419, 652] width 10 height 0
type input "0"
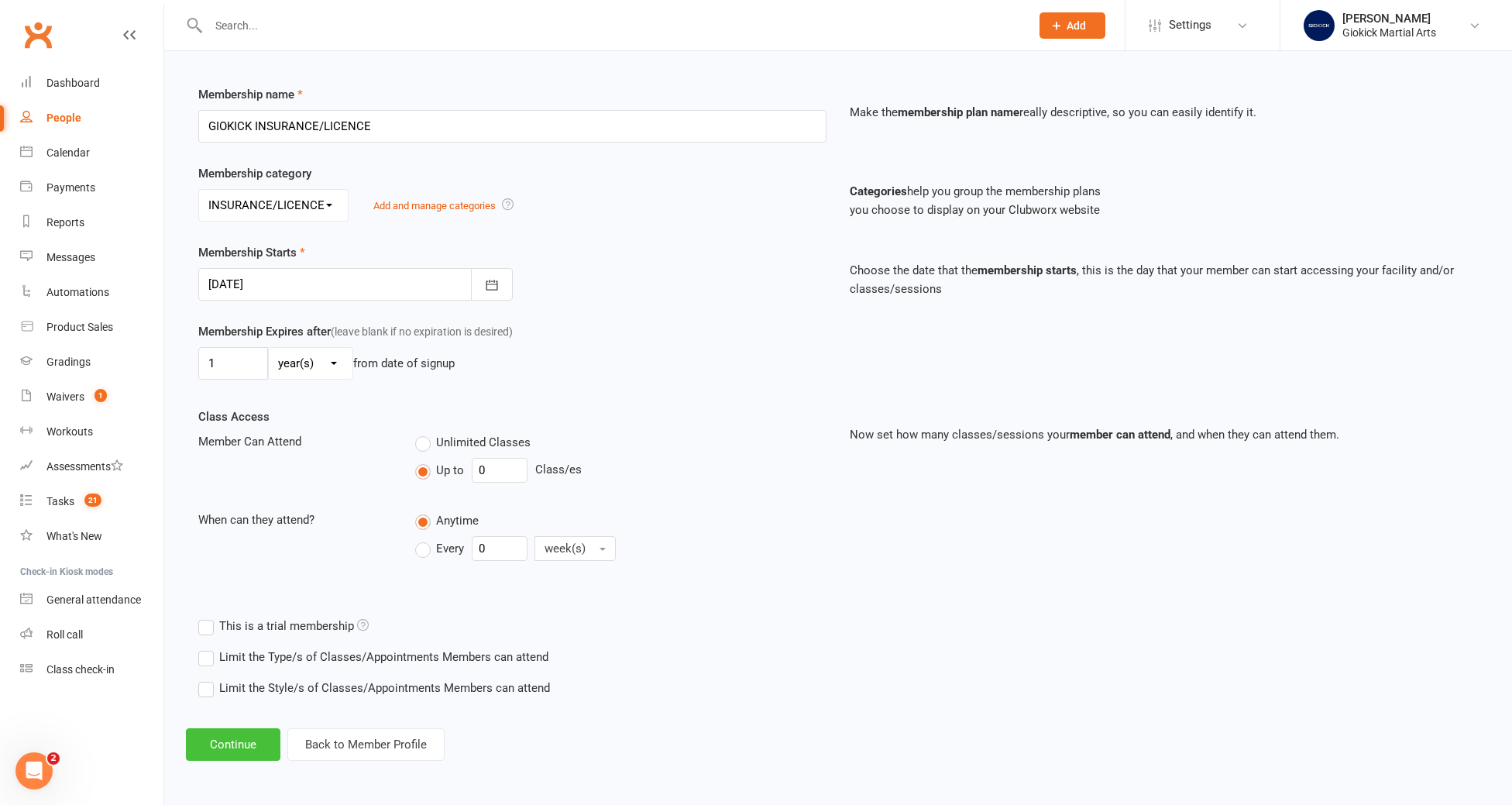
click at [225, 752] on button "Continue" at bounding box center [233, 745] width 95 height 32
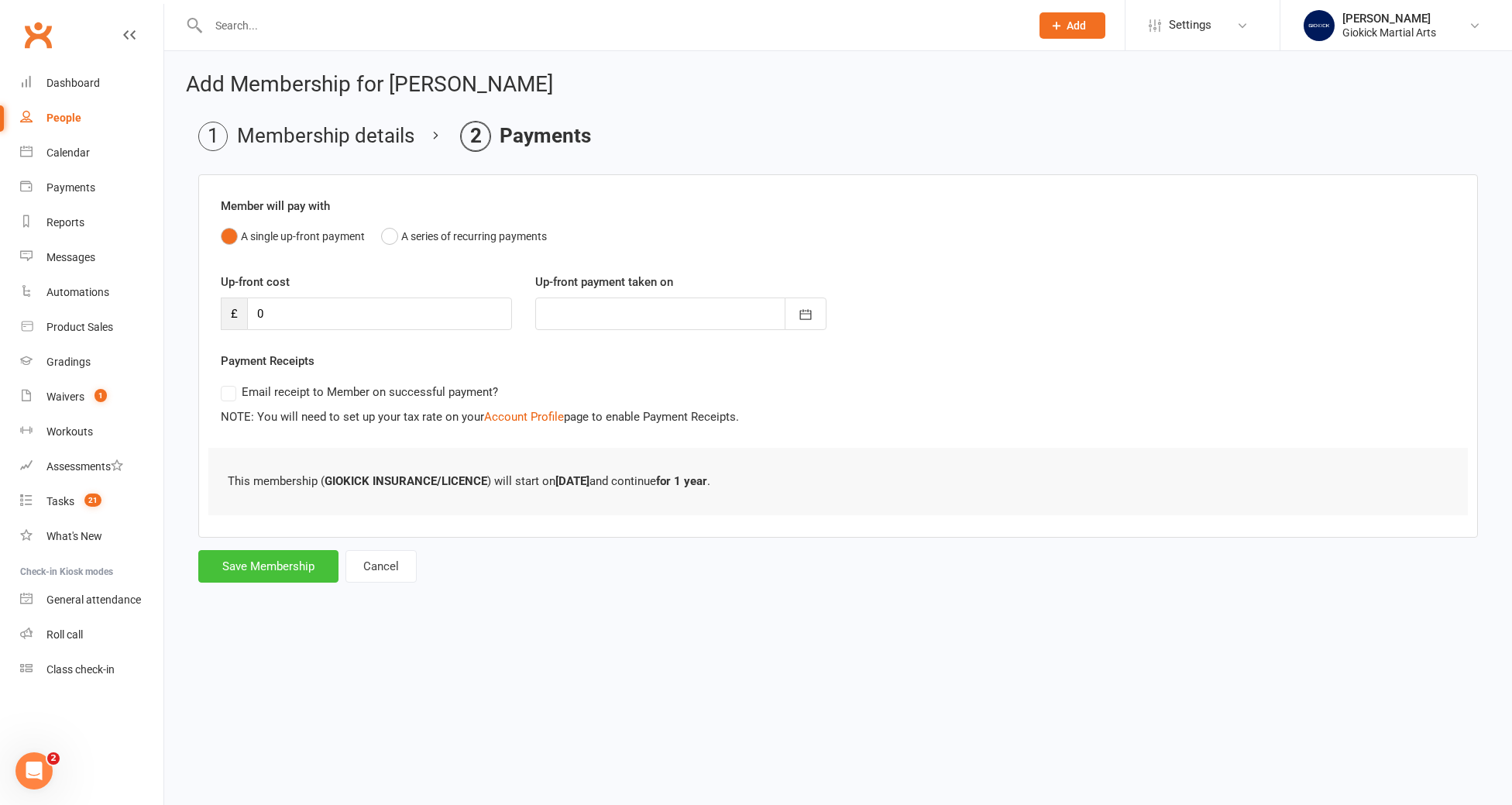
click at [265, 569] on button "Save Membership" at bounding box center [268, 566] width 140 height 32
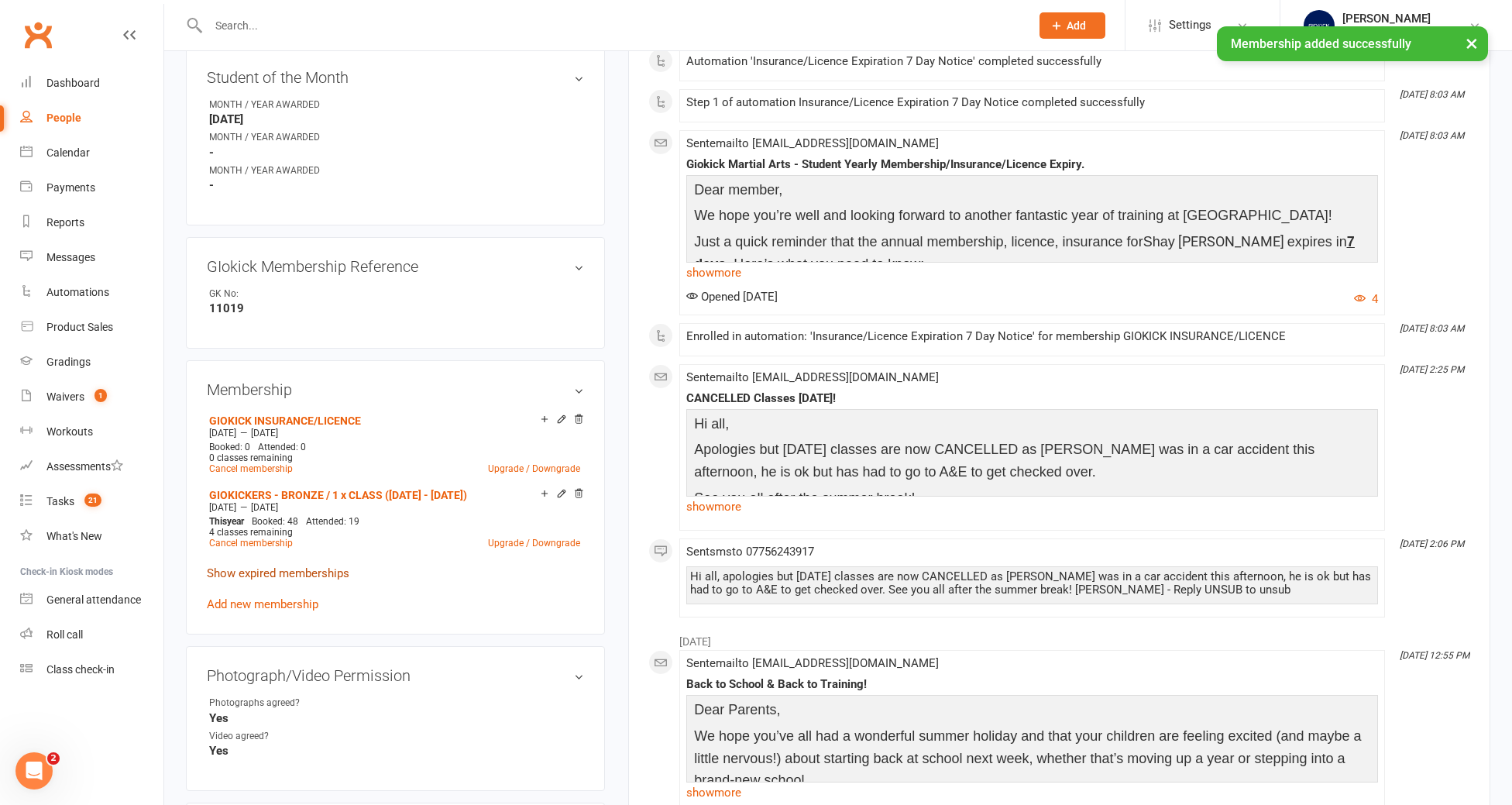
click at [283, 566] on link "Show expired memberships" at bounding box center [278, 572] width 142 height 14
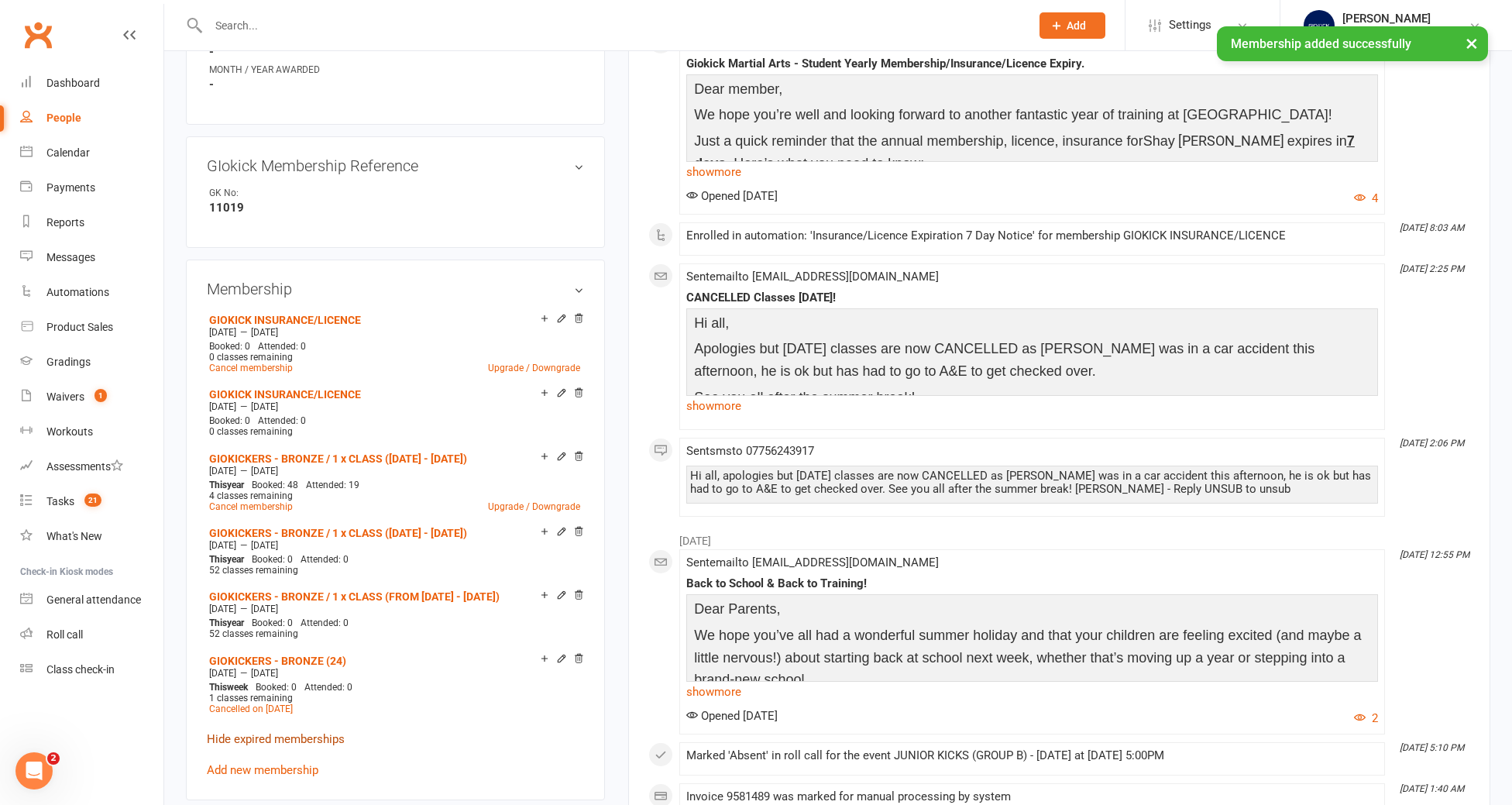
scroll to position [726, 0]
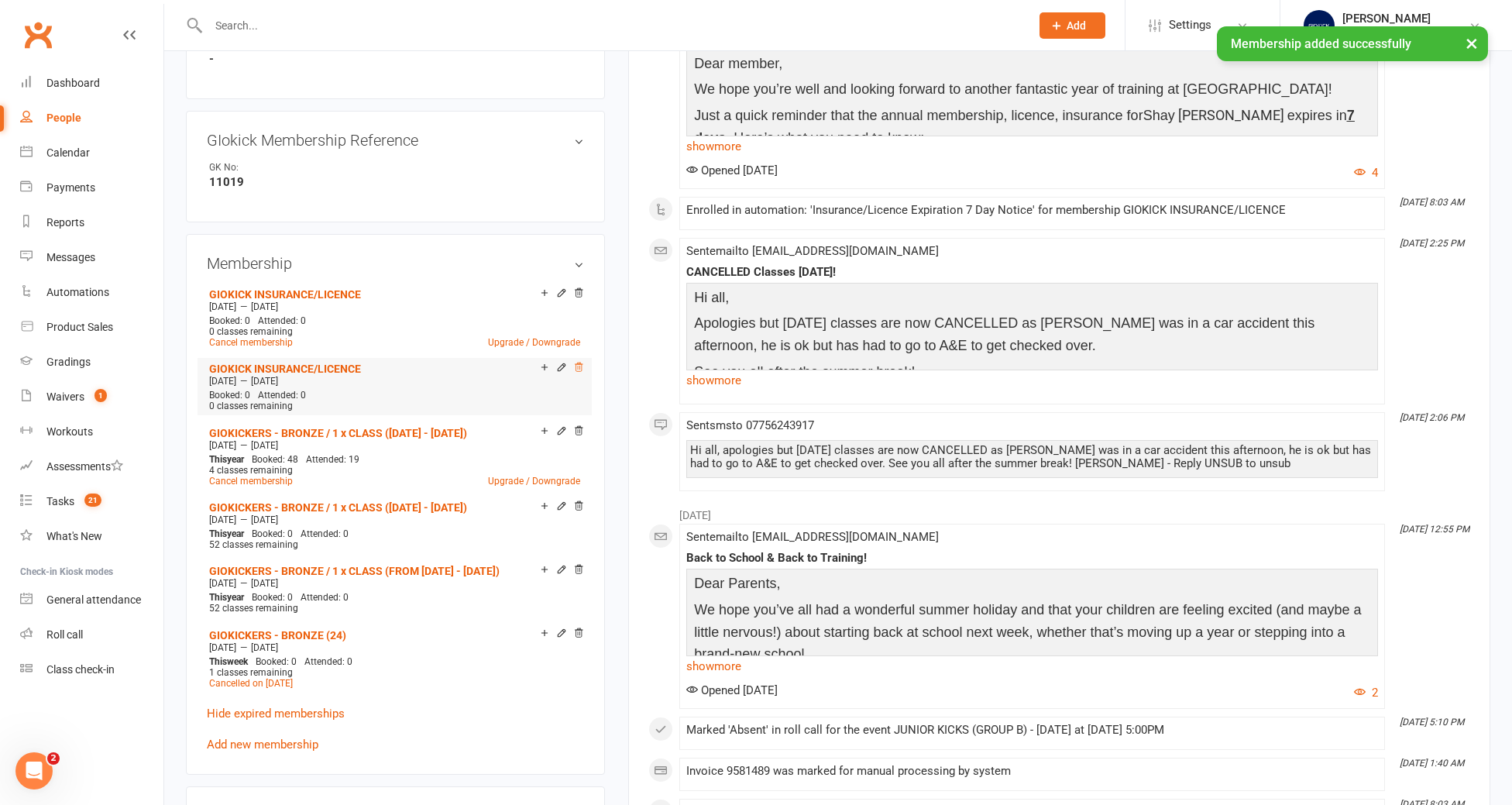
click at [578, 362] on icon at bounding box center [579, 366] width 8 height 8
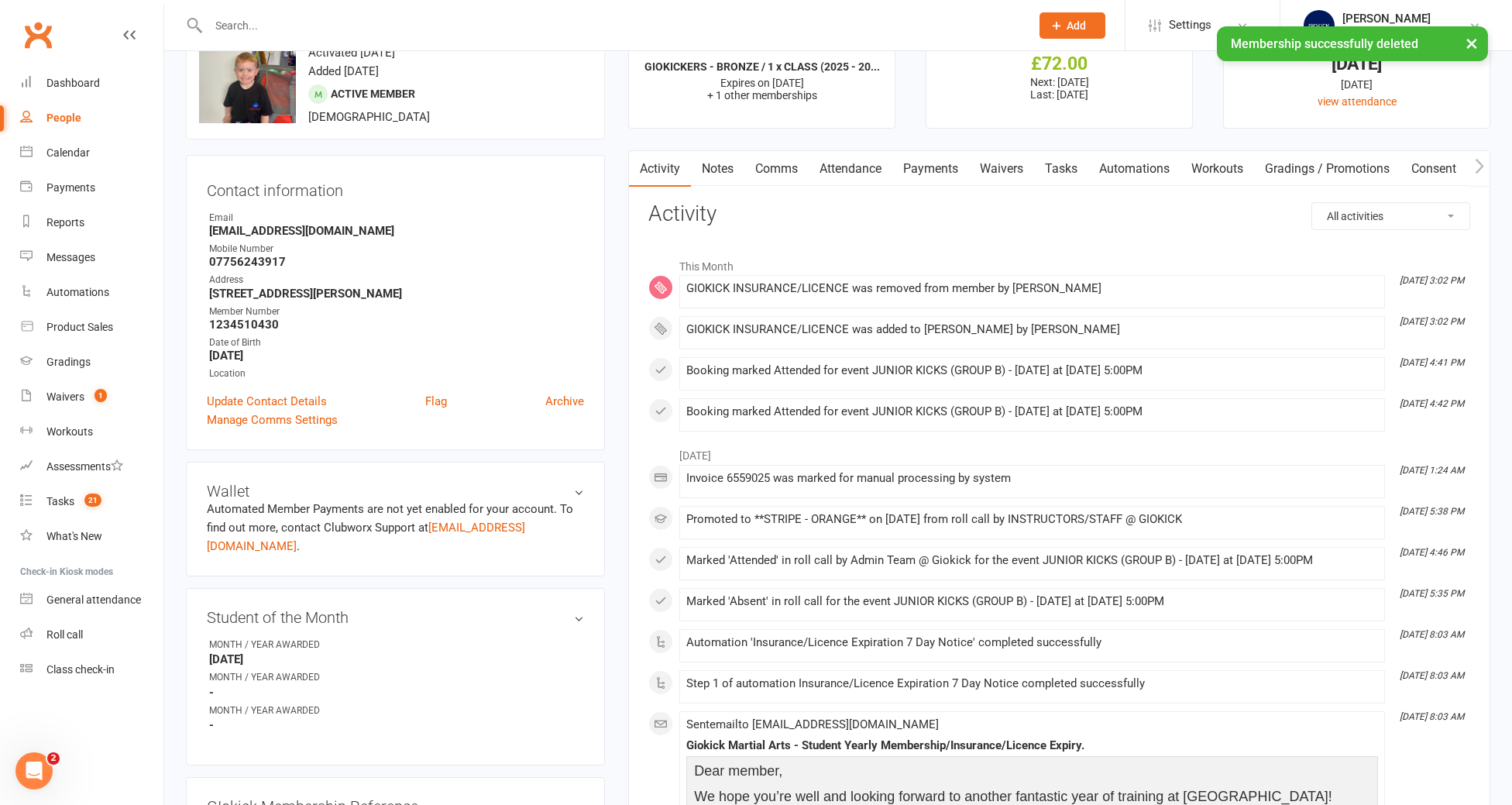
scroll to position [0, 0]
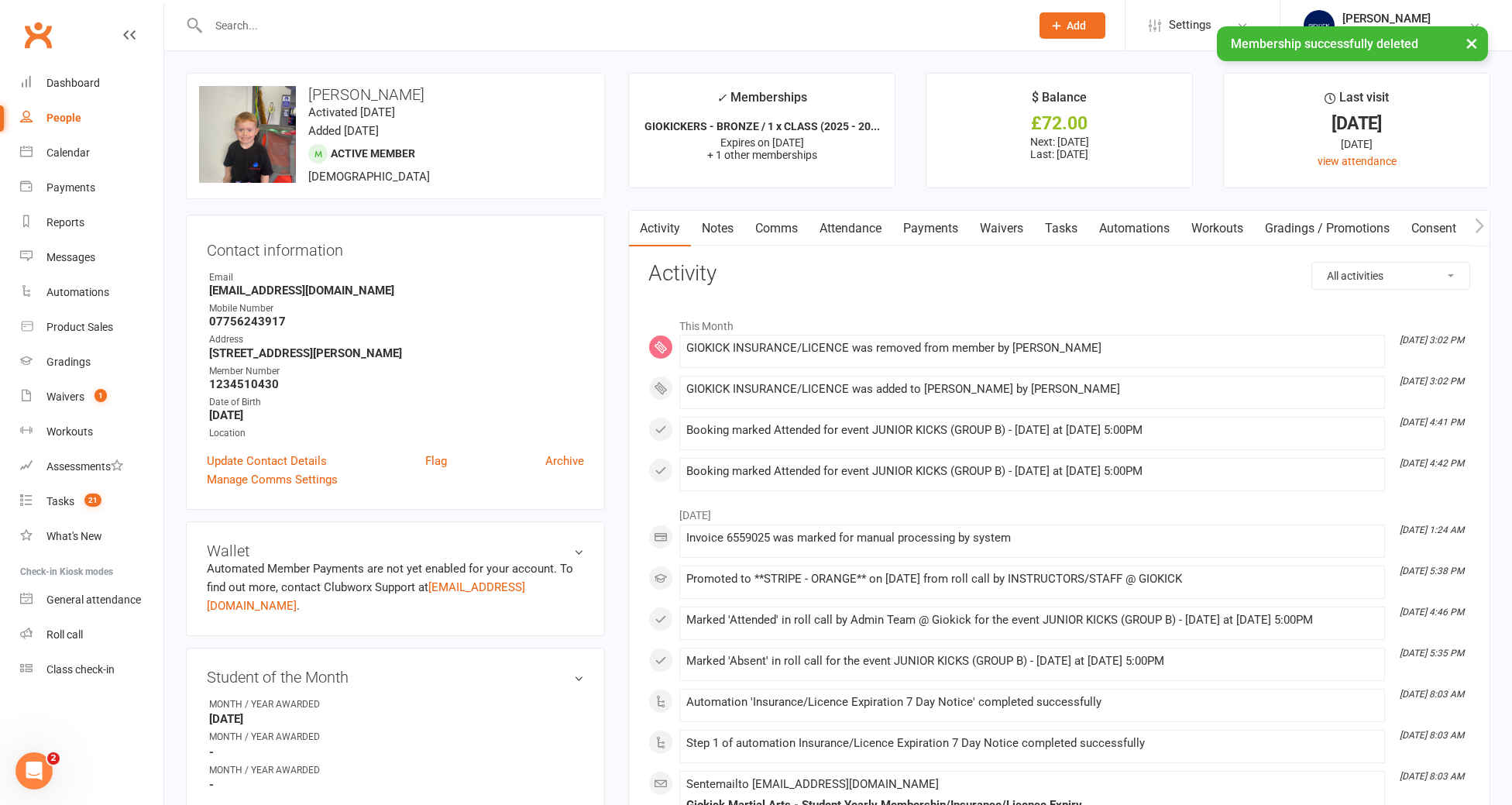
click at [1068, 219] on link "Tasks" at bounding box center [1061, 229] width 54 height 36
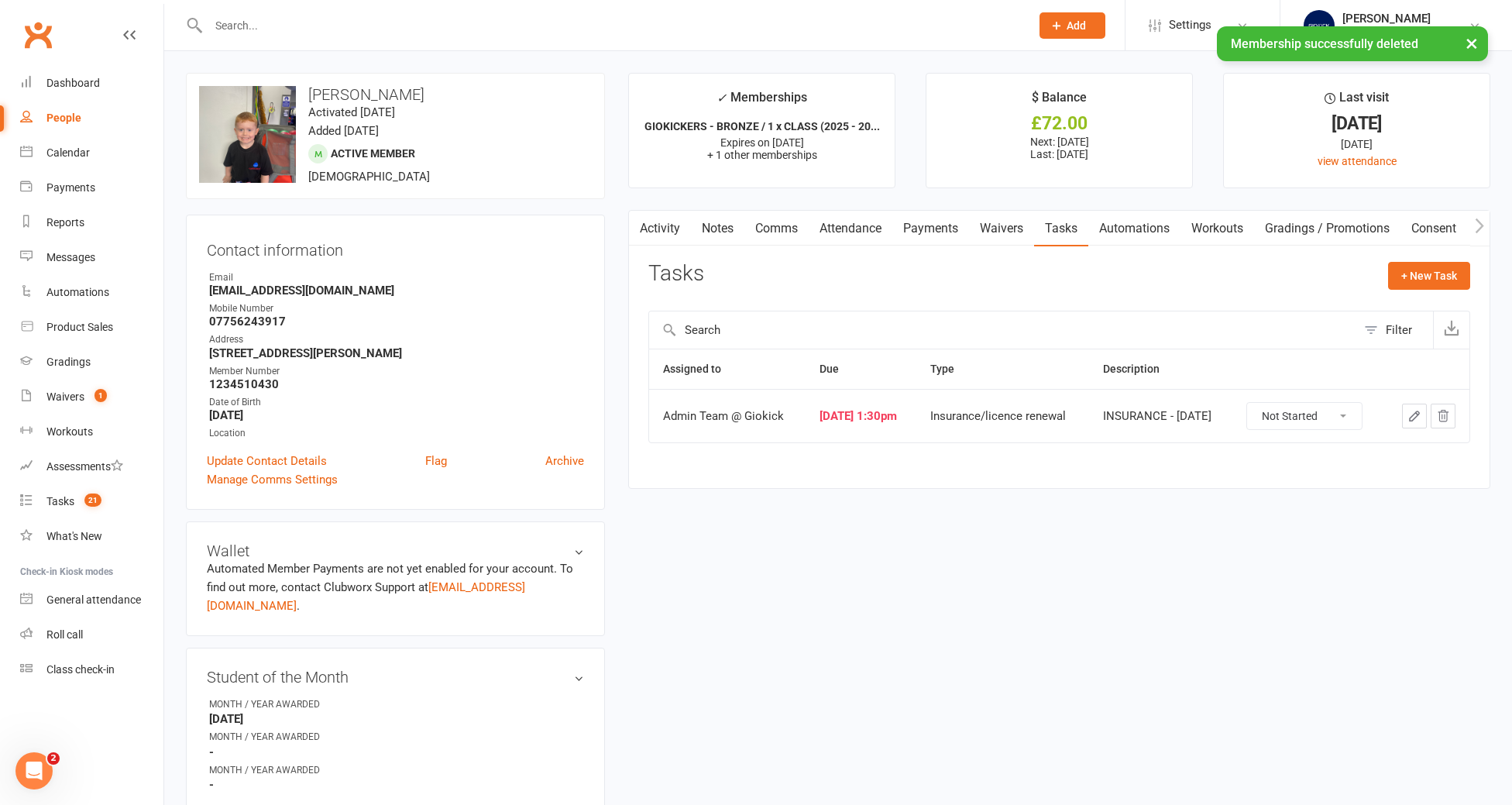
click at [1413, 415] on icon "button" at bounding box center [1414, 416] width 14 height 14
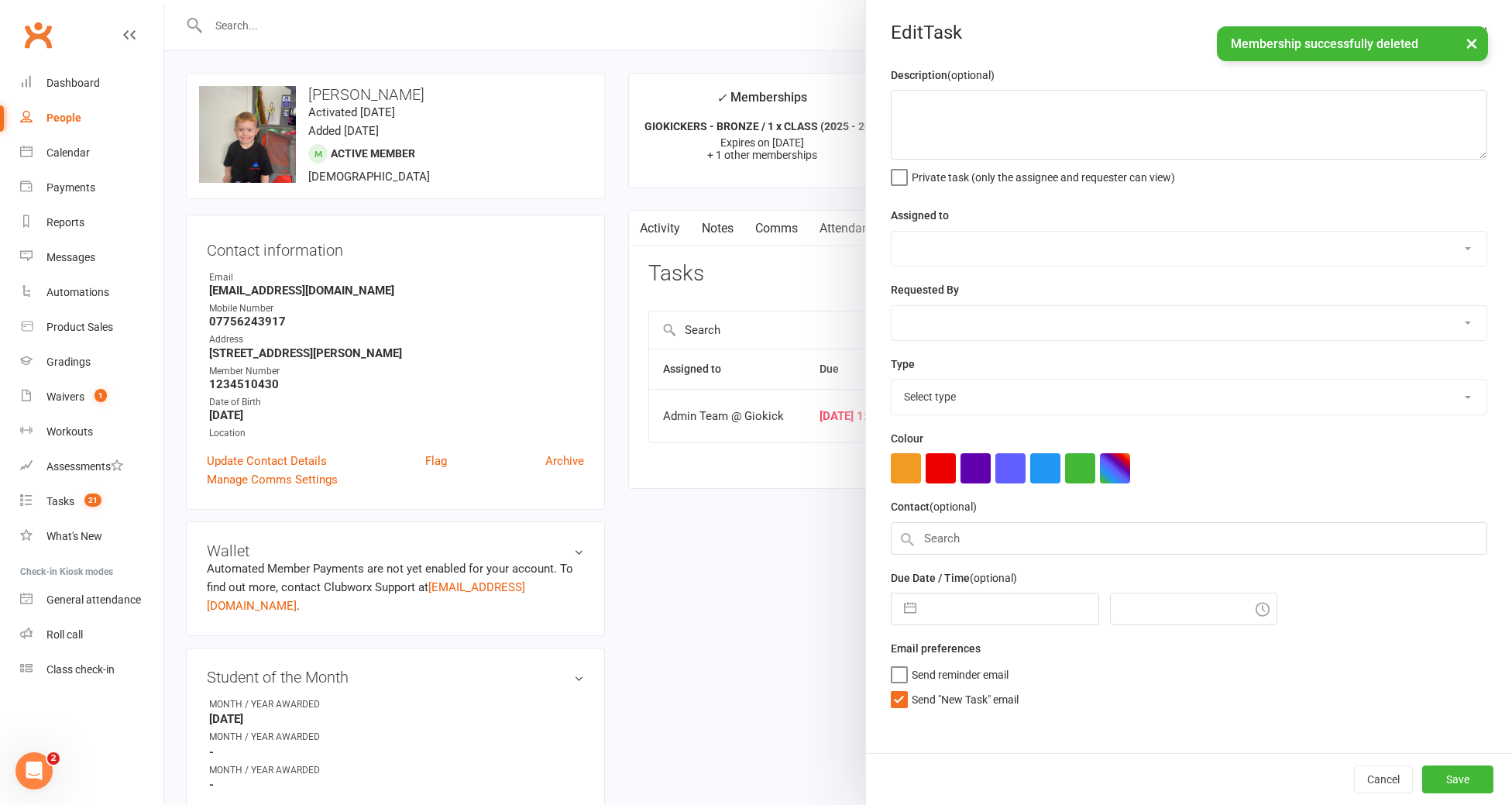
type textarea "INSURANCE - [DATE]"
select select "12159"
type input "[DATE]"
type input "1:30pm"
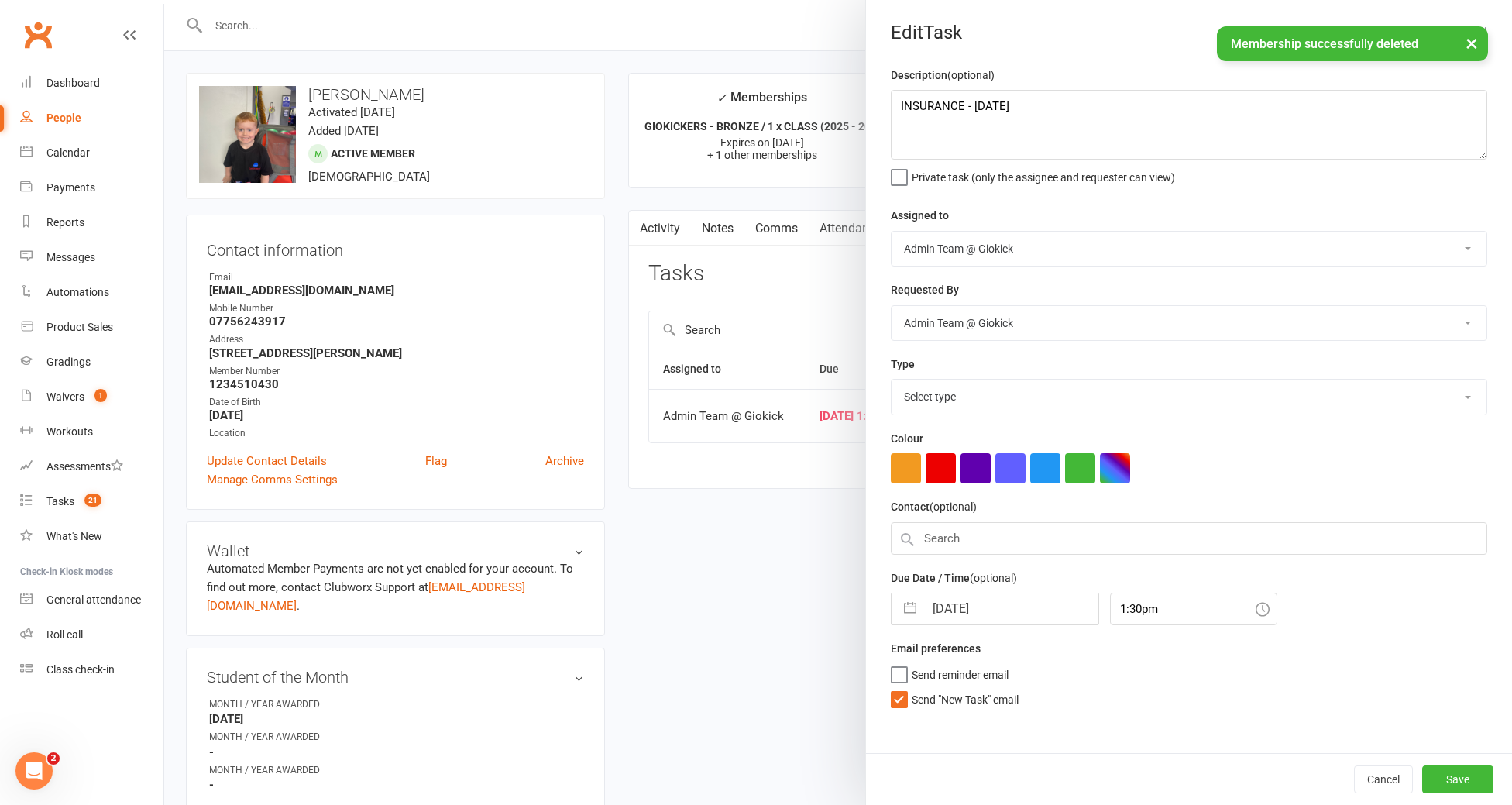
select select "11582"
click at [1084, 108] on textarea "INSURANCE - [DATE]" at bounding box center [1188, 124] width 596 height 69
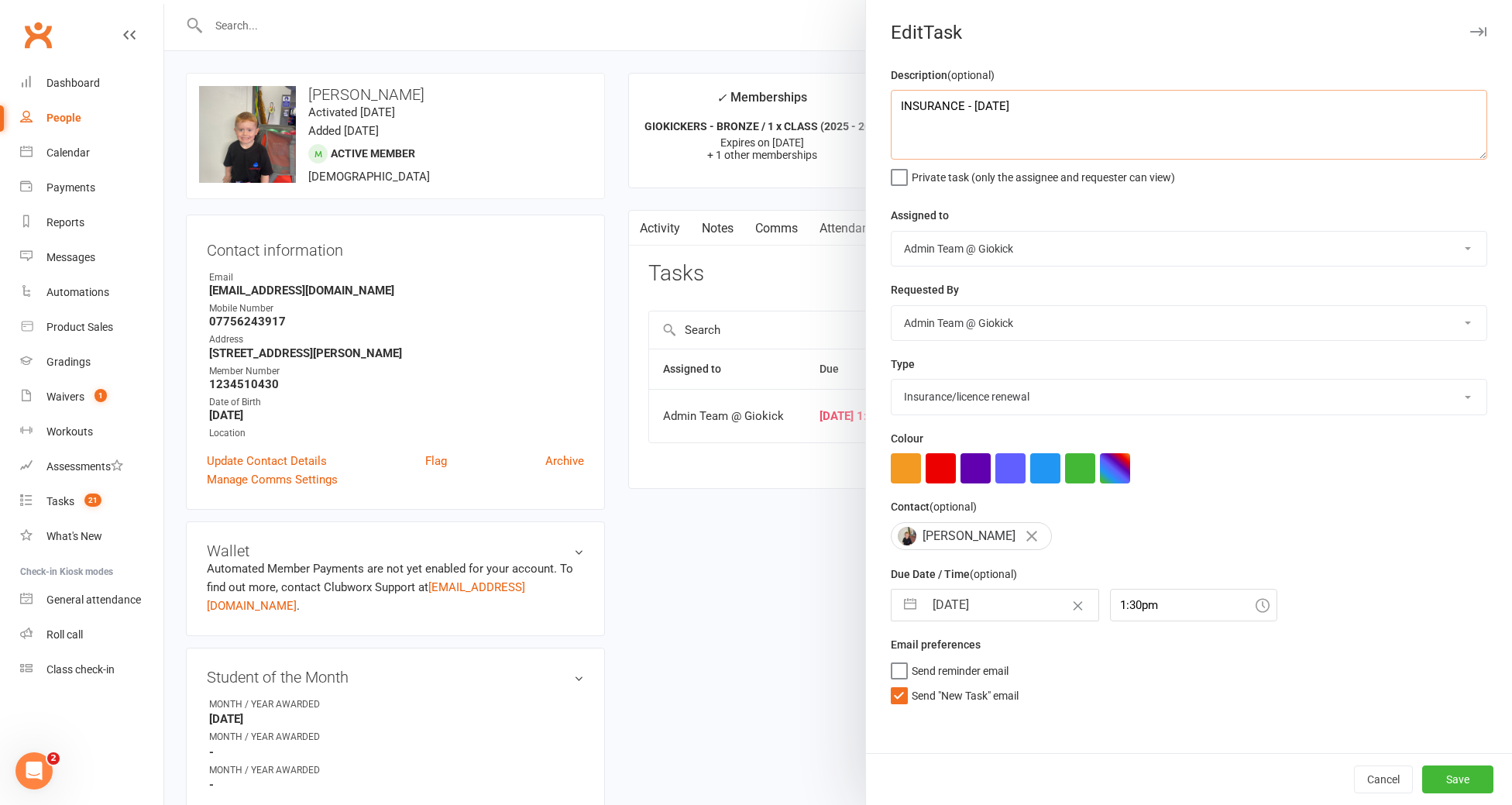
type textarea "INSURANCE - [DATE]"
click at [1013, 609] on input "[DATE]" at bounding box center [1011, 605] width 174 height 31
select select "7"
select select "2025"
select select "8"
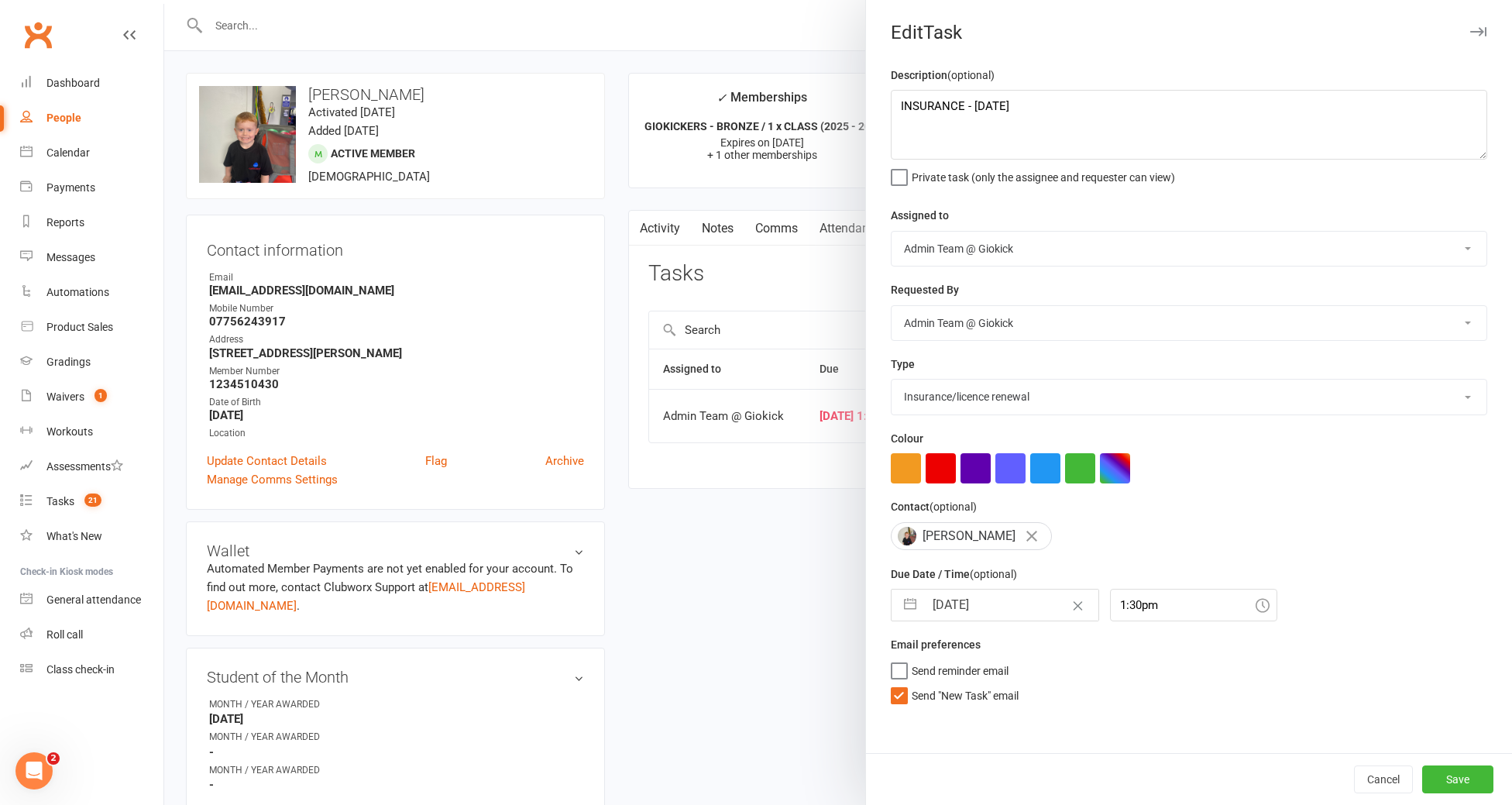
select select "2025"
select select "9"
select select "2025"
type input "[DATE]"
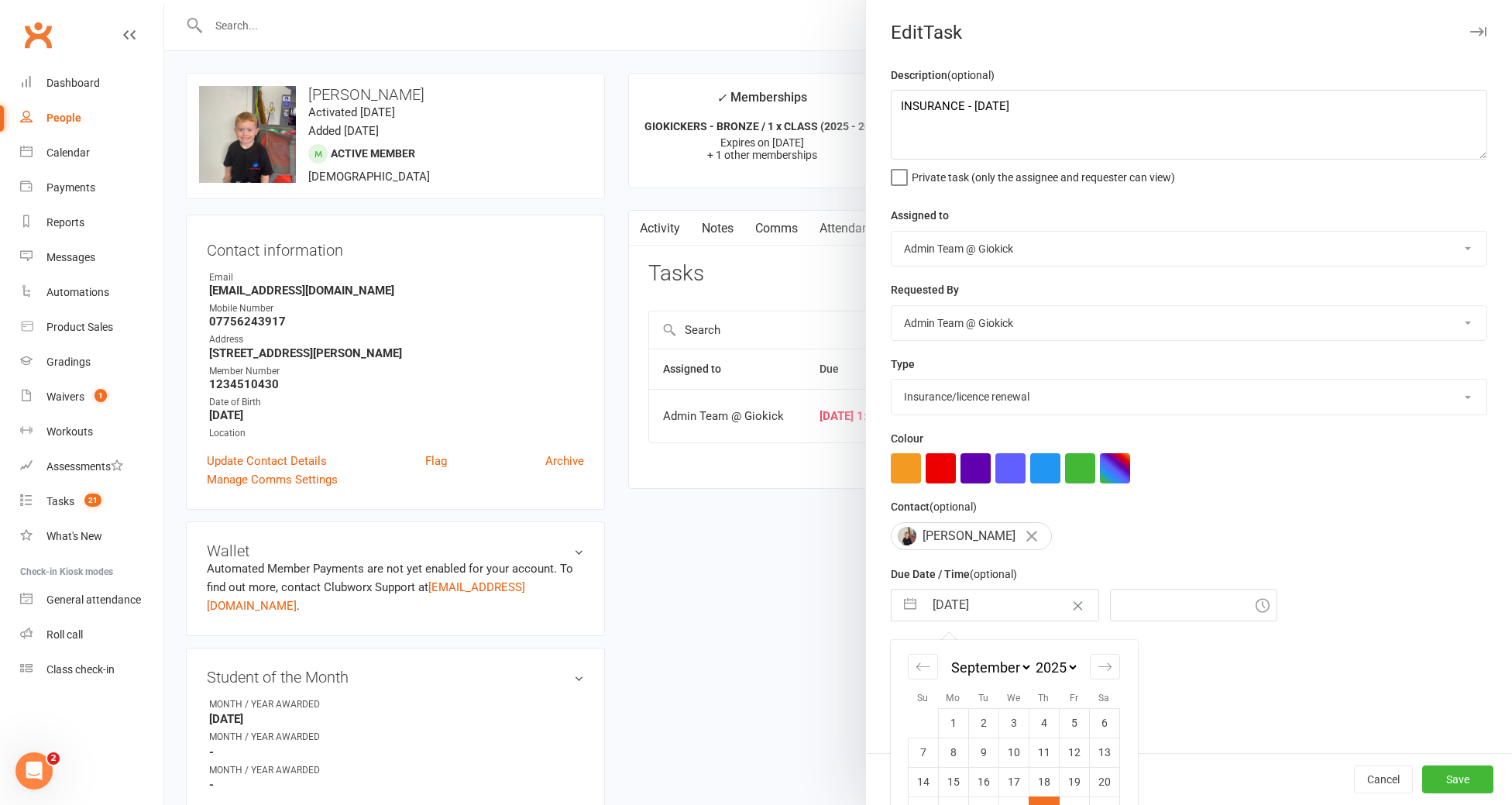
type input "3:15pm"
type input "[DATE]"
click at [1465, 789] on button "Save" at bounding box center [1457, 779] width 71 height 28
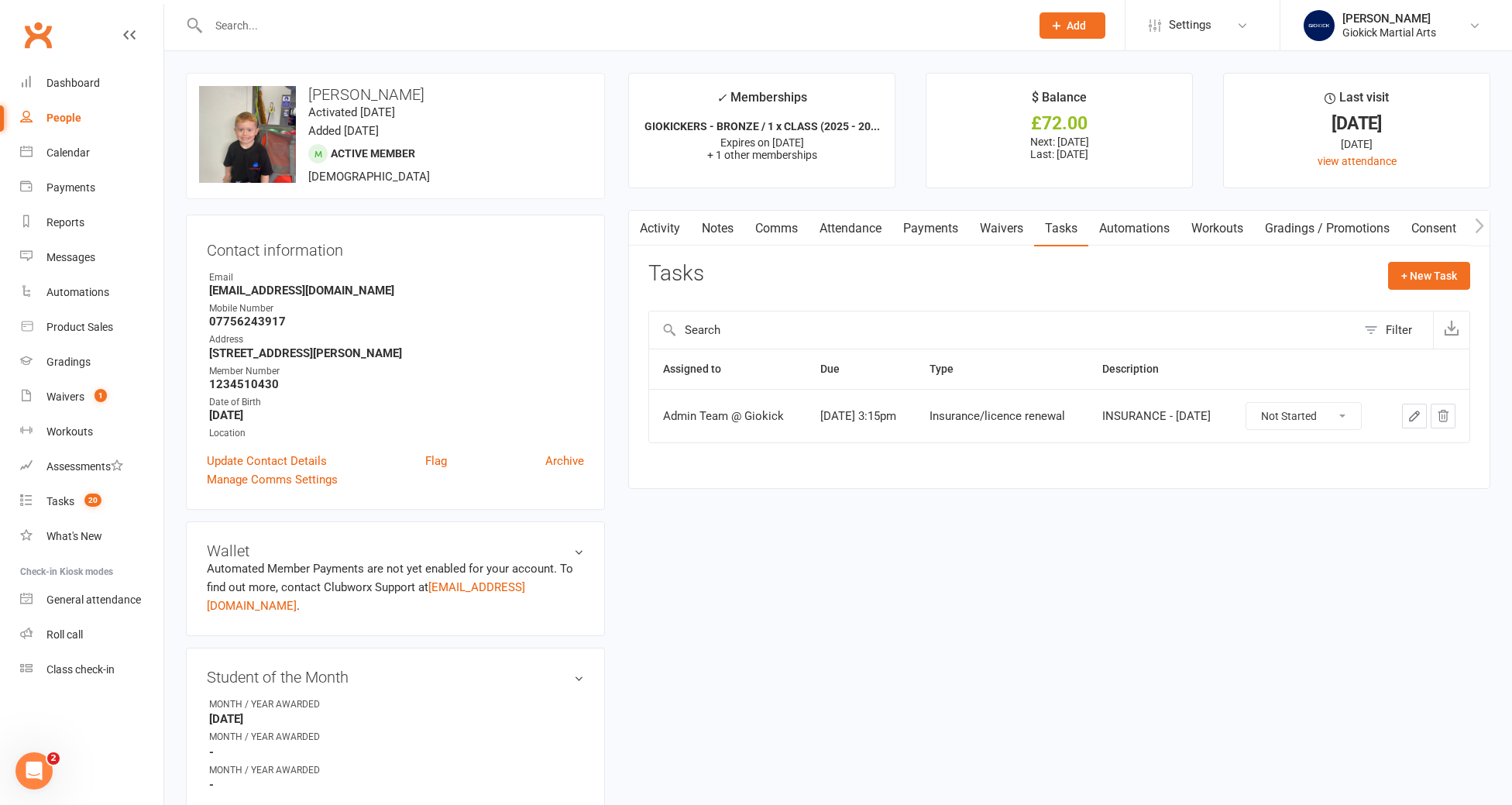
click at [250, 15] on input "text" at bounding box center [611, 25] width 816 height 22
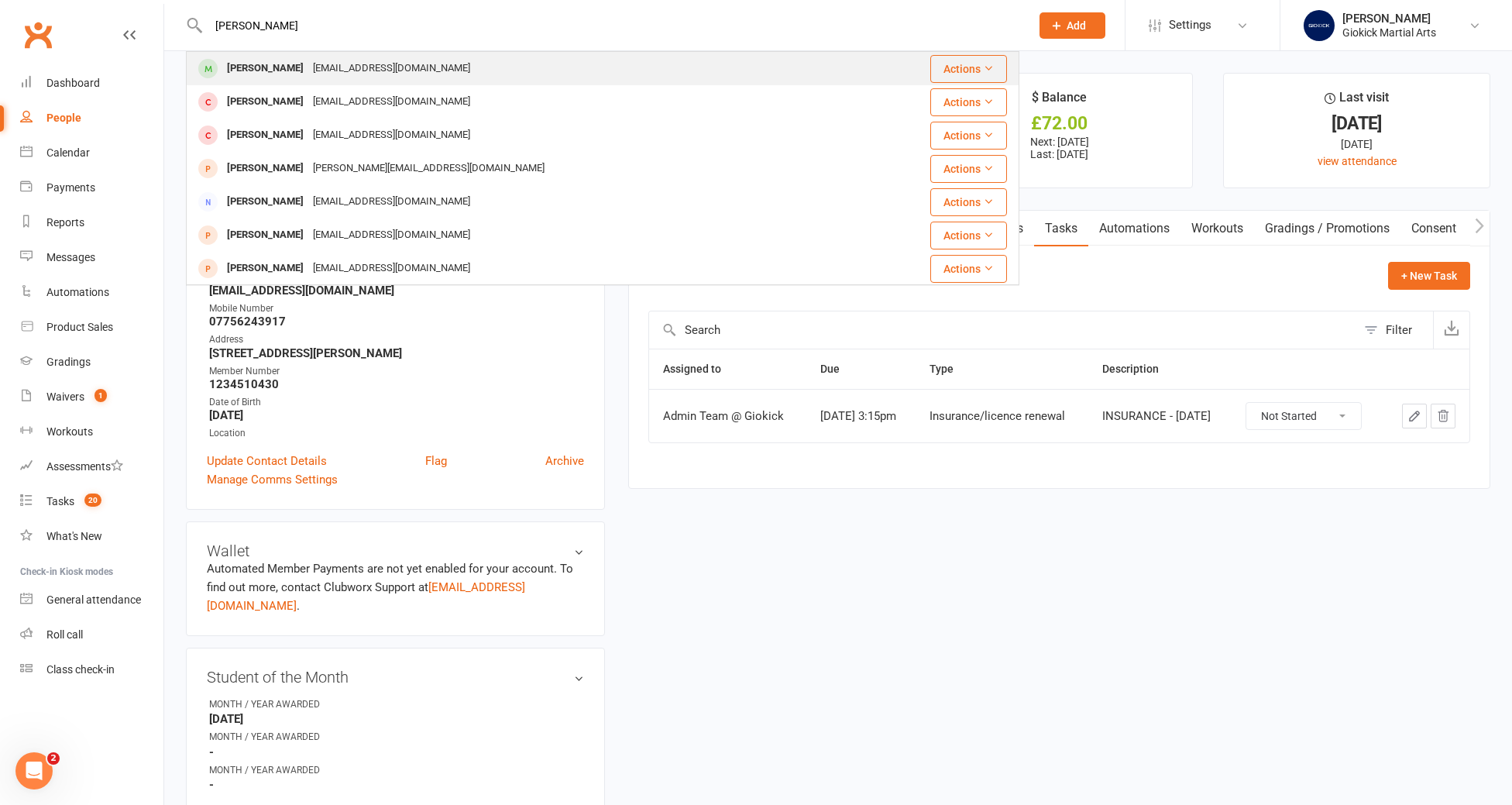
type input "[PERSON_NAME]"
click at [248, 76] on div "[PERSON_NAME]" at bounding box center [265, 69] width 86 height 23
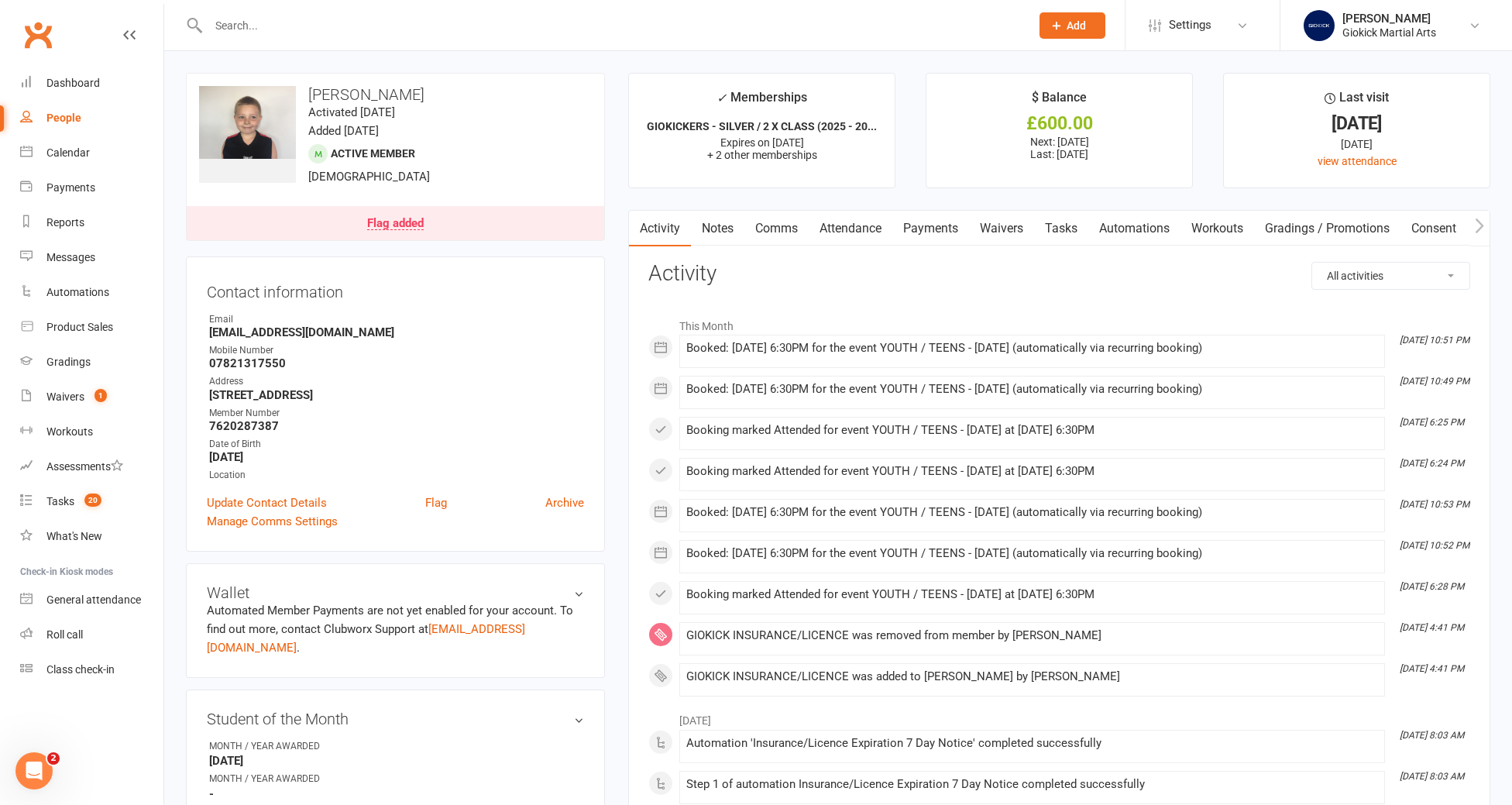
click at [1080, 228] on link "Tasks" at bounding box center [1061, 229] width 54 height 36
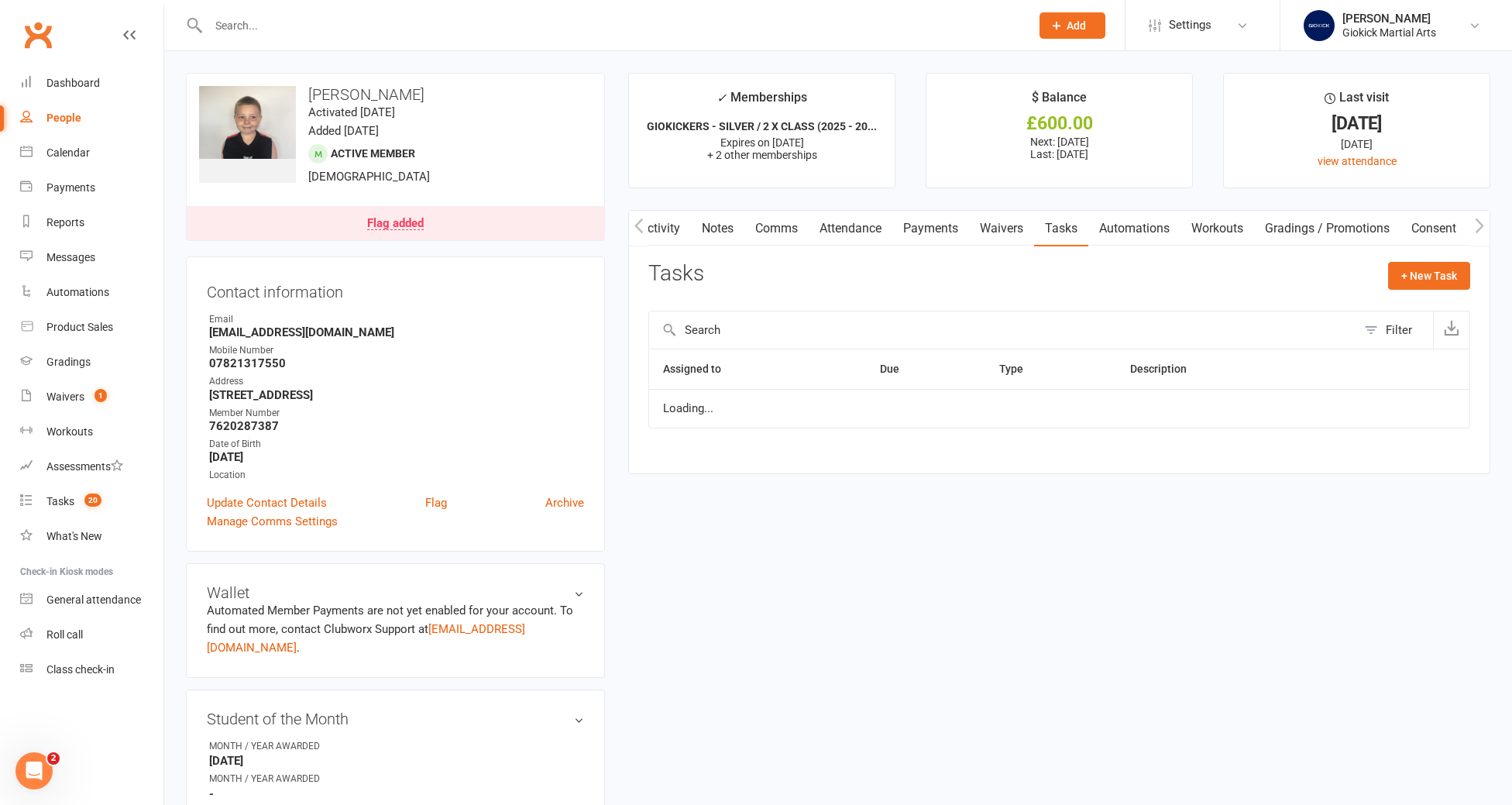
scroll to position [0, 1]
click at [223, 21] on input "text" at bounding box center [611, 25] width 816 height 22
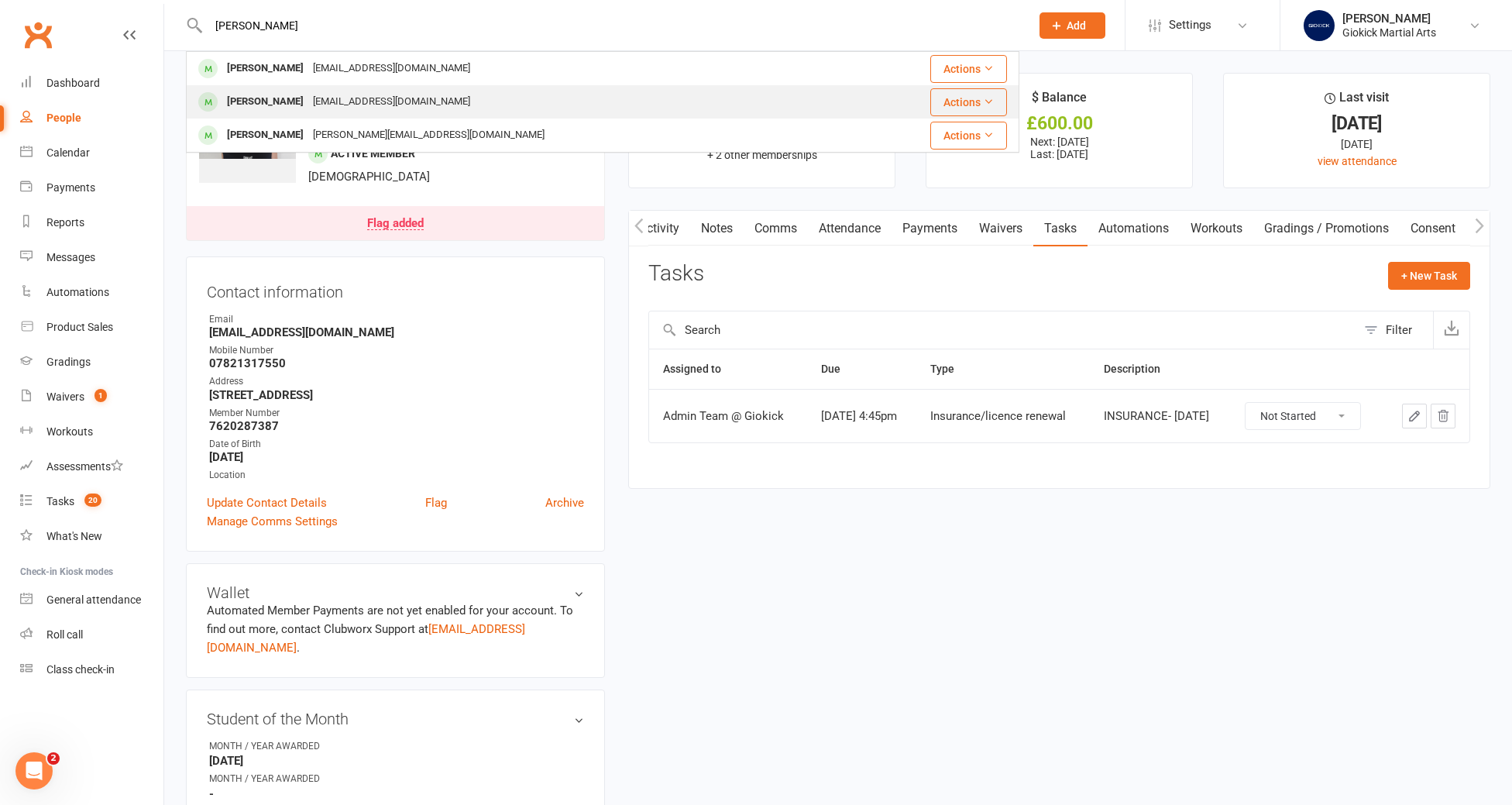
type input "[PERSON_NAME]"
click at [236, 91] on div "[PERSON_NAME]" at bounding box center [265, 102] width 86 height 23
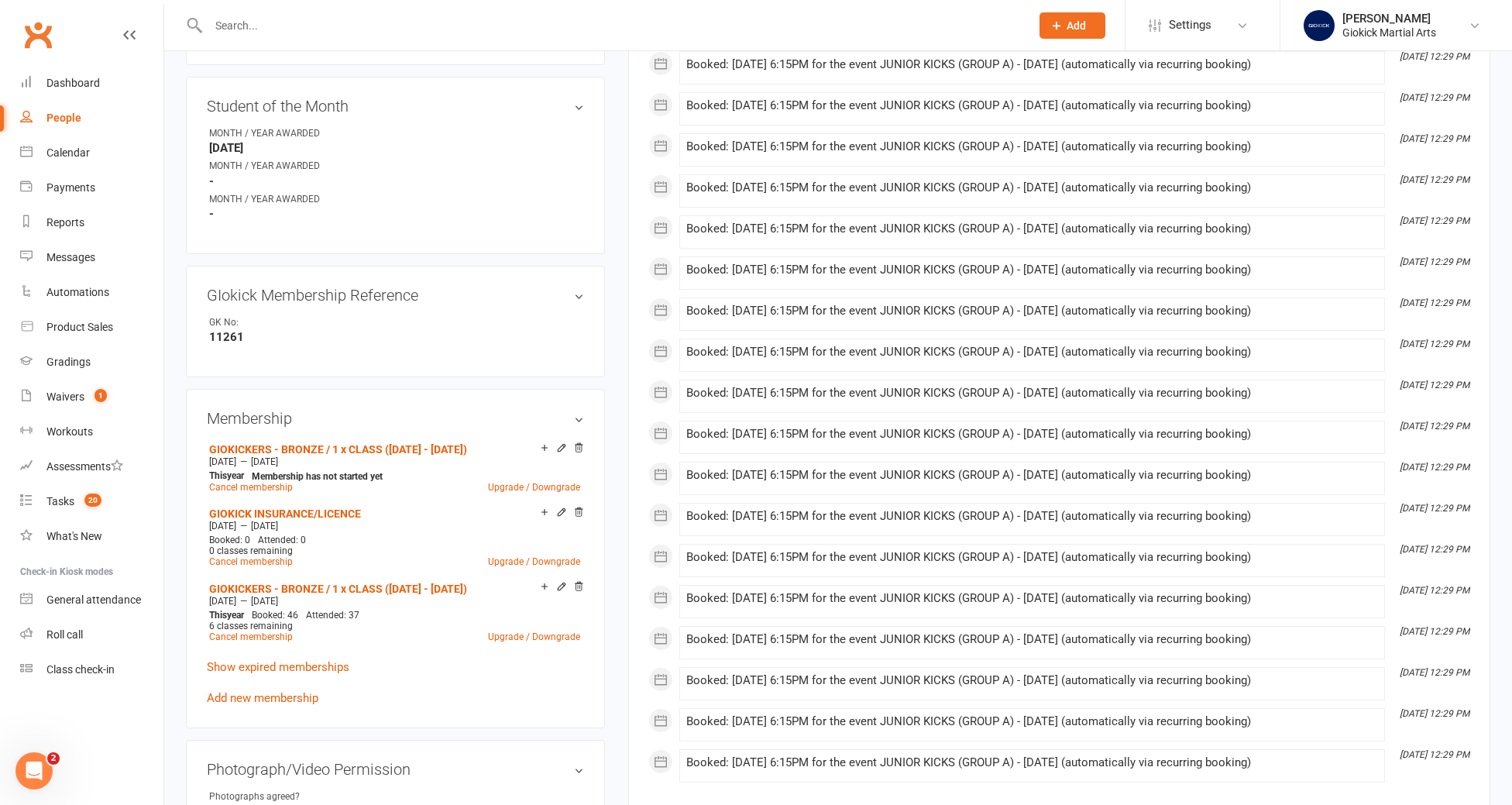
scroll to position [590, 0]
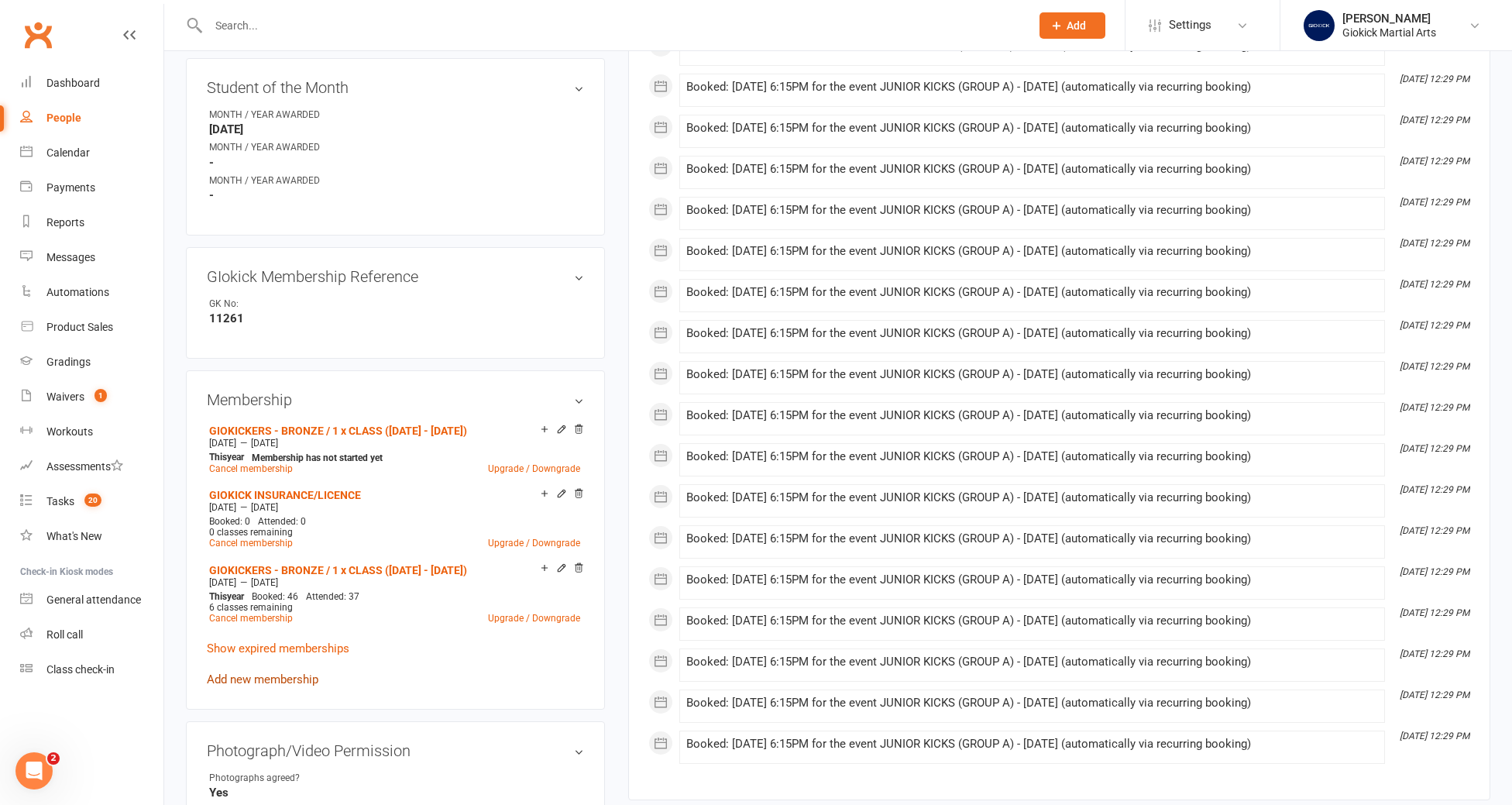
click at [264, 672] on link "Add new membership" at bounding box center [262, 679] width 112 height 14
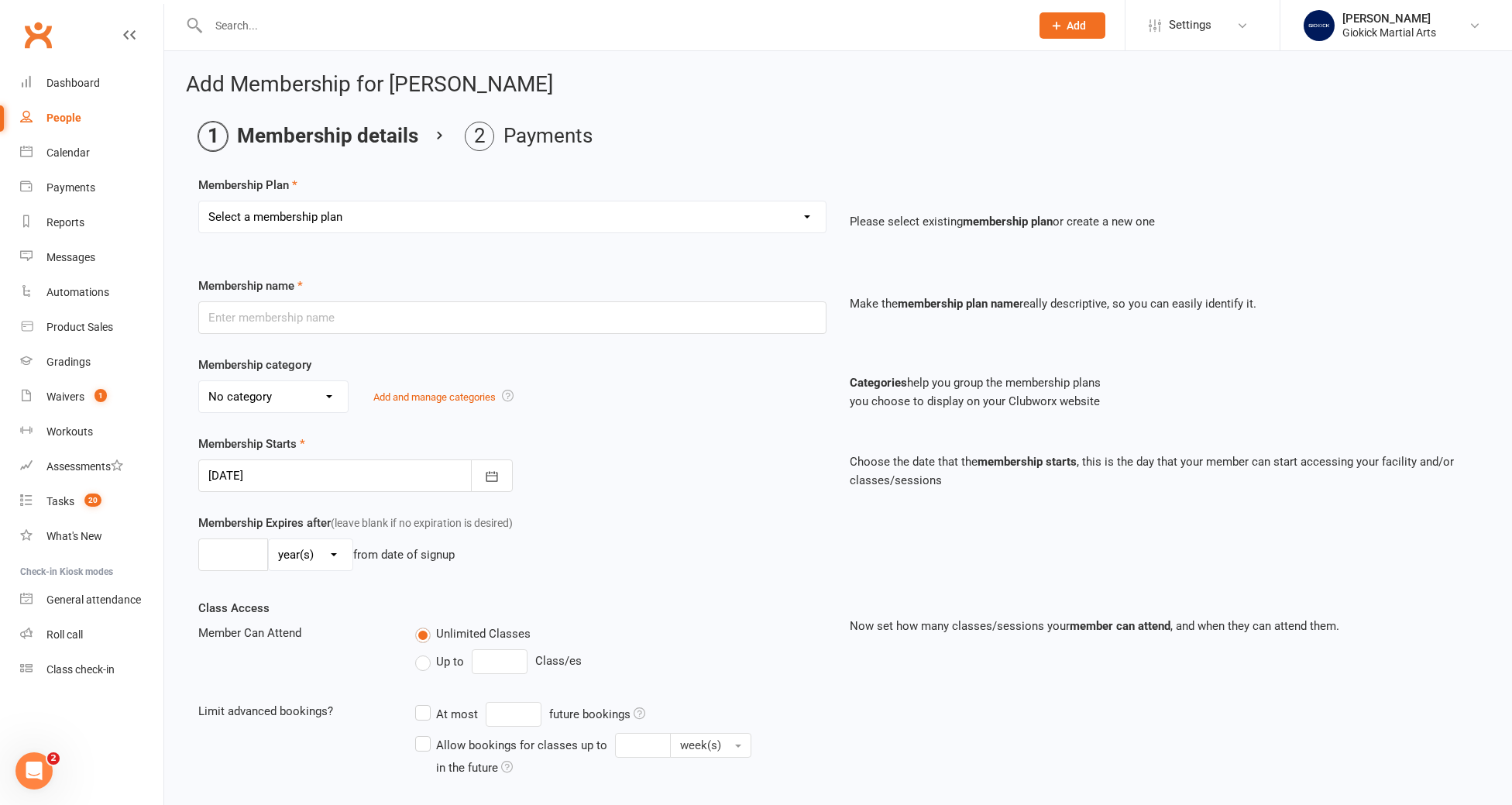
click at [371, 212] on select "Select a membership plan Create new Membership Plan GIOKICKERS - BRONZE / 1 x C…" at bounding box center [512, 216] width 627 height 31
select select "4"
click at [199, 201] on select "Select a membership plan Create new Membership Plan GIOKICKERS - BRONZE / 1 x C…" at bounding box center [512, 216] width 627 height 31
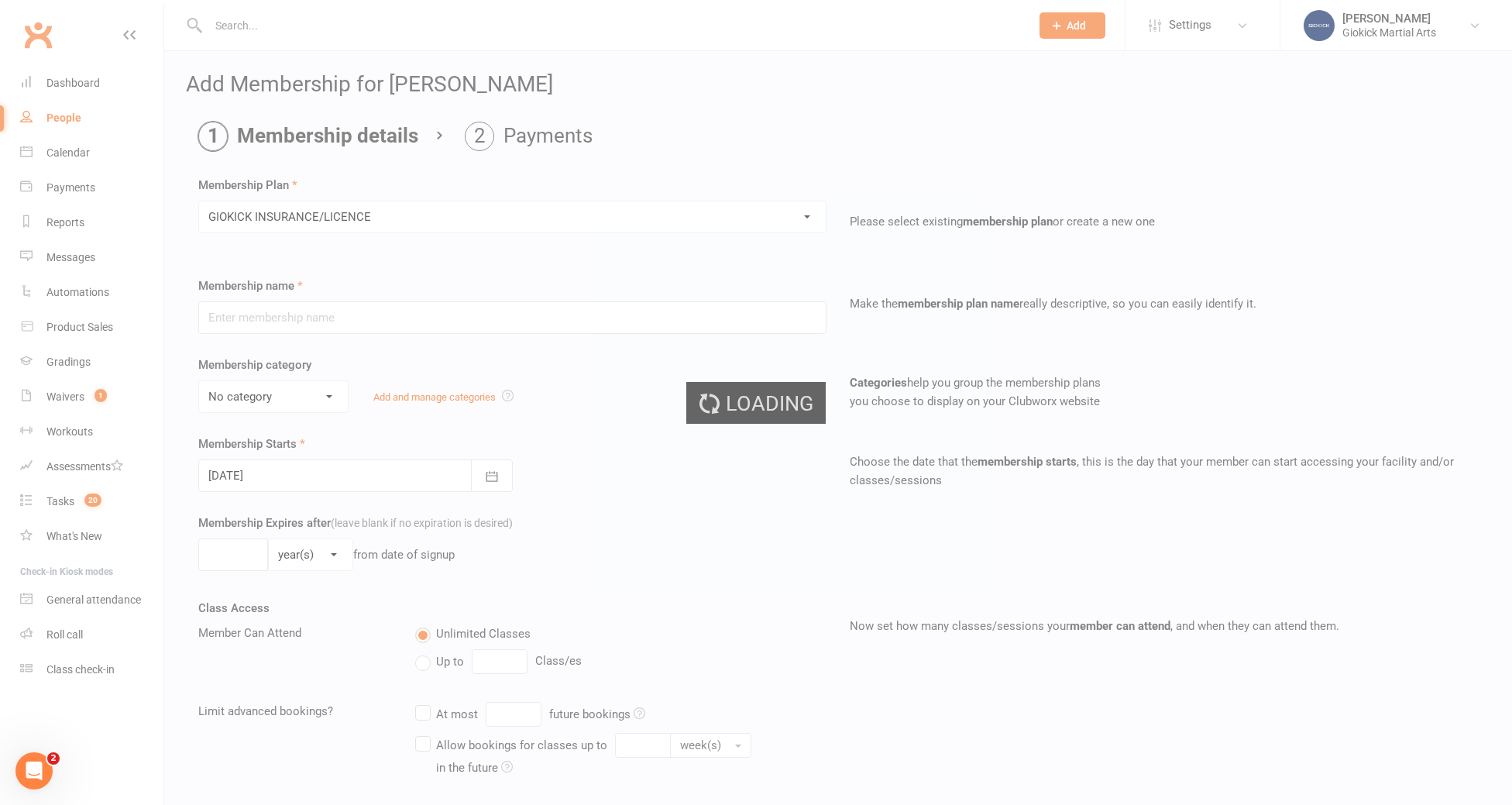
type input "GIOKICK INSURANCE/LICENCE"
select select "2"
type input "1"
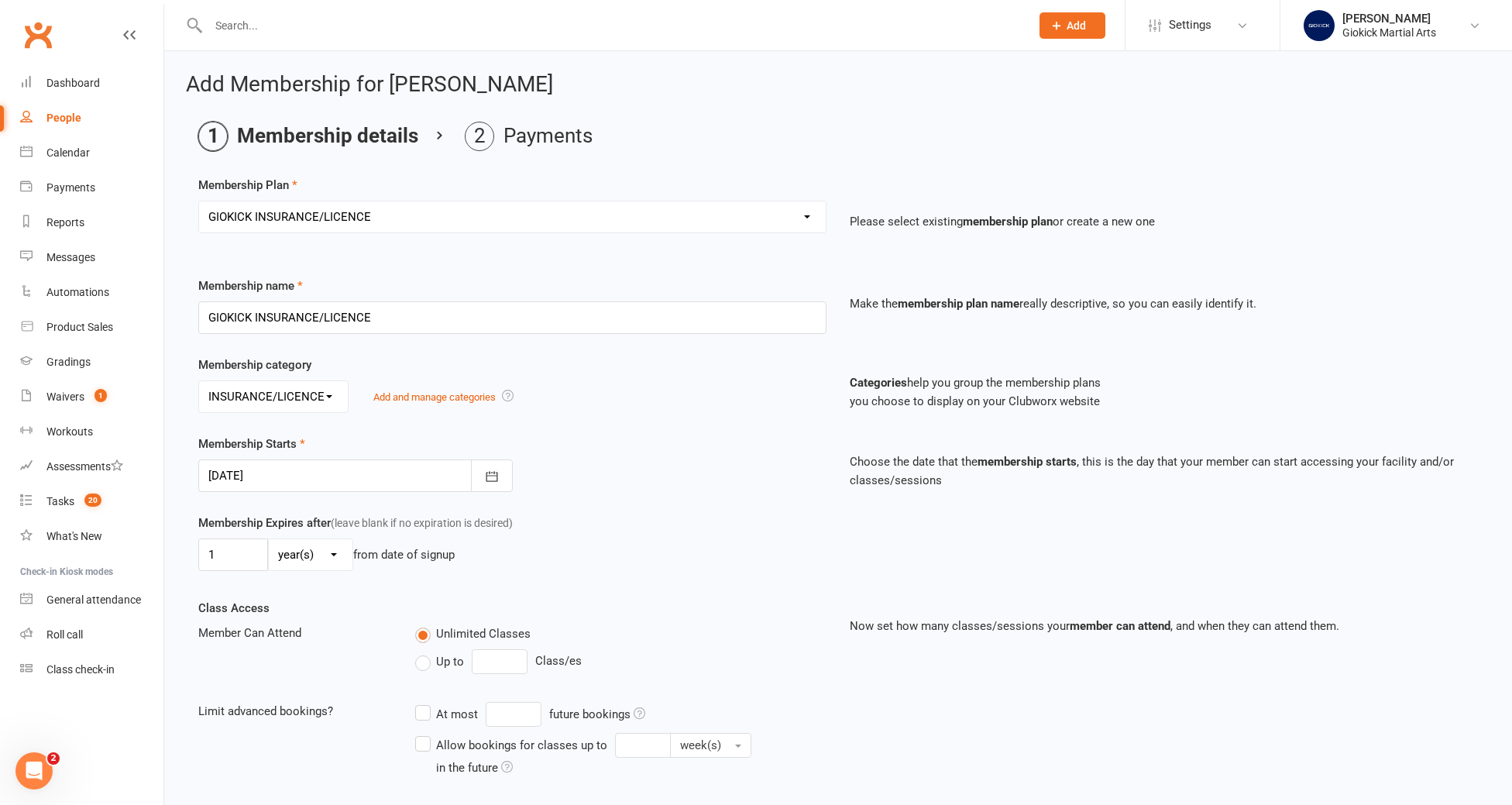
click at [269, 480] on div at bounding box center [355, 475] width 315 height 32
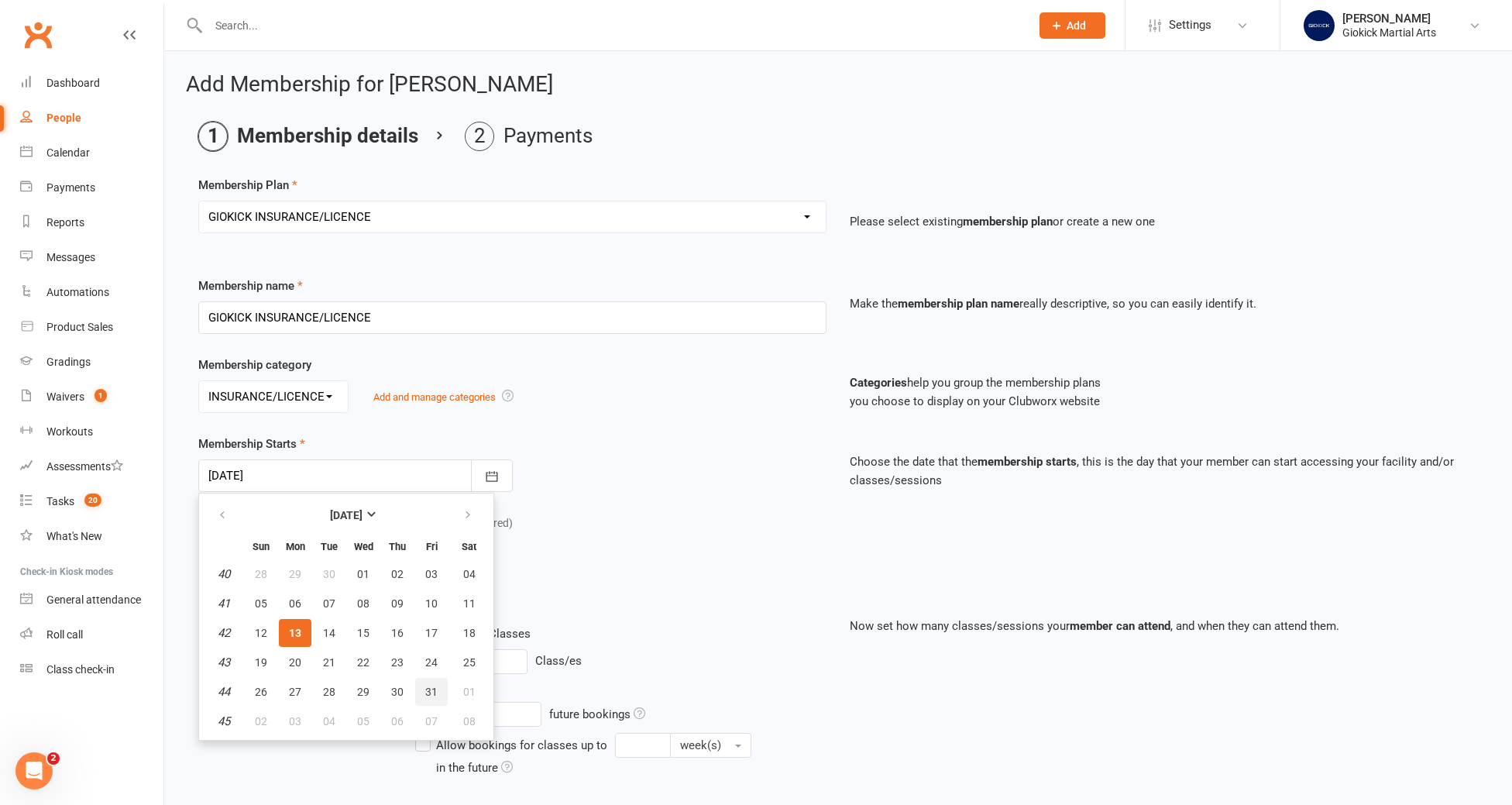
click at [436, 692] on button "31" at bounding box center [431, 691] width 32 height 28
type input "[DATE]"
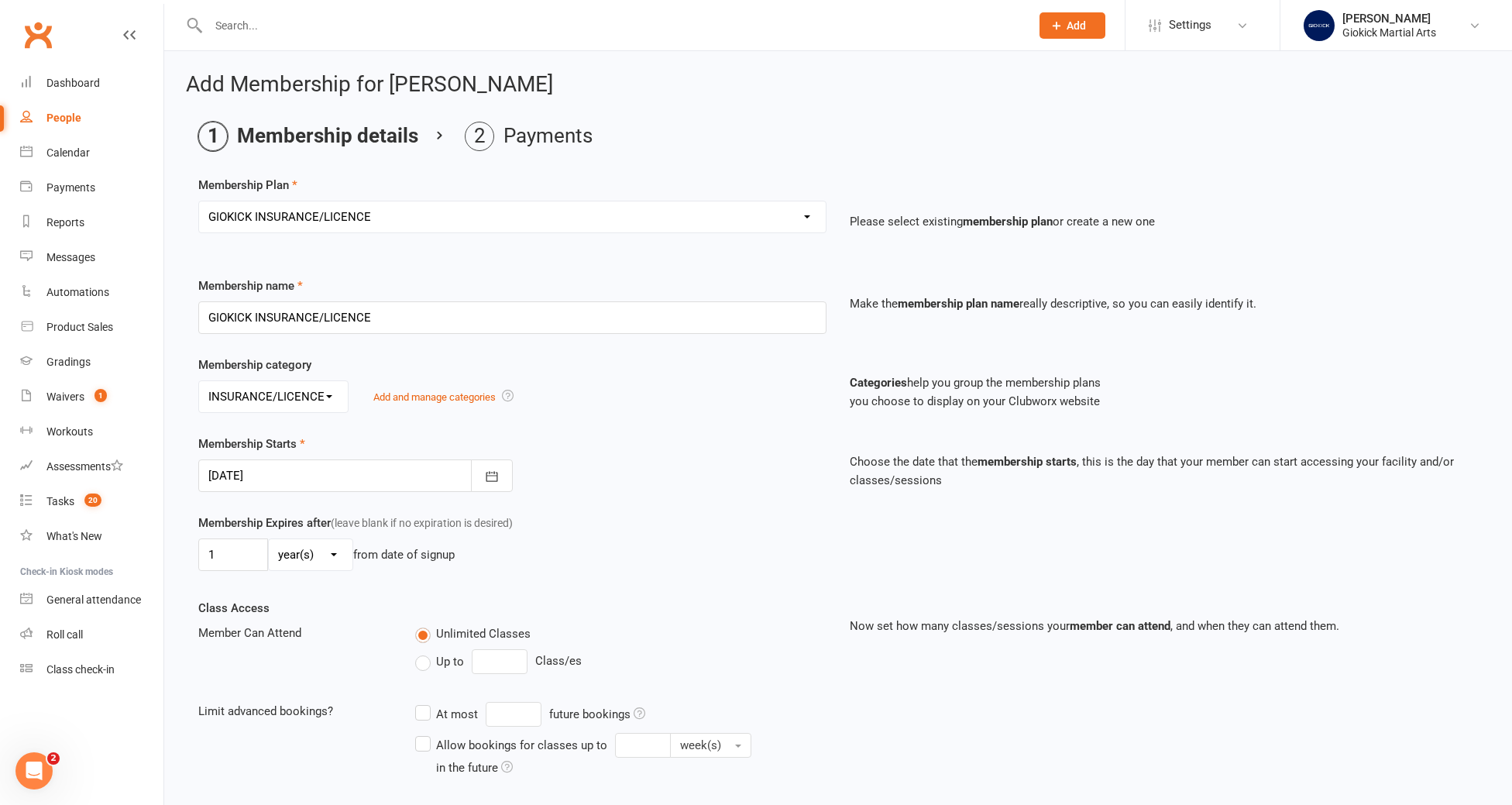
click at [429, 663] on label "Up to" at bounding box center [439, 661] width 49 height 19
click at [426, 652] on input "Up to" at bounding box center [419, 652] width 10 height 0
type input "0"
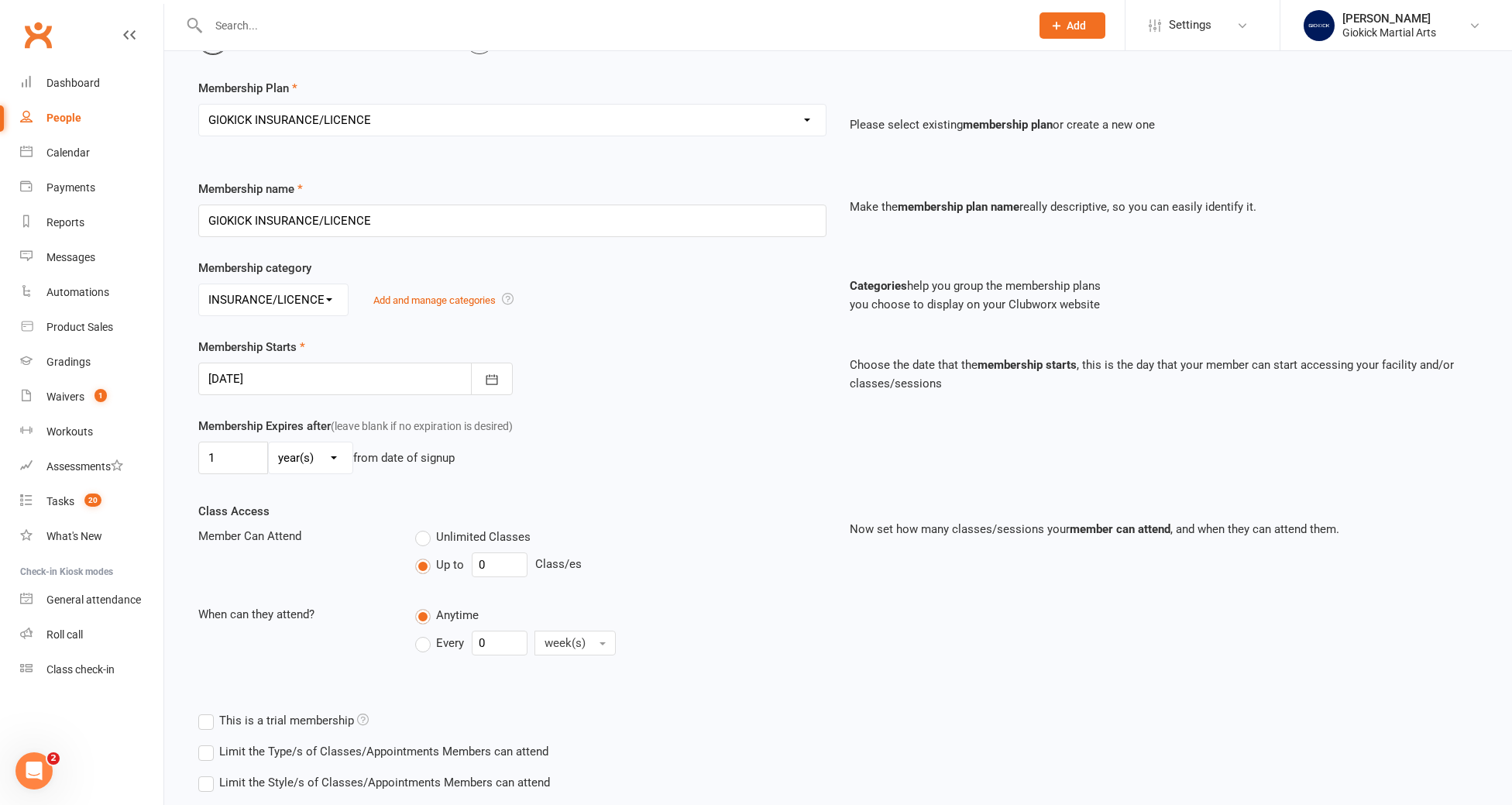
scroll to position [191, 0]
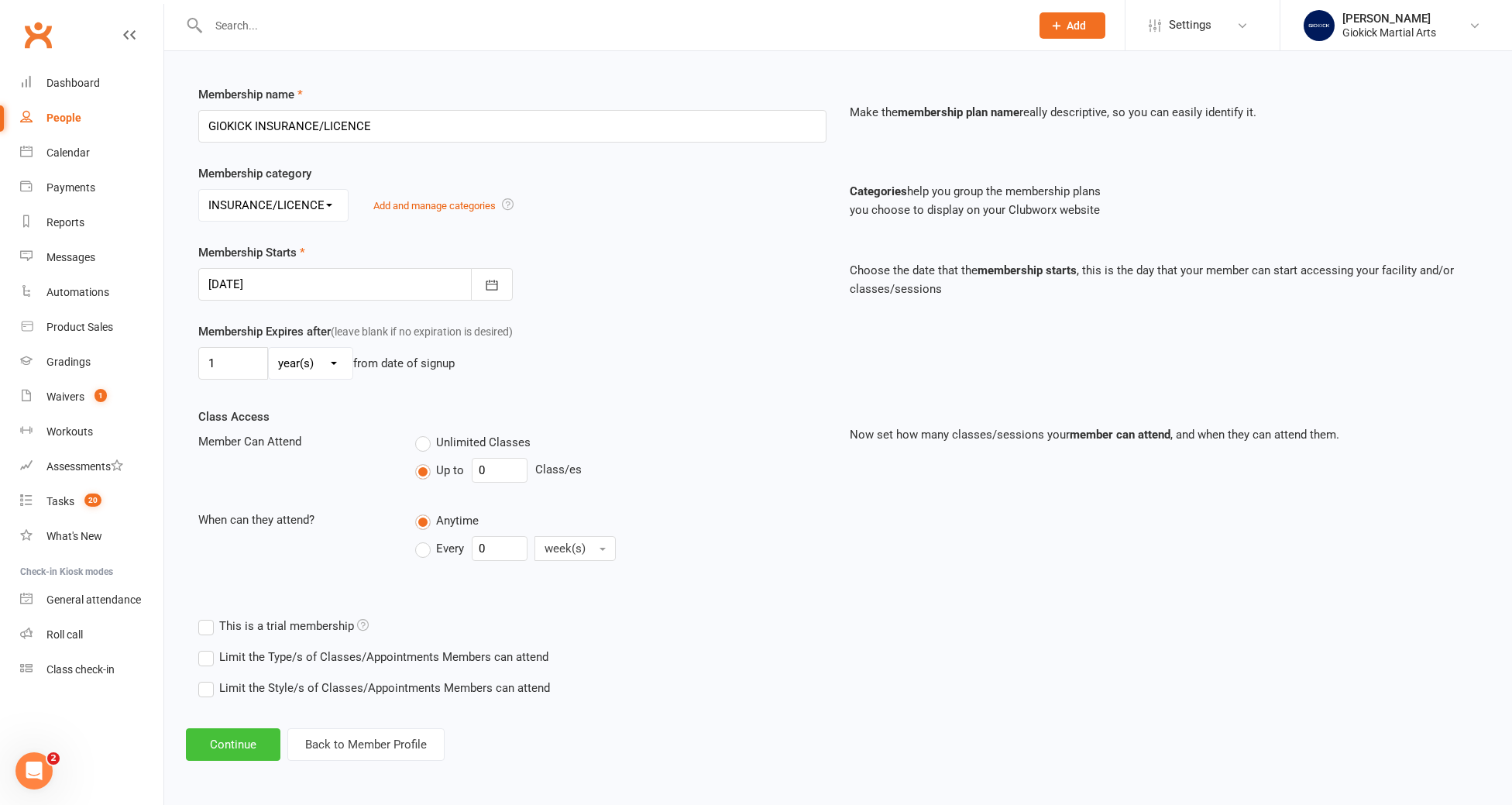
click at [230, 745] on button "Continue" at bounding box center [233, 745] width 95 height 32
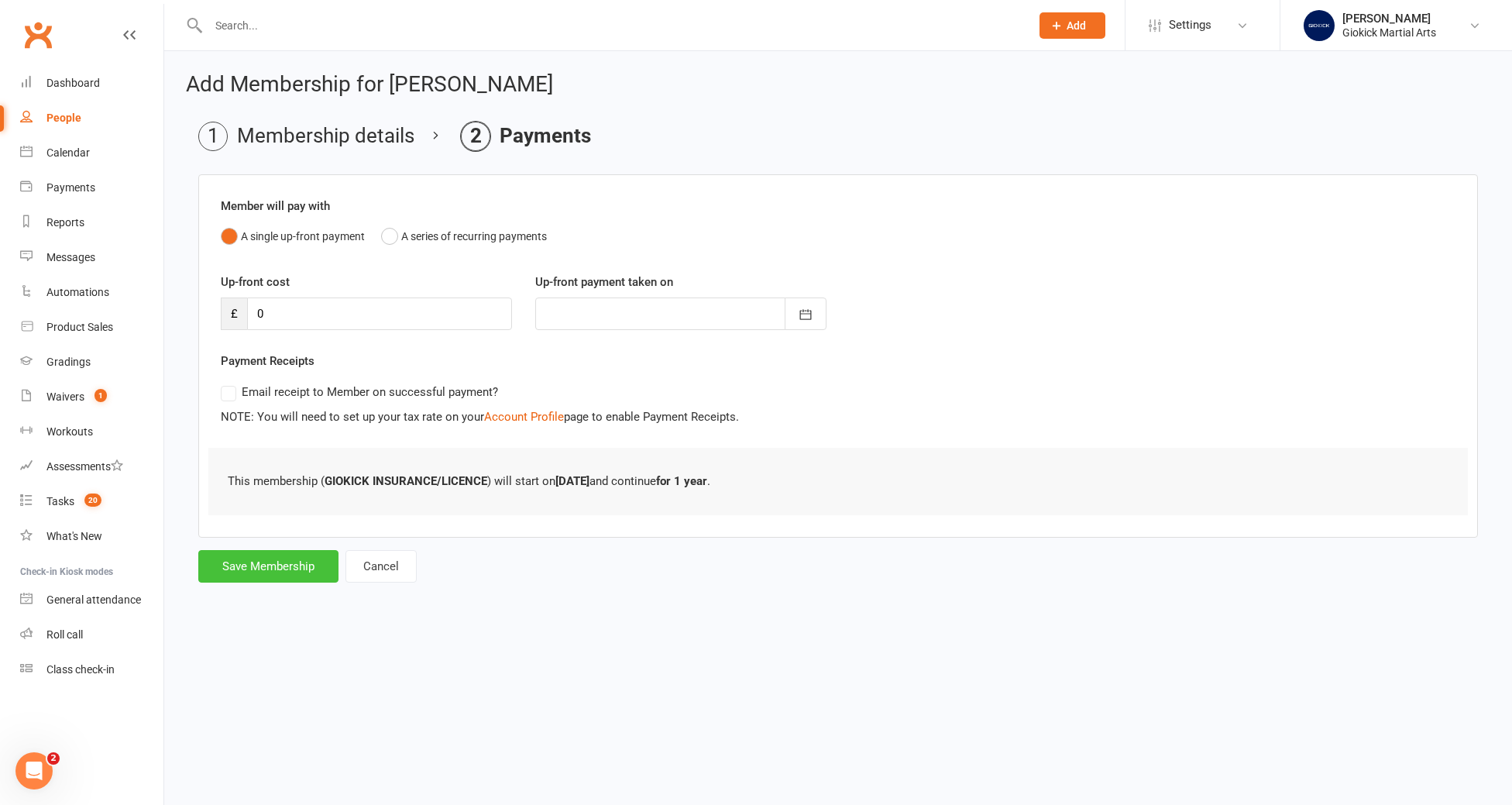
click at [278, 554] on button "Save Membership" at bounding box center [268, 566] width 140 height 32
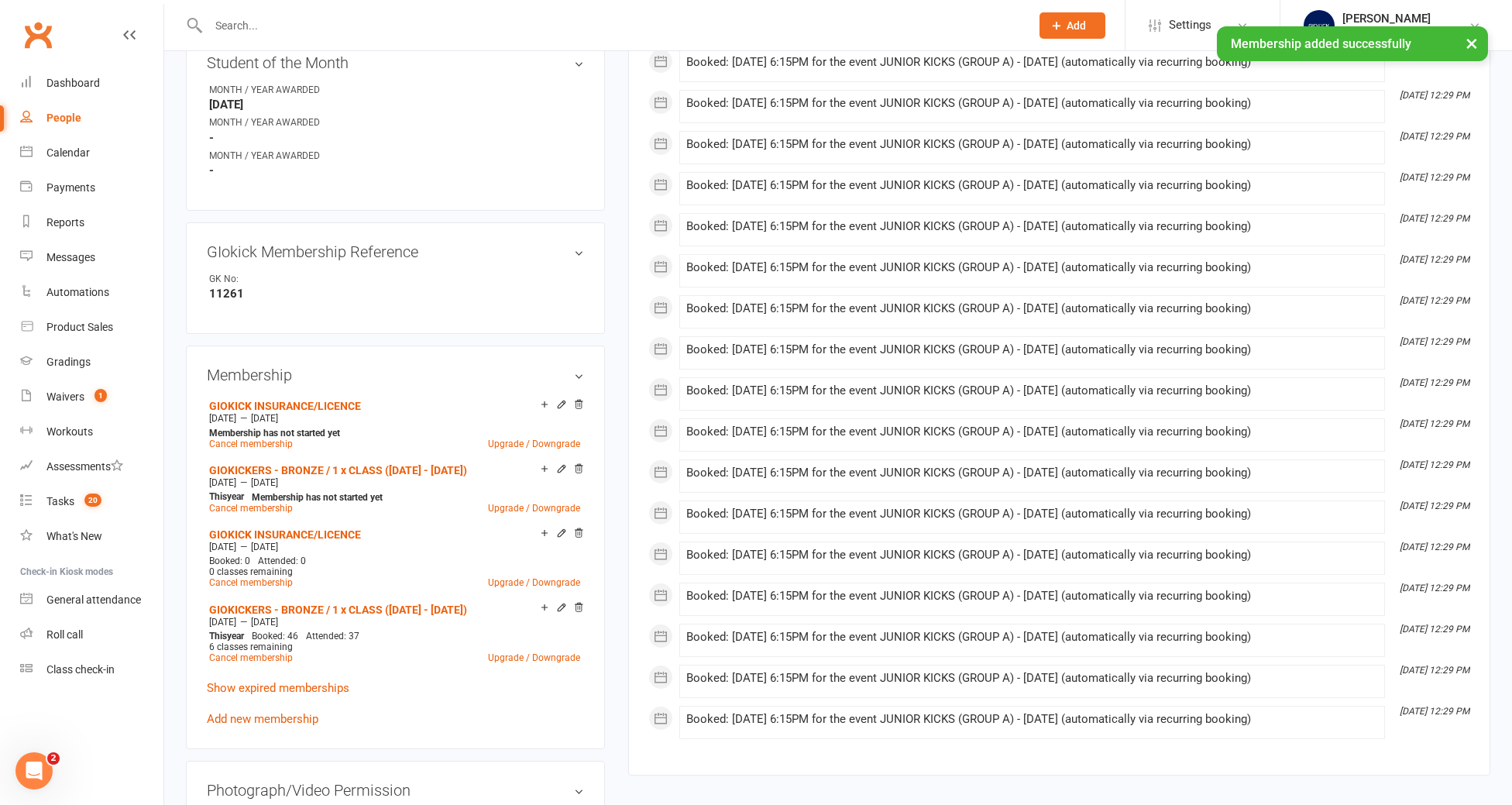
scroll to position [627, 0]
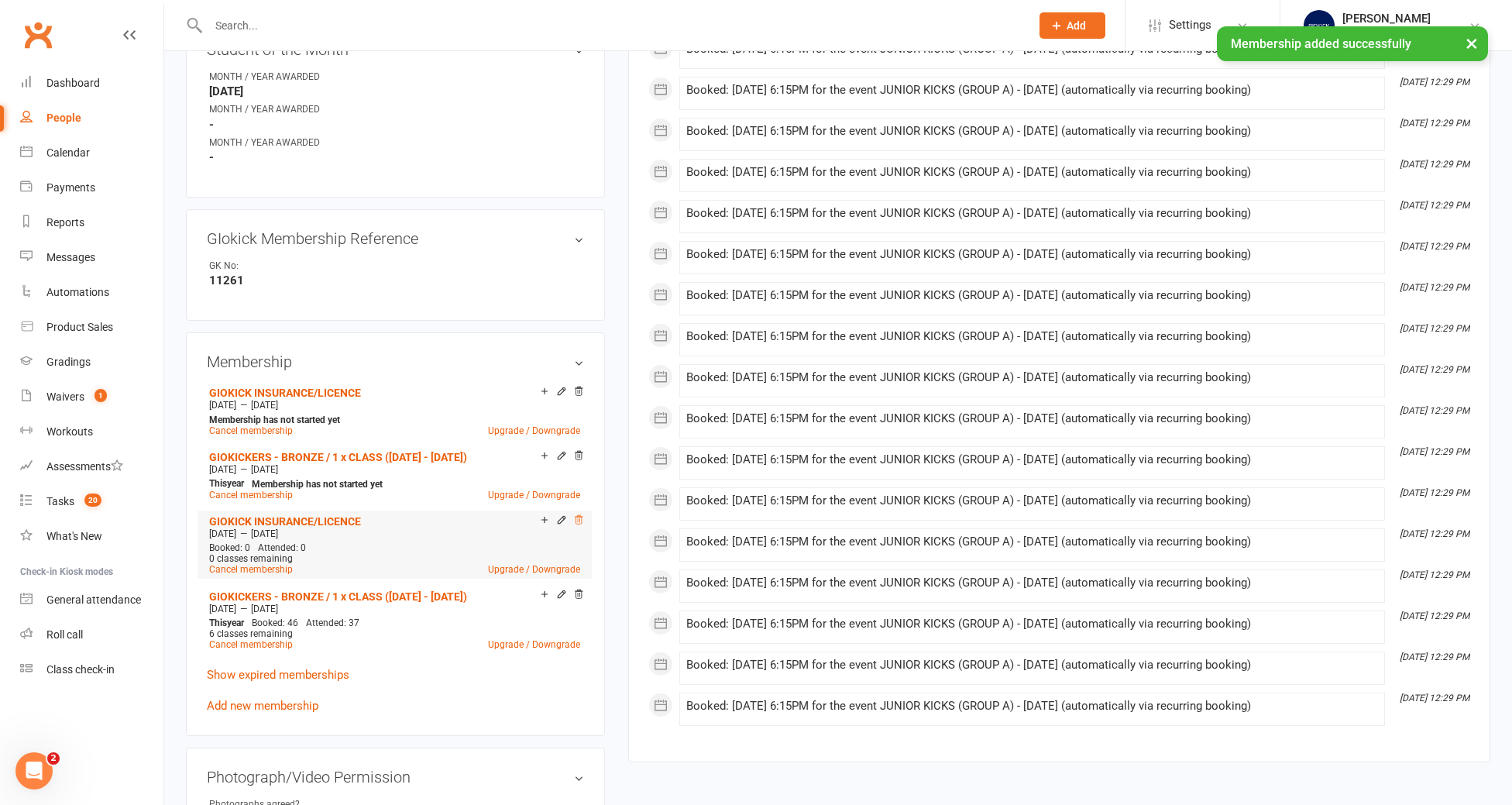
click at [580, 515] on icon at bounding box center [579, 518] width 8 height 8
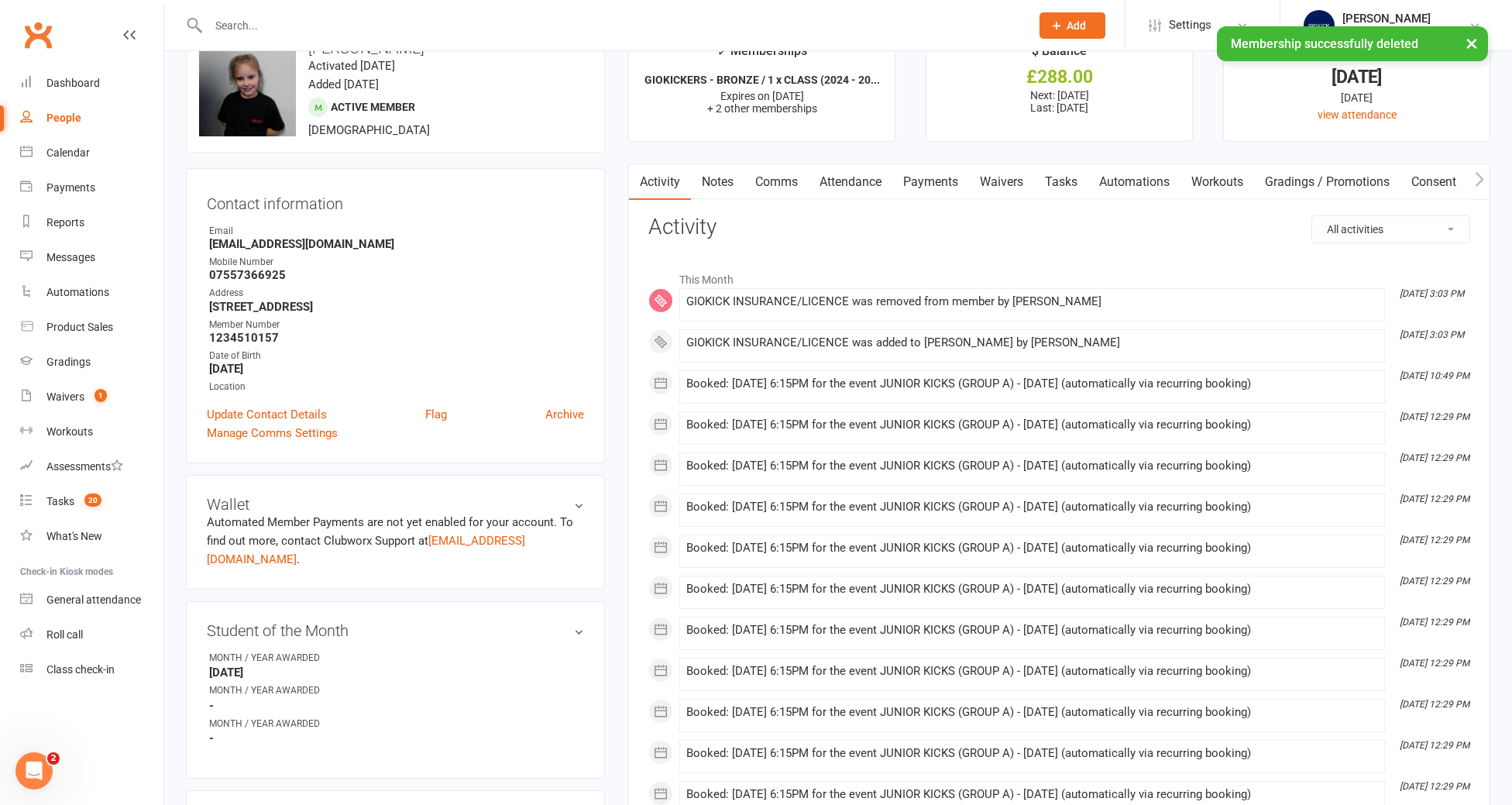
scroll to position [0, 0]
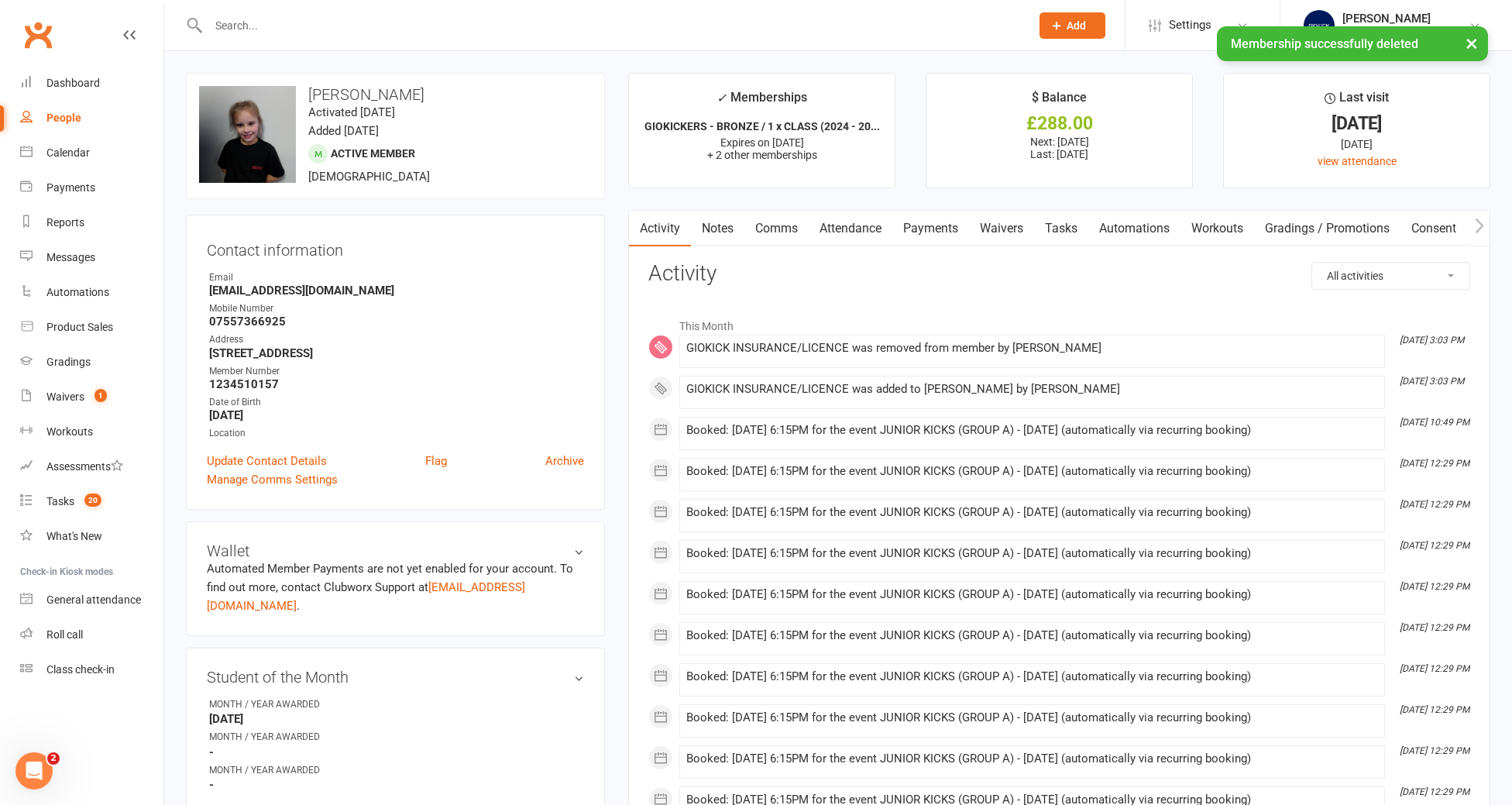
click at [1077, 217] on link "Tasks" at bounding box center [1061, 229] width 54 height 36
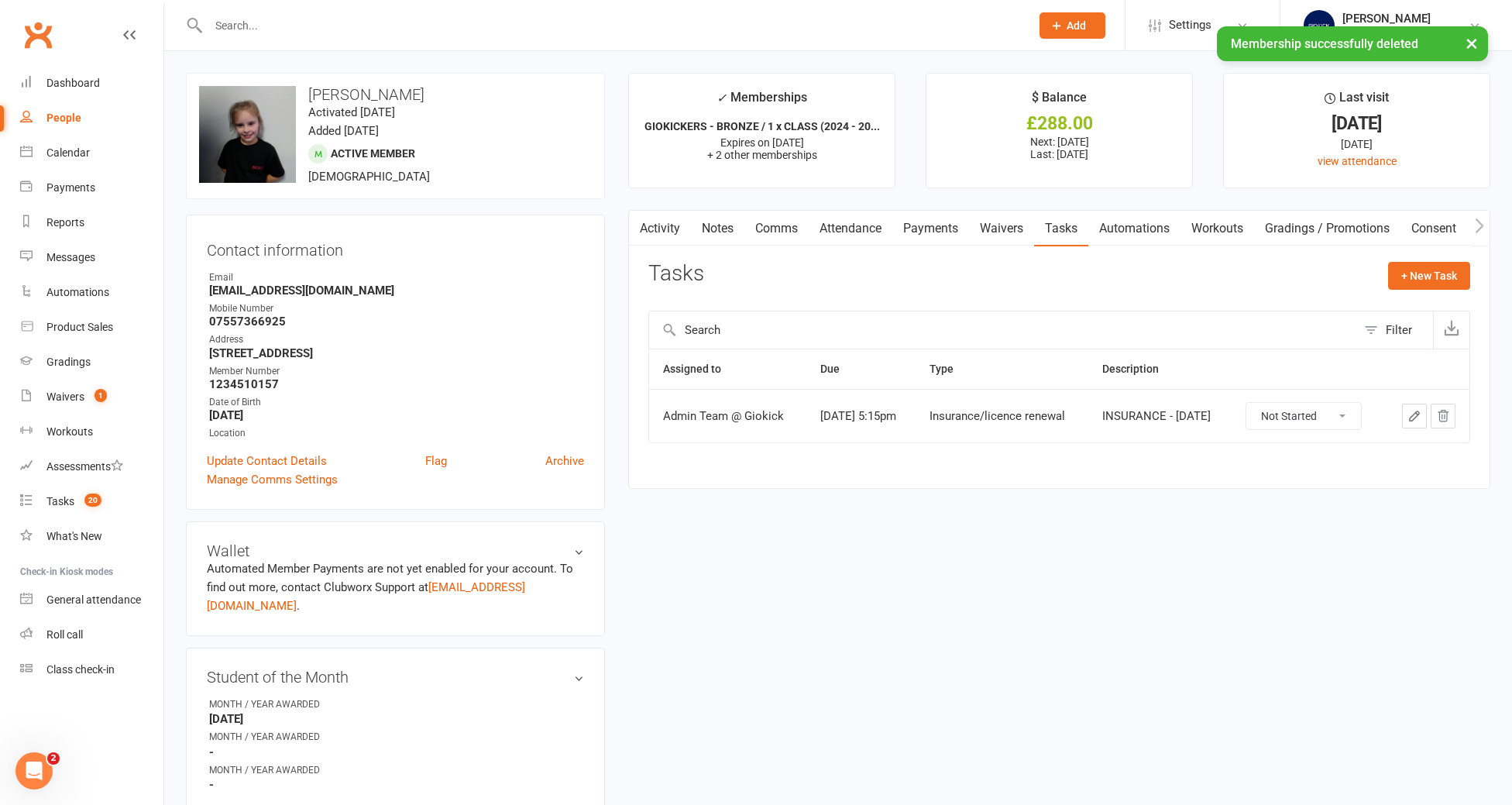
click at [1414, 421] on icon "button" at bounding box center [1414, 416] width 14 height 14
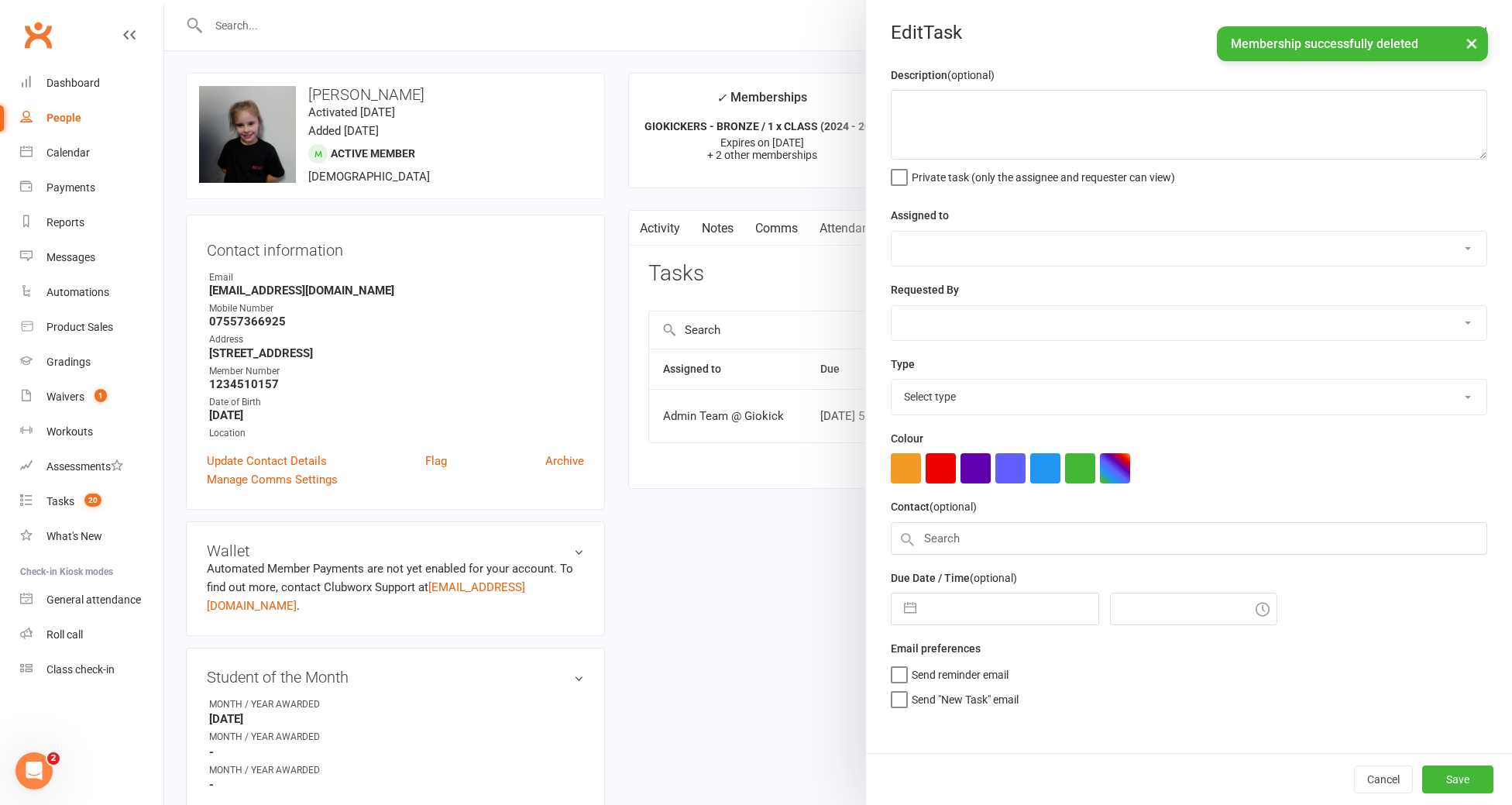
type textarea "INSURANCE - [DATE]"
select select "12159"
type input "[DATE]"
type input "5:15pm"
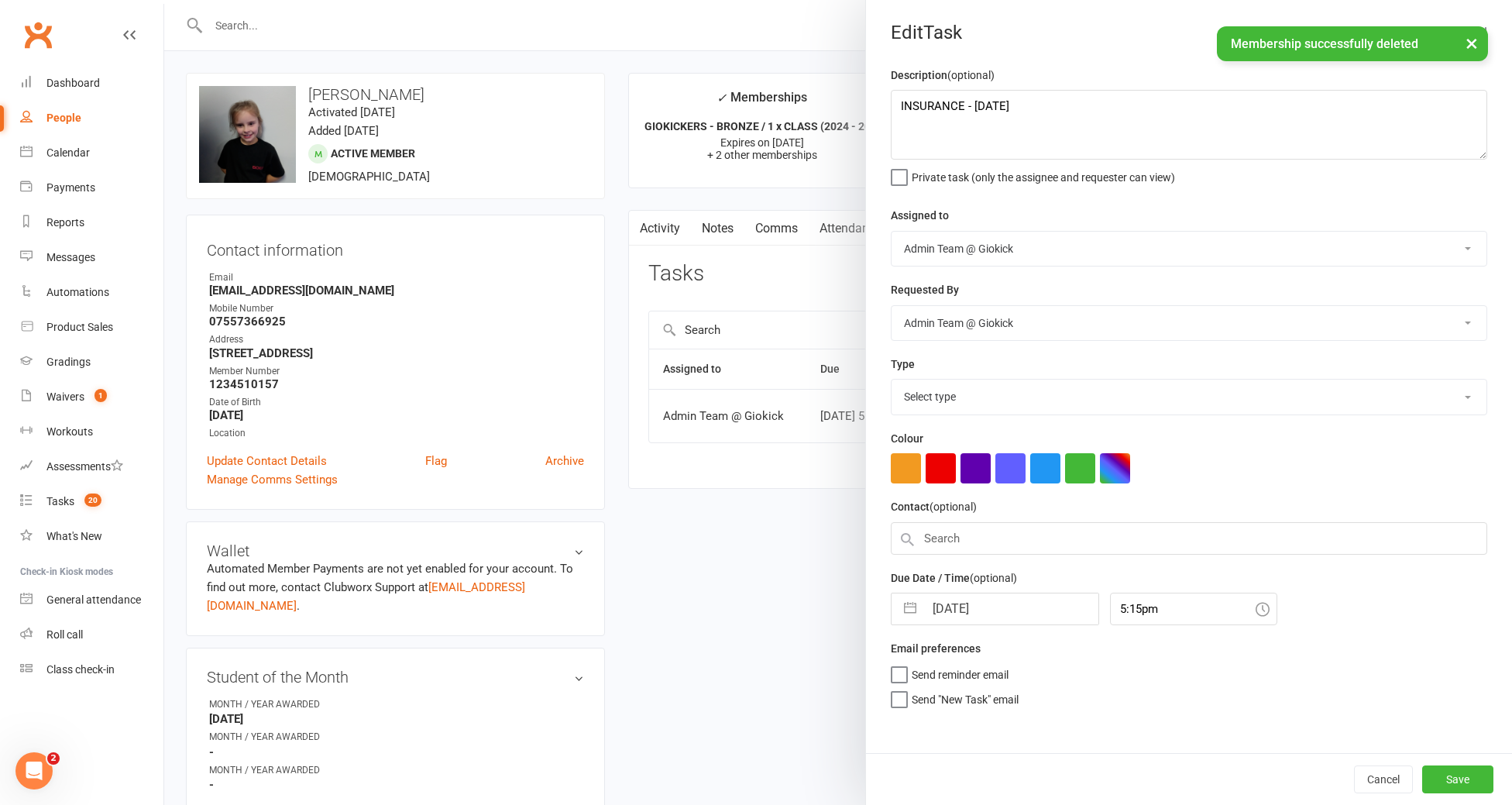
select select "11582"
click at [1075, 113] on textarea "INSURANCE - [DATE]" at bounding box center [1188, 124] width 596 height 69
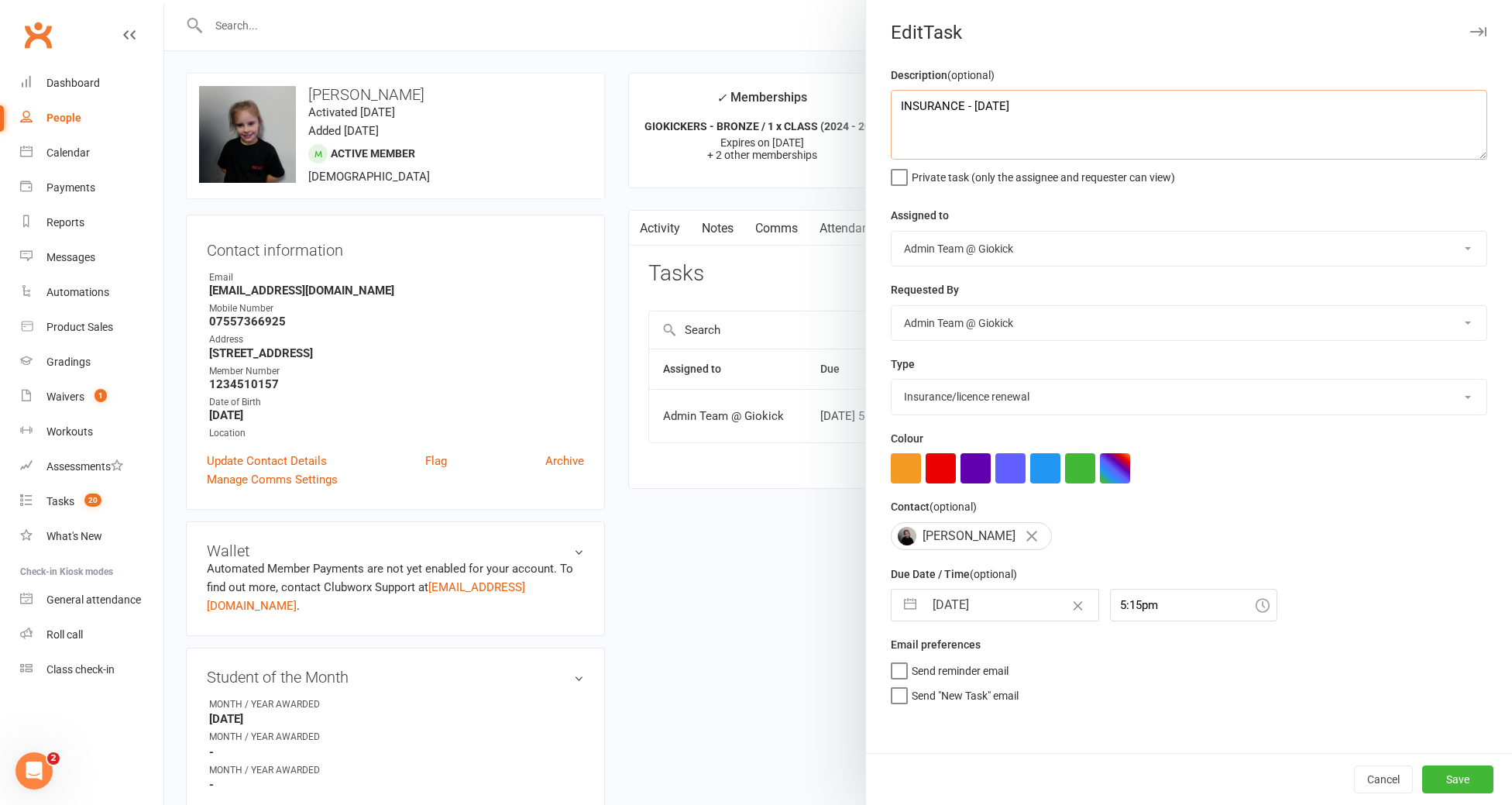
type textarea "INSURANCE - [DATE]"
click at [1024, 610] on input "[DATE]" at bounding box center [1011, 605] width 174 height 31
select select "8"
select select "2025"
select select "9"
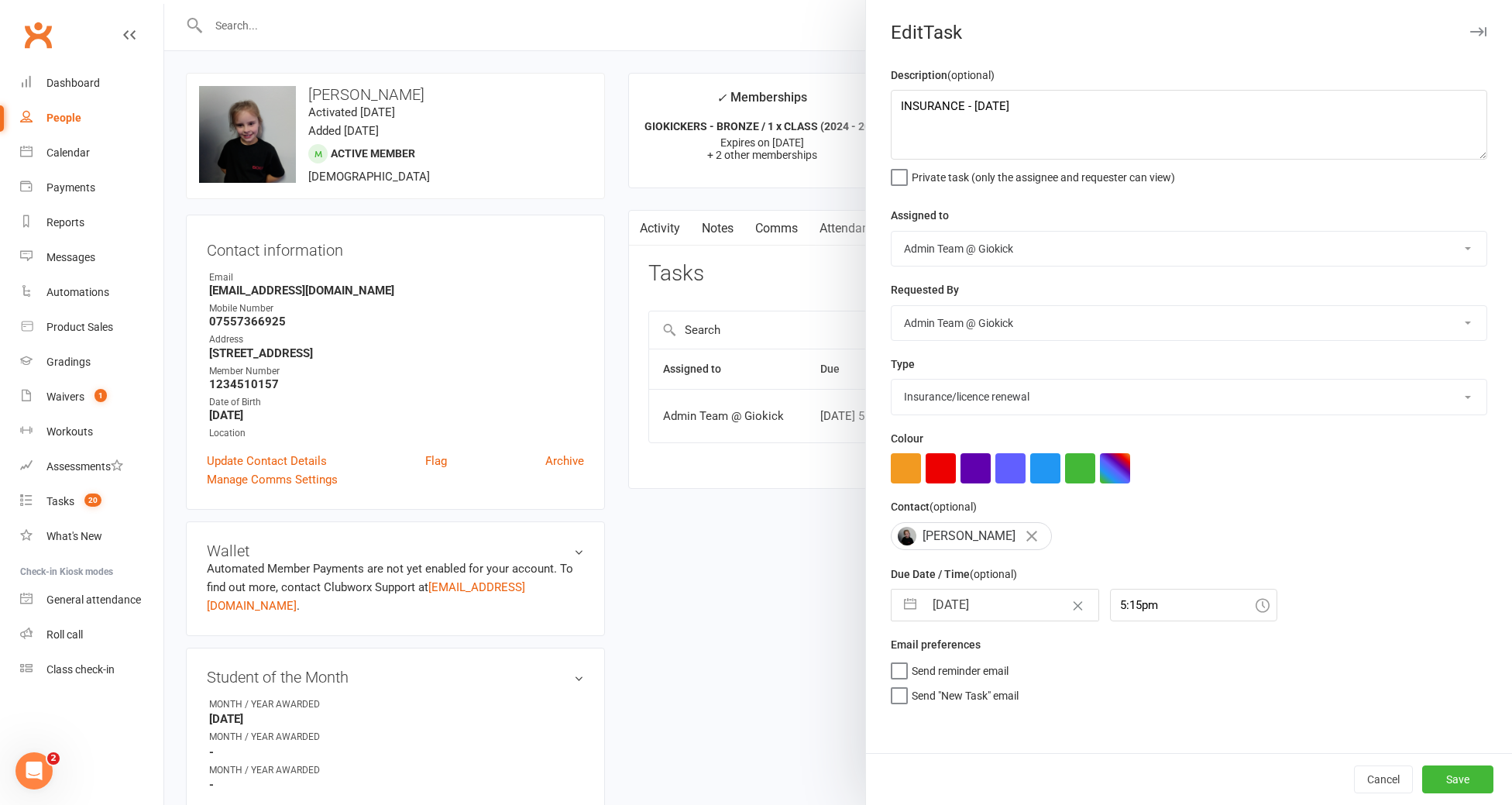
select select "2025"
select select "10"
select select "2025"
type input "[DATE]"
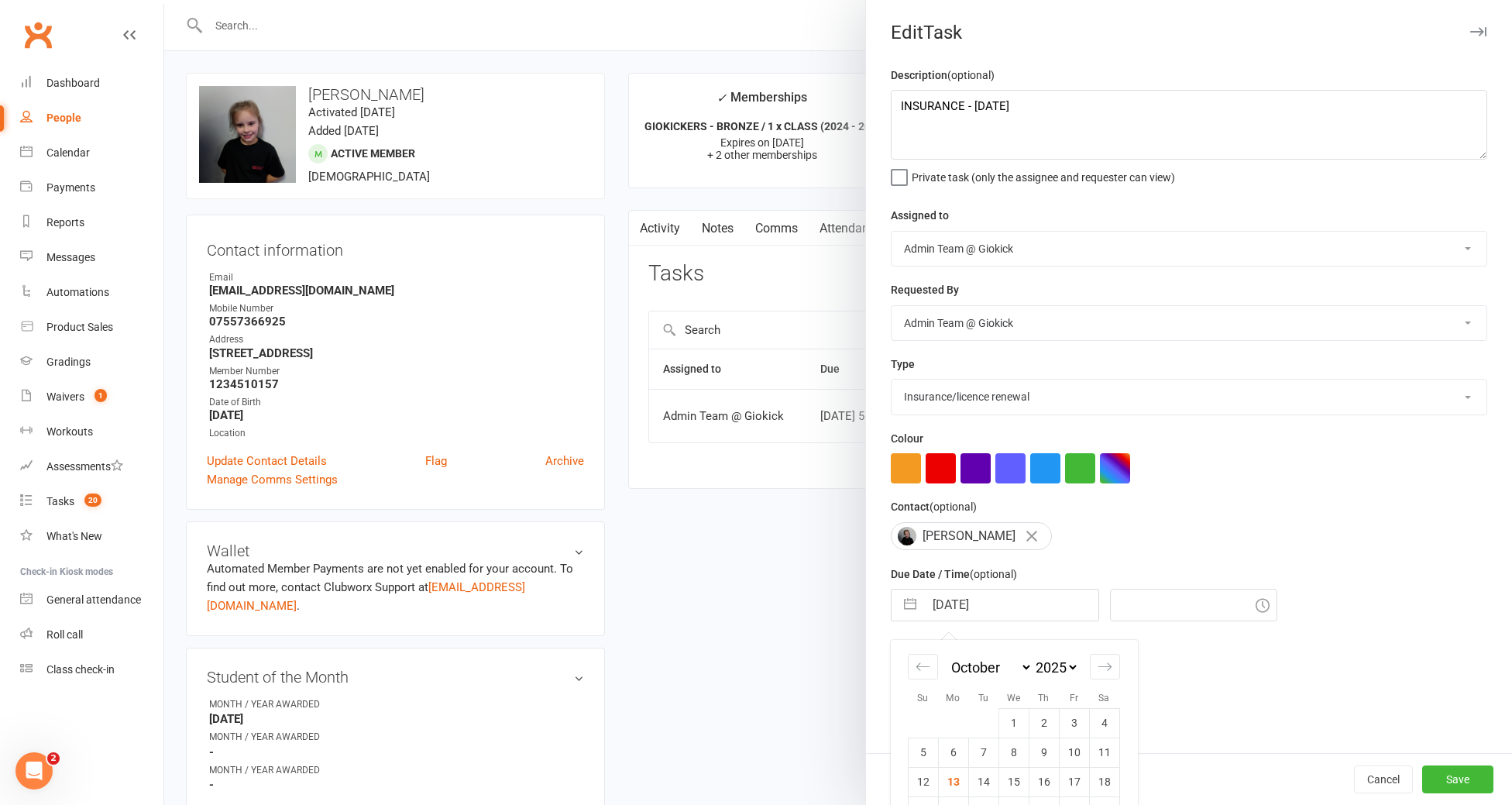
type input "3:15pm"
type input "[DATE]"
click at [1461, 771] on button "Save" at bounding box center [1457, 779] width 71 height 28
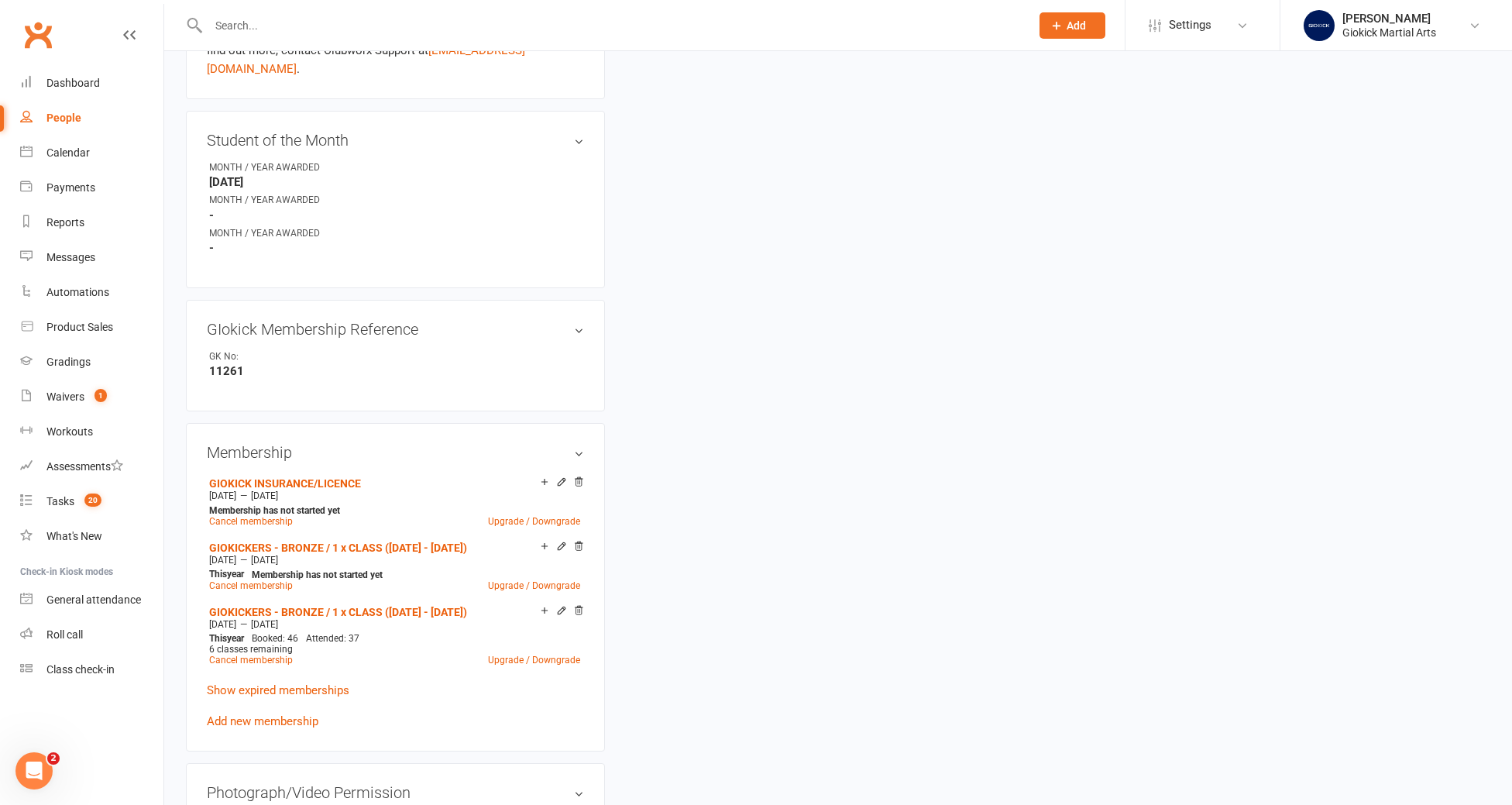
scroll to position [546, 0]
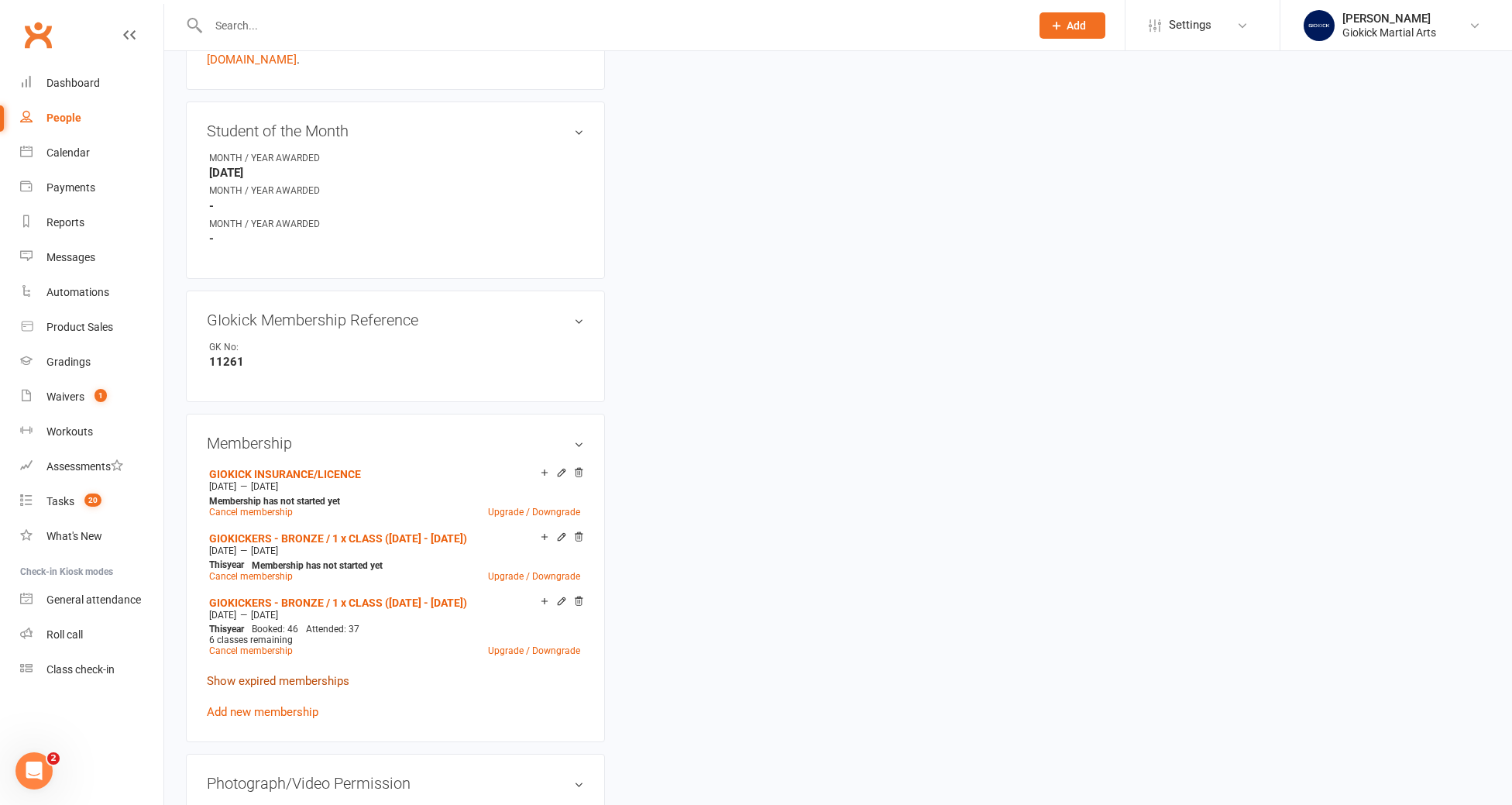
click at [296, 673] on link "Show expired memberships" at bounding box center [278, 680] width 142 height 14
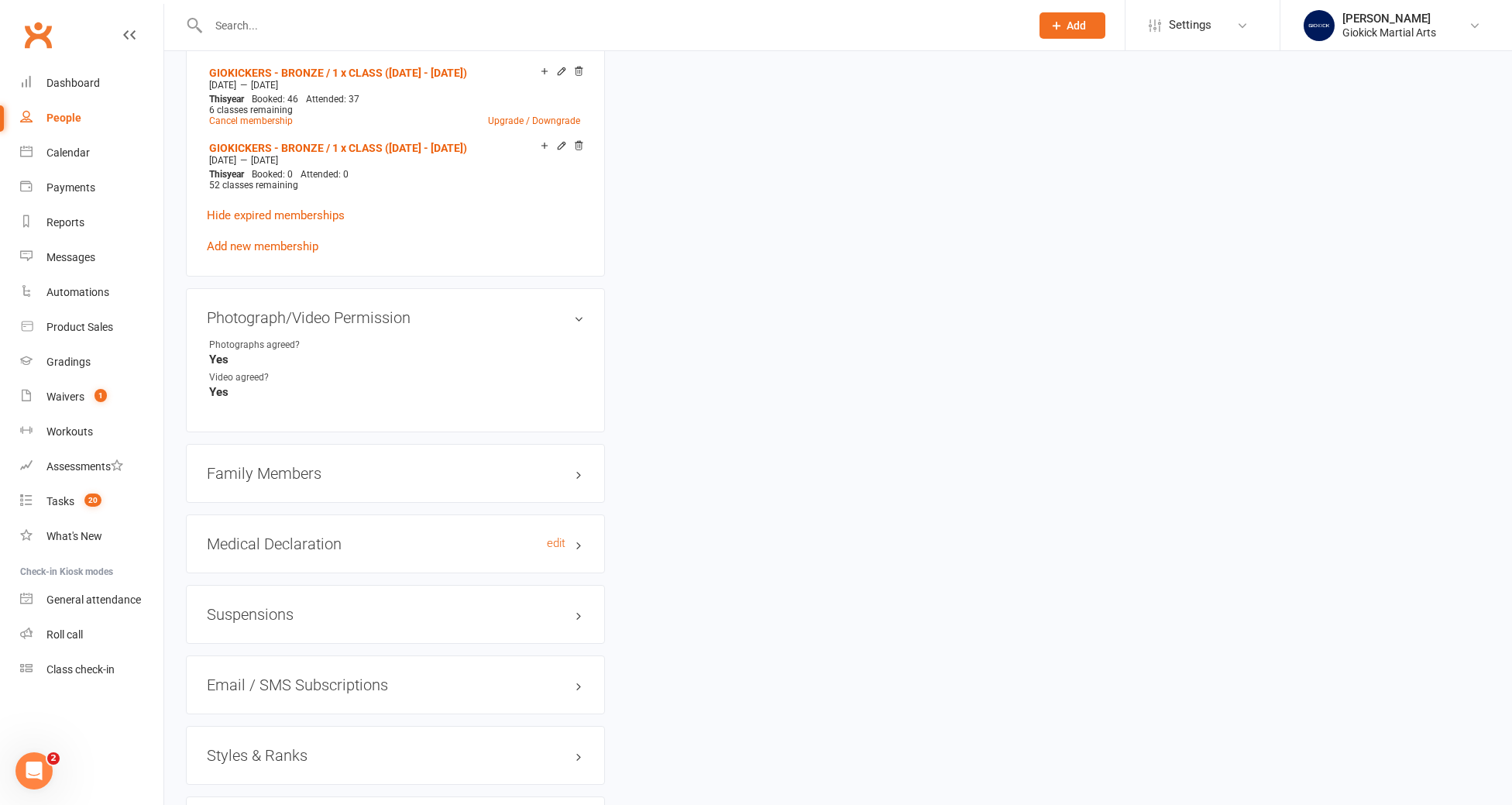
scroll to position [1077, 0]
click at [279, 463] on h3 "Family Members" at bounding box center [395, 471] width 377 height 17
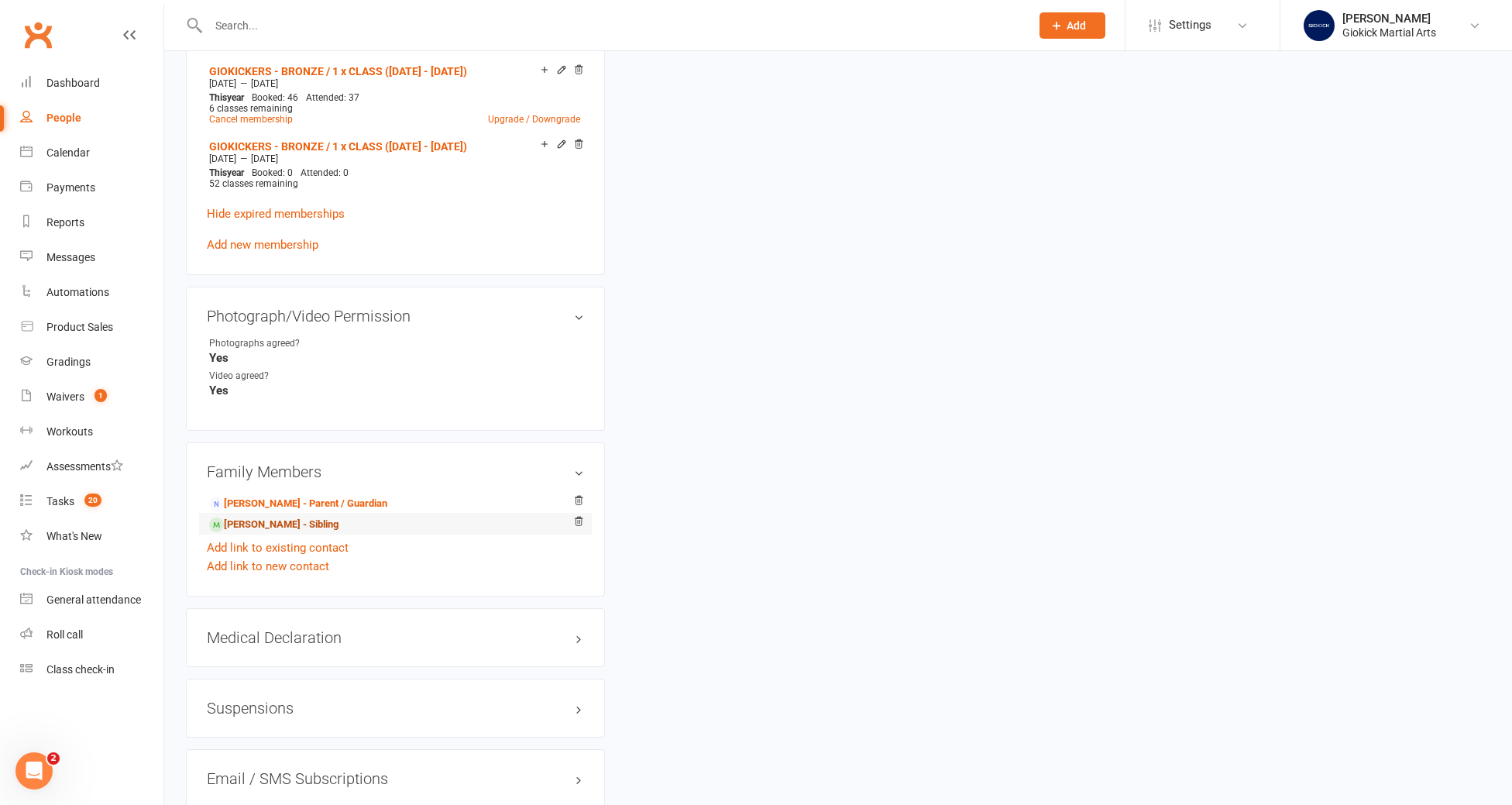
click at [270, 517] on link "[PERSON_NAME] - Sibling" at bounding box center [273, 525] width 129 height 16
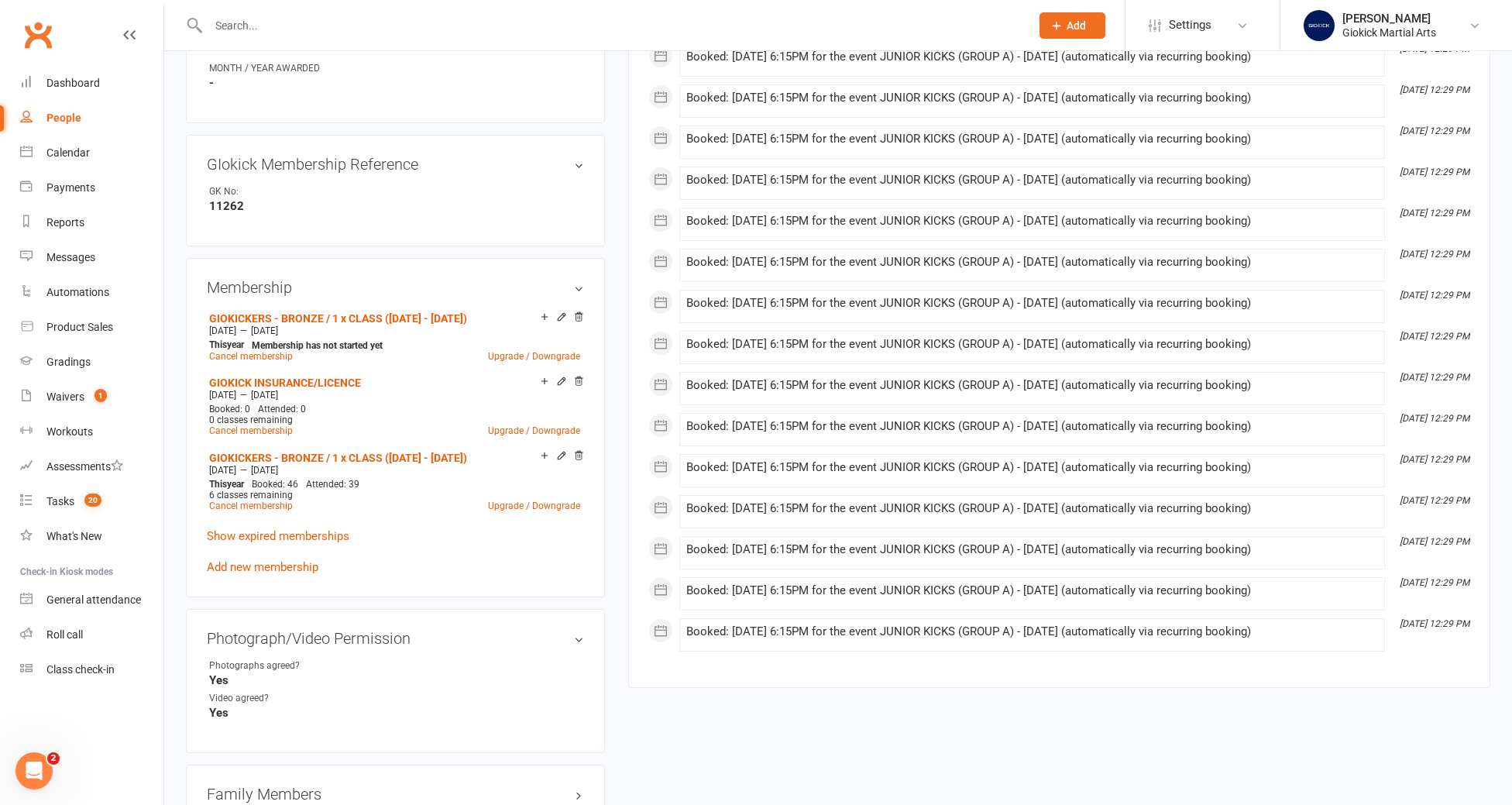
scroll to position [717, 0]
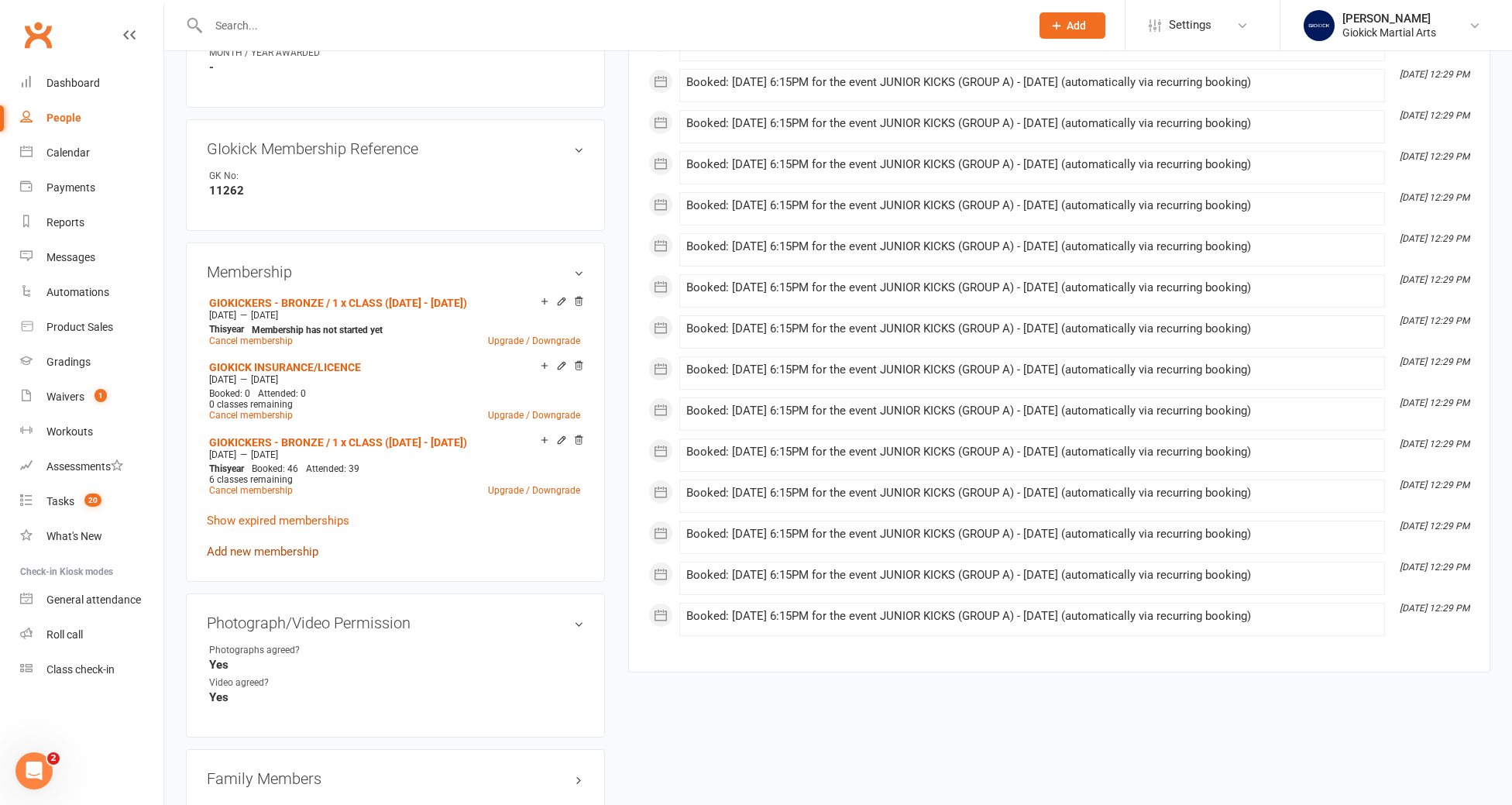
click at [261, 544] on link "Add new membership" at bounding box center [262, 551] width 112 height 14
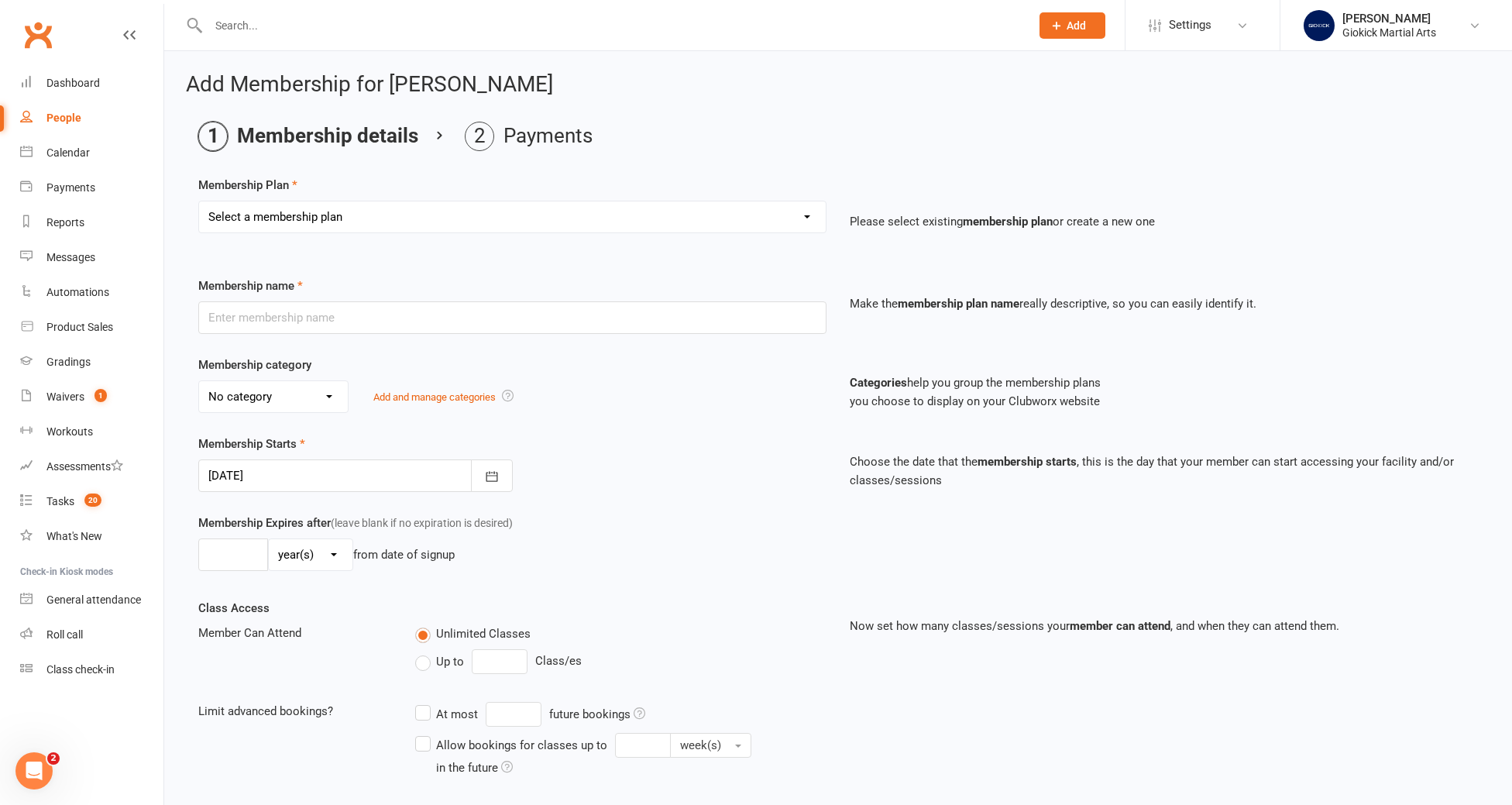
click at [314, 217] on select "Select a membership plan Create new Membership Plan GIOKICKERS - BRONZE / 1 x C…" at bounding box center [512, 216] width 627 height 31
select select "4"
click at [199, 201] on select "Select a membership plan Create new Membership Plan GIOKICKERS - BRONZE / 1 x C…" at bounding box center [512, 216] width 627 height 31
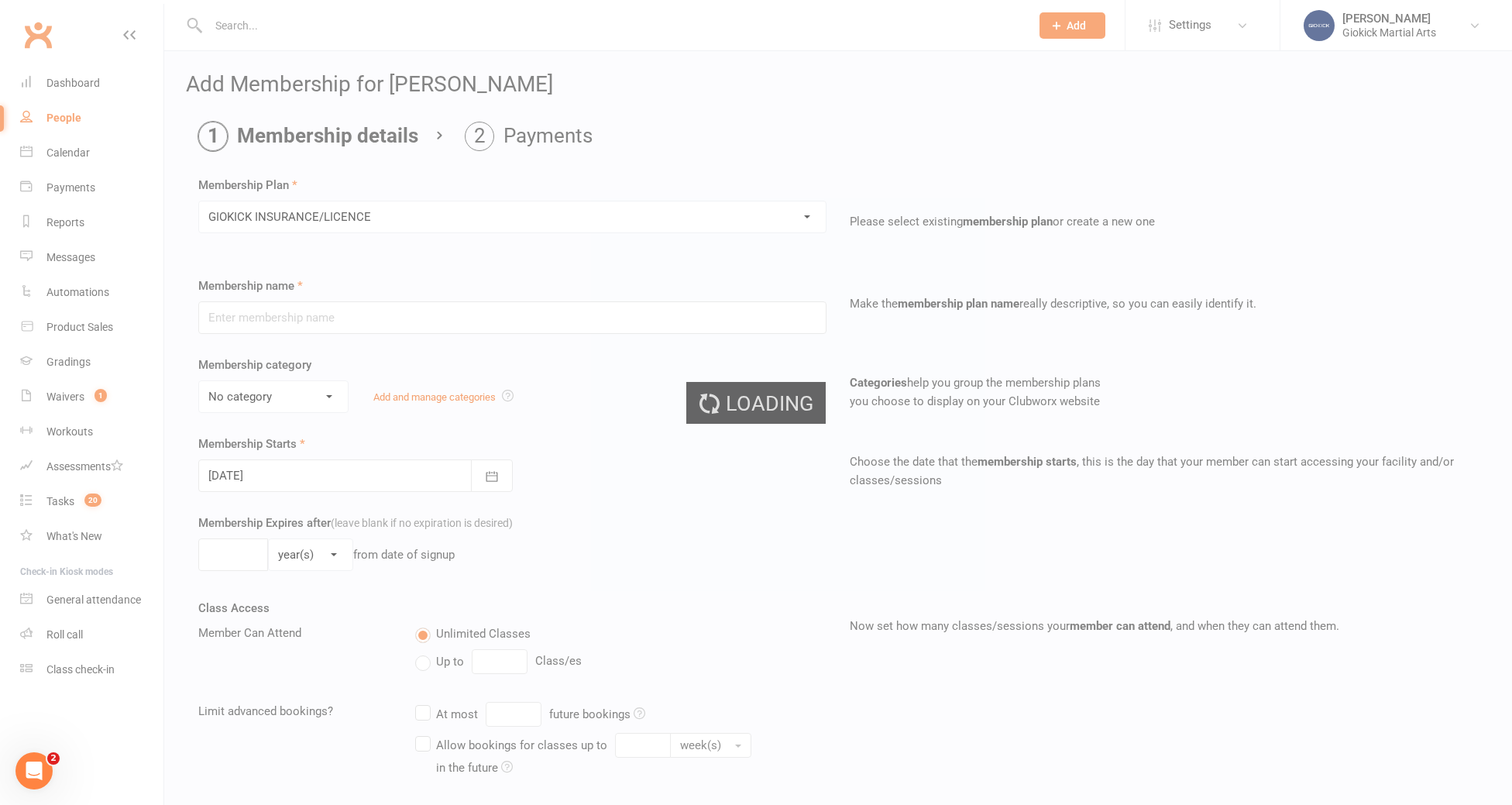
type input "GIOKICK INSURANCE/LICENCE"
select select "2"
type input "1"
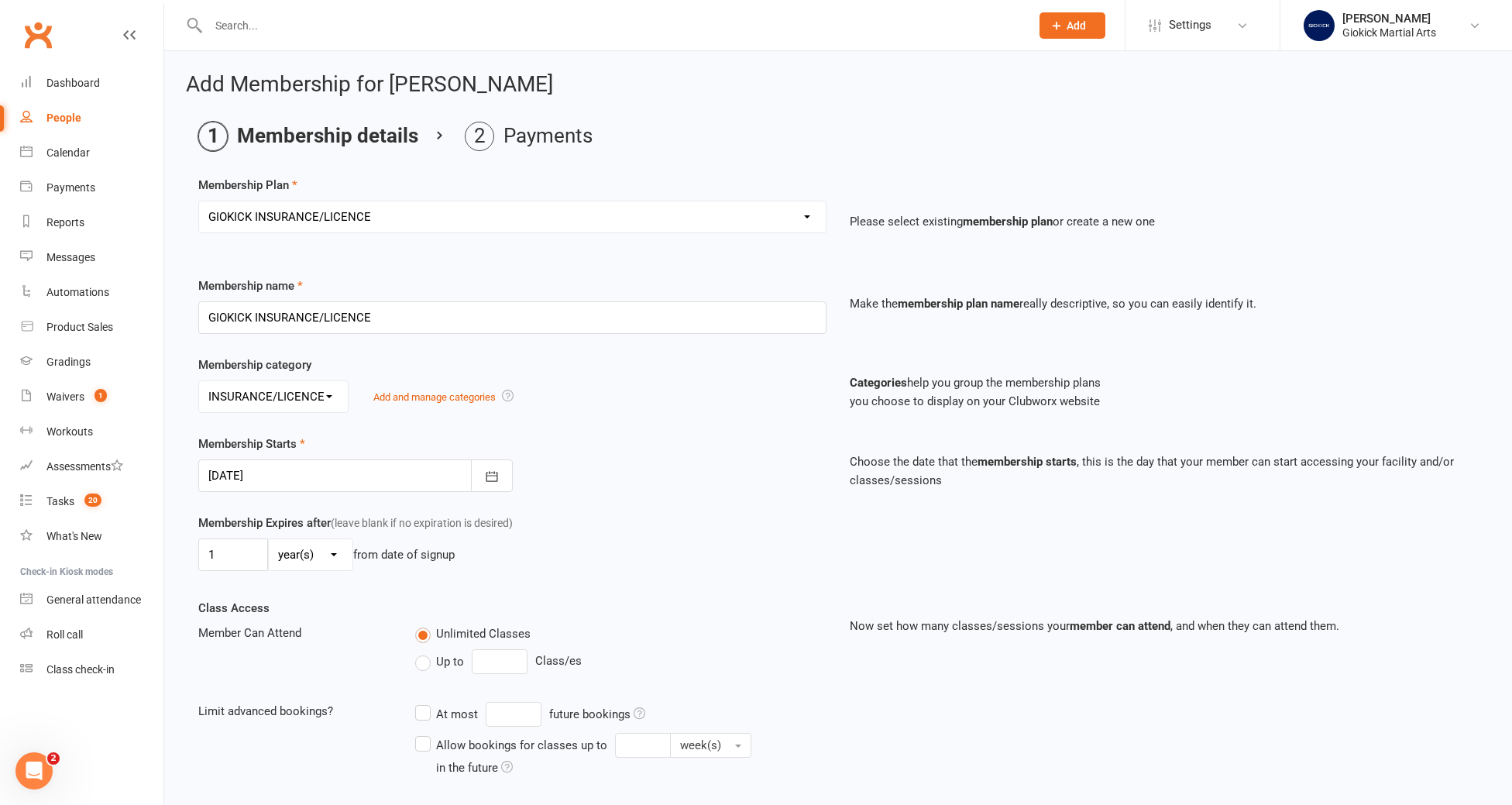
click at [272, 484] on div at bounding box center [355, 475] width 315 height 32
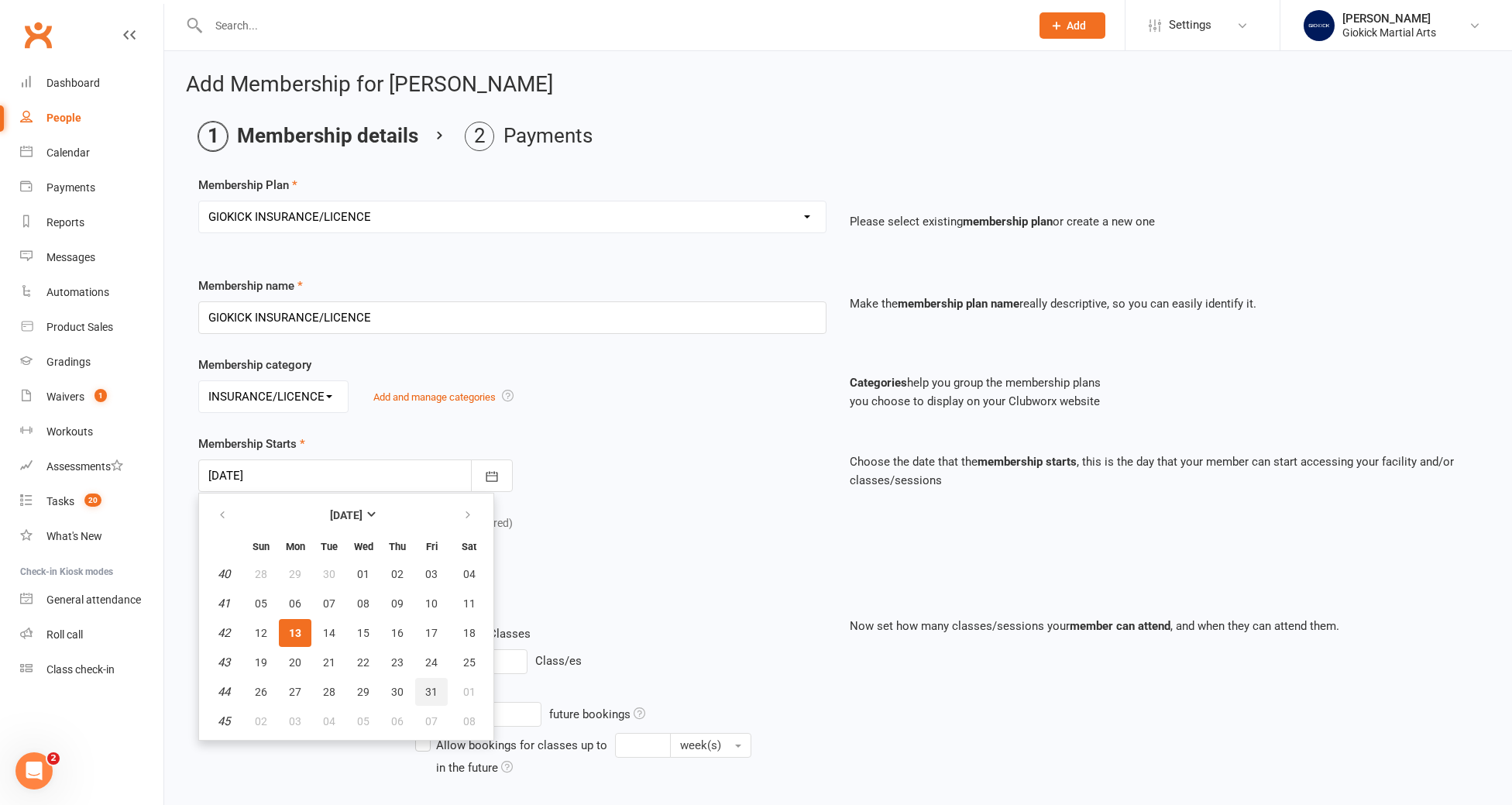
click at [421, 693] on button "31" at bounding box center [431, 691] width 32 height 28
type input "[DATE]"
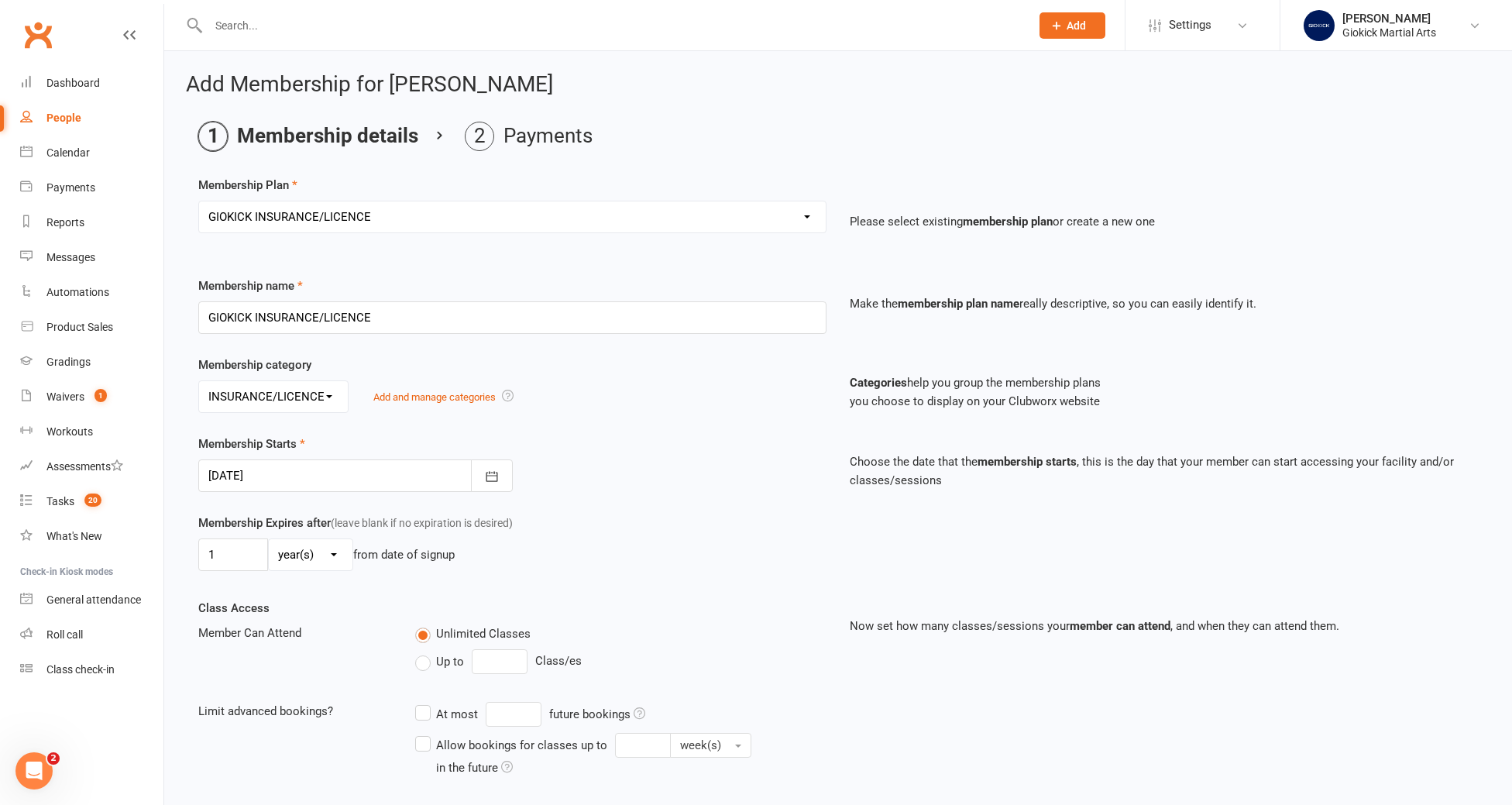
click at [436, 664] on span "Up to" at bounding box center [450, 660] width 28 height 16
click at [426, 652] on input "Up to" at bounding box center [419, 652] width 10 height 0
type input "0"
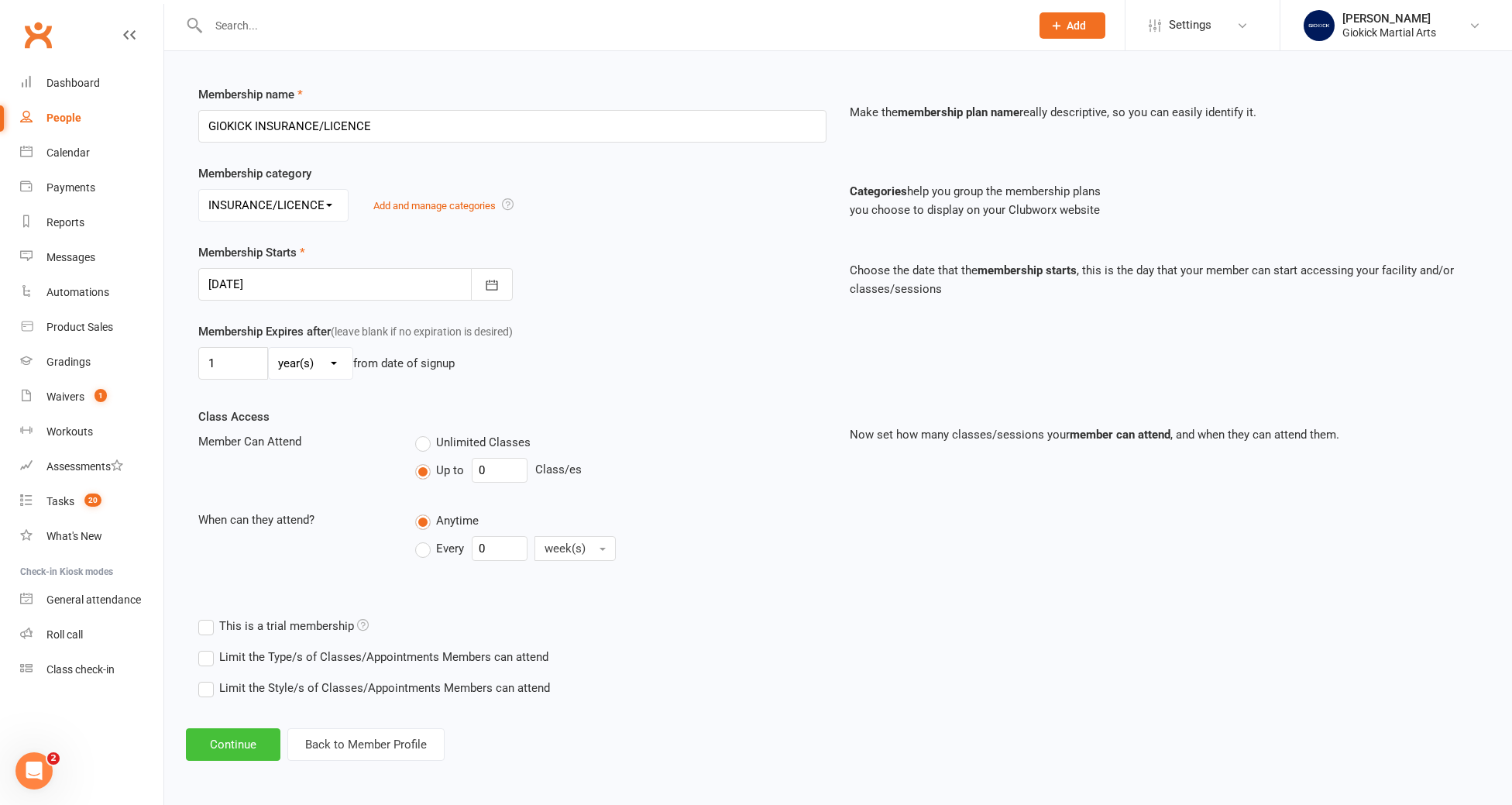
click at [237, 740] on button "Continue" at bounding box center [233, 745] width 95 height 32
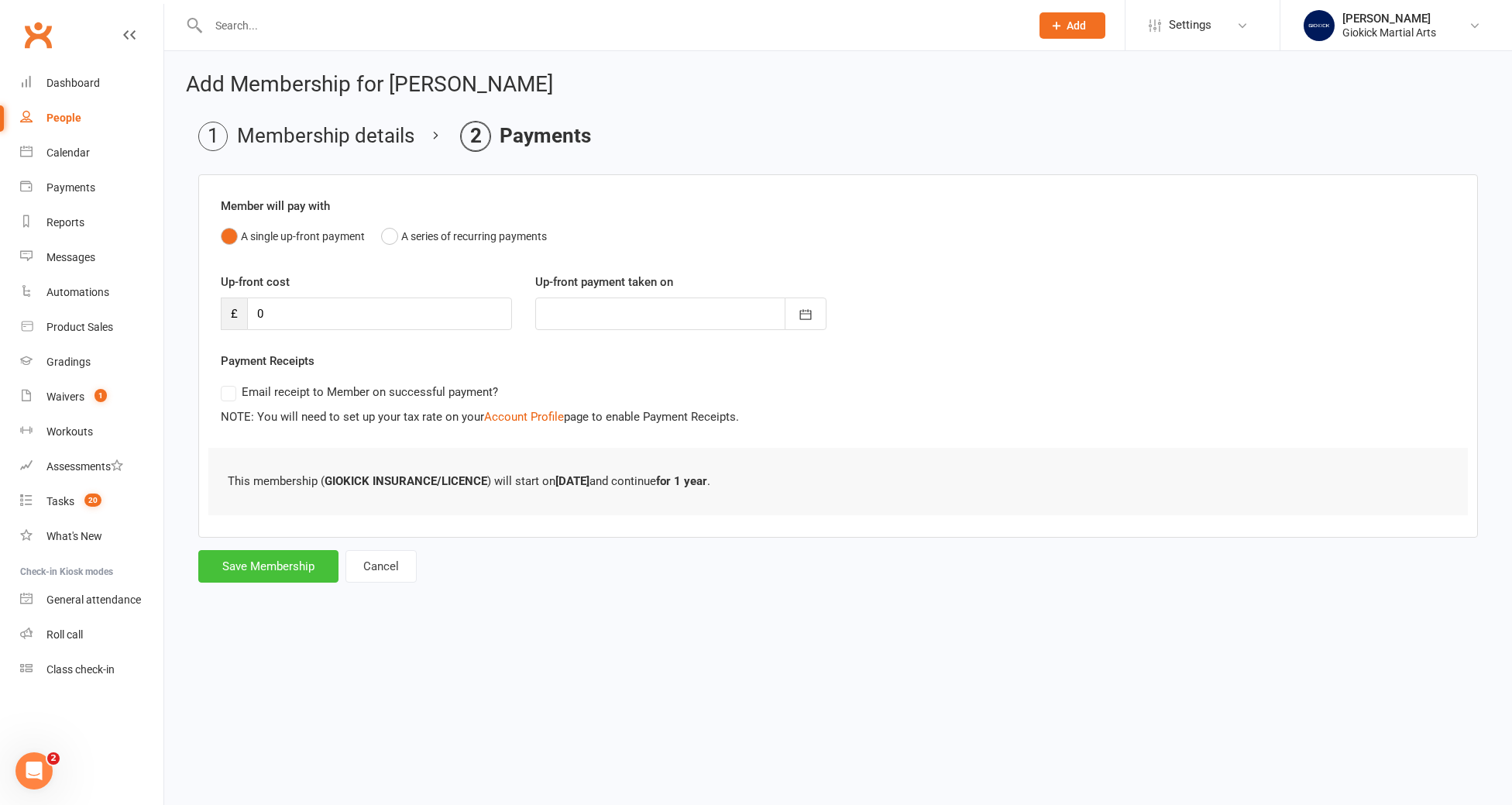
click at [298, 560] on button "Save Membership" at bounding box center [268, 566] width 140 height 32
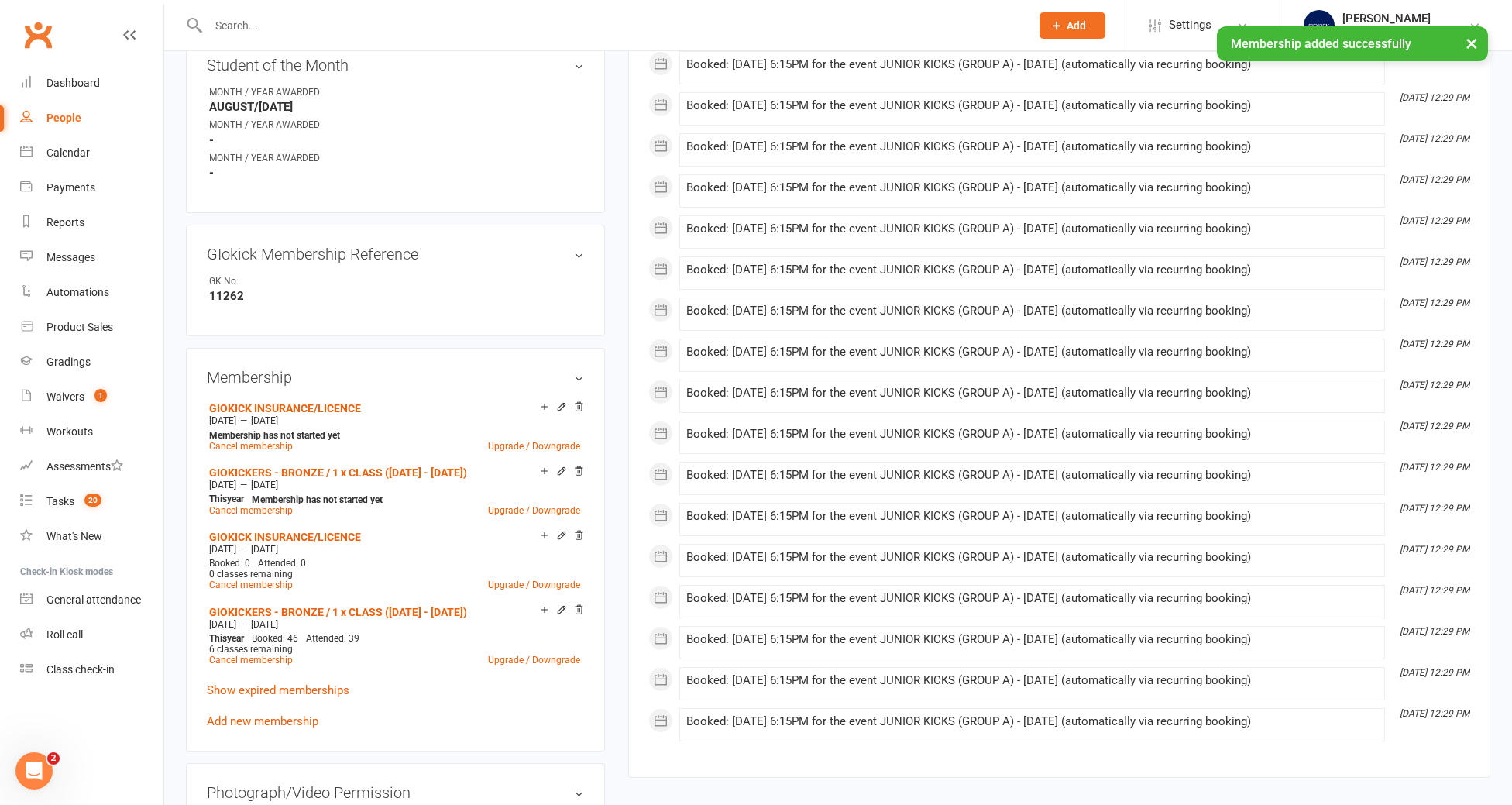
scroll to position [651, 0]
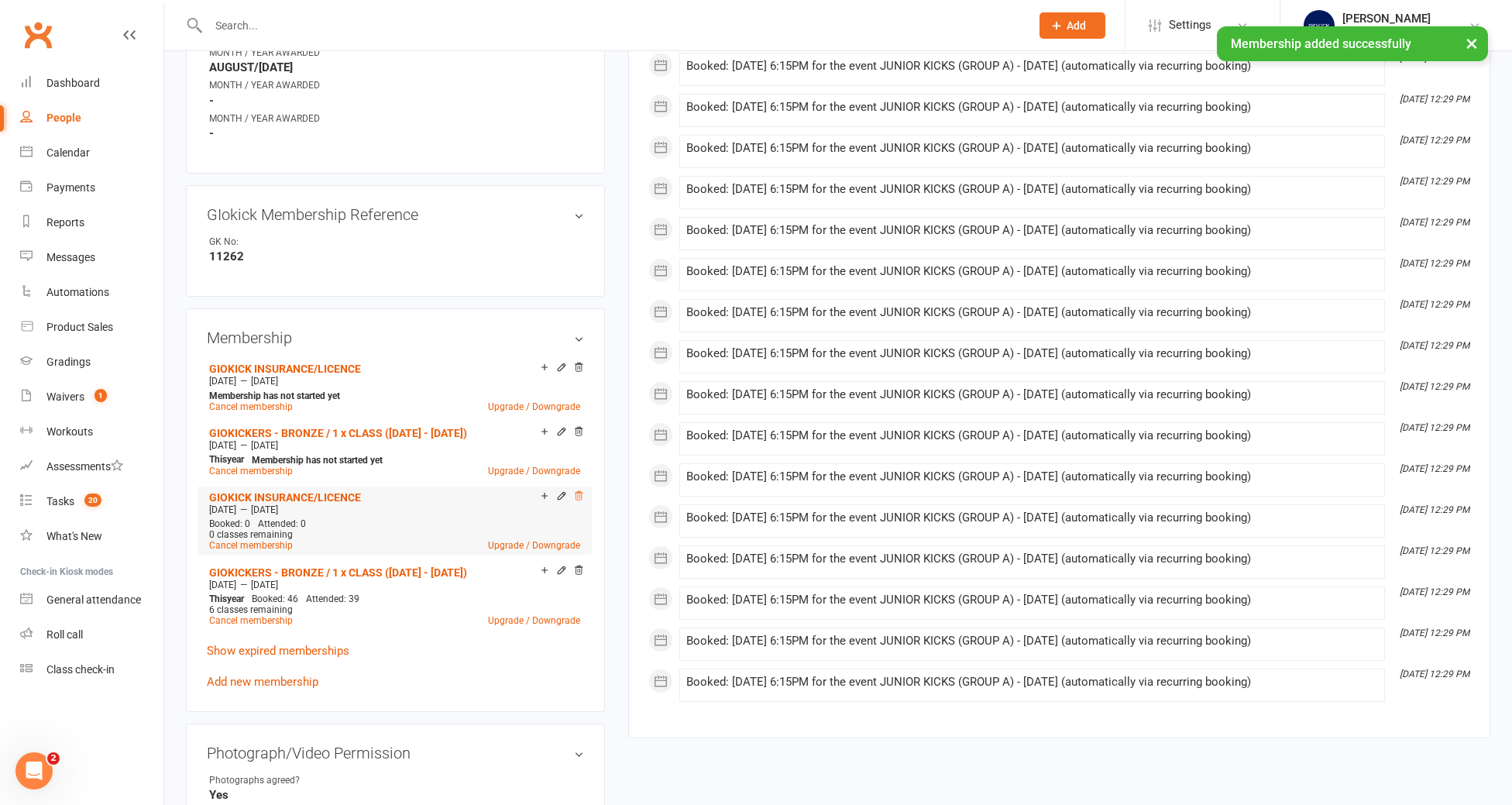
click at [580, 491] on icon at bounding box center [579, 495] width 8 height 8
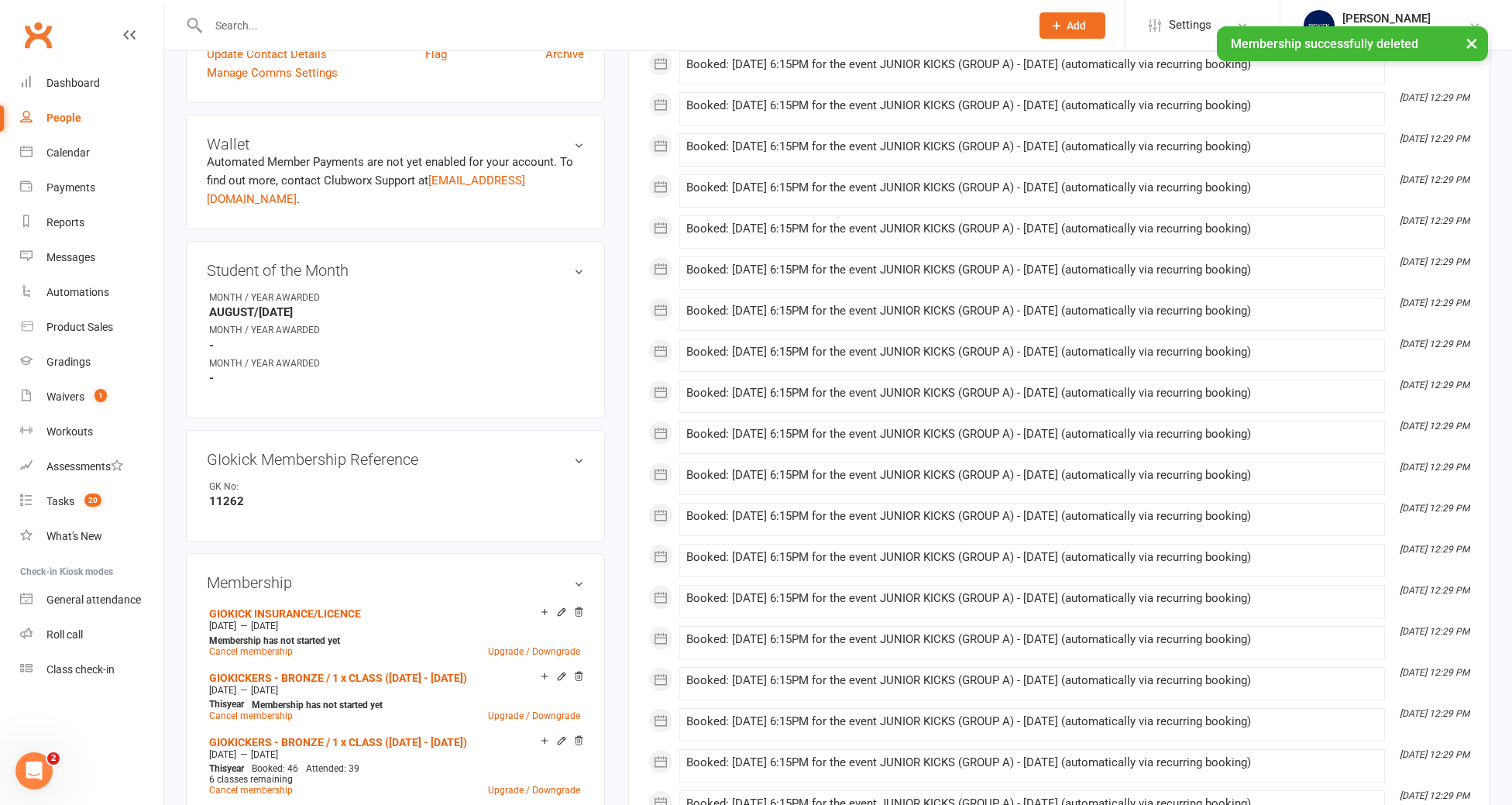
scroll to position [0, 0]
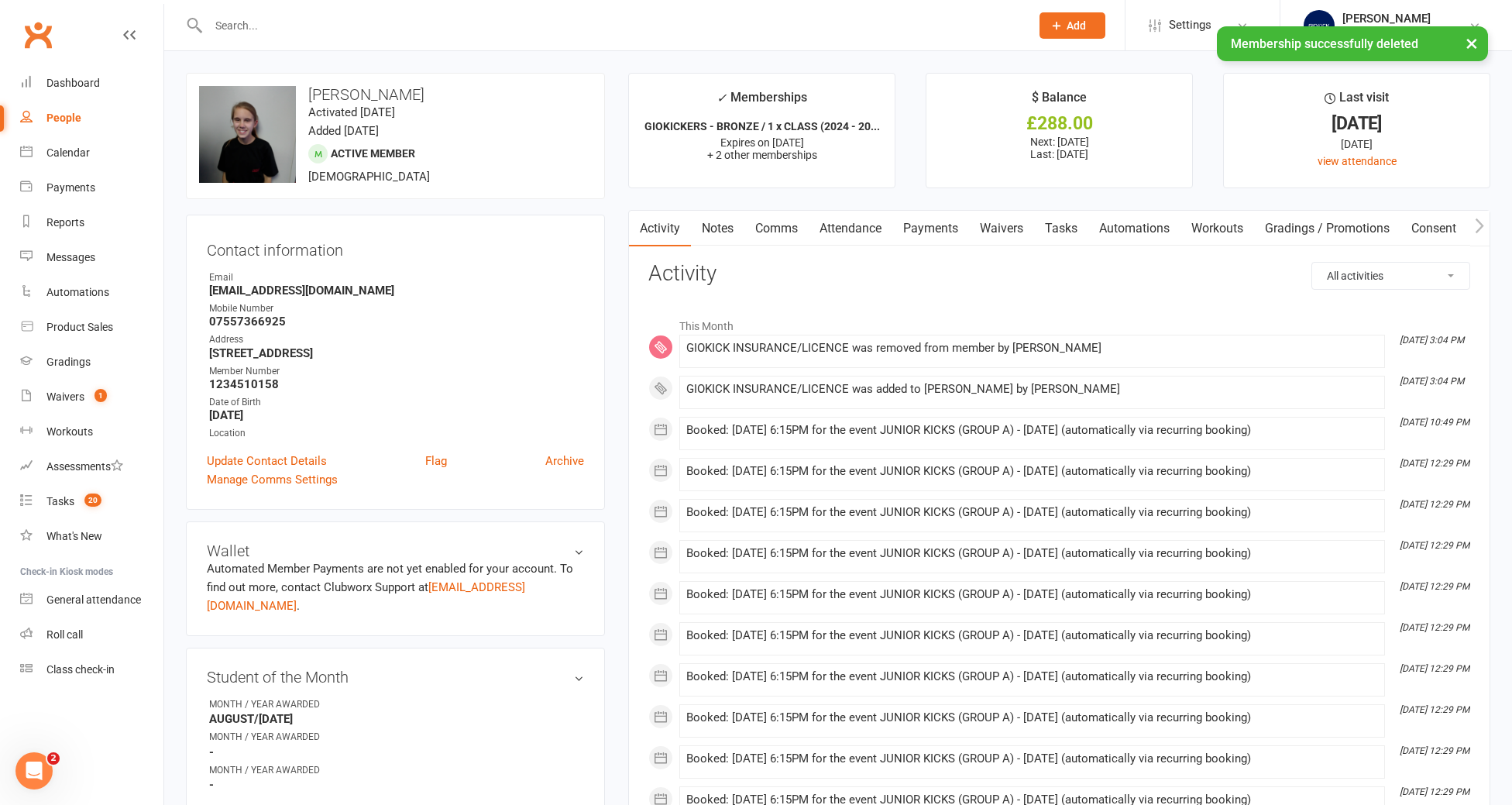
click at [1054, 225] on link "Tasks" at bounding box center [1061, 229] width 54 height 36
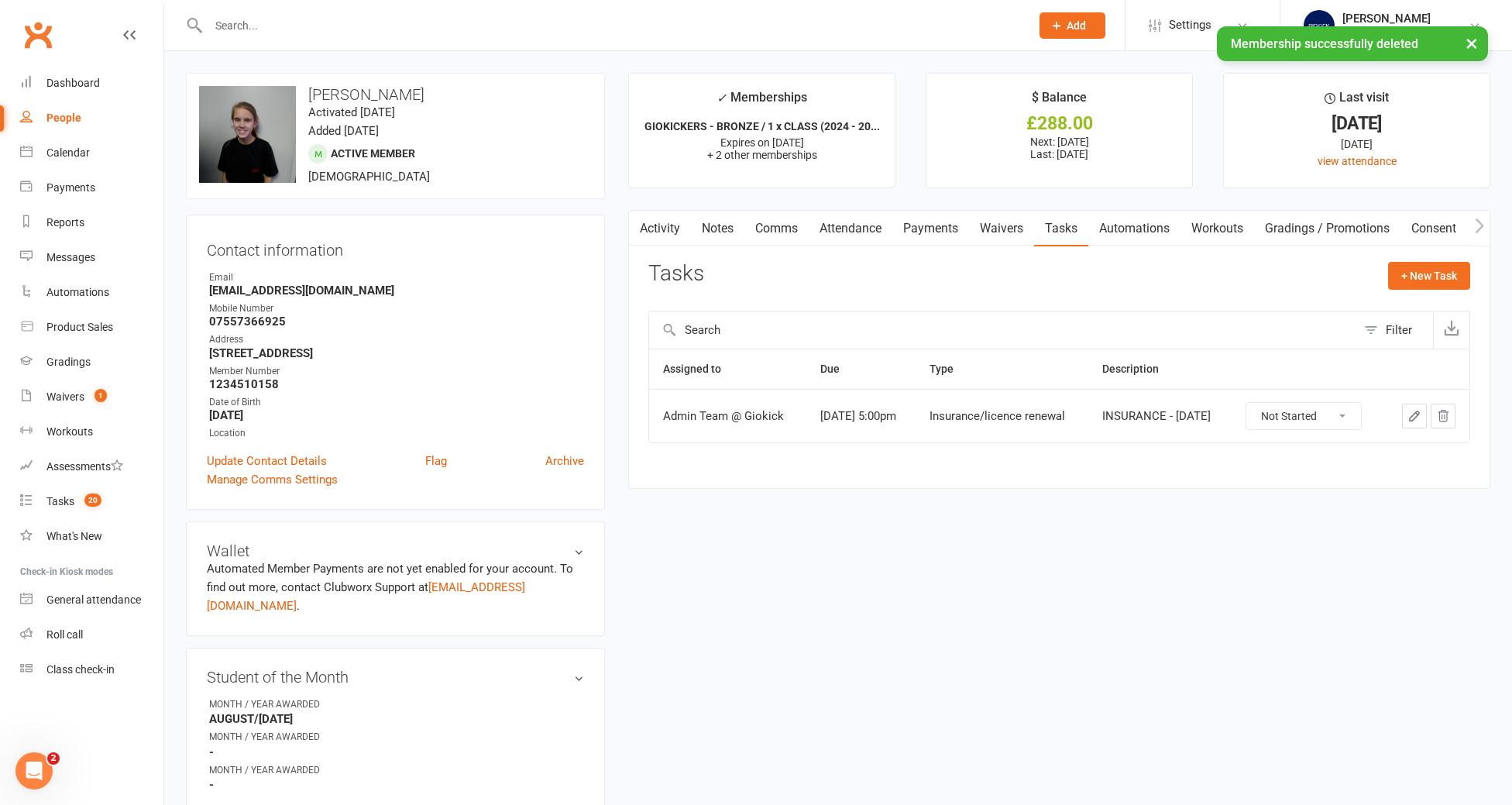
click at [1421, 425] on button "button" at bounding box center [1414, 416] width 24 height 24
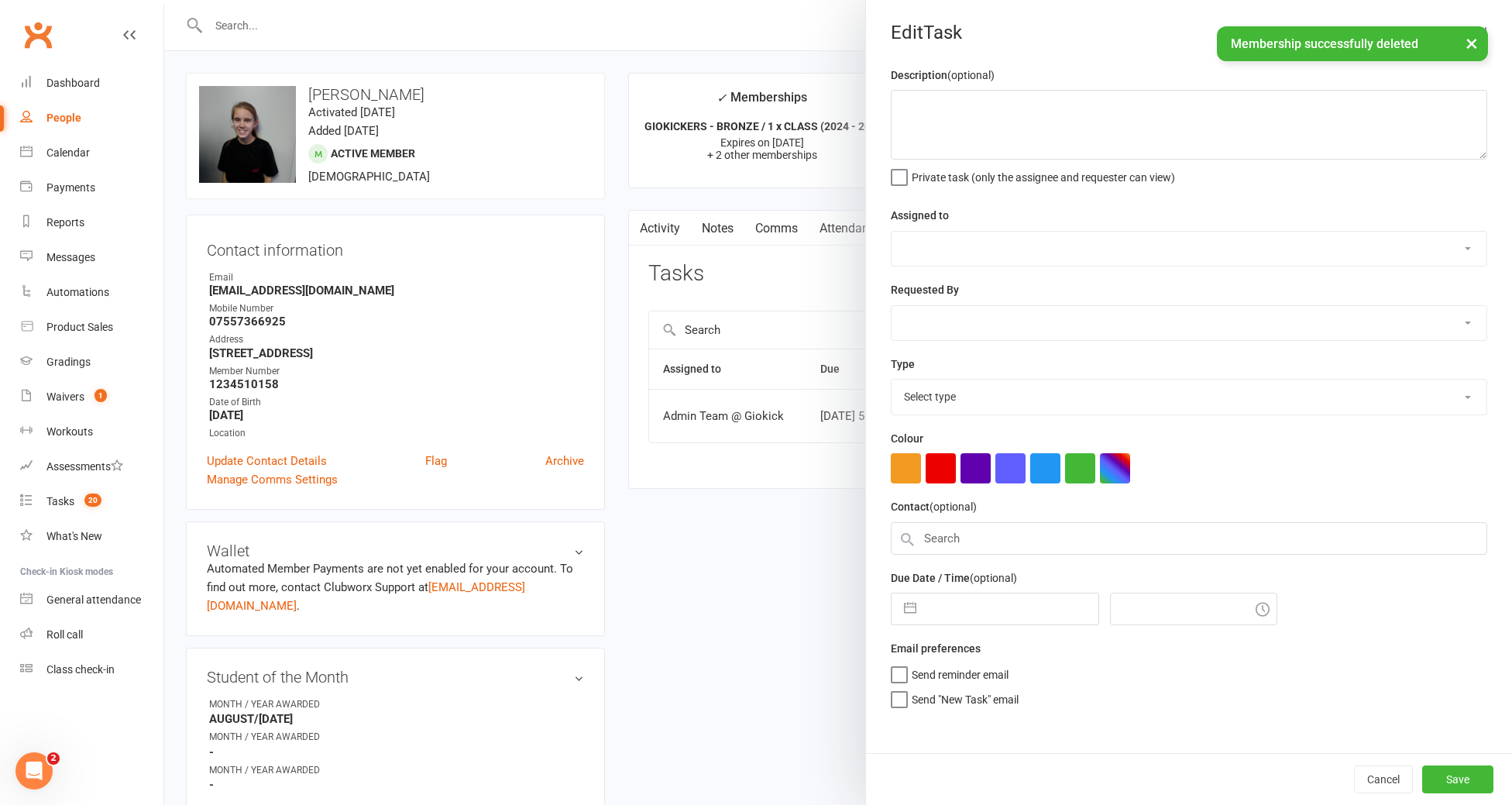
type textarea "INSURANCE - [DATE]"
select select "12159"
type input "[DATE]"
type input "5:00pm"
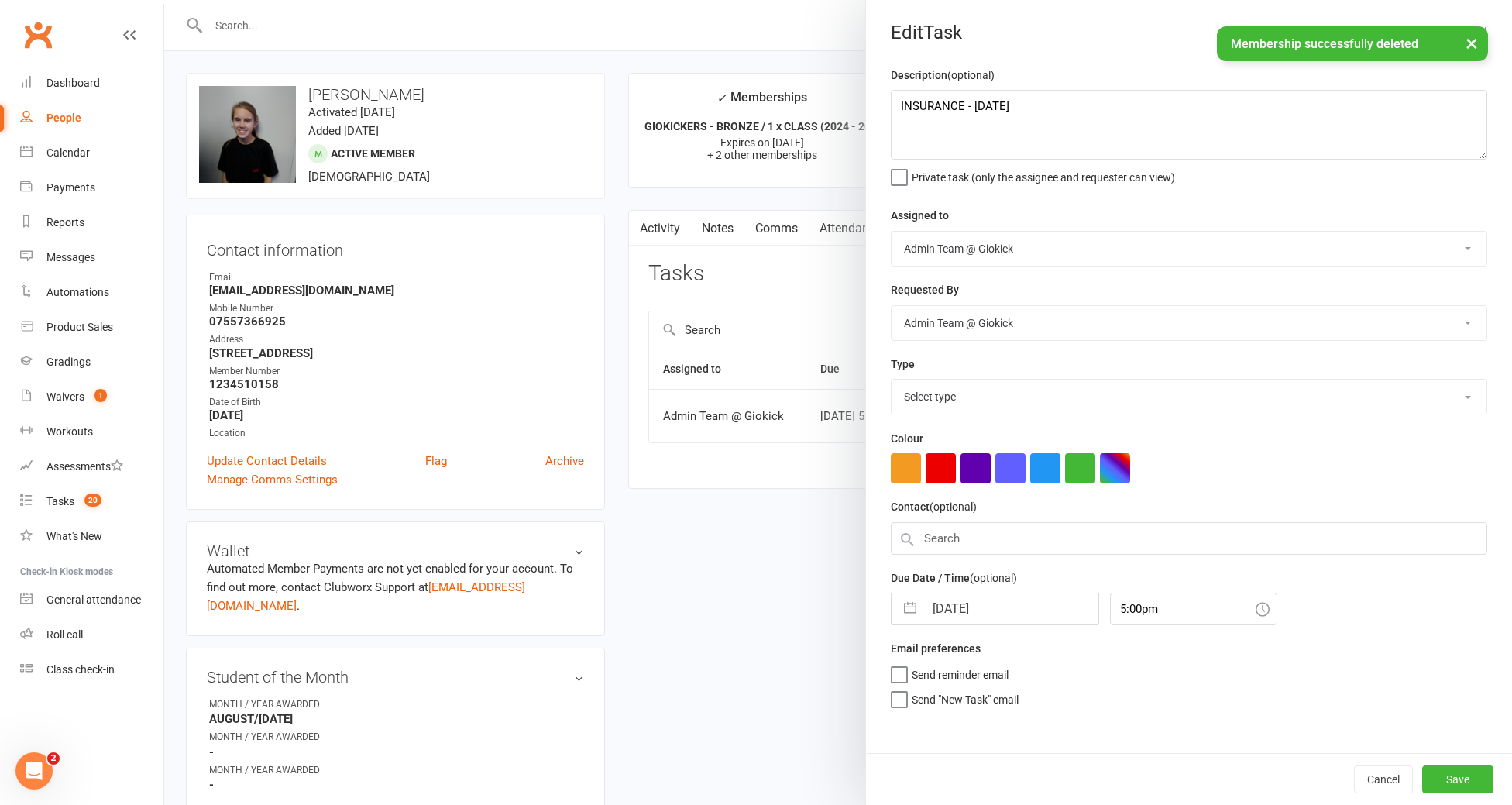
select select "11582"
click at [1105, 102] on textarea "INSURANCE - [DATE]" at bounding box center [1188, 124] width 596 height 69
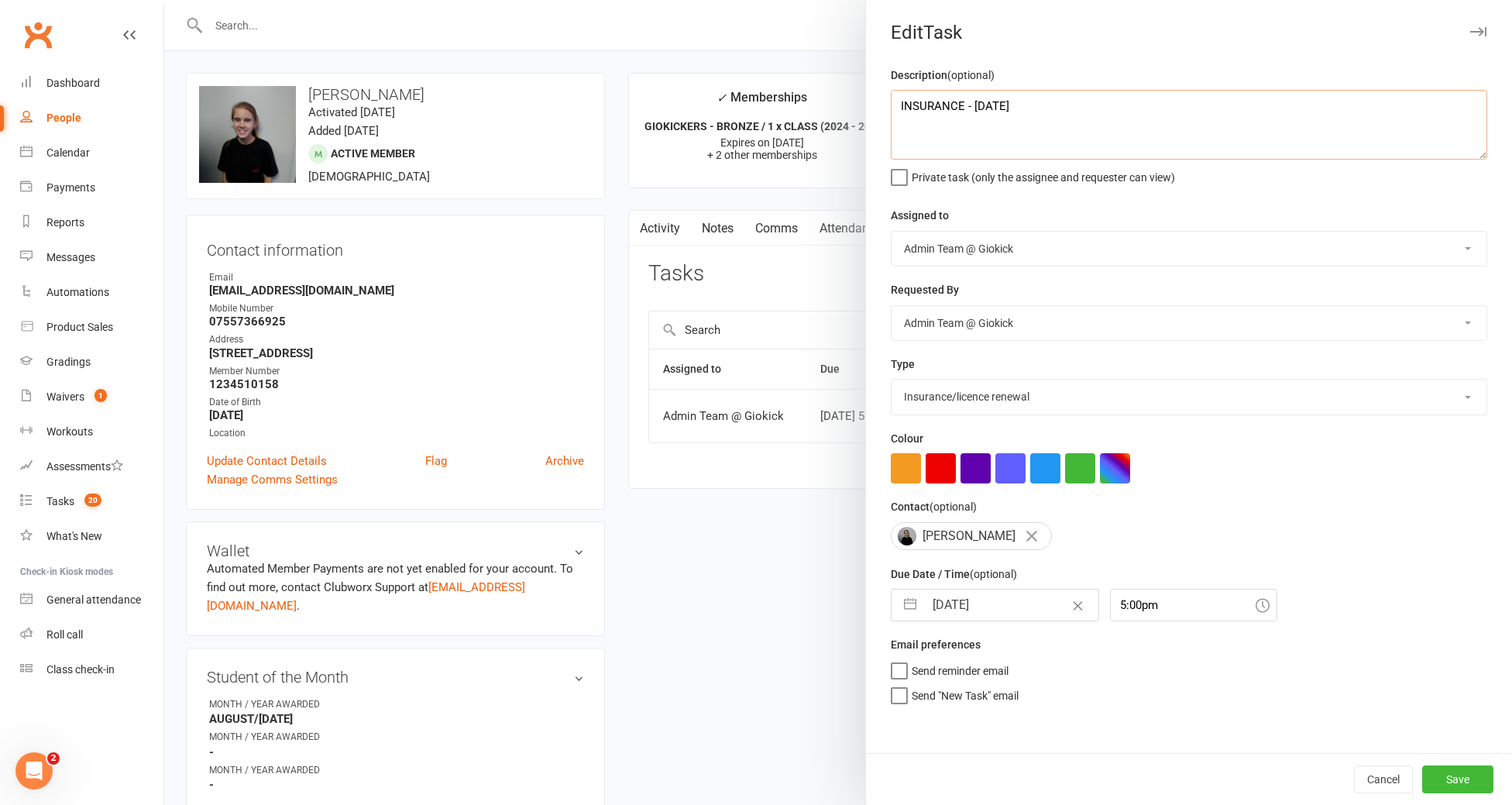
type textarea "INSURANCE - [DATE]"
select select "8"
select select "2025"
select select "9"
select select "2025"
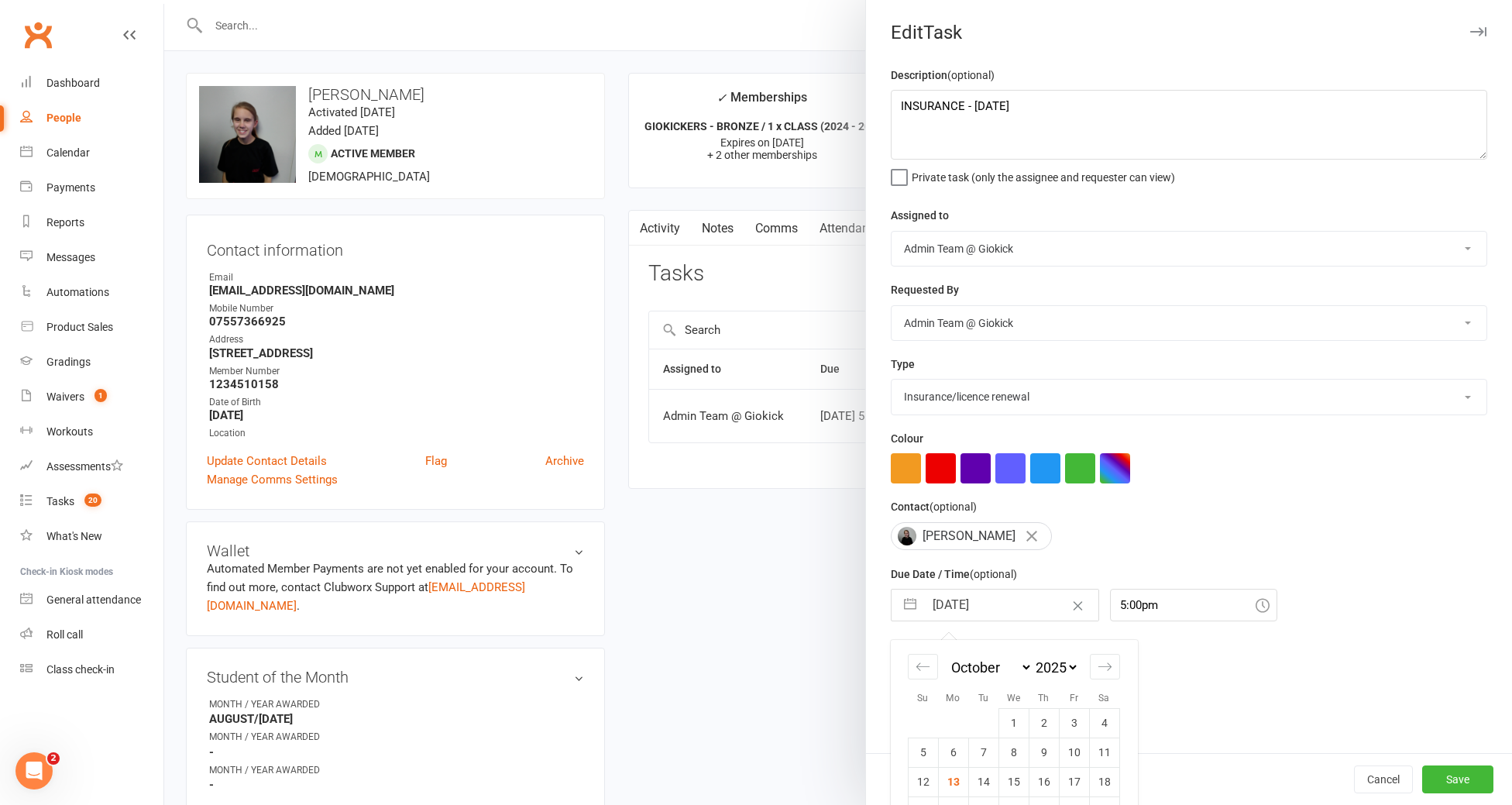
click at [1020, 618] on input "[DATE]" at bounding box center [1011, 605] width 174 height 31
click at [1474, 773] on button "Save" at bounding box center [1457, 779] width 71 height 28
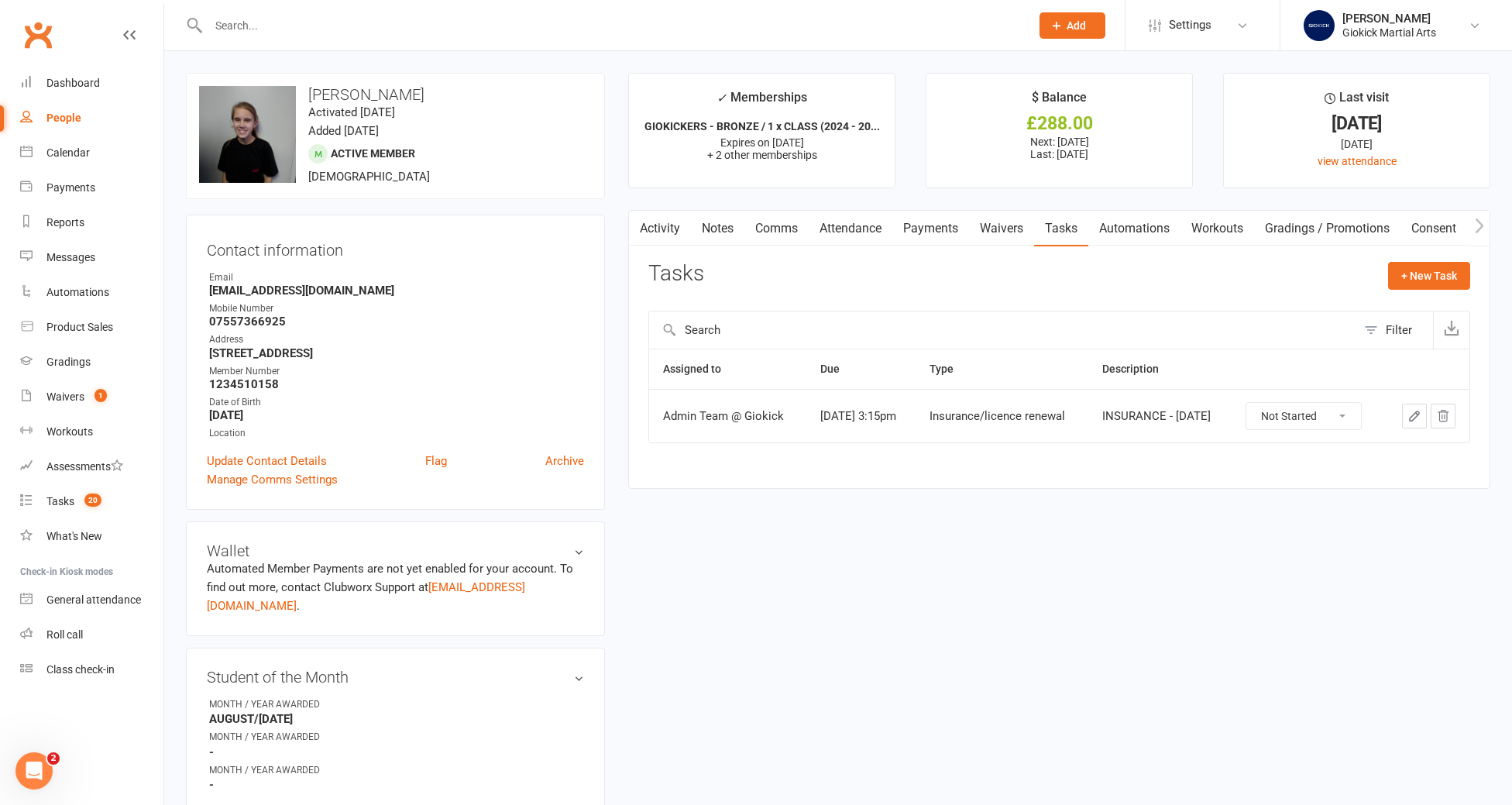
click at [264, 5] on div at bounding box center [602, 25] width 833 height 50
click at [243, 34] on input "text" at bounding box center [611, 25] width 816 height 22
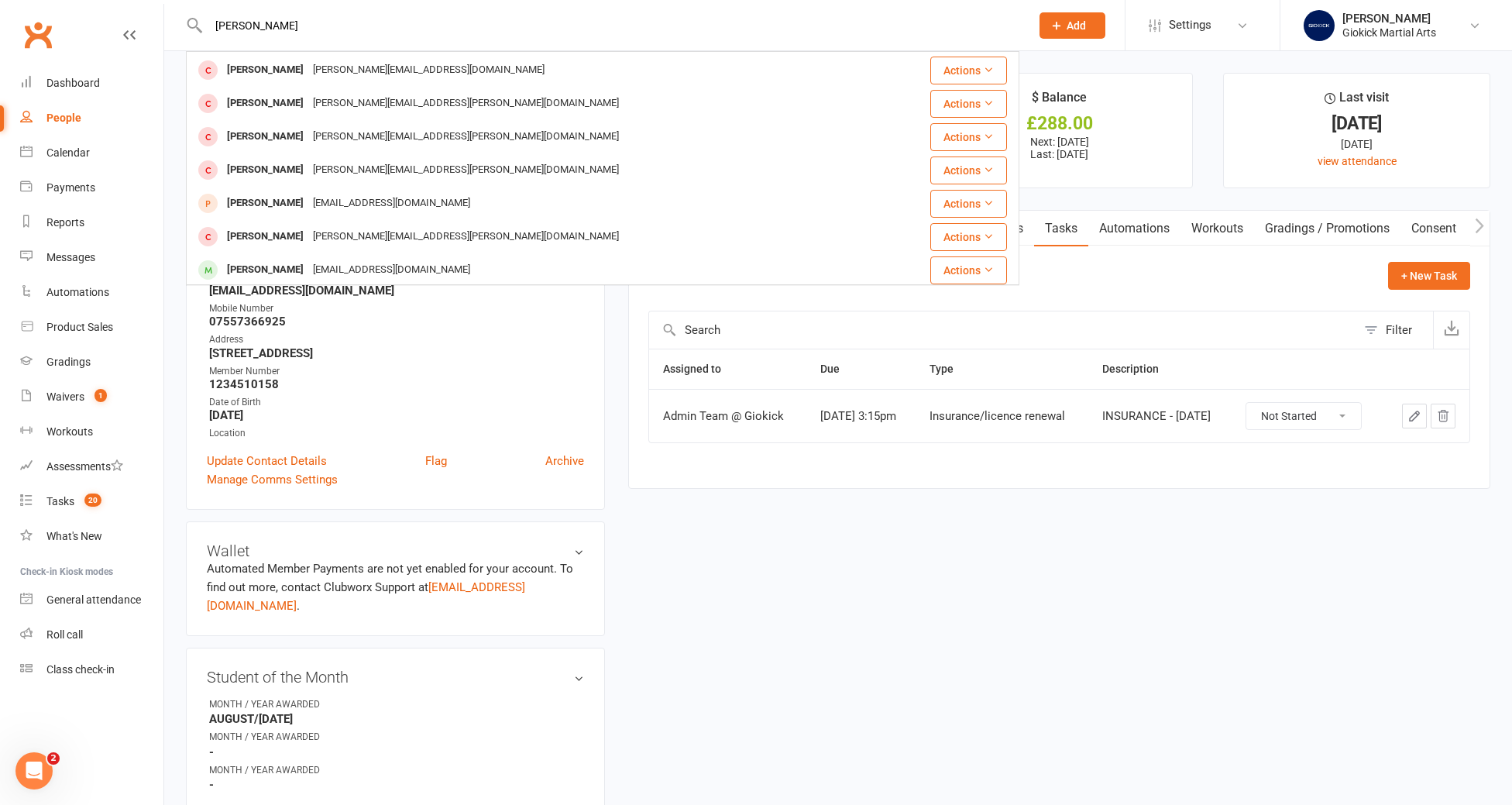
scroll to position [276, 0]
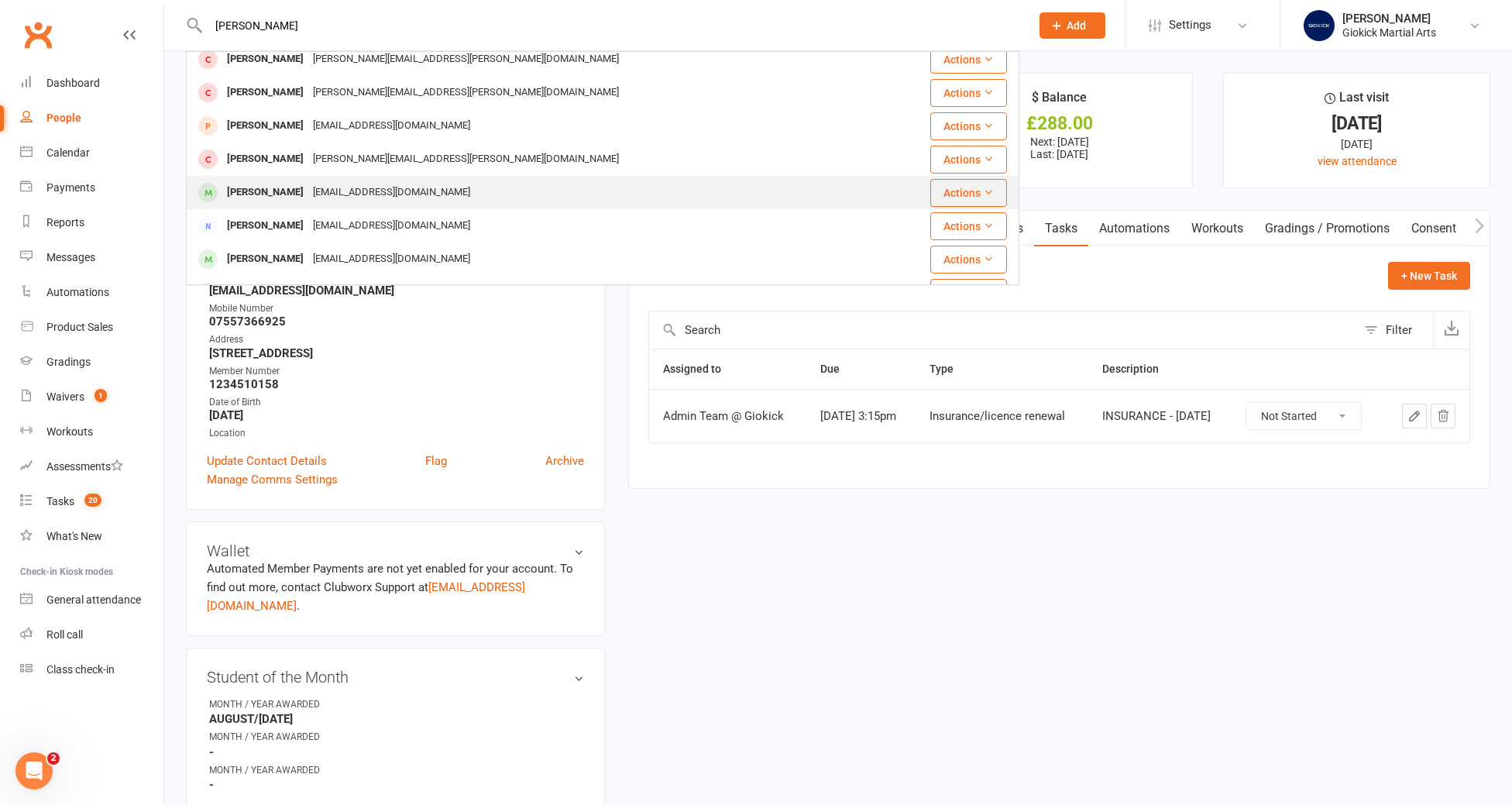
click at [242, 194] on div "[PERSON_NAME]" at bounding box center [265, 192] width 86 height 23
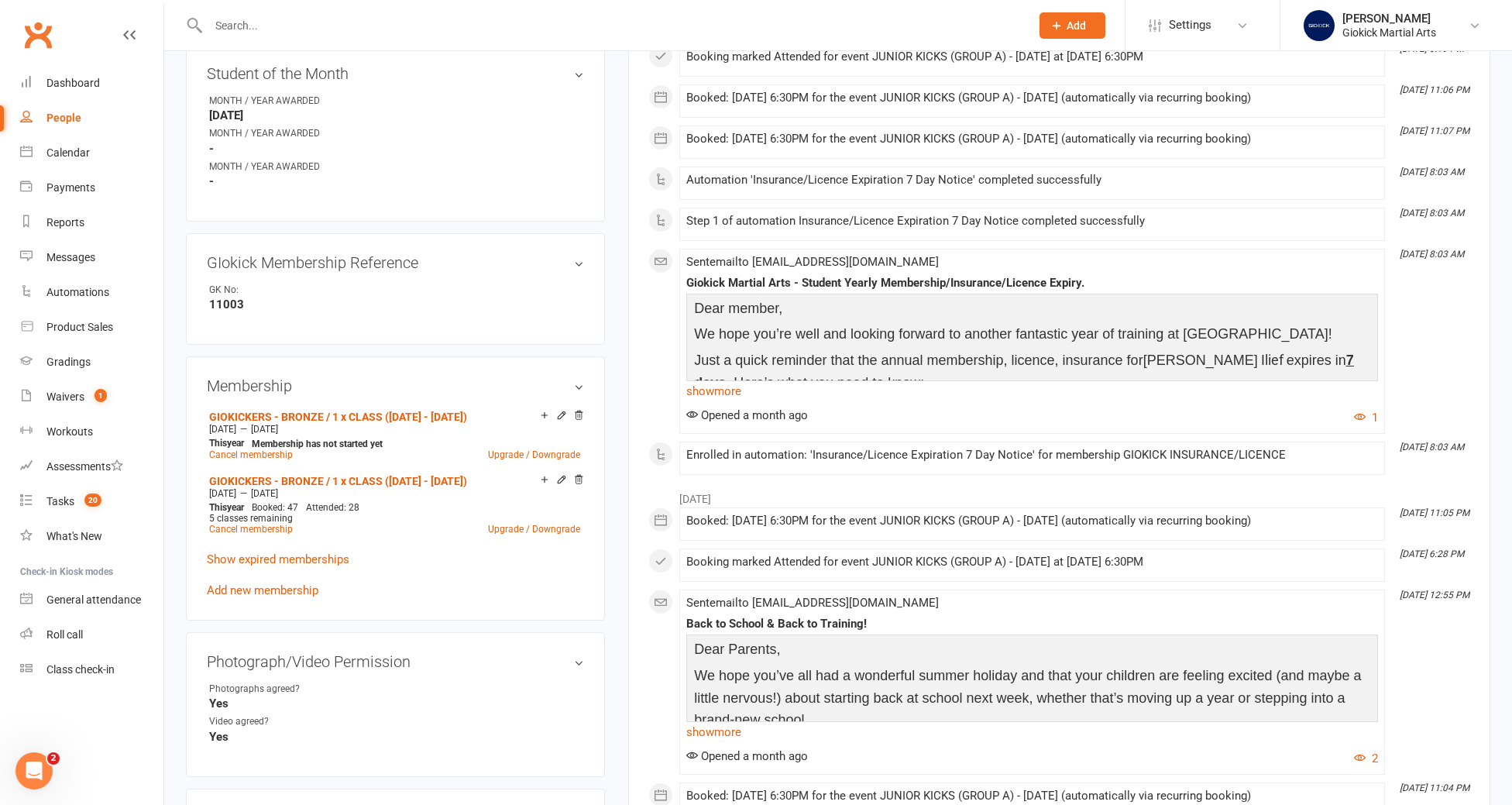
scroll to position [825, 0]
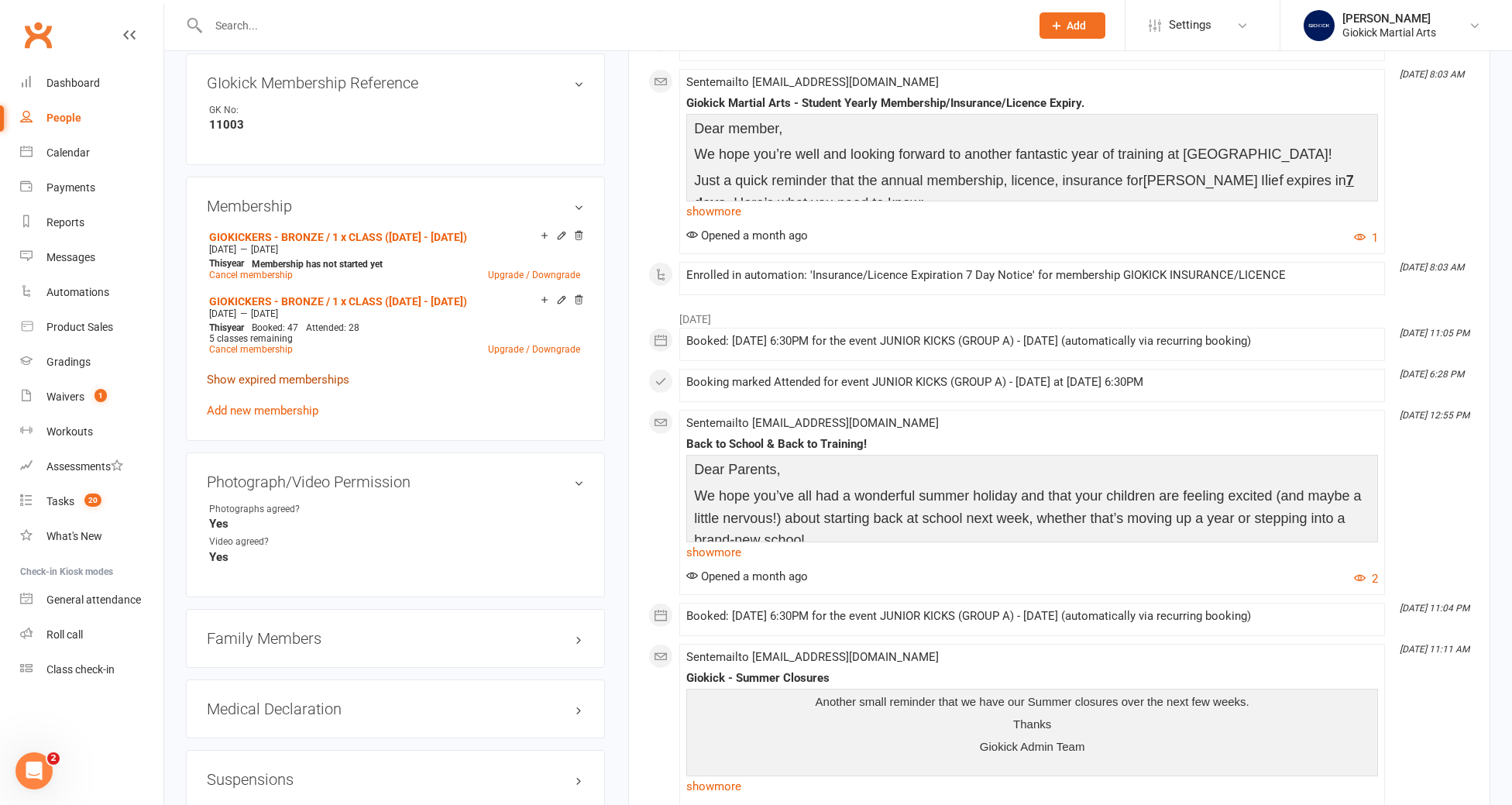
click at [294, 372] on link "Show expired memberships" at bounding box center [278, 379] width 142 height 14
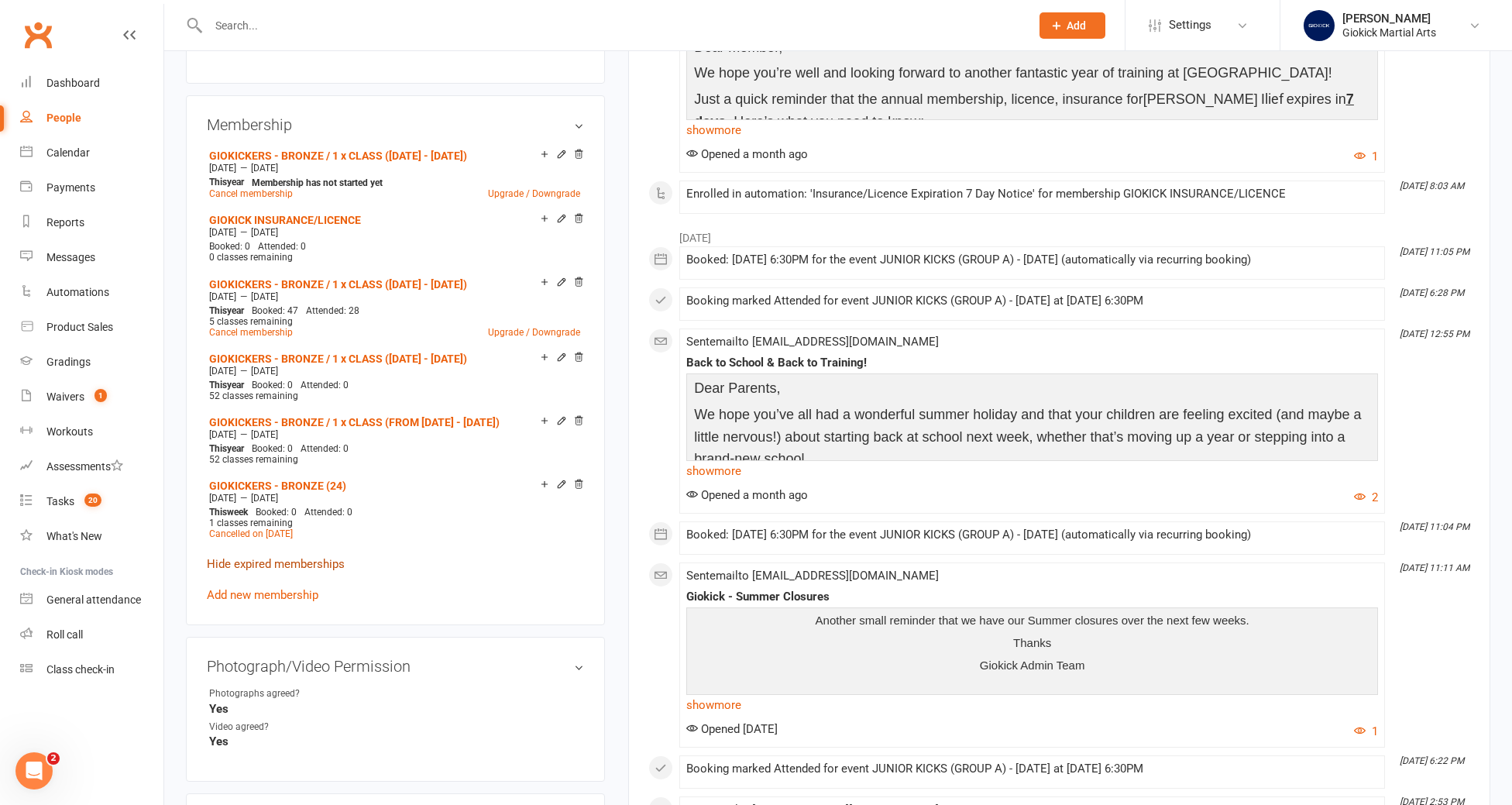
scroll to position [910, 0]
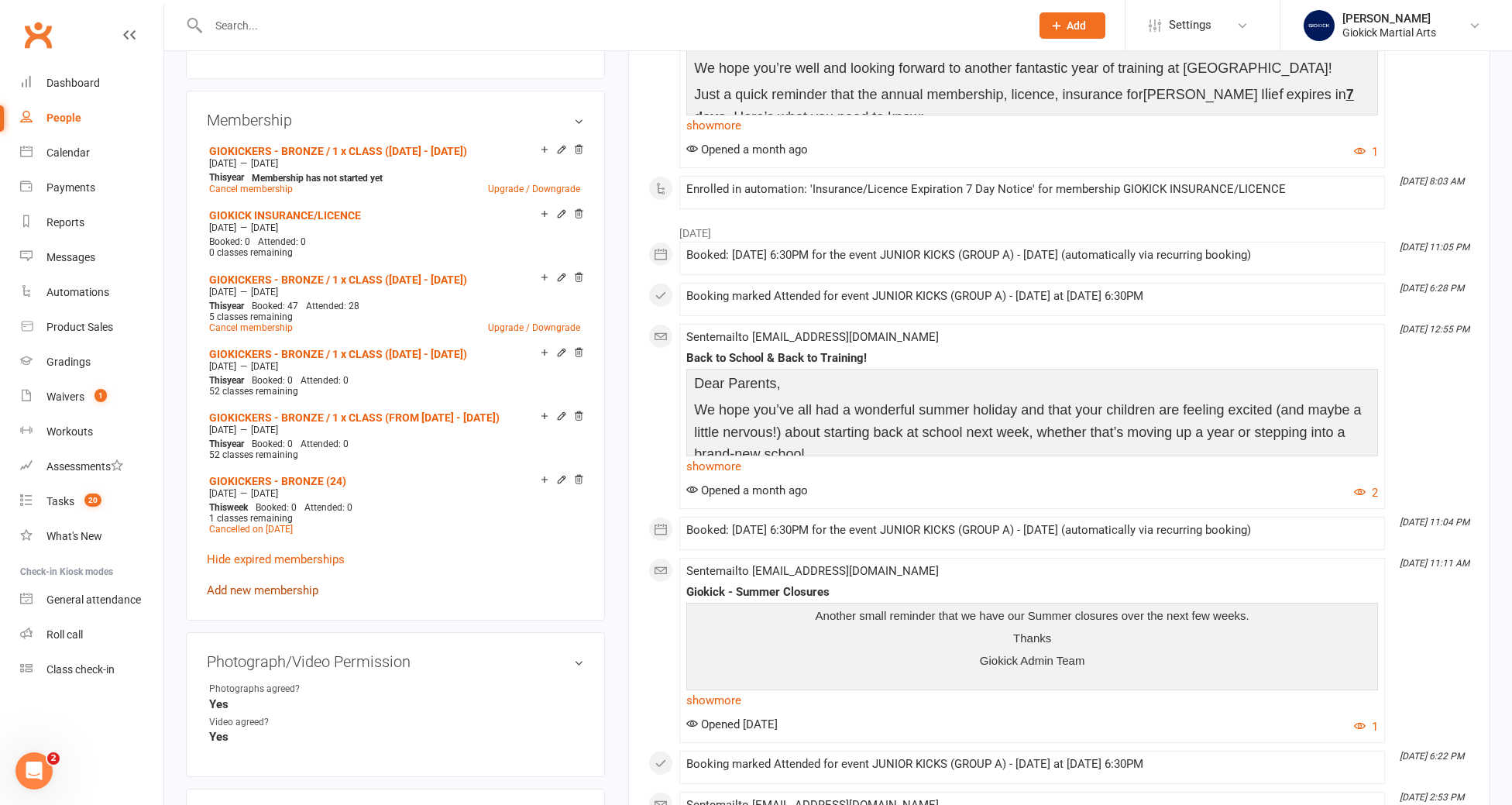
click at [256, 583] on link "Add new membership" at bounding box center [262, 590] width 112 height 14
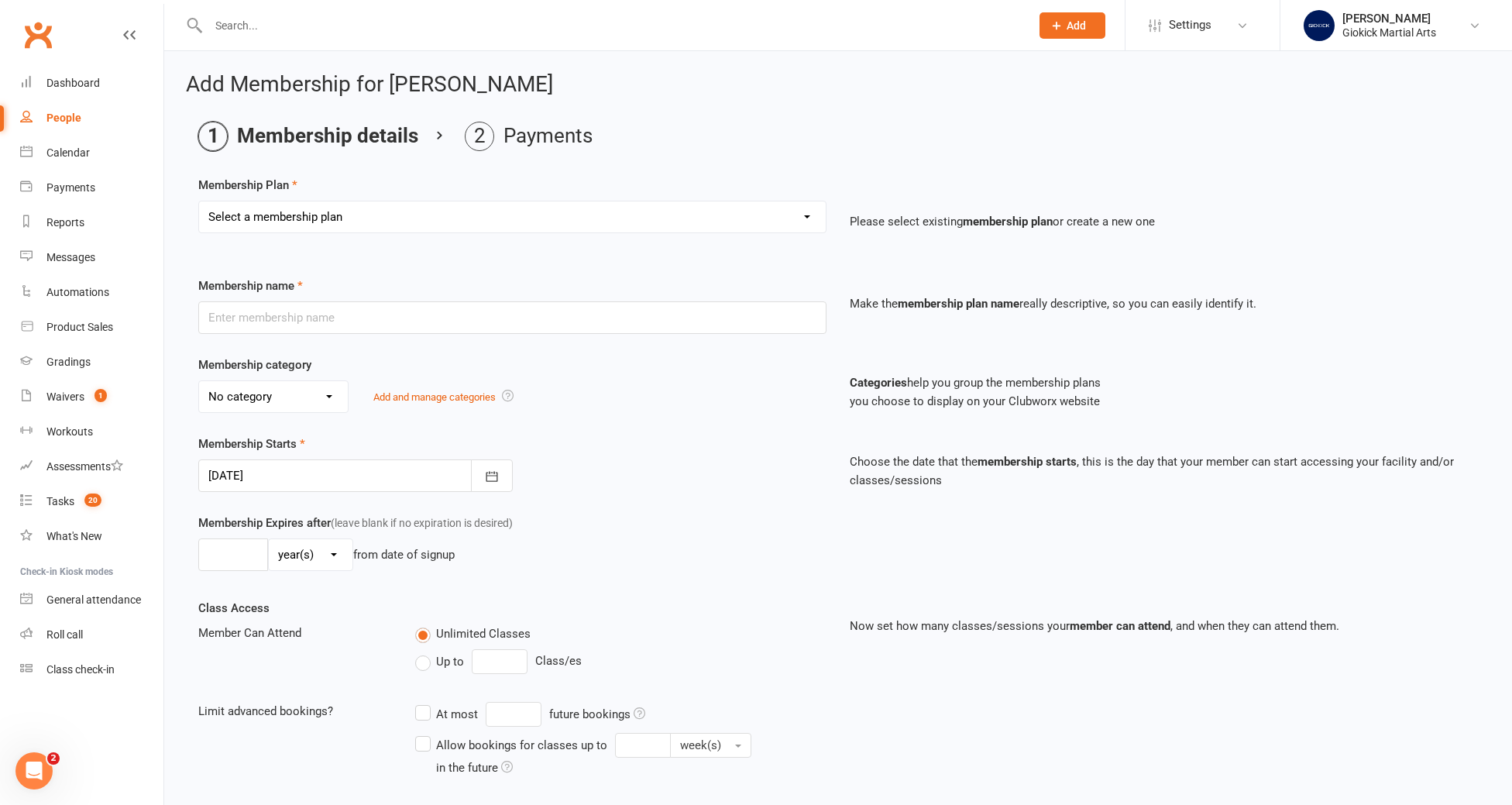
click at [281, 223] on select "Select a membership plan Create new Membership Plan GIOKICKERS - BRONZE / 1 x C…" at bounding box center [512, 216] width 627 height 31
click at [199, 201] on select "Select a membership plan Create new Membership Plan GIOKICKERS - BRONZE / 1 x C…" at bounding box center [512, 216] width 627 height 31
click at [254, 481] on div at bounding box center [355, 475] width 315 height 32
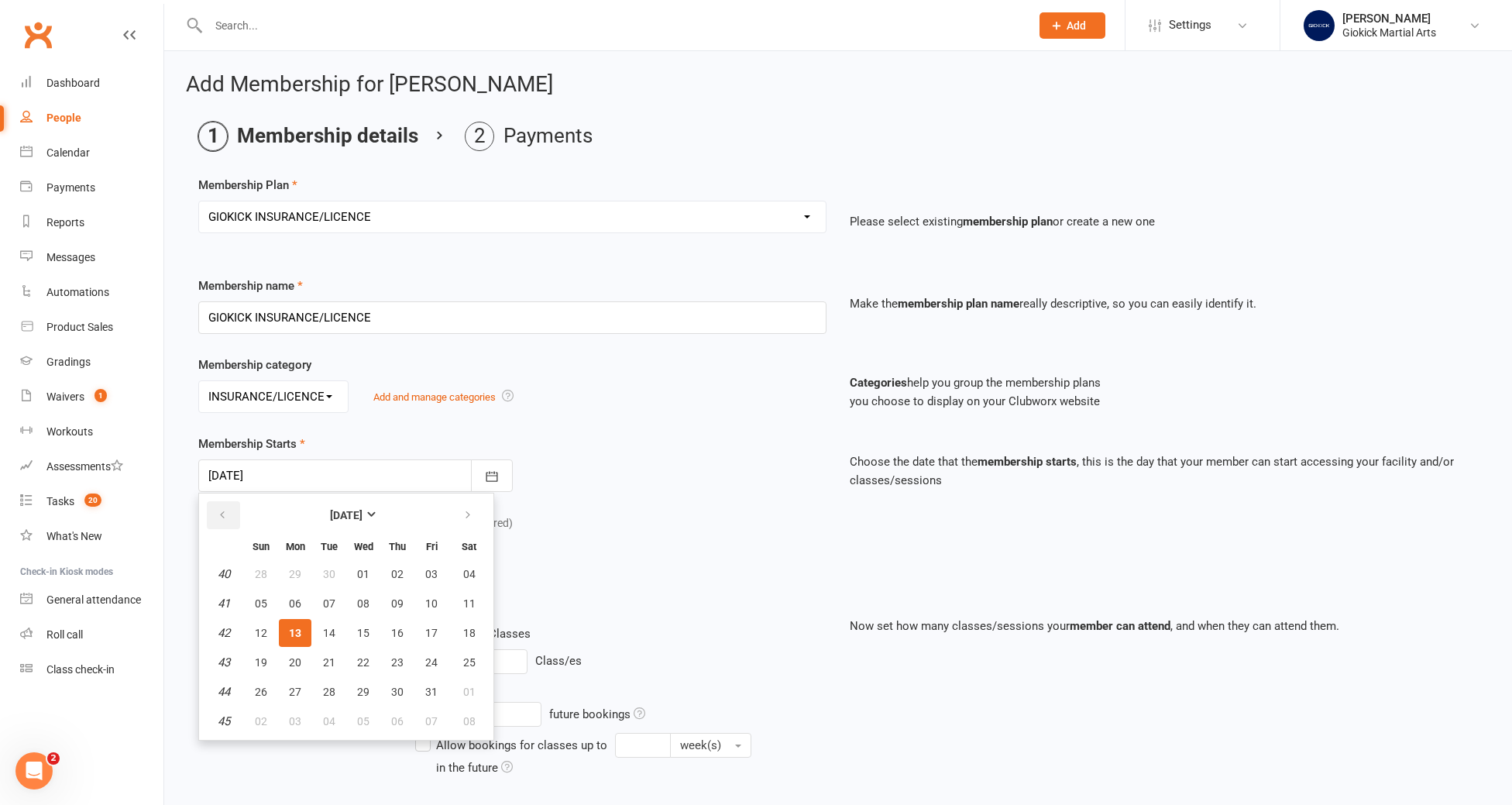
click at [223, 515] on icon "button" at bounding box center [223, 515] width 11 height 13
click at [388, 605] on button "11" at bounding box center [398, 603] width 32 height 28
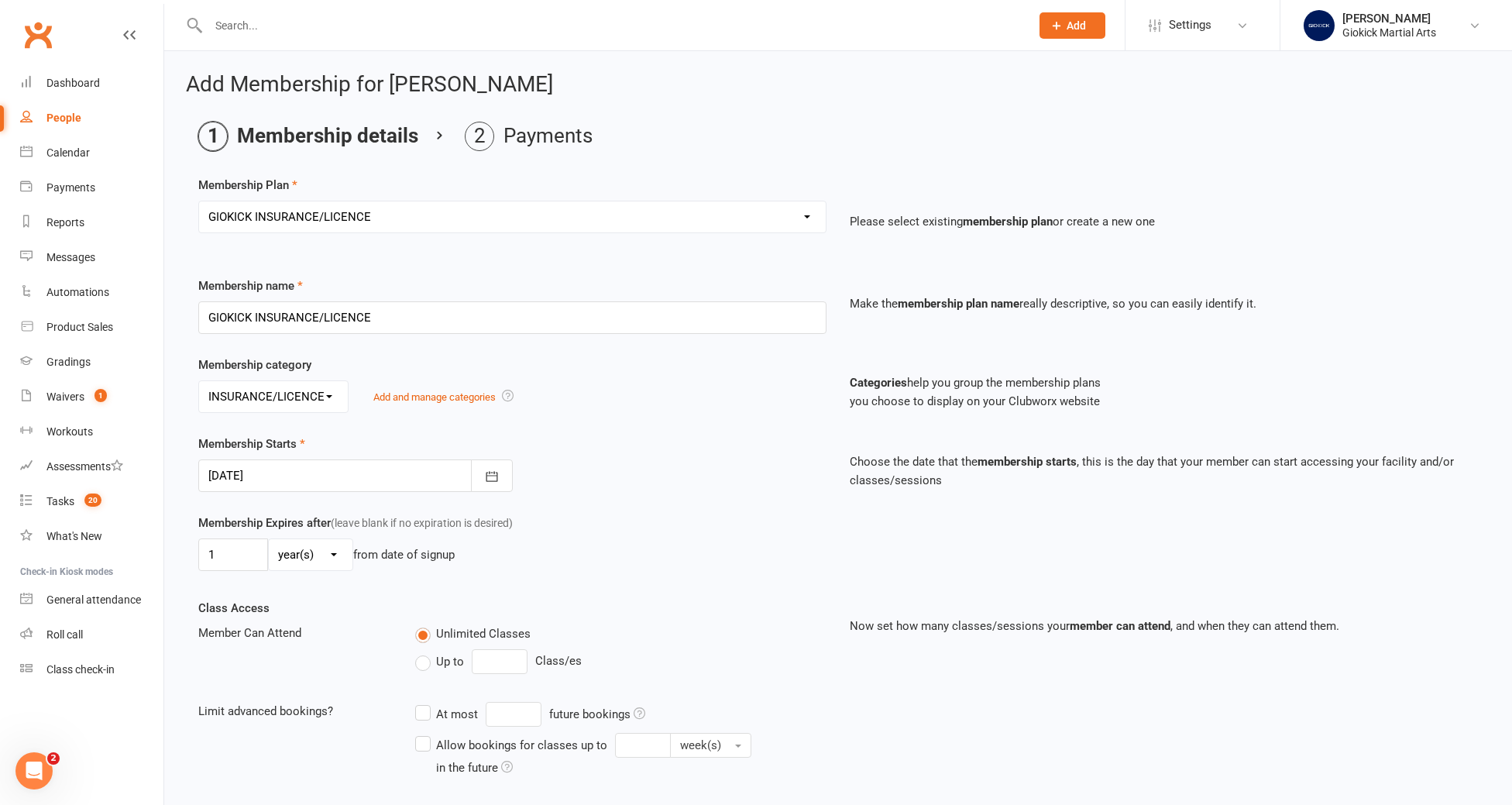
click at [442, 663] on span "Up to" at bounding box center [450, 660] width 28 height 16
click at [426, 652] on input "Up to" at bounding box center [419, 652] width 10 height 0
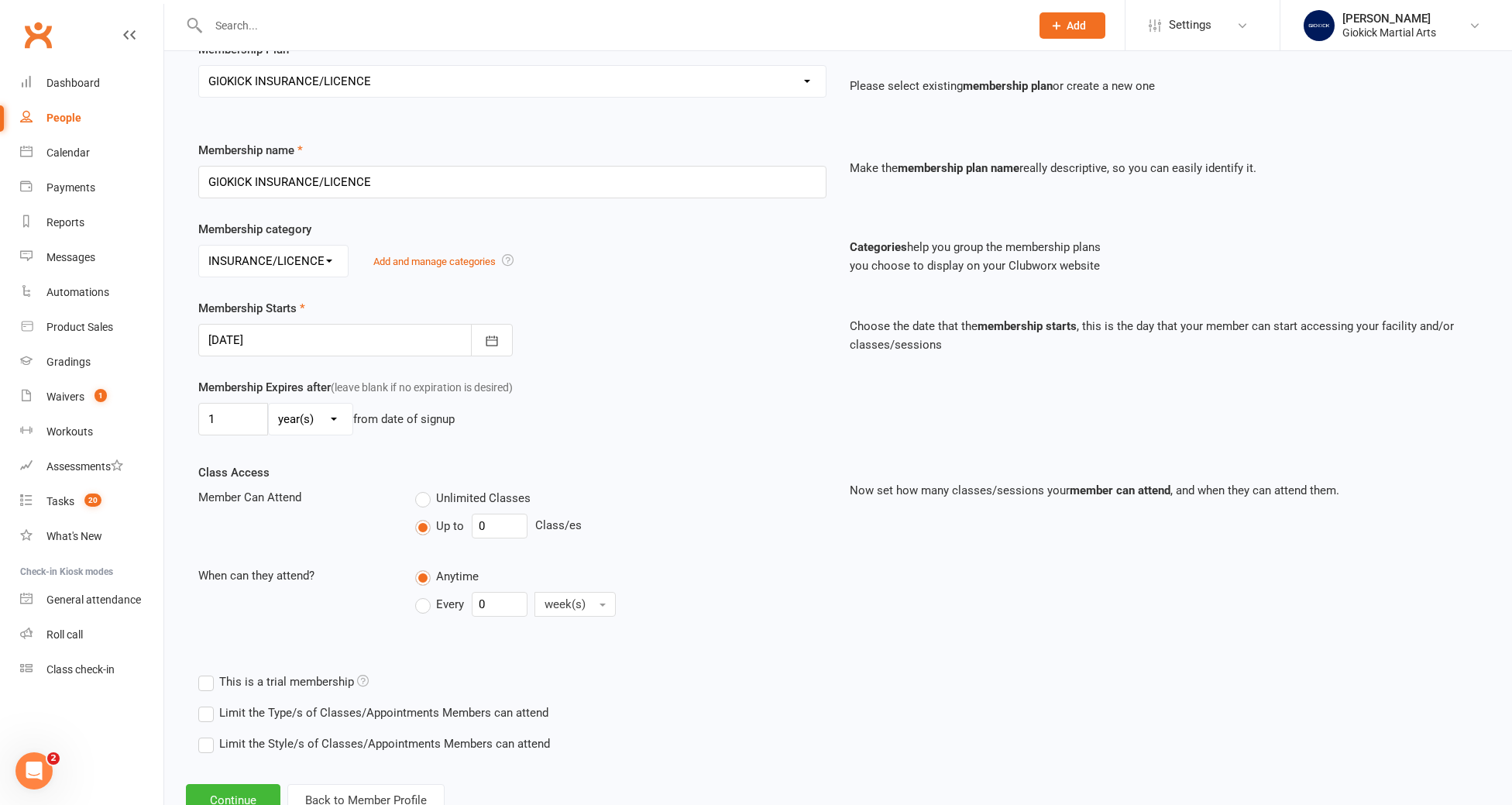
scroll to position [191, 0]
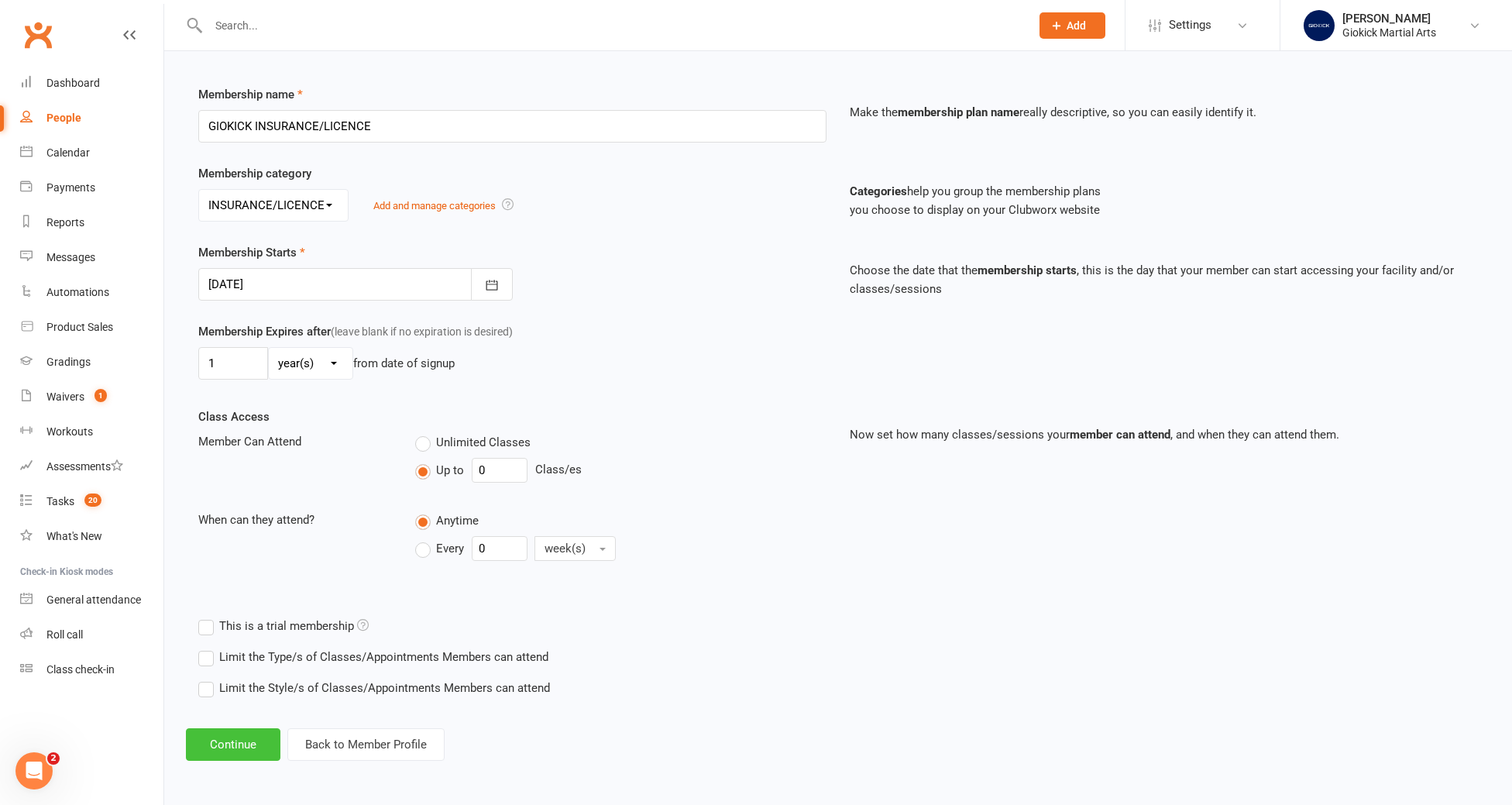
click at [226, 753] on button "Continue" at bounding box center [233, 745] width 95 height 32
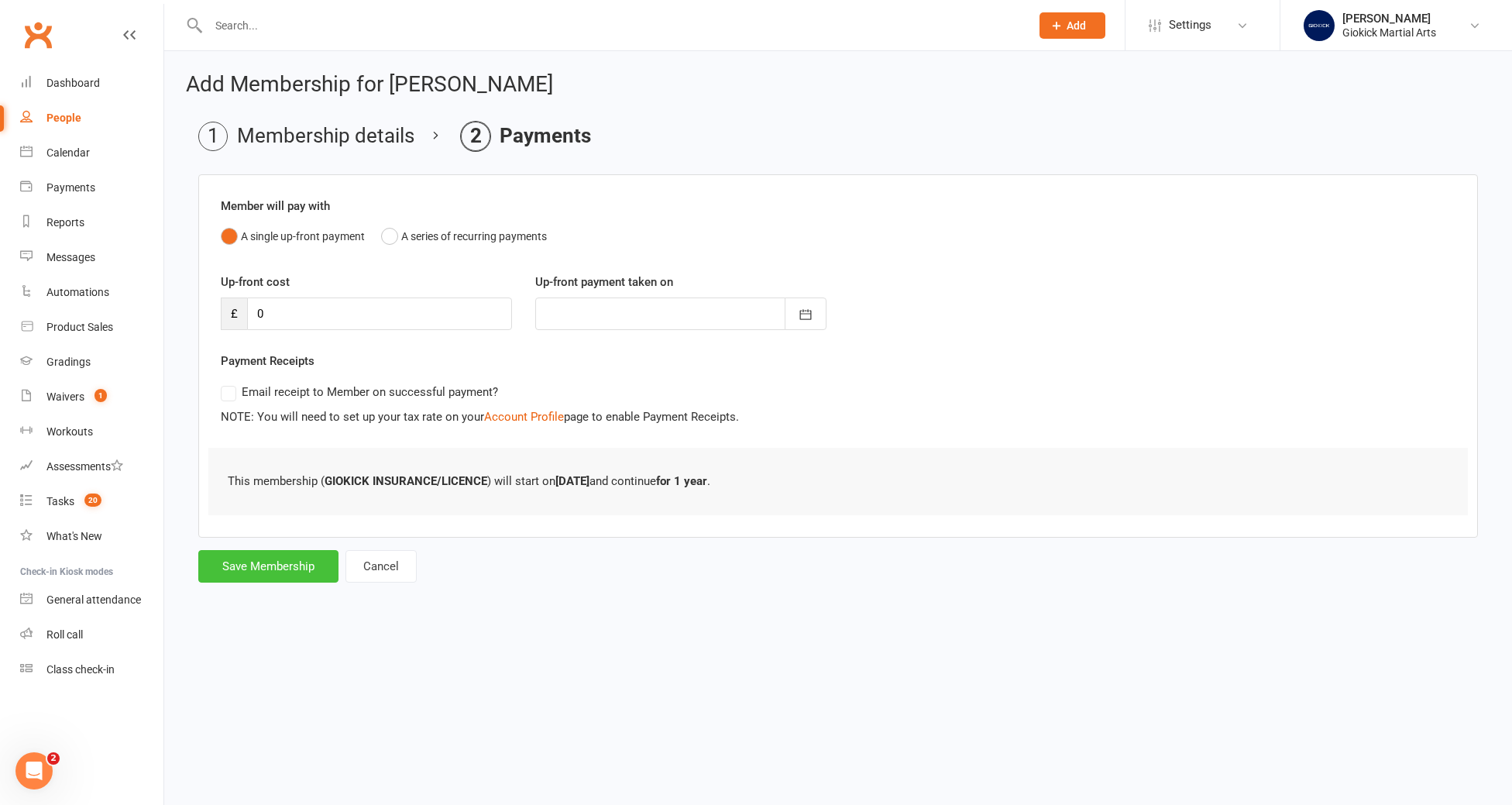
click at [296, 562] on button "Save Membership" at bounding box center [268, 566] width 140 height 32
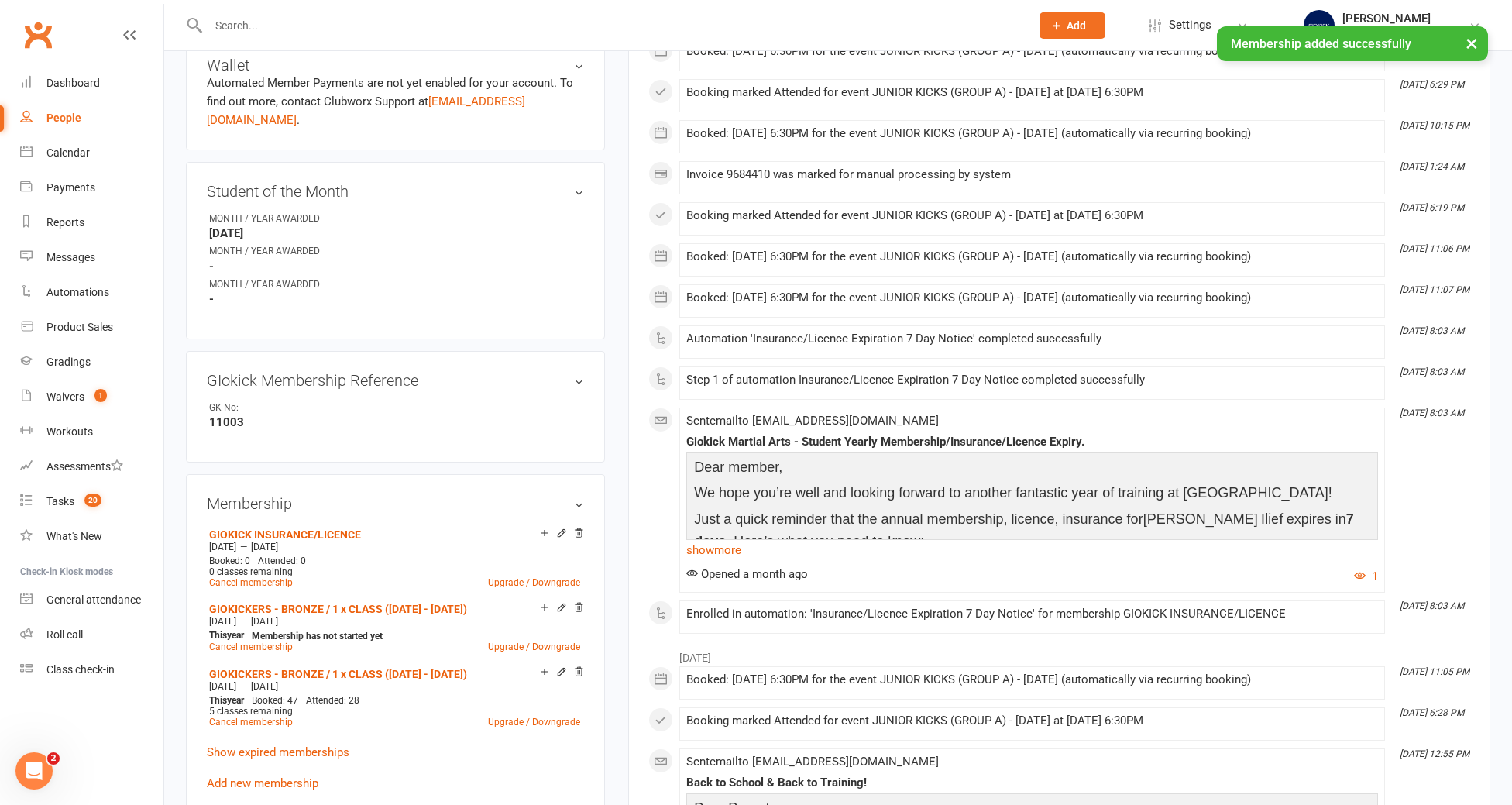
scroll to position [734, 0]
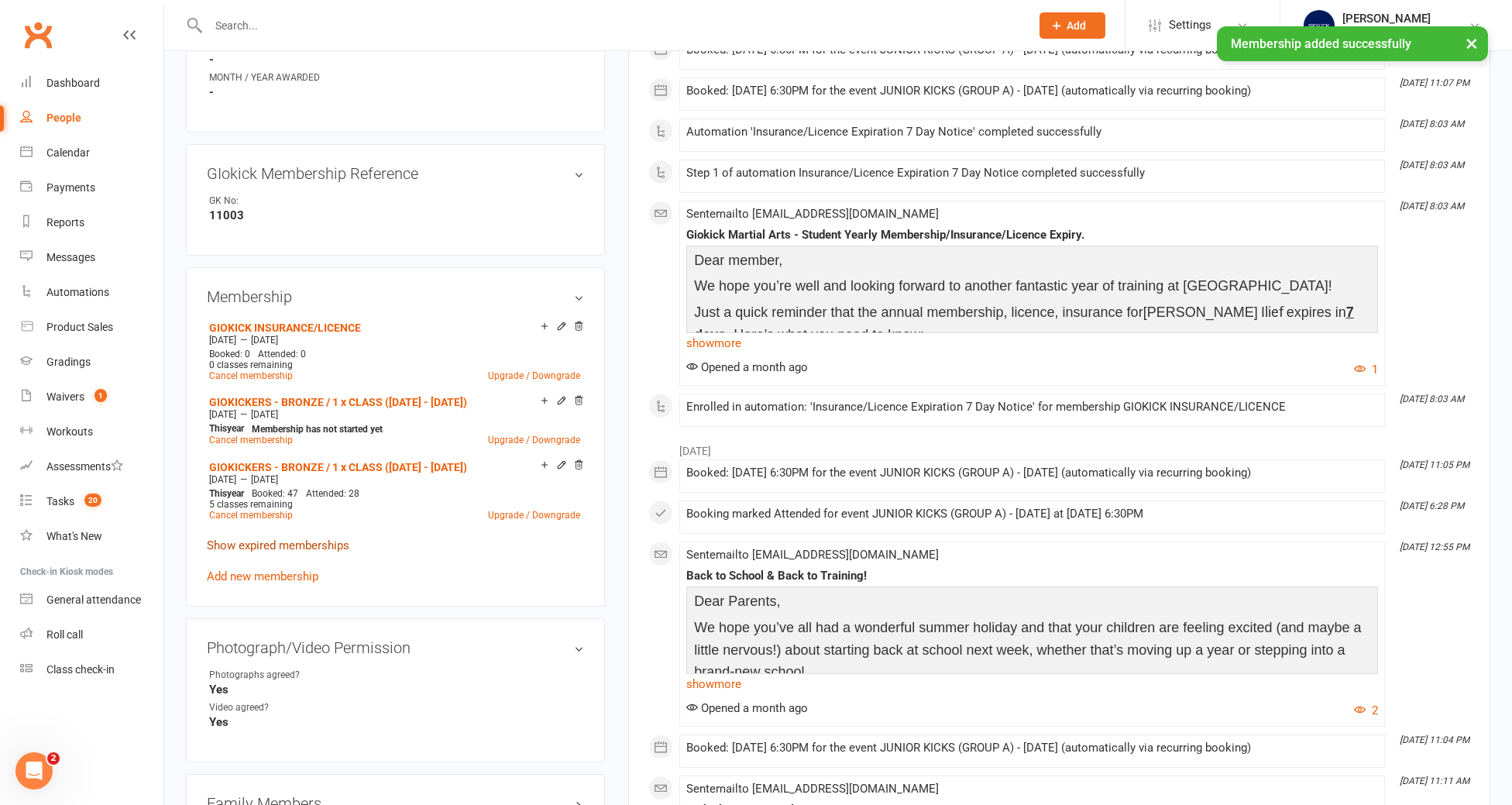
click at [306, 538] on link "Show expired memberships" at bounding box center [278, 544] width 142 height 14
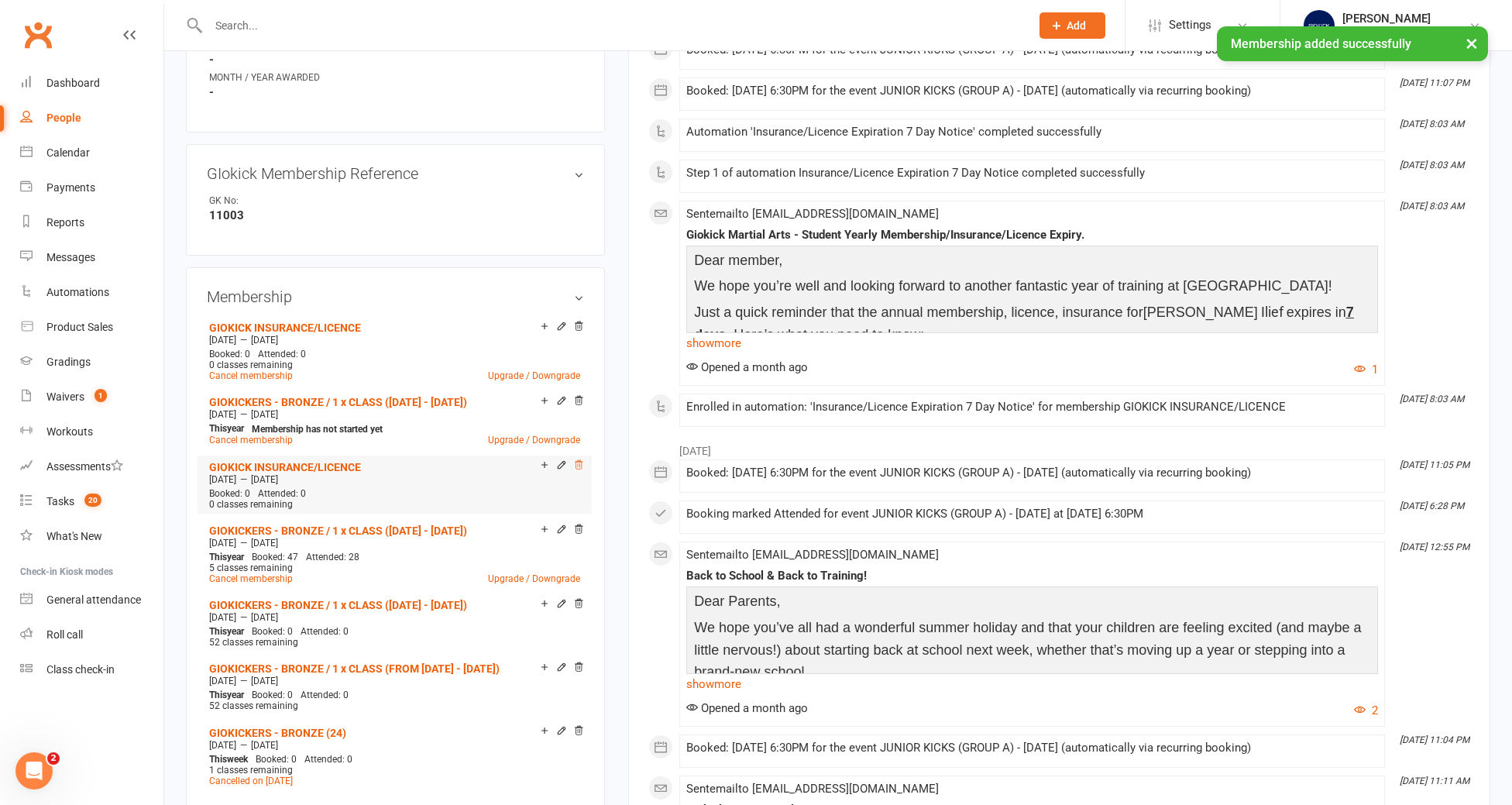
click at [582, 459] on icon at bounding box center [579, 464] width 11 height 11
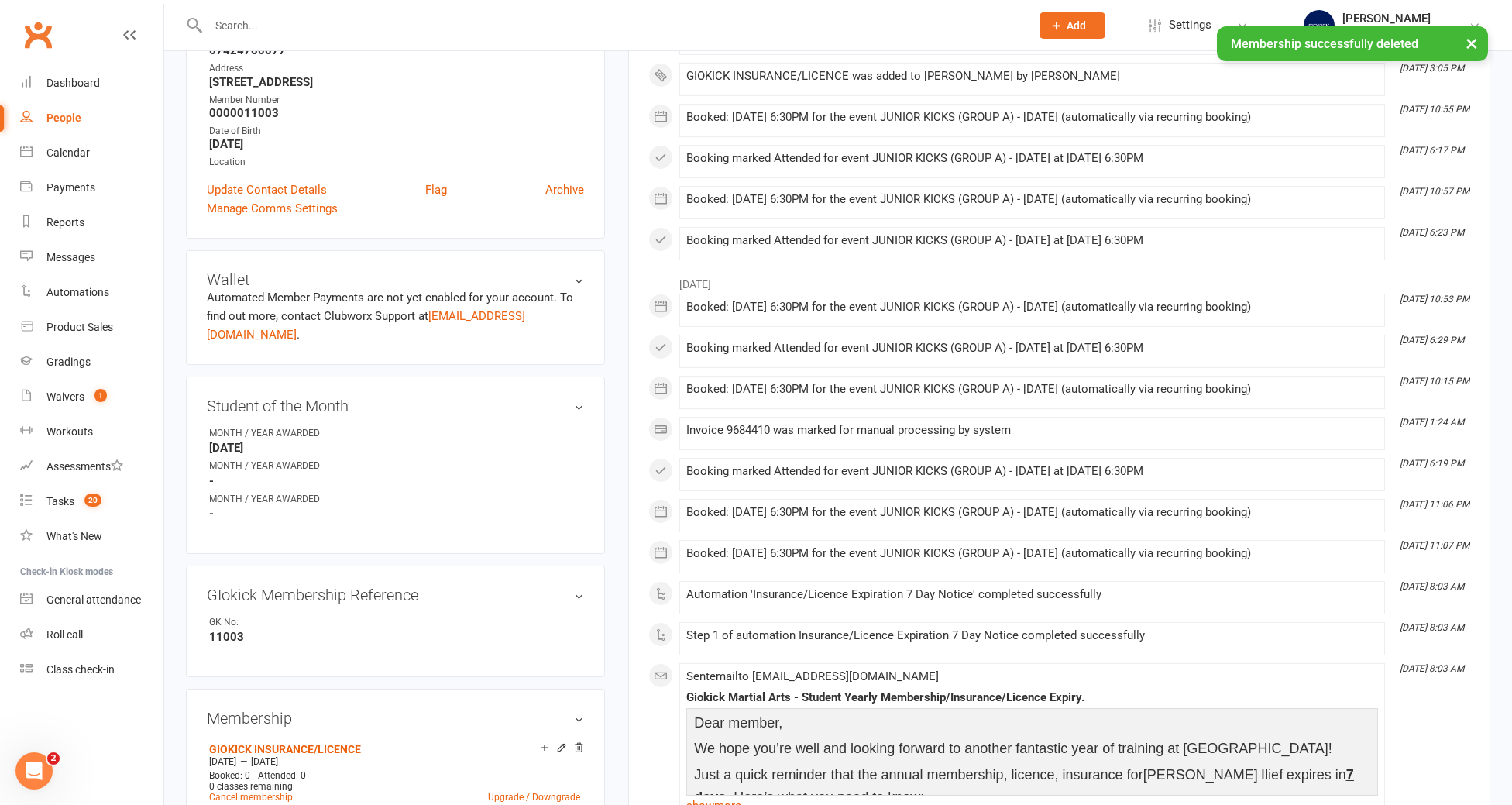
scroll to position [0, 0]
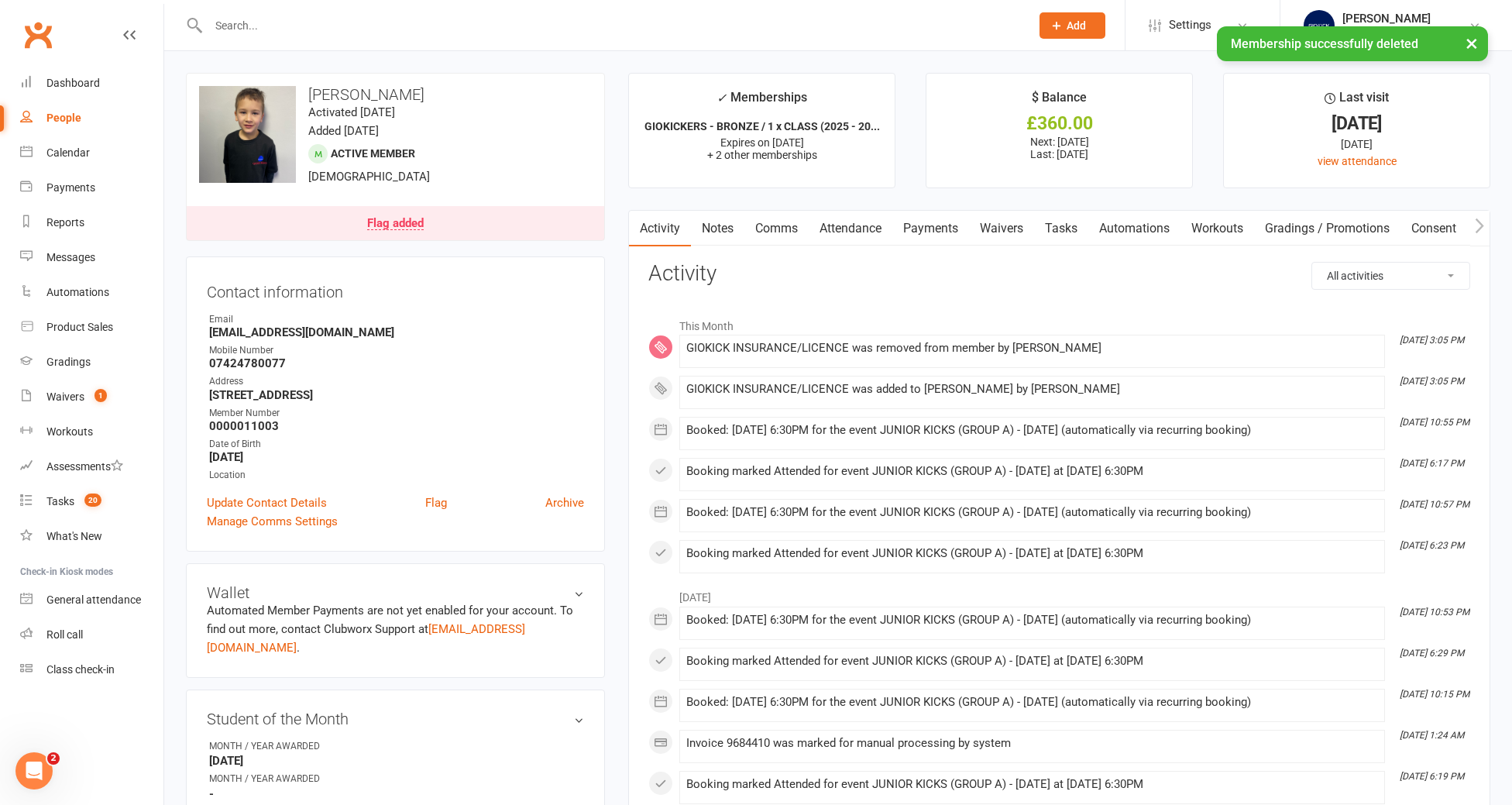
click at [1068, 233] on link "Tasks" at bounding box center [1061, 229] width 54 height 36
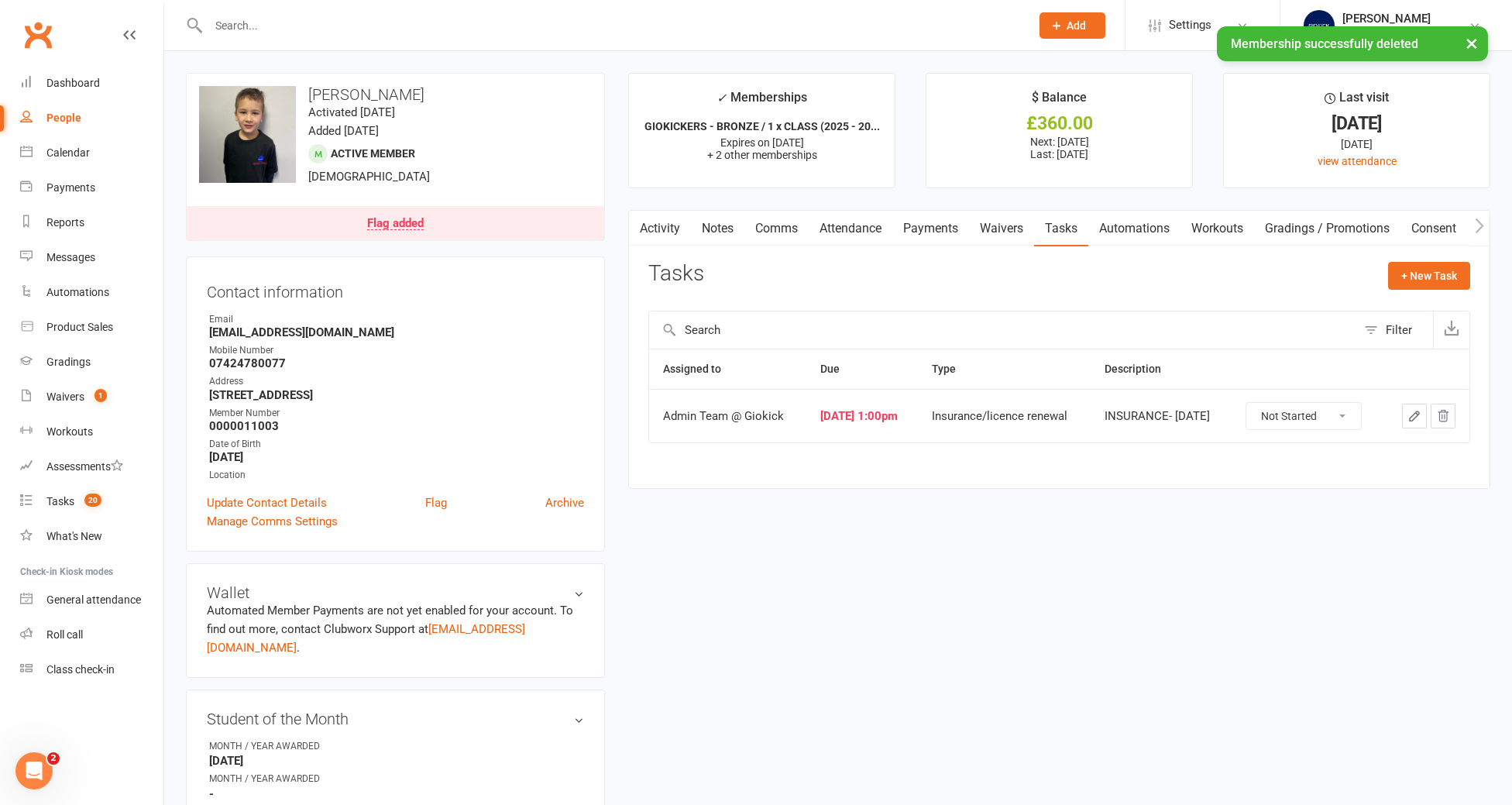
click at [1423, 423] on button "button" at bounding box center [1414, 416] width 24 height 24
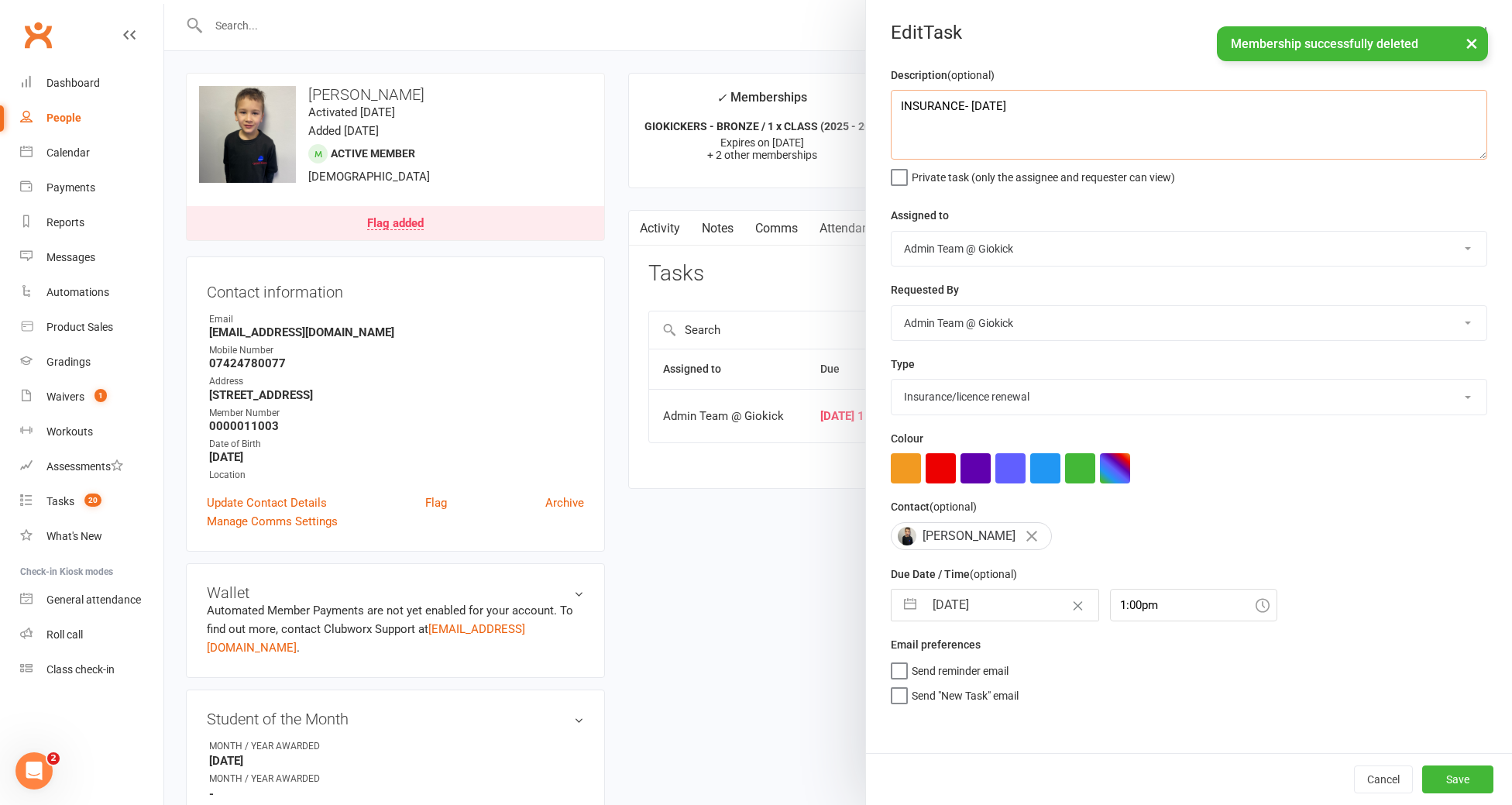
click at [1134, 118] on textarea "INSURANCE- [DATE]" at bounding box center [1188, 124] width 596 height 69
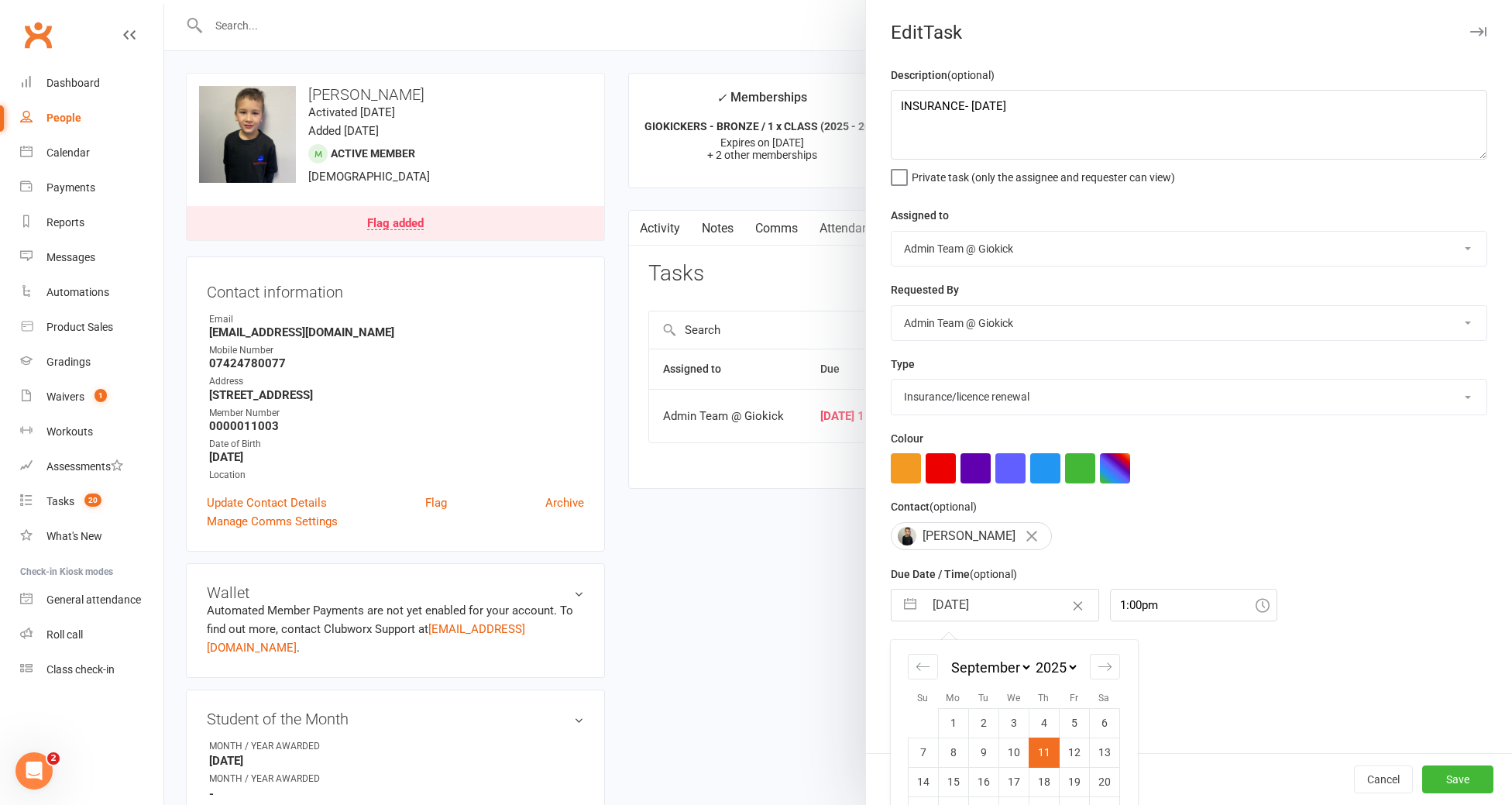
click at [1009, 614] on input "[DATE]" at bounding box center [1011, 605] width 174 height 31
click at [1443, 771] on button "Save" at bounding box center [1457, 779] width 71 height 28
